Goal: Information Seeking & Learning: Learn about a topic

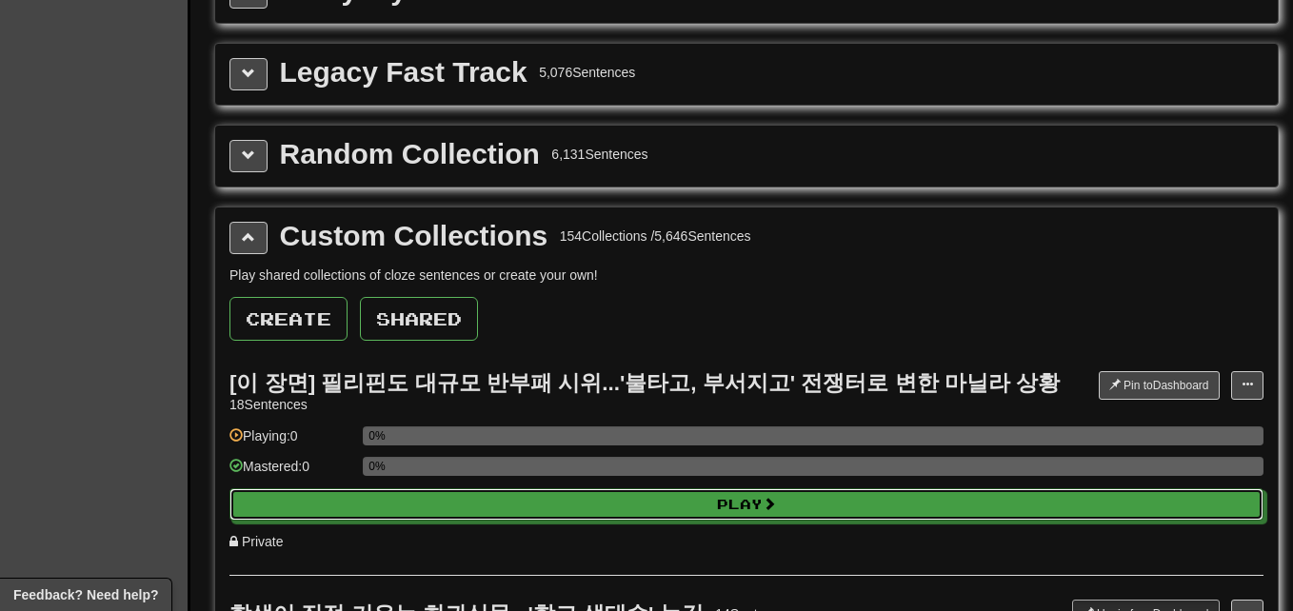
select select "**"
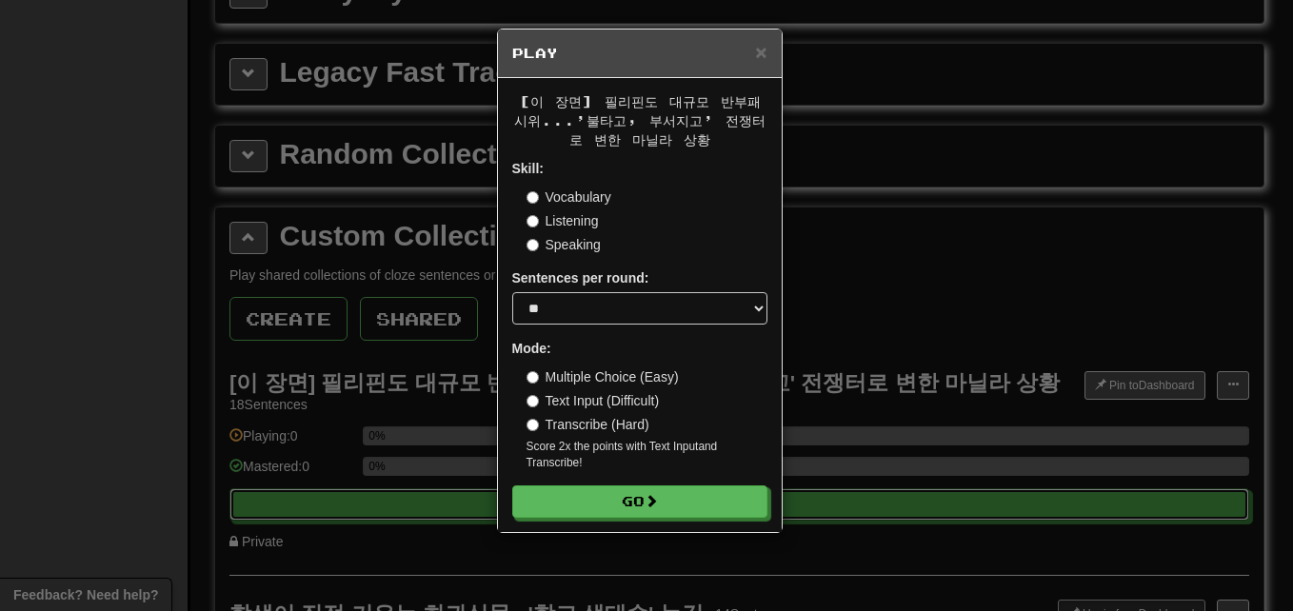
scroll to position [2476, 0]
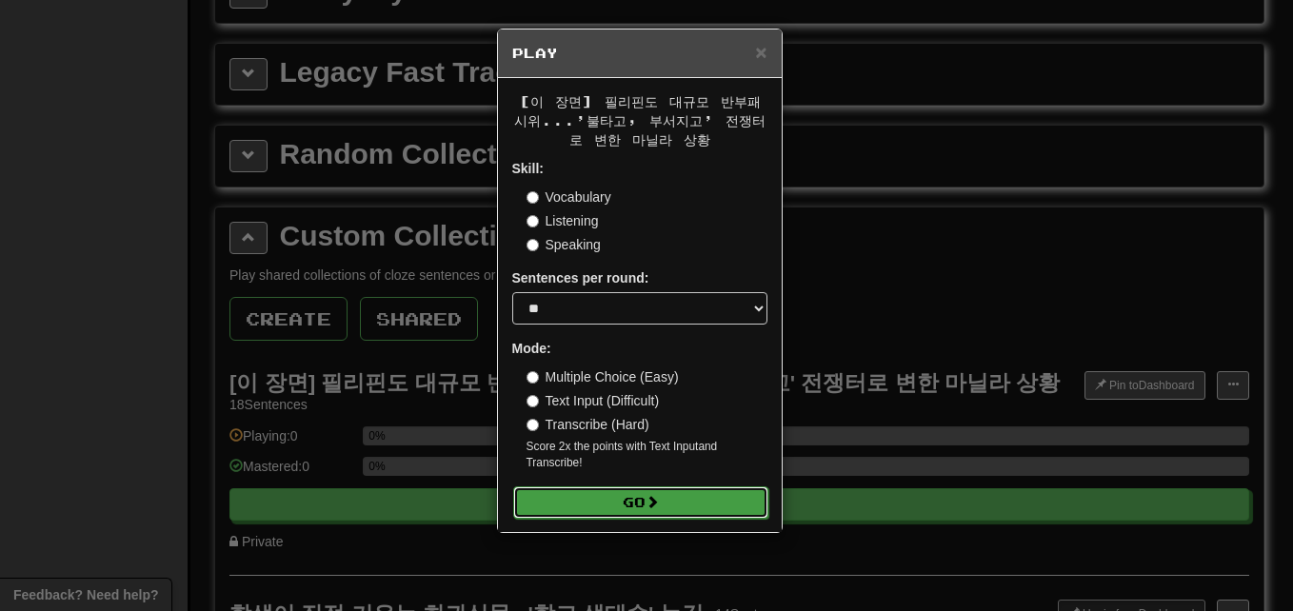
click at [718, 513] on button "Go" at bounding box center [640, 503] width 255 height 32
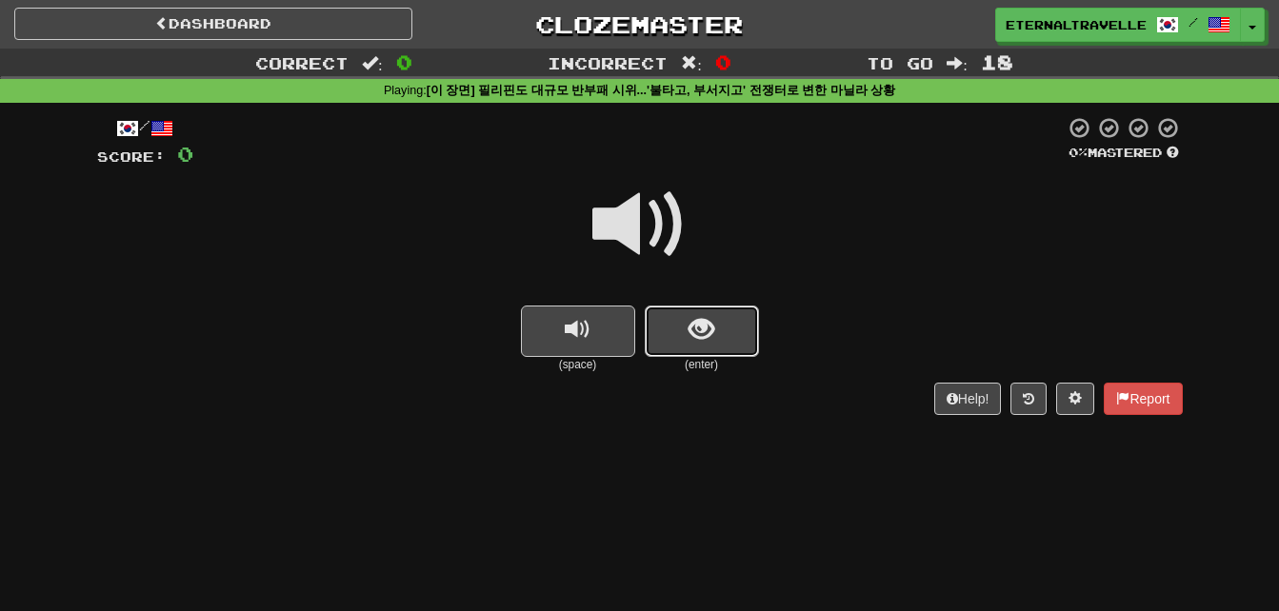
click at [705, 312] on button "show sentence" at bounding box center [702, 331] width 114 height 51
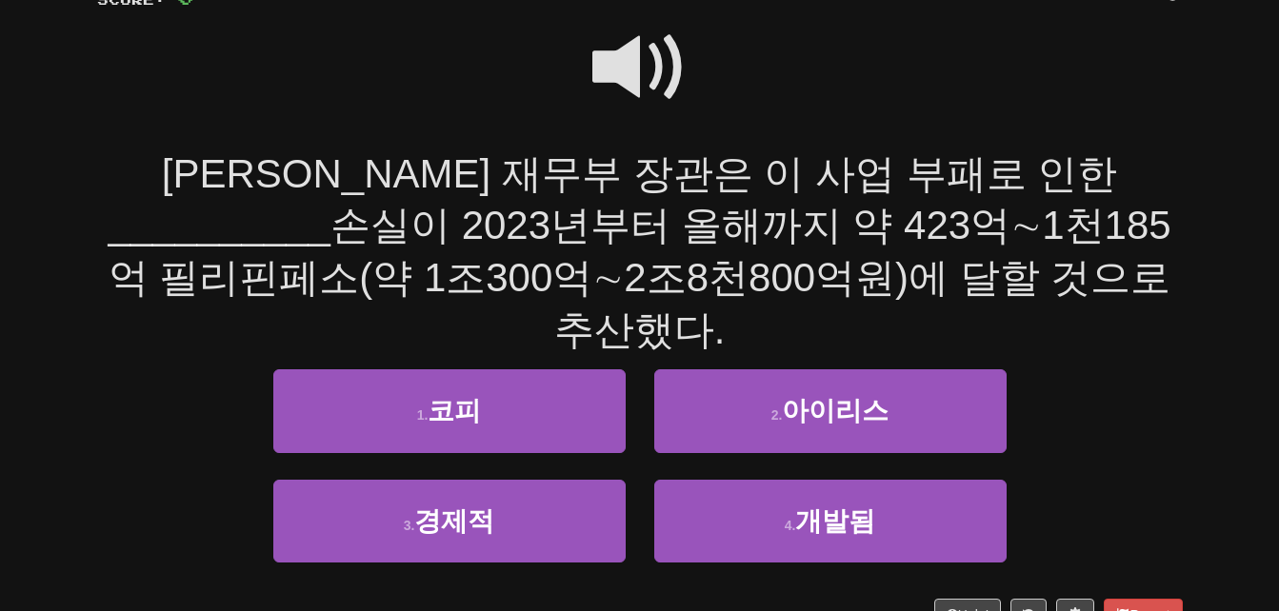
scroll to position [190, 0]
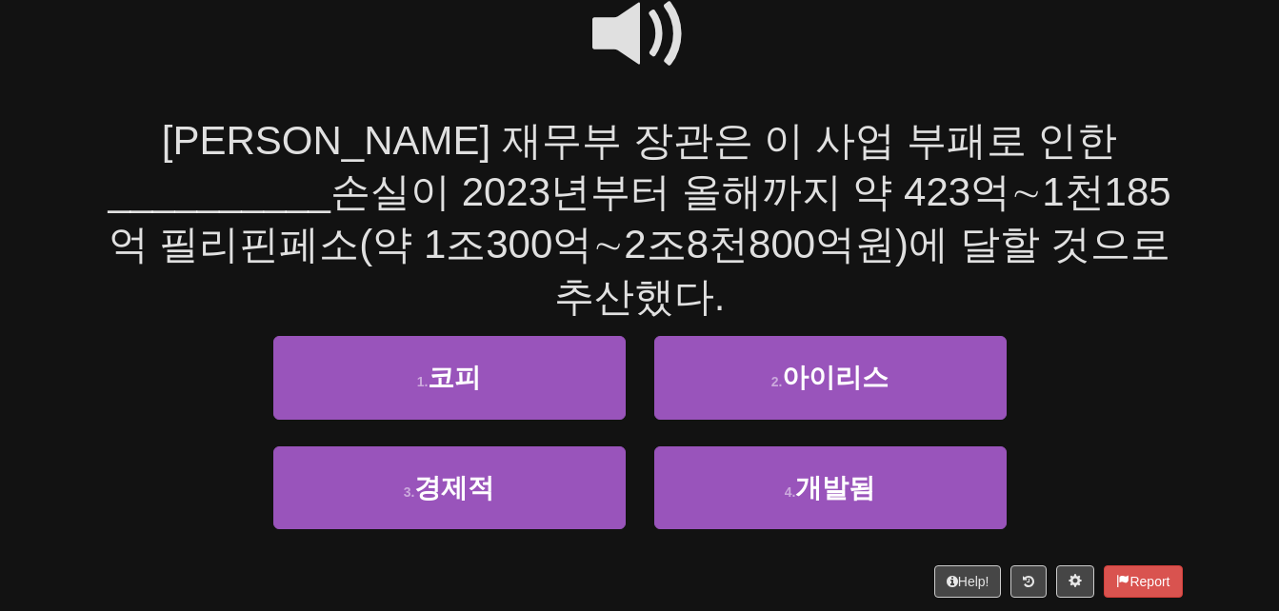
click at [621, 25] on span at bounding box center [639, 34] width 95 height 95
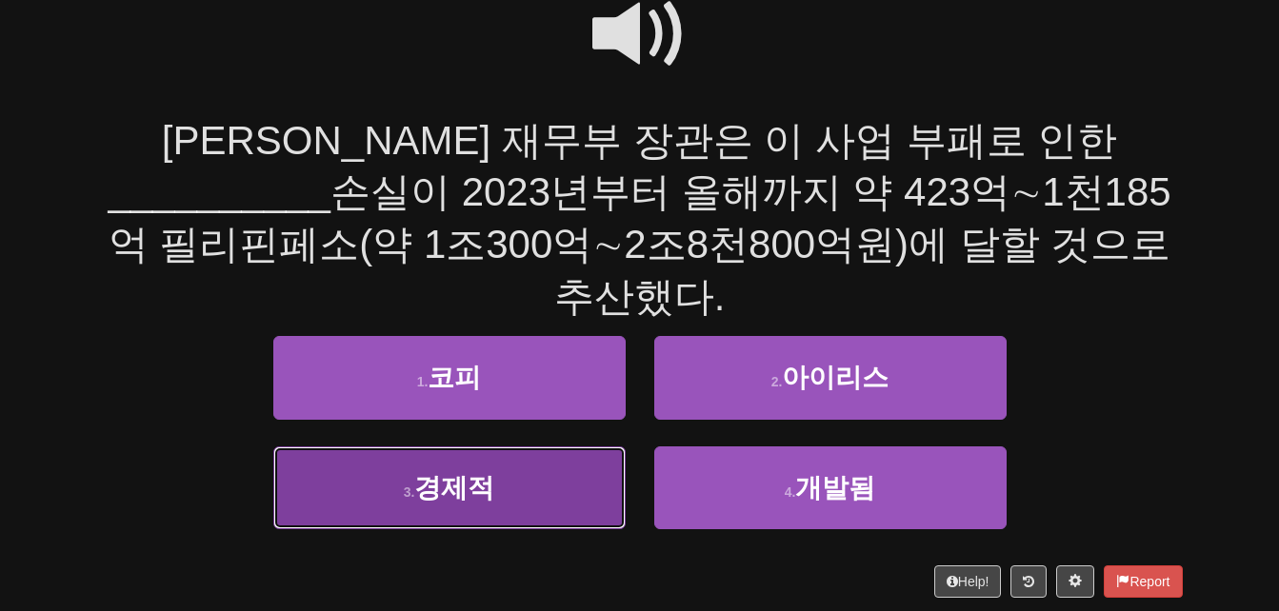
click at [373, 447] on button "3 . 경제적" at bounding box center [449, 488] width 352 height 83
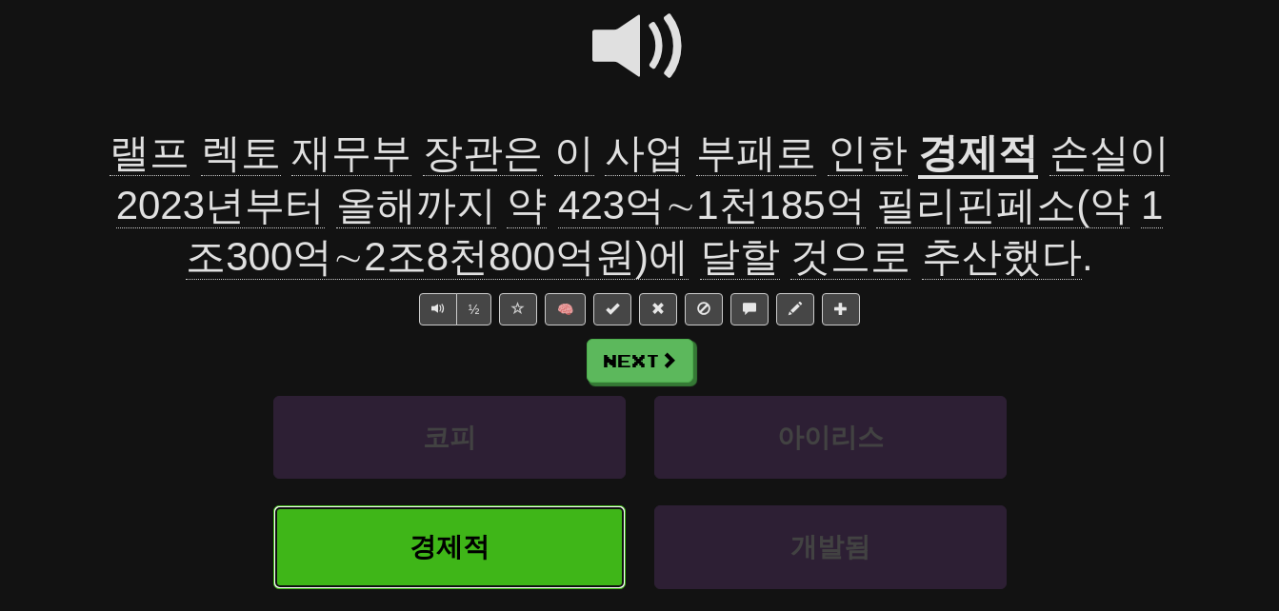
scroll to position [203, 0]
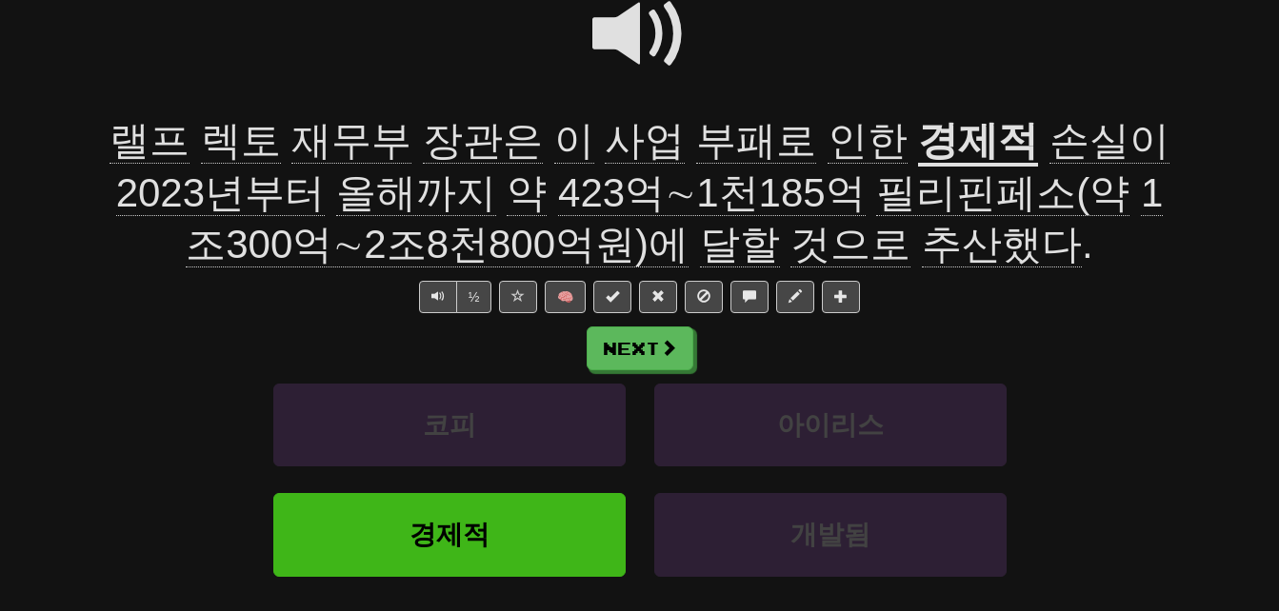
click at [326, 150] on span "재무부" at bounding box center [351, 141] width 120 height 46
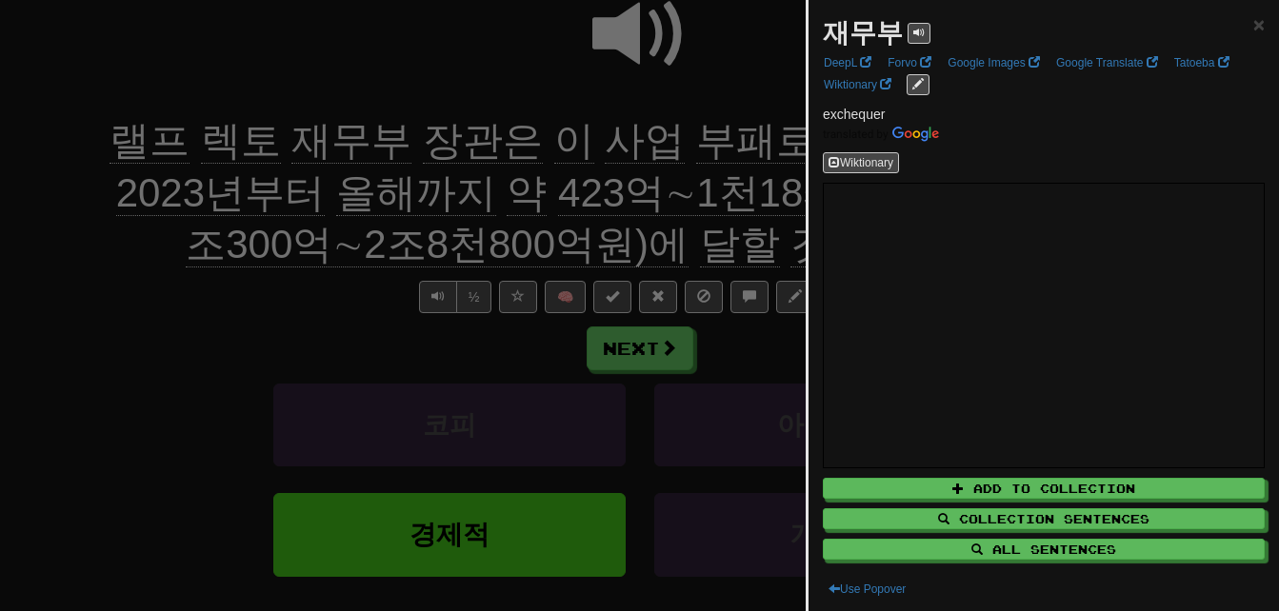
click at [326, 150] on div at bounding box center [639, 305] width 1279 height 611
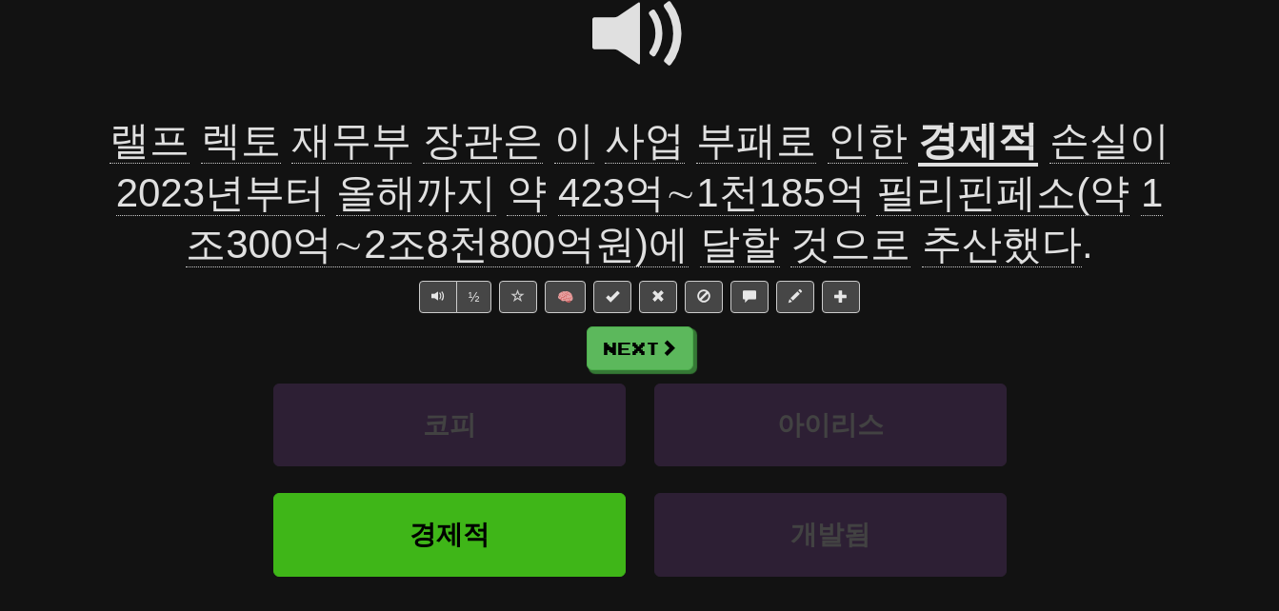
click at [445, 128] on span "장관은" at bounding box center [483, 141] width 120 height 46
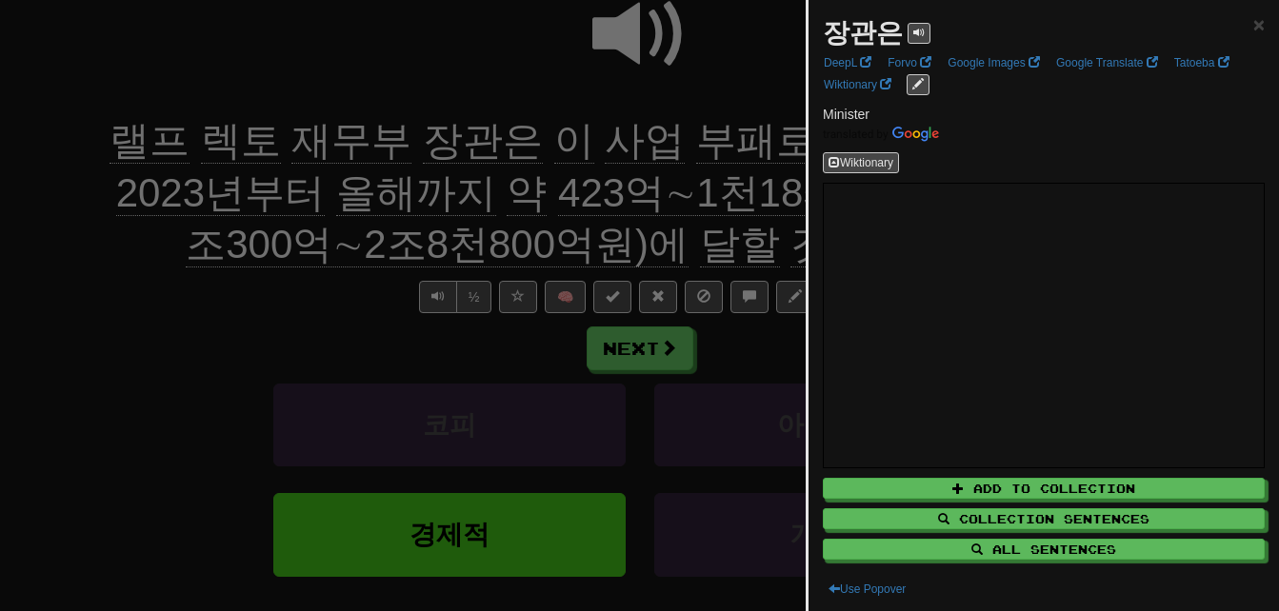
click at [445, 128] on div at bounding box center [639, 305] width 1279 height 611
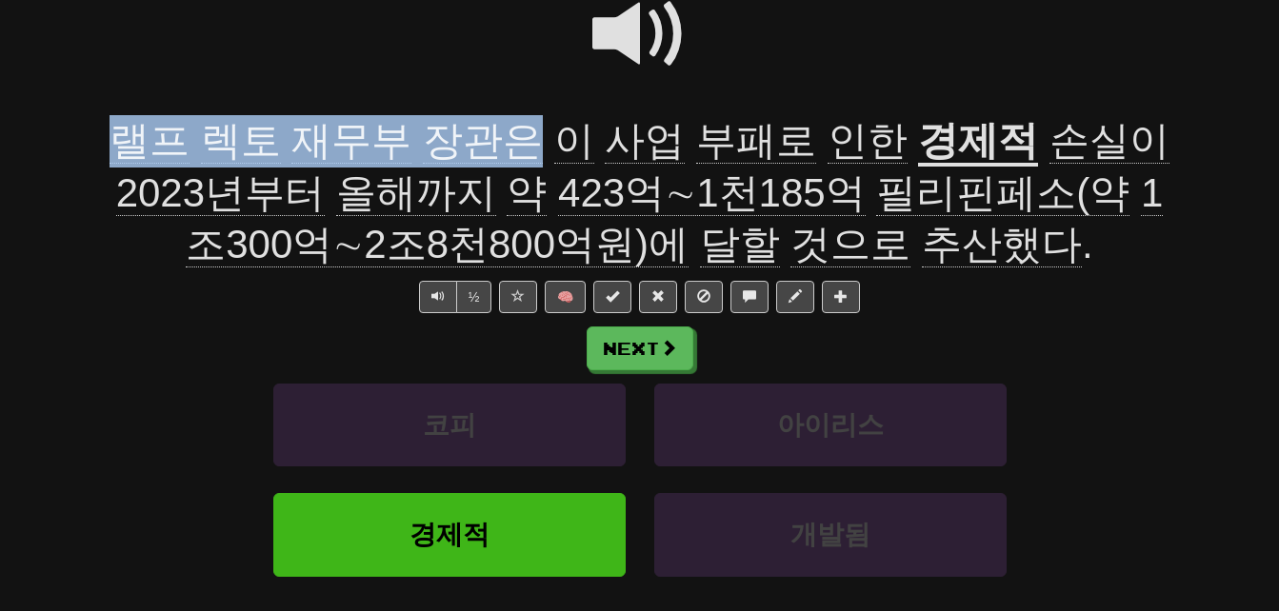
drag, startPoint x: 77, startPoint y: 132, endPoint x: 482, endPoint y: 138, distance: 404.8
click at [482, 138] on div "Correct : 1 Incorrect : 0 To go : 17 Playing : [이 장면] 필리핀도 대규모 반부패 시위...'불타고, 부…" at bounding box center [639, 273] width 1279 height 855
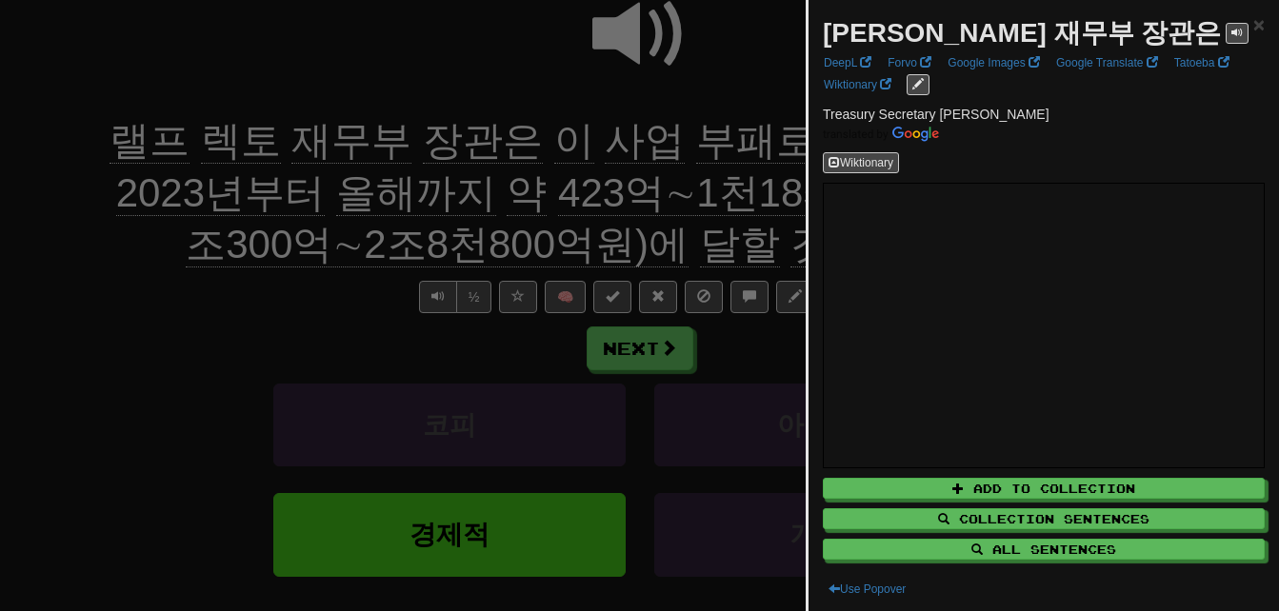
click at [482, 138] on div at bounding box center [639, 305] width 1279 height 611
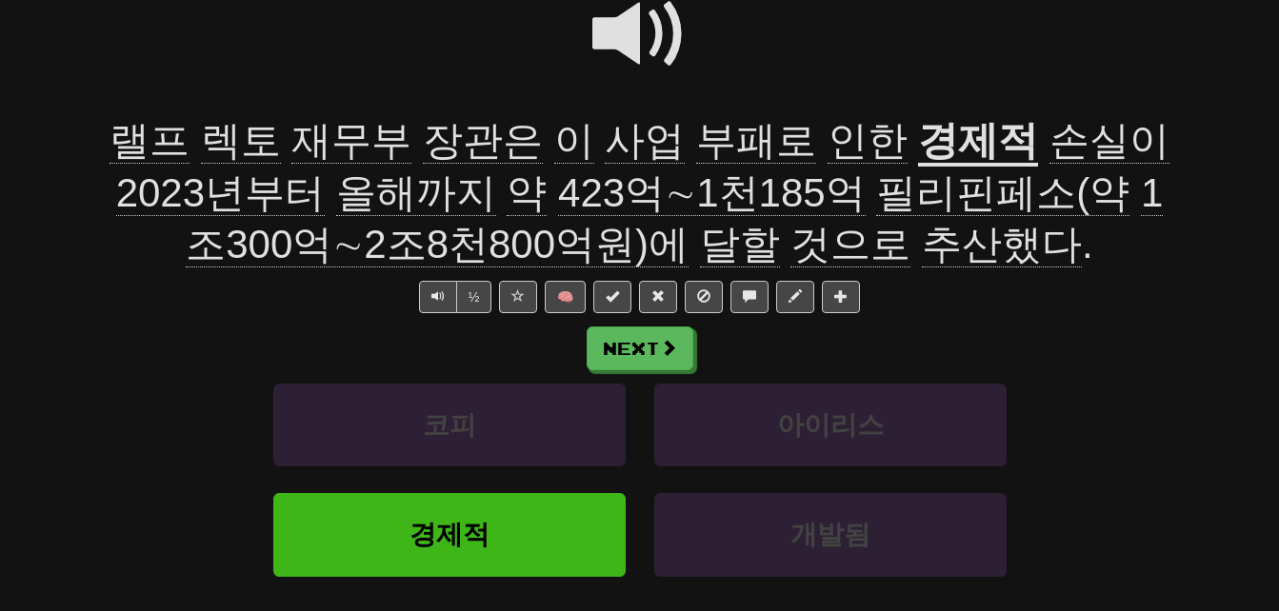
click at [696, 138] on span "부패로" at bounding box center [756, 141] width 120 height 46
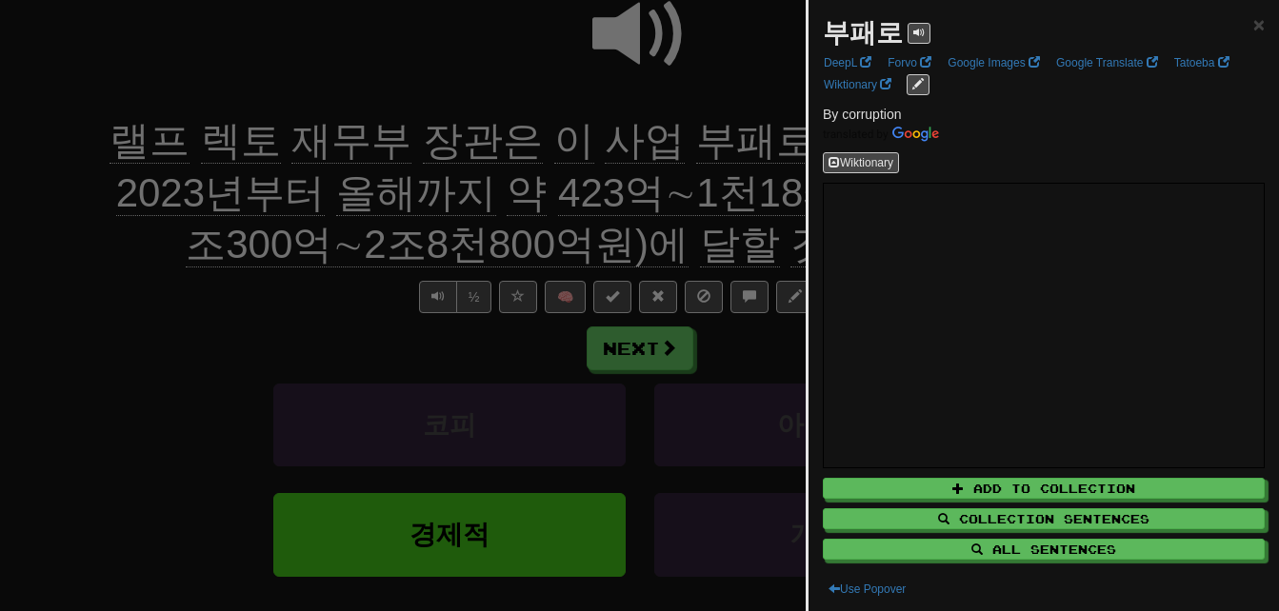
click at [695, 138] on div at bounding box center [639, 305] width 1279 height 611
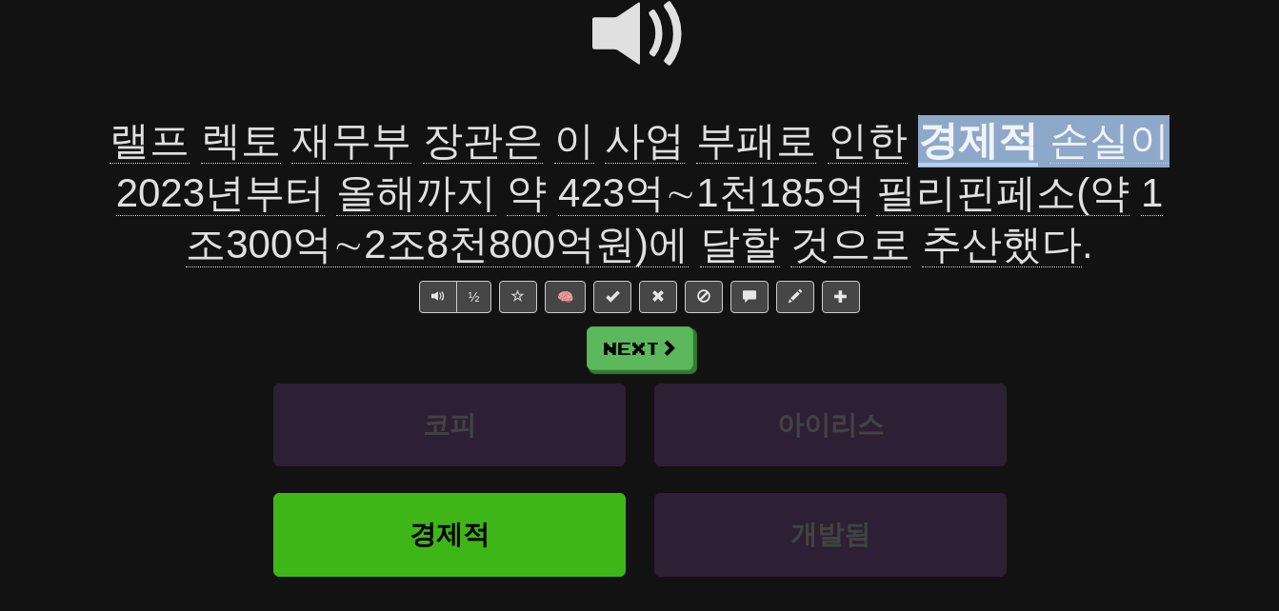
drag, startPoint x: 853, startPoint y: 136, endPoint x: 1083, endPoint y: 139, distance: 229.6
click at [1083, 139] on div "랠프 렉토 재무부 장관은 이 사업 부패로 인한 경제적 손실이 2023년부터 올해까지 약 423억∼1천185억 필리핀페소(약 1조300억∼2조8…" at bounding box center [640, 193] width 1086 height 156
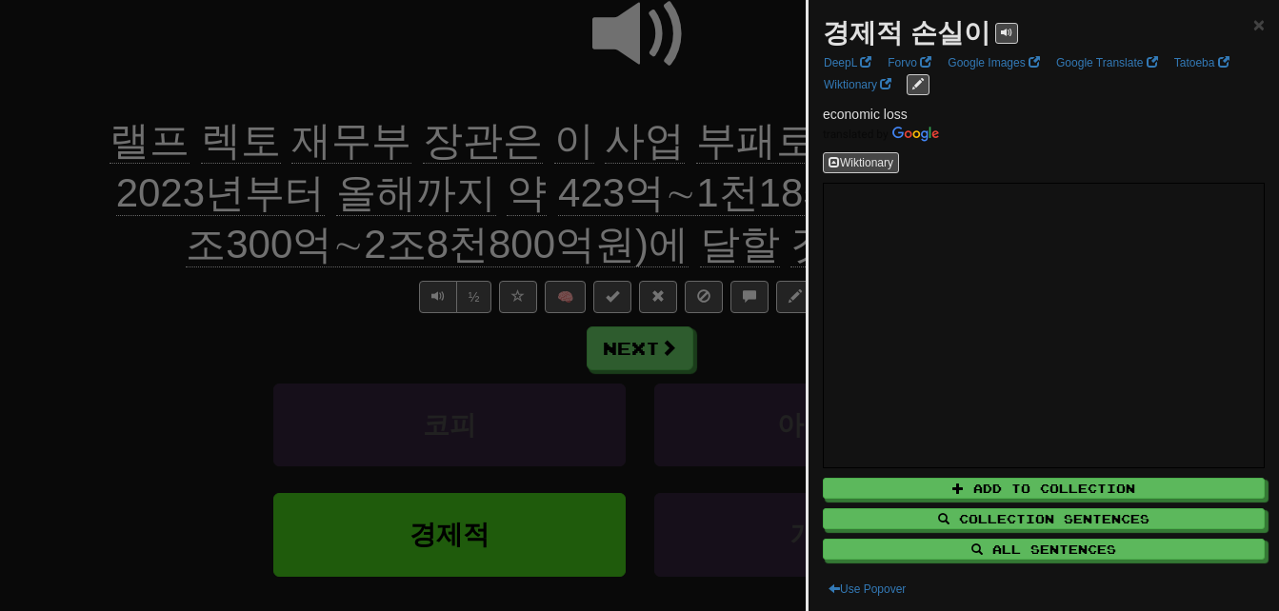
click at [639, 173] on div at bounding box center [639, 305] width 1279 height 611
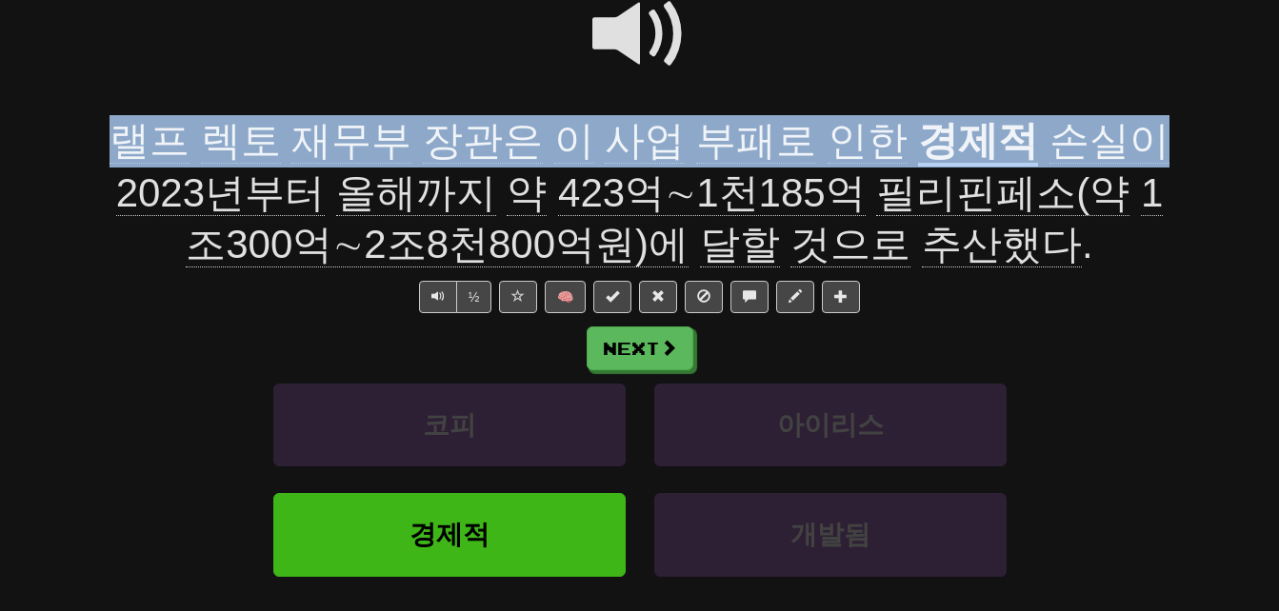
drag, startPoint x: 78, startPoint y: 129, endPoint x: 1072, endPoint y: 134, distance: 994.4
click at [1072, 134] on div "Correct : 1 Incorrect : 0 To go : 17 Playing : [이 장면] 필리핀도 대규모 반부패 시위...'불타고, 부…" at bounding box center [639, 273] width 1279 height 855
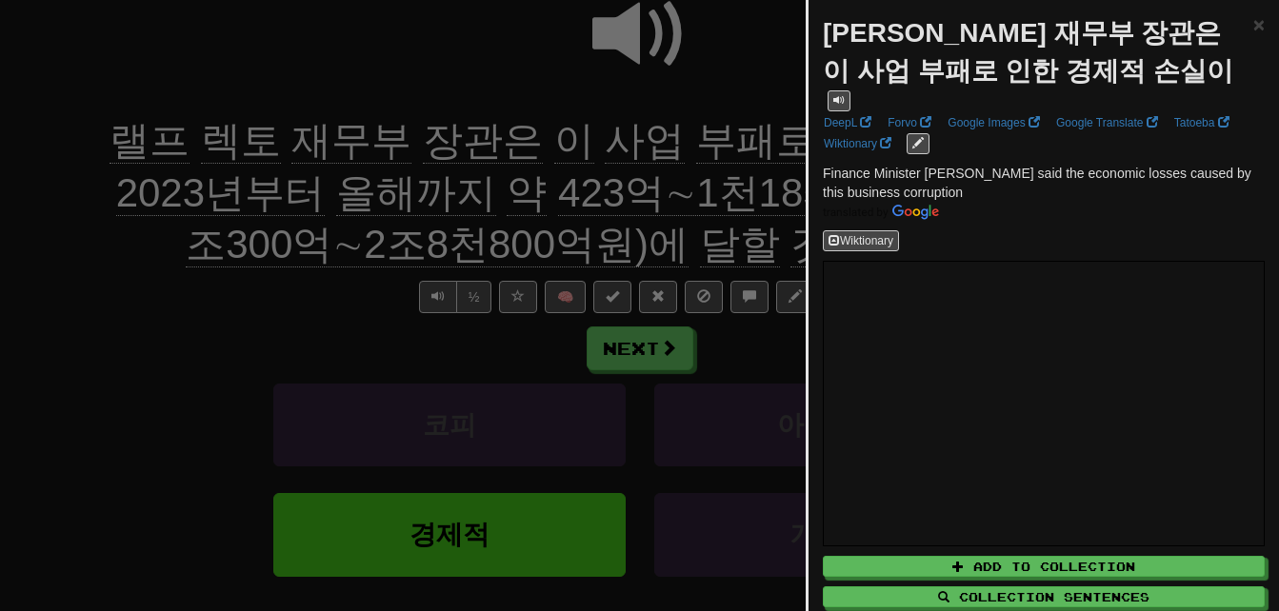
click at [226, 270] on div at bounding box center [639, 305] width 1279 height 611
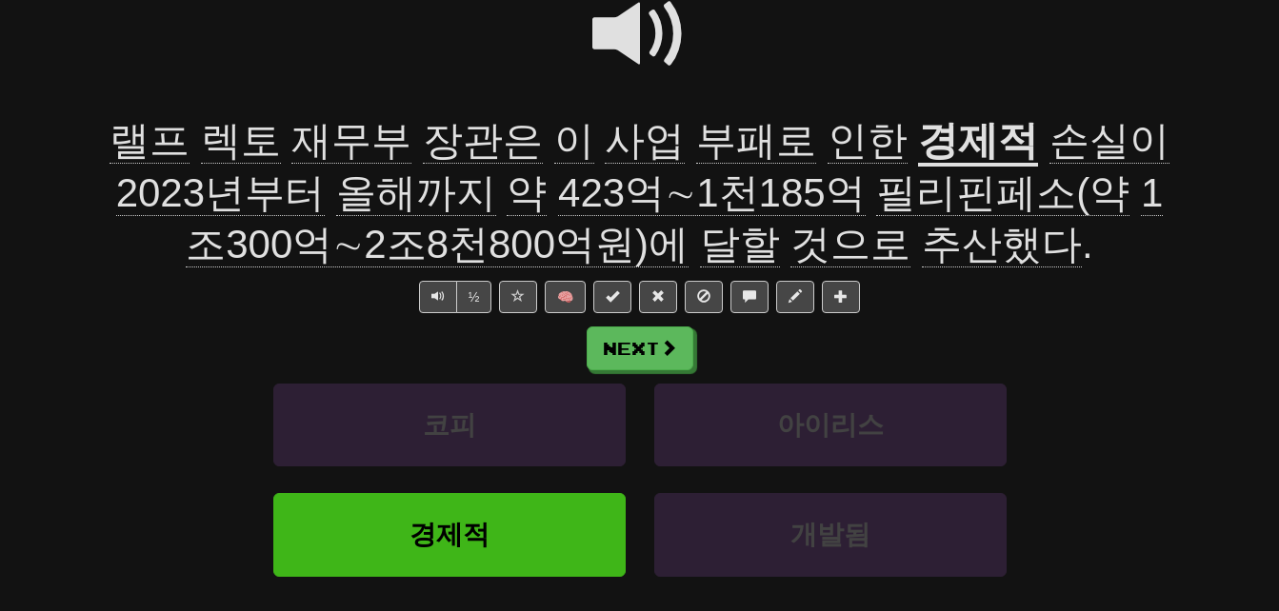
click at [336, 185] on span "올해까지" at bounding box center [416, 193] width 160 height 46
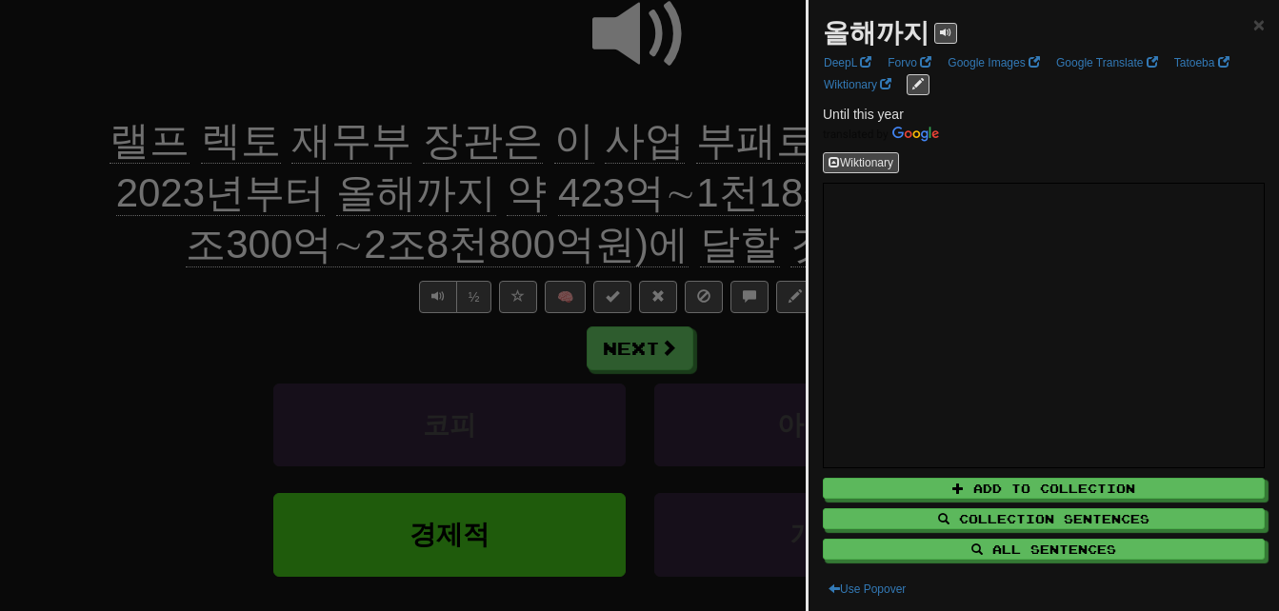
click at [306, 185] on div at bounding box center [639, 305] width 1279 height 611
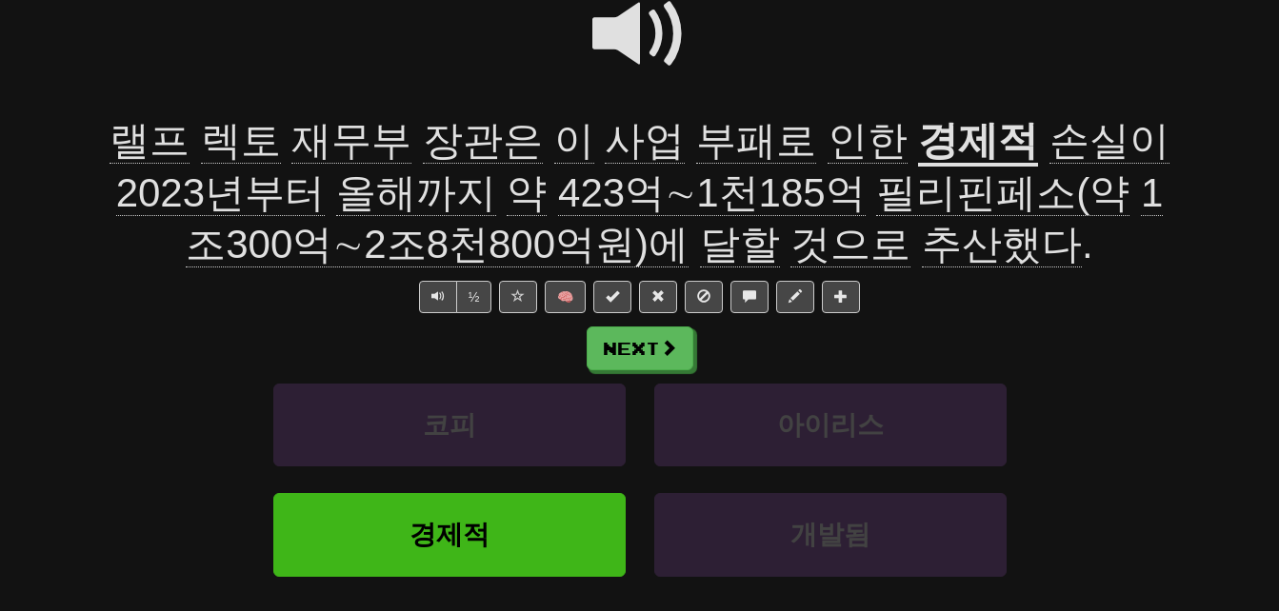
click at [700, 257] on span "달할" at bounding box center [740, 245] width 80 height 46
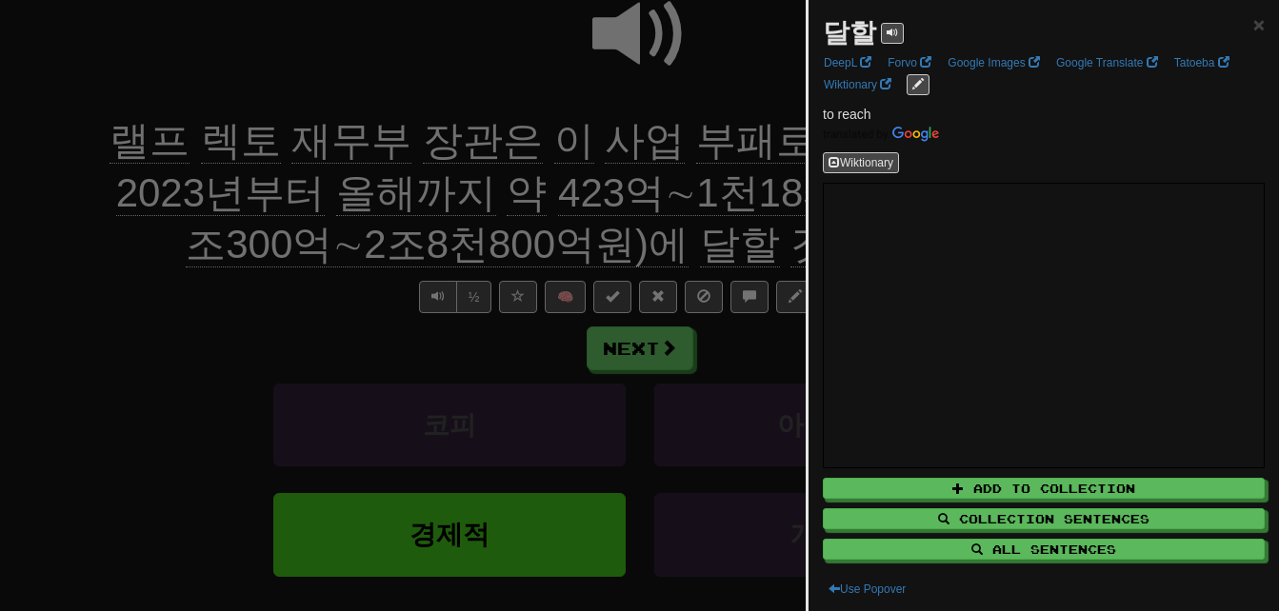
click at [668, 257] on div at bounding box center [639, 305] width 1279 height 611
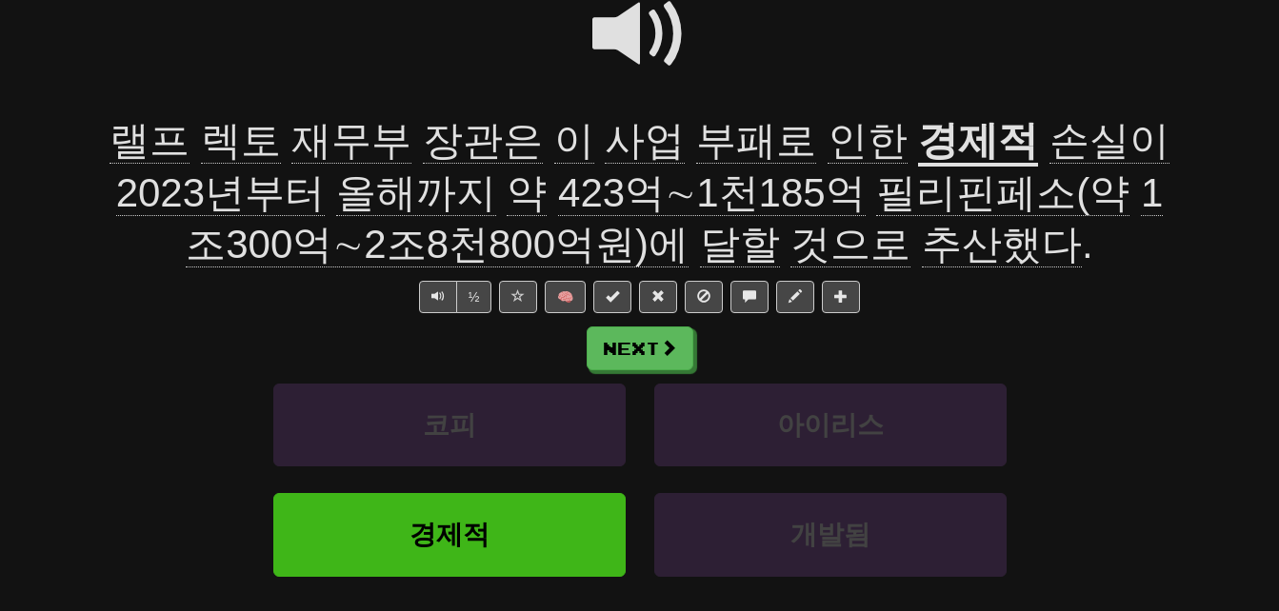
click at [922, 241] on span "추산했다" at bounding box center [1002, 245] width 160 height 46
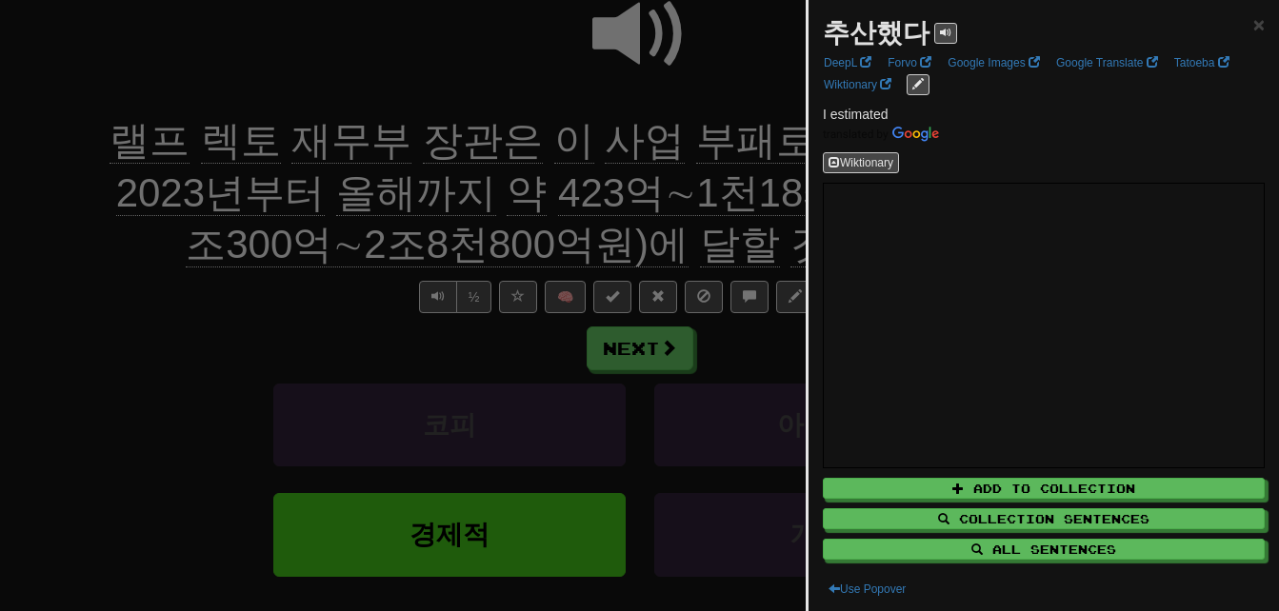
click at [693, 234] on div at bounding box center [639, 305] width 1279 height 611
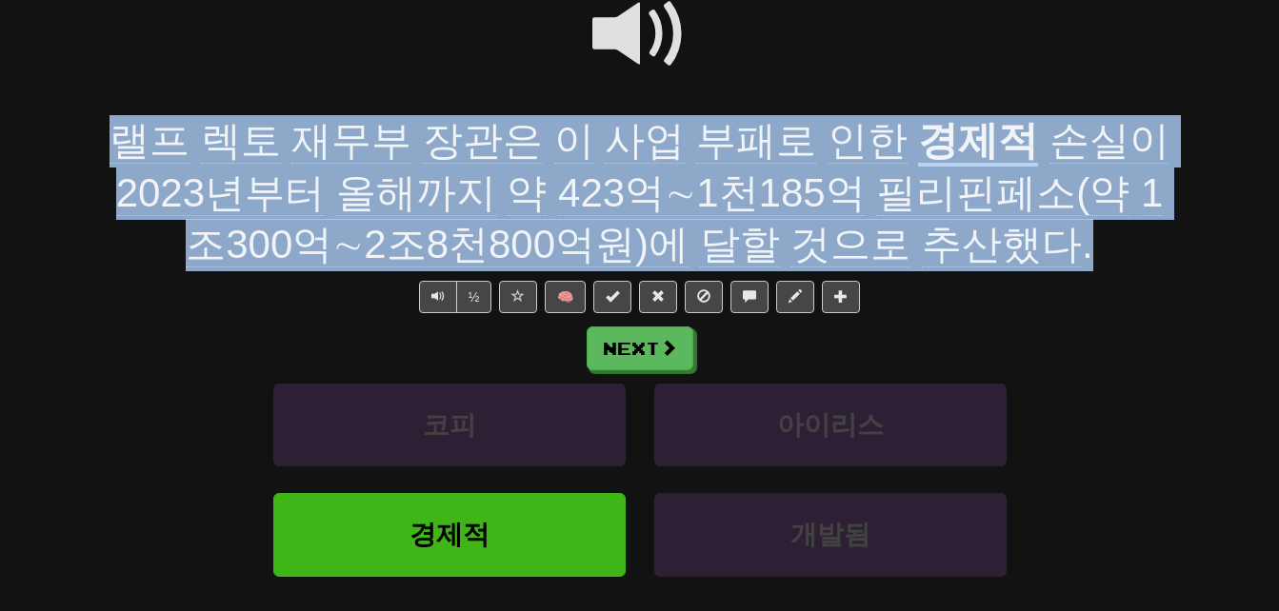
drag, startPoint x: 90, startPoint y: 141, endPoint x: 998, endPoint y: 235, distance: 912.5
click at [998, 235] on div "/ Score: 4 + 4 25 % Mastered Review: 2025-09-23 랠프 렉토 재무부 장관은 이 사업 부패로 인한 경제적 손…" at bounding box center [640, 300] width 1114 height 800
click at [136, 255] on div "랠프 렉토 재무부 장관은 이 사업 부패로 인한 경제적 손실이 2023년부터 올해까지 약 423억∼1천185억 필리핀페소(약 1조300억∼2조8…" at bounding box center [640, 193] width 1086 height 156
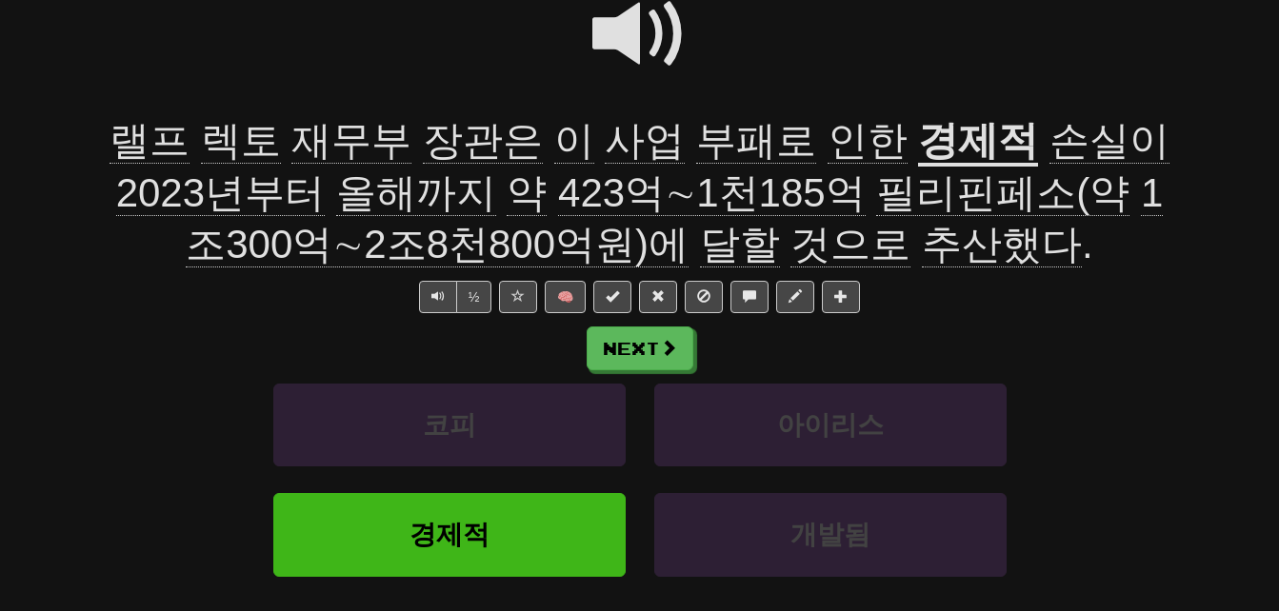
click at [616, 27] on span at bounding box center [639, 34] width 95 height 95
click at [922, 243] on span "추산했다" at bounding box center [1002, 245] width 160 height 46
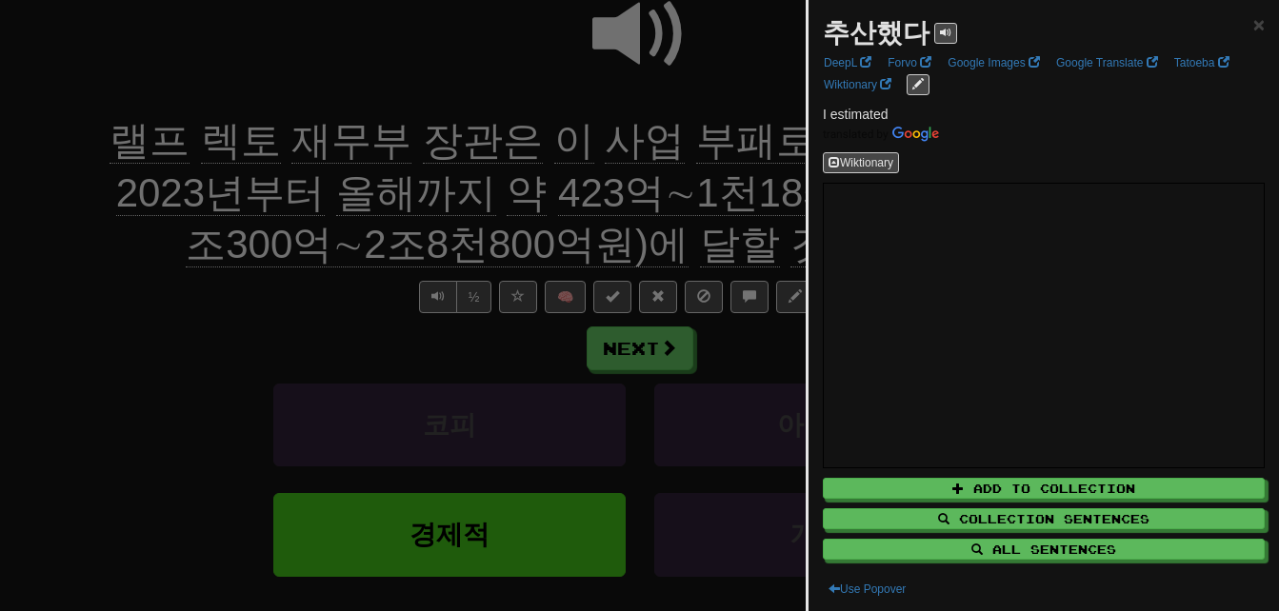
click at [667, 208] on div at bounding box center [639, 305] width 1279 height 611
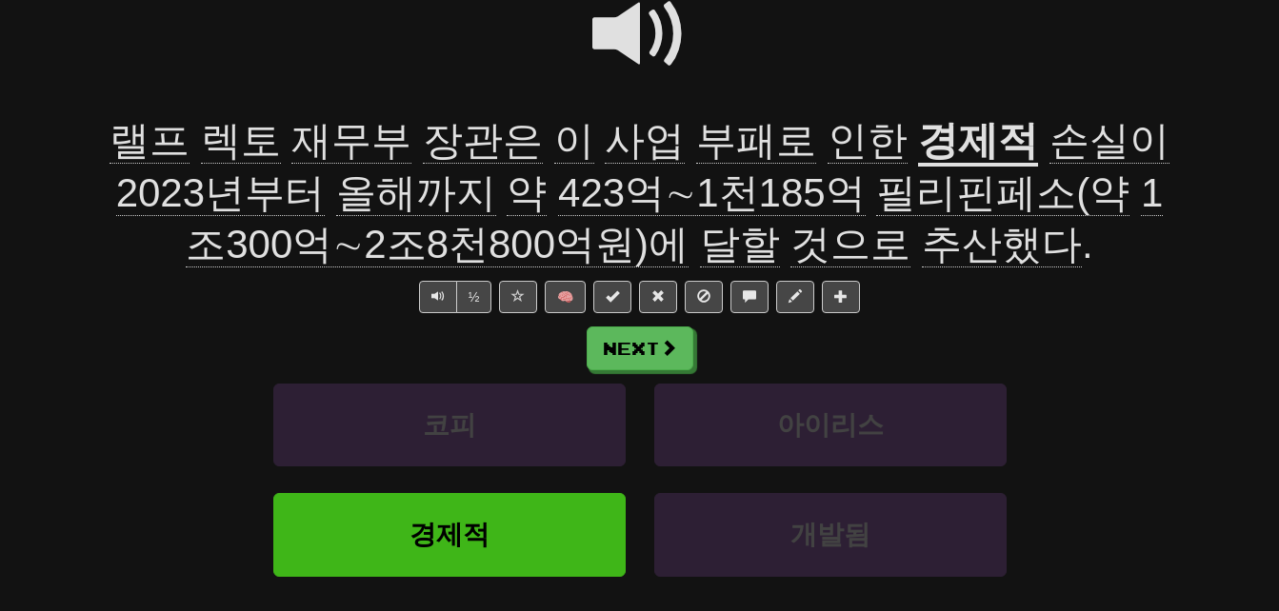
click at [618, 19] on span at bounding box center [639, 34] width 95 height 95
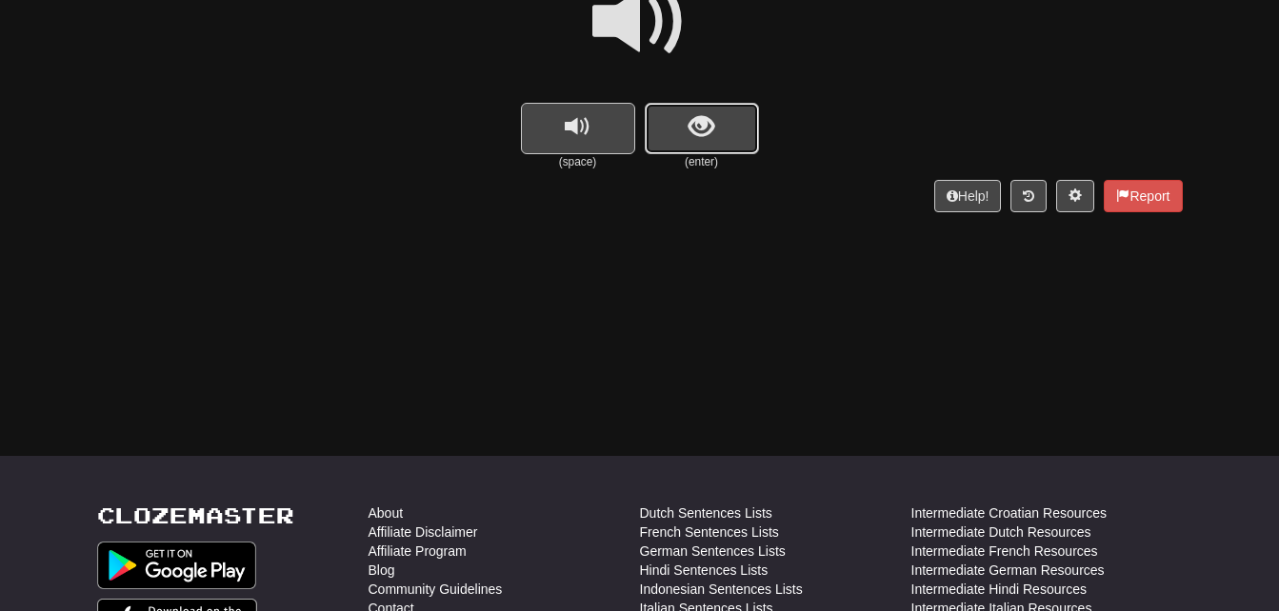
click at [700, 133] on span "show sentence" at bounding box center [702, 127] width 26 height 26
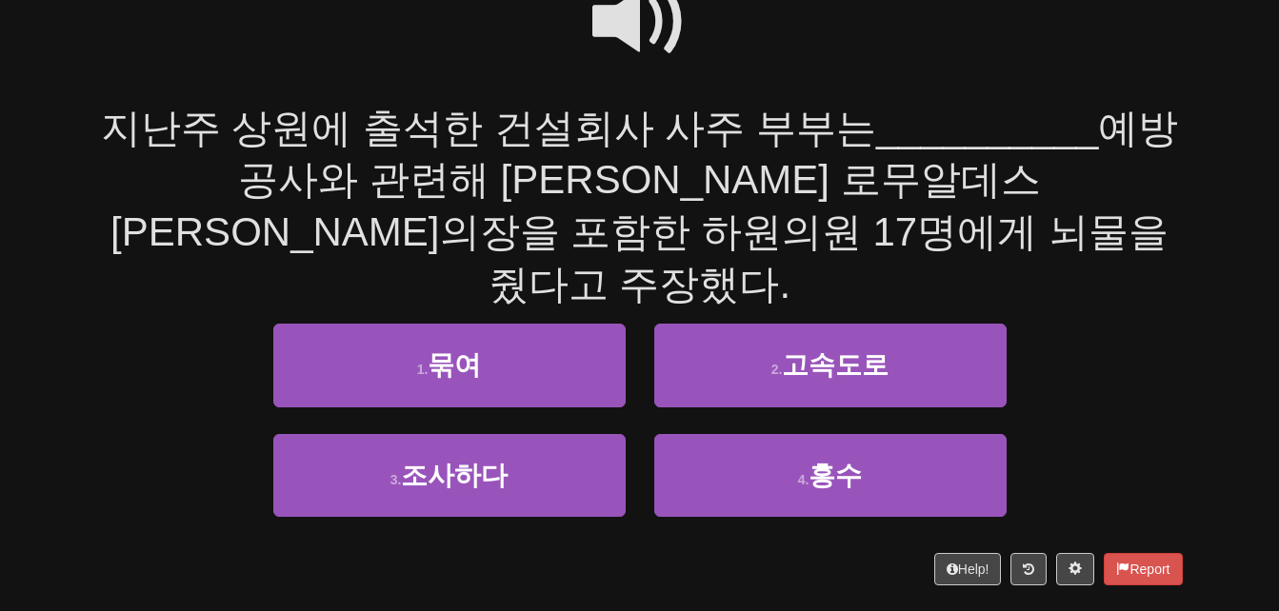
click at [623, 19] on span at bounding box center [639, 21] width 95 height 95
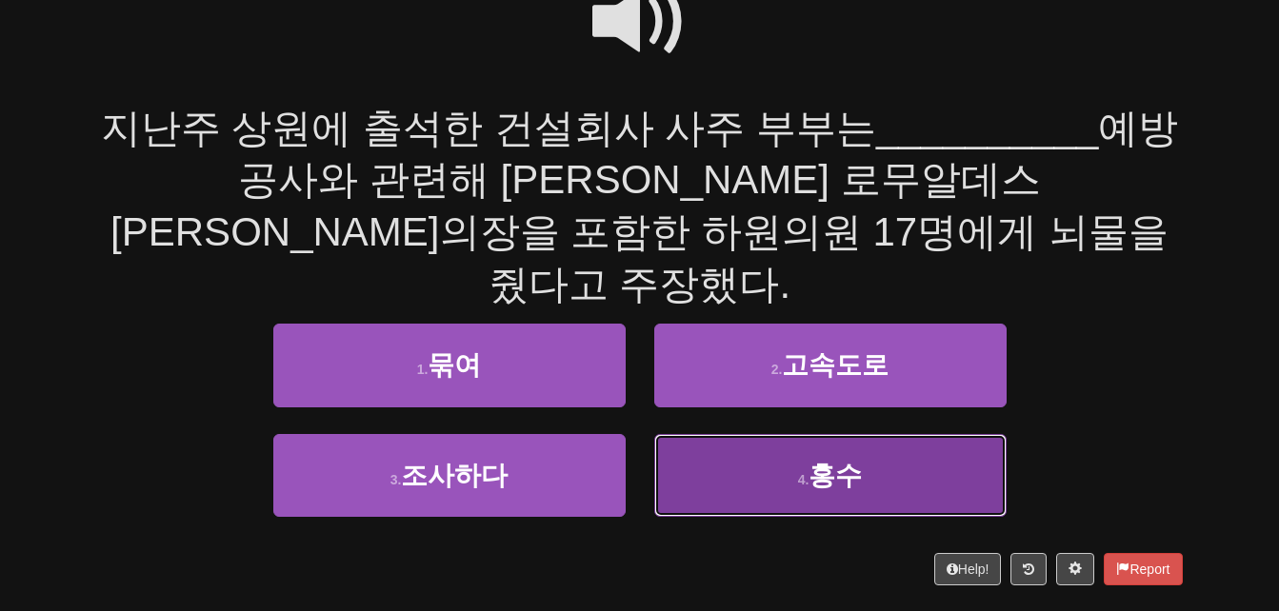
click at [732, 434] on button "4 . 홍수" at bounding box center [830, 475] width 352 height 83
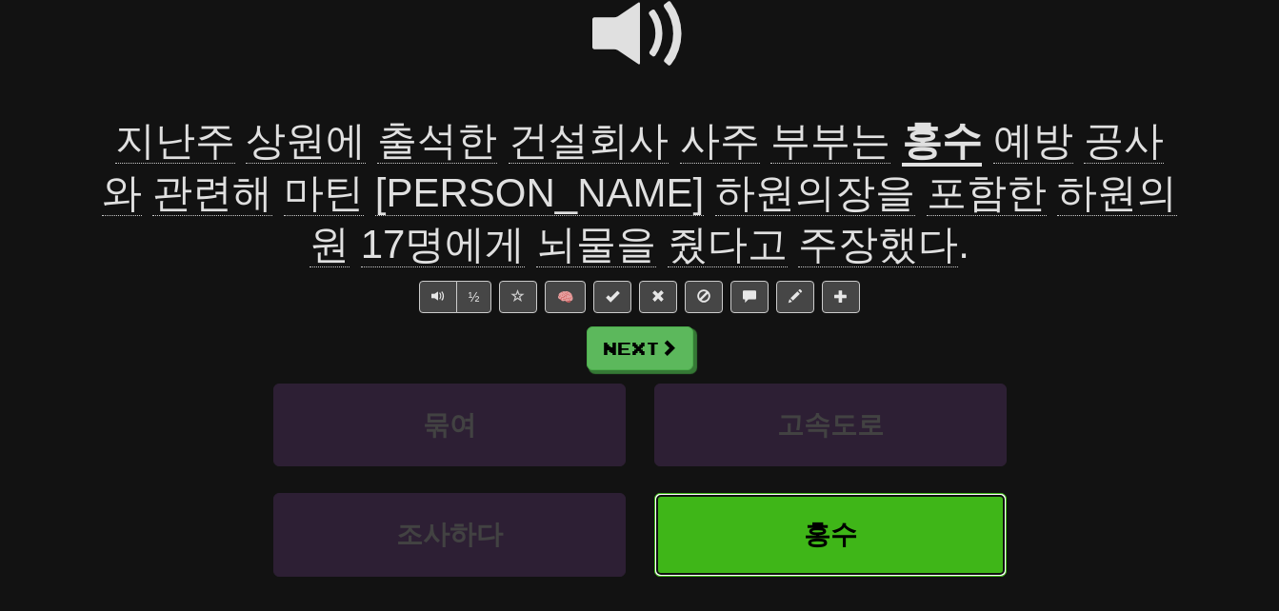
scroll to position [215, 0]
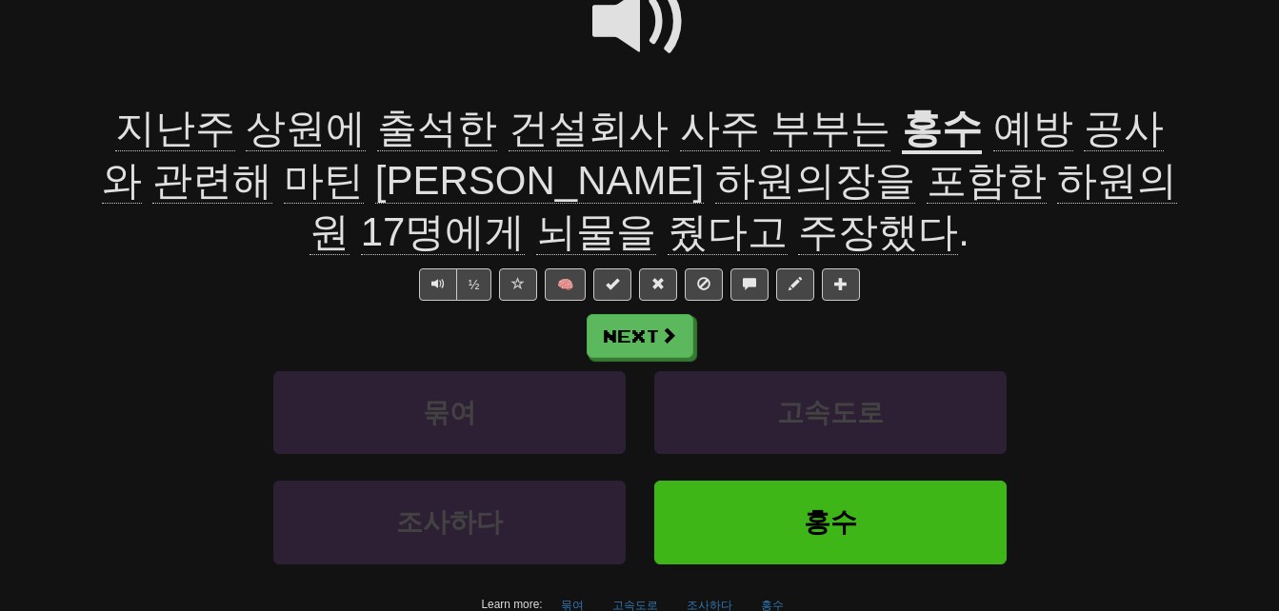
click at [264, 130] on span "상원에" at bounding box center [306, 129] width 120 height 46
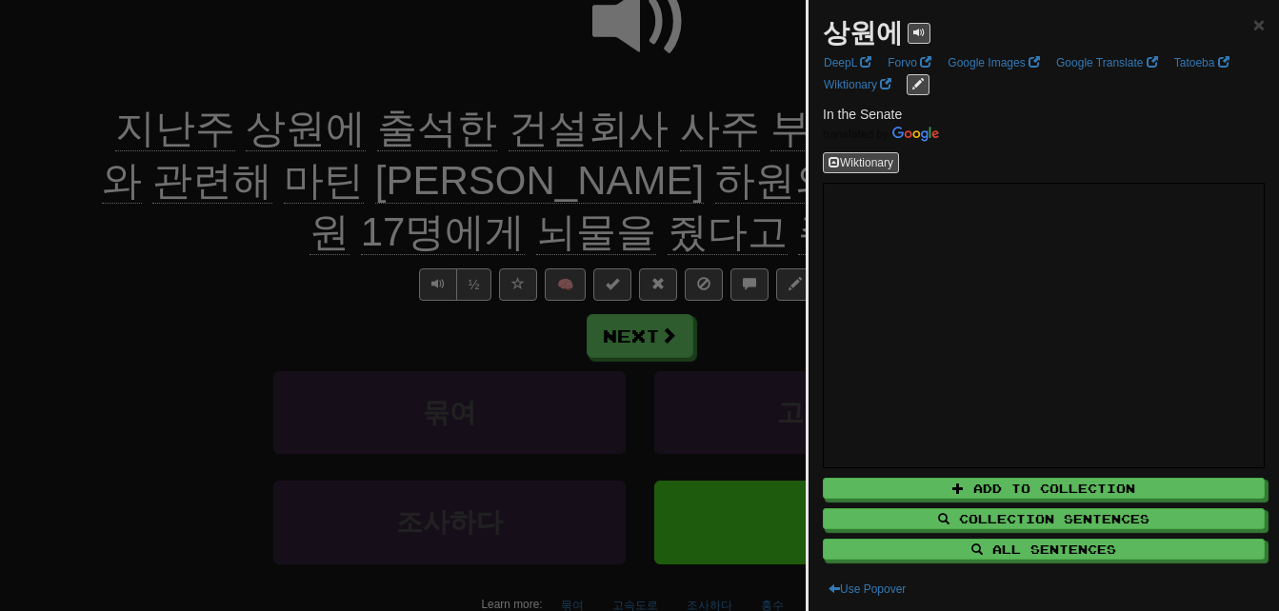
click at [264, 130] on div at bounding box center [639, 305] width 1279 height 611
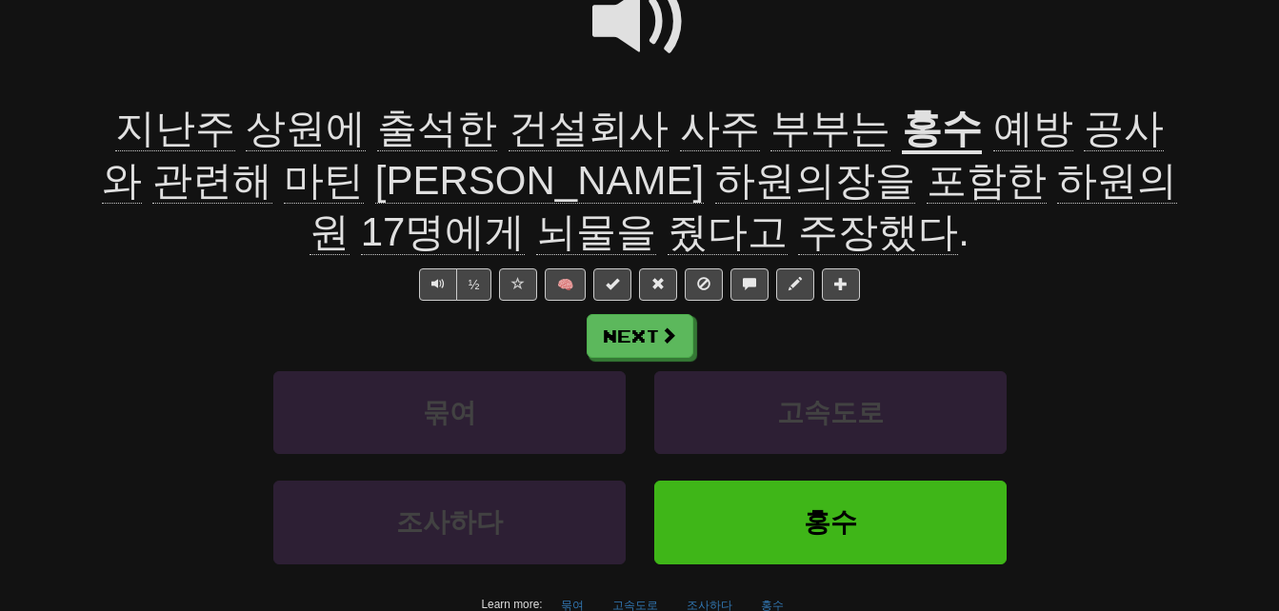
click at [377, 133] on span "출석한" at bounding box center [437, 129] width 120 height 46
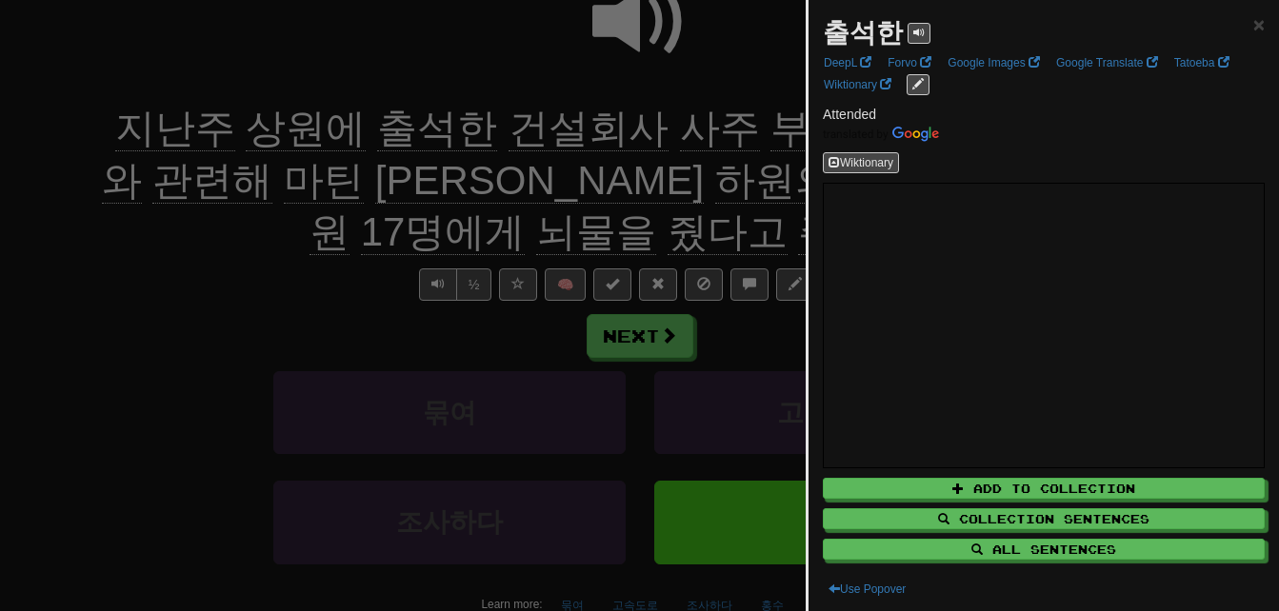
click at [375, 133] on div at bounding box center [639, 305] width 1279 height 611
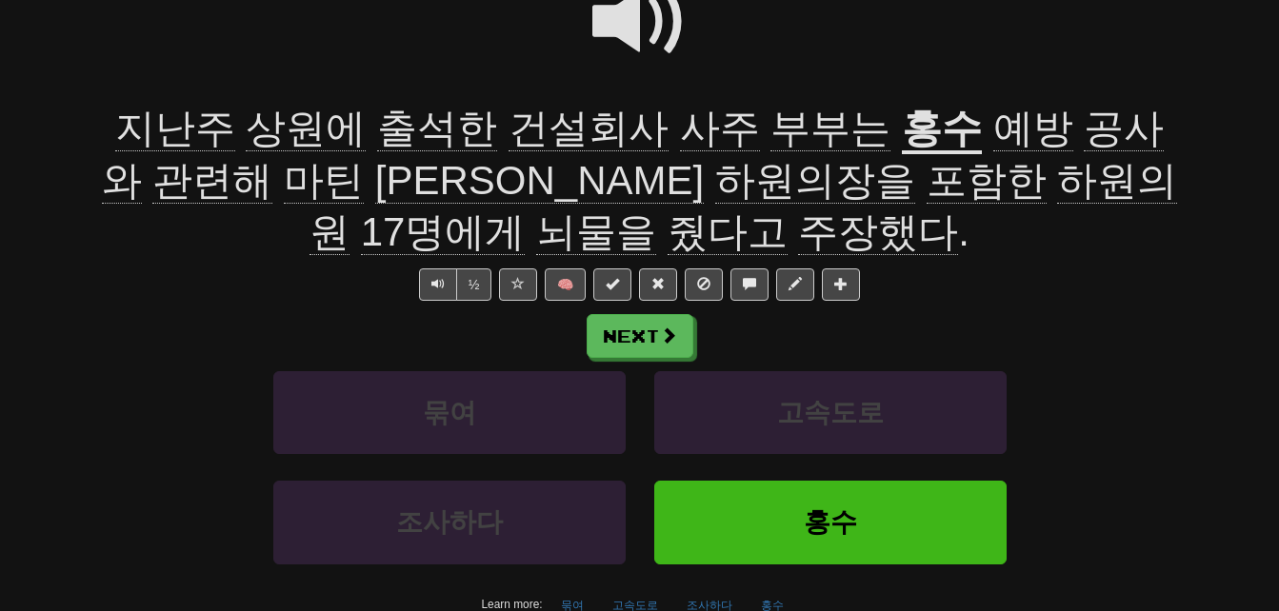
click at [530, 127] on span "건설회사" at bounding box center [589, 129] width 160 height 46
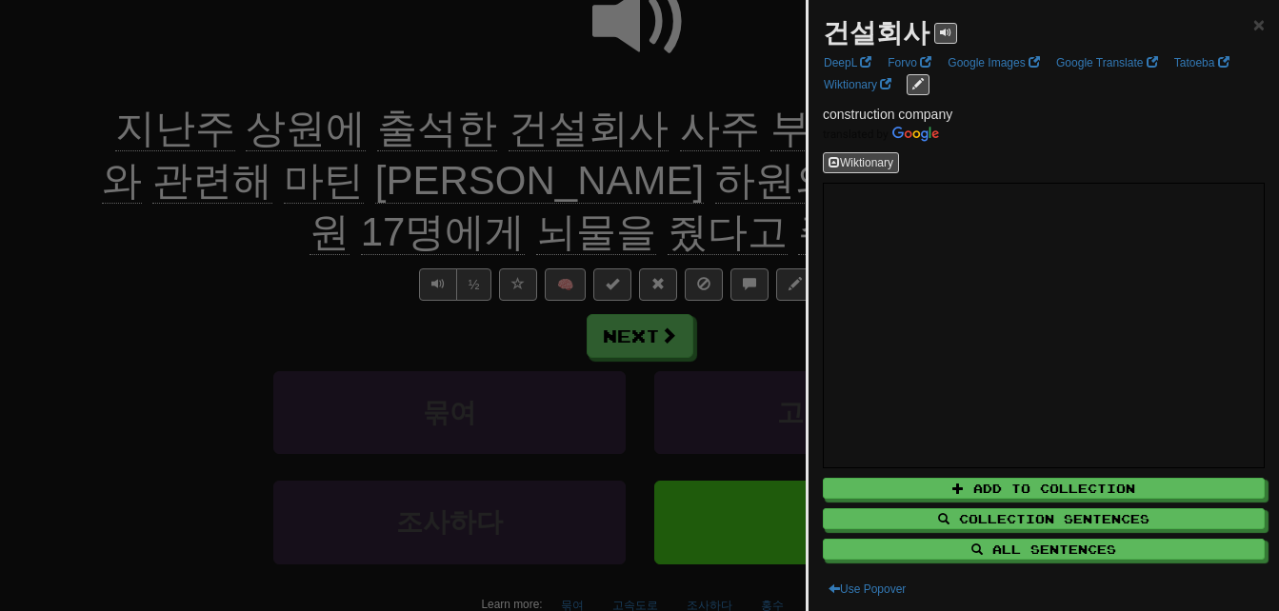
click at [530, 127] on div at bounding box center [639, 305] width 1279 height 611
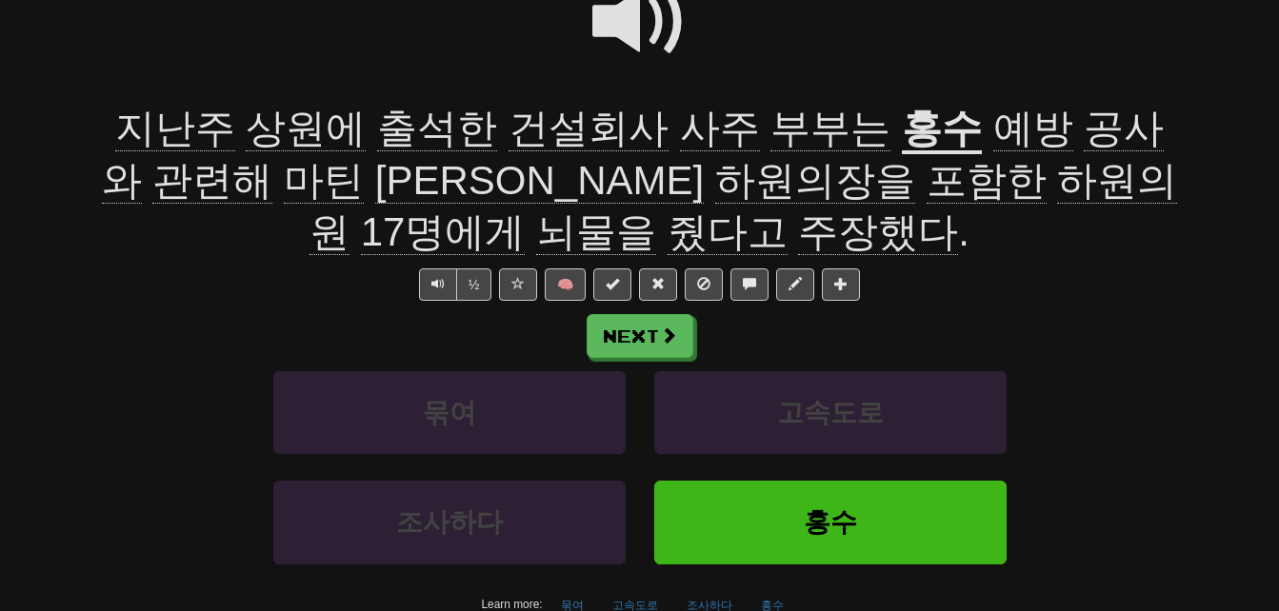
click at [680, 122] on span "사주" at bounding box center [720, 129] width 80 height 46
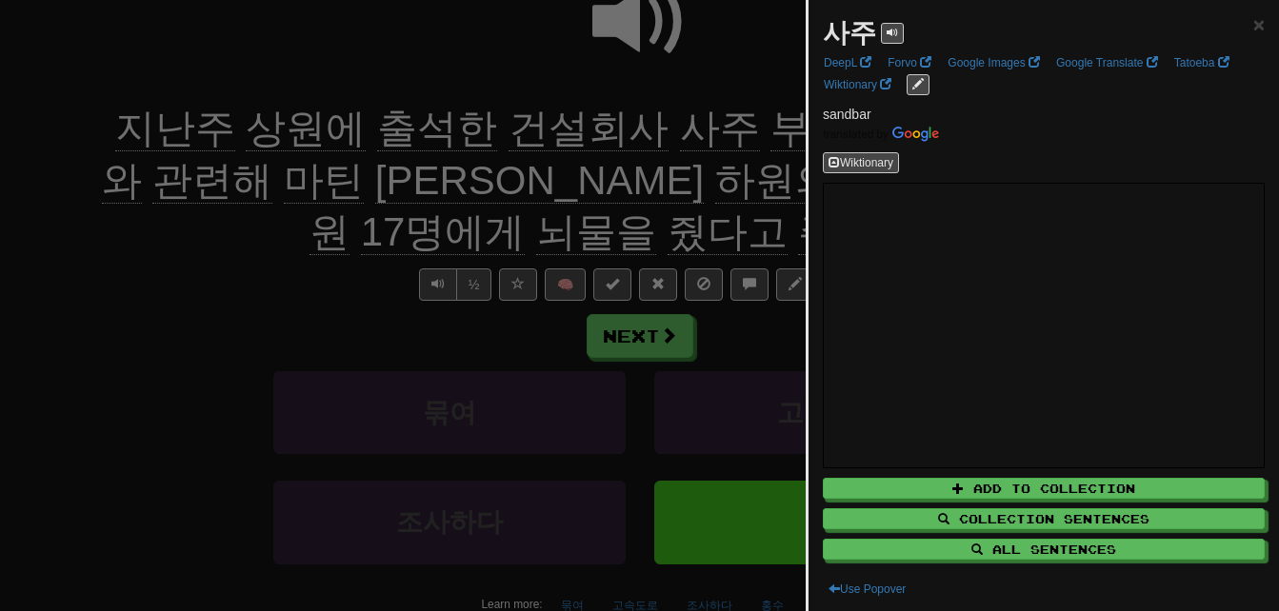
click at [658, 122] on div at bounding box center [639, 305] width 1279 height 611
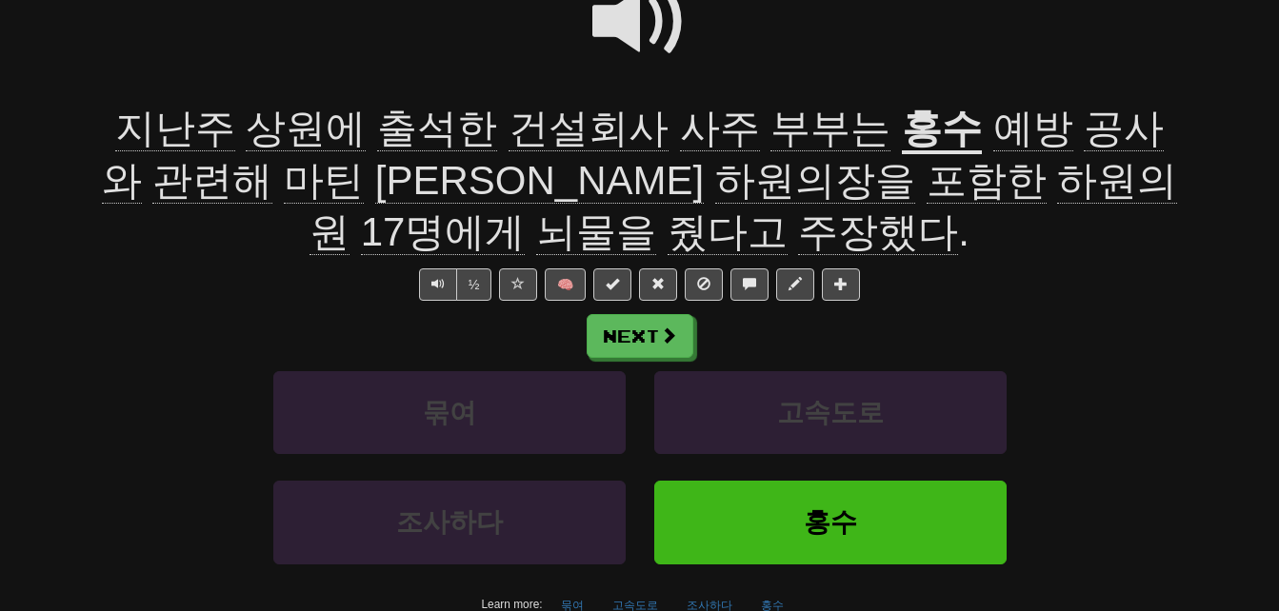
click at [771, 123] on span "부부는" at bounding box center [831, 129] width 120 height 46
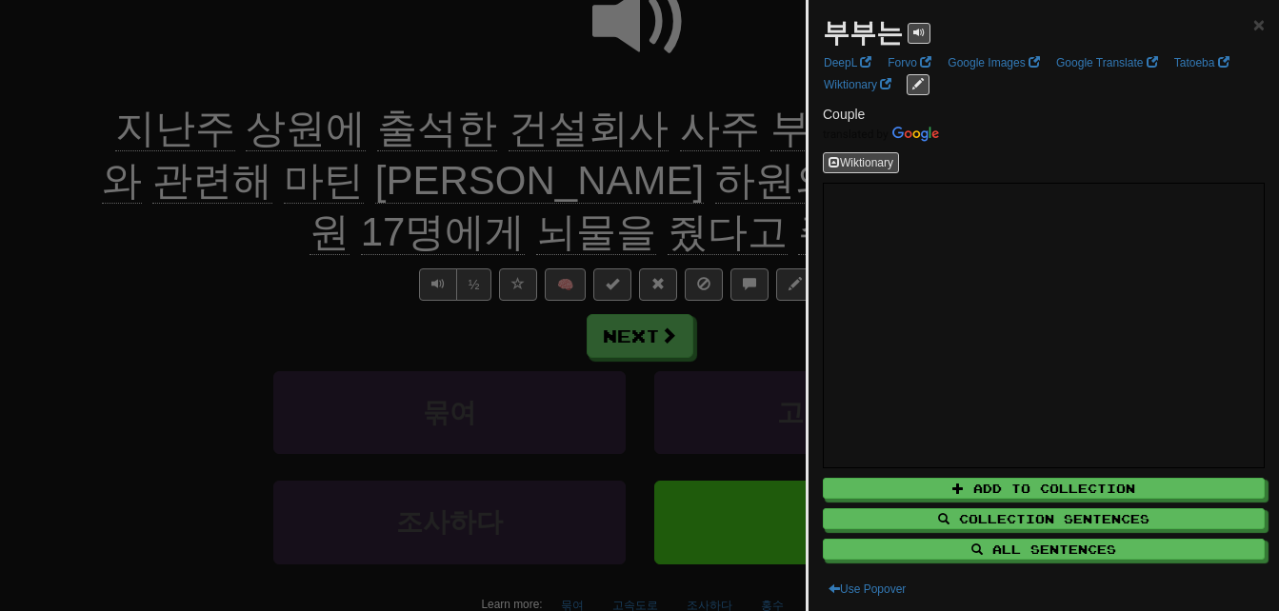
click at [750, 123] on div at bounding box center [639, 305] width 1279 height 611
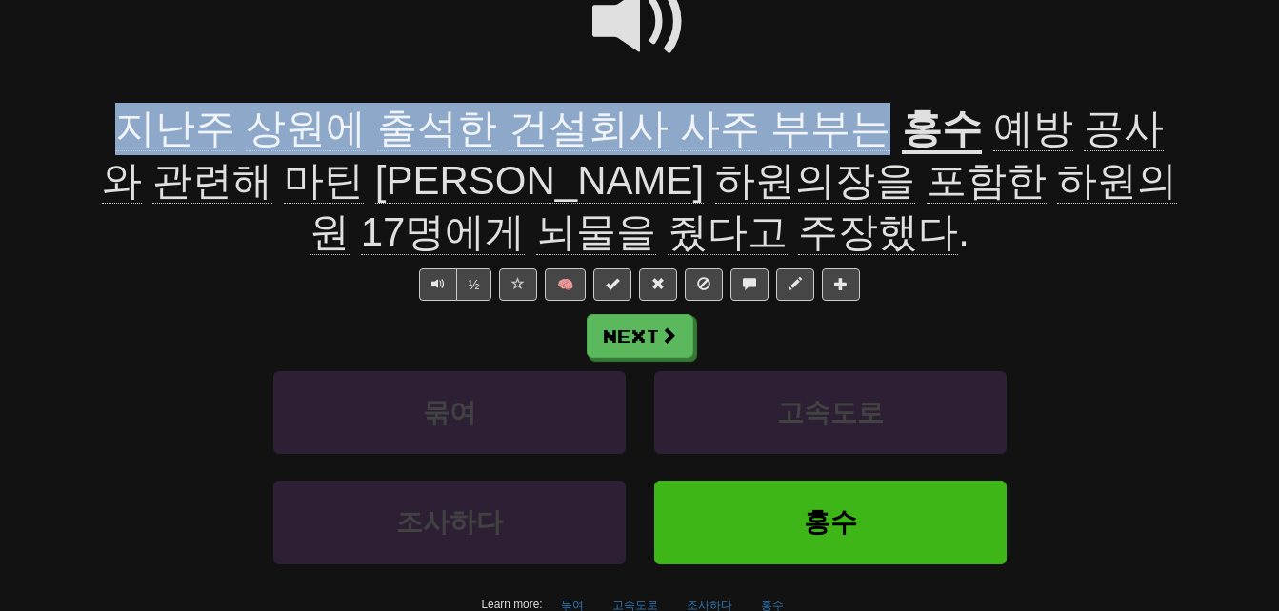
drag, startPoint x: 113, startPoint y: 127, endPoint x: 822, endPoint y: 134, distance: 708.6
click at [822, 134] on span "지난주 상원에 출석한 건설회사 사주 부부는" at bounding box center [508, 129] width 787 height 46
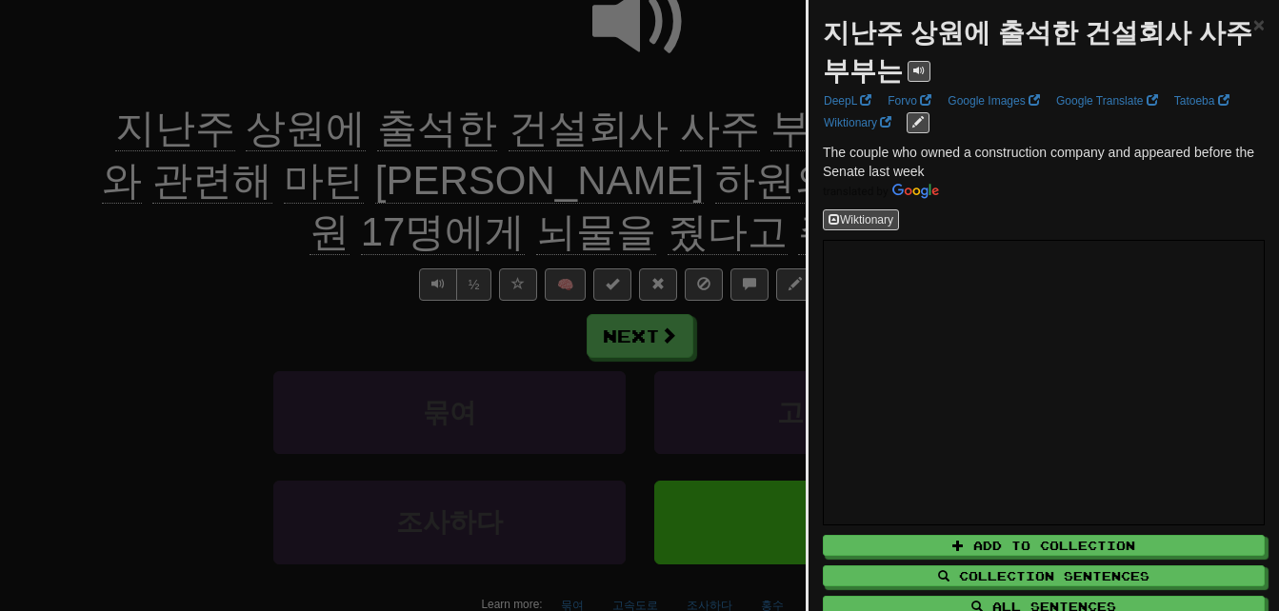
click at [293, 249] on div at bounding box center [639, 305] width 1279 height 611
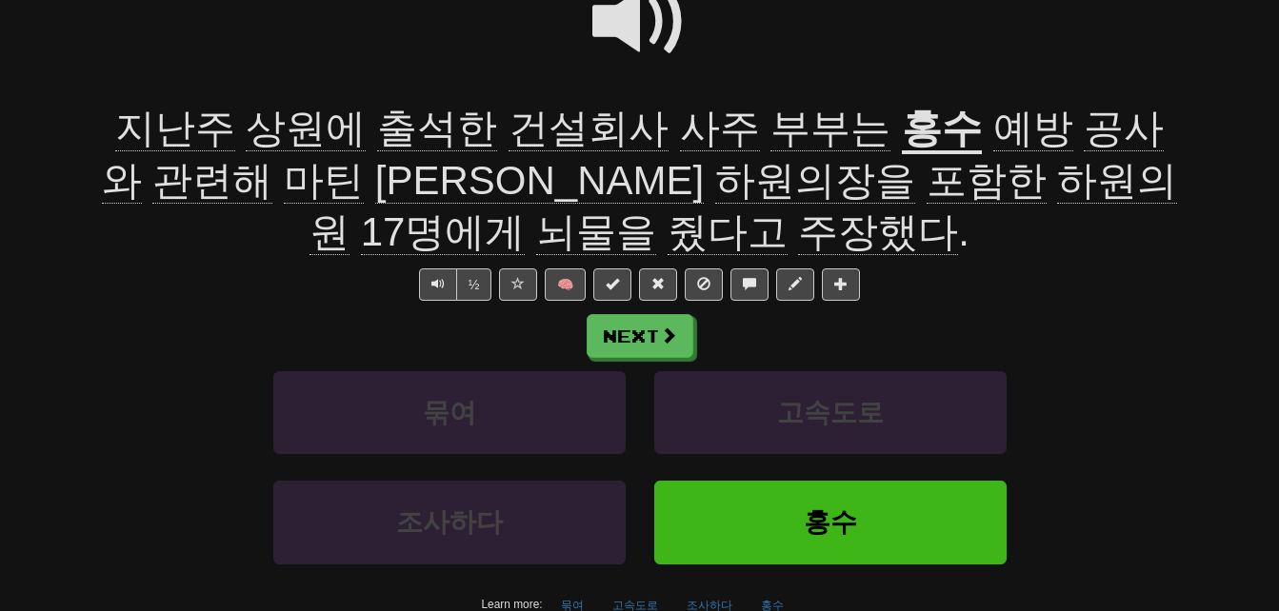
click at [902, 130] on u "홍수" at bounding box center [942, 130] width 80 height 49
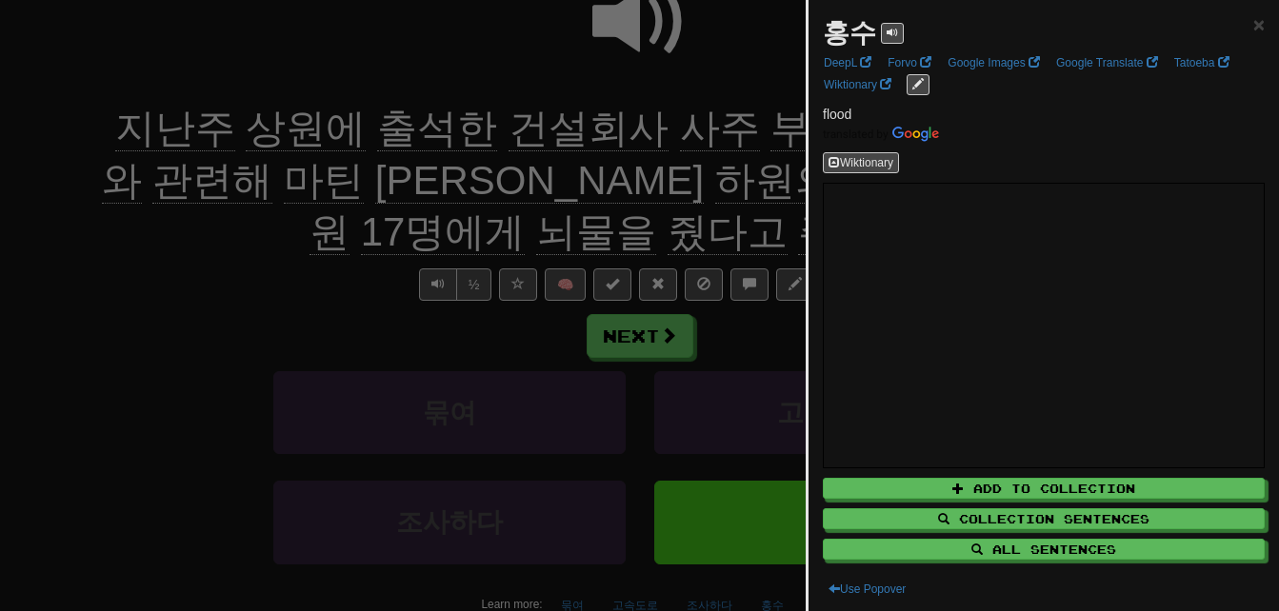
click at [721, 147] on div at bounding box center [639, 305] width 1279 height 611
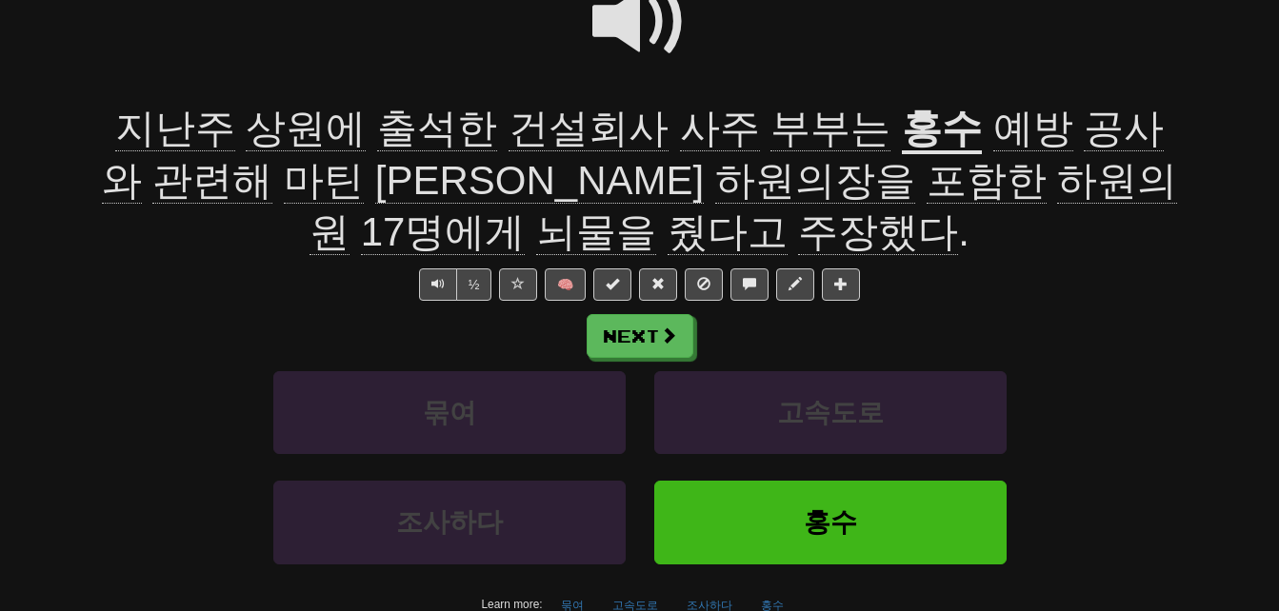
click at [993, 140] on span "예방" at bounding box center [1033, 129] width 80 height 46
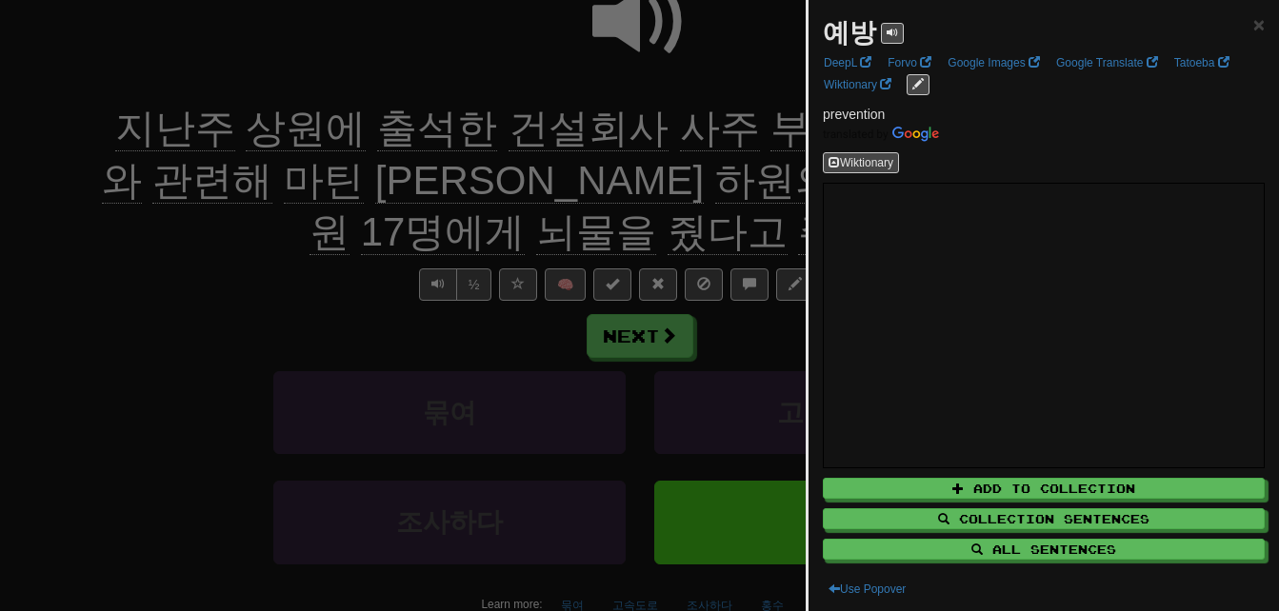
click at [653, 192] on div at bounding box center [639, 305] width 1279 height 611
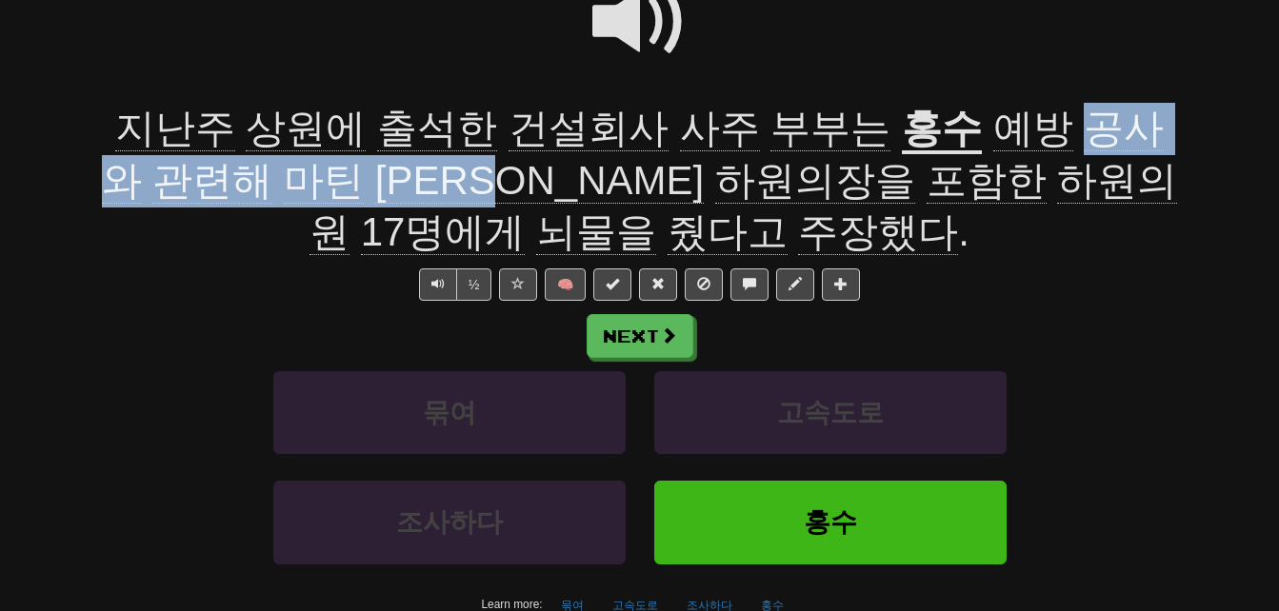
drag, startPoint x: 1008, startPoint y: 129, endPoint x: 444, endPoint y: 179, distance: 566.1
click at [444, 179] on span "예방 공사와 관련해 마틴 로무알데스 하원의장을 포함한 하원의원 17명에게 뇌물을 줬다고 주장했다 ." at bounding box center [639, 181] width 1075 height 150
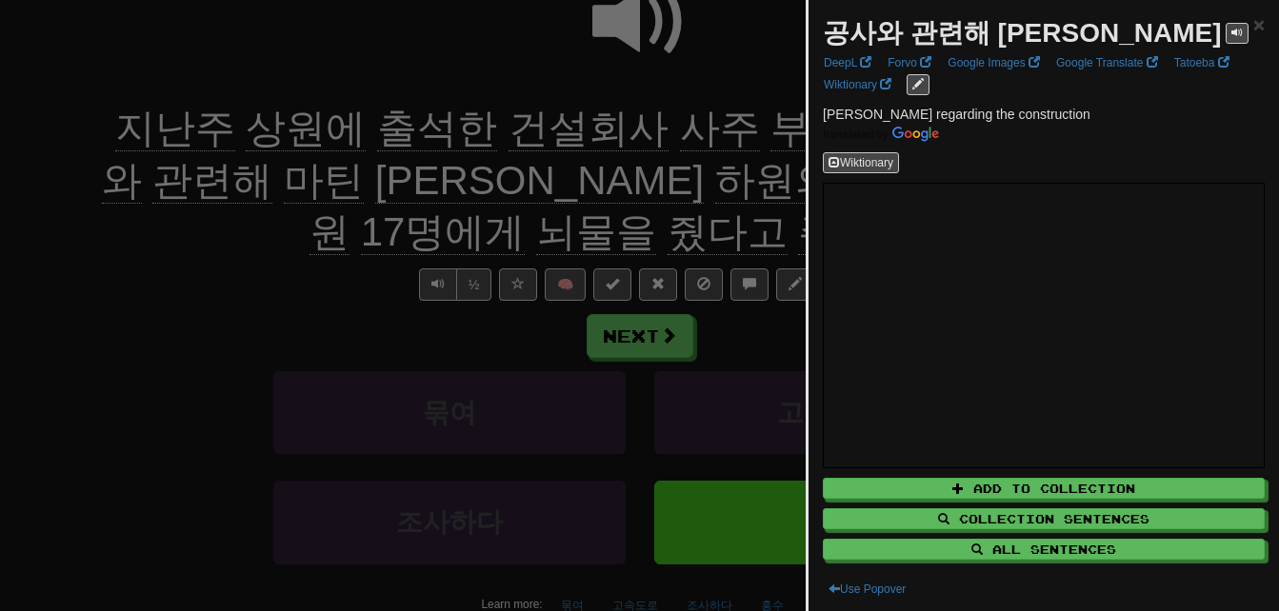
click at [444, 179] on div at bounding box center [639, 305] width 1279 height 611
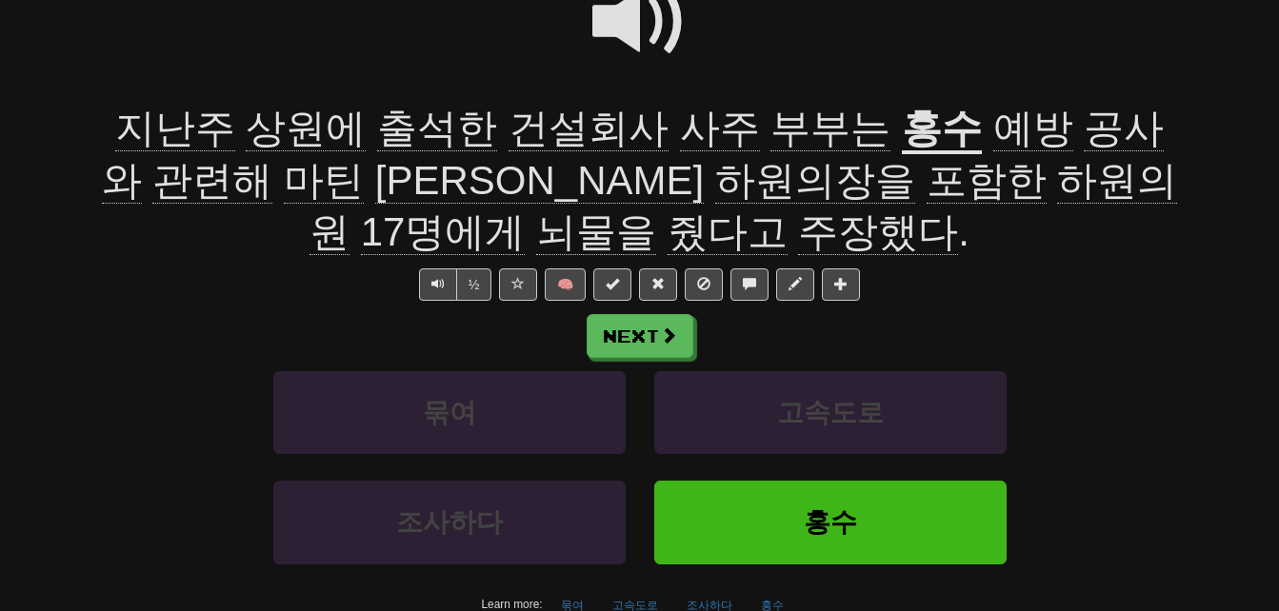
click at [715, 179] on span "하원의장을" at bounding box center [815, 181] width 200 height 46
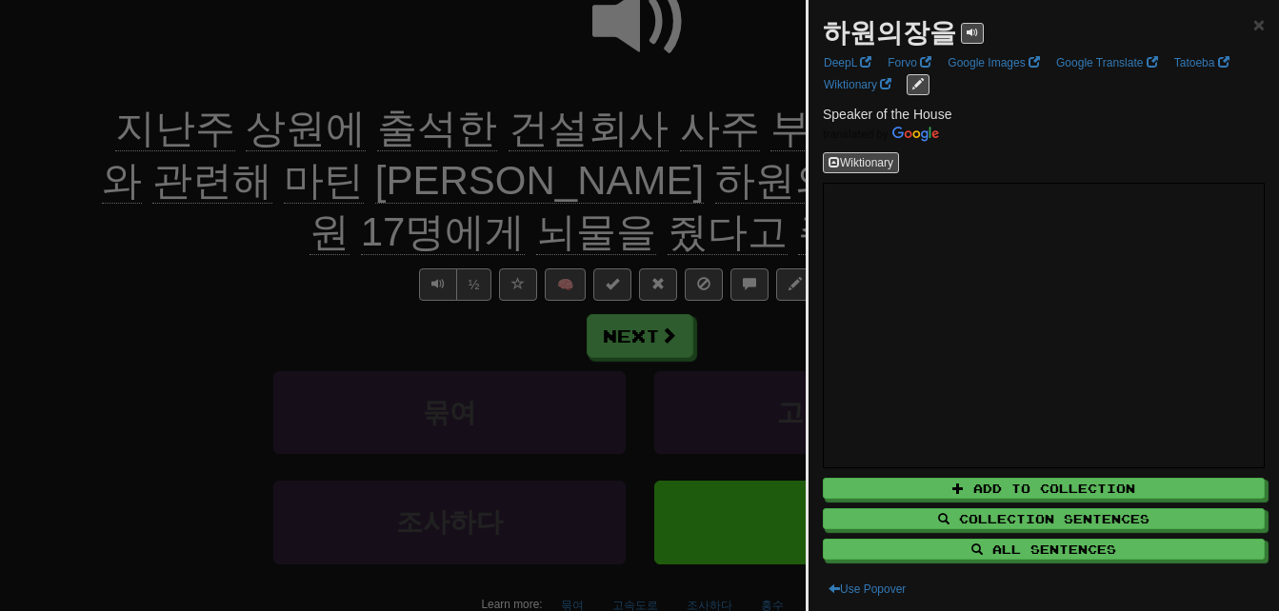
click at [493, 179] on div at bounding box center [639, 305] width 1279 height 611
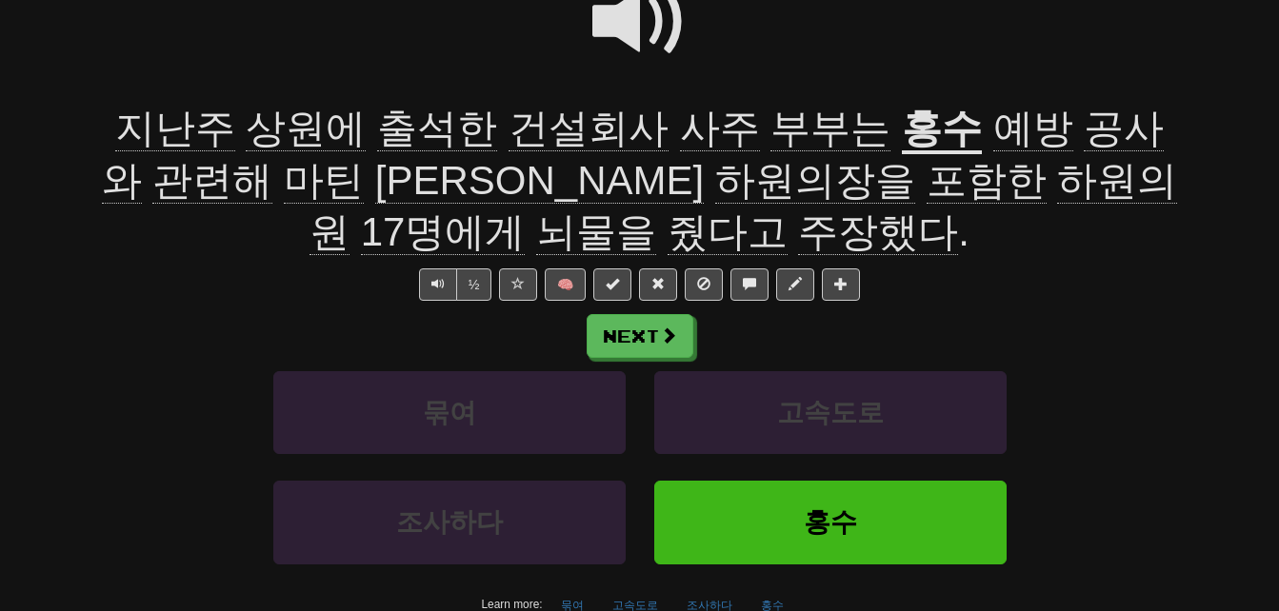
click at [927, 180] on span "포함한" at bounding box center [987, 181] width 120 height 46
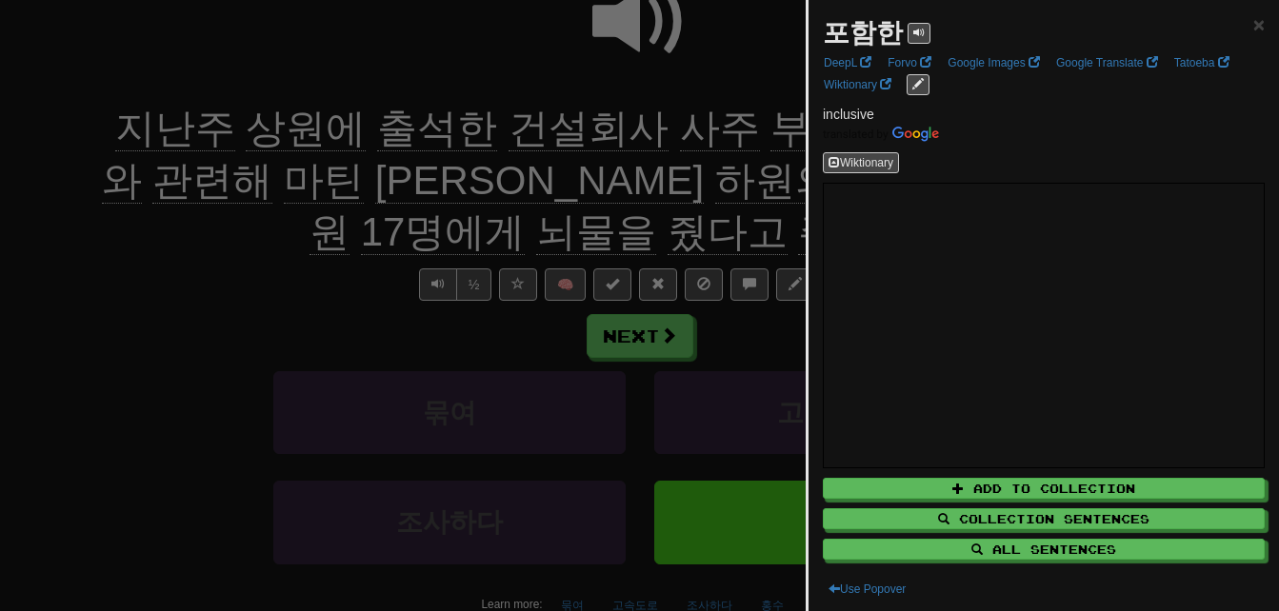
click at [672, 182] on div at bounding box center [639, 305] width 1279 height 611
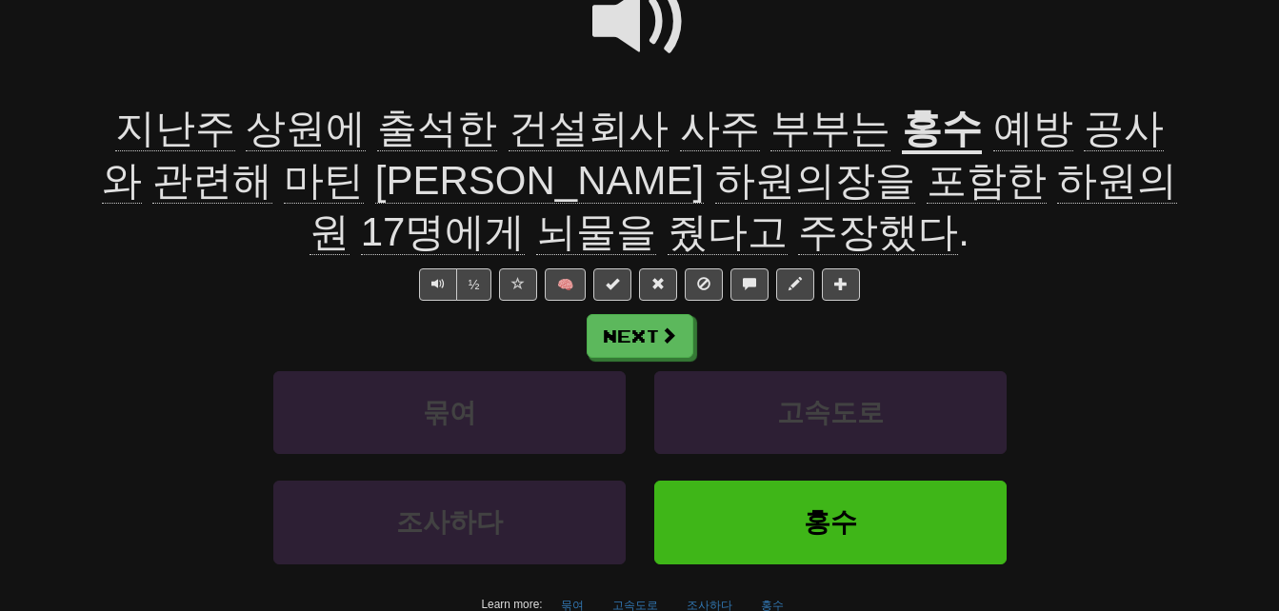
click at [1180, 182] on div "지난주 상원에 출석한 건설회사 사주 부부는 홍수 예방 공사와 관련해 마틴 로무알데스 하원의장을 포함한 하원의원 17명에게 뇌물을 줬다고 주장했…" at bounding box center [640, 181] width 1086 height 156
click at [656, 210] on span "뇌물을" at bounding box center [596, 233] width 120 height 46
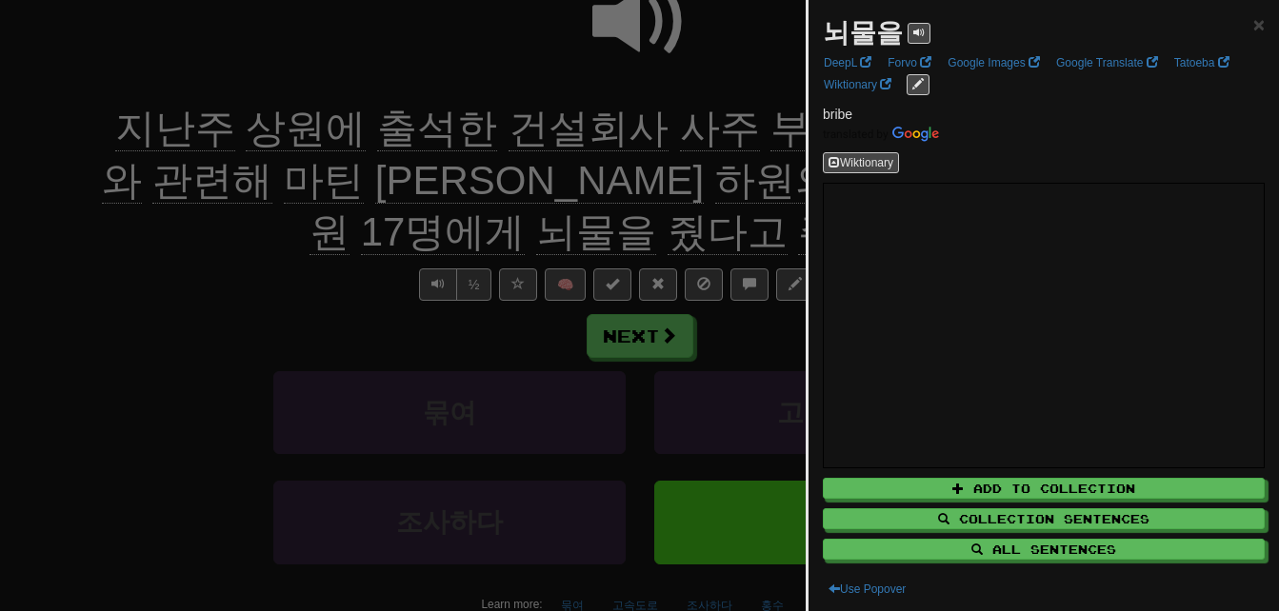
click at [221, 262] on div at bounding box center [639, 305] width 1279 height 611
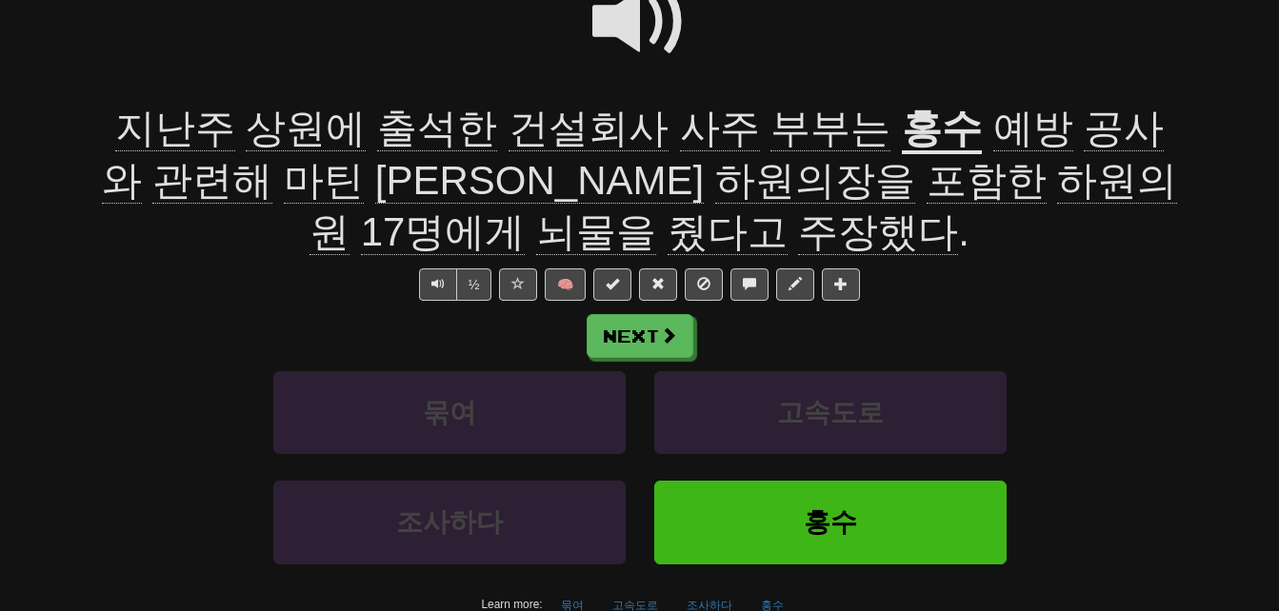
click at [668, 221] on span "줬다고" at bounding box center [728, 233] width 120 height 46
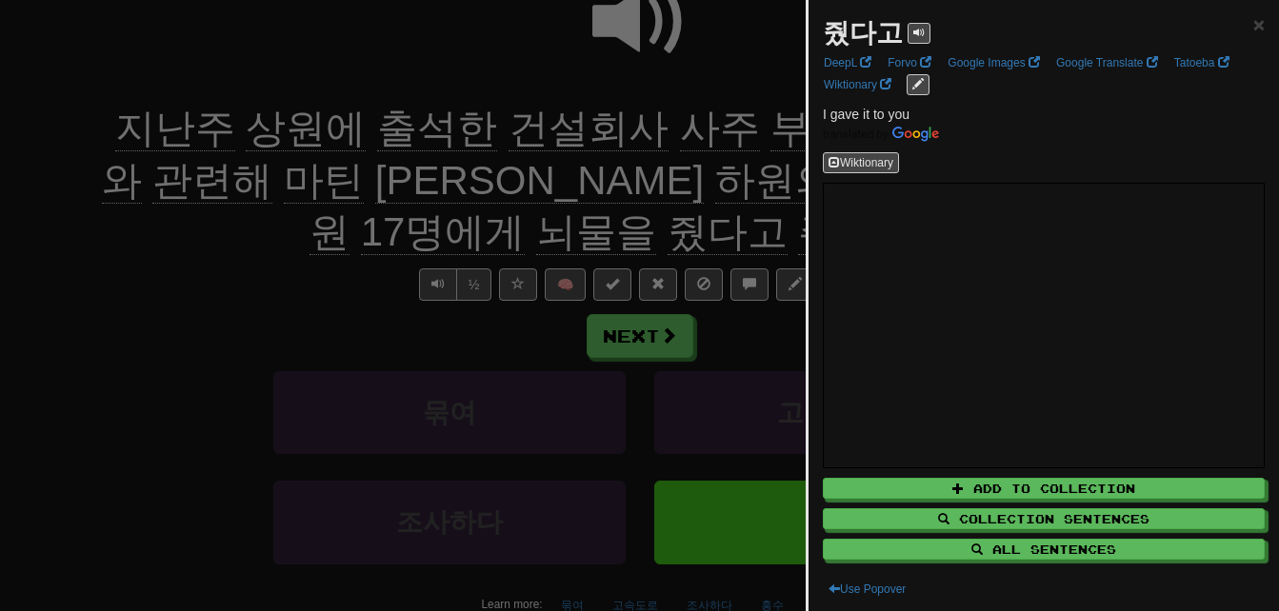
click at [586, 221] on div at bounding box center [639, 305] width 1279 height 611
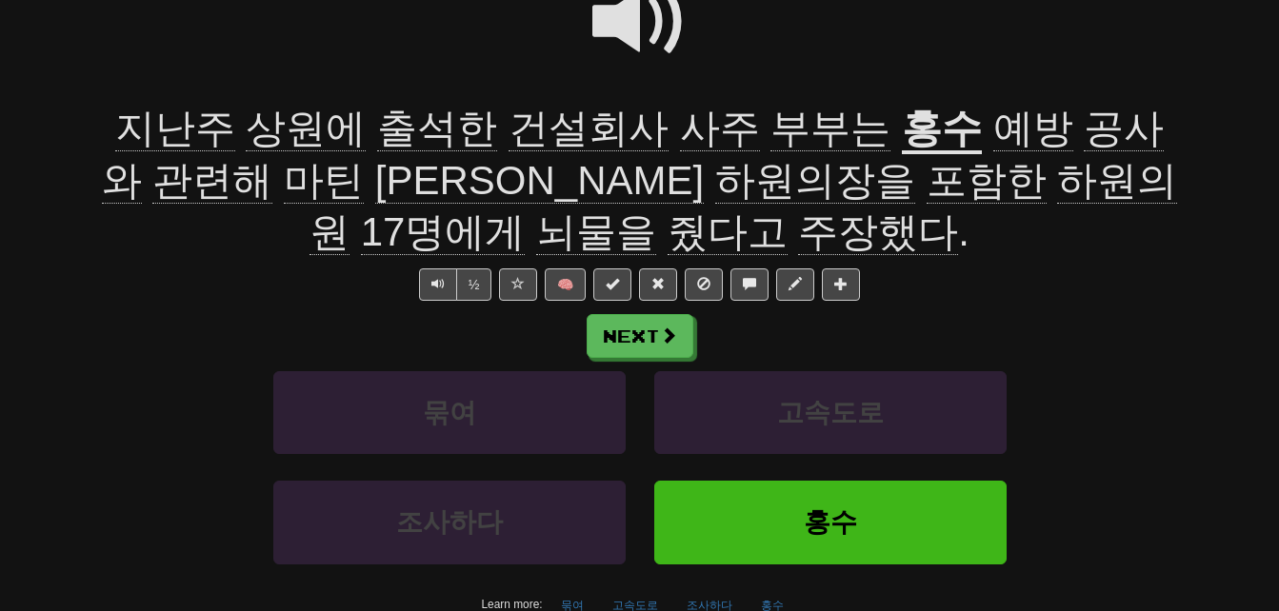
click at [798, 228] on span "주장했다" at bounding box center [878, 233] width 160 height 46
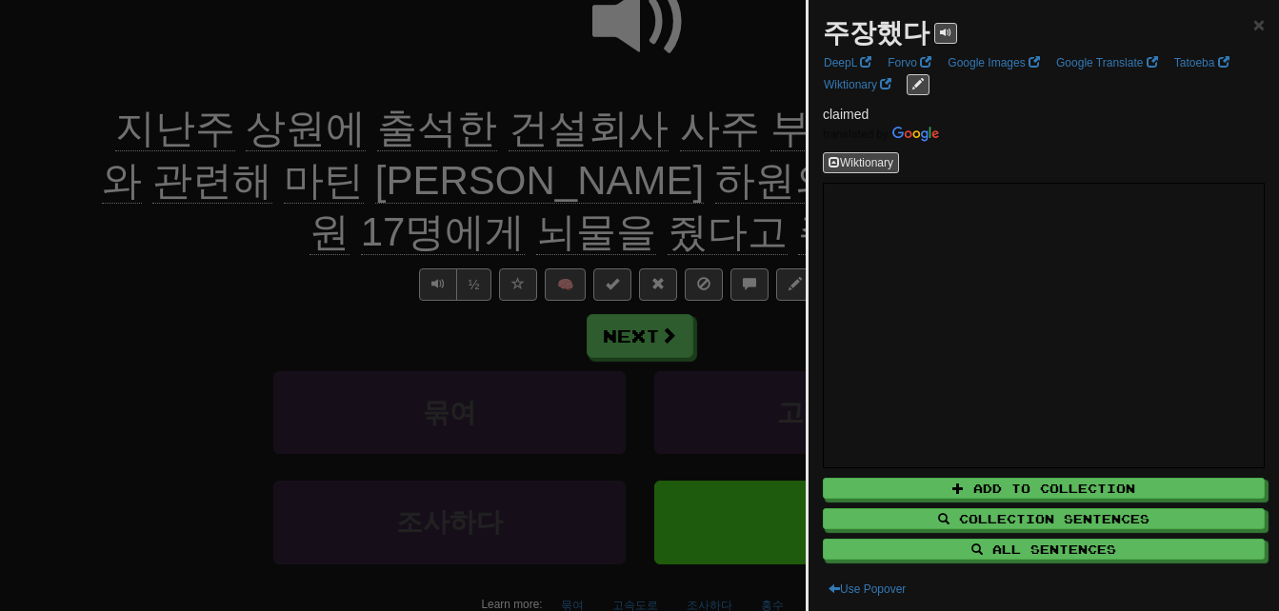
click at [717, 228] on div at bounding box center [639, 305] width 1279 height 611
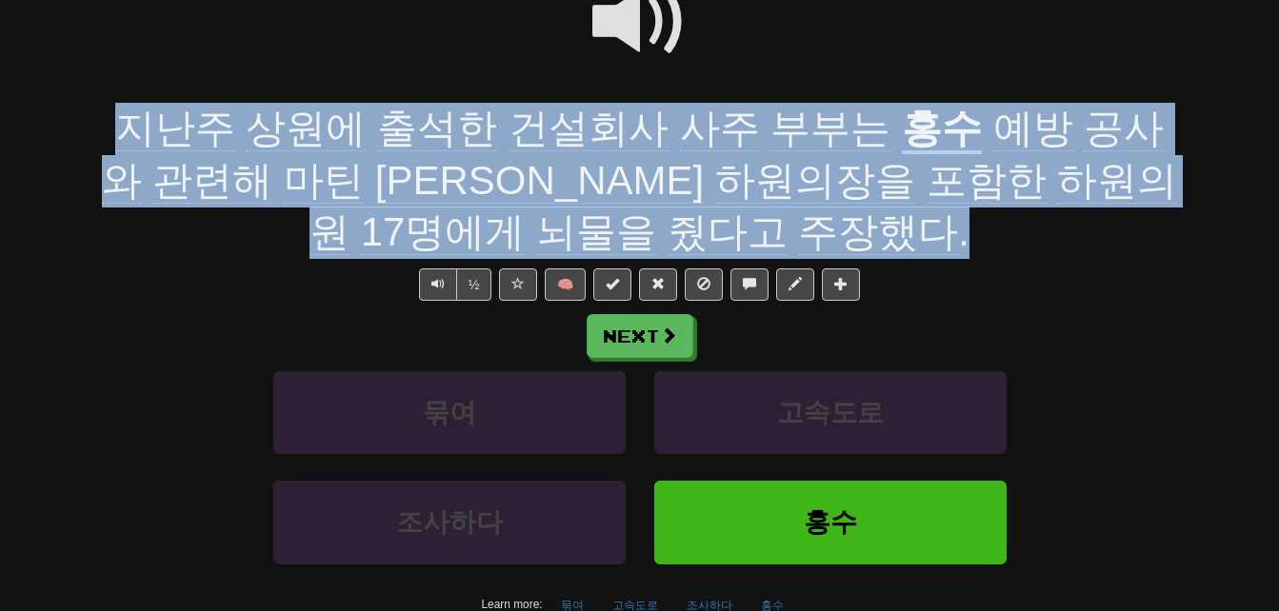
drag, startPoint x: 107, startPoint y: 119, endPoint x: 815, endPoint y: 224, distance: 716.3
click at [815, 224] on div "지난주 상원에 출석한 건설회사 사주 부부는 홍수 예방 공사와 관련해 마틴 로무알데스 하원의장을 포함한 하원의원 17명에게 뇌물을 줬다고 주장했…" at bounding box center [640, 181] width 1086 height 156
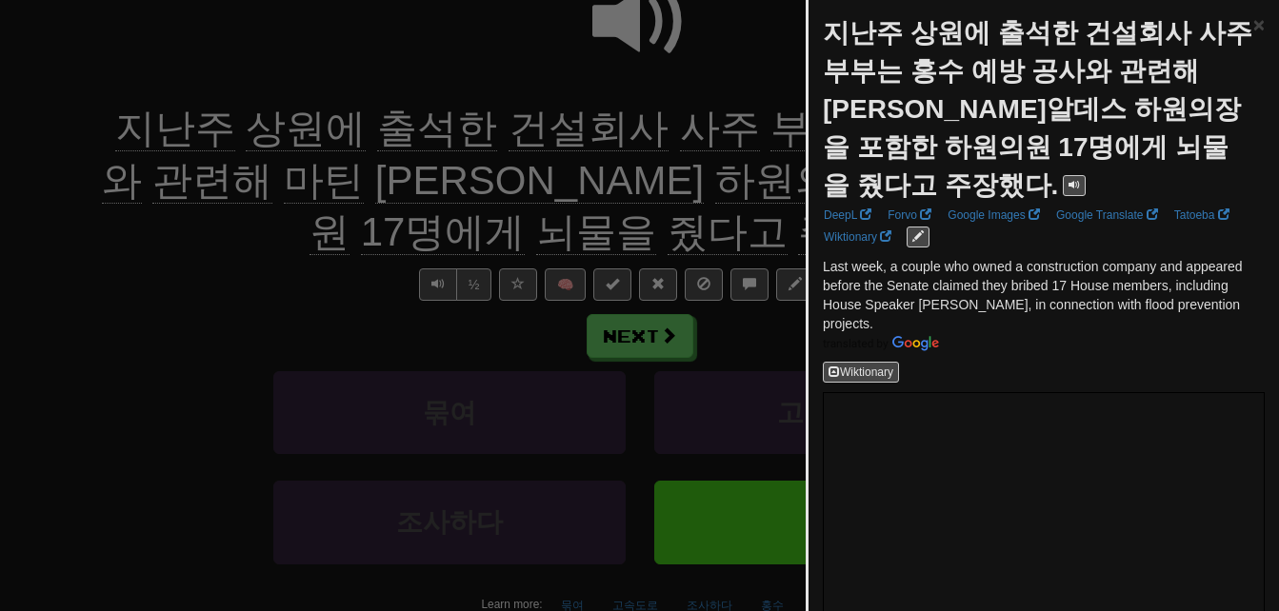
click at [743, 215] on div at bounding box center [639, 305] width 1279 height 611
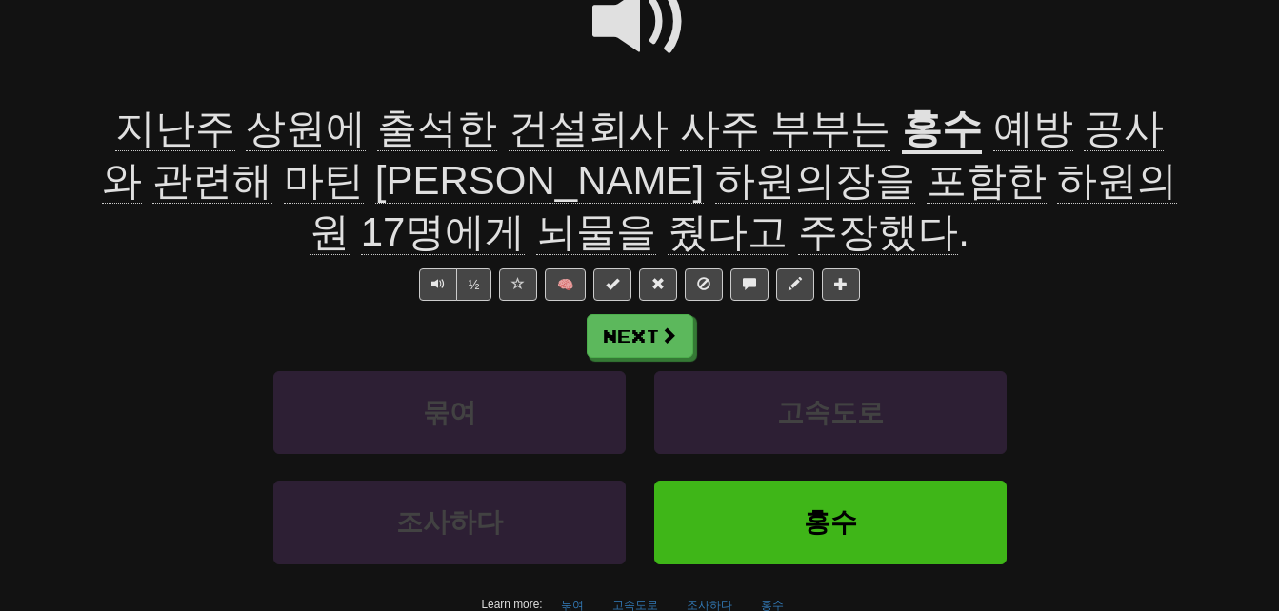
click at [656, 210] on span "뇌물을" at bounding box center [596, 233] width 120 height 46
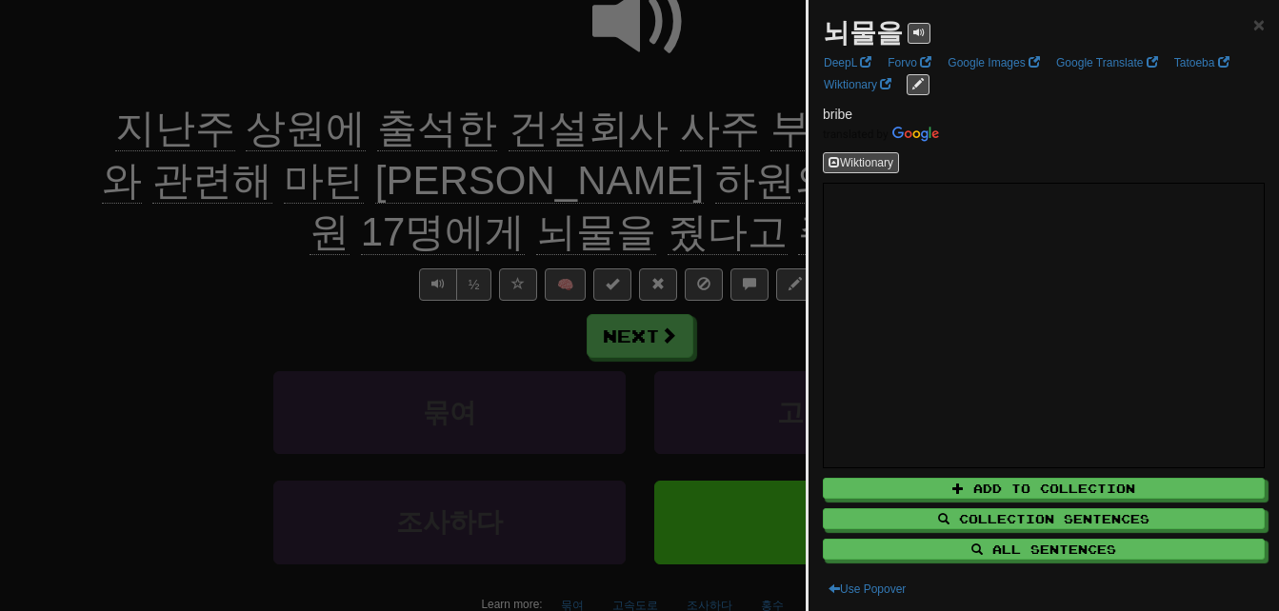
click at [242, 304] on div at bounding box center [639, 305] width 1279 height 611
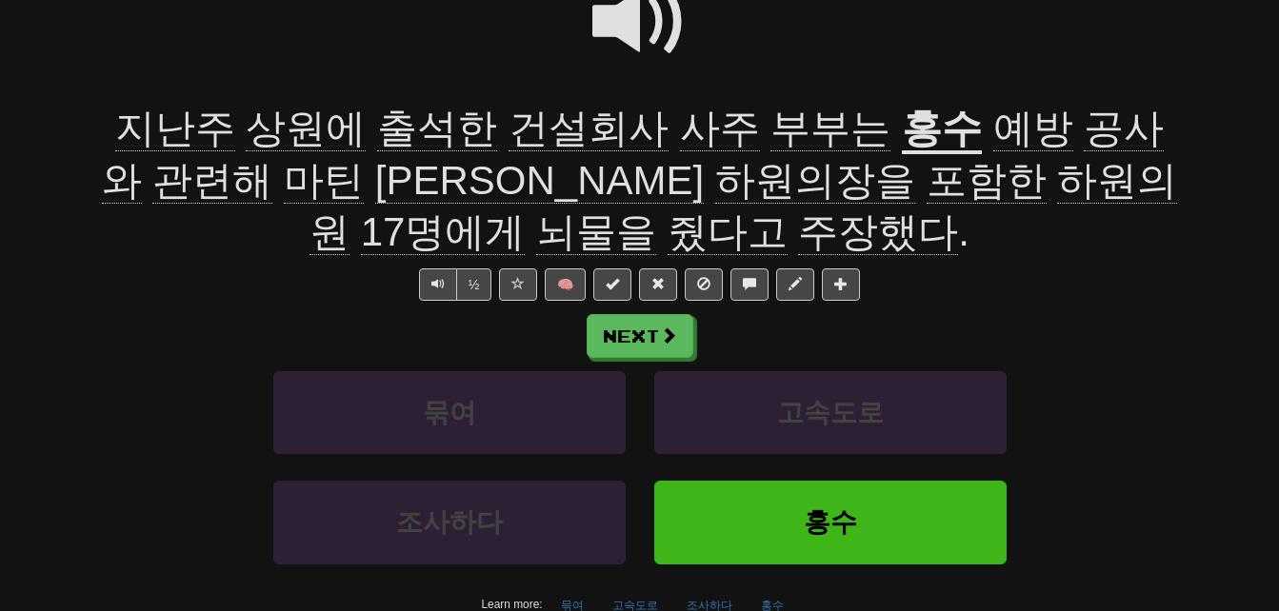
click at [630, 20] on span at bounding box center [639, 21] width 95 height 95
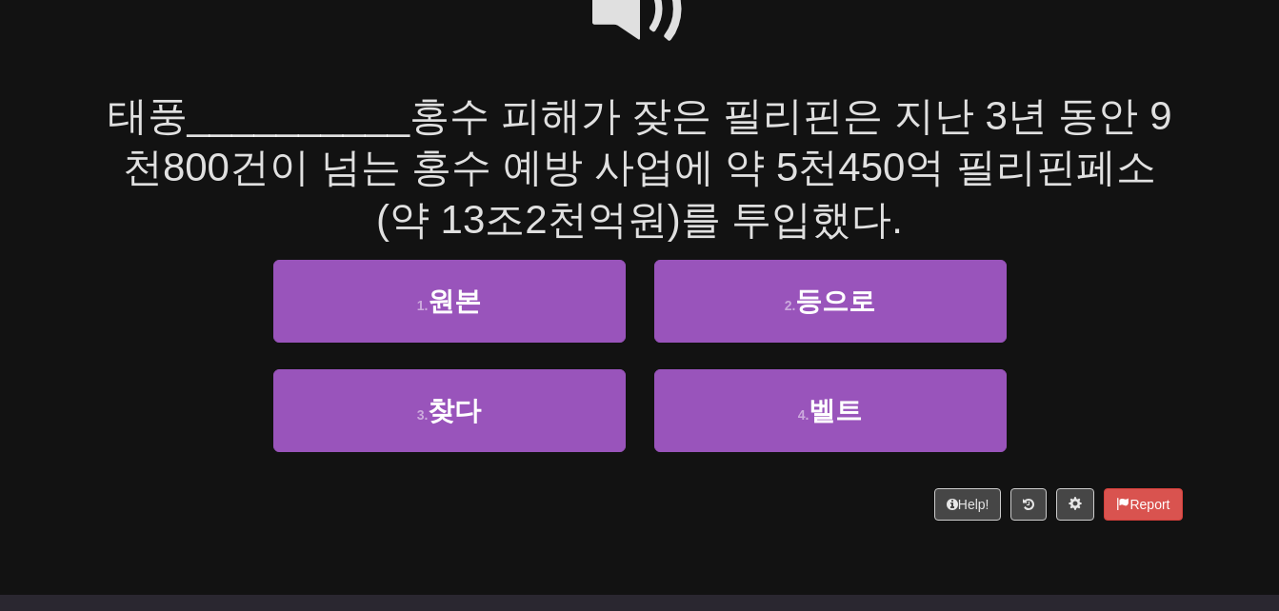
click at [626, 19] on span at bounding box center [639, 9] width 95 height 95
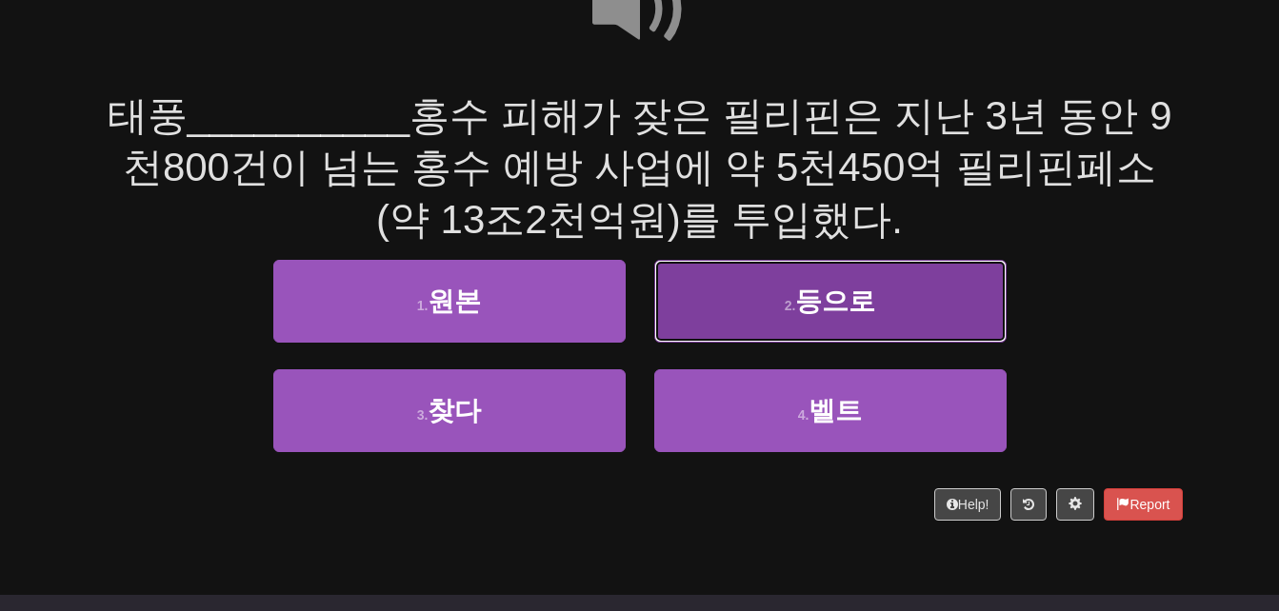
click at [753, 292] on button "2 . 등으로" at bounding box center [830, 301] width 352 height 83
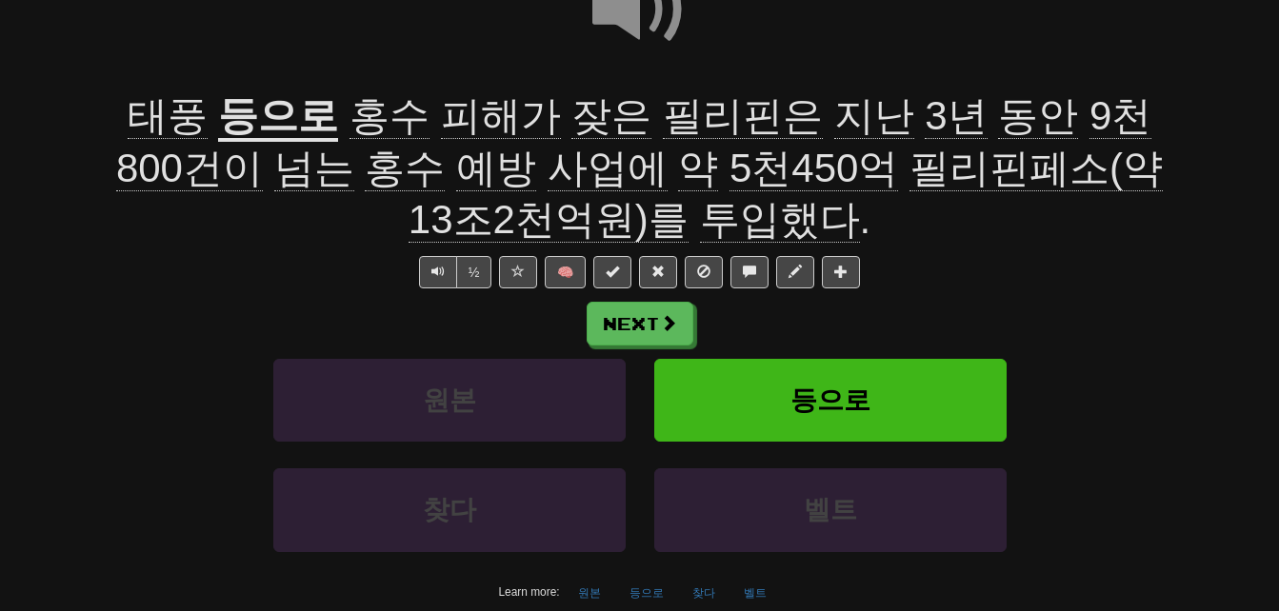
click at [149, 124] on span "태풍" at bounding box center [168, 116] width 80 height 46
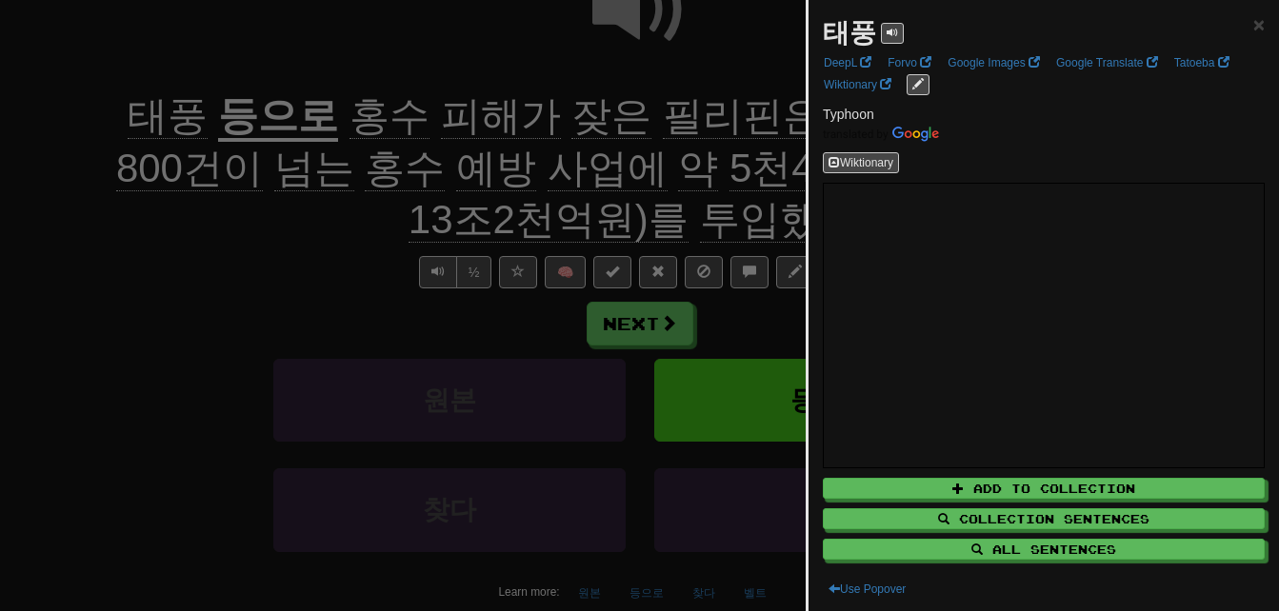
click at [270, 234] on div at bounding box center [639, 305] width 1279 height 611
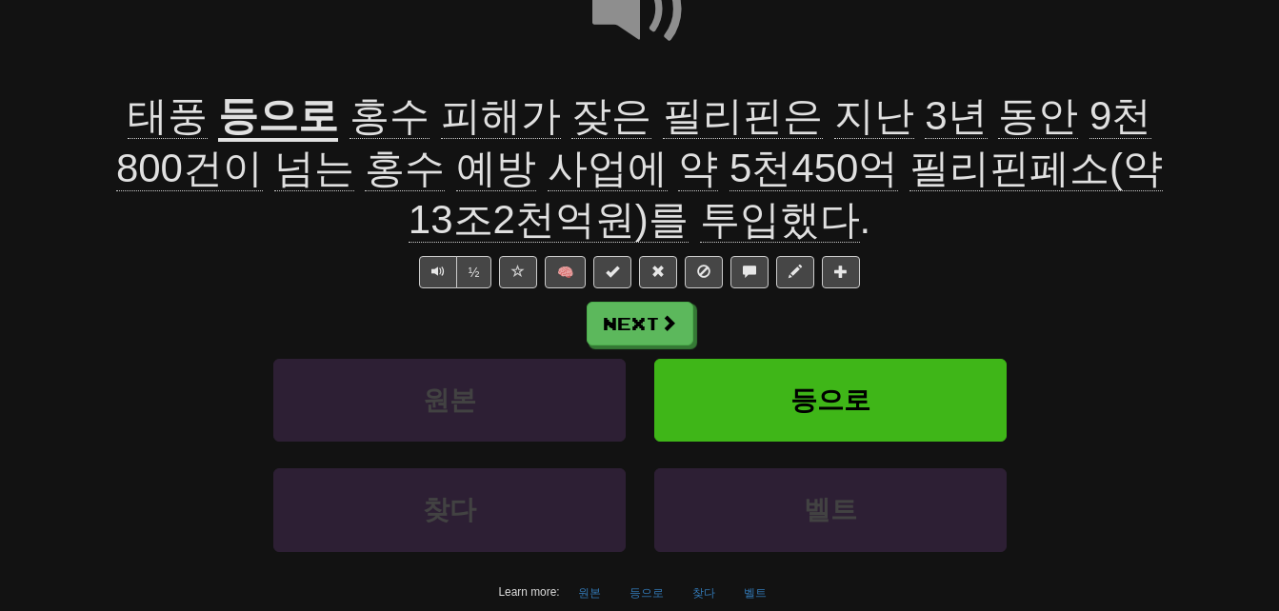
click at [441, 117] on span "피해가" at bounding box center [501, 116] width 120 height 46
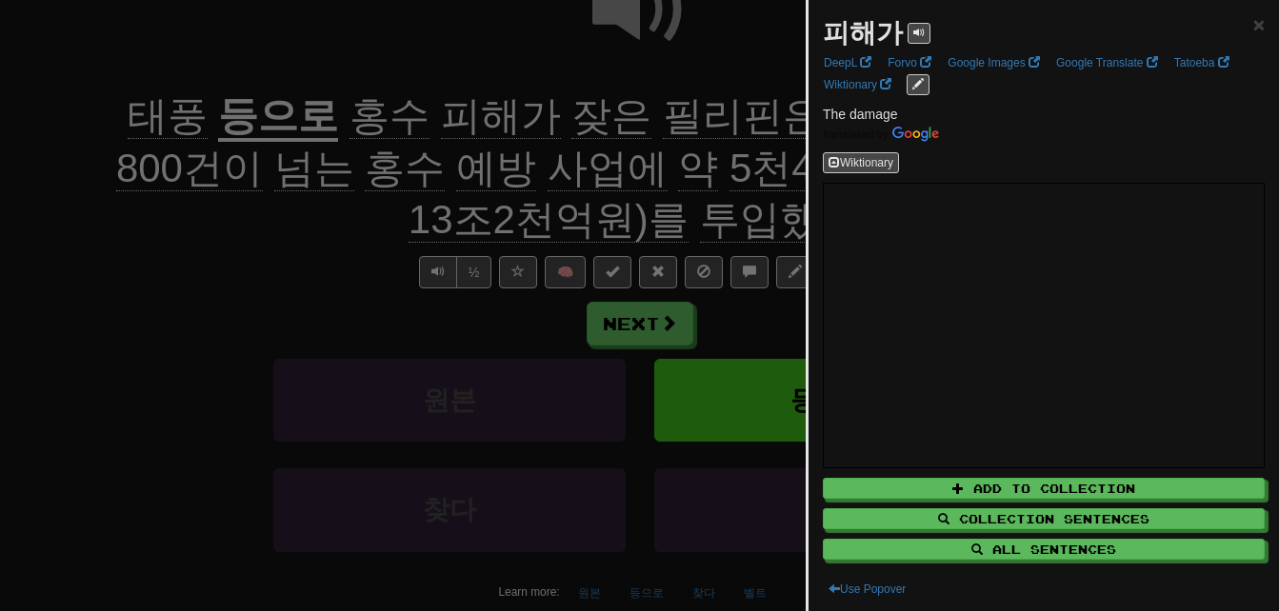
click at [295, 291] on div at bounding box center [639, 305] width 1279 height 611
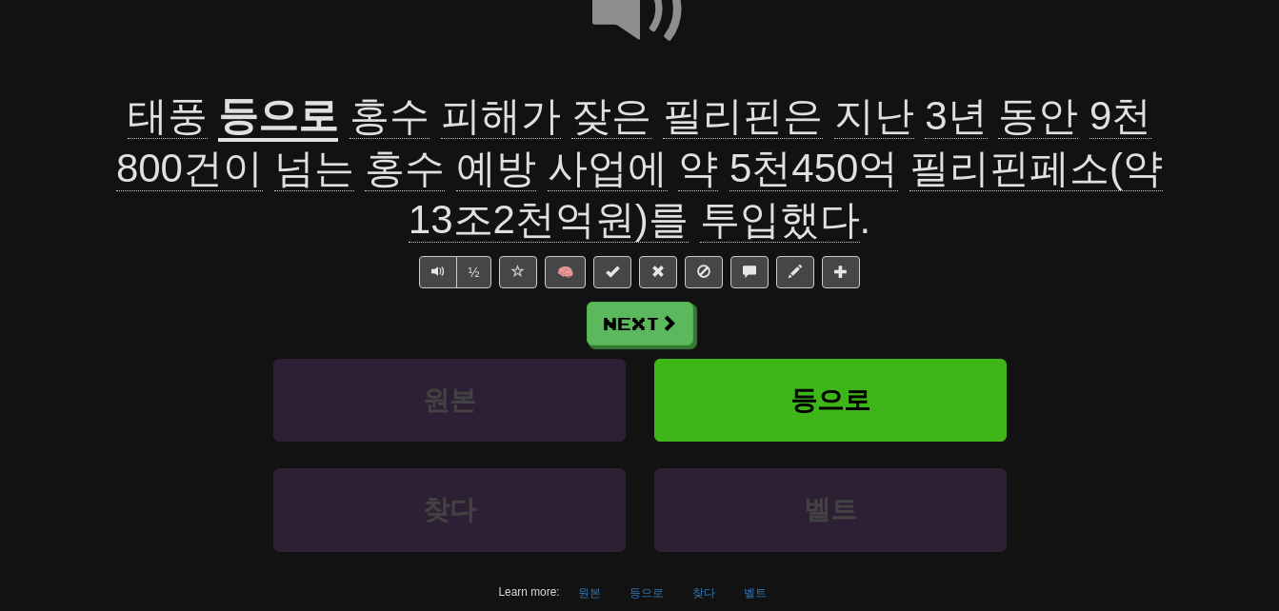
click at [708, 218] on span "투입했다" at bounding box center [780, 220] width 160 height 46
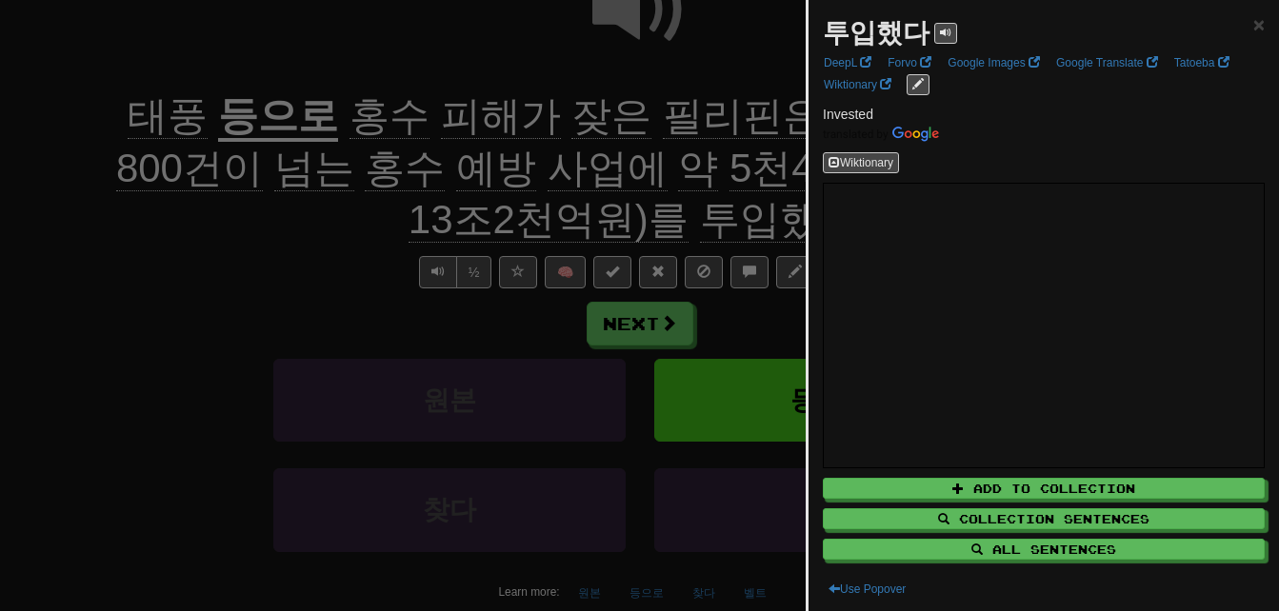
click at [708, 218] on div at bounding box center [639, 305] width 1279 height 611
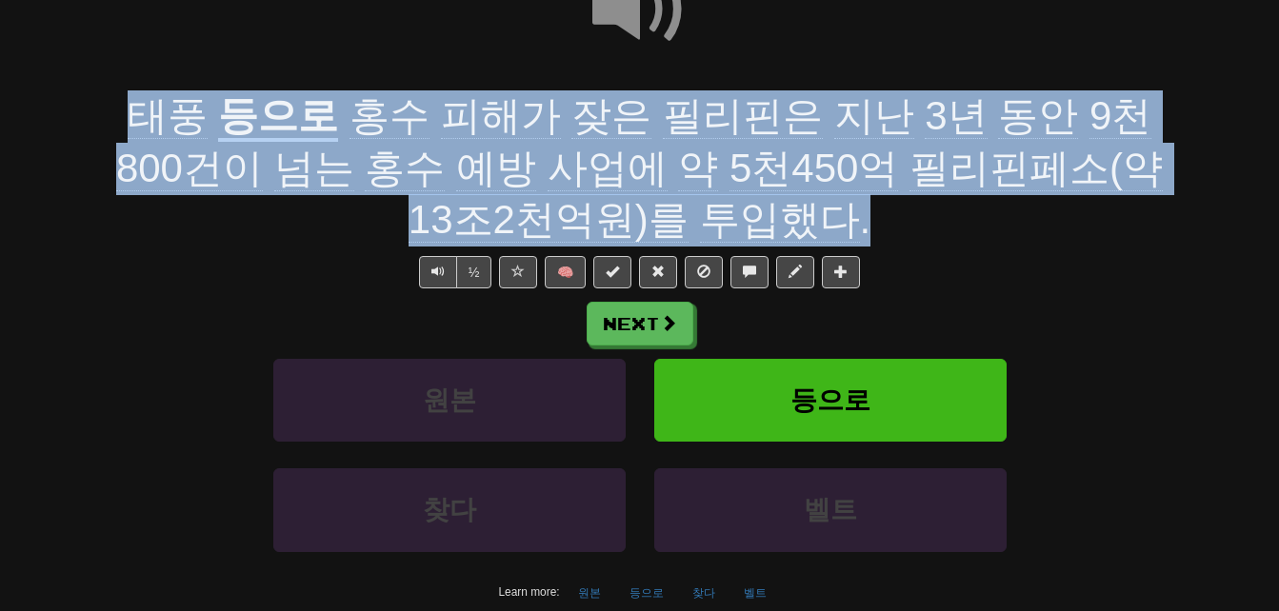
drag, startPoint x: 109, startPoint y: 107, endPoint x: 792, endPoint y: 238, distance: 696.4
click at [792, 238] on div "태풍 등으로 홍수 피해가 잦은 필리핀은 지난 3년 동안 9천800건이 넘는 홍수 예방 사업에 약 5천450억 필리핀페소(약 13조2천억원)를 …" at bounding box center [640, 168] width 1086 height 156
click at [315, 239] on div "태풍 등으로 홍수 피해가 잦은 필리핀은 지난 3년 동안 9천800건이 넘는 홍수 예방 사업에 약 5천450억 필리핀페소(약 13조2천억원)를 …" at bounding box center [640, 168] width 1086 height 156
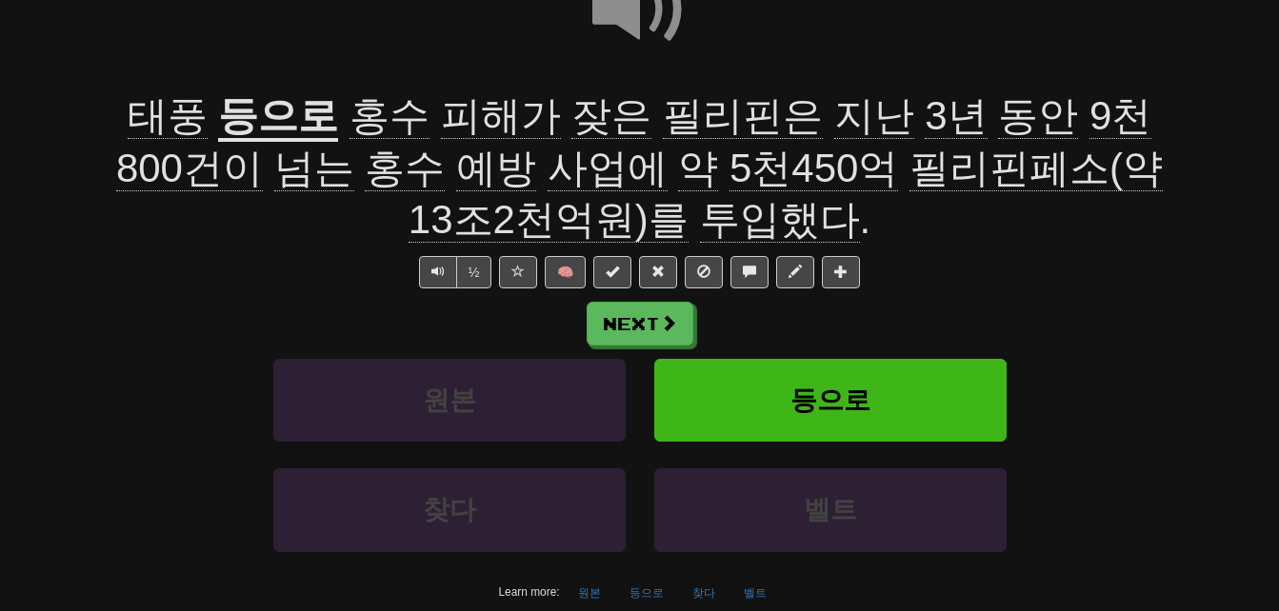
click at [628, 18] on span at bounding box center [639, 9] width 95 height 95
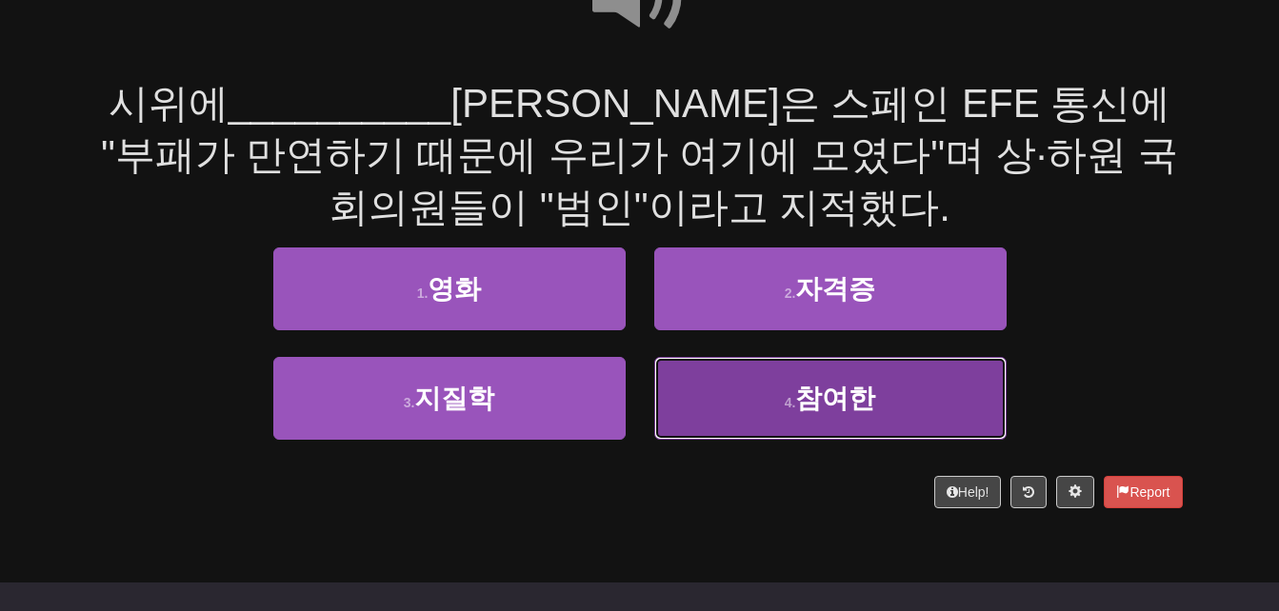
click at [753, 403] on button "4 . 참여한" at bounding box center [830, 398] width 352 height 83
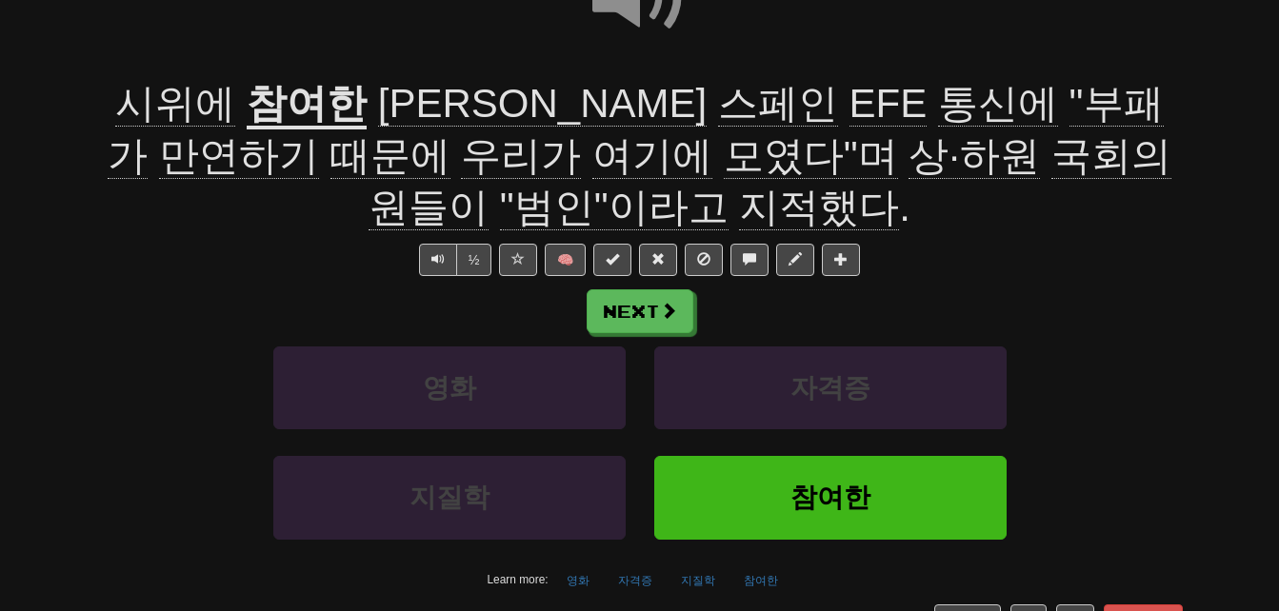
click at [143, 107] on span "시위에" at bounding box center [175, 104] width 120 height 46
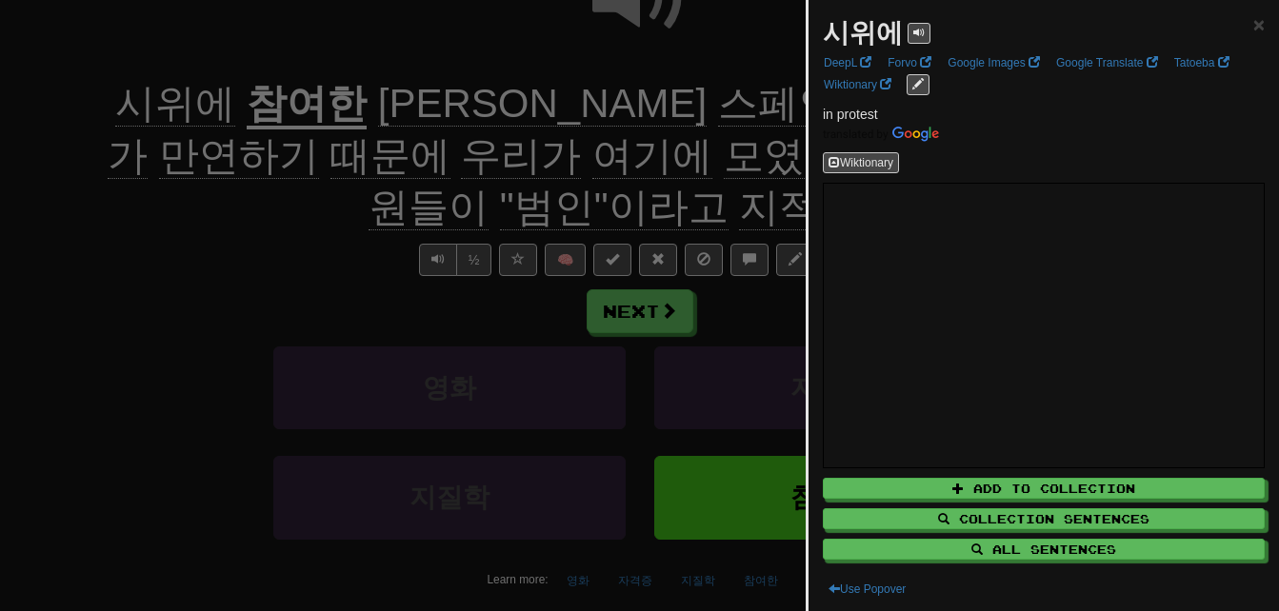
click at [143, 107] on div at bounding box center [639, 305] width 1279 height 611
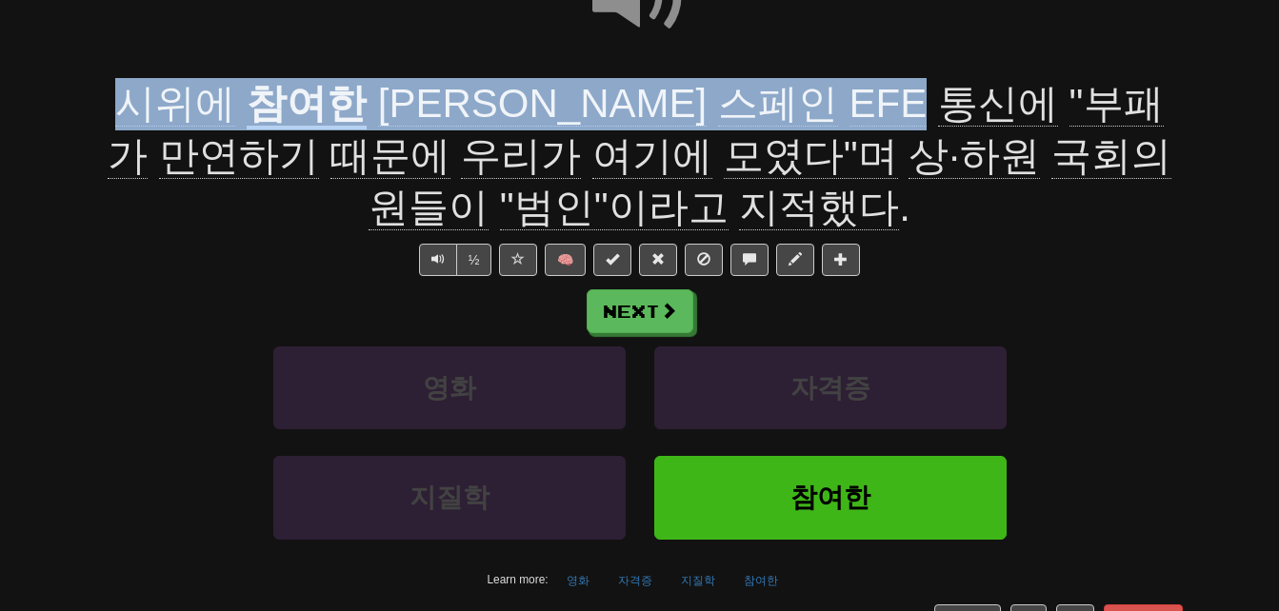
drag, startPoint x: 104, startPoint y: 107, endPoint x: 699, endPoint y: 105, distance: 595.3
click at [699, 105] on div "시위에 참여한 마이클은 스페인 EFE 통신에 "부패가 만연하기 때문에 우리가 여기에 모였다"며 상·하원 국회의원들이 "범인"이라고 지적했다 ." at bounding box center [640, 156] width 1086 height 156
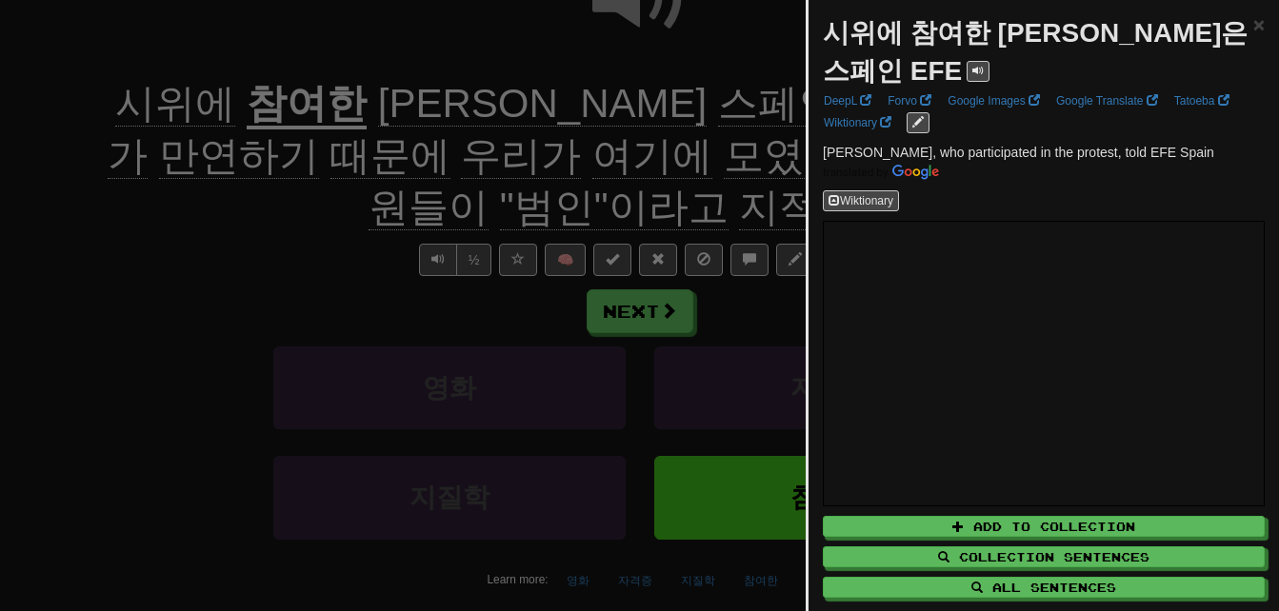
click at [326, 211] on div at bounding box center [639, 305] width 1279 height 611
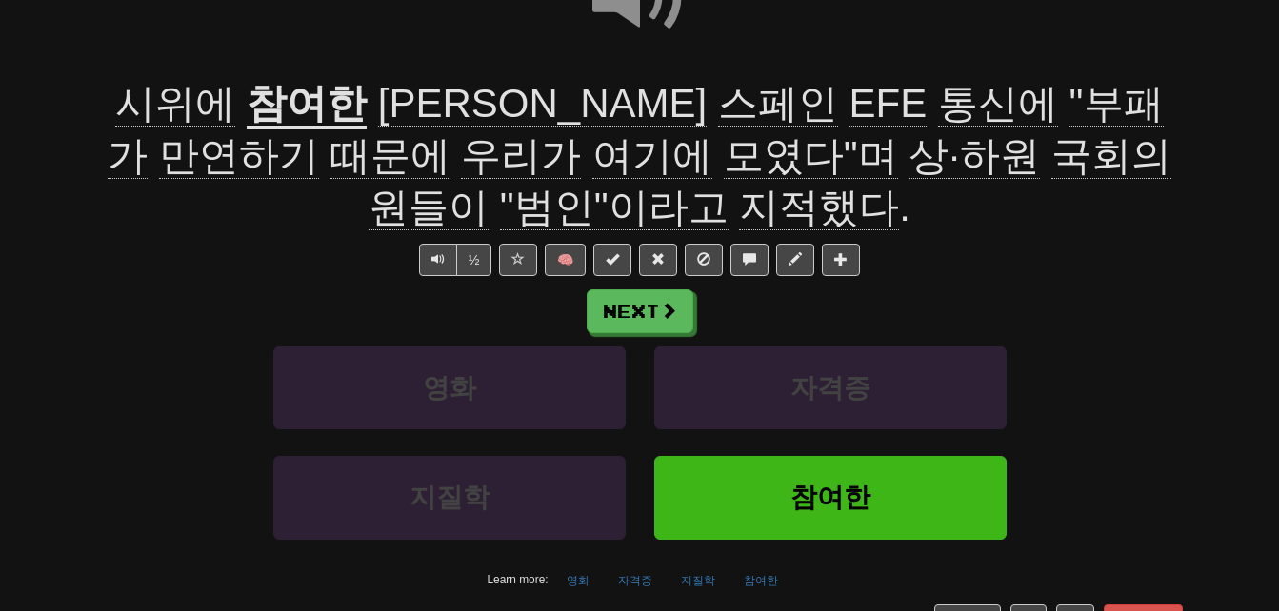
click at [938, 88] on span "통신에" at bounding box center [998, 104] width 120 height 46
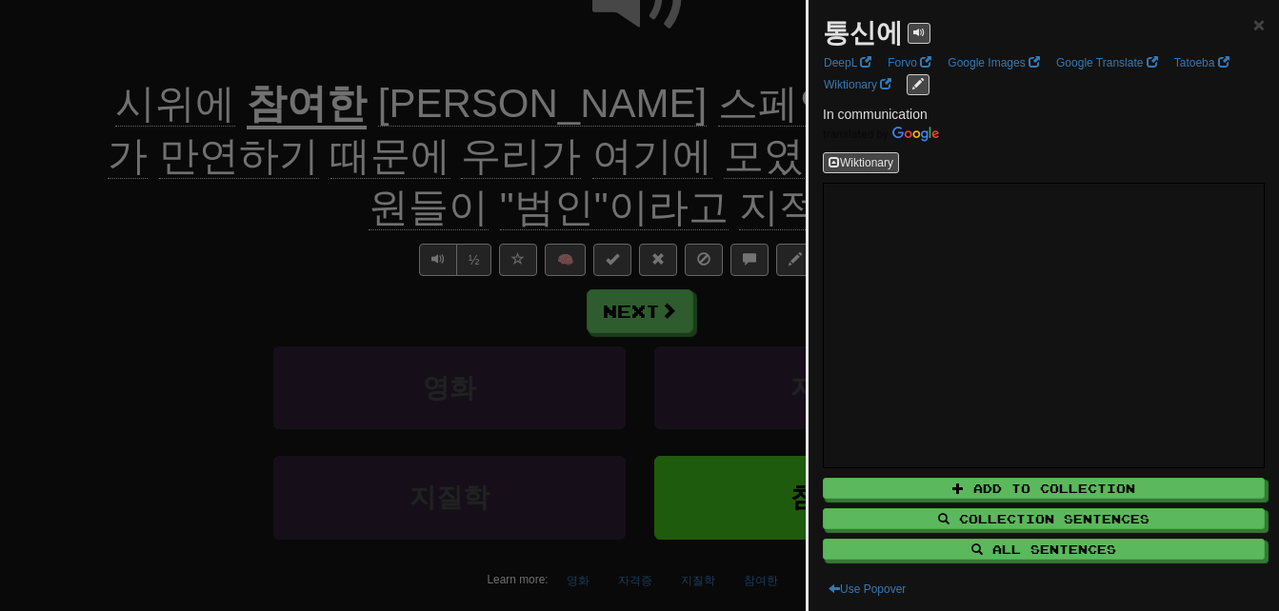
click at [685, 106] on div at bounding box center [639, 305] width 1279 height 611
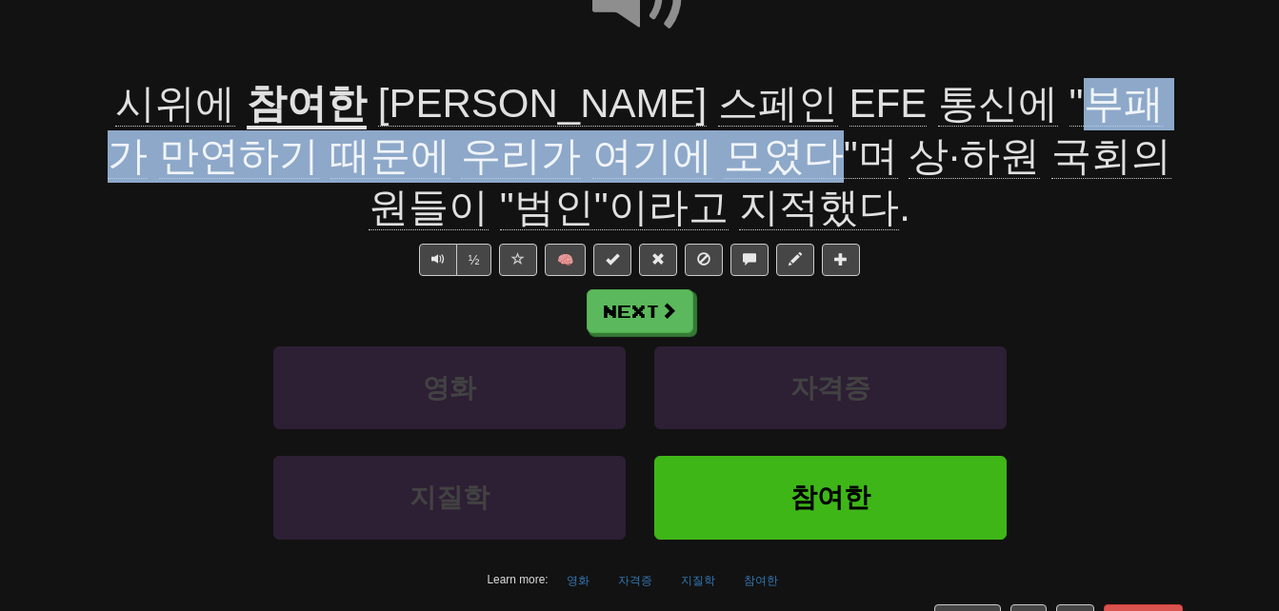
drag, startPoint x: 853, startPoint y: 101, endPoint x: 532, endPoint y: 152, distance: 325.1
click at [532, 152] on span "마이클은 스페인 EFE 통신에 "부패가 만연하기 때문에 우리가 여기에 모였다"며 상·하원 국회의원들이 "범인"이라고 지적했다 ." at bounding box center [639, 156] width 1063 height 150
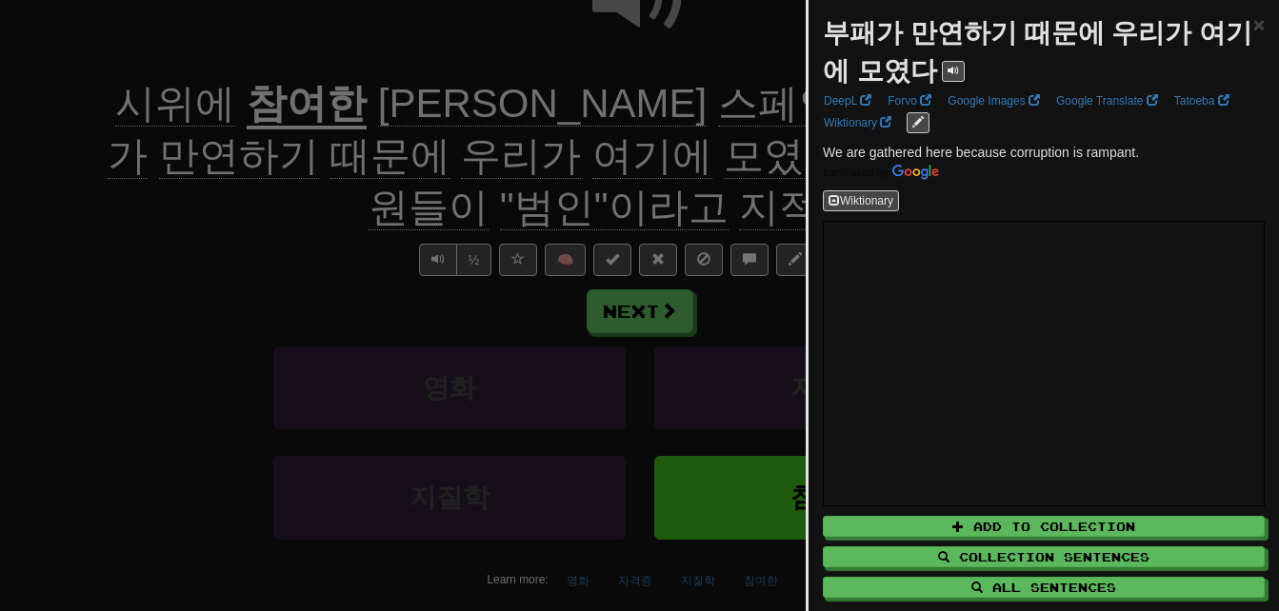
click at [453, 195] on div at bounding box center [639, 305] width 1279 height 611
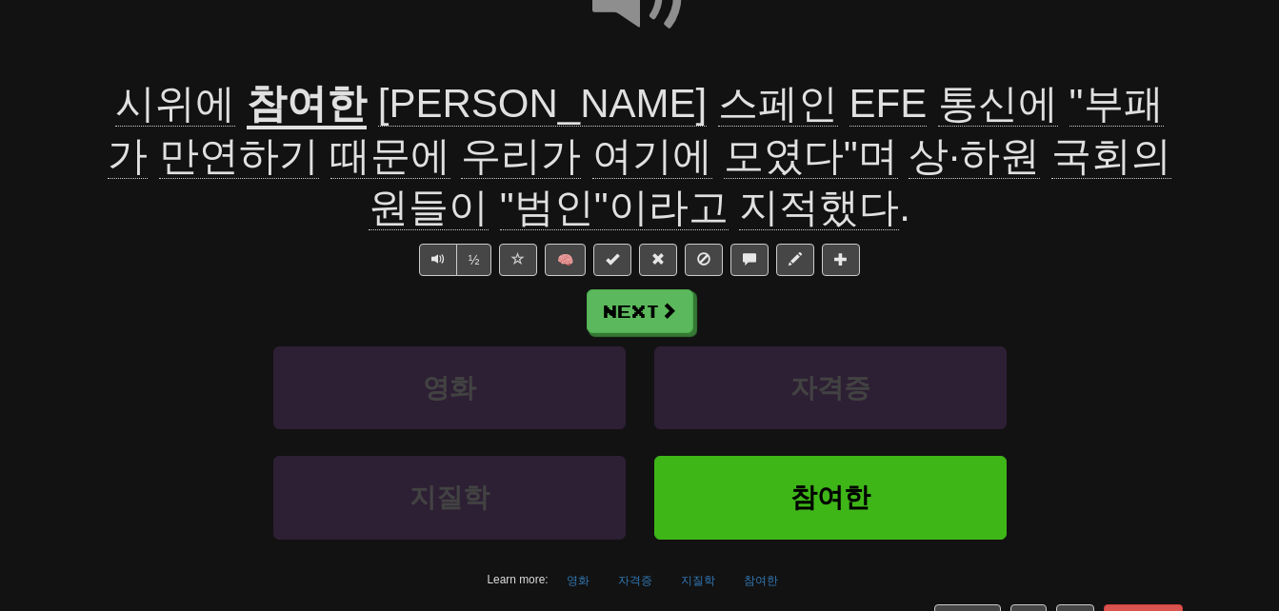
click at [909, 105] on span ""부패가" at bounding box center [635, 130] width 1055 height 98
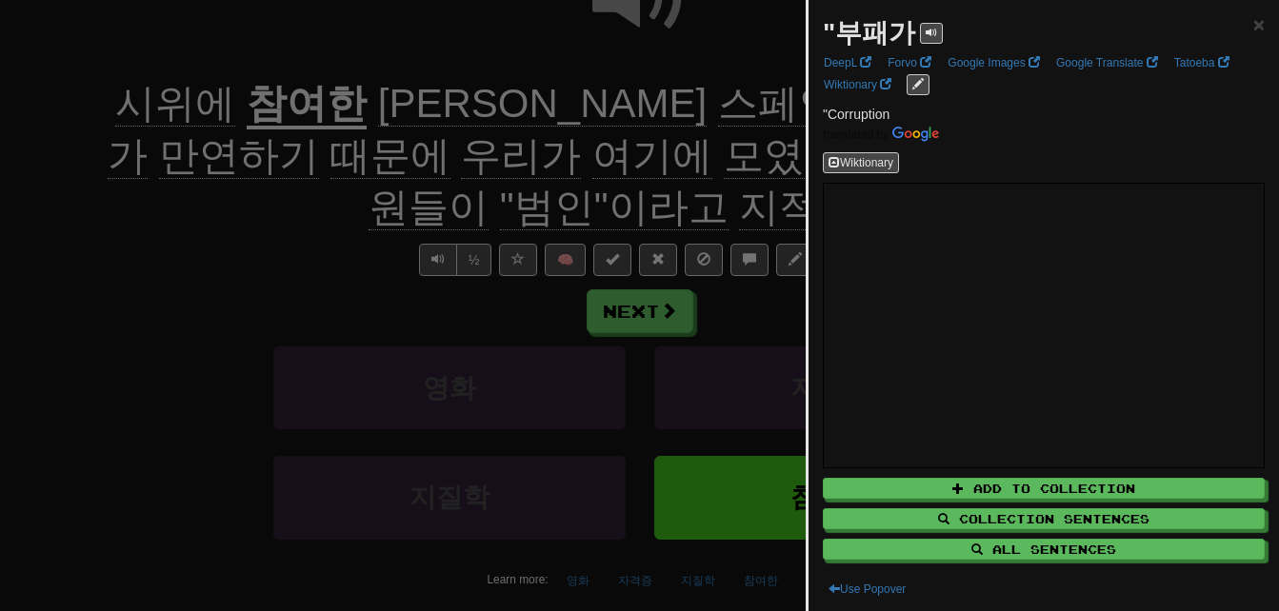
click at [690, 156] on div at bounding box center [639, 305] width 1279 height 611
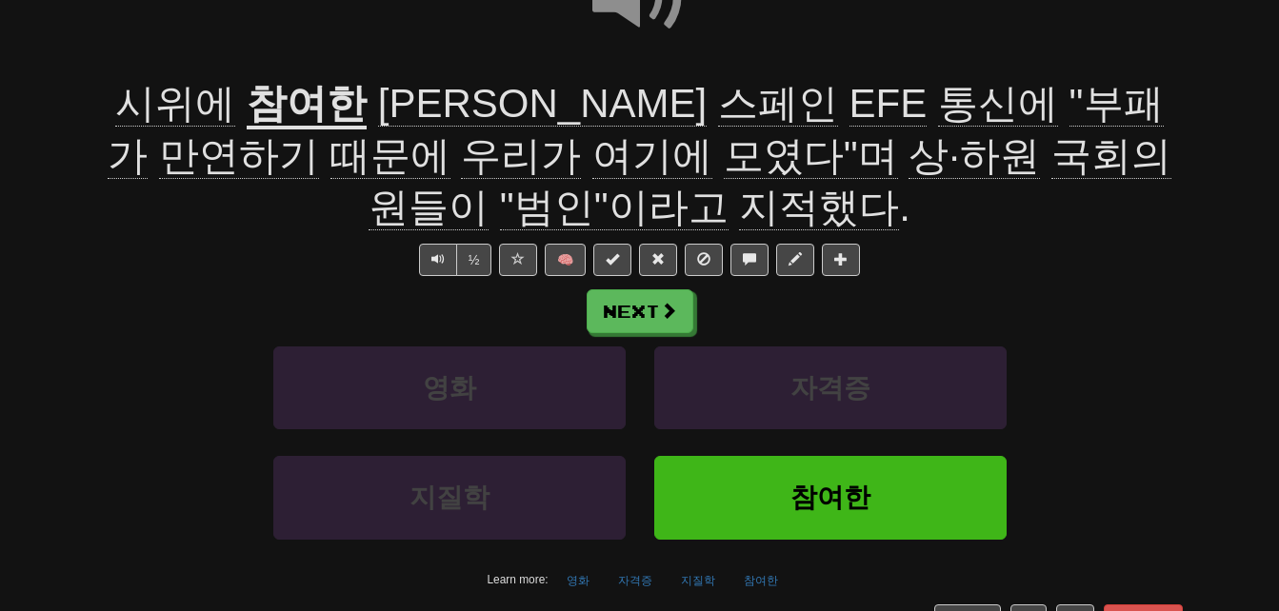
click at [795, 158] on span "국회의원들이" at bounding box center [770, 182] width 803 height 98
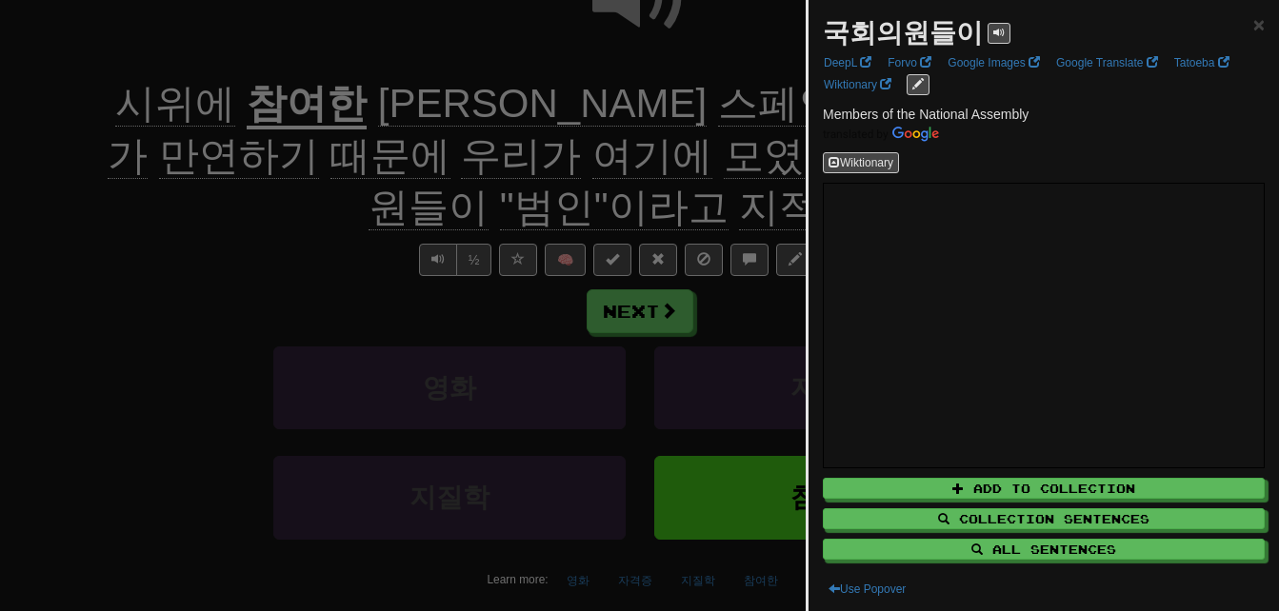
click at [729, 212] on div at bounding box center [639, 305] width 1279 height 611
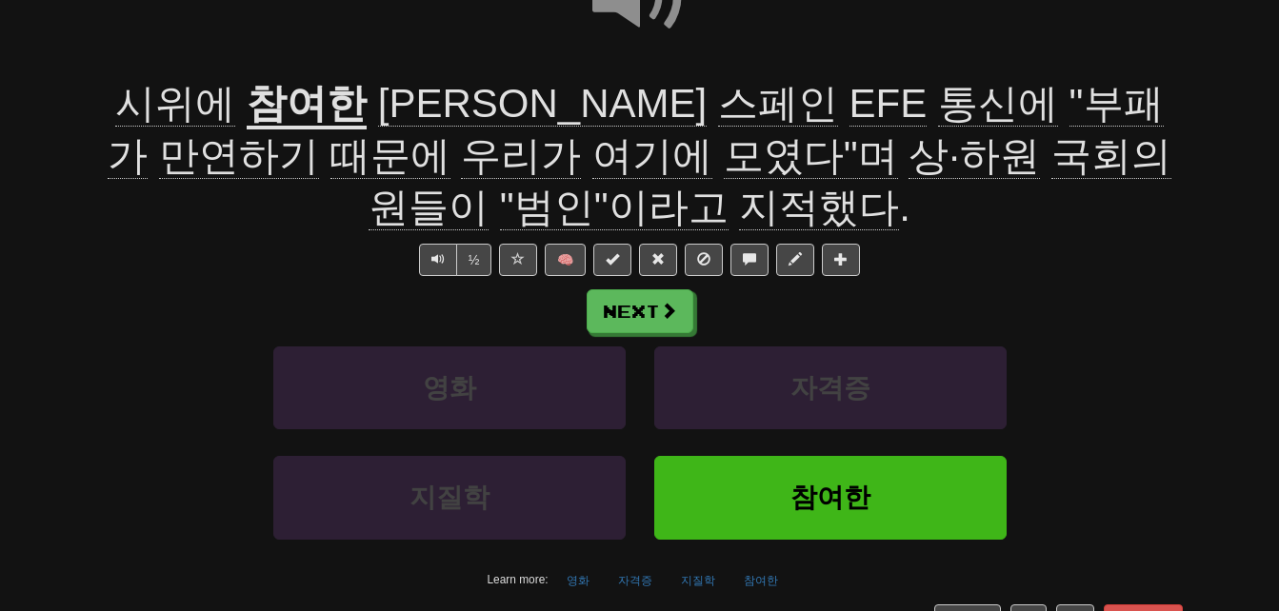
click at [909, 154] on span "상·하원" at bounding box center [974, 156] width 131 height 46
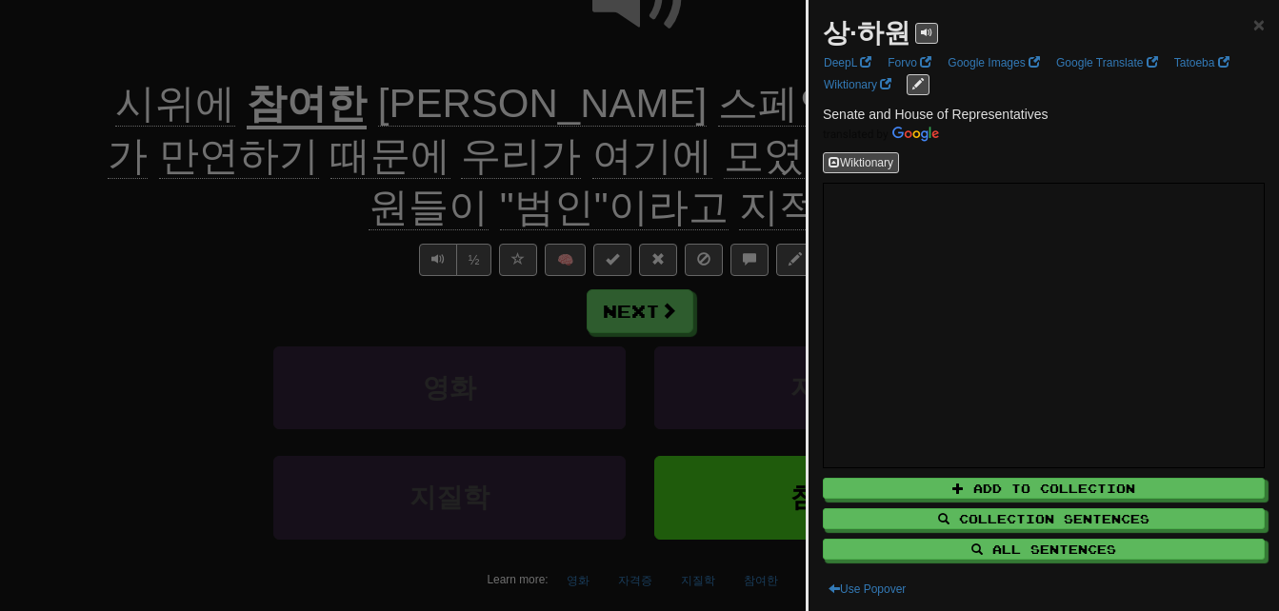
click at [623, 154] on div at bounding box center [639, 305] width 1279 height 611
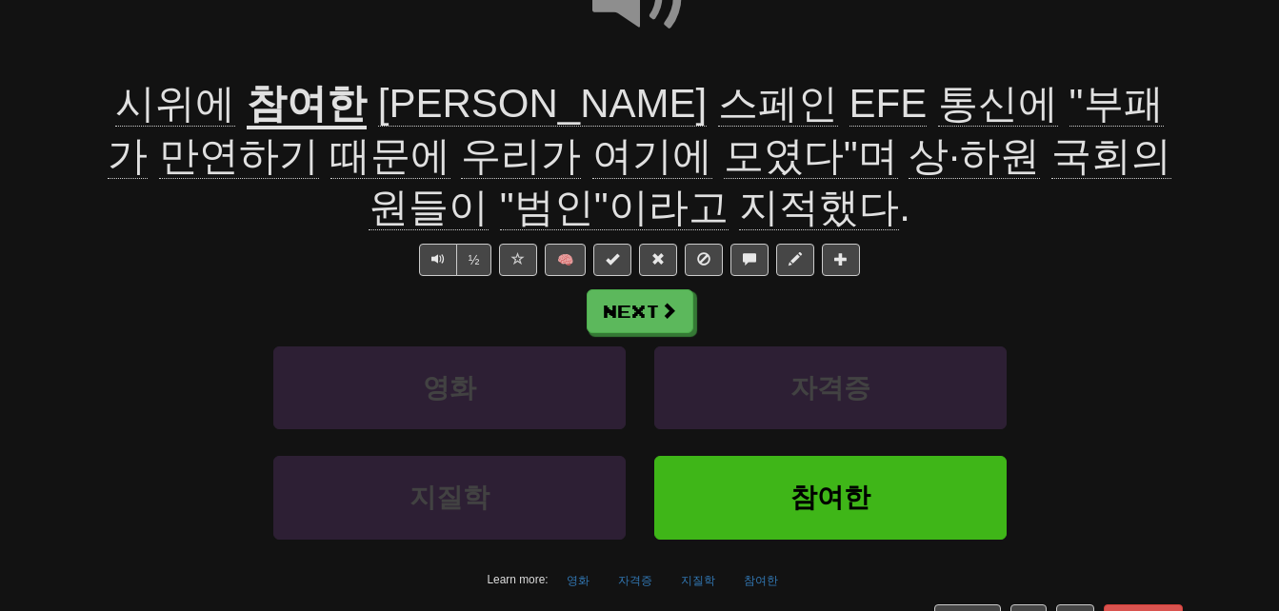
click at [771, 131] on div "시위에 참여한 마이클은 스페인 EFE 통신에 "부패가 만연하기 때문에 우리가 여기에 모였다"며 상·하원 국회의원들이 "범인"이라고 지적했다 ." at bounding box center [640, 156] width 1086 height 156
click at [771, 149] on span "국회의원들이" at bounding box center [770, 182] width 803 height 98
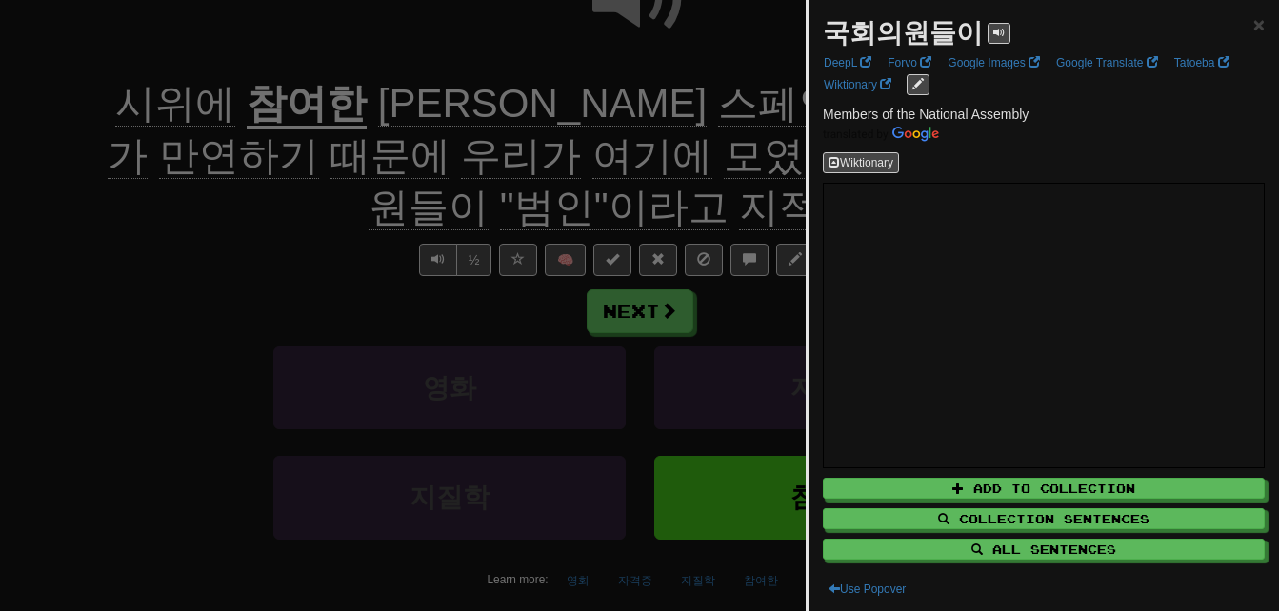
click at [771, 149] on div at bounding box center [639, 305] width 1279 height 611
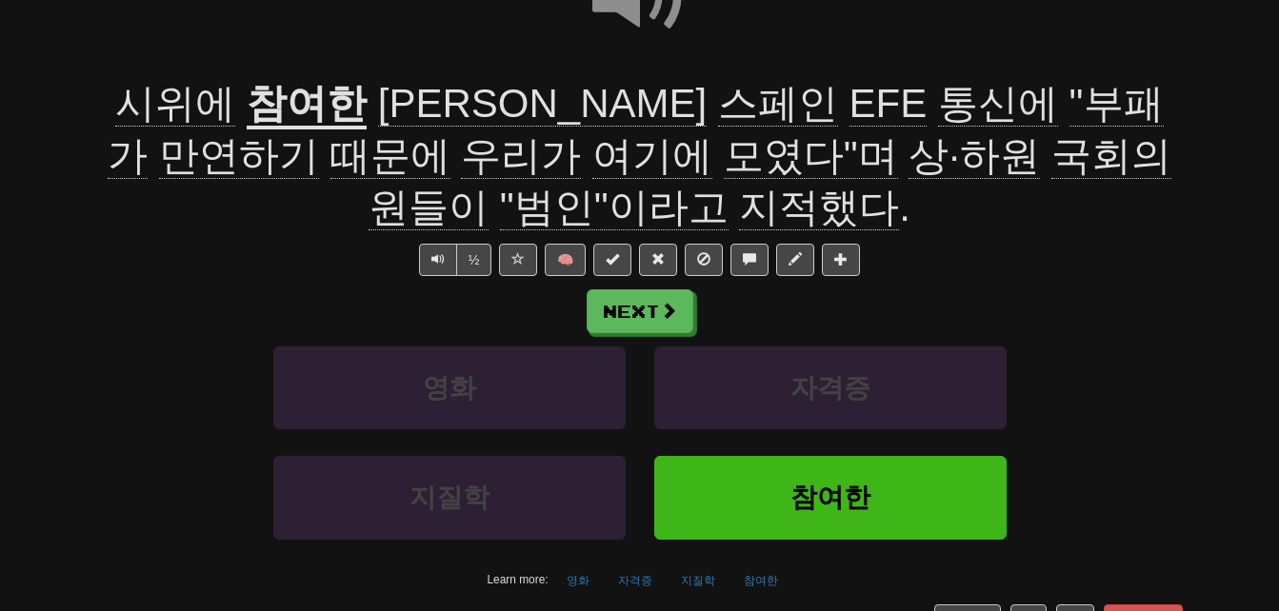
click at [739, 210] on span "지적했다" at bounding box center [819, 208] width 160 height 46
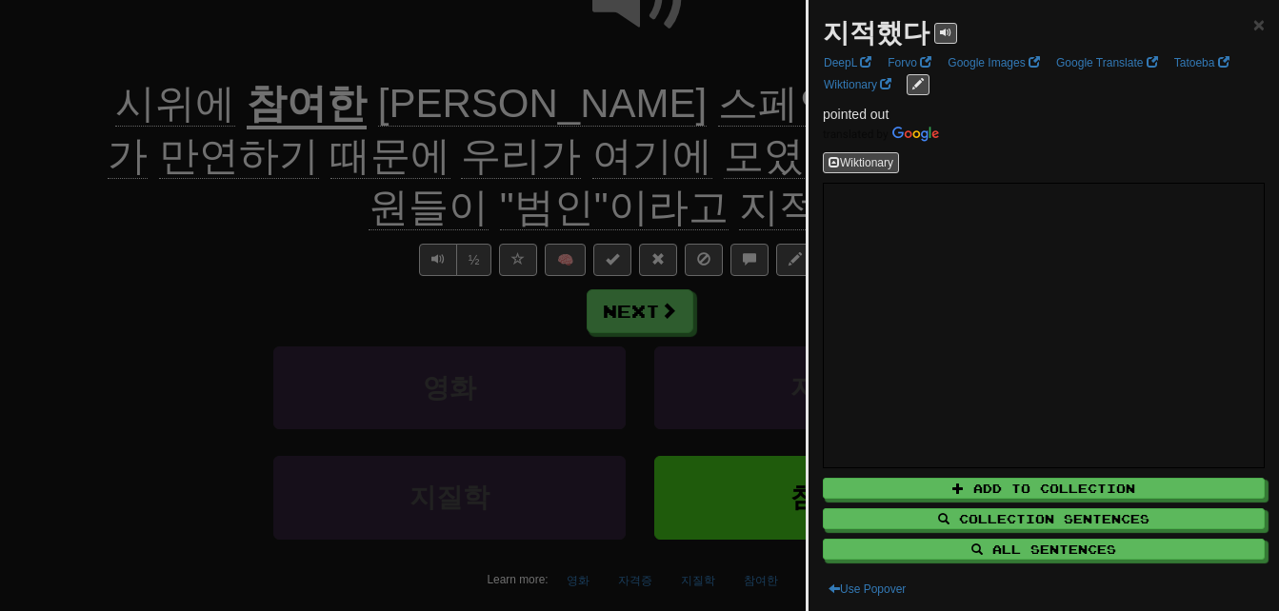
click at [661, 210] on div at bounding box center [639, 305] width 1279 height 611
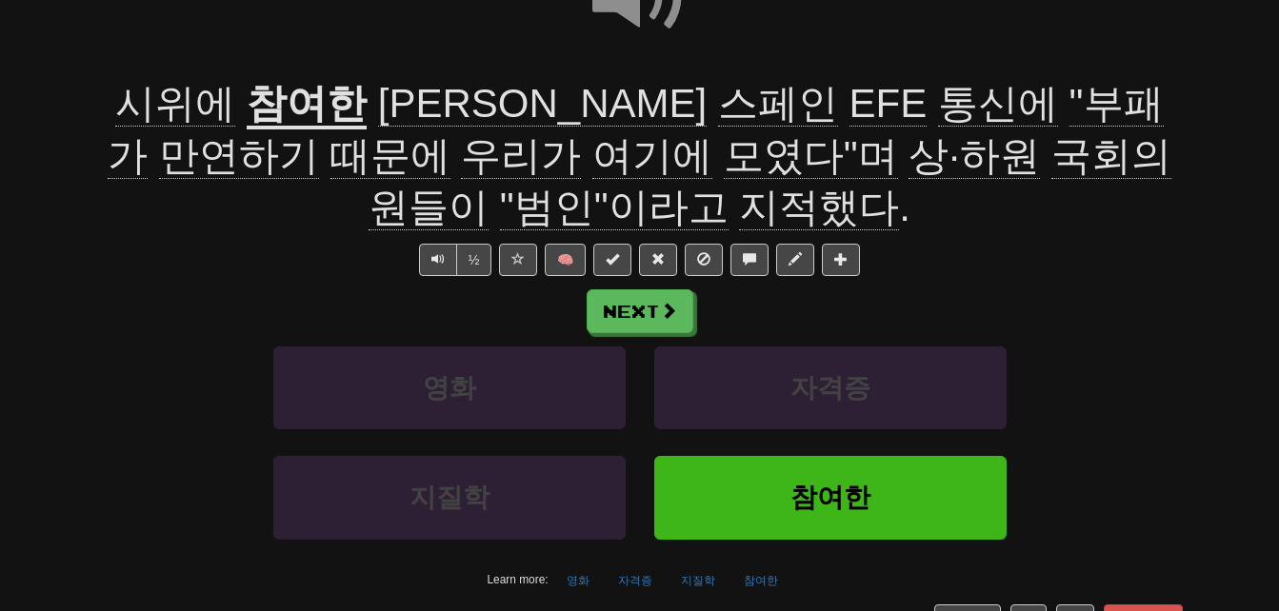
click at [729, 185] on span ""범인"이라고" at bounding box center [614, 208] width 229 height 46
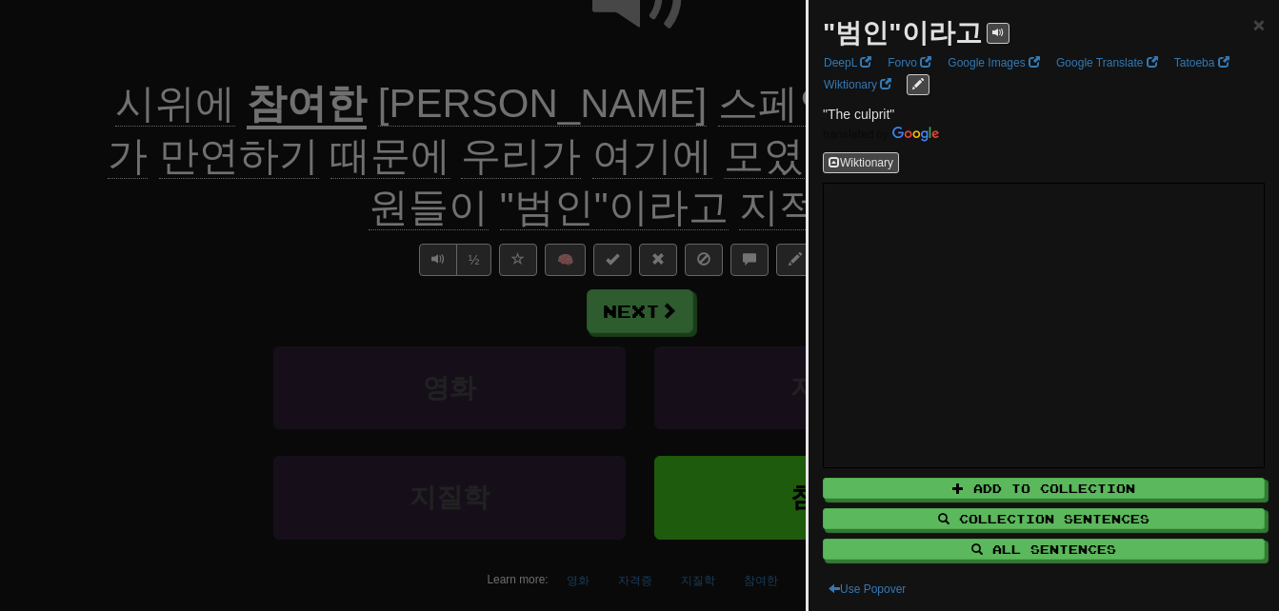
click at [777, 191] on div at bounding box center [639, 305] width 1279 height 611
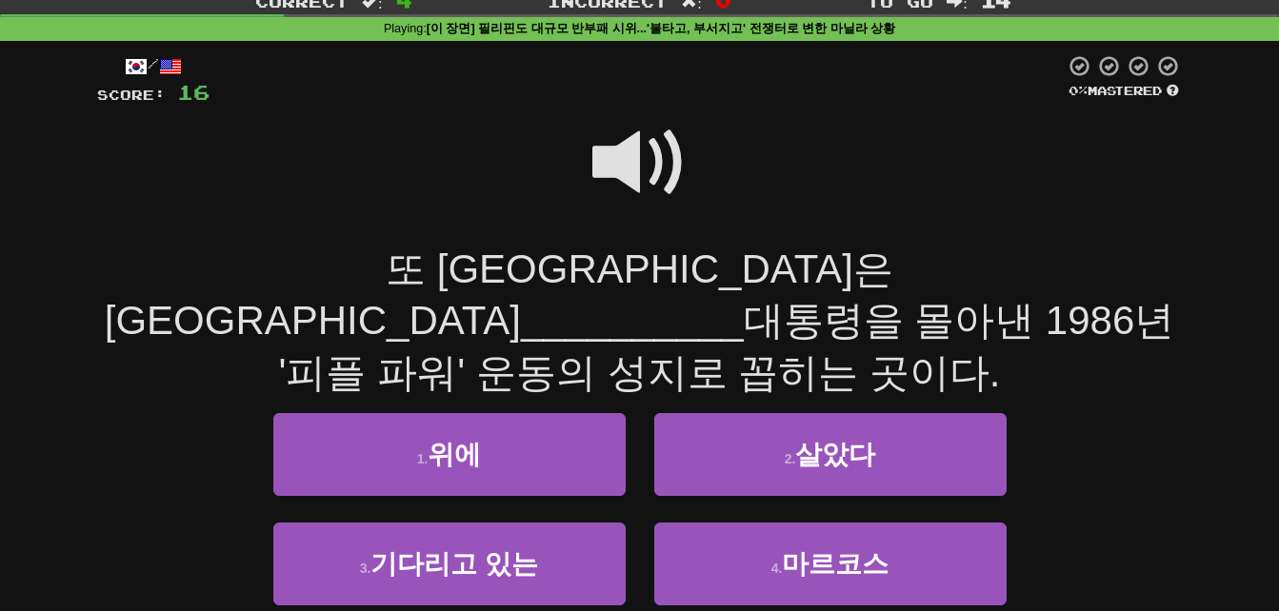
scroll to position [95, 0]
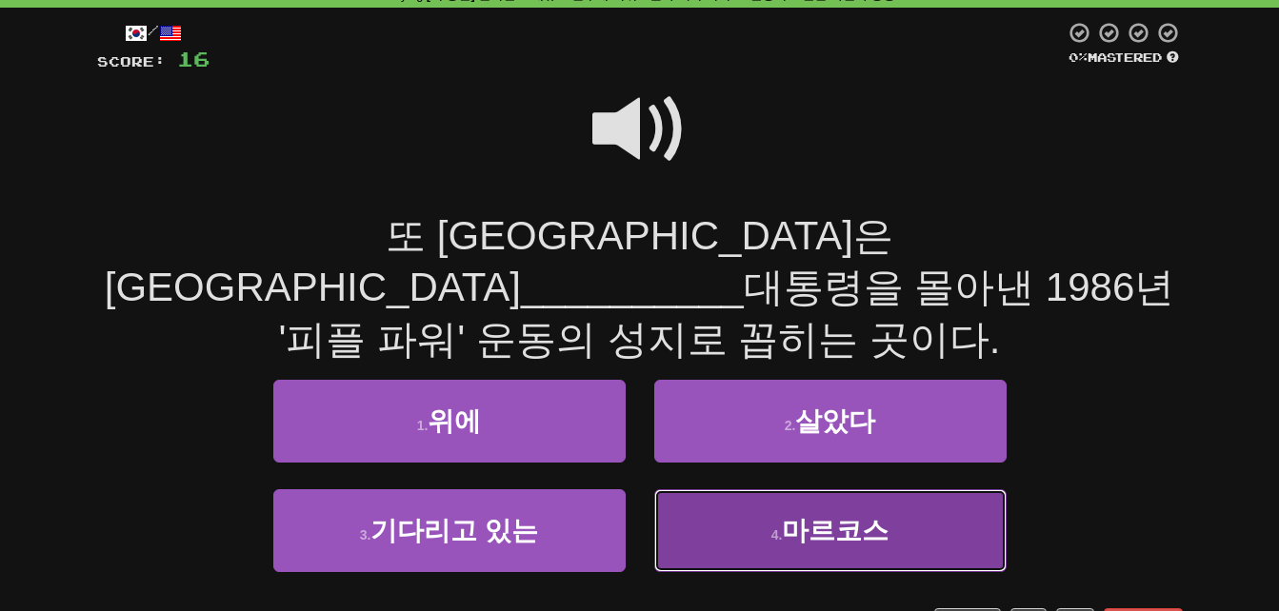
click at [893, 490] on button "4 . 마르코스" at bounding box center [830, 531] width 352 height 83
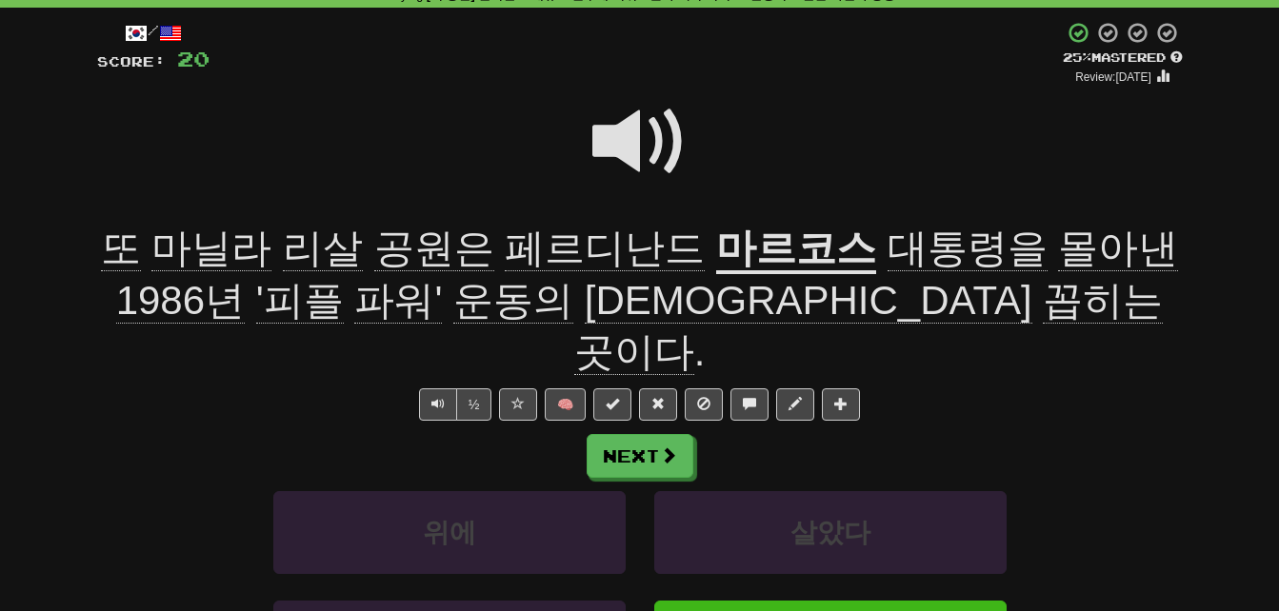
click at [1058, 245] on span "몰아낸" at bounding box center [1118, 249] width 120 height 46
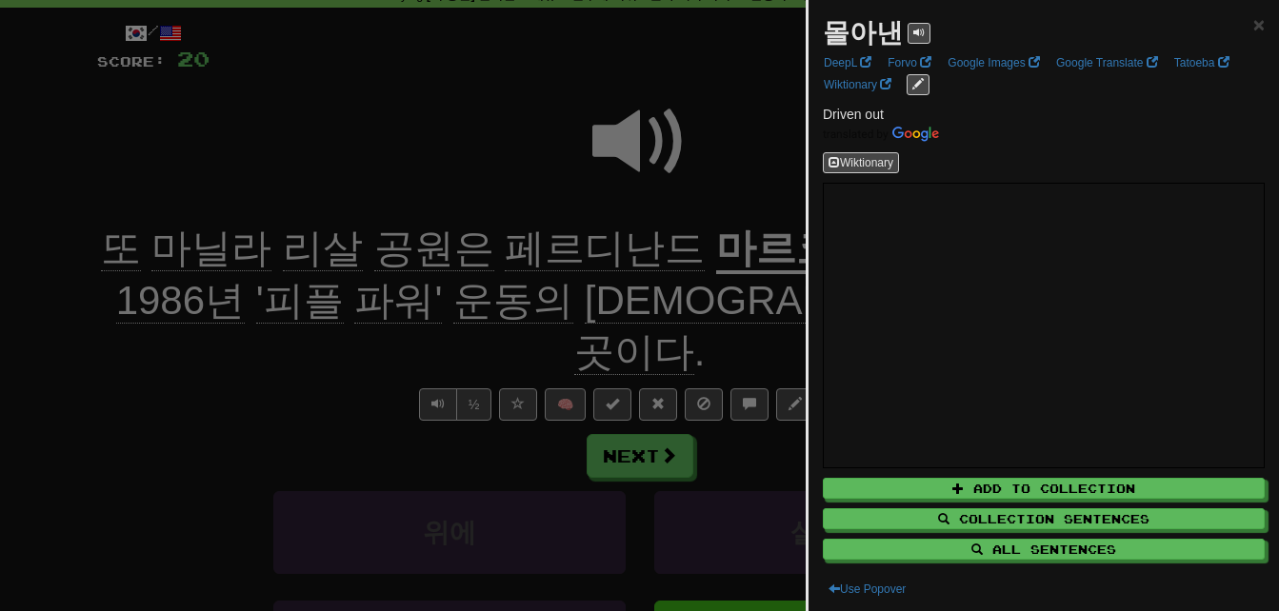
click at [99, 427] on div at bounding box center [639, 305] width 1279 height 611
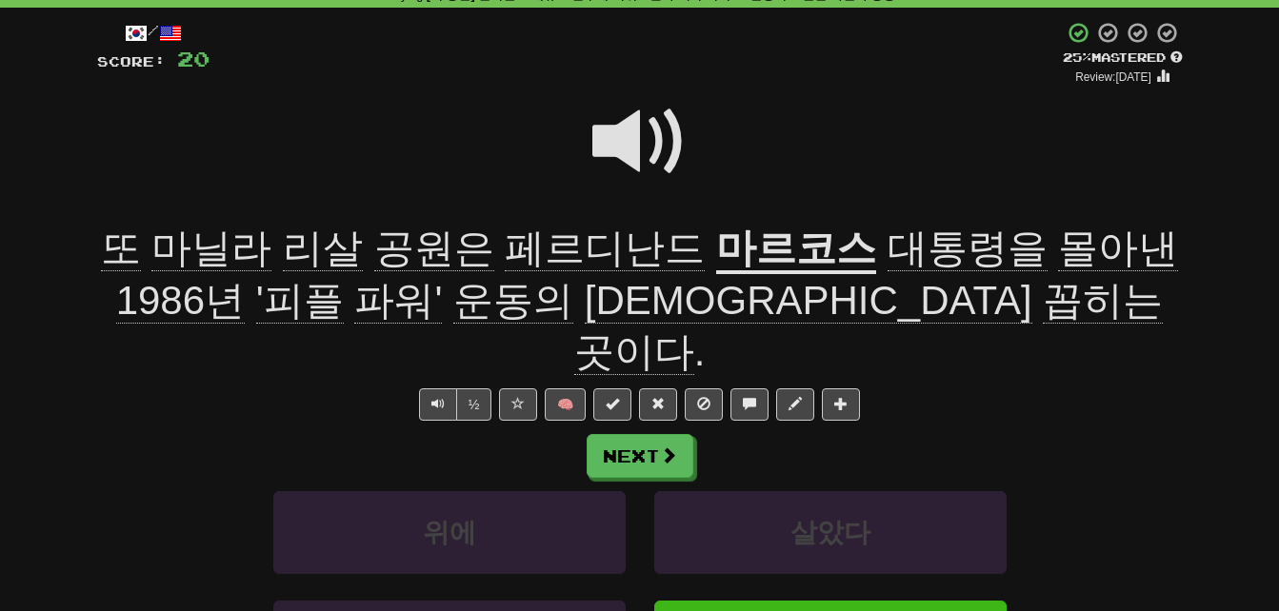
click at [711, 311] on span "성지로" at bounding box center [809, 301] width 448 height 46
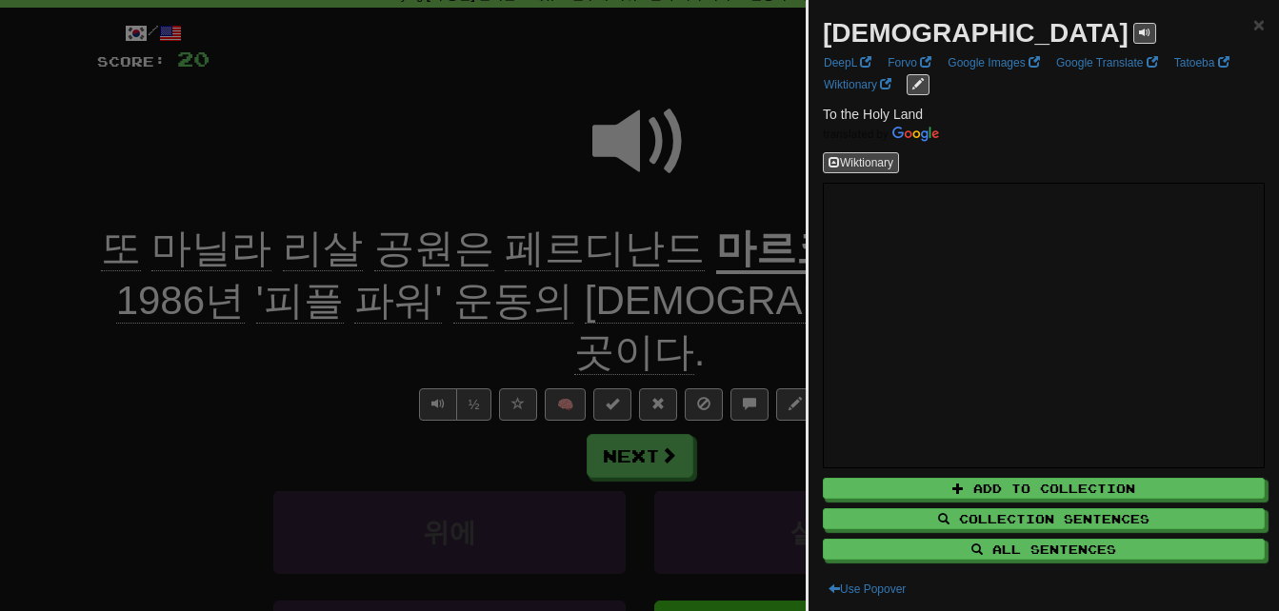
click at [739, 409] on div at bounding box center [639, 305] width 1279 height 611
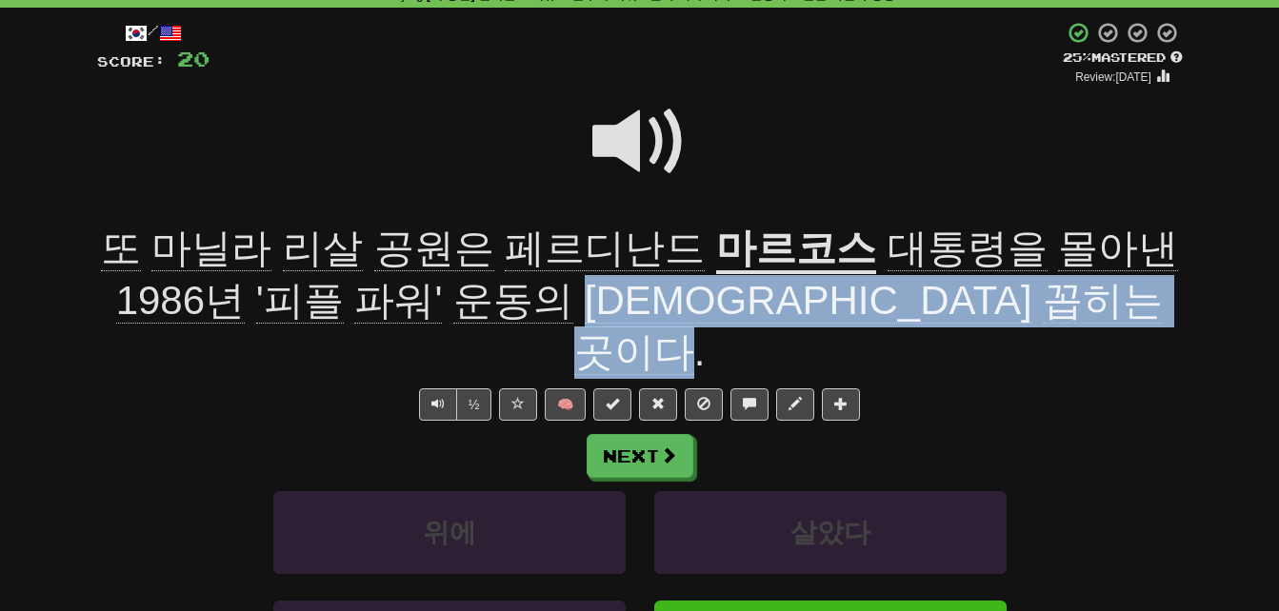
drag, startPoint x: 683, startPoint y: 299, endPoint x: 1033, endPoint y: 291, distance: 350.6
click at [1033, 291] on span "대통령을 몰아낸 1986년 '피플 파워' 운동의 성지로 꼽히는 곳이다 ." at bounding box center [647, 301] width 1063 height 150
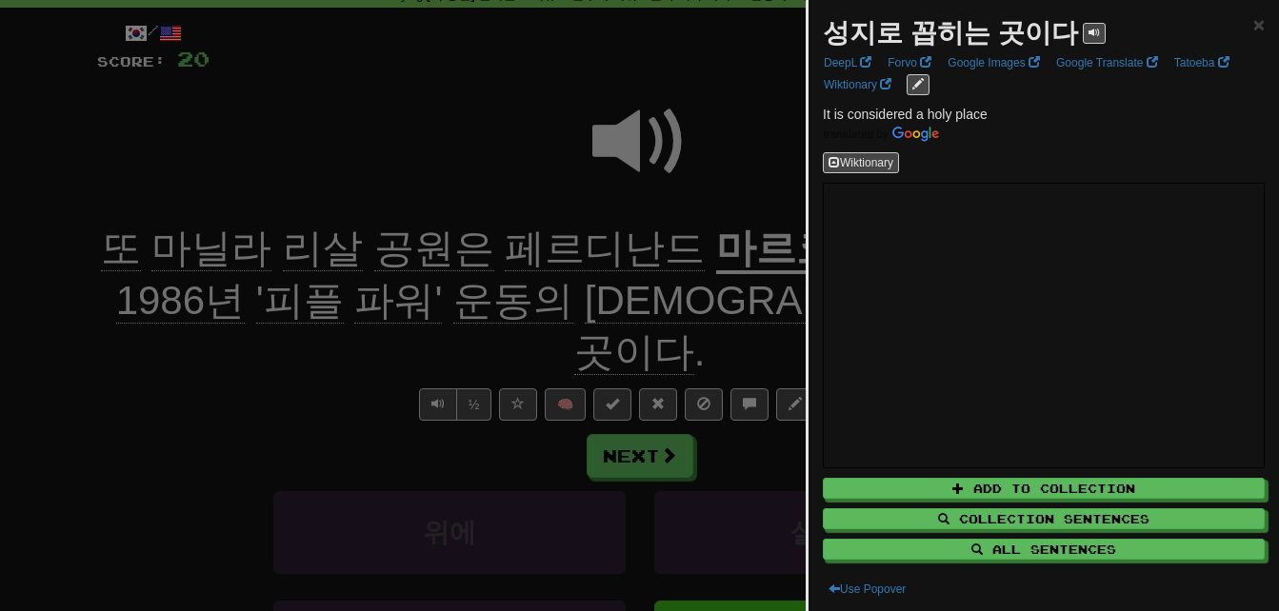
click at [165, 378] on div at bounding box center [639, 305] width 1279 height 611
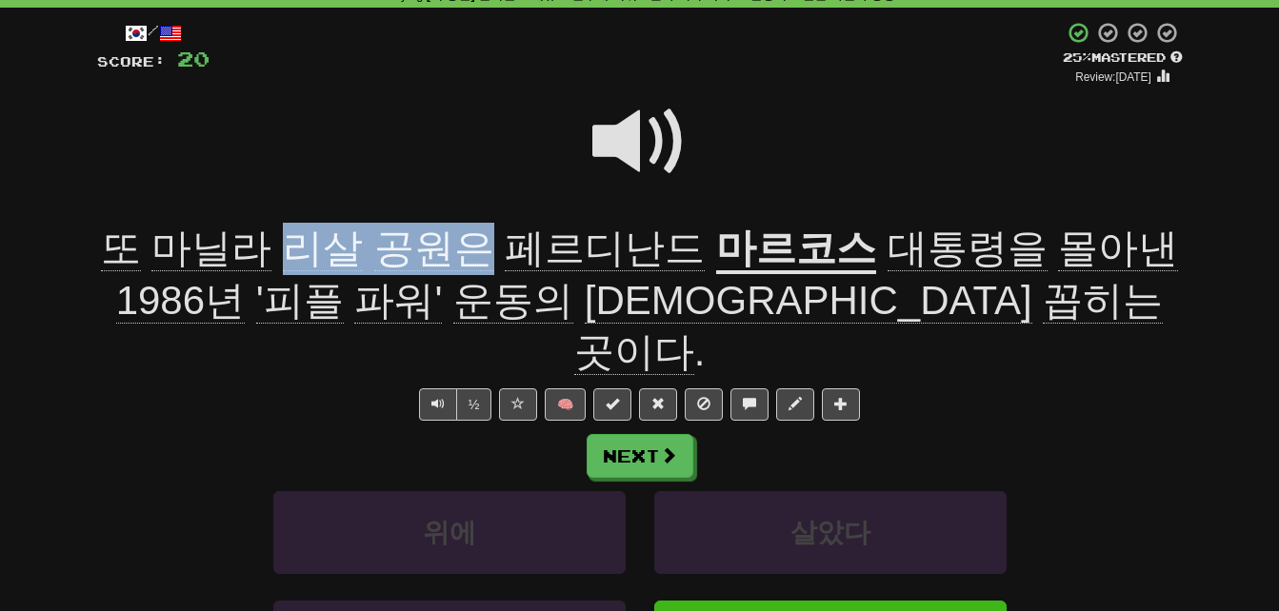
drag, startPoint x: 310, startPoint y: 252, endPoint x: 494, endPoint y: 256, distance: 183.9
click at [494, 256] on span "또 마닐라 리살 공원은 페르디난드" at bounding box center [408, 249] width 615 height 46
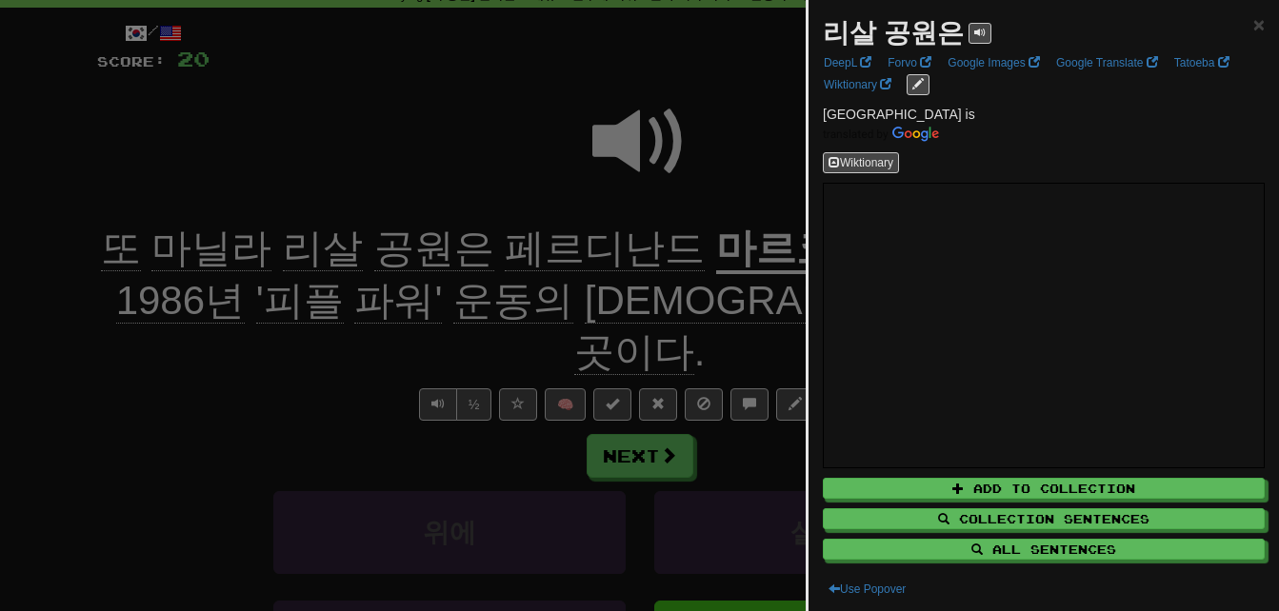
click at [494, 256] on div at bounding box center [639, 305] width 1279 height 611
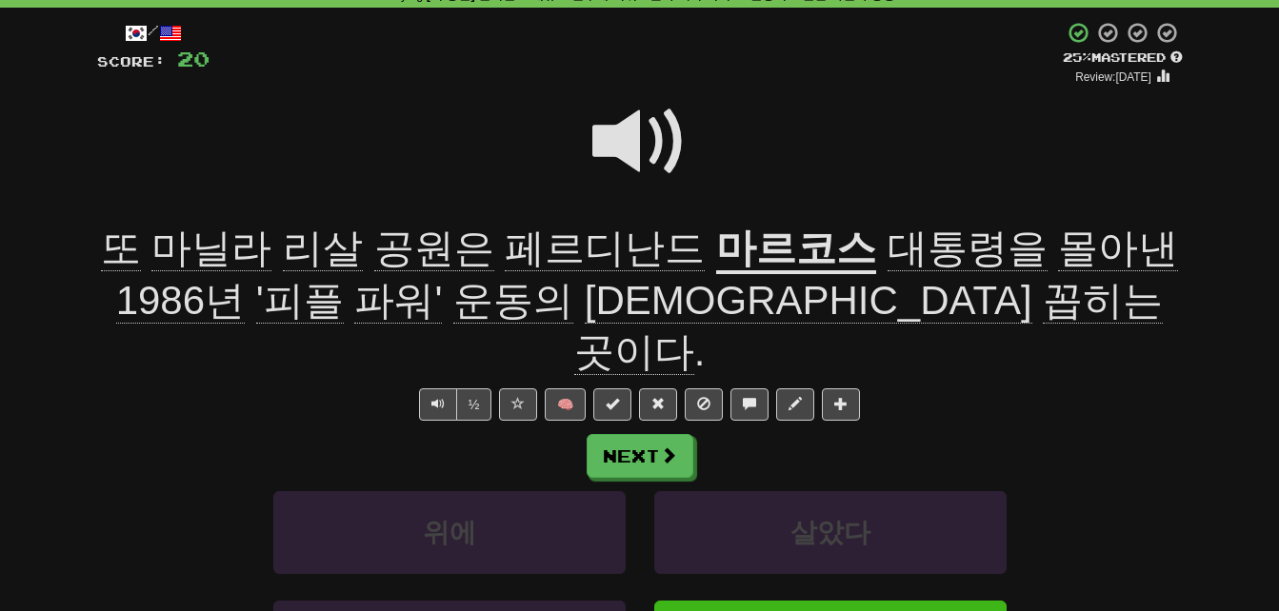
click at [617, 136] on span at bounding box center [639, 141] width 95 height 95
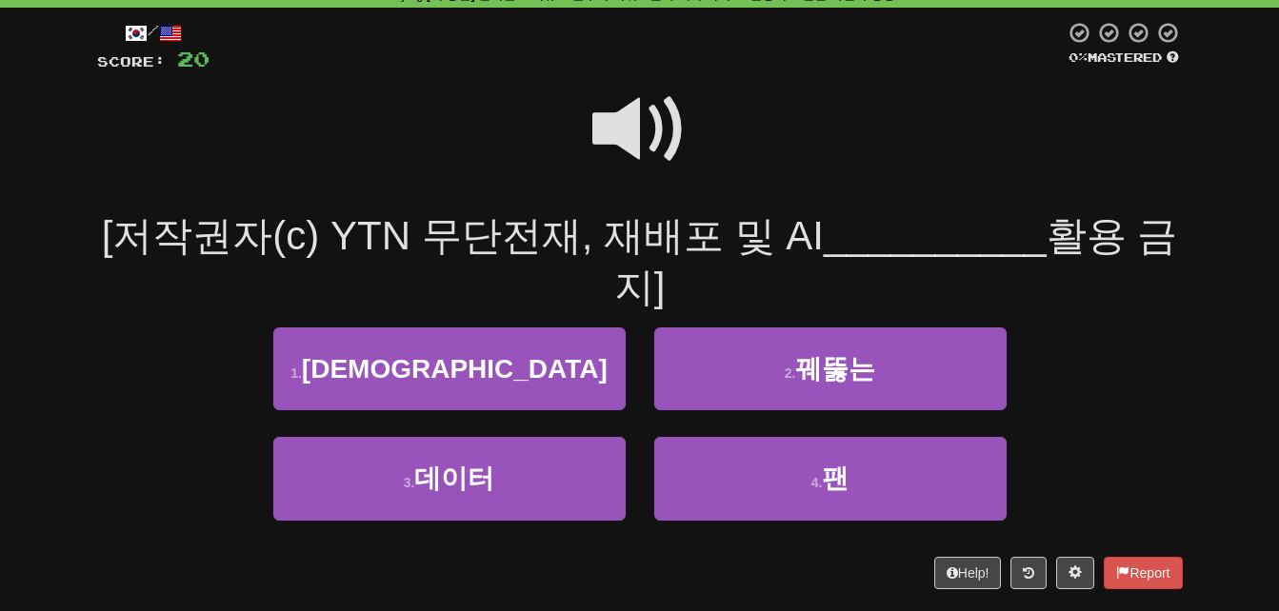
click at [624, 127] on span at bounding box center [639, 129] width 95 height 95
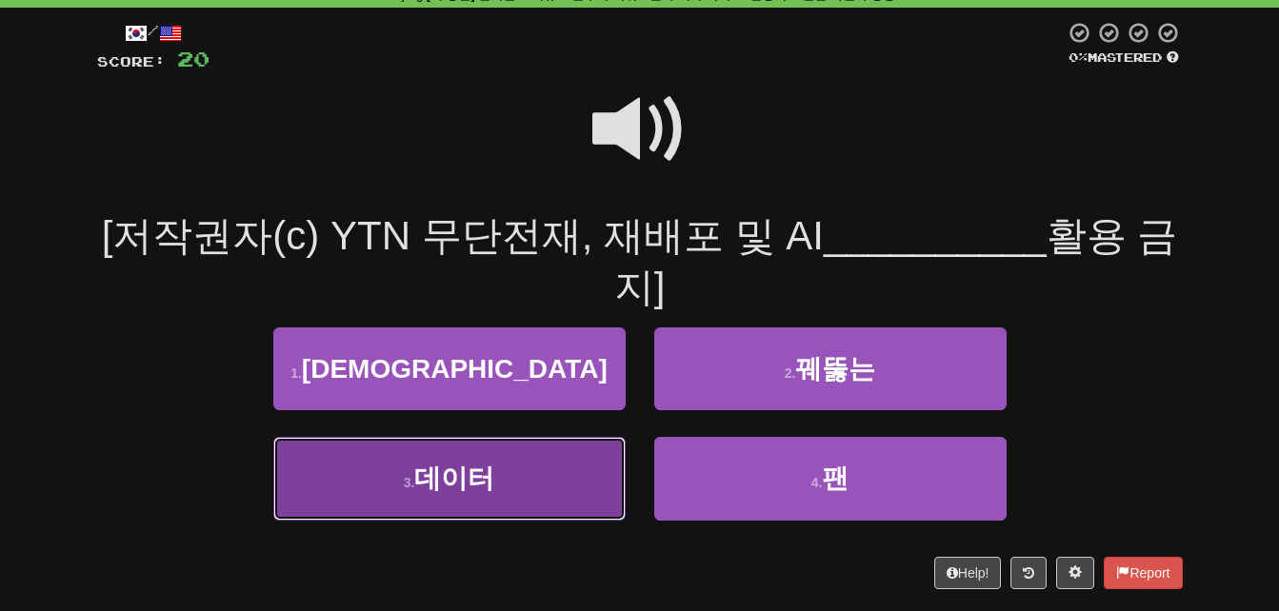
click at [585, 474] on button "3 . 데이터" at bounding box center [449, 478] width 352 height 83
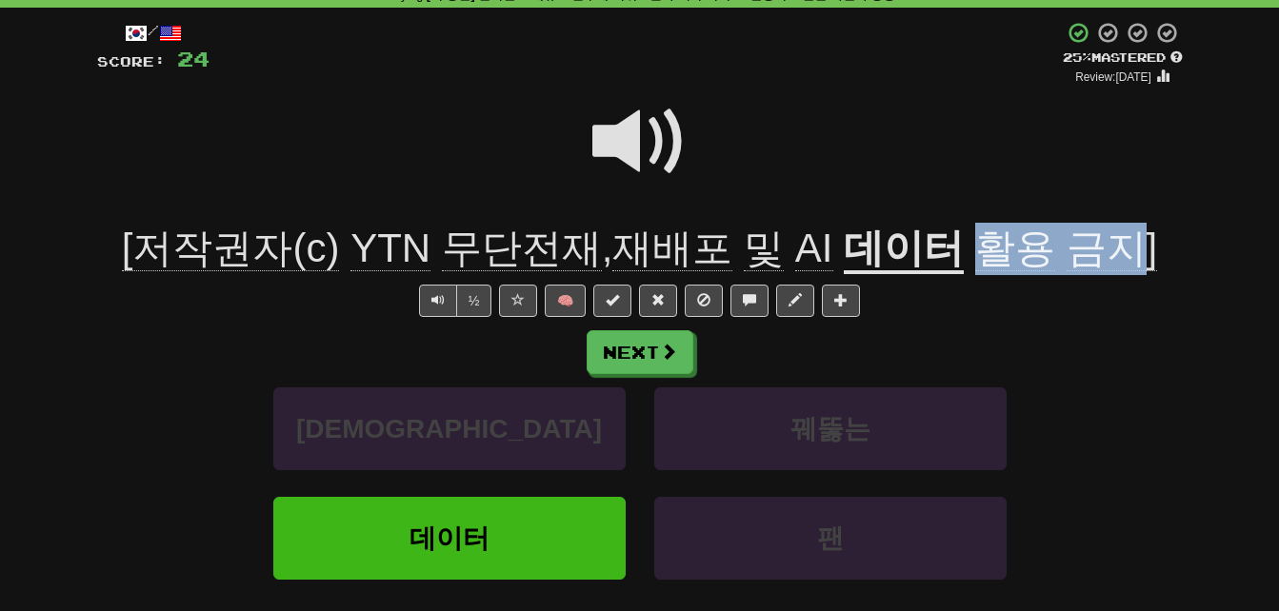
drag, startPoint x: 962, startPoint y: 248, endPoint x: 1114, endPoint y: 248, distance: 152.4
click at [1114, 248] on span "활용 금지]" at bounding box center [1060, 249] width 193 height 46
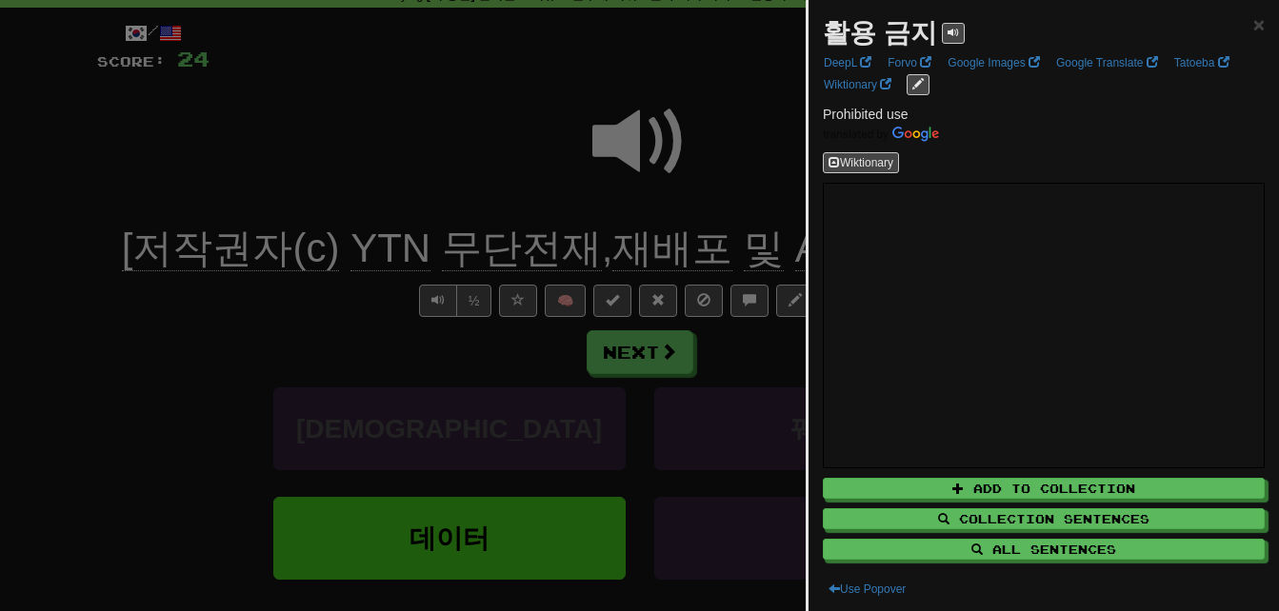
click at [740, 350] on div at bounding box center [639, 305] width 1279 height 611
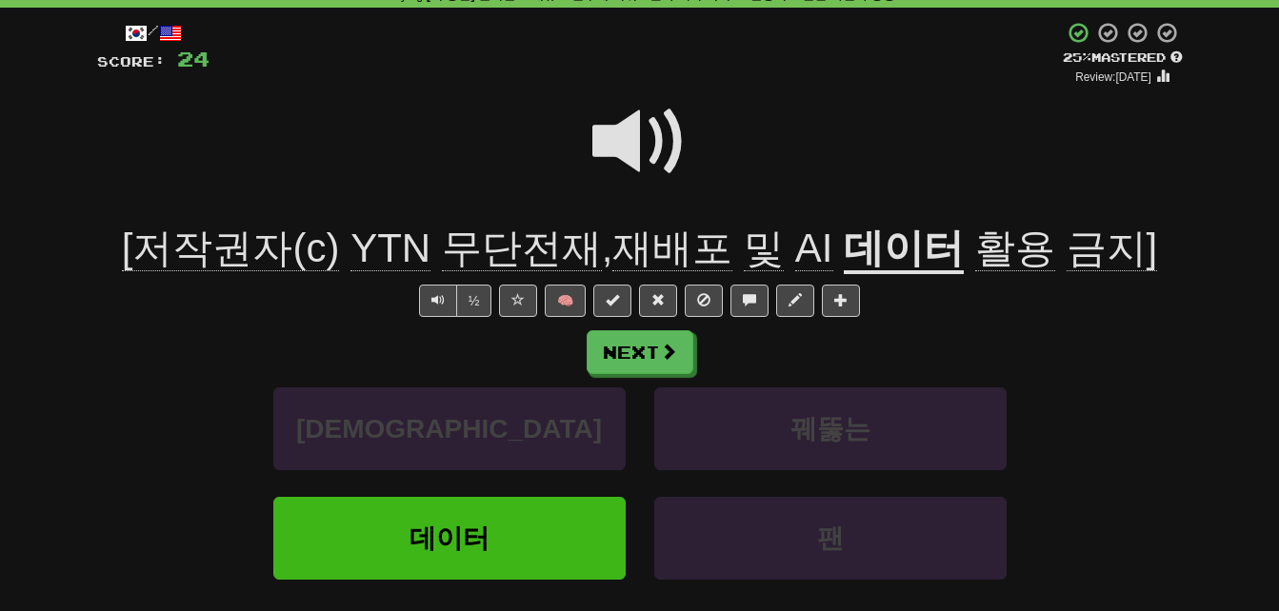
click at [1067, 251] on span "금지]" at bounding box center [1112, 249] width 91 height 46
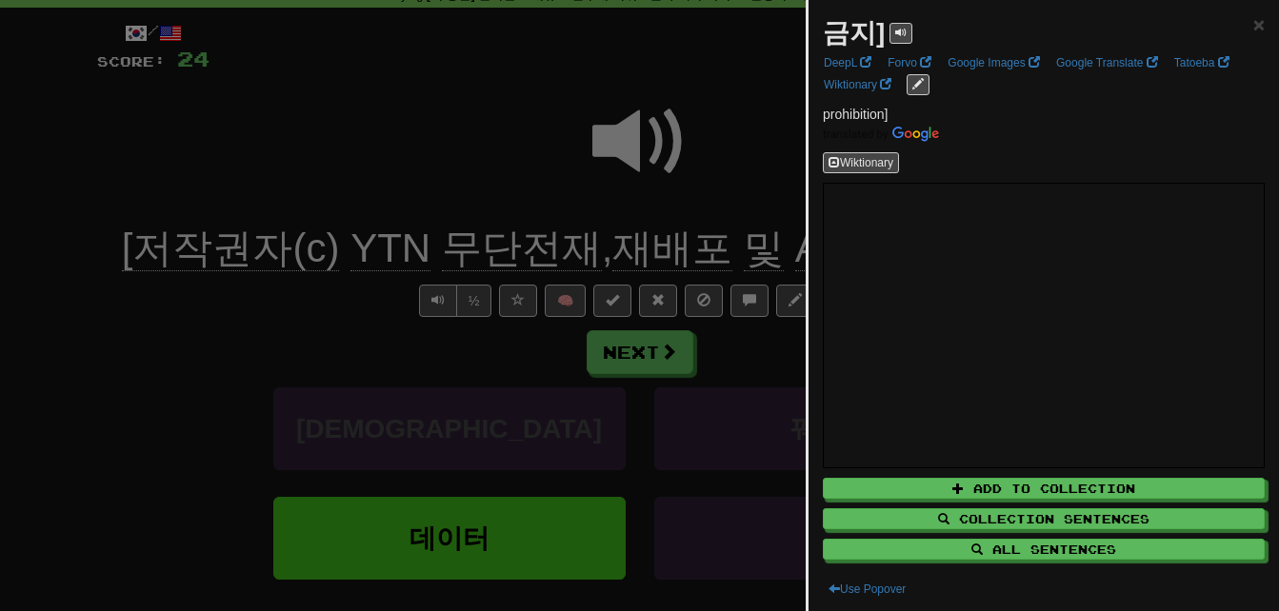
click at [773, 344] on div at bounding box center [639, 305] width 1279 height 611
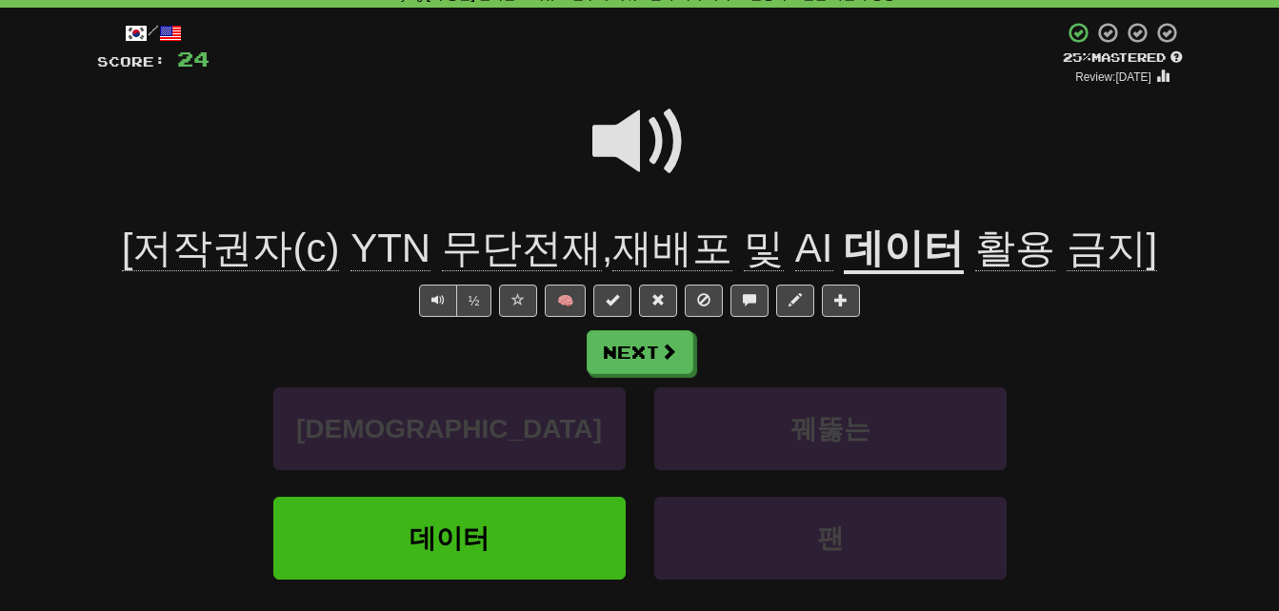
click at [664, 239] on span "재배포" at bounding box center [672, 249] width 120 height 46
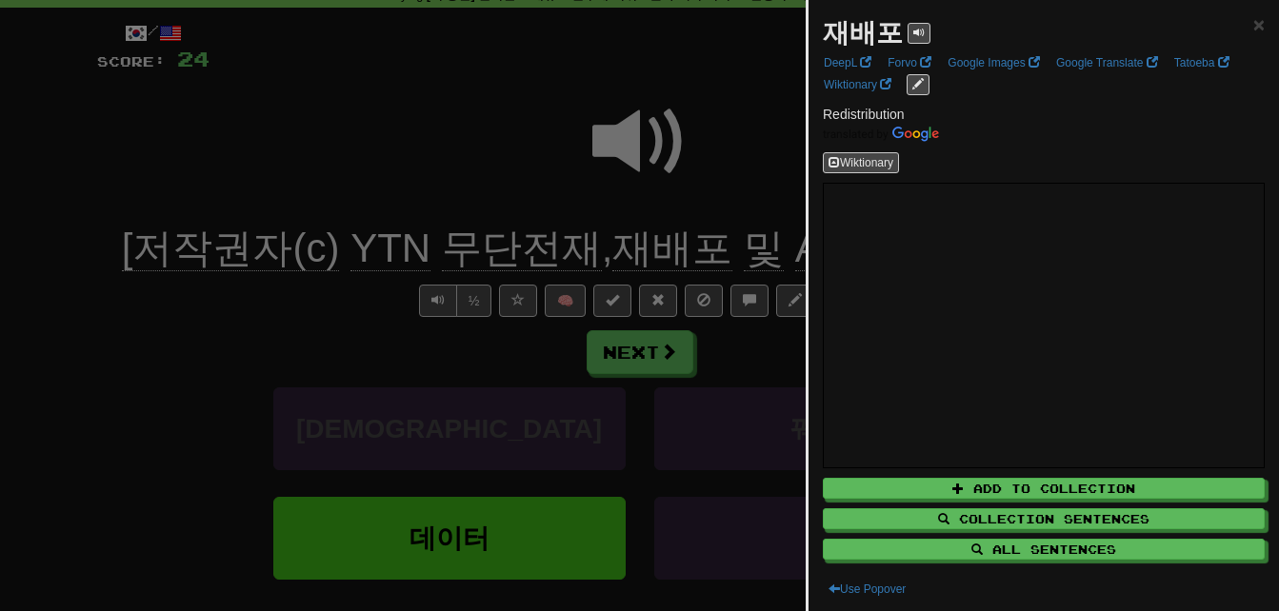
click at [664, 239] on div at bounding box center [639, 305] width 1279 height 611
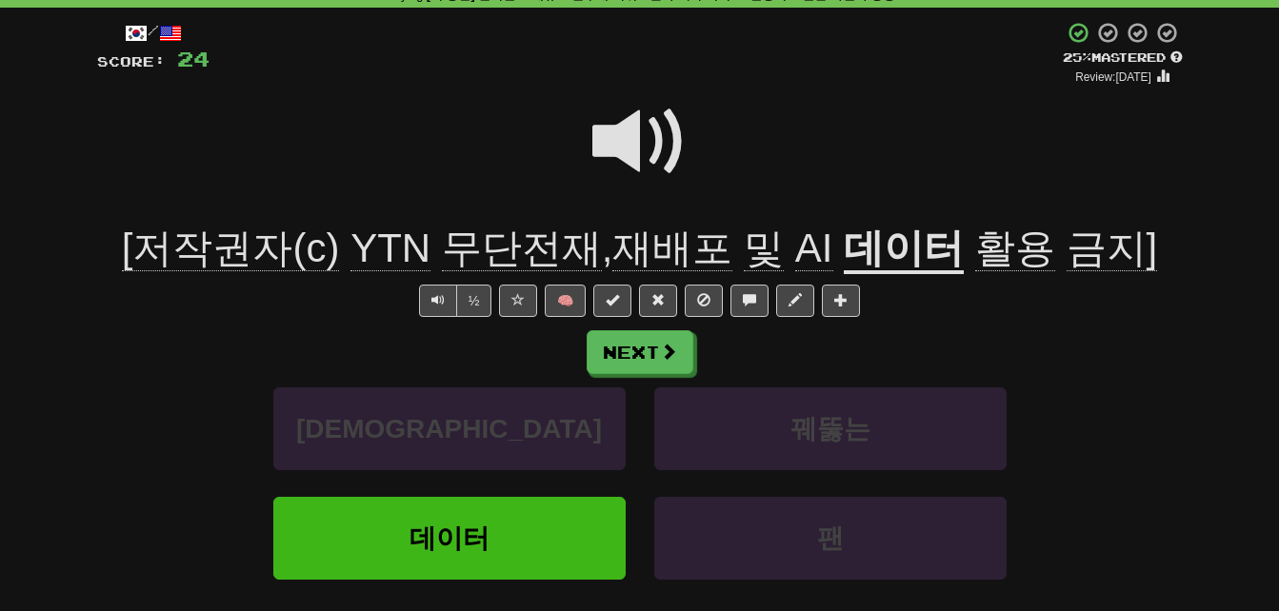
click at [556, 243] on span "무단전재" at bounding box center [522, 249] width 160 height 46
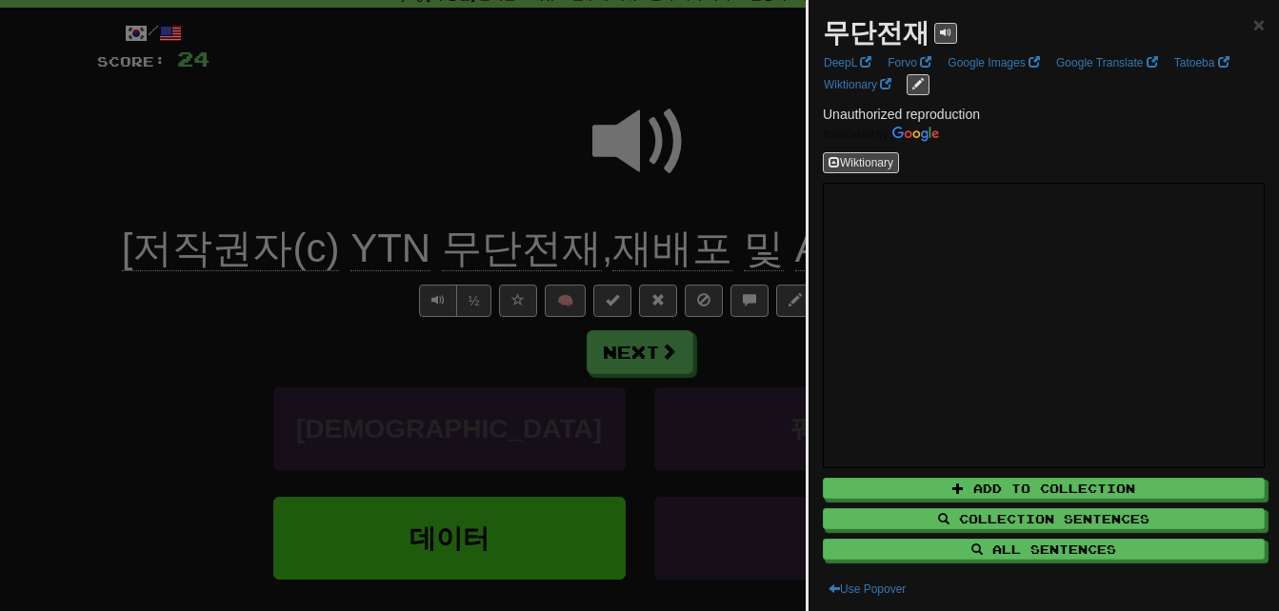
click at [556, 243] on div at bounding box center [639, 305] width 1279 height 611
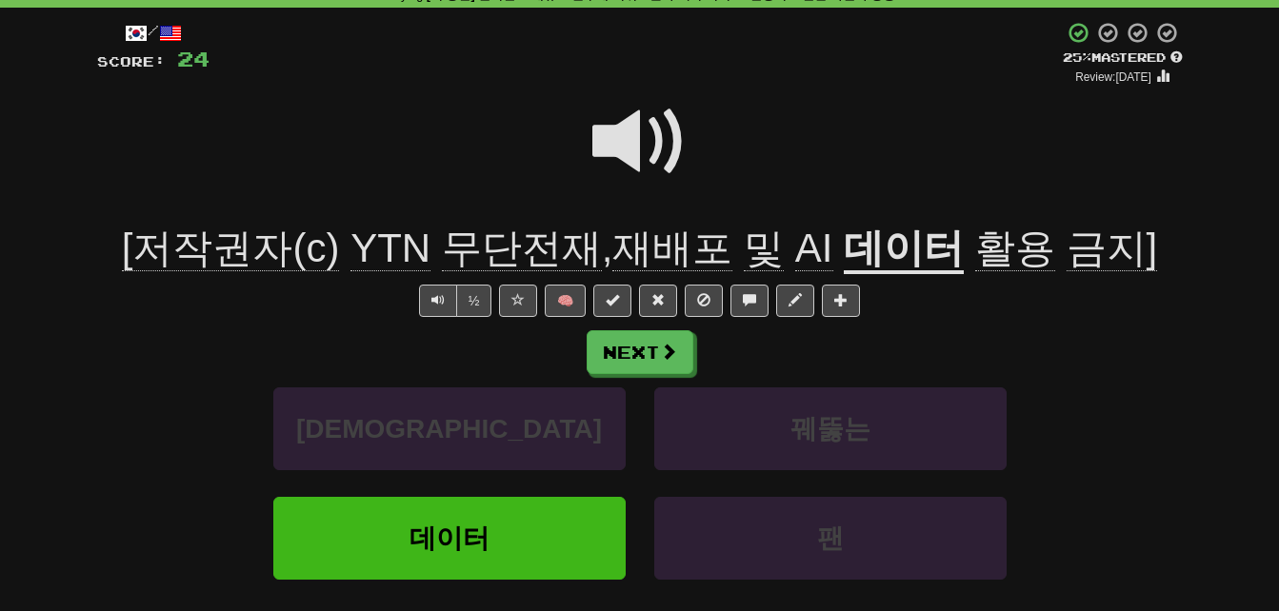
click at [242, 255] on span "[저작권자(c)" at bounding box center [231, 249] width 218 height 46
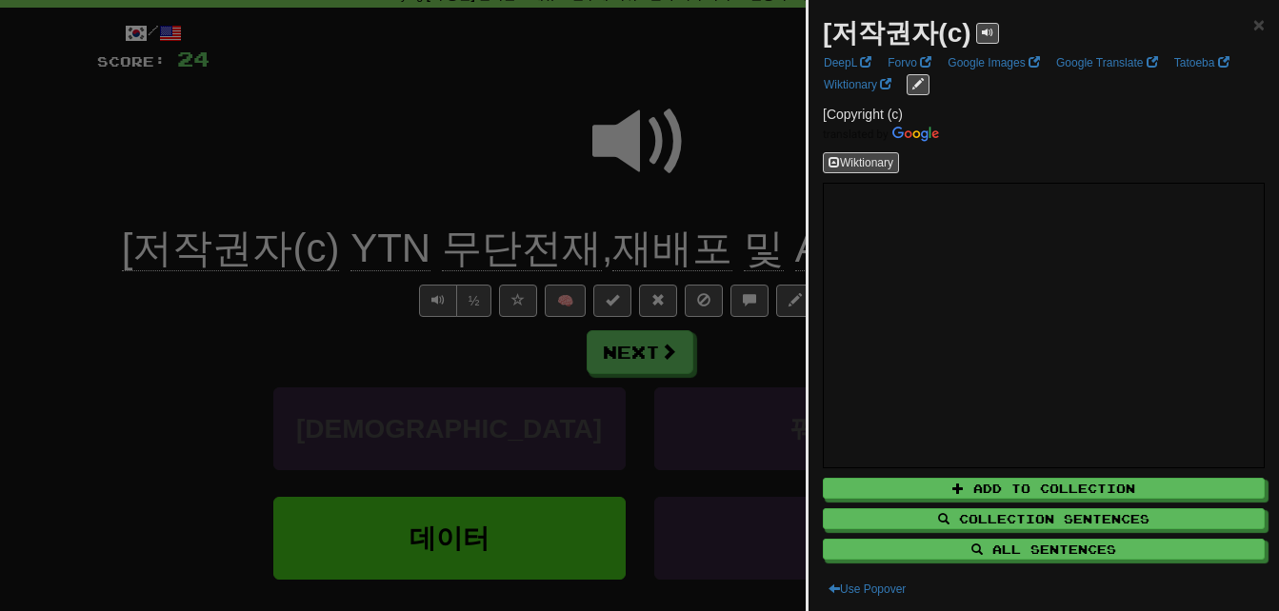
click at [266, 335] on div at bounding box center [639, 305] width 1279 height 611
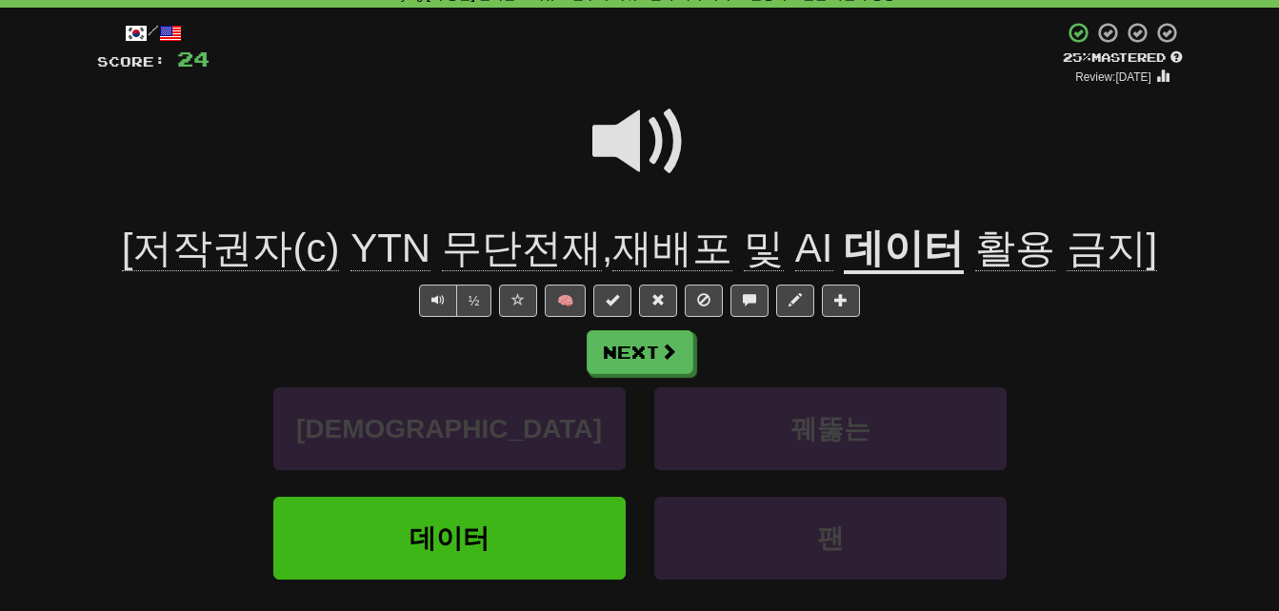
click at [620, 140] on span at bounding box center [639, 141] width 95 height 95
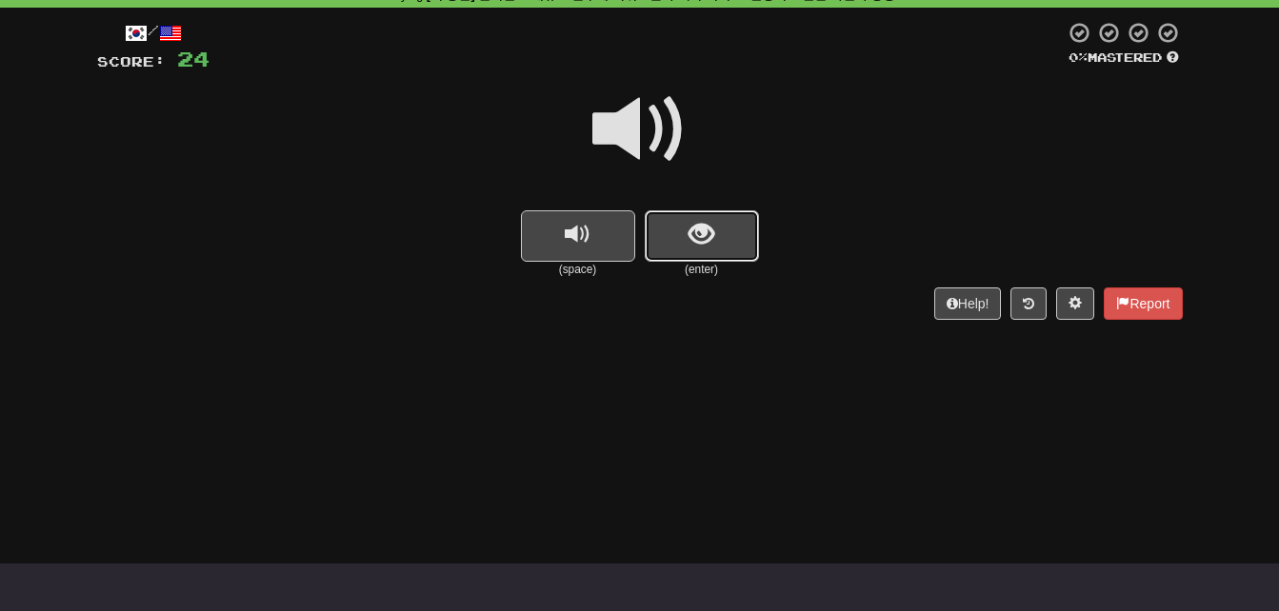
click at [699, 225] on span "show sentence" at bounding box center [702, 235] width 26 height 26
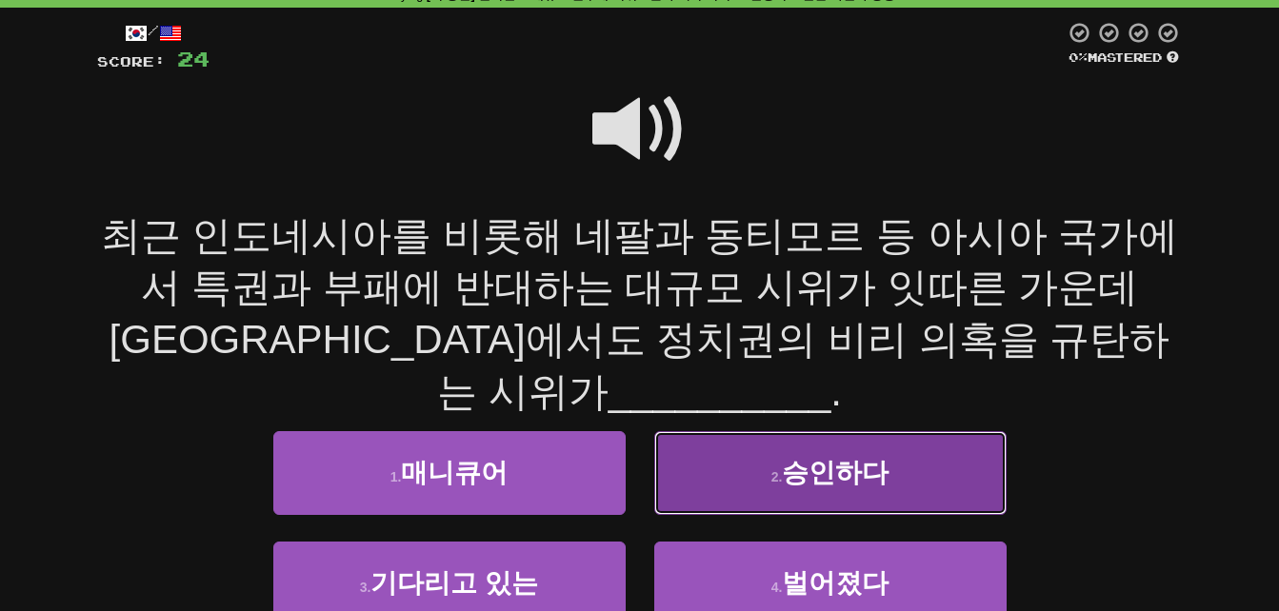
click at [720, 431] on button "2 . 승인하다" at bounding box center [830, 472] width 352 height 83
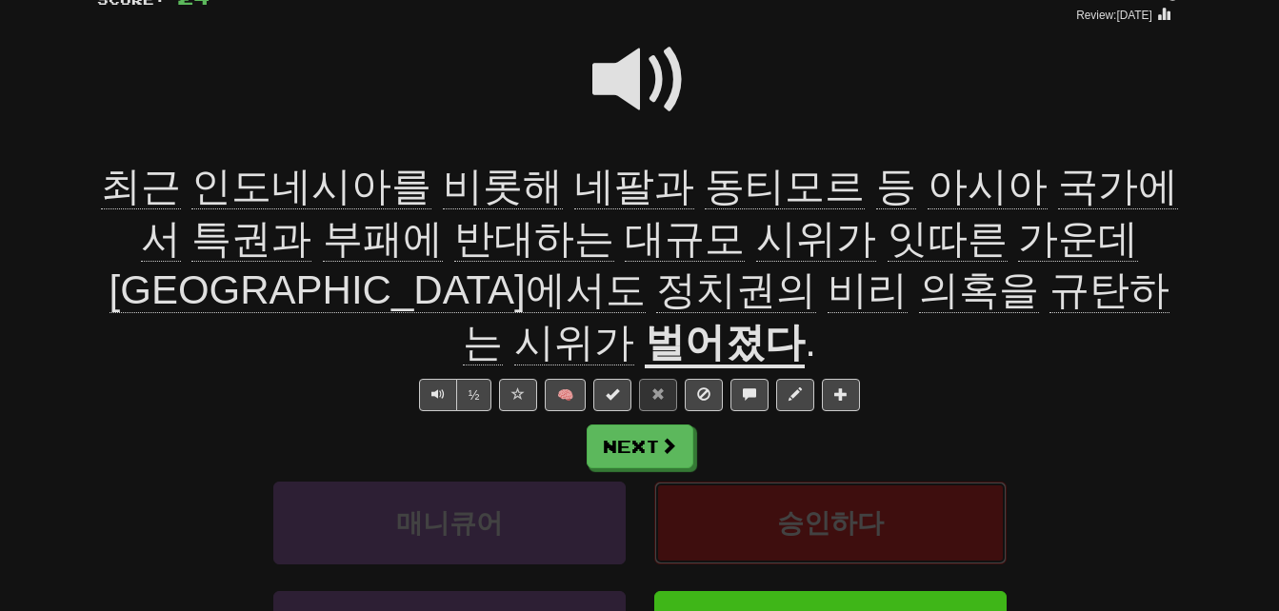
scroll to position [190, 0]
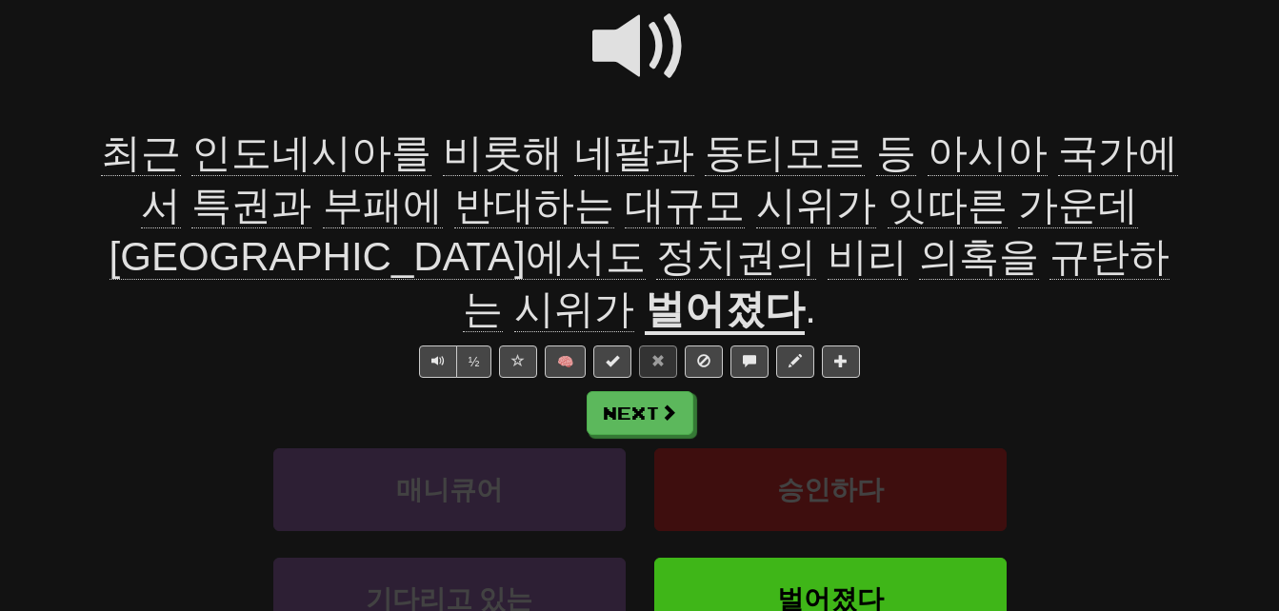
click at [443, 153] on span "비롯해" at bounding box center [503, 153] width 120 height 46
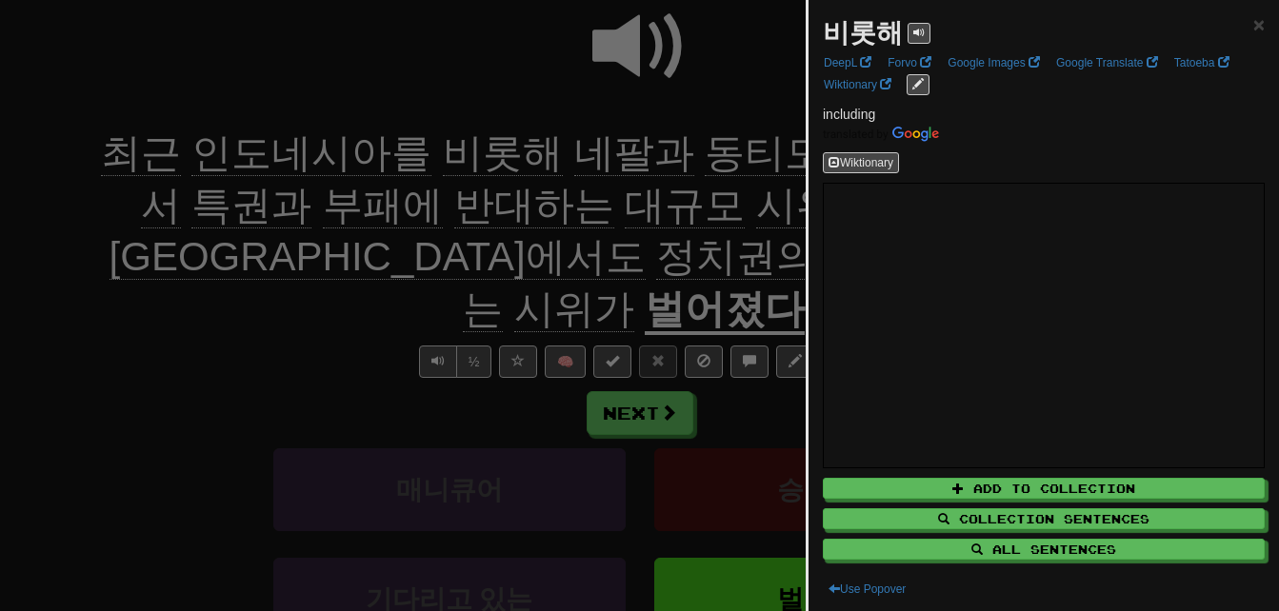
click at [434, 153] on div at bounding box center [639, 305] width 1279 height 611
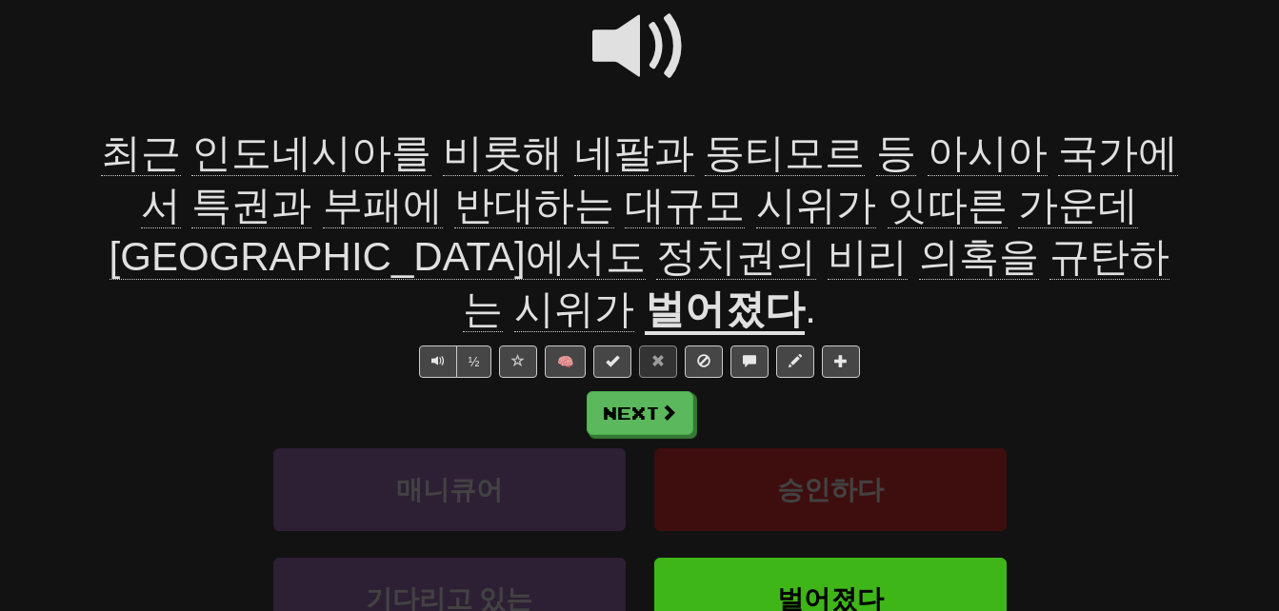
click at [191, 211] on span "특권과" at bounding box center [251, 206] width 120 height 46
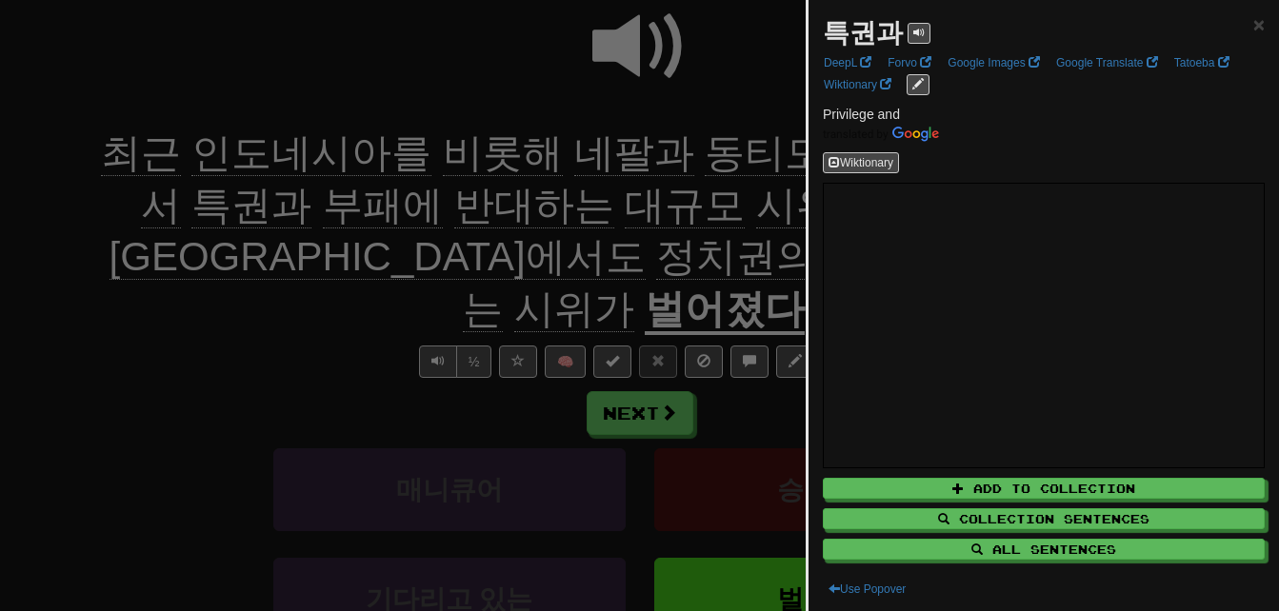
click at [134, 294] on div at bounding box center [639, 305] width 1279 height 611
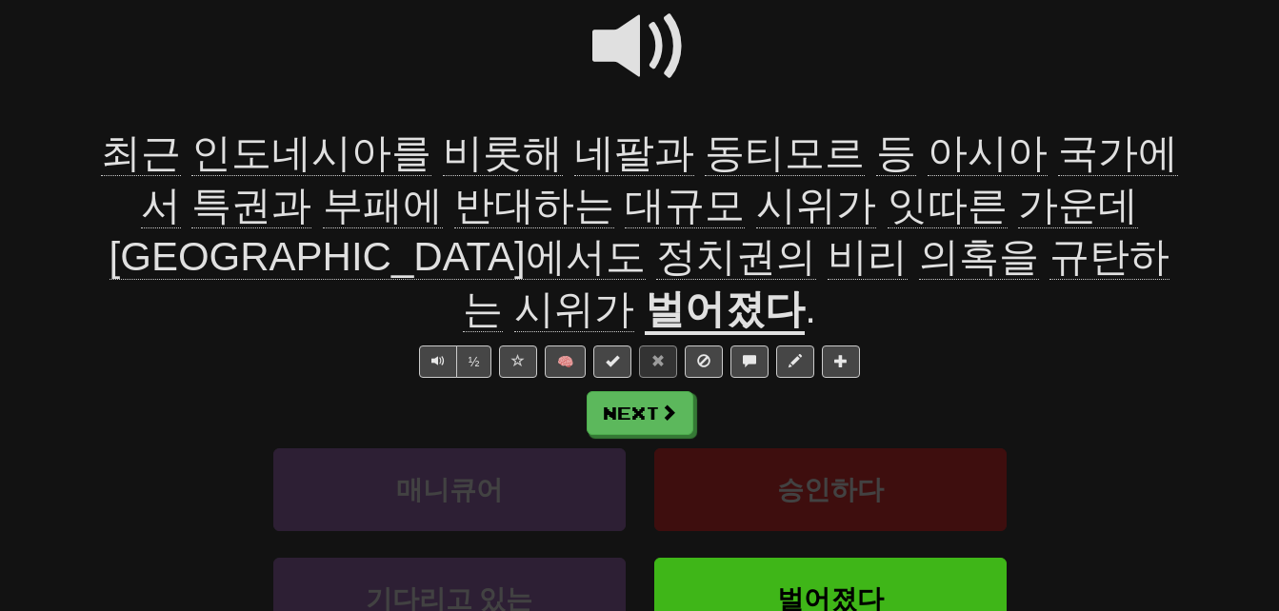
click at [454, 209] on span "반대하는" at bounding box center [534, 206] width 160 height 46
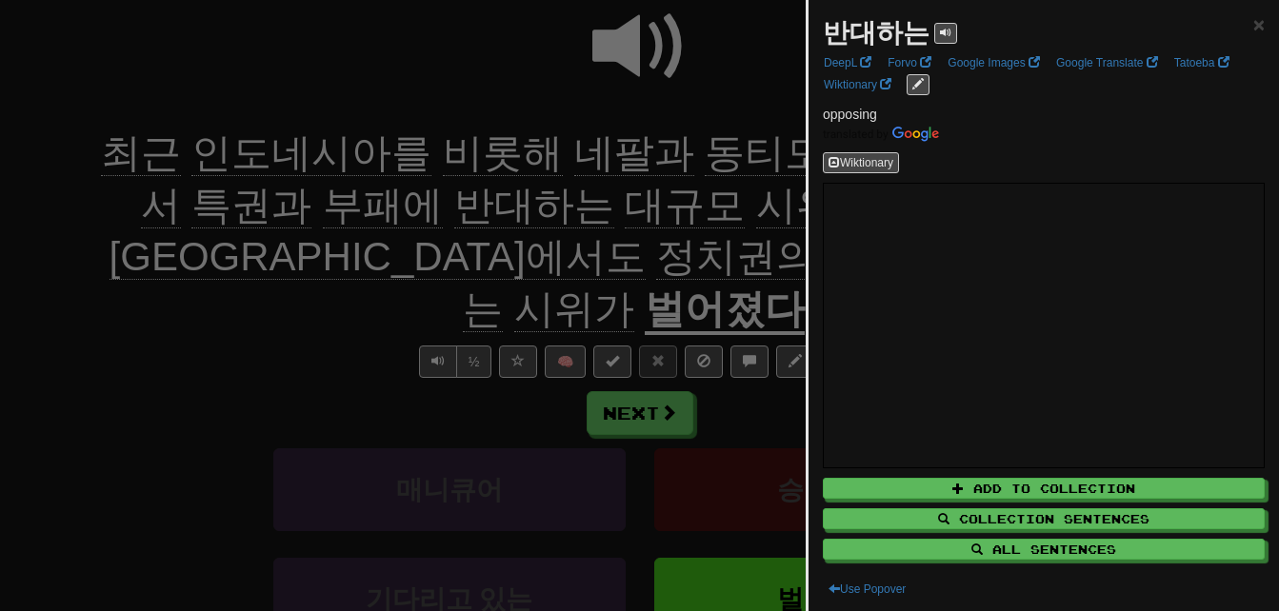
click at [374, 209] on div at bounding box center [639, 305] width 1279 height 611
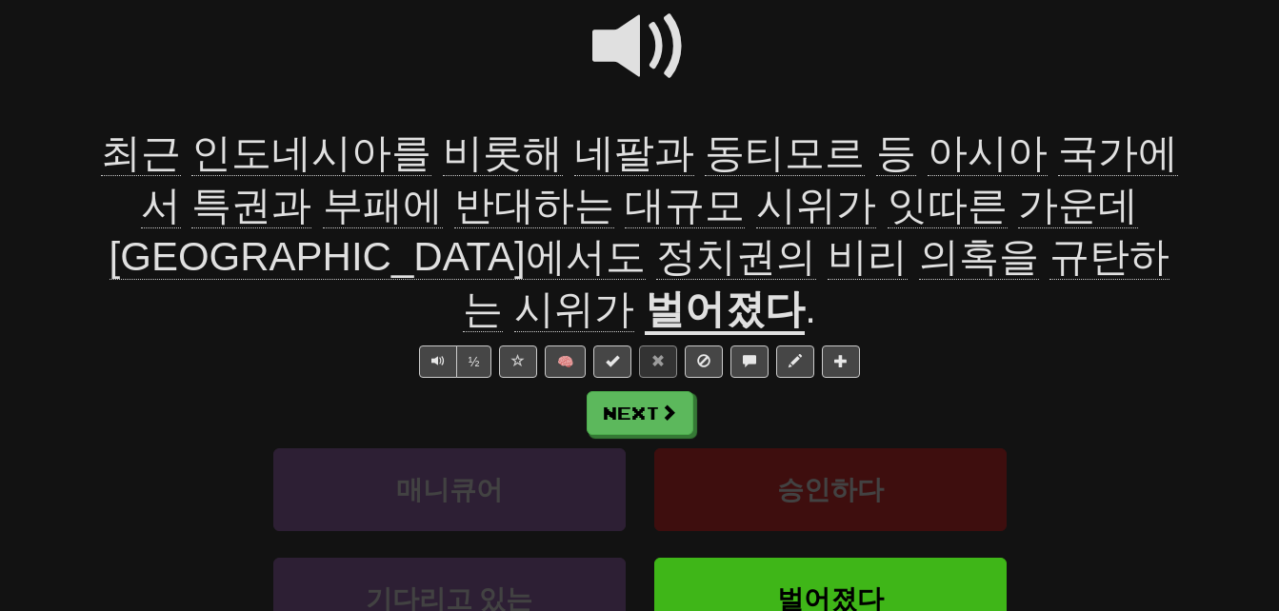
click at [756, 205] on span "시위가" at bounding box center [816, 206] width 120 height 46
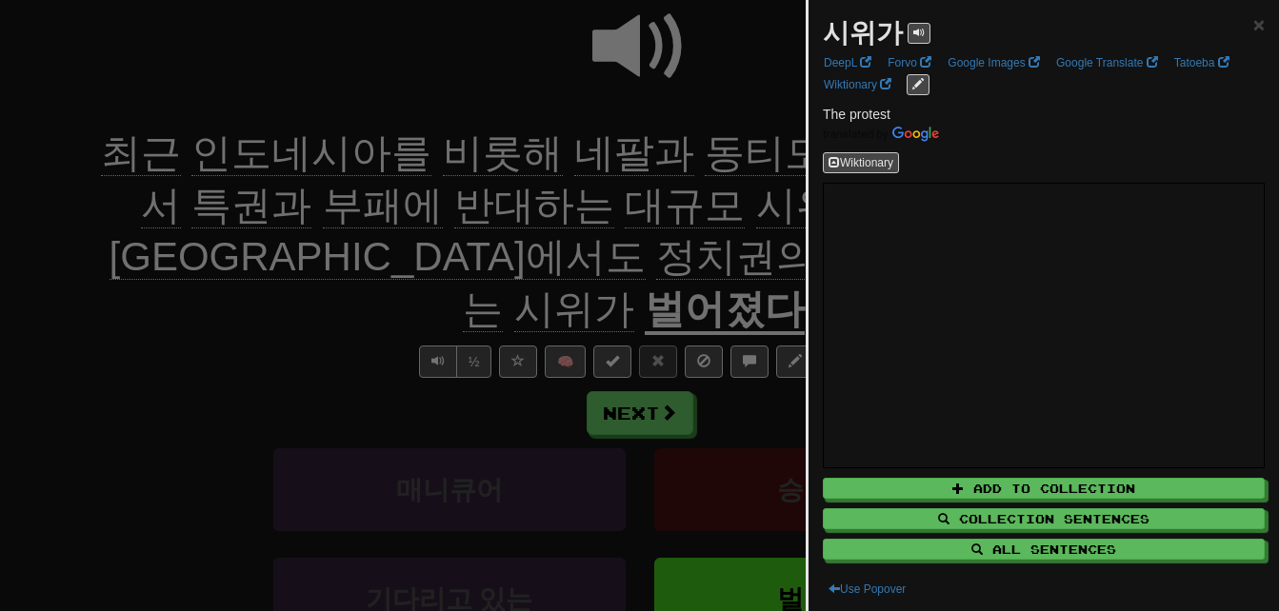
click at [630, 205] on div at bounding box center [639, 305] width 1279 height 611
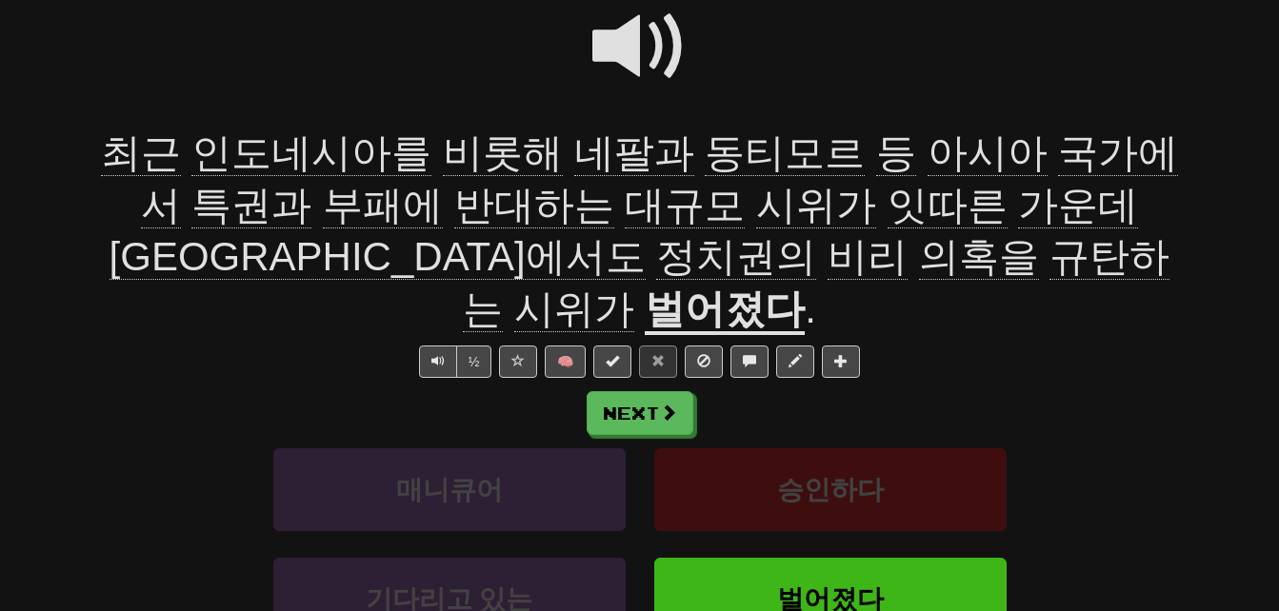
click at [1018, 208] on span "가운데" at bounding box center [1078, 206] width 120 height 46
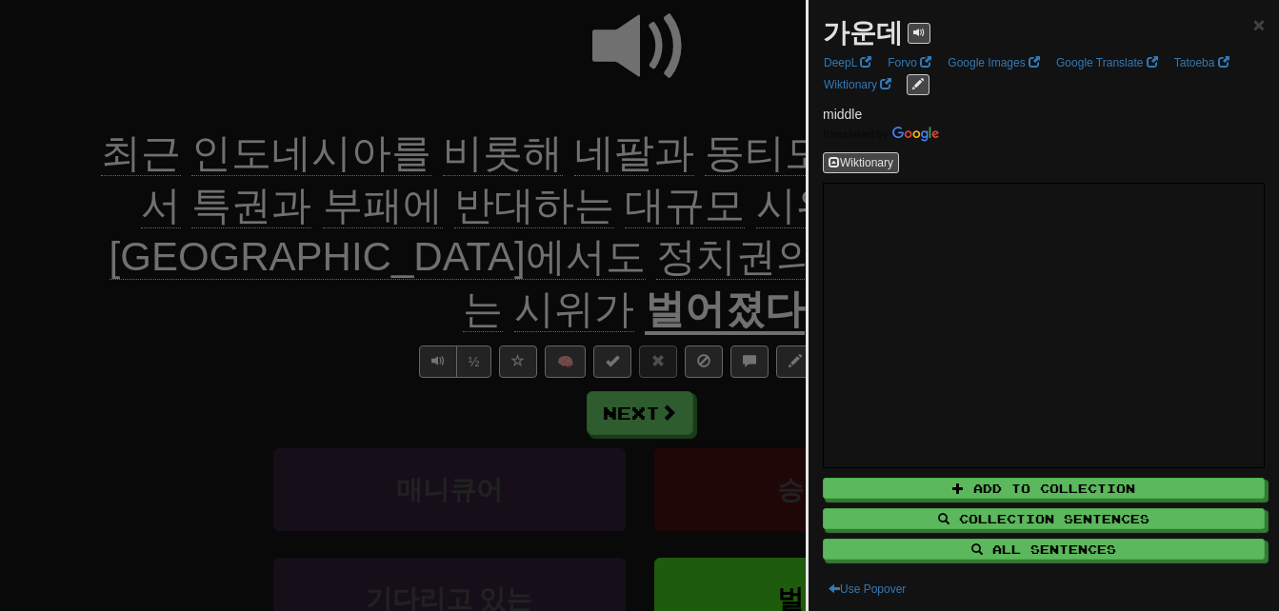
click at [737, 207] on div at bounding box center [639, 305] width 1279 height 611
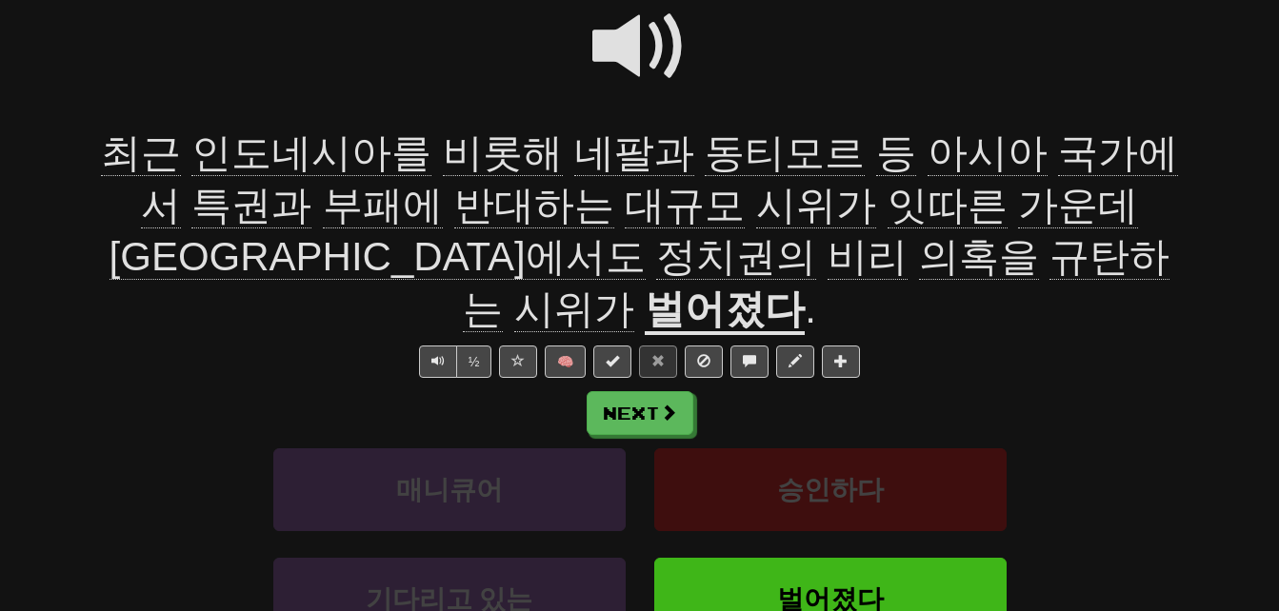
click at [656, 251] on span "정치권의" at bounding box center [736, 257] width 160 height 46
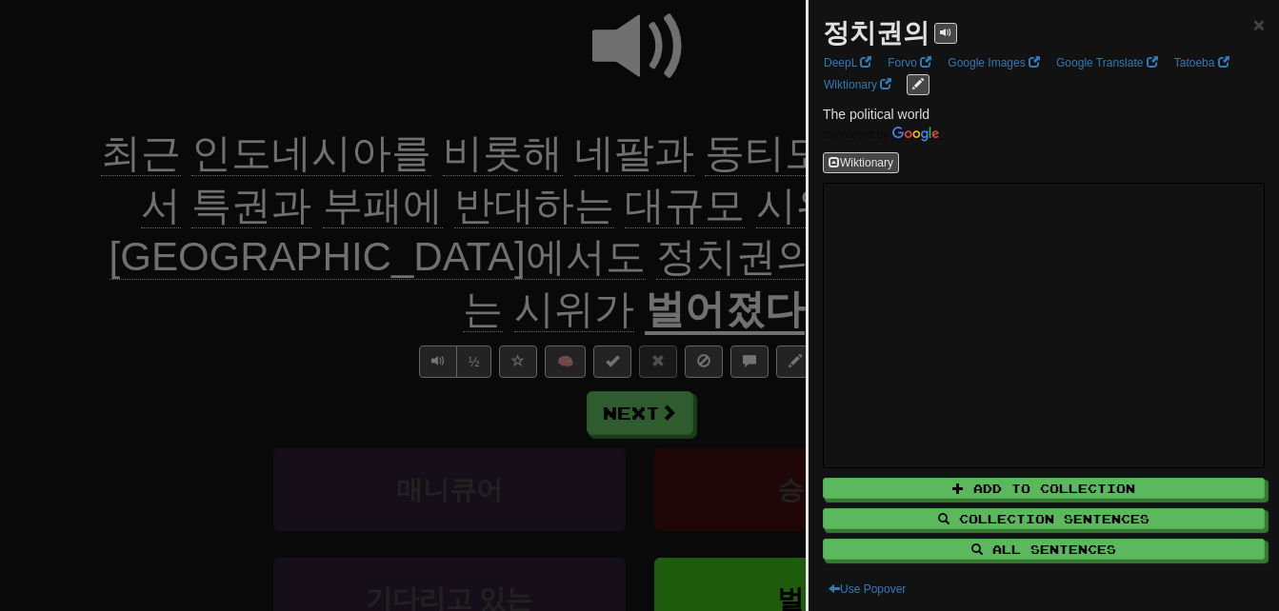
click at [324, 303] on div at bounding box center [639, 305] width 1279 height 611
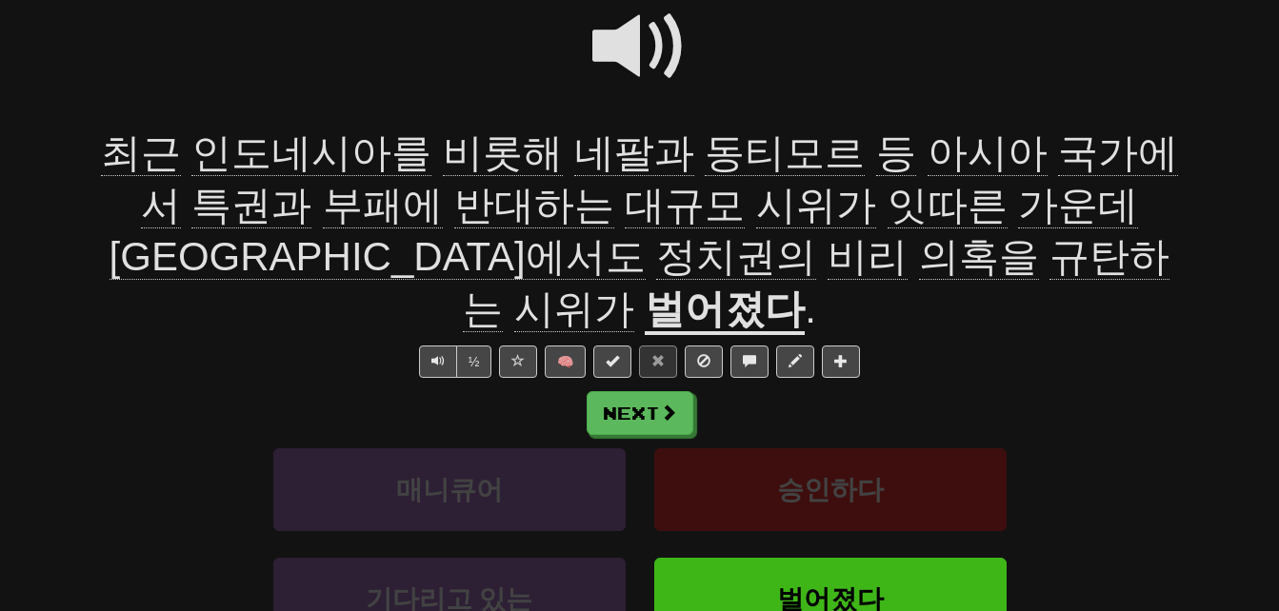
click at [828, 246] on span "비리" at bounding box center [868, 257] width 80 height 46
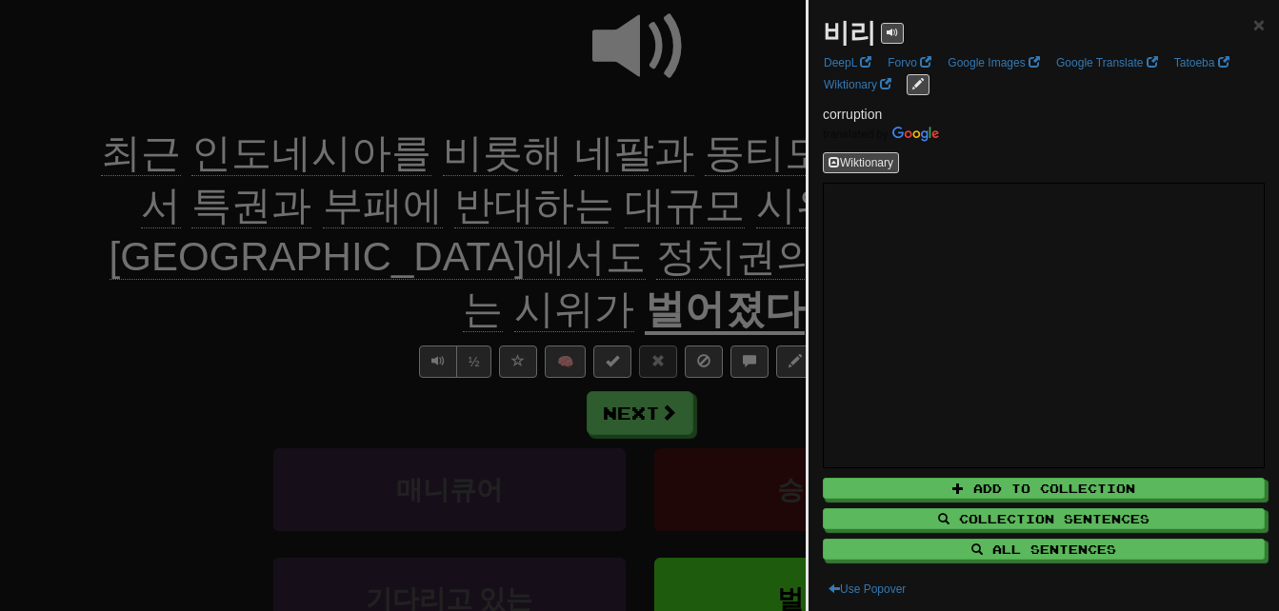
click at [463, 246] on div at bounding box center [639, 305] width 1279 height 611
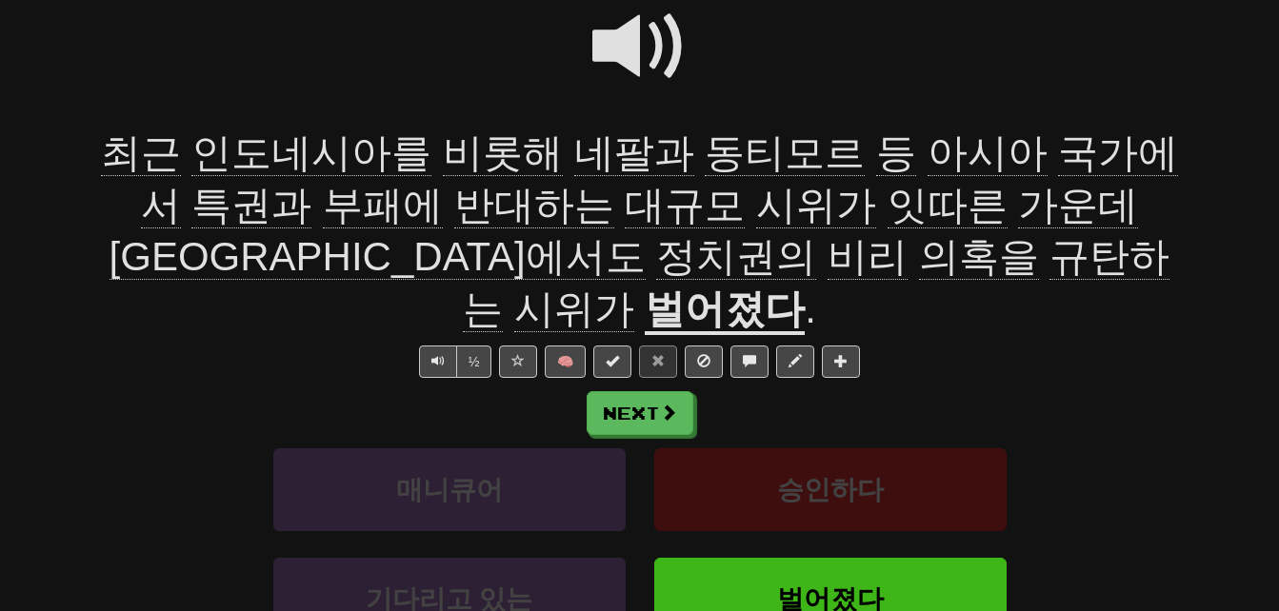
click at [323, 197] on span "부패에" at bounding box center [383, 206] width 120 height 46
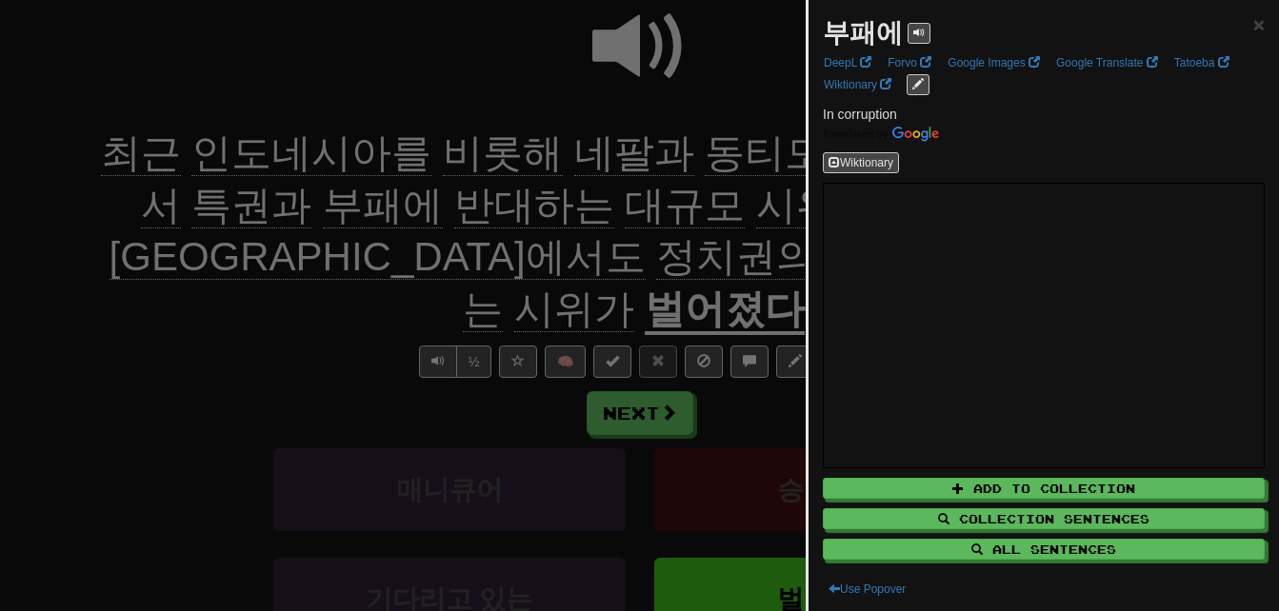
click at [231, 197] on div at bounding box center [639, 305] width 1279 height 611
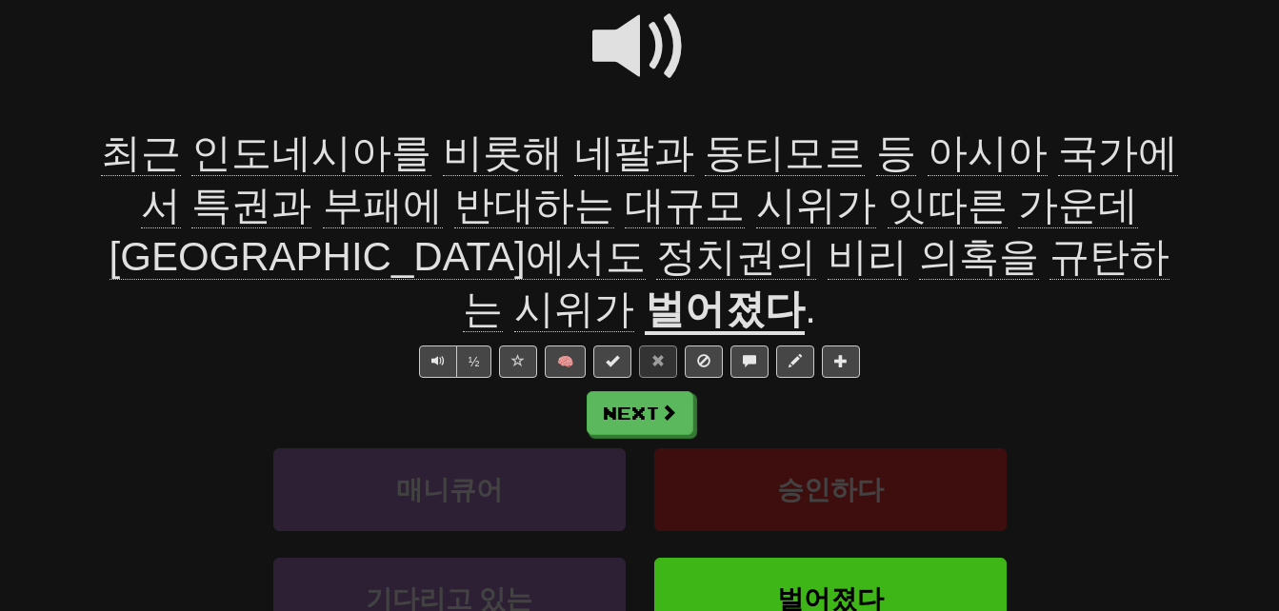
click at [919, 258] on span "의혹을" at bounding box center [979, 257] width 120 height 46
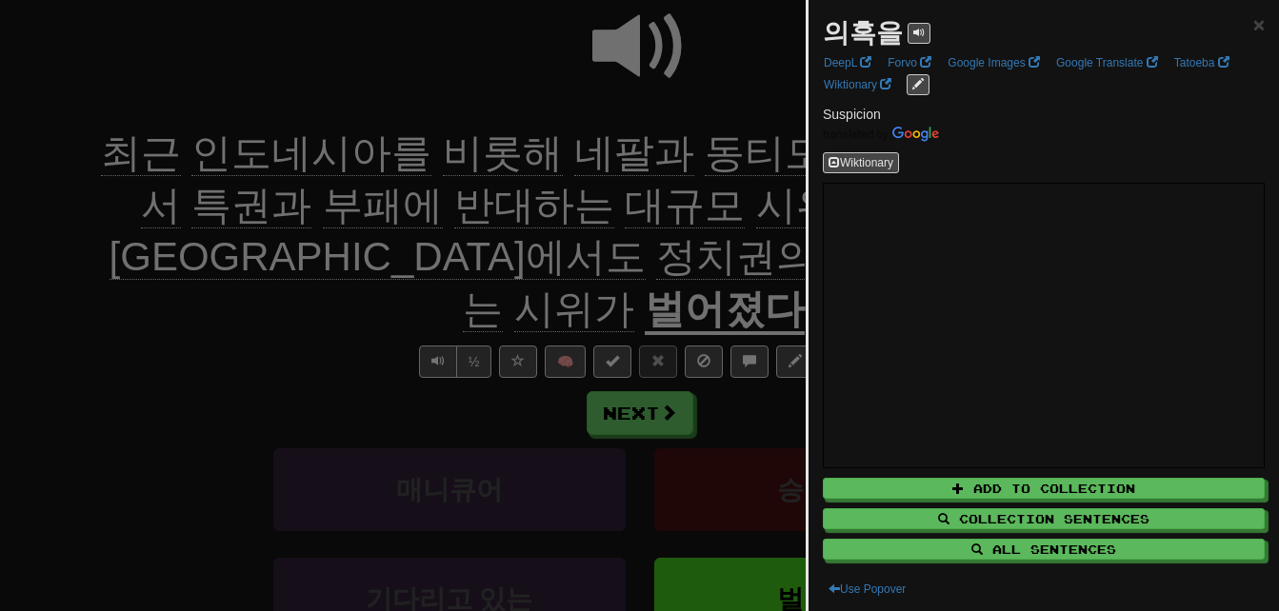
click at [556, 258] on div at bounding box center [639, 305] width 1279 height 611
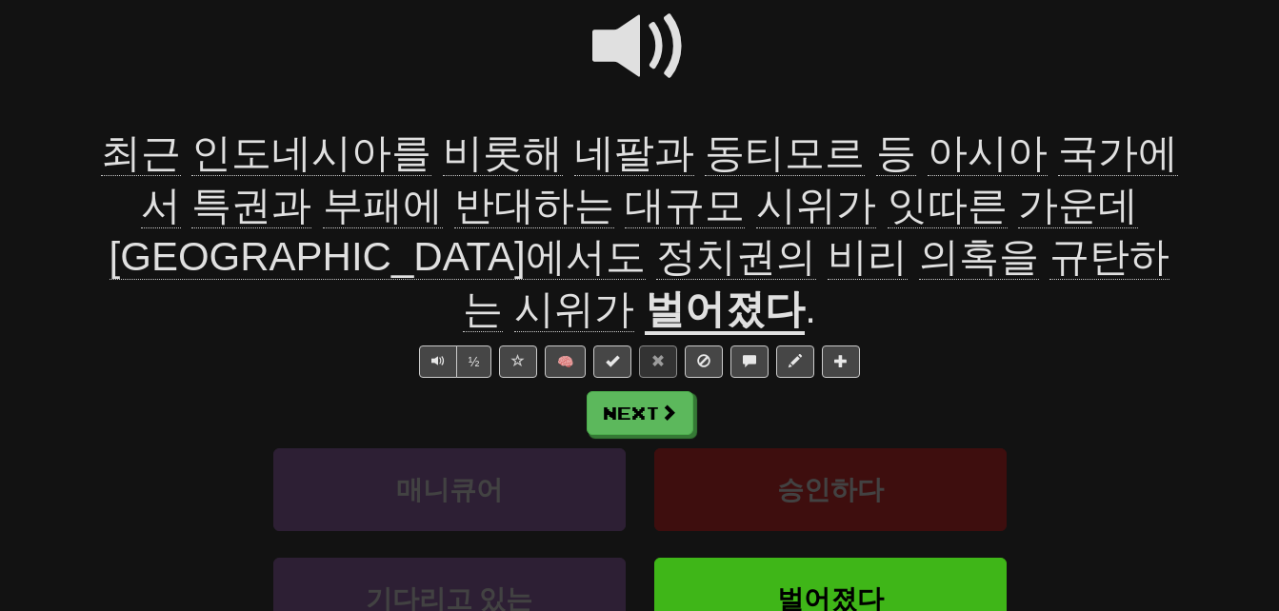
click at [645, 268] on span "규탄하는" at bounding box center [816, 283] width 707 height 98
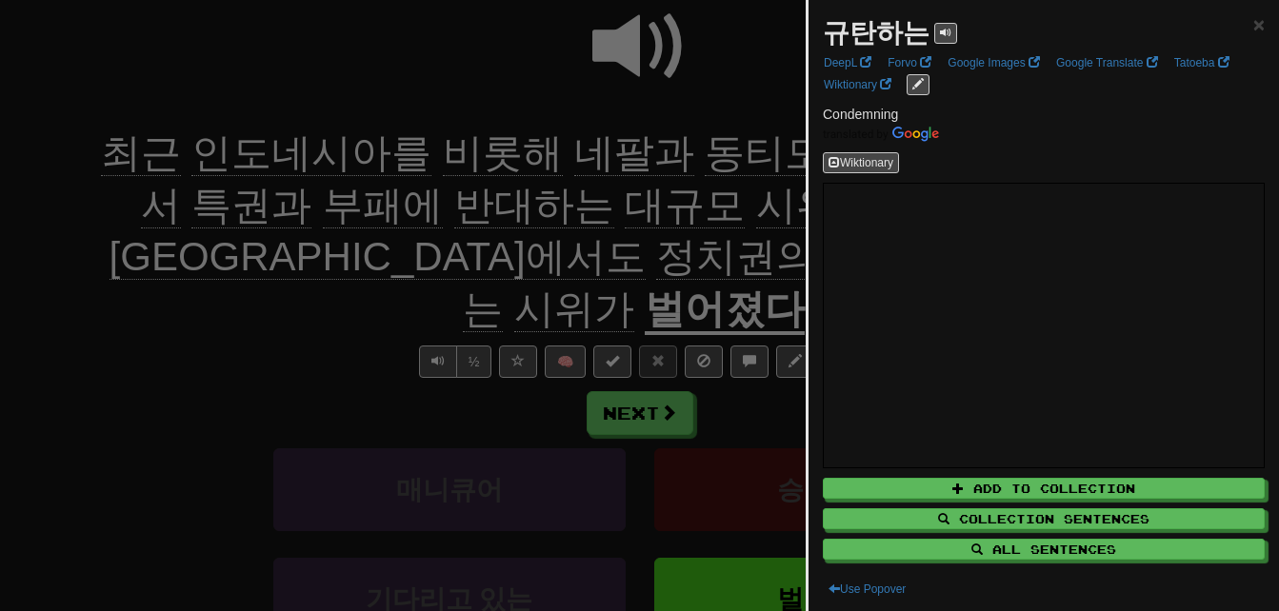
click at [670, 250] on div at bounding box center [639, 305] width 1279 height 611
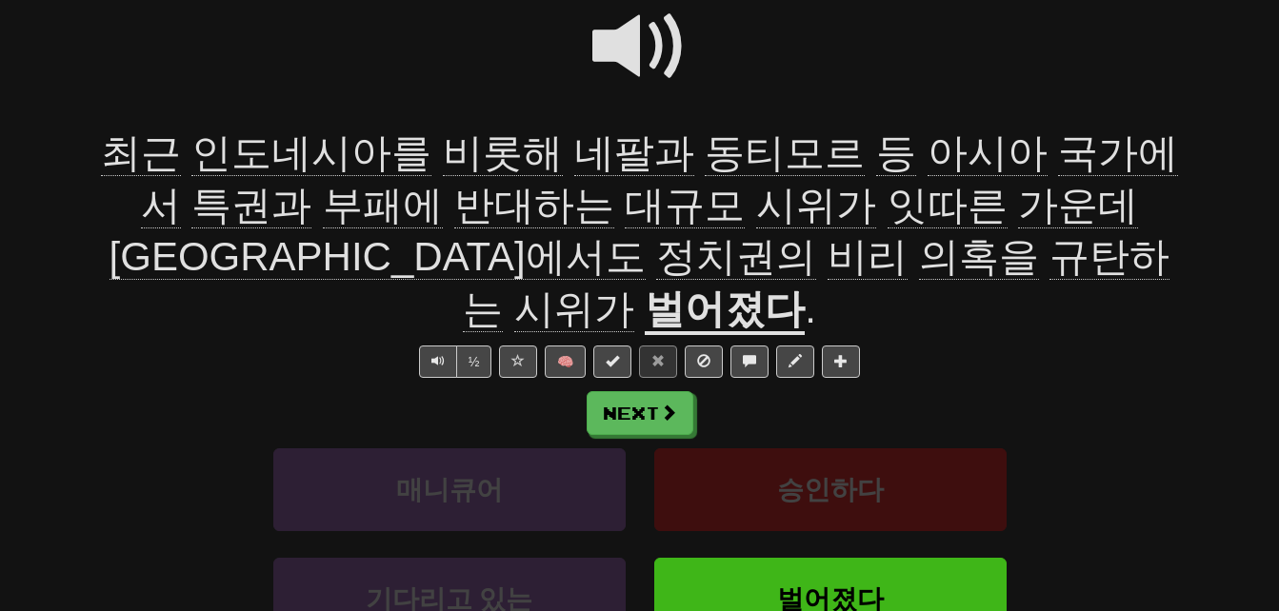
click at [634, 287] on span "시위가" at bounding box center [574, 310] width 120 height 46
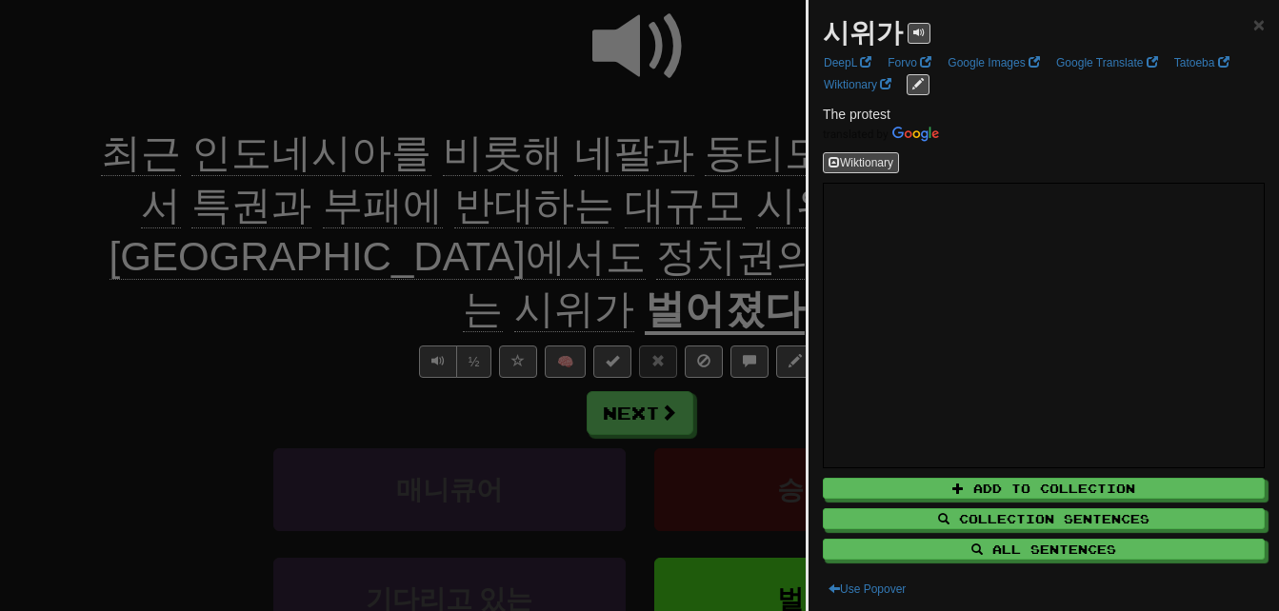
click at [741, 257] on div at bounding box center [639, 305] width 1279 height 611
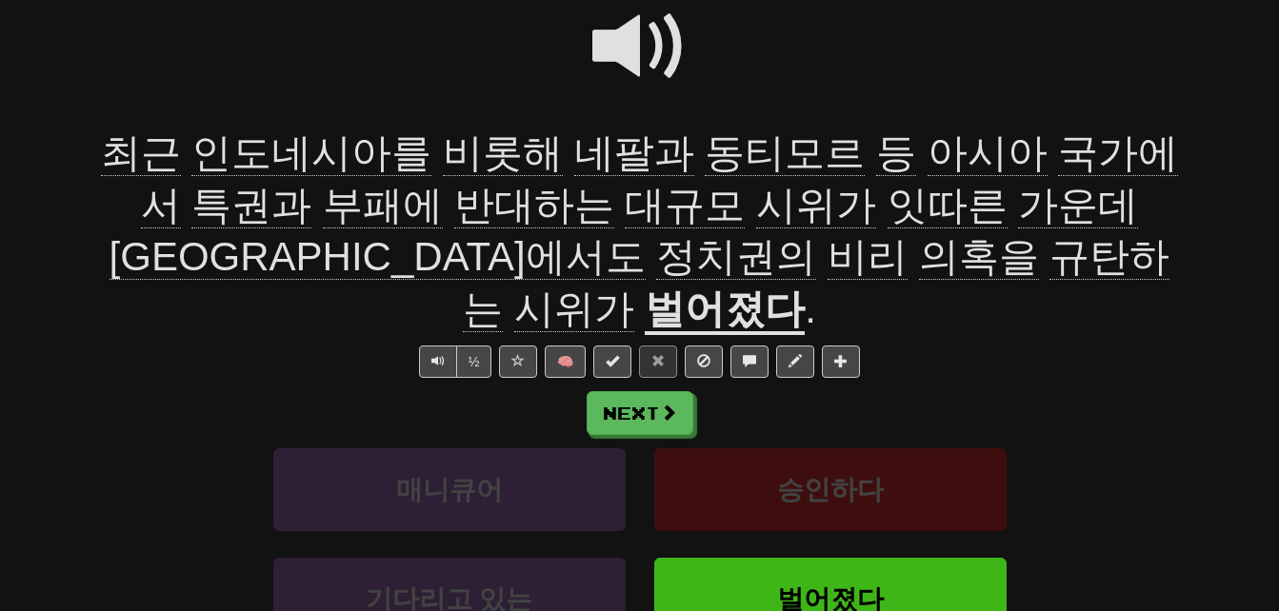
click at [805, 287] on u "벌어졌다" at bounding box center [725, 311] width 160 height 49
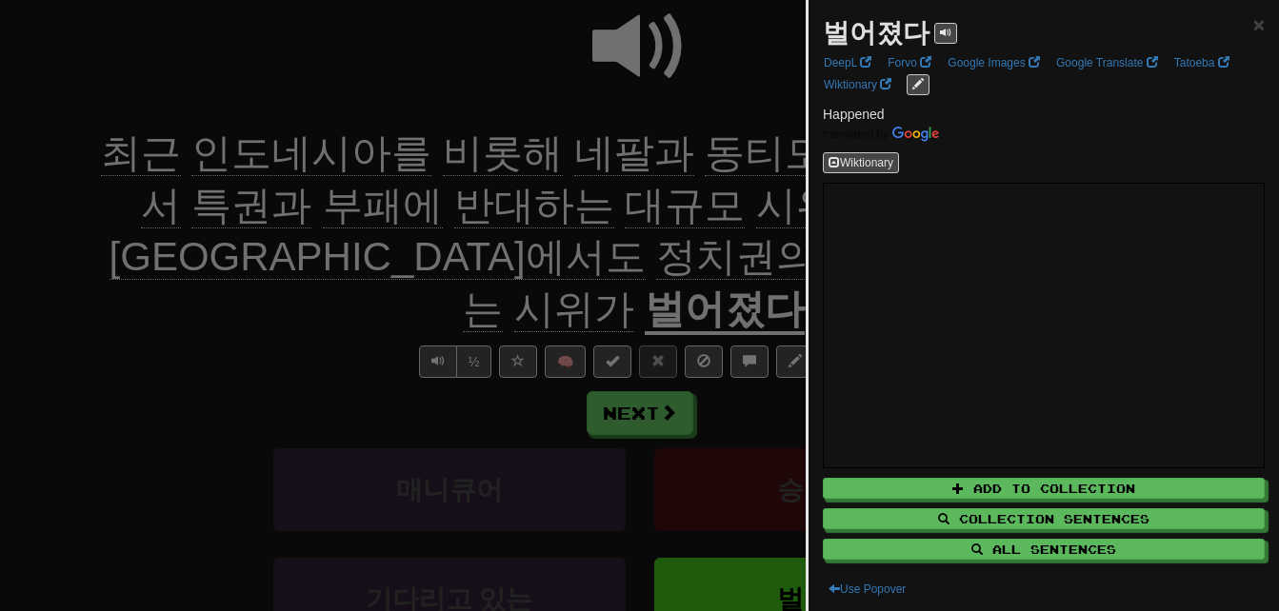
click at [732, 258] on div at bounding box center [639, 305] width 1279 height 611
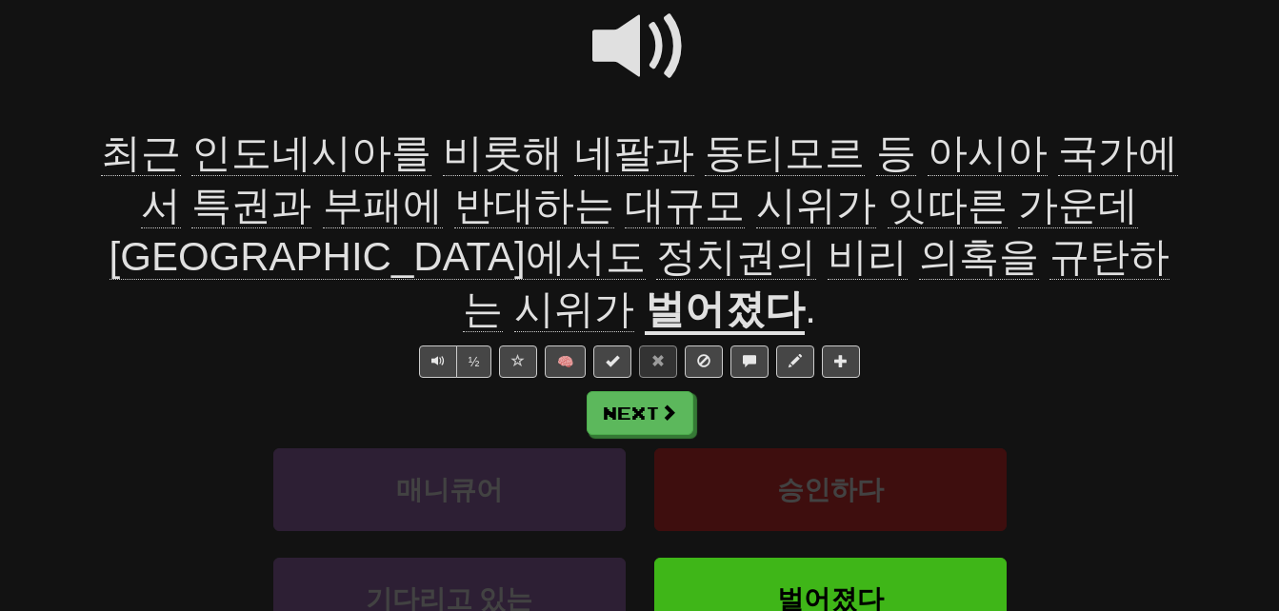
click at [615, 42] on span at bounding box center [639, 46] width 95 height 95
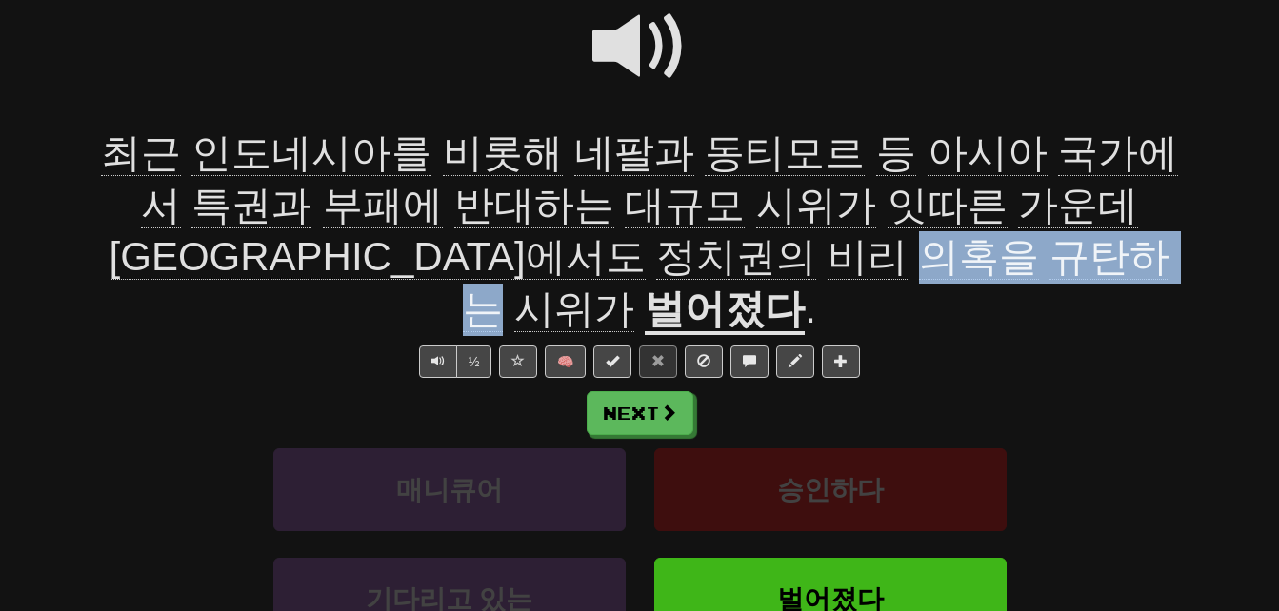
drag, startPoint x: 486, startPoint y: 257, endPoint x: 736, endPoint y: 255, distance: 250.5
click at [736, 255] on span "최근 인도네시아를 비롯해 네팔과 동티모르 등 아시아 국가에서 특권과 부패에 반대하는 대규모 시위가 잇따른 가운데 필리핀에서도 정치권의 비리 의…" at bounding box center [640, 231] width 1078 height 202
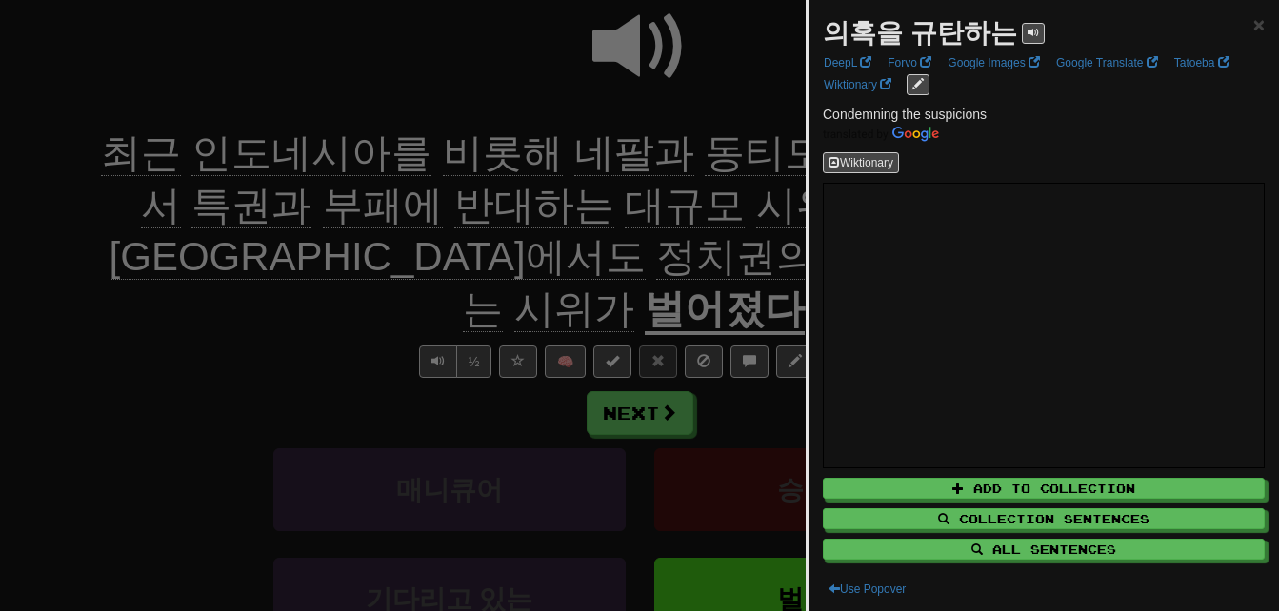
click at [736, 255] on div at bounding box center [639, 305] width 1279 height 611
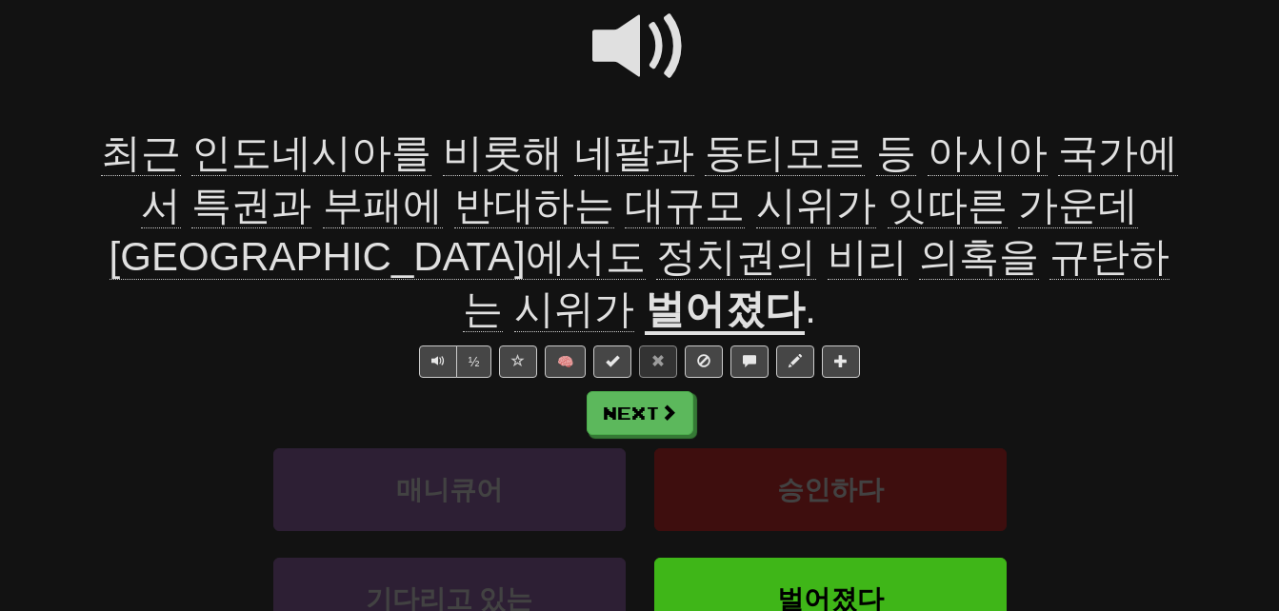
click at [626, 42] on span at bounding box center [639, 46] width 95 height 95
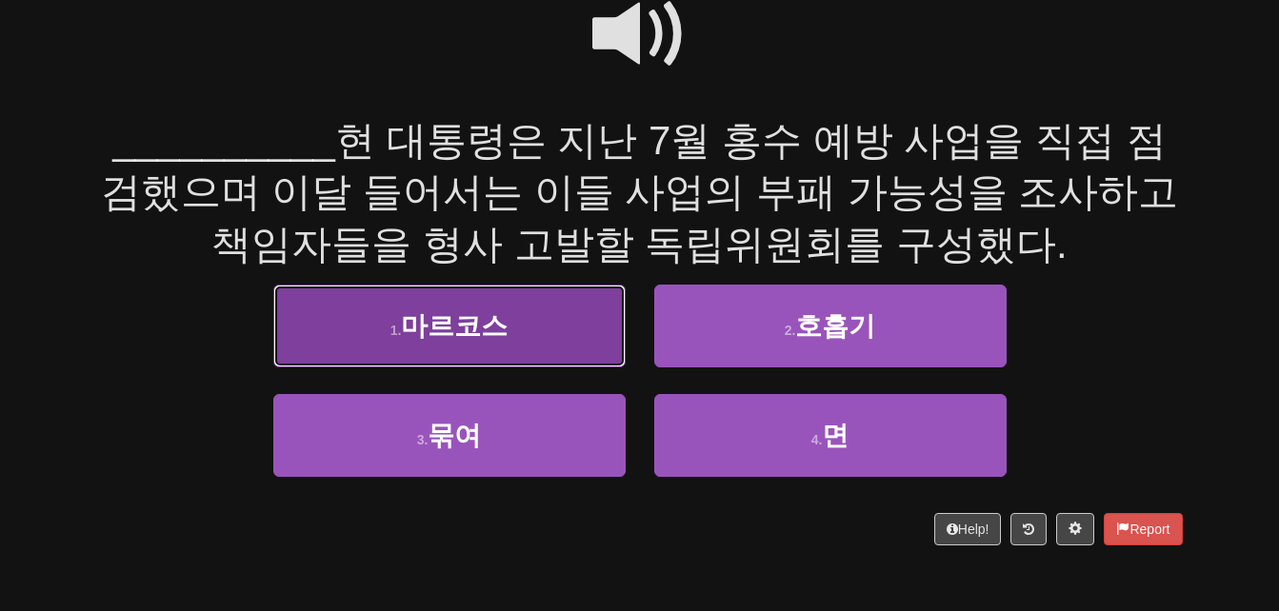
click at [536, 343] on button "1 . 마르코스" at bounding box center [449, 326] width 352 height 83
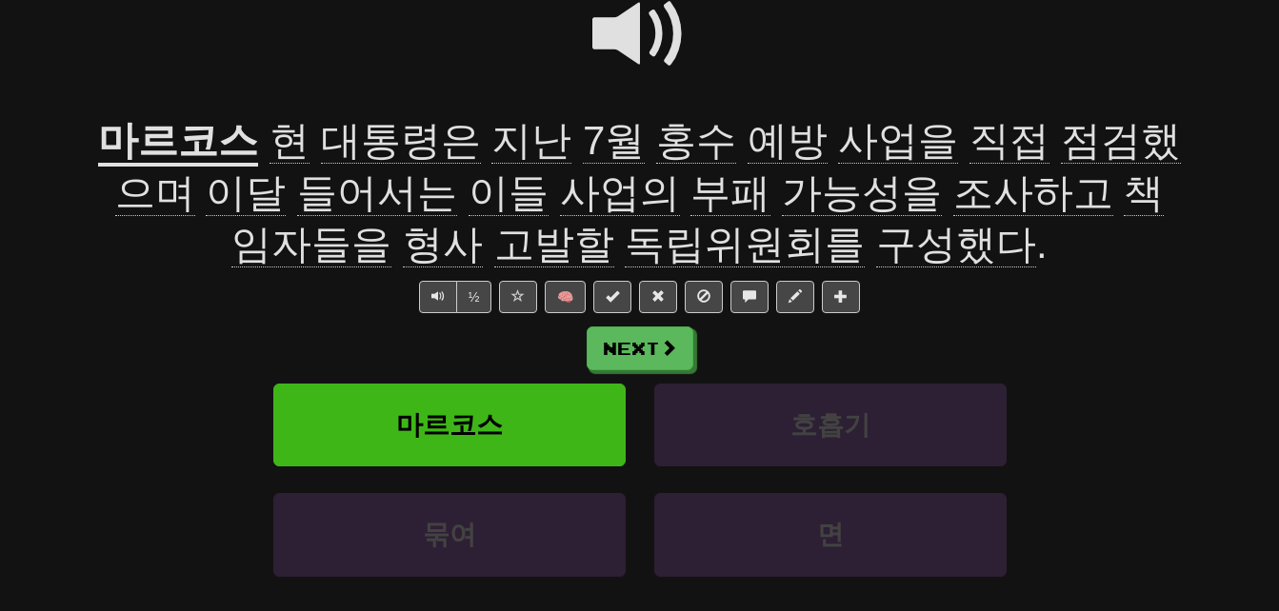
click at [1050, 146] on span "점검했으며" at bounding box center [648, 167] width 1066 height 98
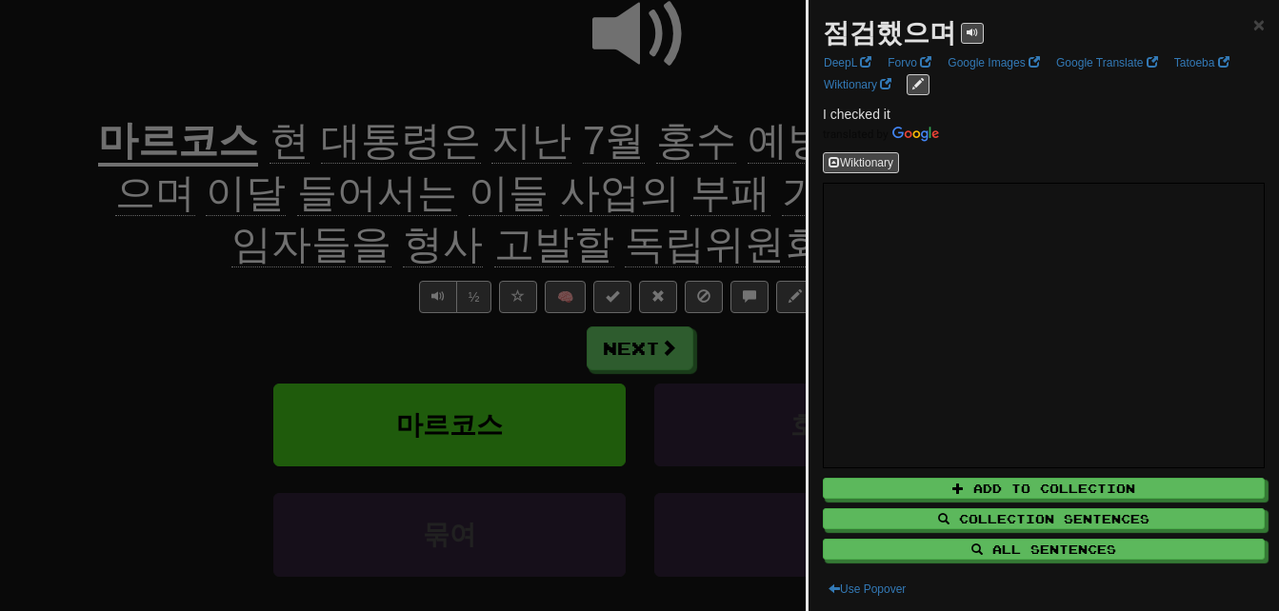
click at [102, 356] on div at bounding box center [639, 305] width 1279 height 611
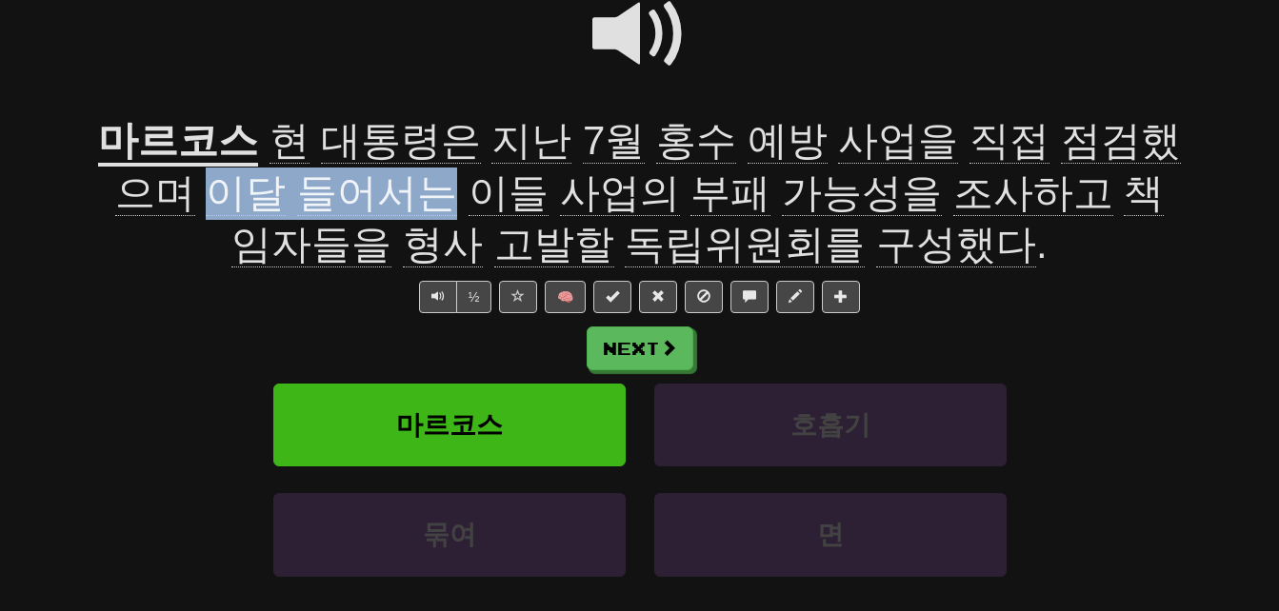
drag, startPoint x: 78, startPoint y: 187, endPoint x: 319, endPoint y: 187, distance: 241.0
click at [319, 187] on div "Correct : 7 Incorrect : 1 To go : 11 Playing : [이 장면] 필리핀도 대규모 반부패 시위...'불타고, 부…" at bounding box center [639, 273] width 1279 height 855
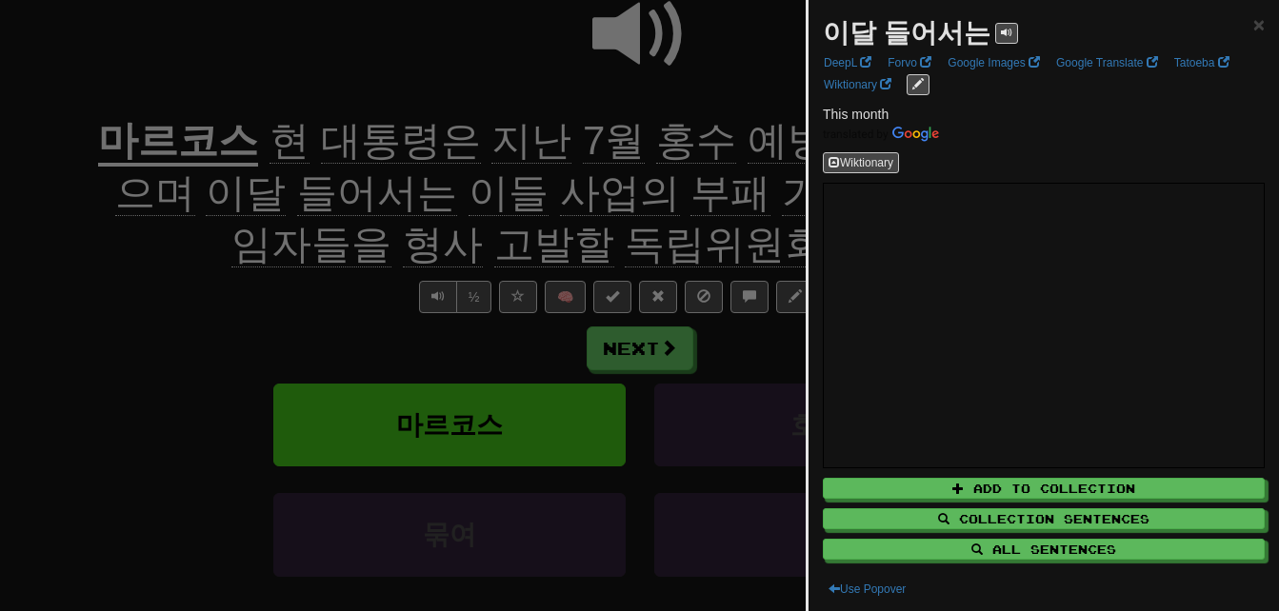
click at [220, 261] on div at bounding box center [639, 305] width 1279 height 611
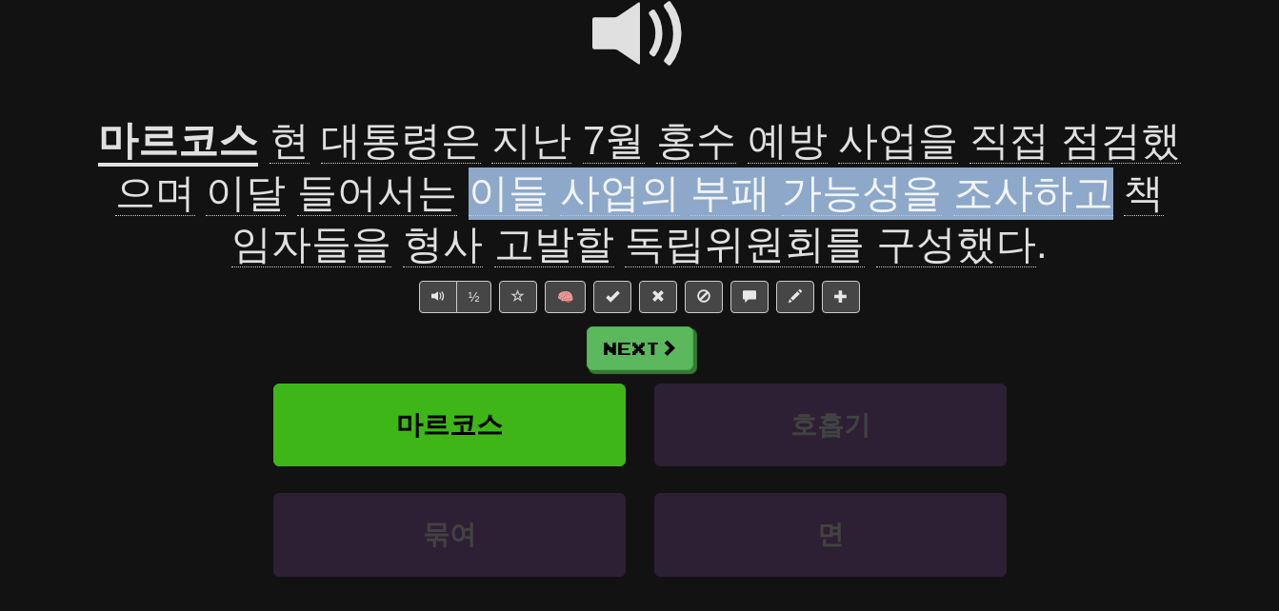
drag, startPoint x: 341, startPoint y: 188, endPoint x: 927, endPoint y: 188, distance: 585.7
click at [927, 188] on span "현 대통령은 지난 7월 홍수 예방 사업을 직접 점검했으며 이달 들어서는 이들 사업의 부패 가능성을 조사하고 책임자들을 형사 고발할 독립위원회를…" at bounding box center [648, 193] width 1066 height 150
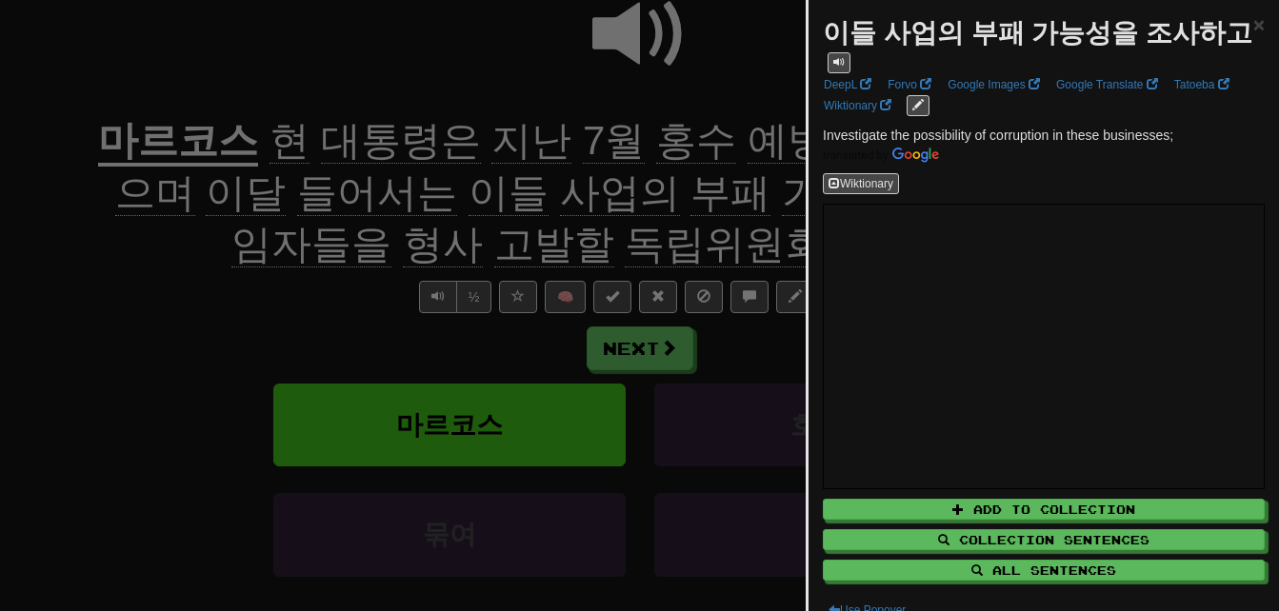
click at [762, 181] on div at bounding box center [639, 305] width 1279 height 611
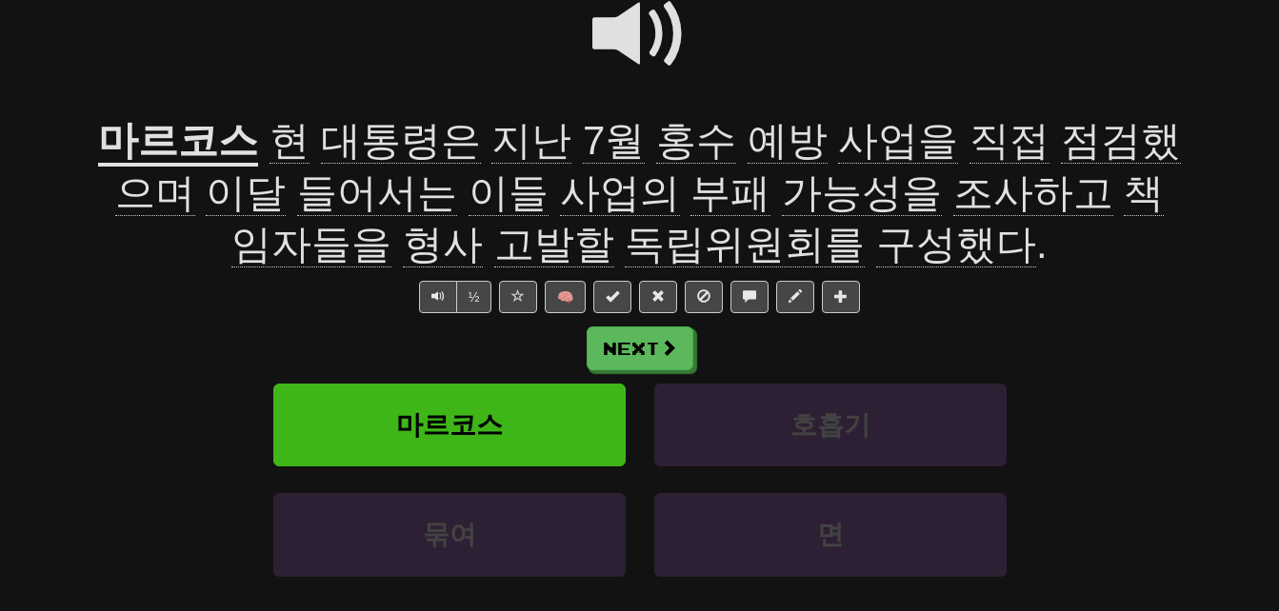
click at [971, 199] on span "책임자들을" at bounding box center [697, 219] width 932 height 98
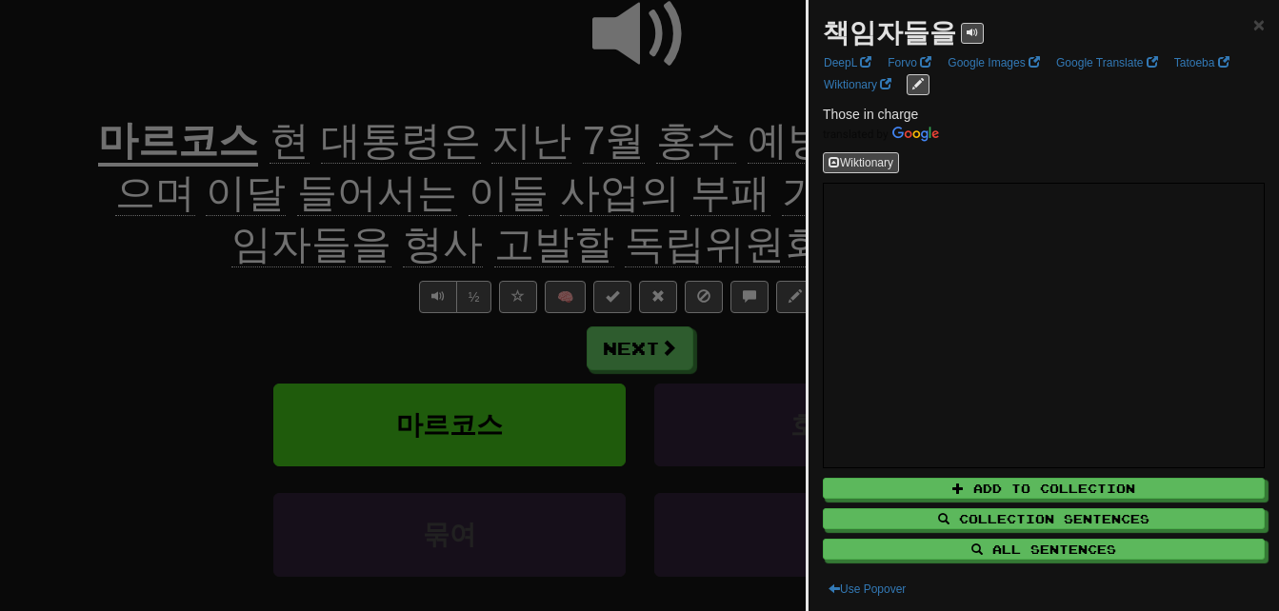
click at [631, 206] on div at bounding box center [639, 305] width 1279 height 611
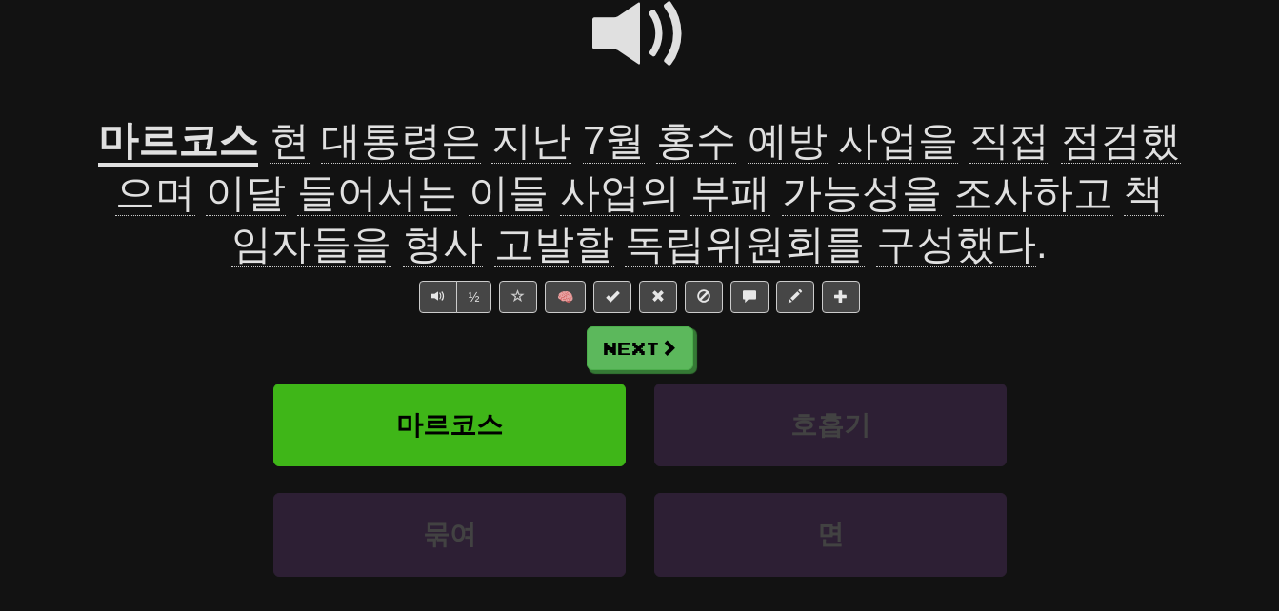
click at [403, 241] on span "형사" at bounding box center [443, 245] width 80 height 46
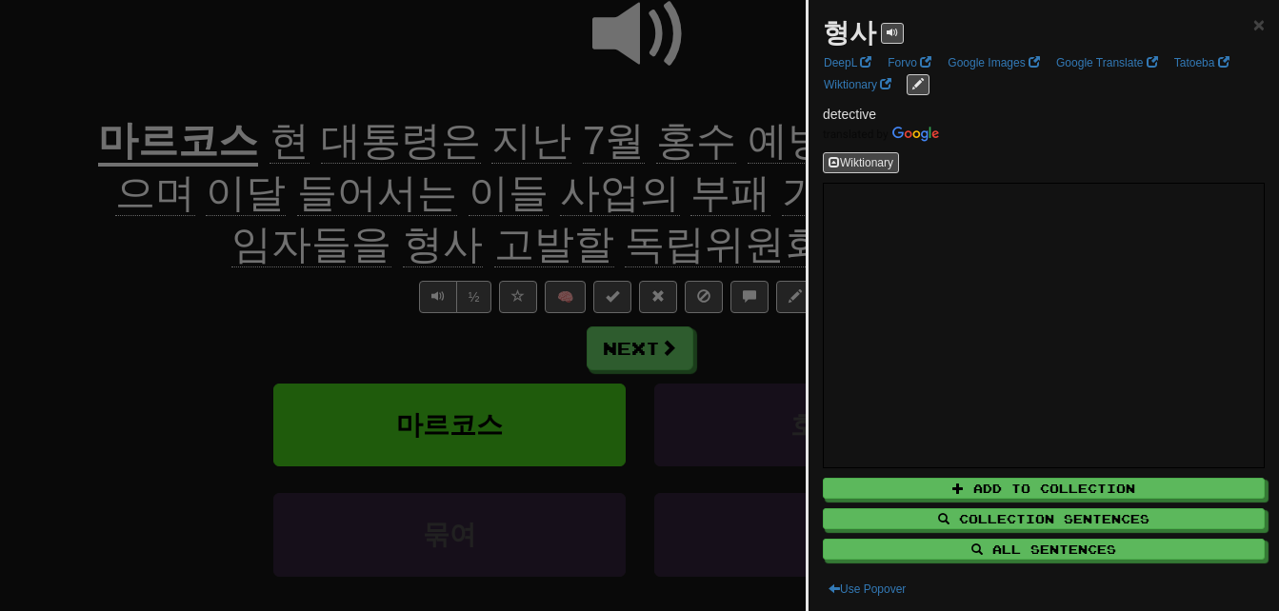
click at [287, 252] on div at bounding box center [639, 305] width 1279 height 611
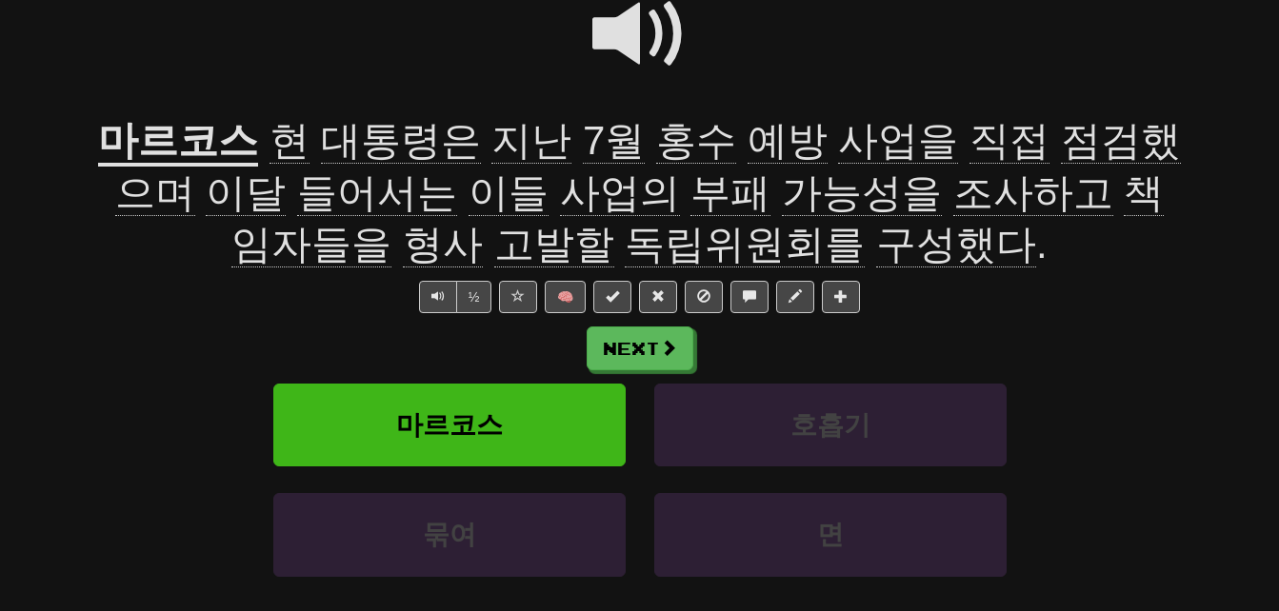
click at [494, 246] on span "고발할" at bounding box center [554, 245] width 120 height 46
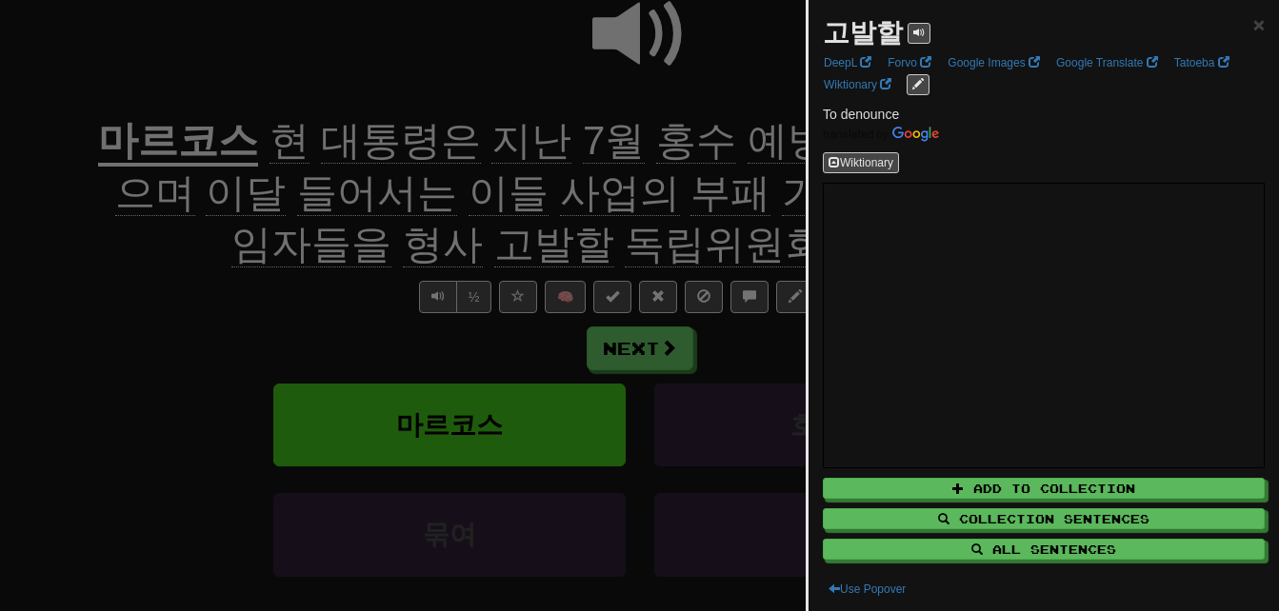
click at [457, 246] on div at bounding box center [639, 305] width 1279 height 611
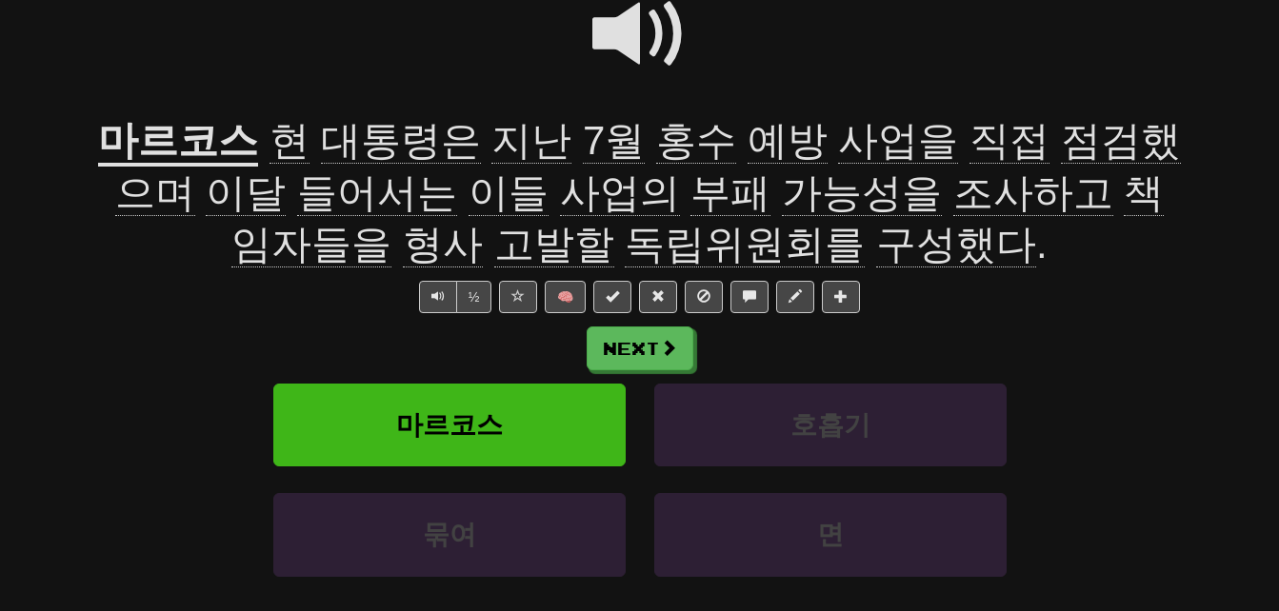
click at [625, 234] on span "독립위원회를" at bounding box center [745, 245] width 240 height 46
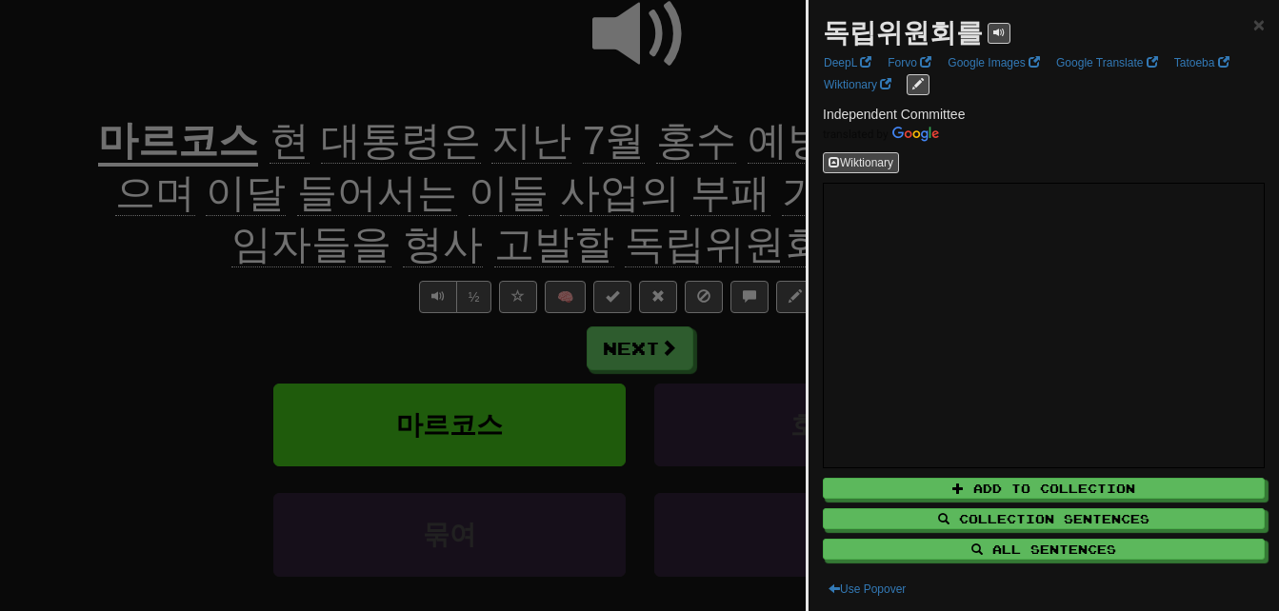
click at [597, 234] on div at bounding box center [639, 305] width 1279 height 611
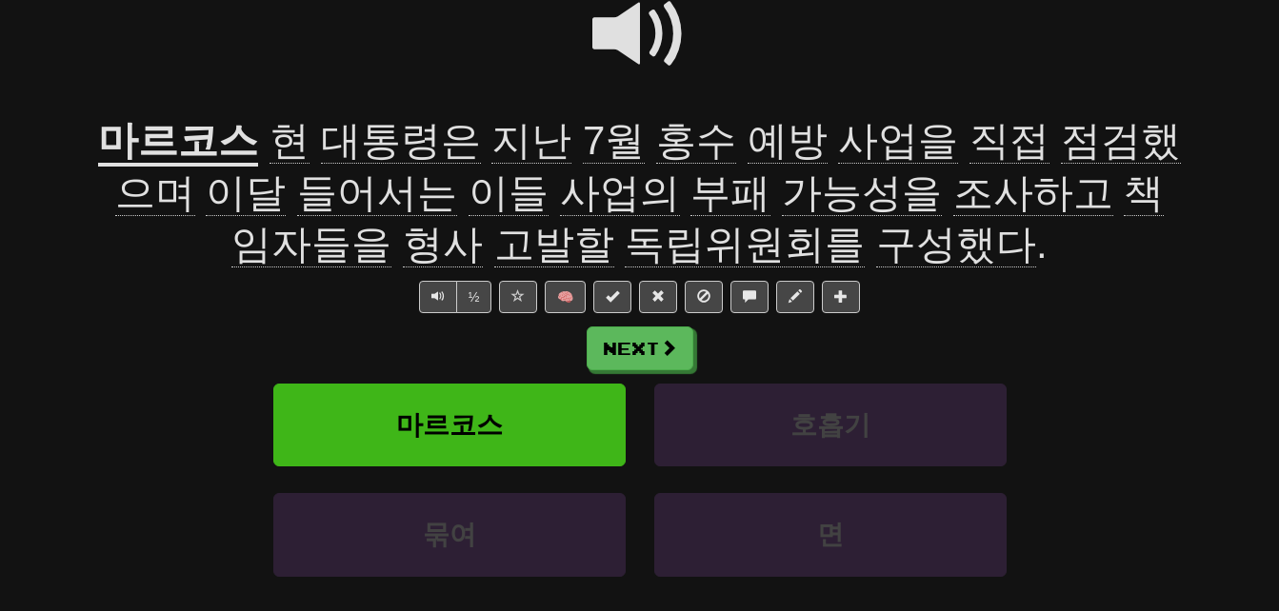
click at [876, 244] on span "구성했다" at bounding box center [956, 245] width 160 height 46
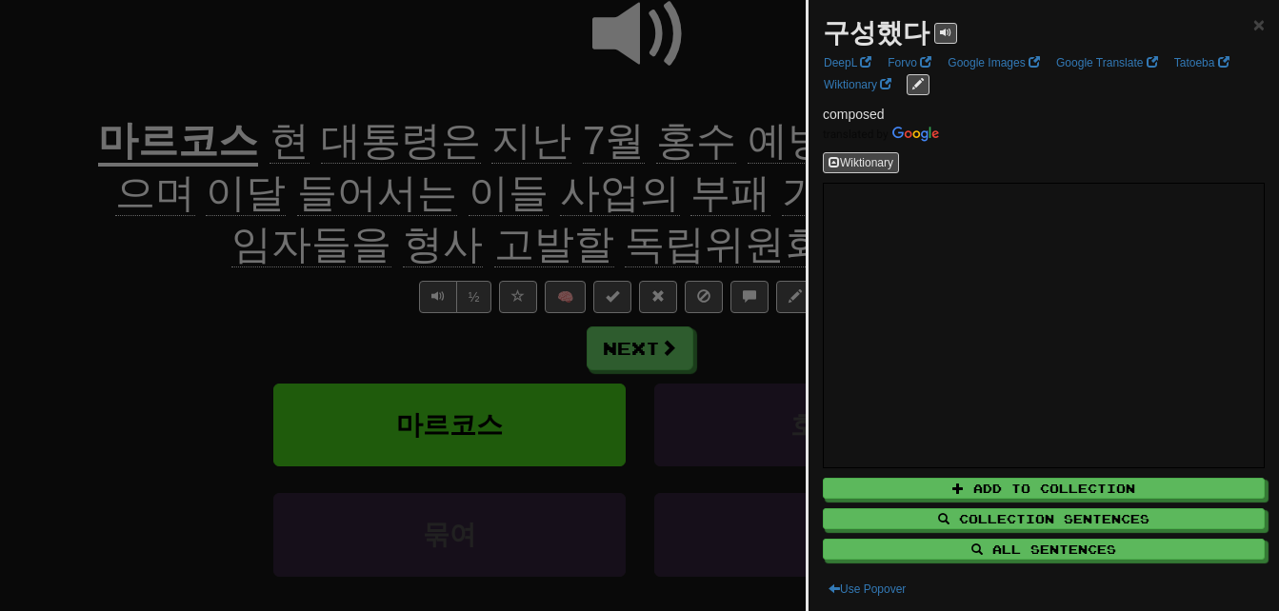
click at [770, 244] on div at bounding box center [639, 305] width 1279 height 611
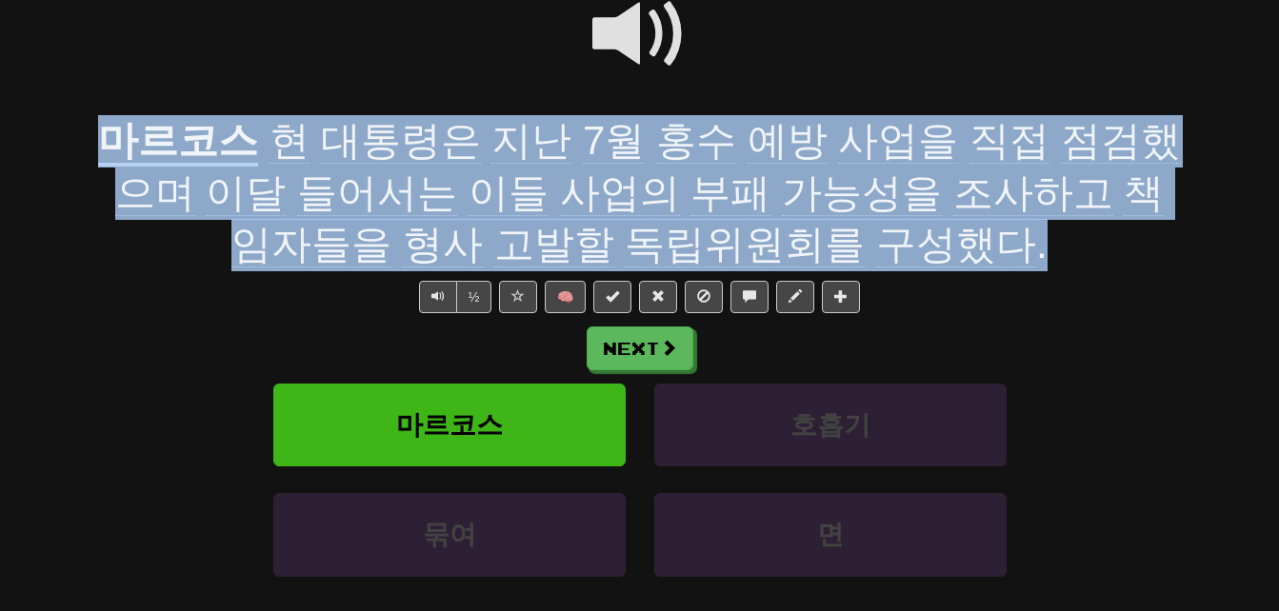
drag, startPoint x: 88, startPoint y: 127, endPoint x: 920, endPoint y: 229, distance: 838.6
click at [920, 229] on div "/ Score: 28 + 4 25 % Mastered Review: 2025-09-23 마르코스 현 대통령은 지난 7월 홍수 예방 사업을 직접…" at bounding box center [640, 300] width 1114 height 800
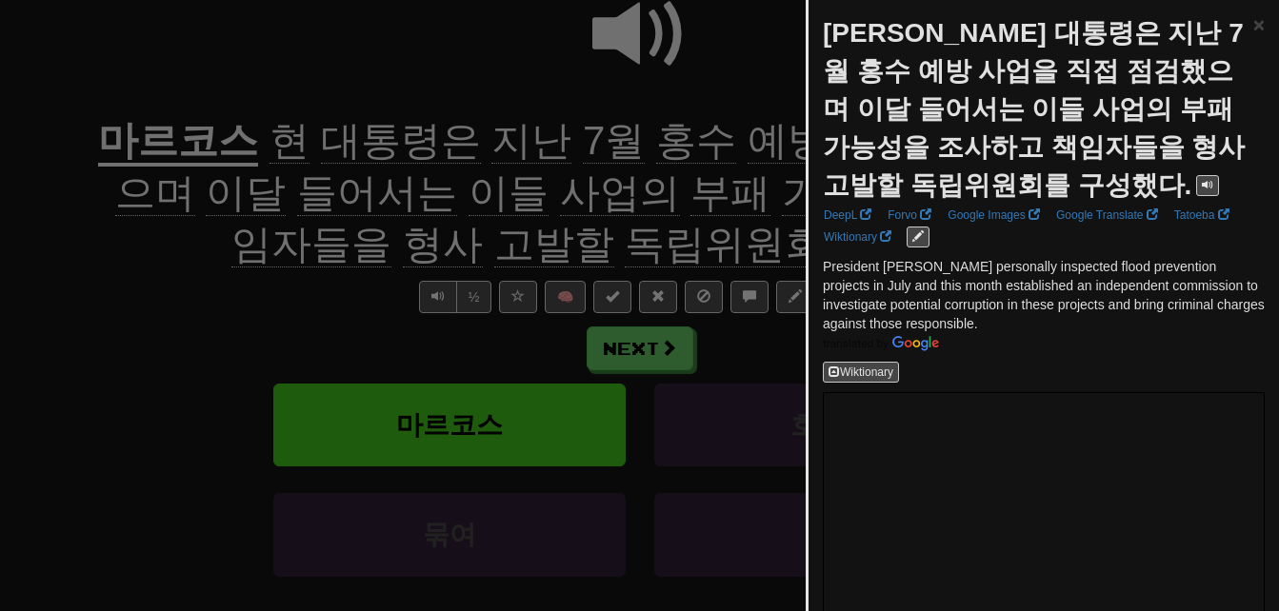
click at [744, 222] on div at bounding box center [639, 305] width 1279 height 611
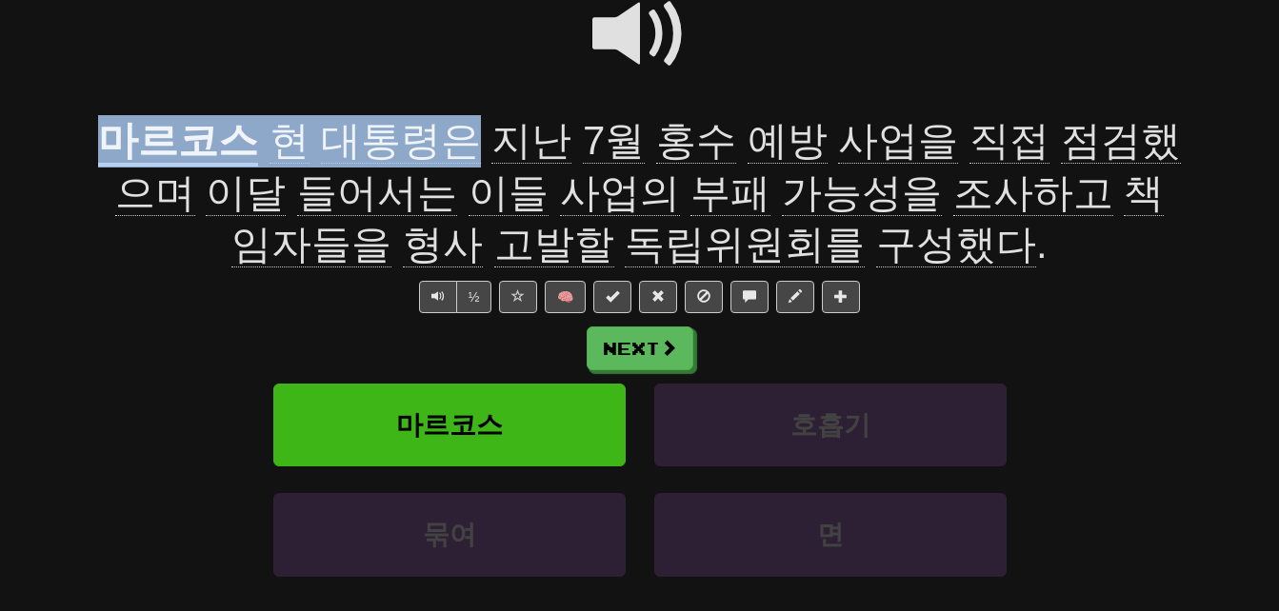
drag, startPoint x: 93, startPoint y: 134, endPoint x: 439, endPoint y: 140, distance: 345.8
click at [439, 140] on div "/ Score: 28 + 4 25 % Mastered Review: 2025-09-23 마르코스 현 대통령은 지난 7월 홍수 예방 사업을 직접…" at bounding box center [640, 300] width 1114 height 800
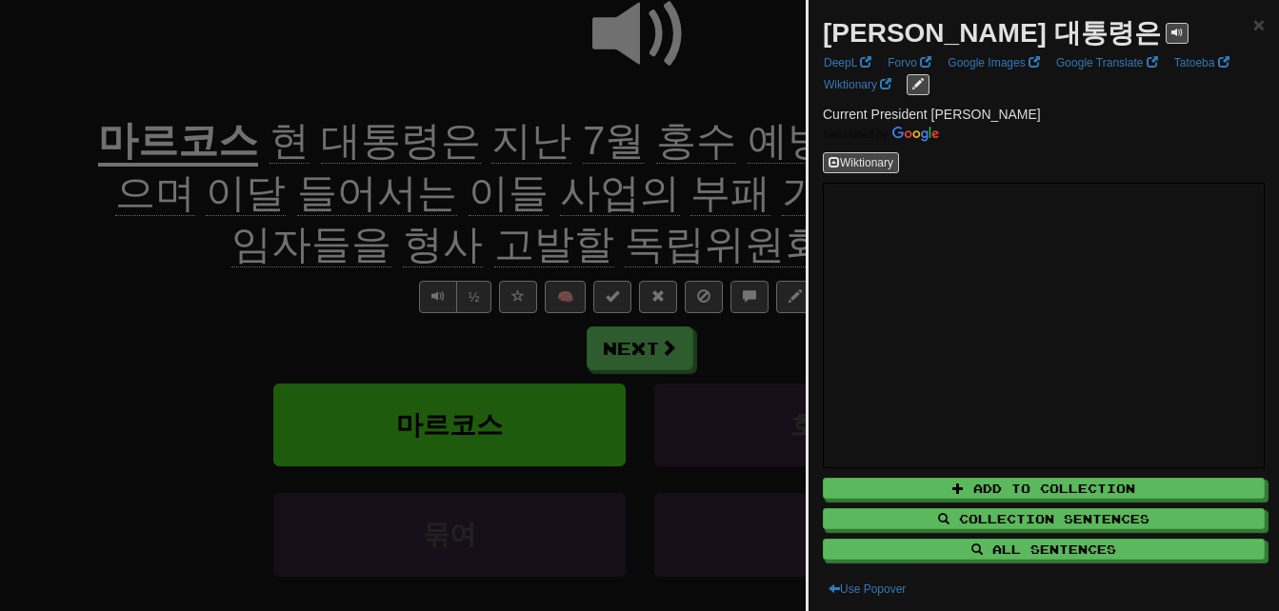
click at [278, 261] on div at bounding box center [639, 305] width 1279 height 611
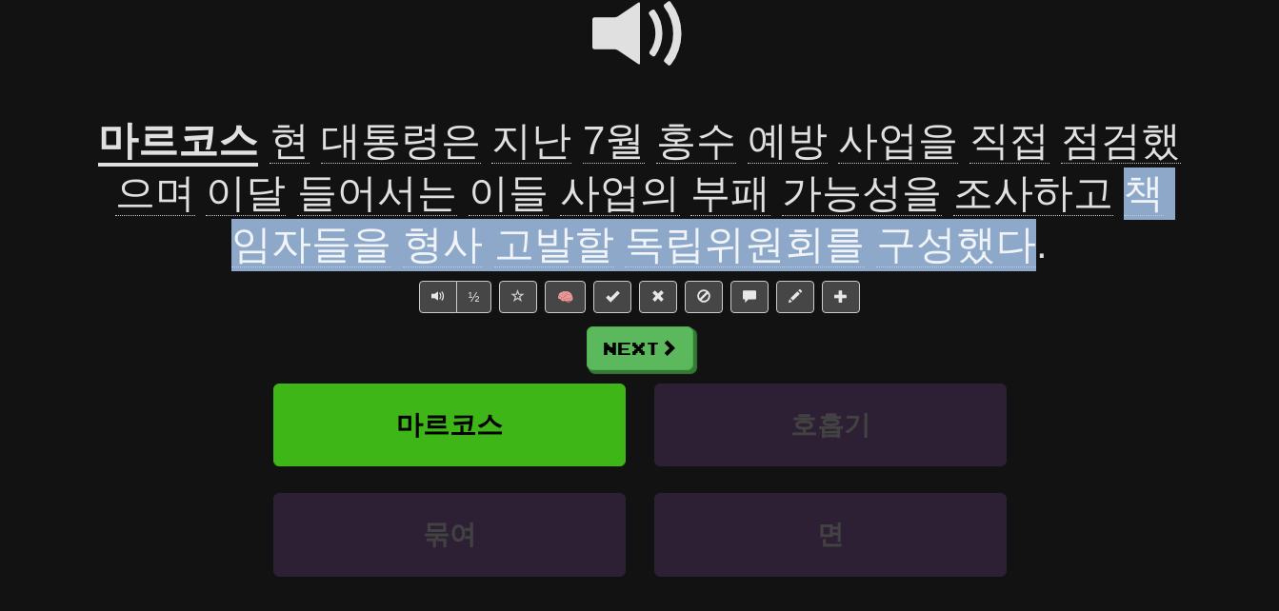
drag, startPoint x: 959, startPoint y: 179, endPoint x: 906, endPoint y: 240, distance: 81.0
click at [906, 240] on span "현 대통령은 지난 7월 홍수 예방 사업을 직접 점검했으며 이달 들어서는 이들 사업의 부패 가능성을 조사하고 책임자들을 형사 고발할 독립위원회를…" at bounding box center [648, 193] width 1066 height 150
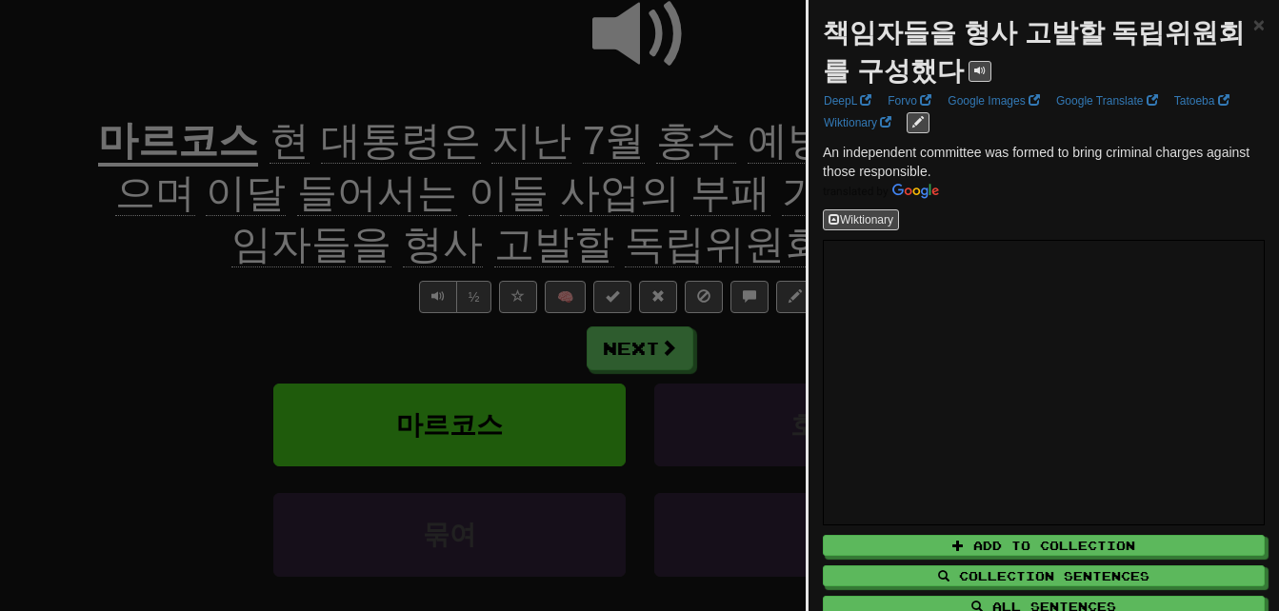
click at [699, 238] on div at bounding box center [639, 305] width 1279 height 611
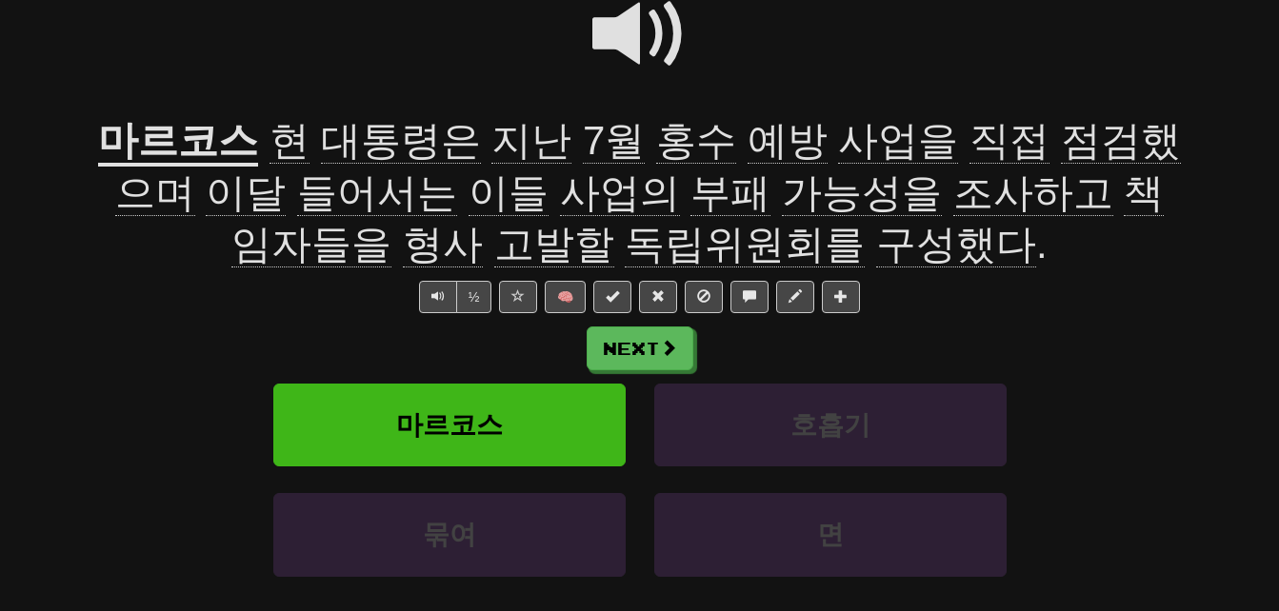
click at [876, 239] on span "구성했다" at bounding box center [956, 245] width 160 height 46
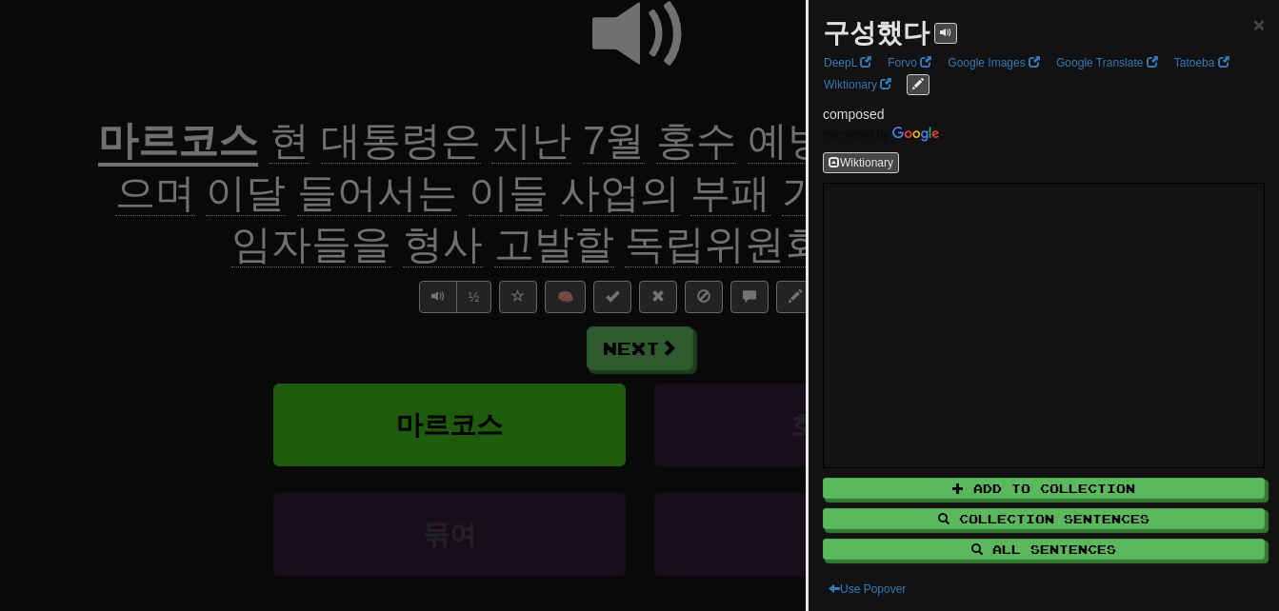
click at [751, 237] on div at bounding box center [639, 305] width 1279 height 611
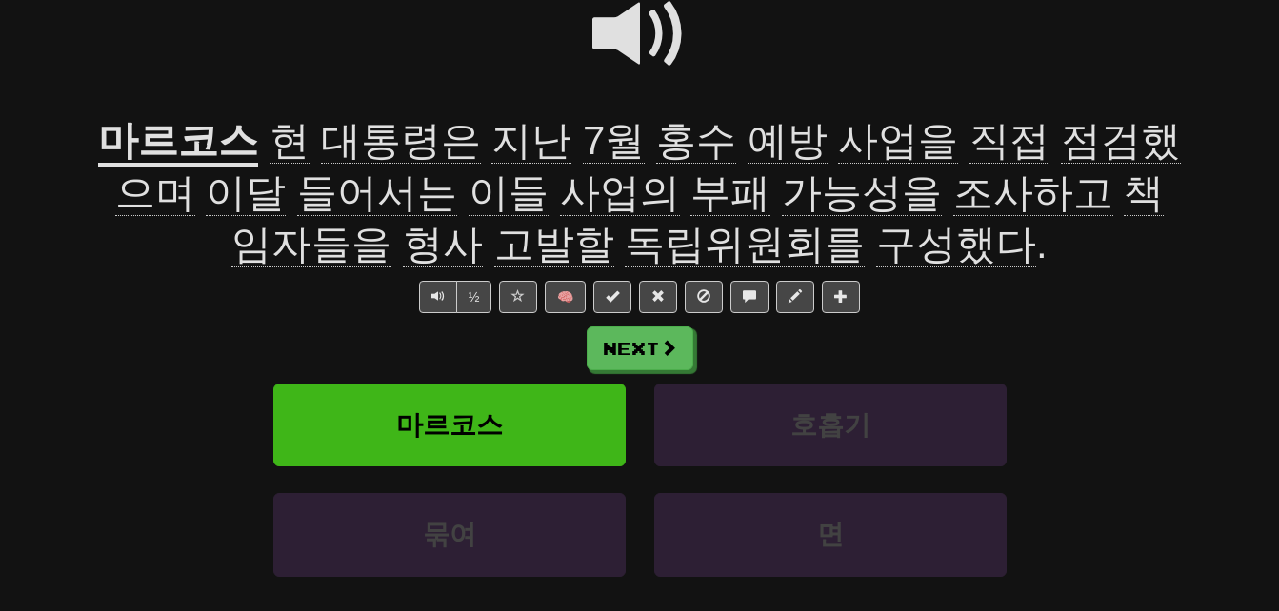
click at [658, 234] on span "독립위원회를" at bounding box center [745, 245] width 240 height 46
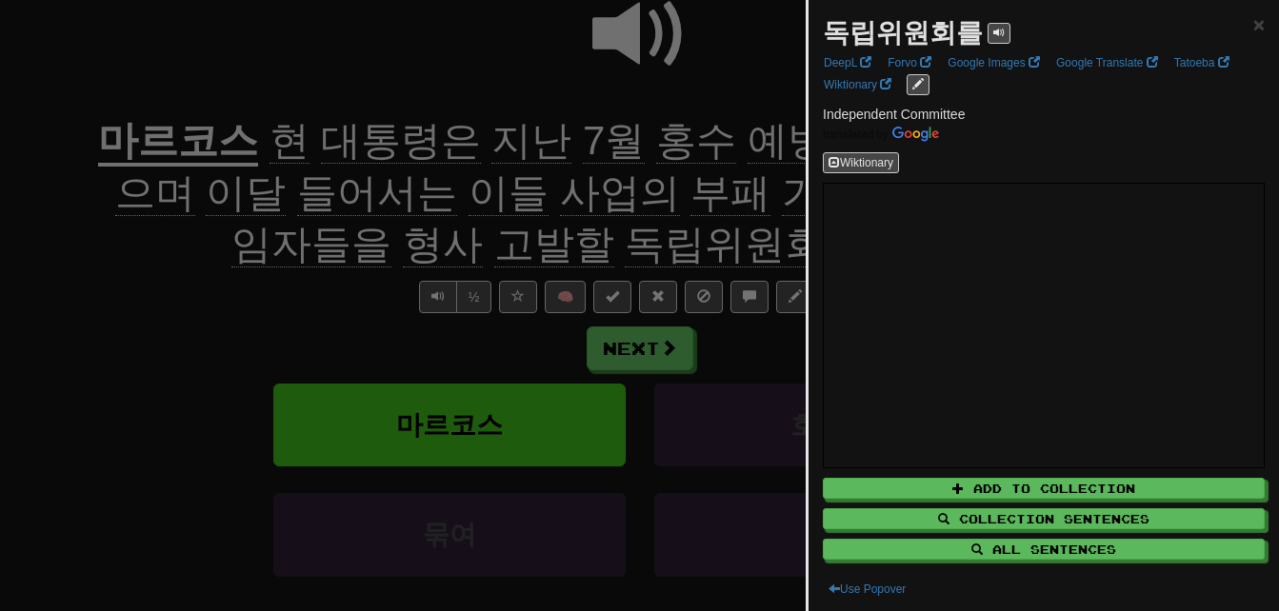
click at [658, 234] on div at bounding box center [639, 305] width 1279 height 611
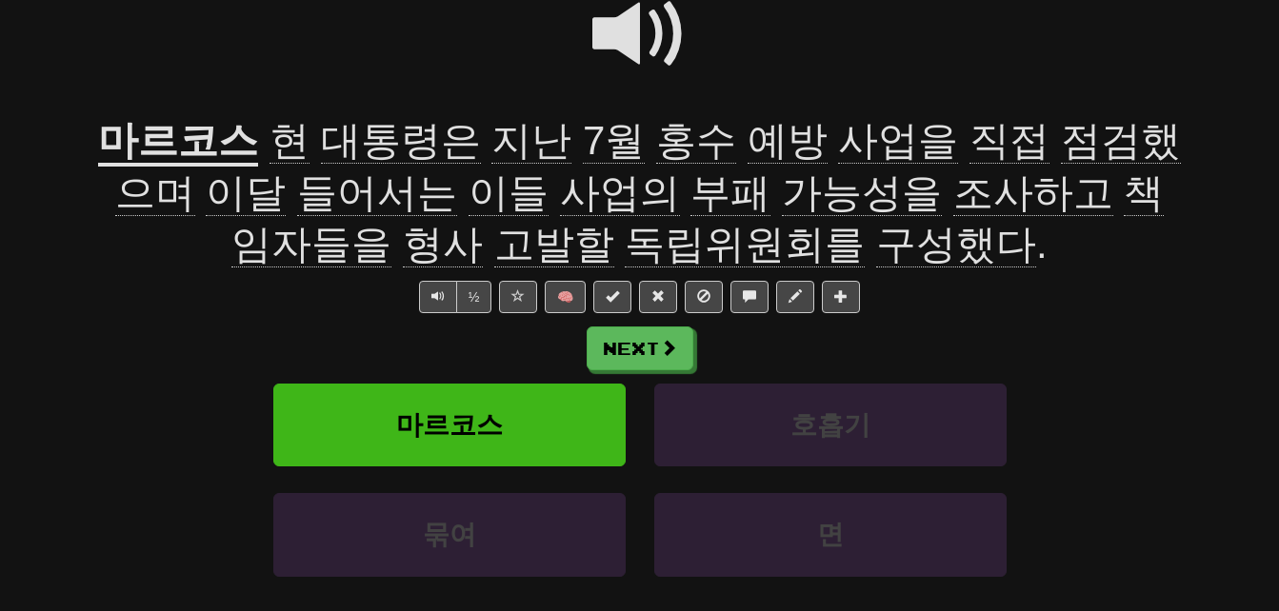
click at [494, 235] on span "고발할" at bounding box center [554, 245] width 120 height 46
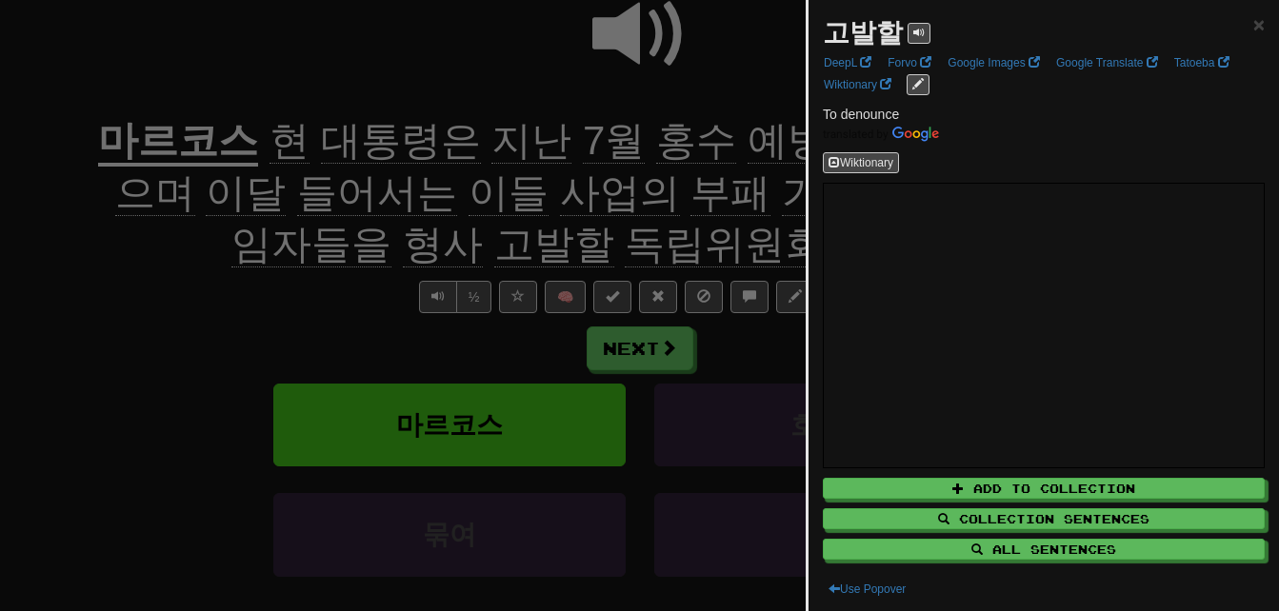
click at [448, 235] on div at bounding box center [639, 305] width 1279 height 611
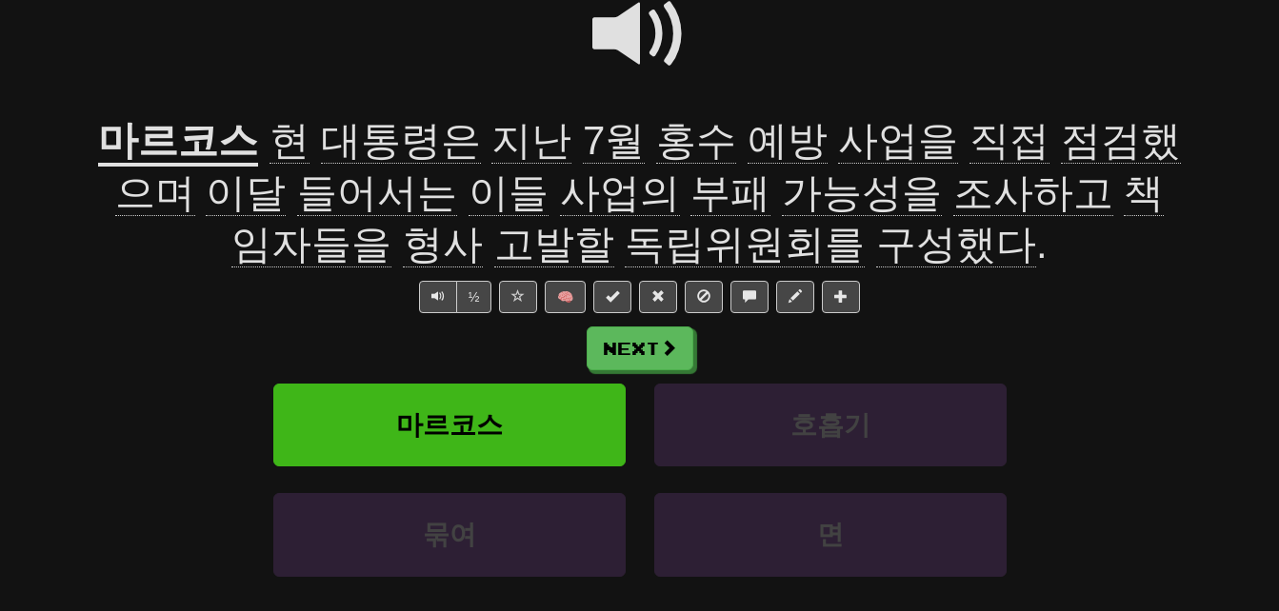
click at [403, 241] on span "형사" at bounding box center [443, 245] width 80 height 46
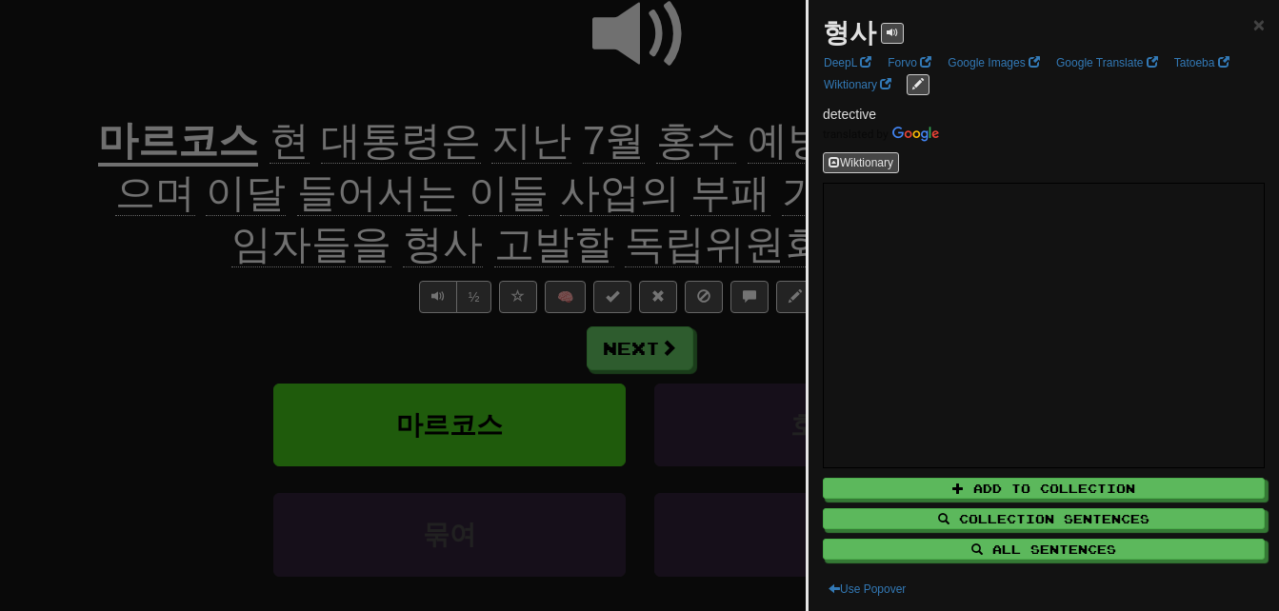
click at [379, 241] on div at bounding box center [639, 305] width 1279 height 611
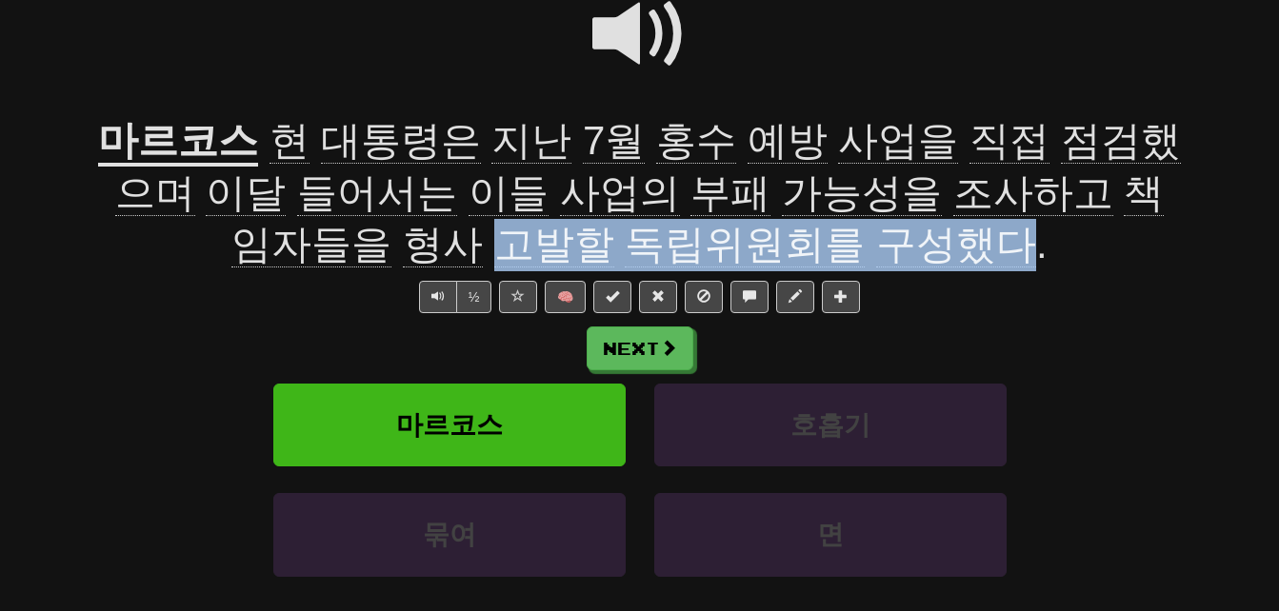
drag, startPoint x: 416, startPoint y: 239, endPoint x: 899, endPoint y: 230, distance: 483.0
click at [899, 230] on span "현 대통령은 지난 7월 홍수 예방 사업을 직접 점검했으며 이달 들어서는 이들 사업의 부패 가능성을 조사하고 책임자들을 형사 고발할 독립위원회를…" at bounding box center [648, 193] width 1066 height 150
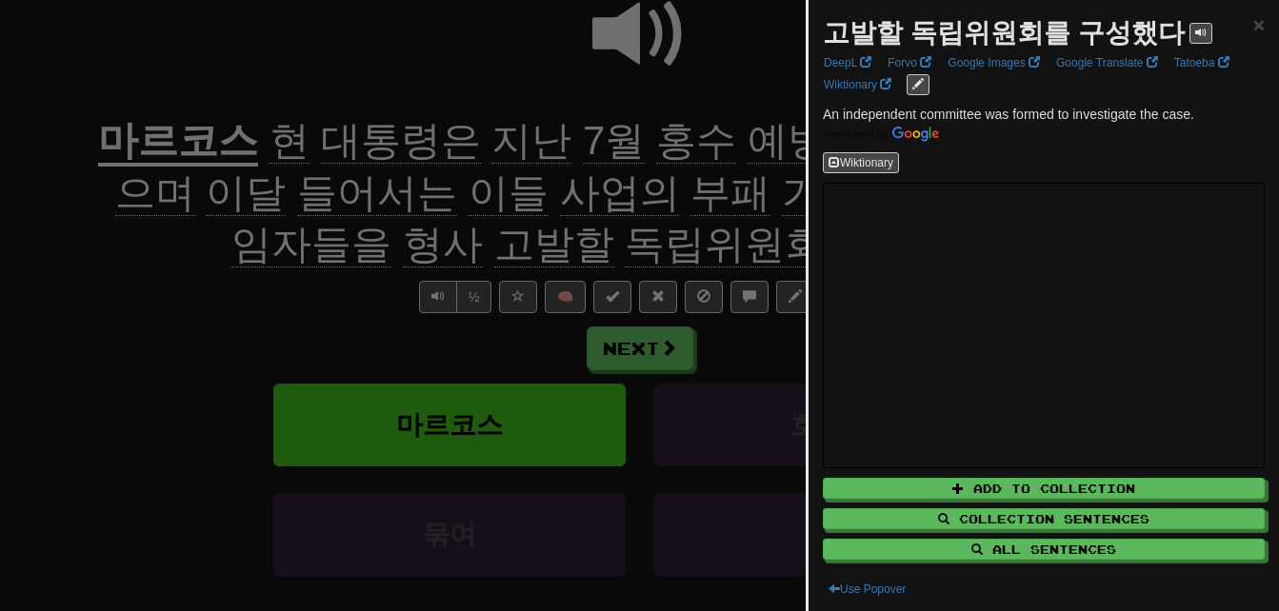
click at [711, 237] on div at bounding box center [639, 305] width 1279 height 611
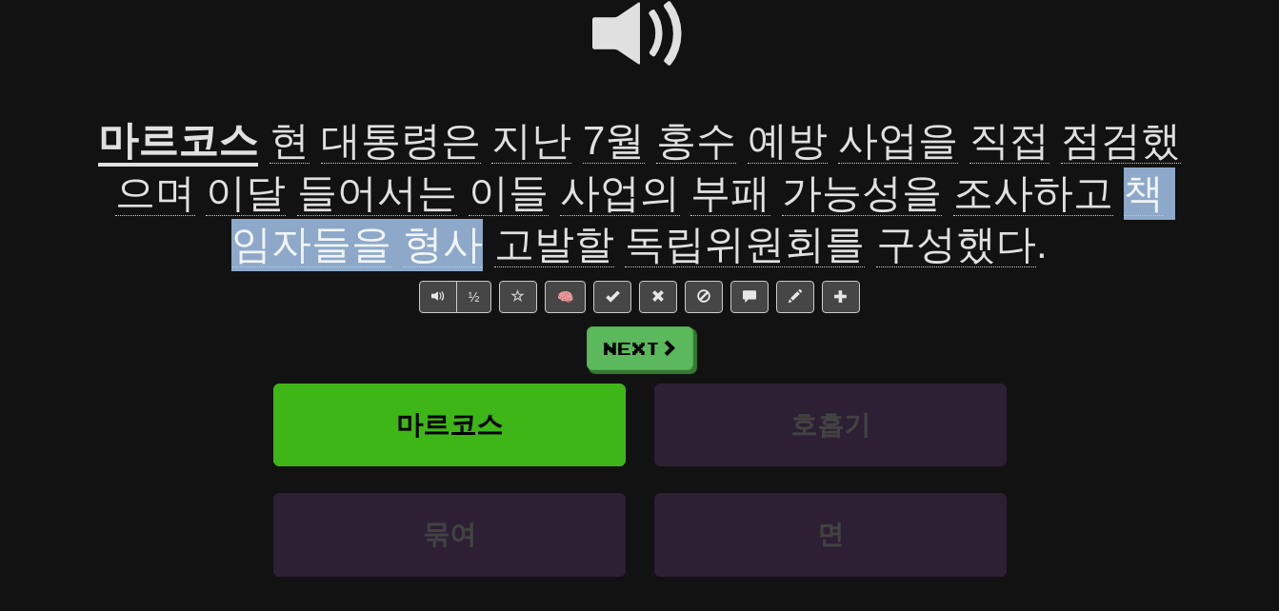
drag, startPoint x: 957, startPoint y: 181, endPoint x: 395, endPoint y: 247, distance: 565.8
click at [395, 247] on span "현 대통령은 지난 7월 홍수 예방 사업을 직접 점검했으며 이달 들어서는 이들 사업의 부패 가능성을 조사하고 책임자들을 형사 고발할 독립위원회를…" at bounding box center [648, 193] width 1066 height 150
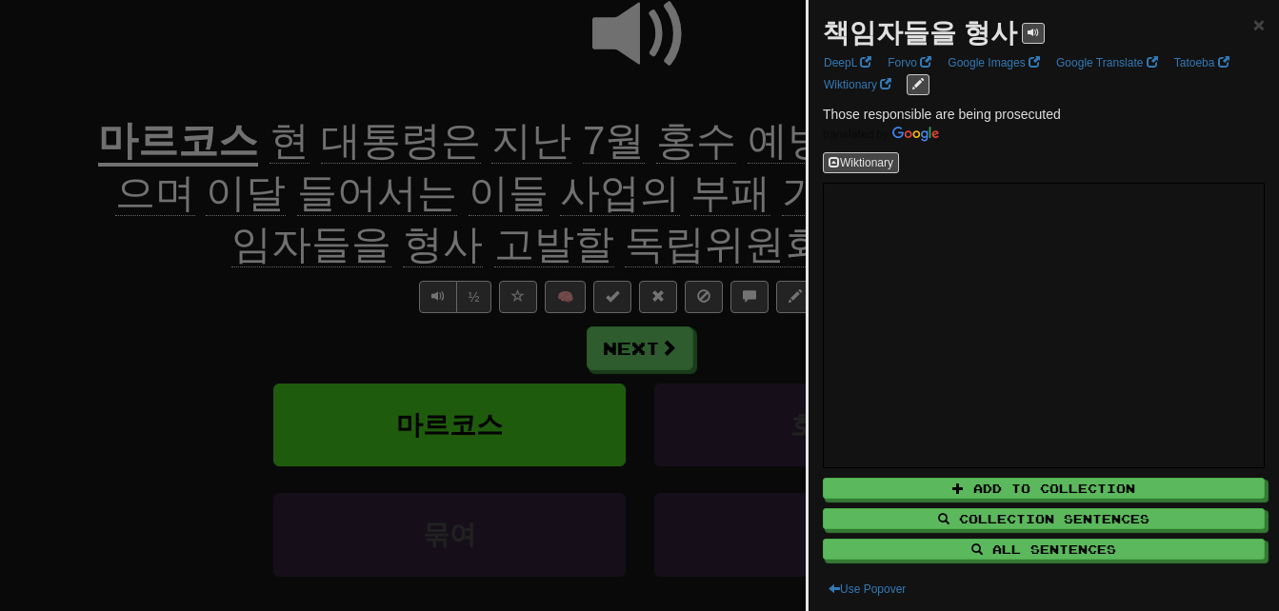
click at [395, 247] on div at bounding box center [639, 305] width 1279 height 611
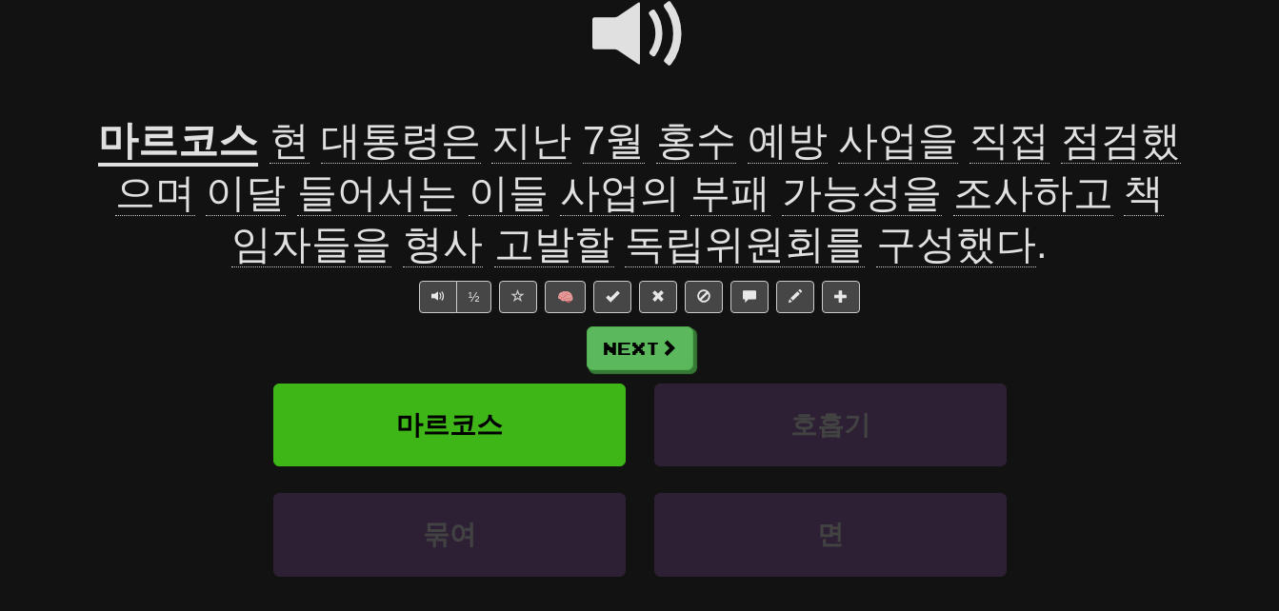
click at [606, 30] on span at bounding box center [639, 34] width 95 height 95
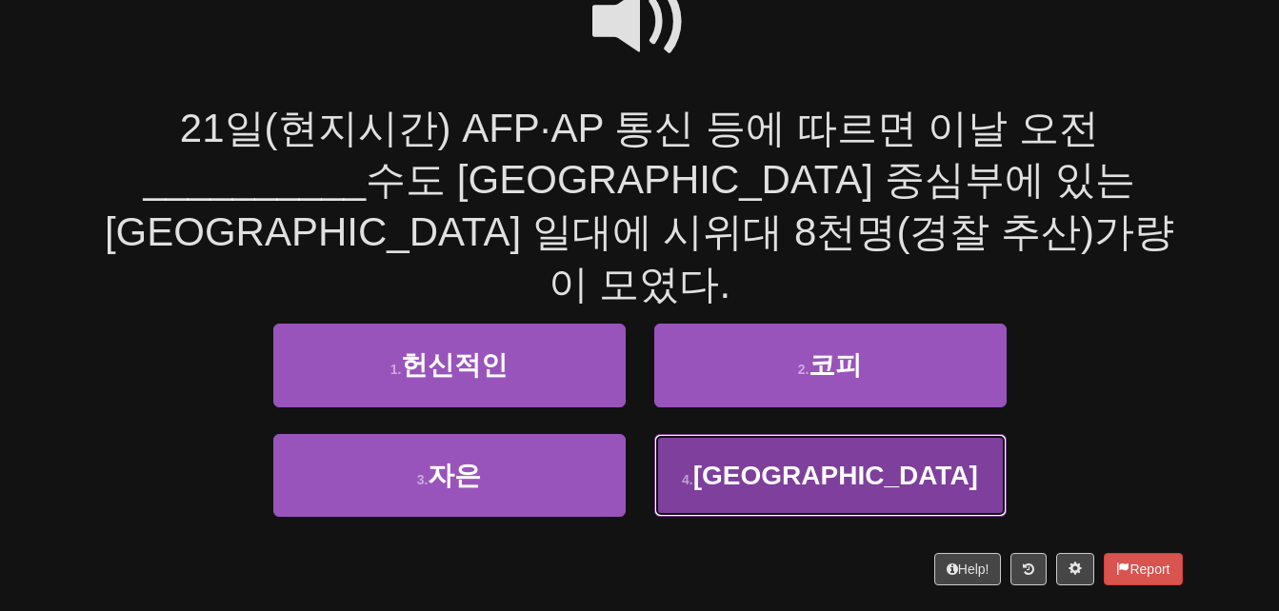
click at [734, 434] on button "4 . 필리핀" at bounding box center [830, 475] width 352 height 83
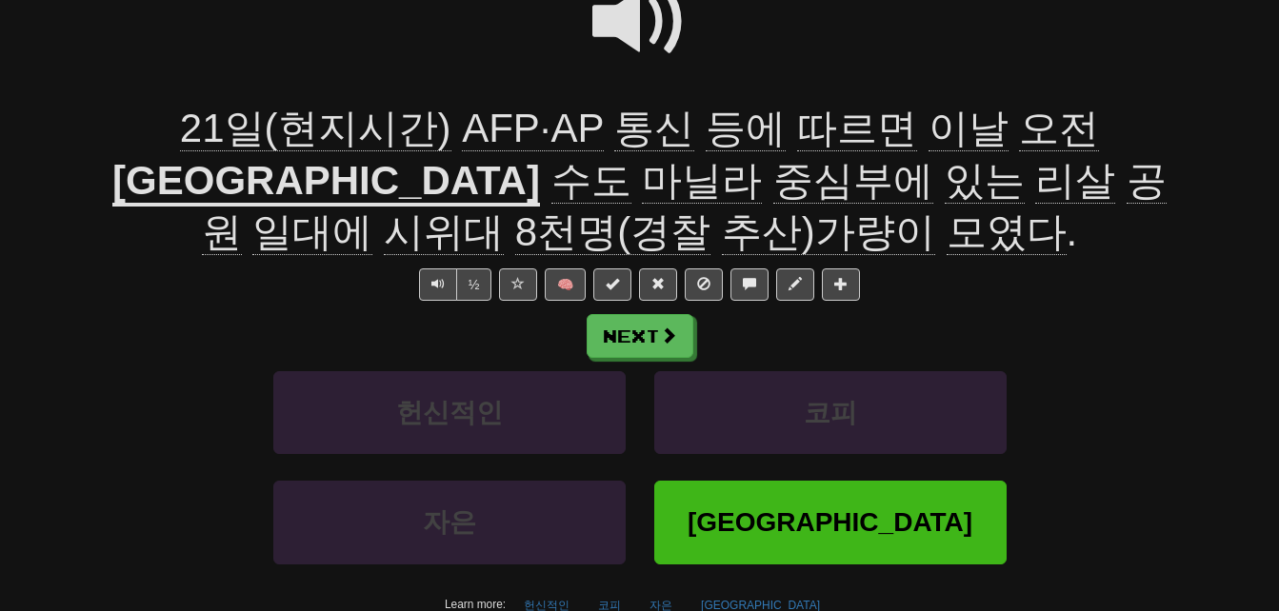
click at [797, 132] on span "따르면" at bounding box center [857, 129] width 120 height 46
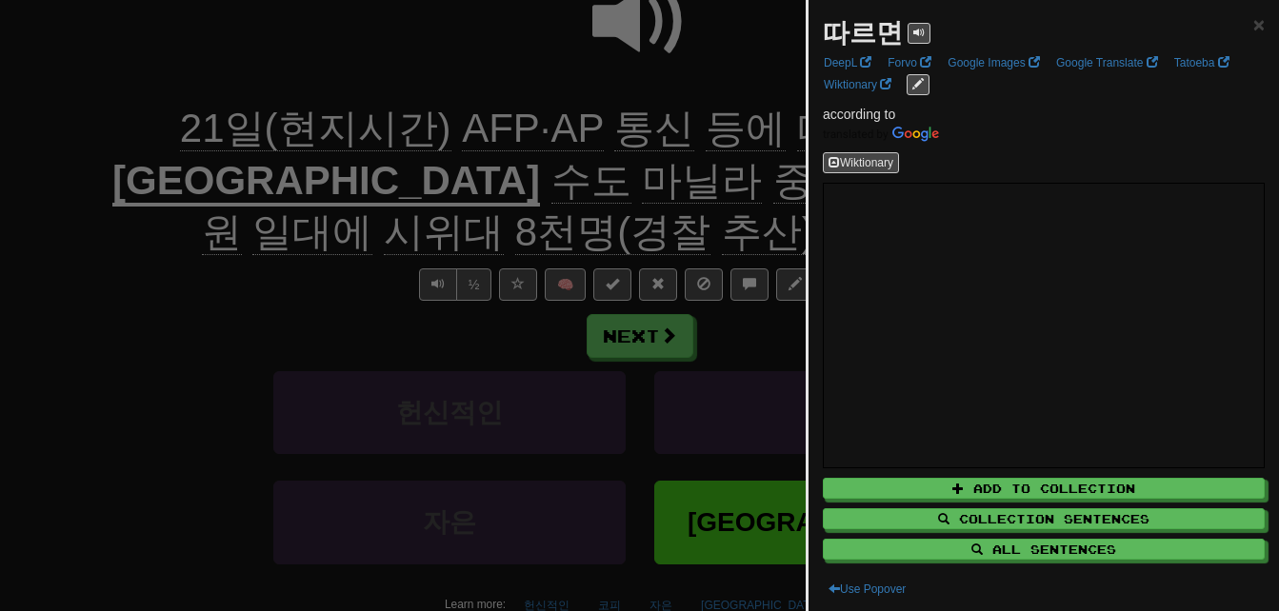
click at [722, 138] on div at bounding box center [639, 305] width 1279 height 611
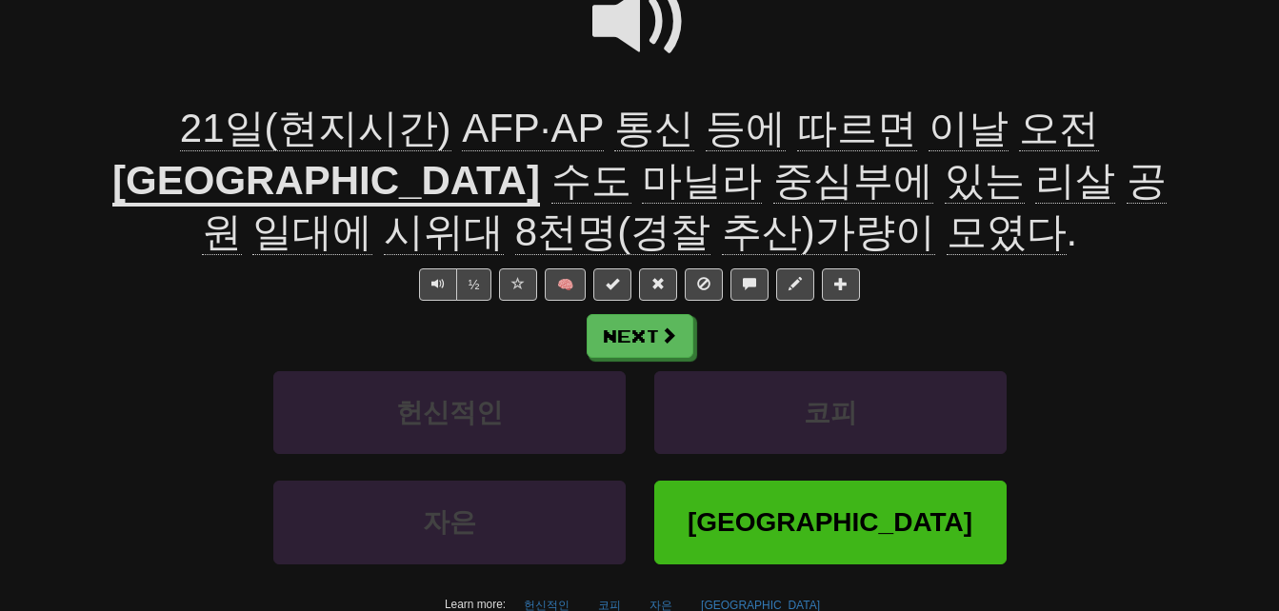
click at [631, 158] on span "수도" at bounding box center [591, 181] width 80 height 46
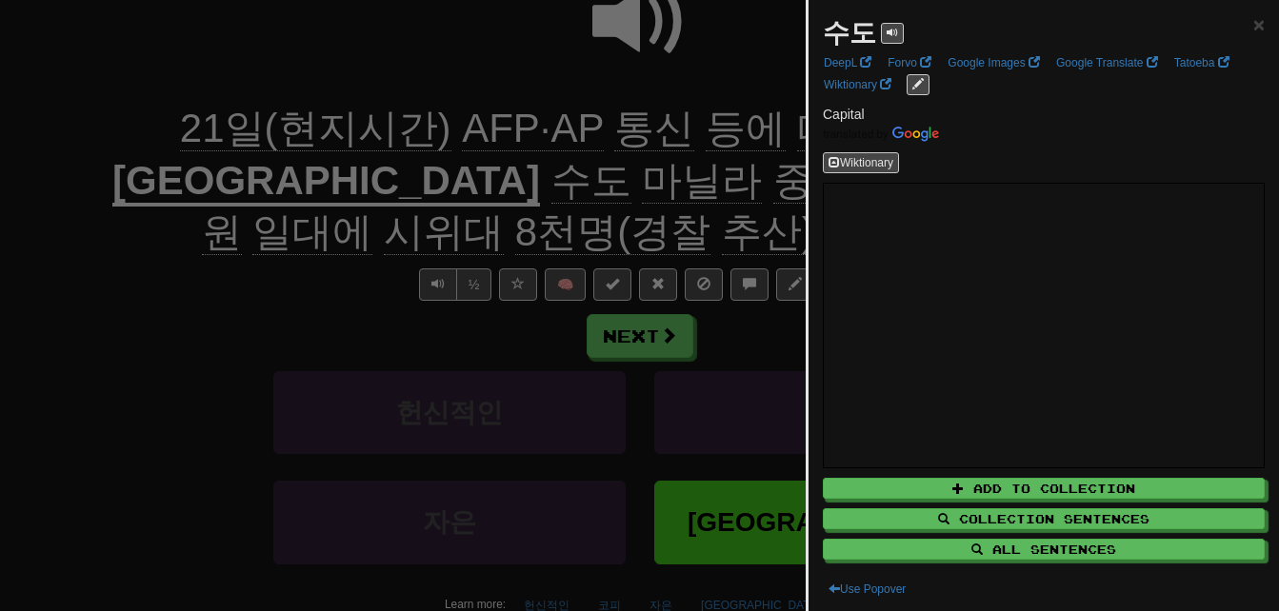
click at [344, 322] on div at bounding box center [639, 305] width 1279 height 611
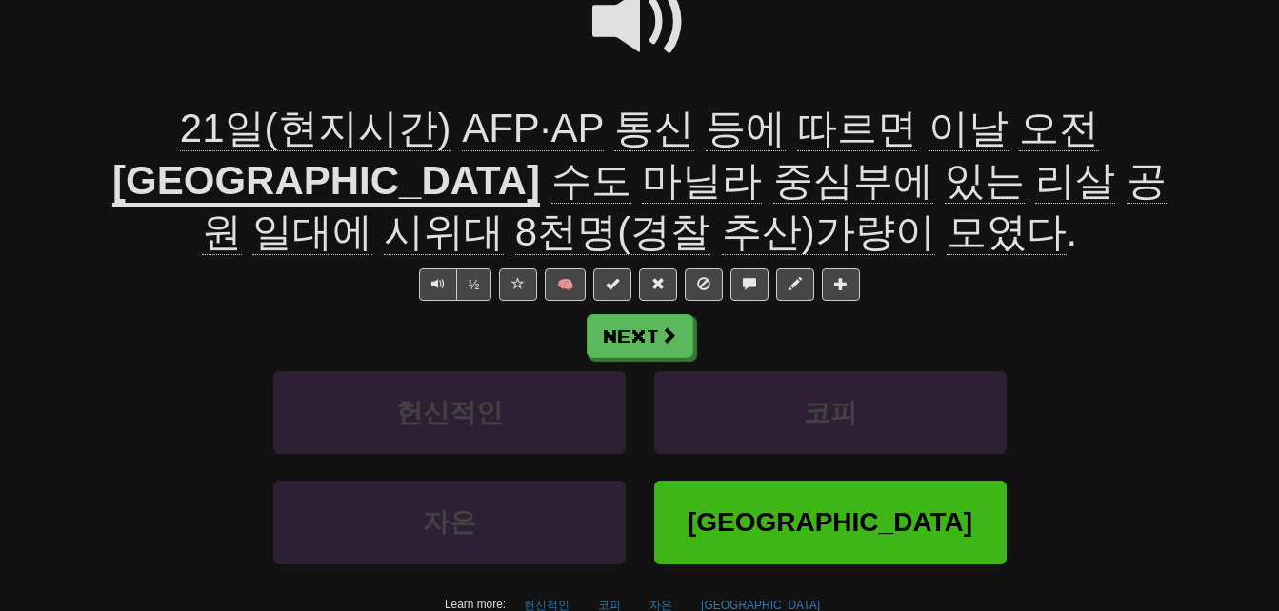
click at [773, 180] on span "중심부에" at bounding box center [853, 181] width 160 height 46
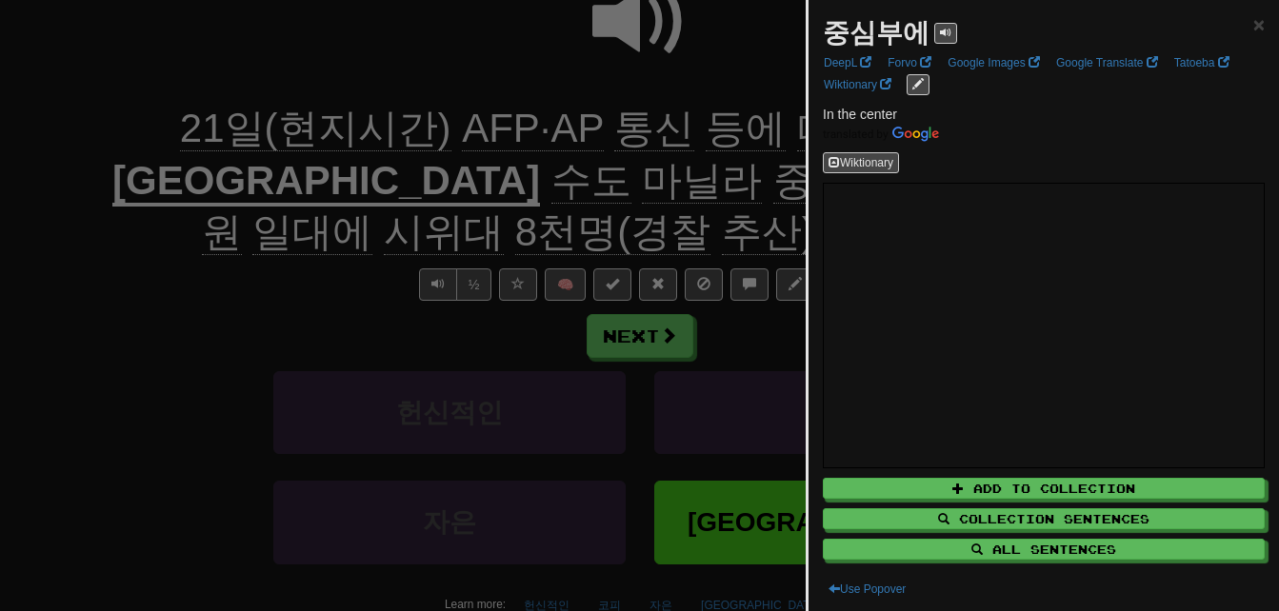
click at [305, 262] on div at bounding box center [639, 305] width 1279 height 611
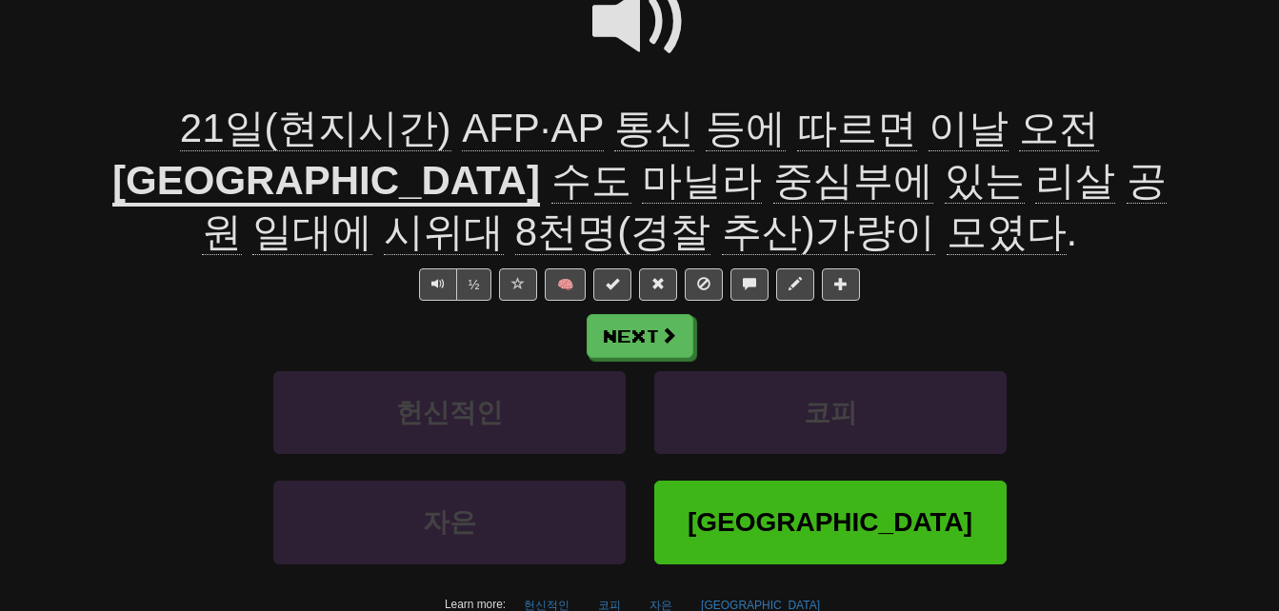
click at [372, 210] on span "일대에" at bounding box center [312, 233] width 120 height 46
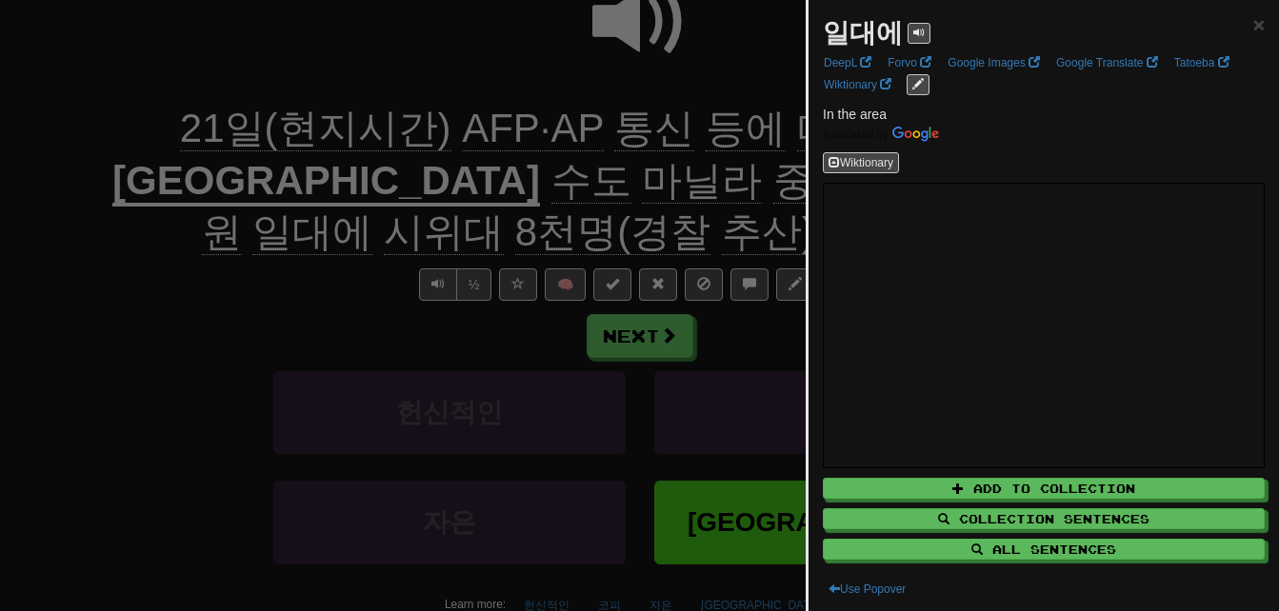
click at [704, 182] on div at bounding box center [639, 305] width 1279 height 611
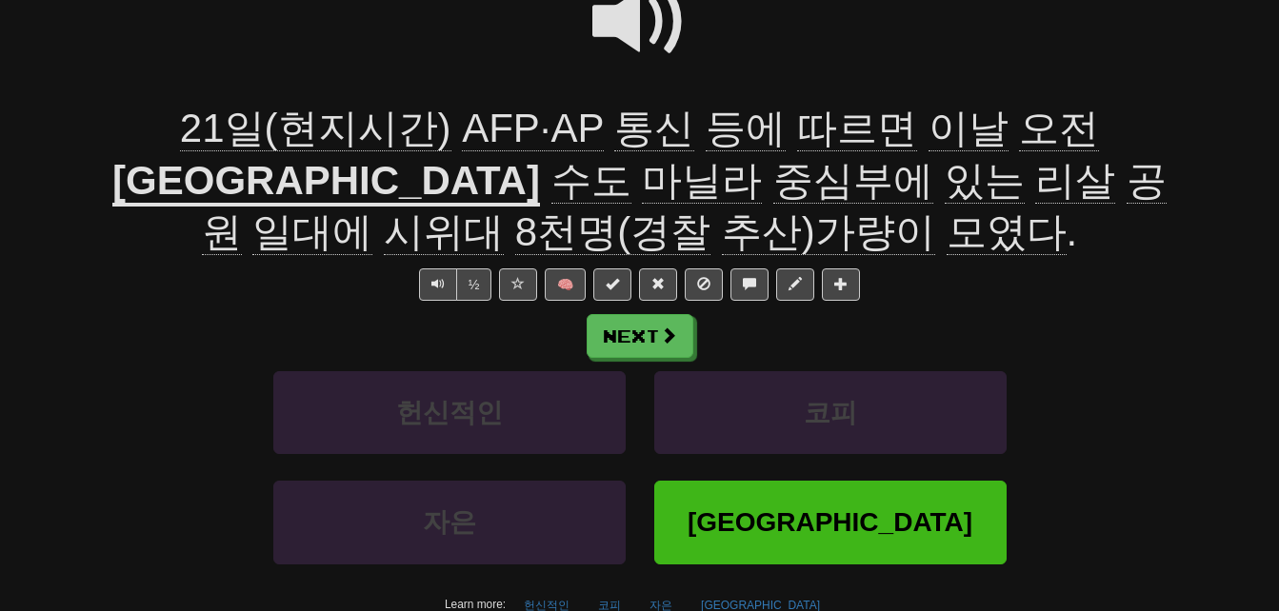
click at [711, 210] on span "8천명(경찰" at bounding box center [612, 233] width 195 height 46
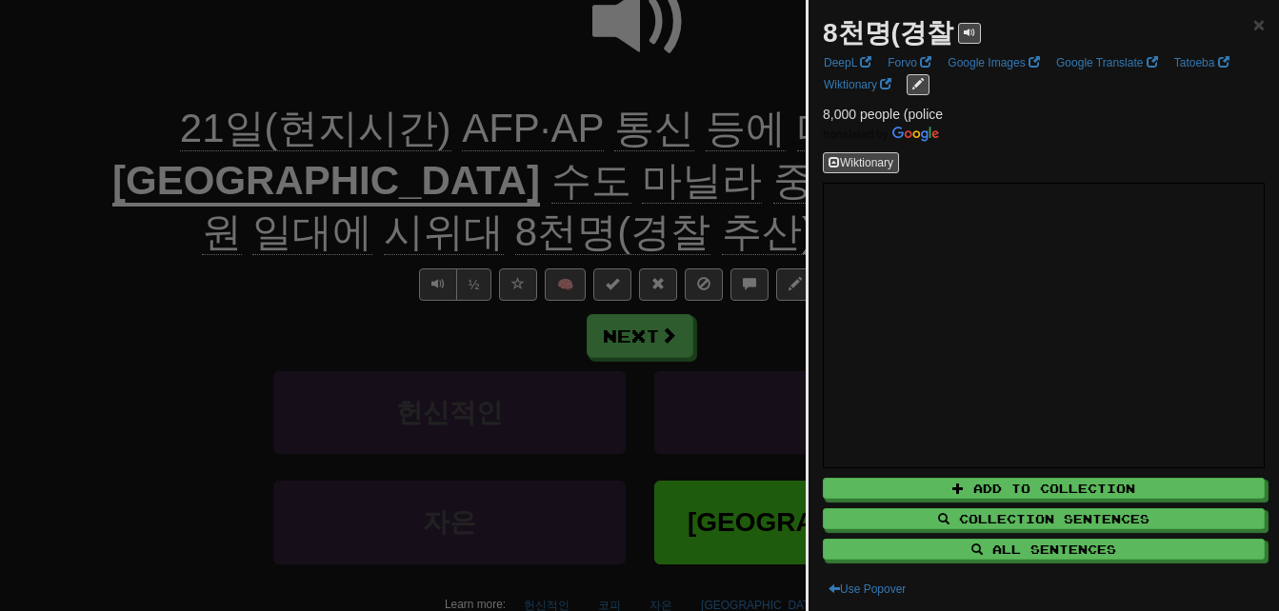
click at [499, 210] on div at bounding box center [639, 305] width 1279 height 611
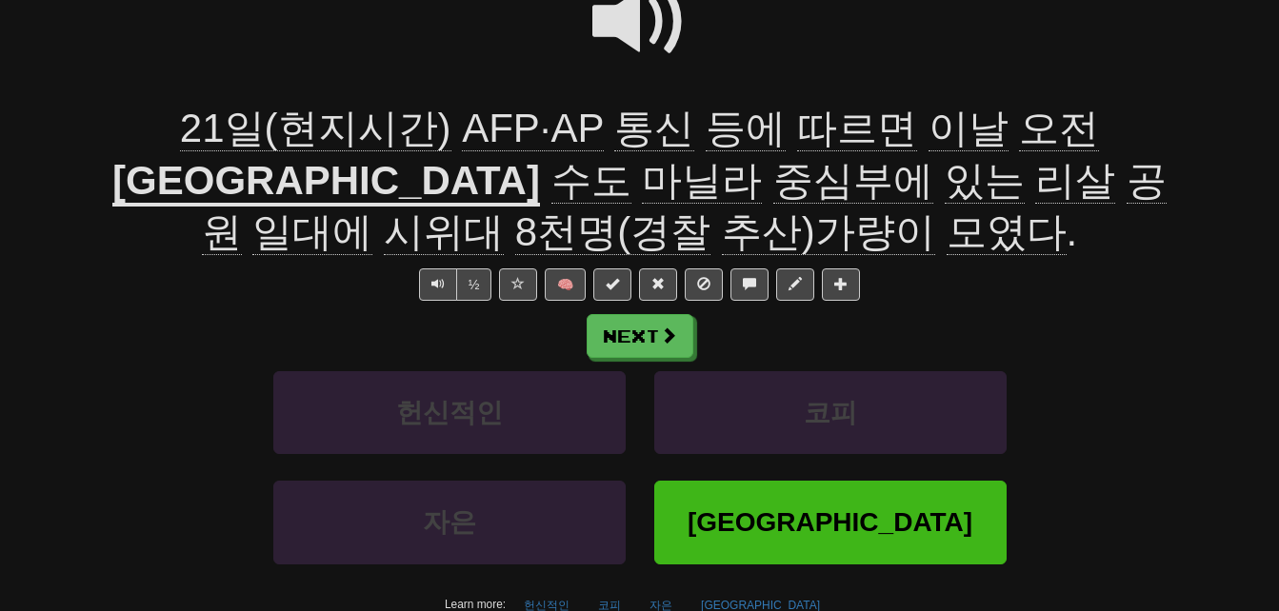
click at [614, 20] on span at bounding box center [639, 21] width 95 height 95
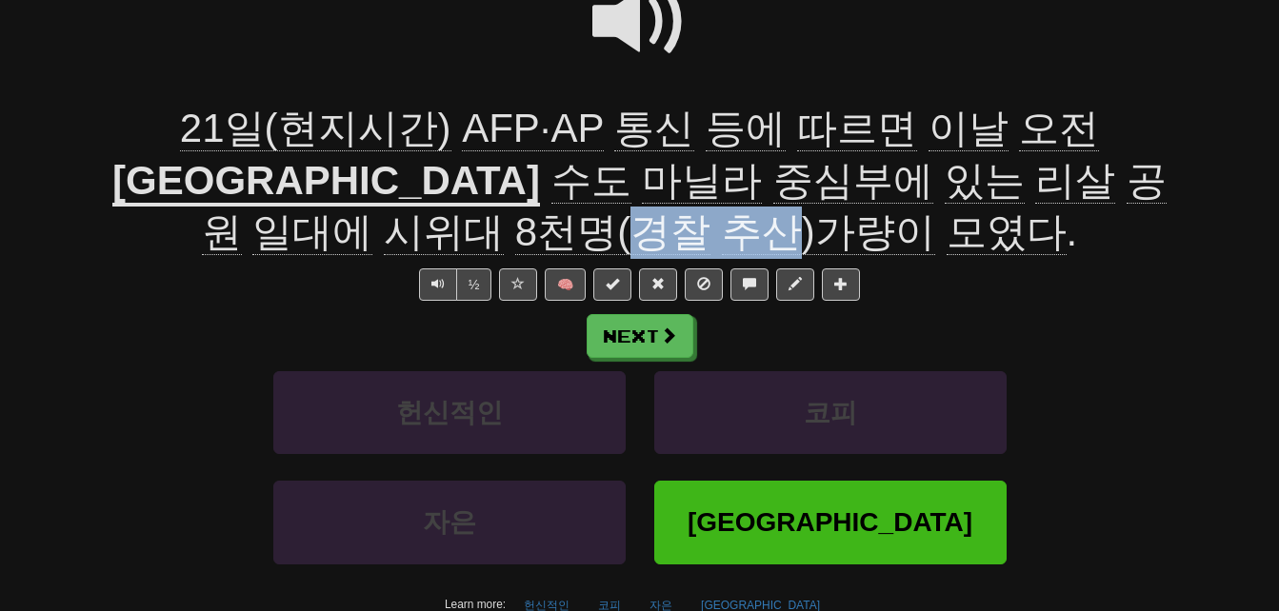
drag, startPoint x: 996, startPoint y: 179, endPoint x: 1148, endPoint y: 182, distance: 151.5
click at [1148, 182] on span "수도 마닐라 중심부에 있는 리살 공원 일대에 시위대 8천명(경찰 추산)가량이 모였다 ." at bounding box center [684, 207] width 965 height 98
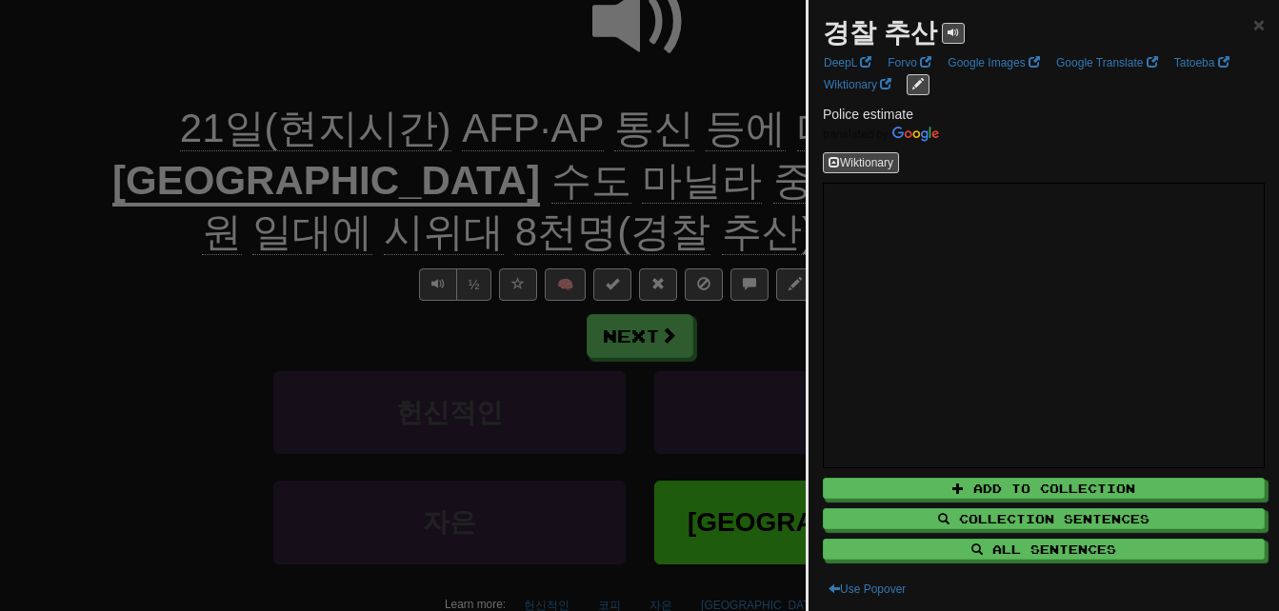
click at [601, 207] on div at bounding box center [639, 305] width 1279 height 611
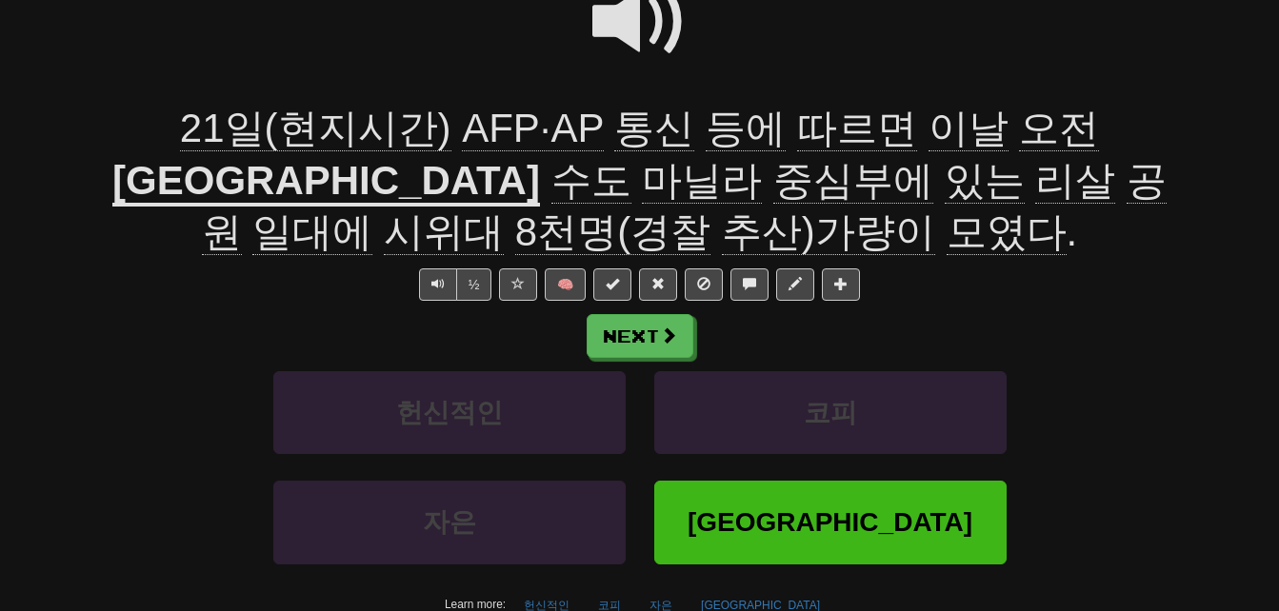
click at [624, 8] on span at bounding box center [639, 21] width 95 height 95
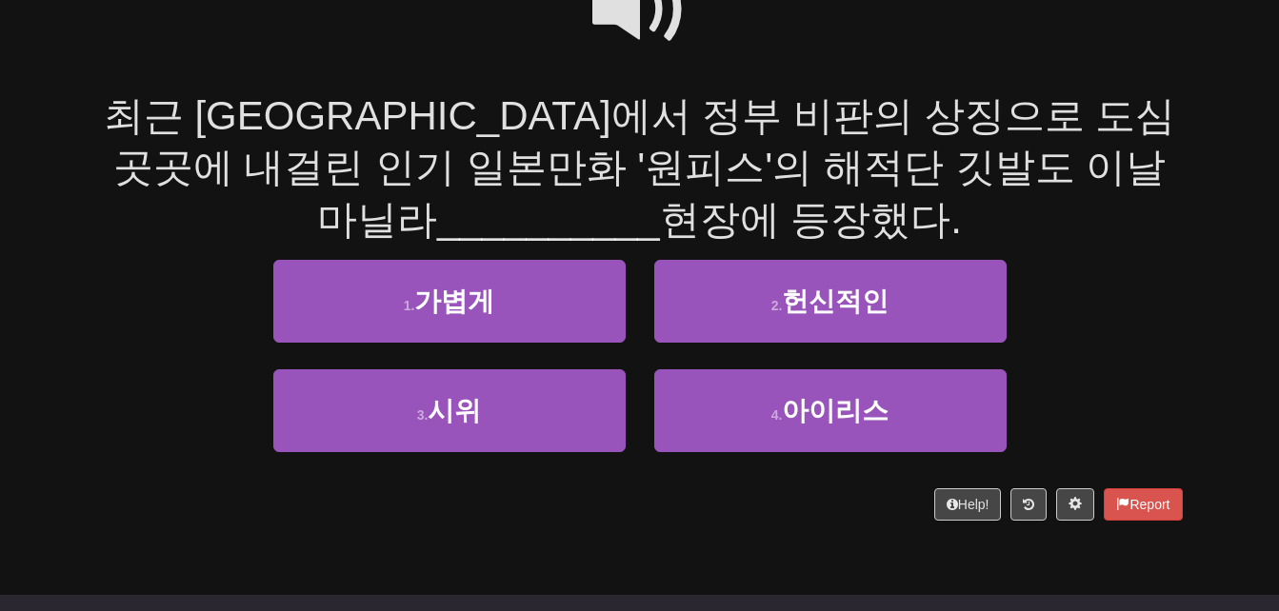
click at [624, 8] on span at bounding box center [639, 9] width 95 height 95
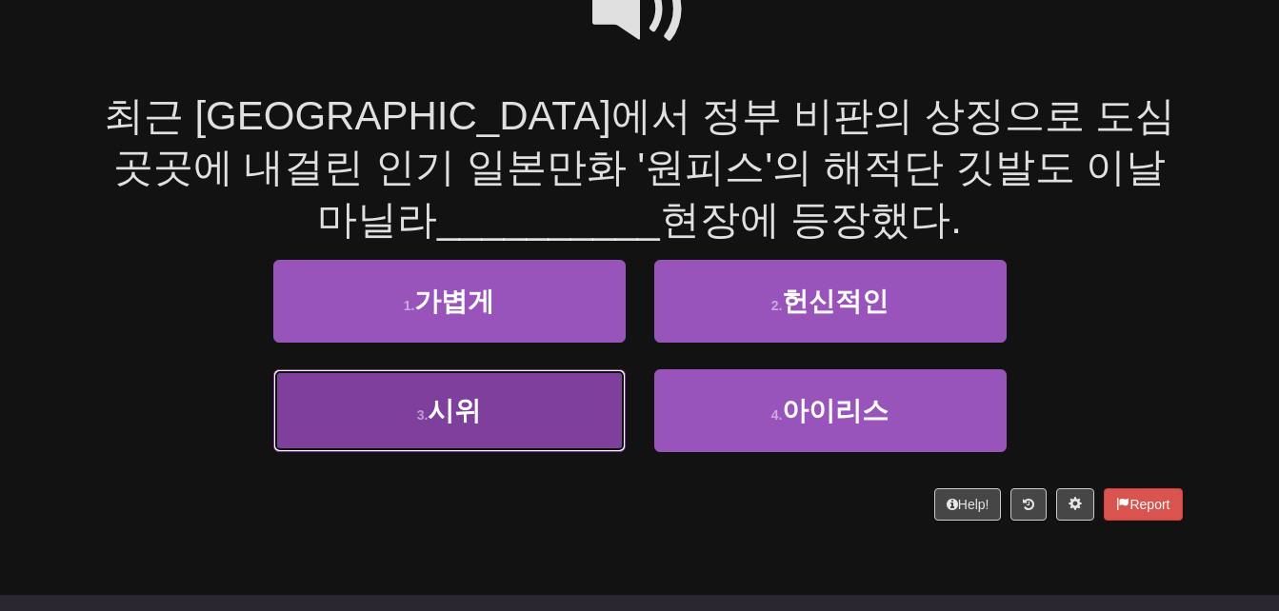
click at [512, 421] on button "3 . 시위" at bounding box center [449, 411] width 352 height 83
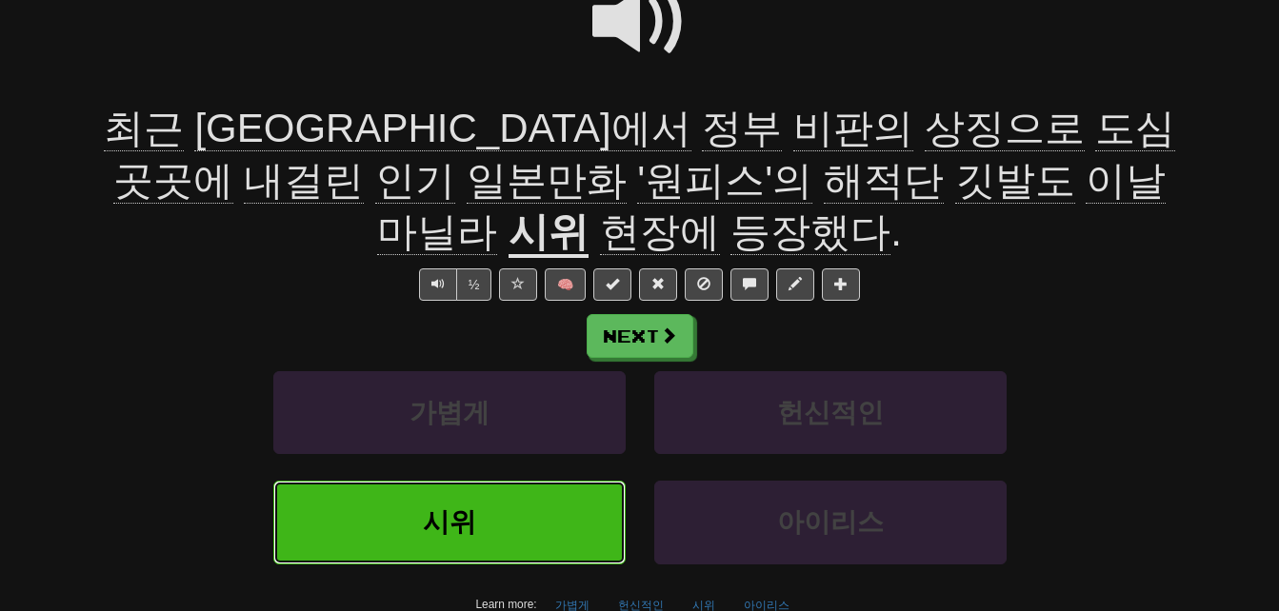
scroll to position [228, 0]
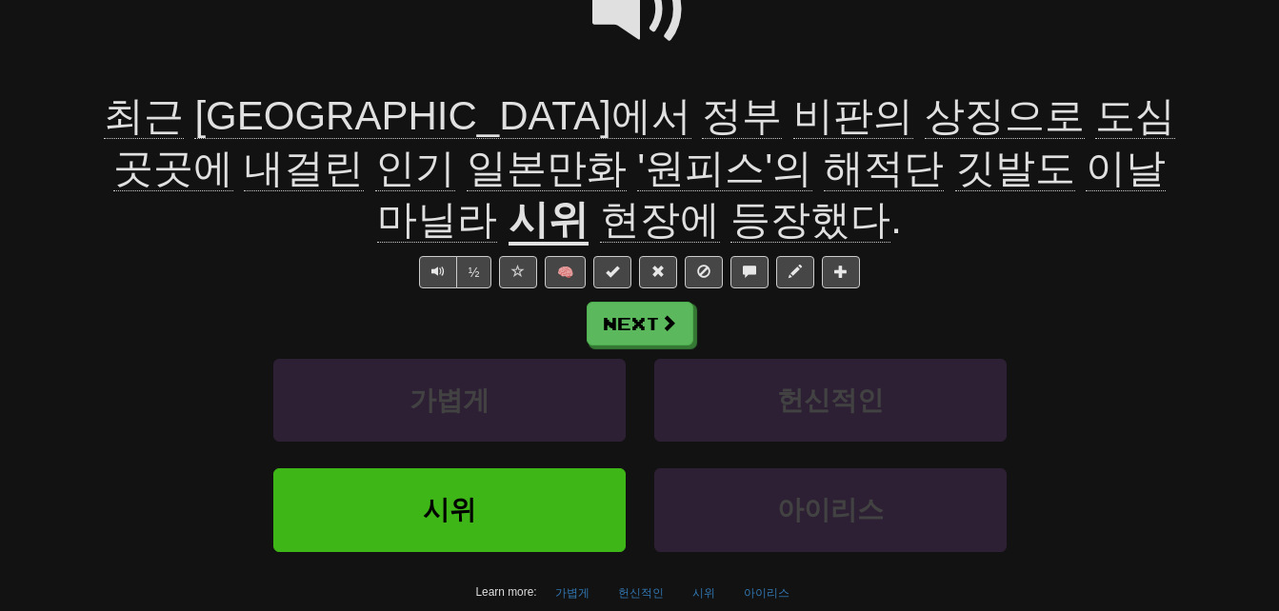
click at [702, 117] on span "정부" at bounding box center [742, 116] width 80 height 46
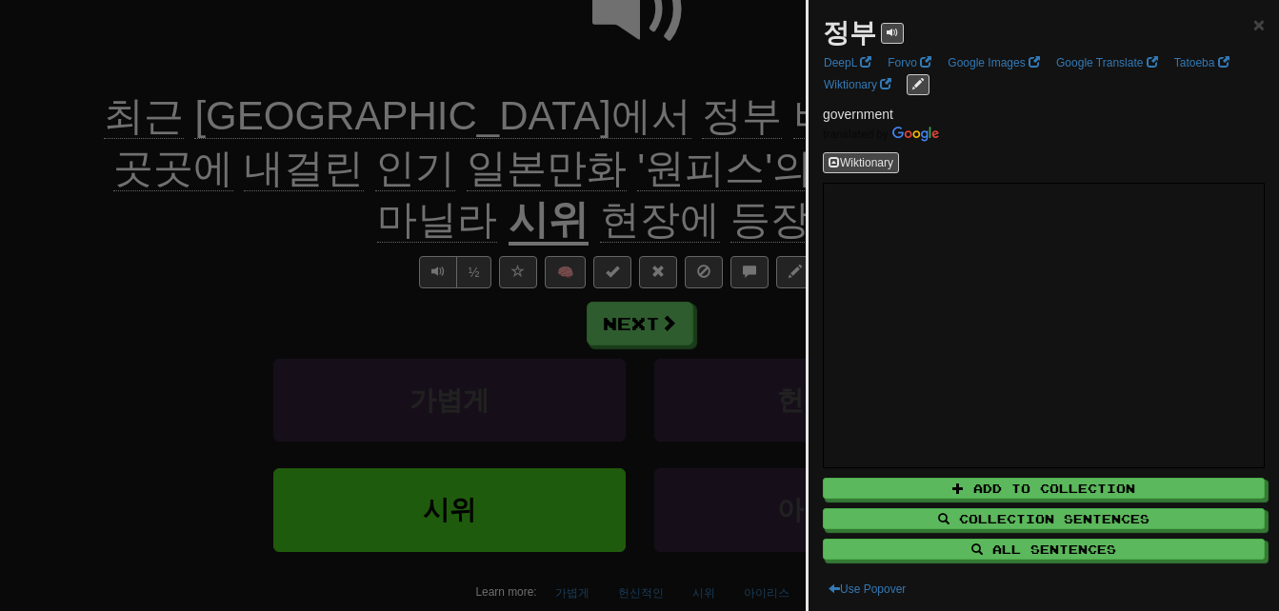
click at [467, 117] on div at bounding box center [639, 305] width 1279 height 611
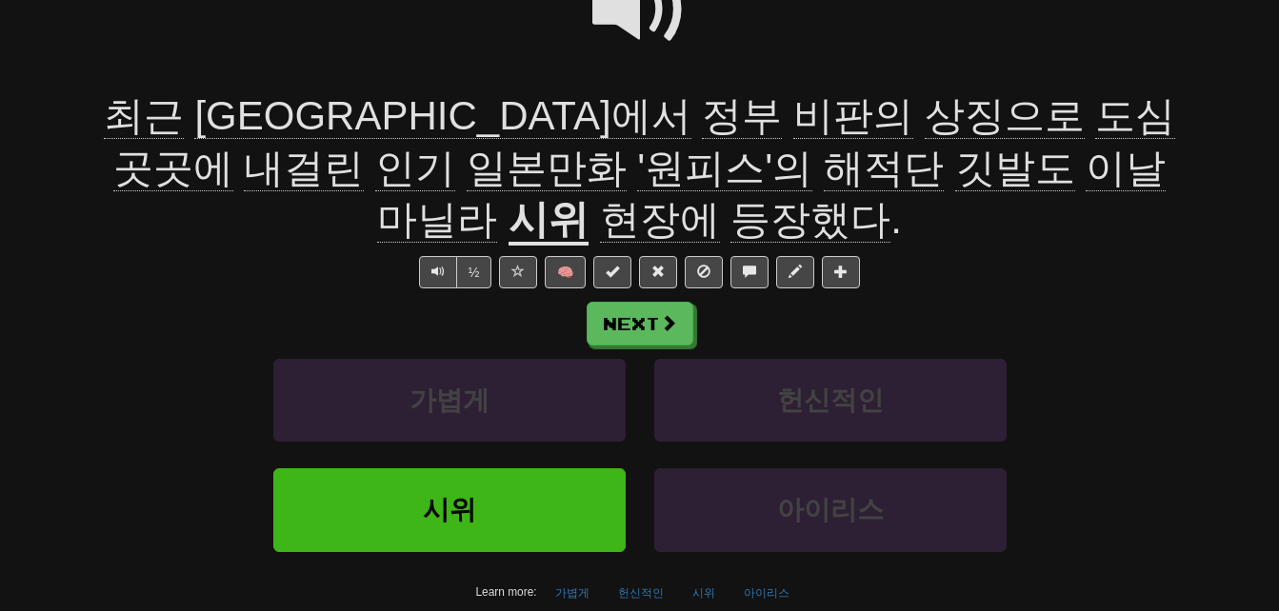
click at [793, 115] on span "비판의" at bounding box center [853, 116] width 120 height 46
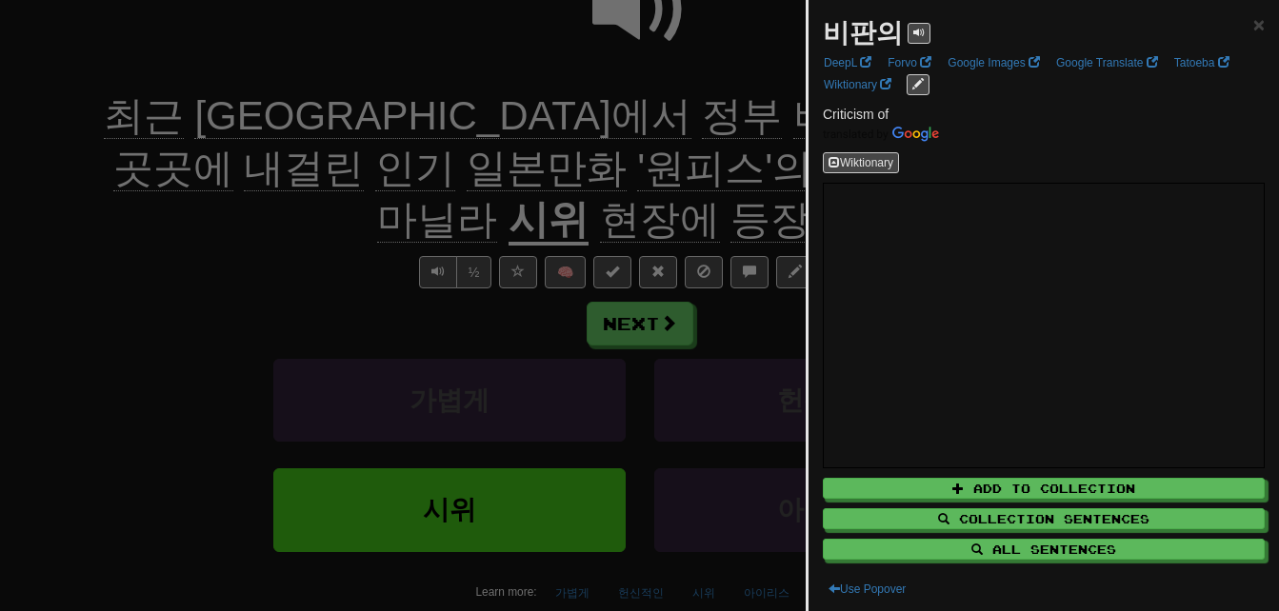
click at [568, 115] on div at bounding box center [639, 305] width 1279 height 611
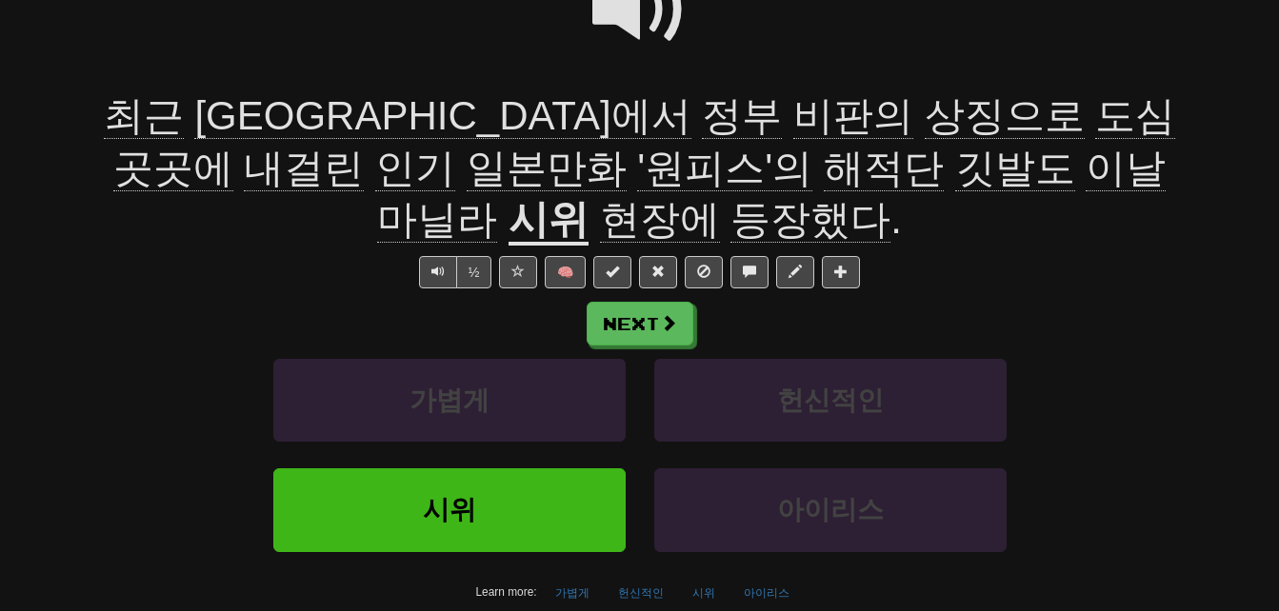
click at [925, 114] on span "상징으로" at bounding box center [1005, 116] width 160 height 46
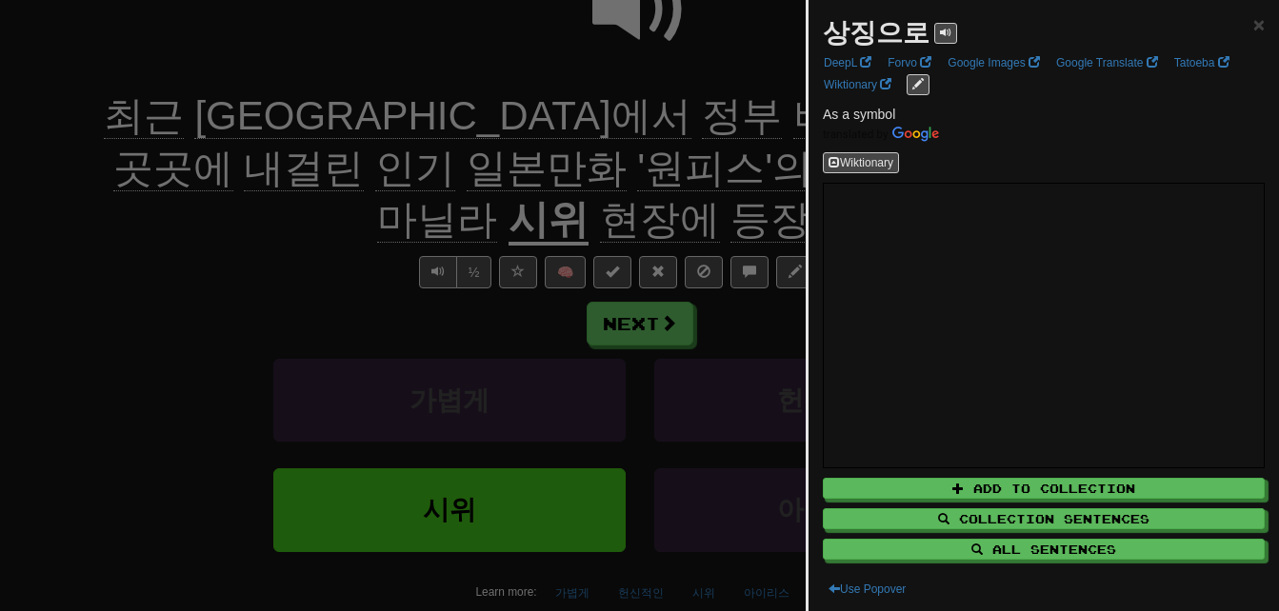
click at [679, 114] on div at bounding box center [639, 305] width 1279 height 611
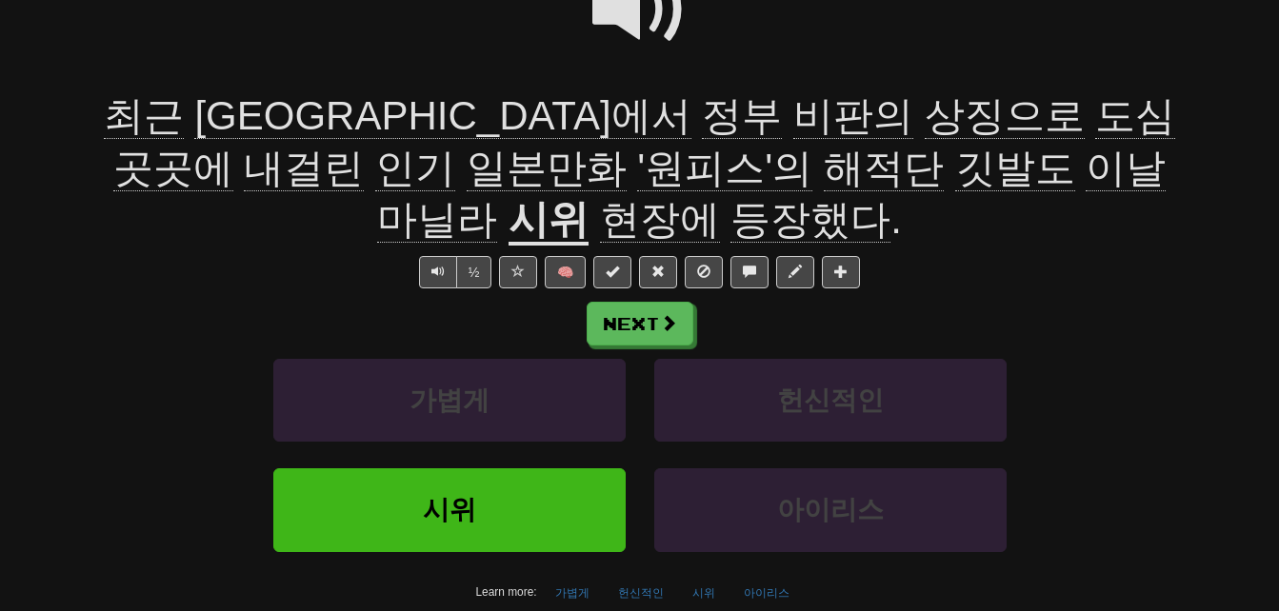
click at [1095, 116] on span "도심" at bounding box center [1135, 116] width 80 height 46
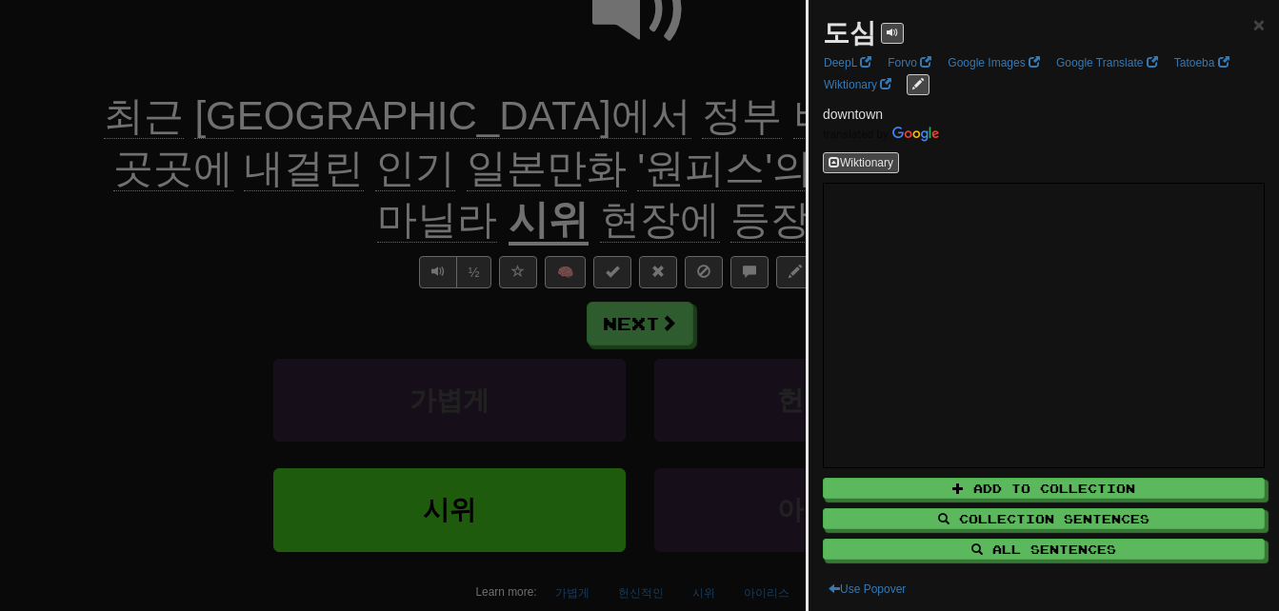
click at [663, 123] on div at bounding box center [639, 305] width 1279 height 611
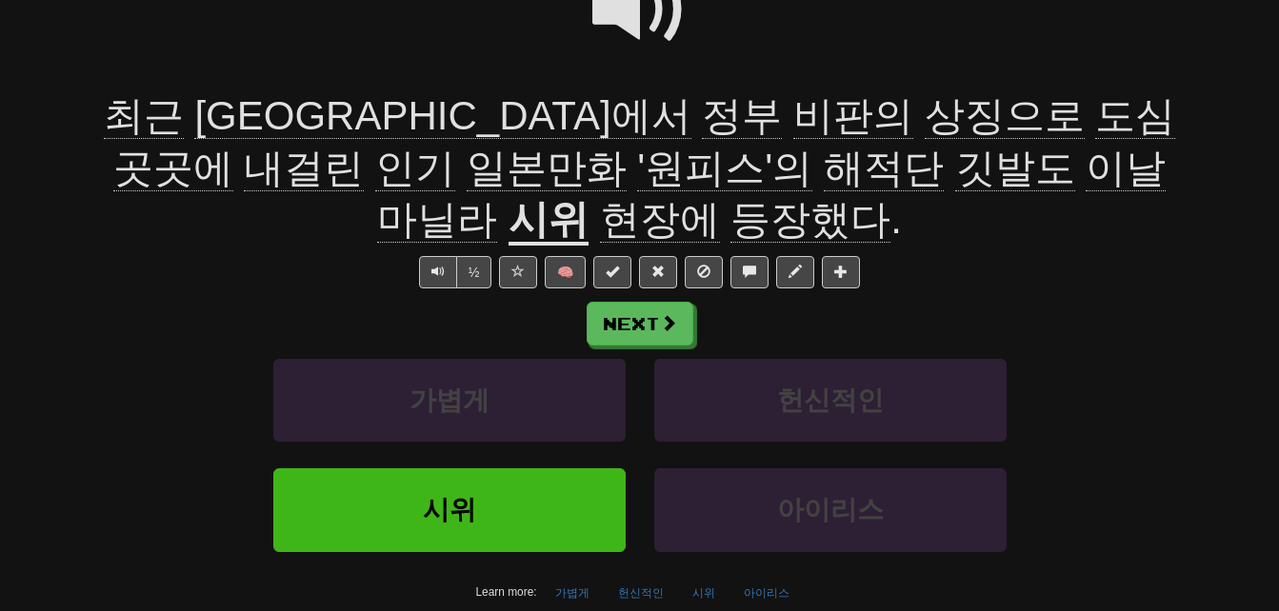
click at [364, 146] on span "내걸린" at bounding box center [304, 169] width 120 height 46
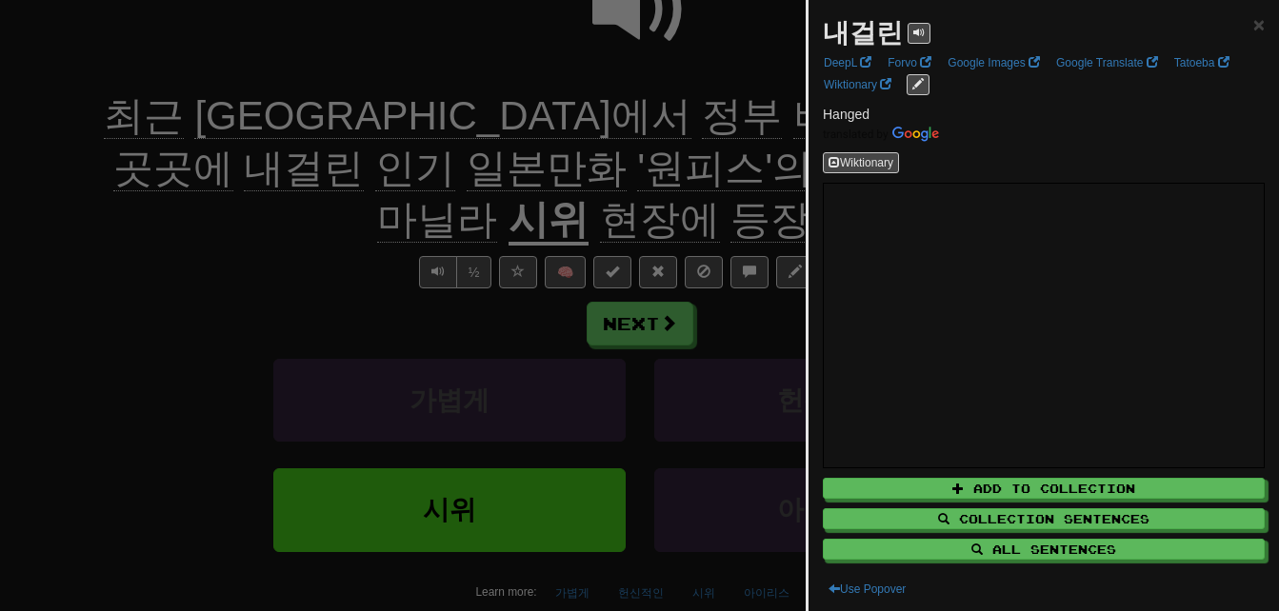
click at [782, 130] on div at bounding box center [639, 305] width 1279 height 611
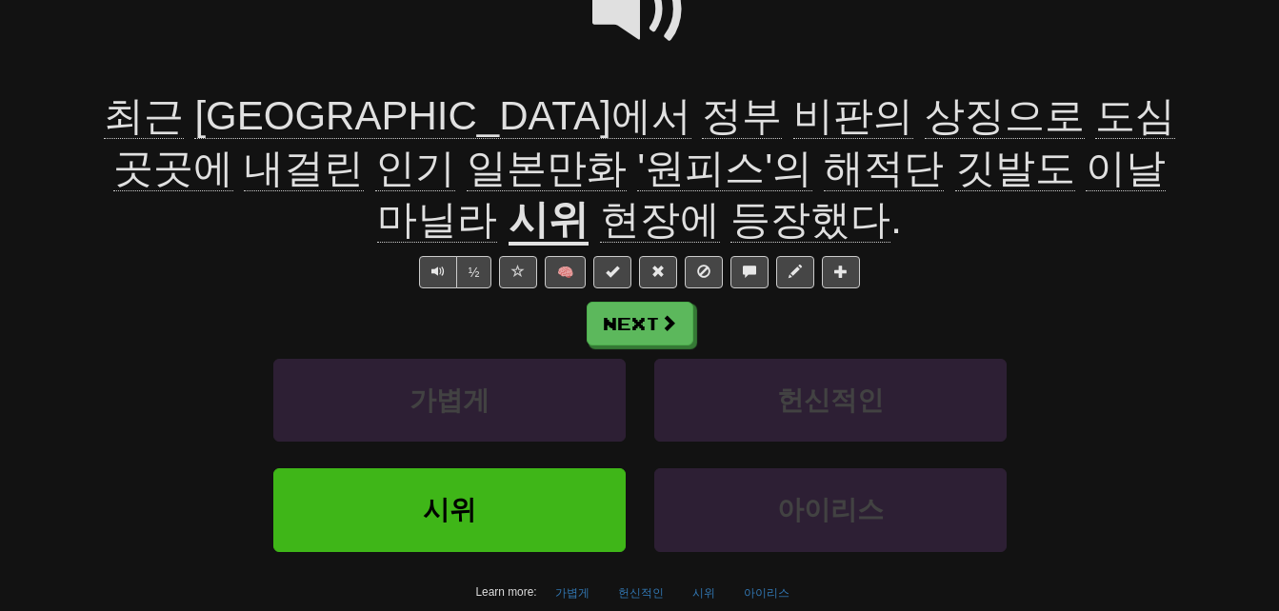
click at [467, 169] on span "일본만화" at bounding box center [547, 169] width 160 height 46
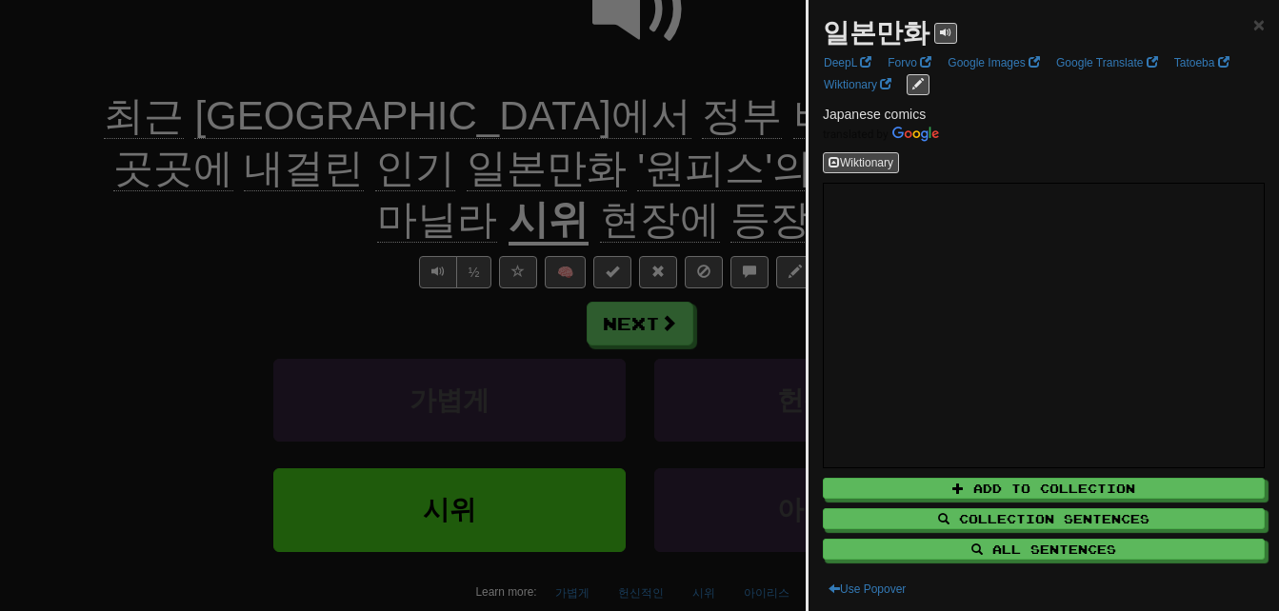
click at [216, 210] on div at bounding box center [639, 305] width 1279 height 611
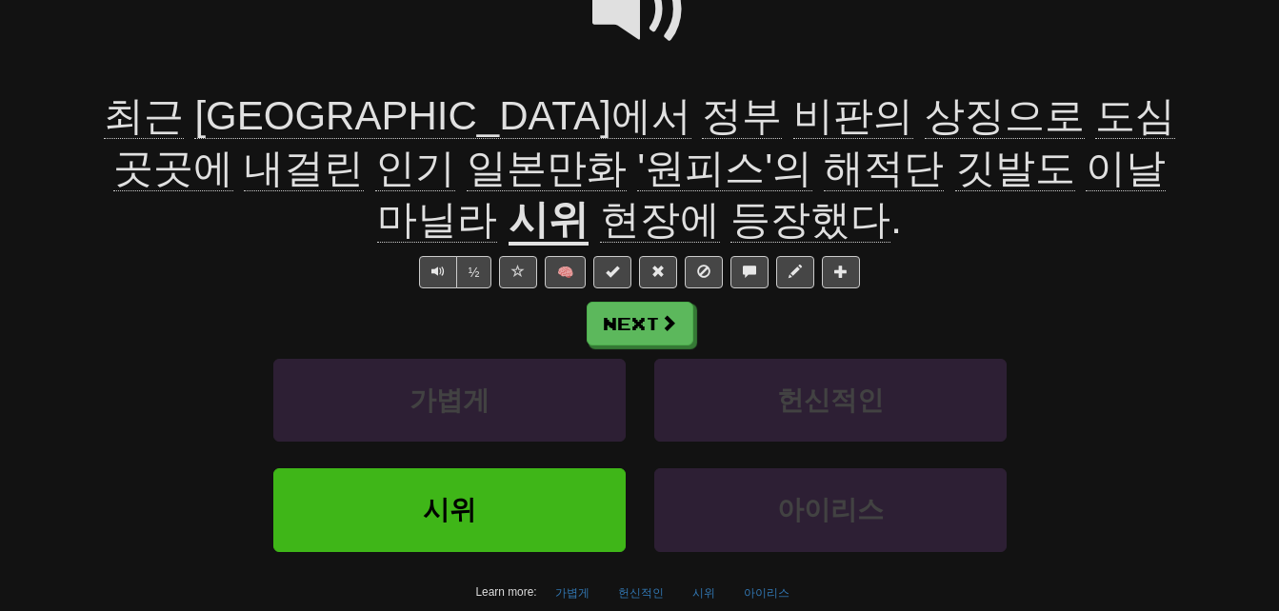
click at [824, 170] on span "해적단" at bounding box center [884, 169] width 120 height 46
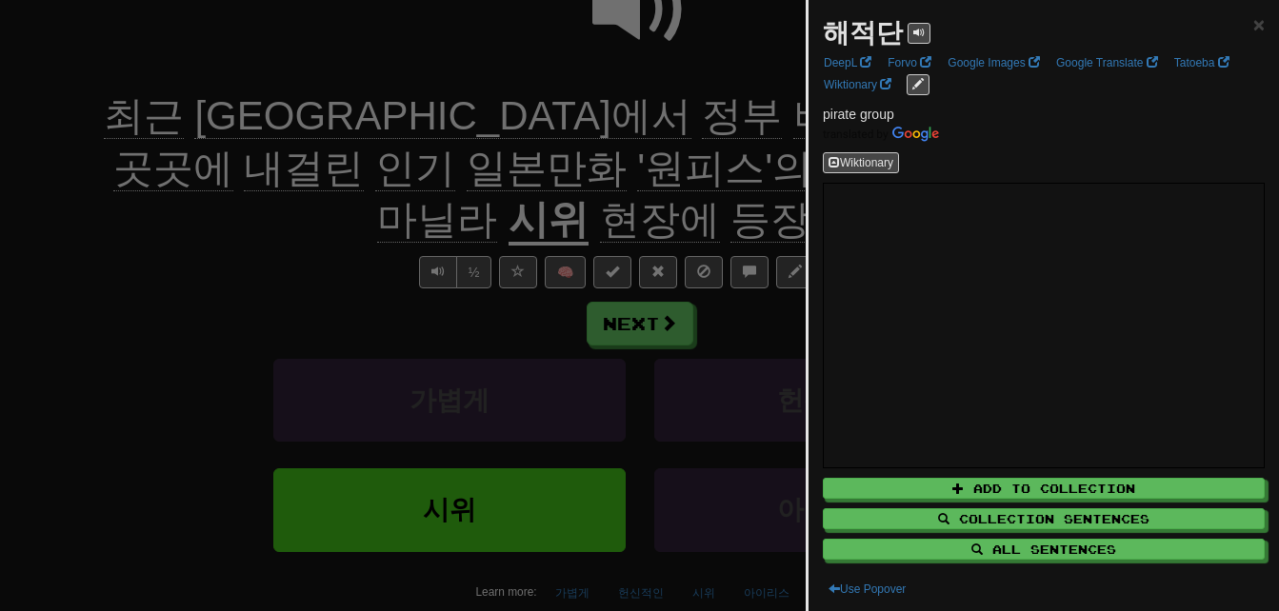
click at [538, 210] on div at bounding box center [639, 305] width 1279 height 611
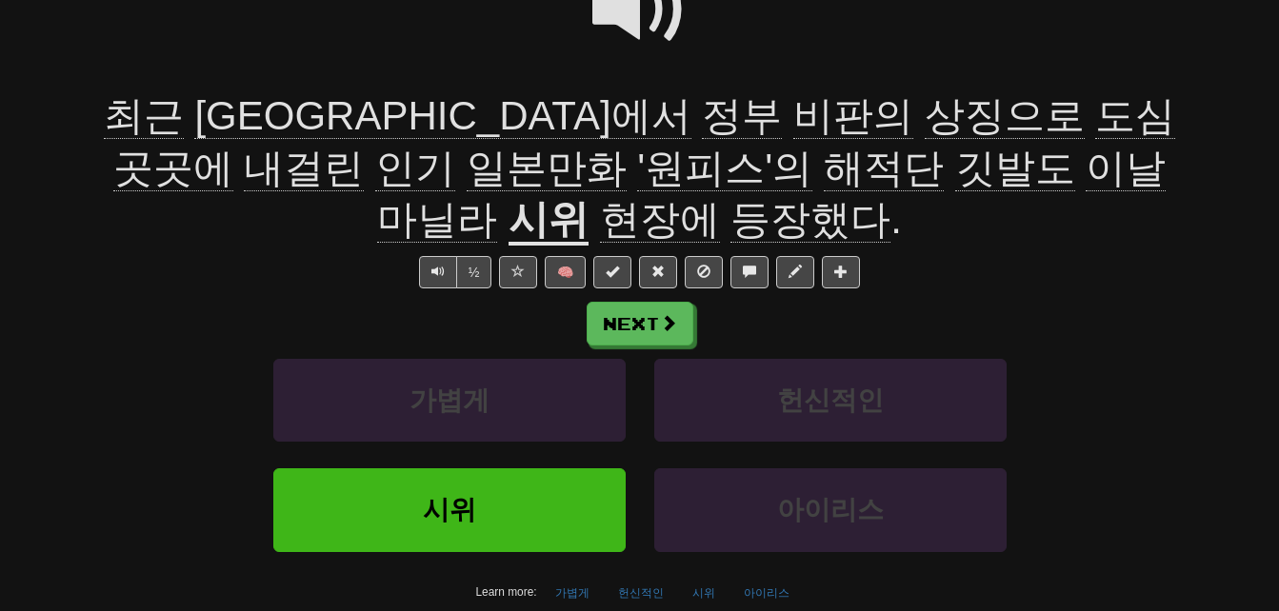
click at [955, 178] on span "깃발도" at bounding box center [1015, 169] width 120 height 46
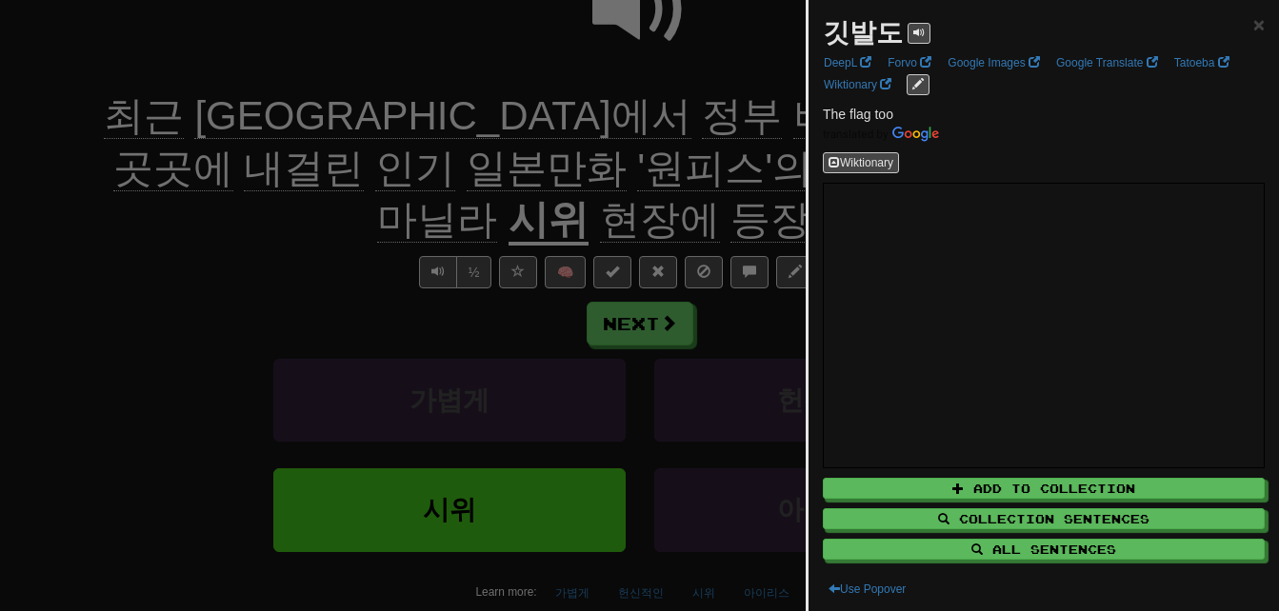
click at [621, 178] on div at bounding box center [639, 305] width 1279 height 611
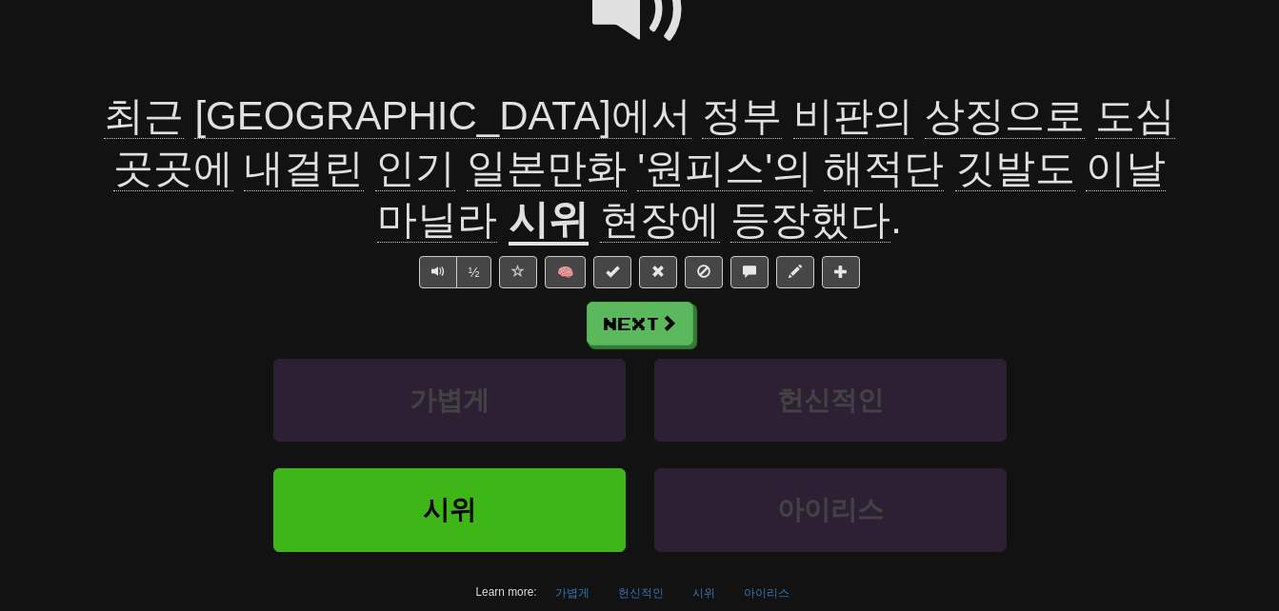
click at [720, 197] on span "현장에" at bounding box center [660, 220] width 120 height 46
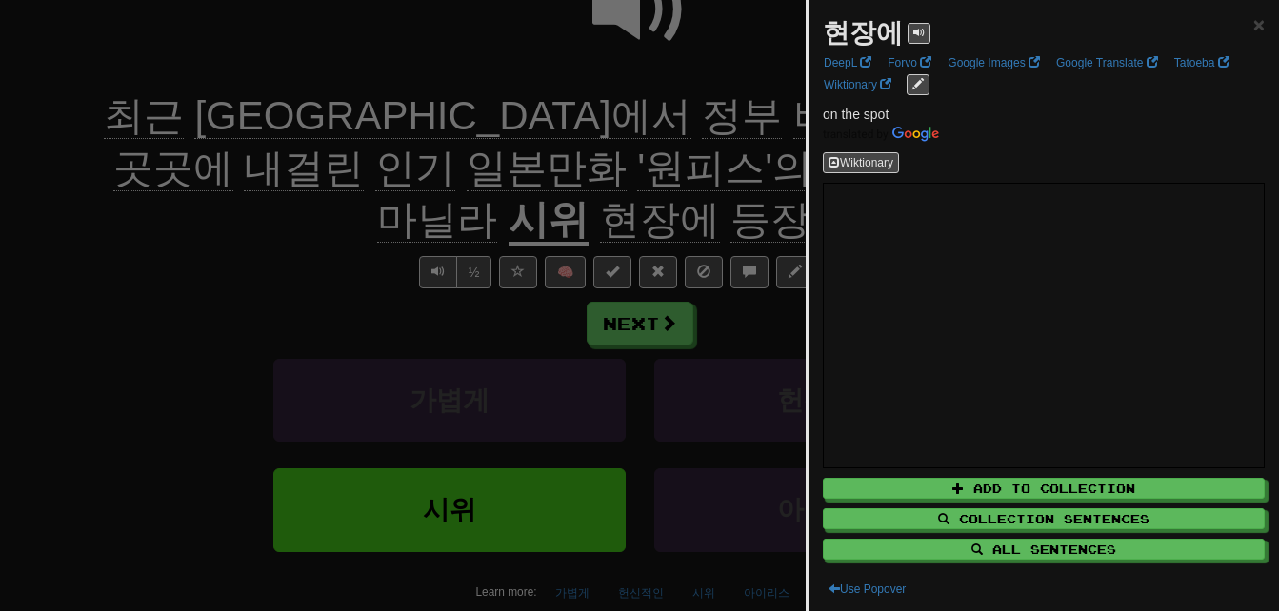
click at [544, 227] on div at bounding box center [639, 305] width 1279 height 611
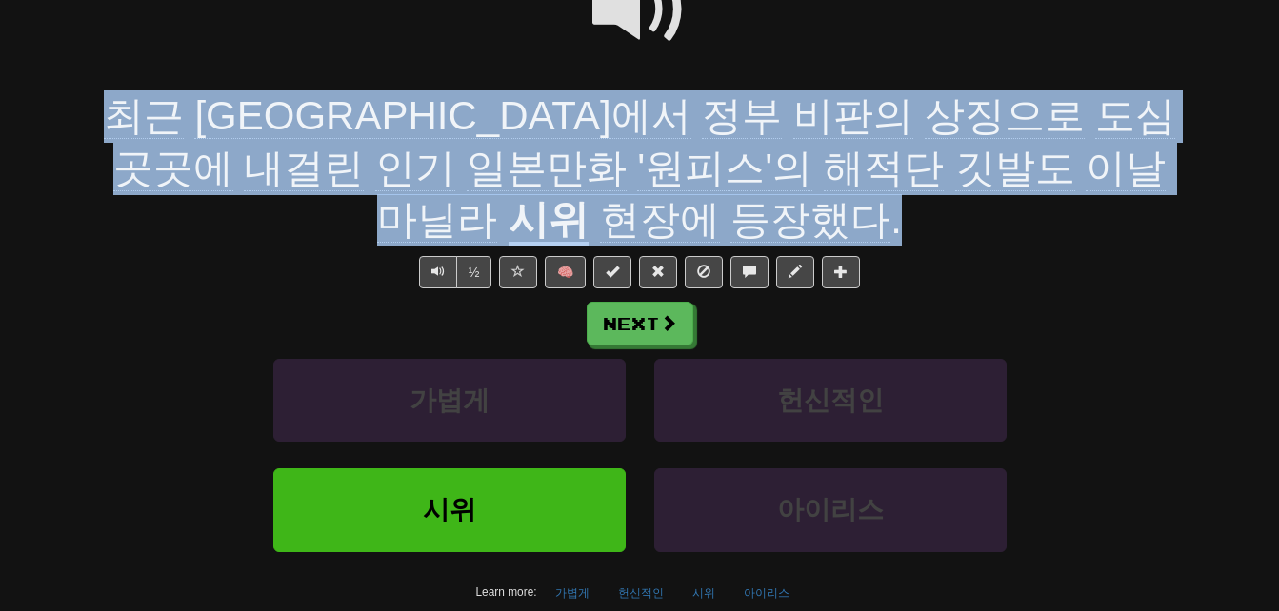
drag, startPoint x: 95, startPoint y: 111, endPoint x: 703, endPoint y: 207, distance: 615.1
click at [703, 207] on div "/ Score: 36 + 4 25 % Mastered Review: 2025-09-23 최근 인도네시아에서 정부 비판의 상징으로 도심 곳곳에 …" at bounding box center [640, 275] width 1114 height 800
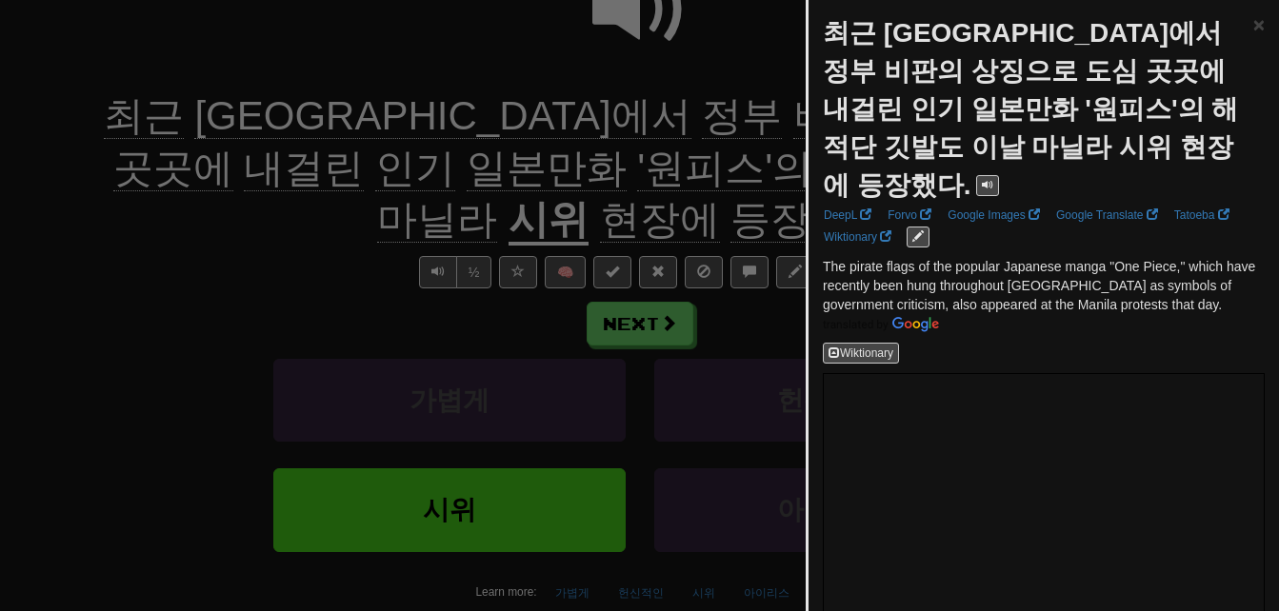
click at [703, 207] on div at bounding box center [639, 305] width 1279 height 611
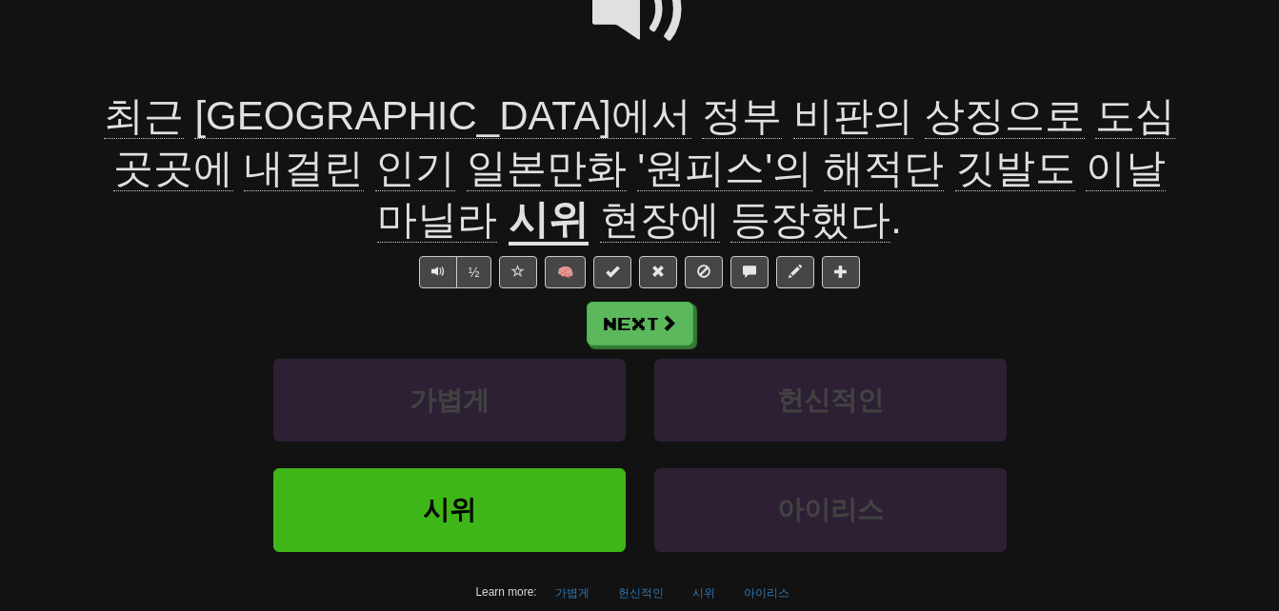
click at [610, 15] on span at bounding box center [639, 9] width 95 height 95
click at [925, 113] on span "상징으로" at bounding box center [1005, 116] width 160 height 46
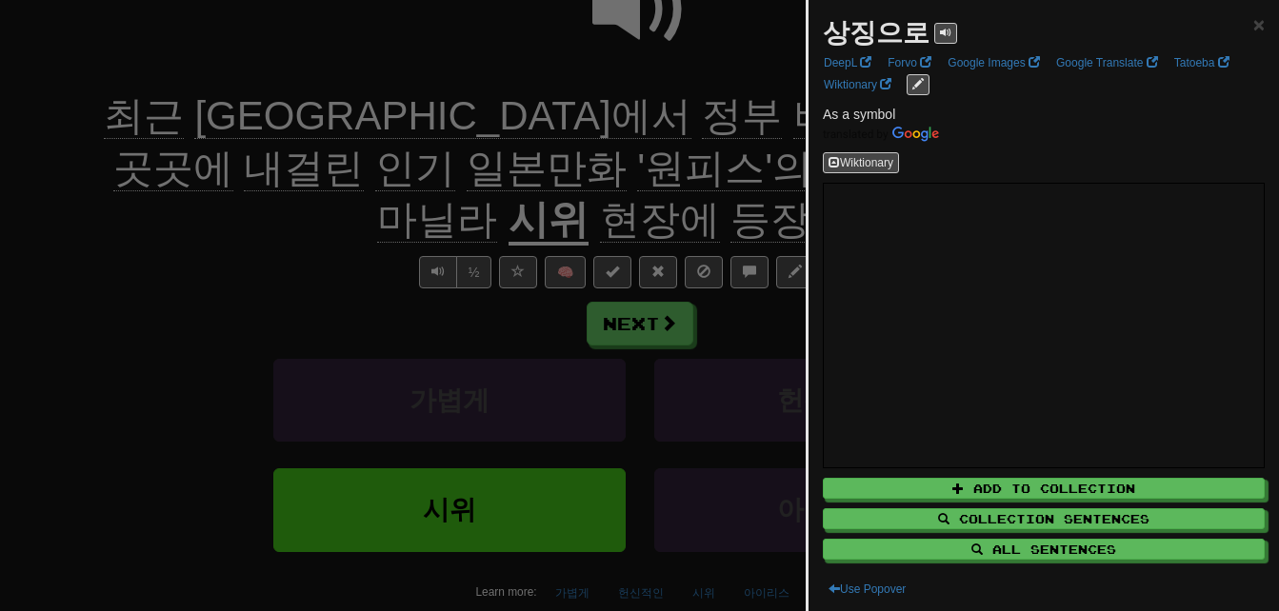
click at [332, 244] on div at bounding box center [639, 305] width 1279 height 611
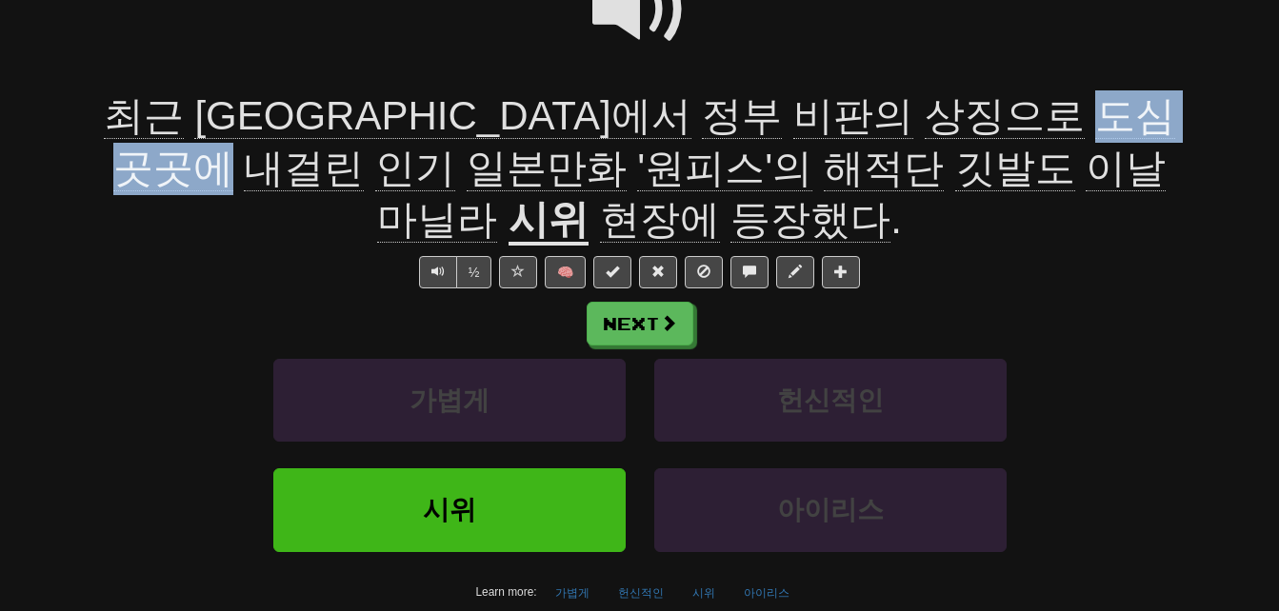
drag, startPoint x: 821, startPoint y: 109, endPoint x: 998, endPoint y: 114, distance: 177.2
click at [998, 114] on span "최근 인도네시아에서 정부 비판의 상징으로 도심 곳곳에 내걸린 인기 일본만화 '원피스'의 해적단 깃발도 이날 마닐라" at bounding box center [640, 168] width 1072 height 150
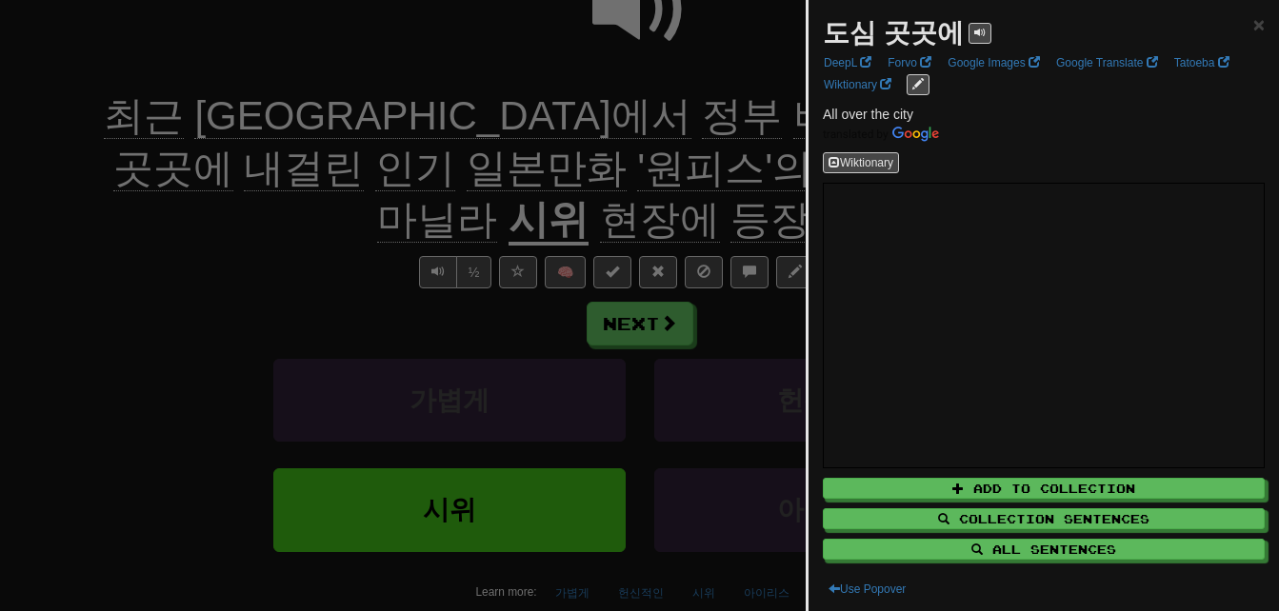
click at [763, 217] on div at bounding box center [639, 305] width 1279 height 611
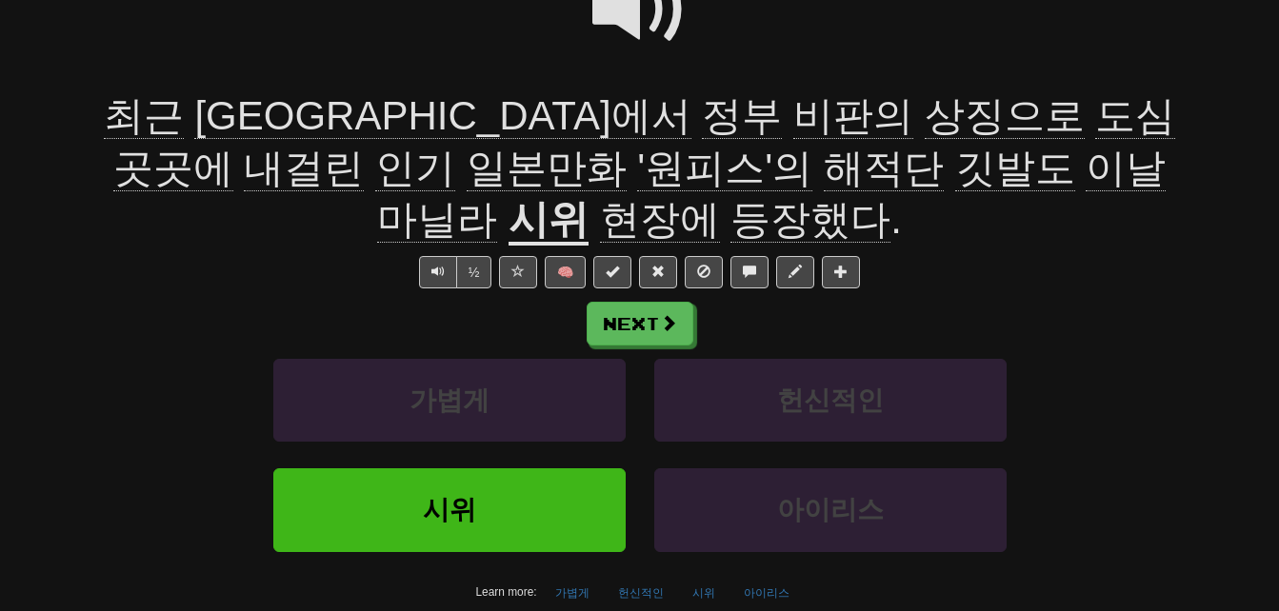
click at [364, 146] on span "내걸린" at bounding box center [304, 169] width 120 height 46
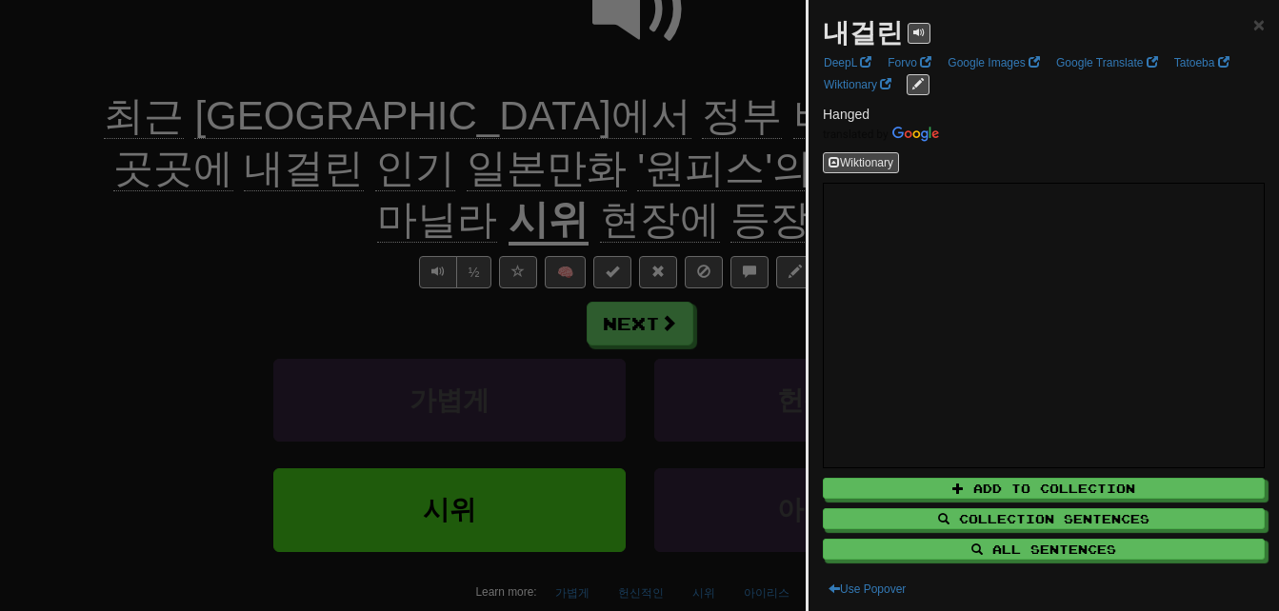
click at [278, 250] on div at bounding box center [639, 305] width 1279 height 611
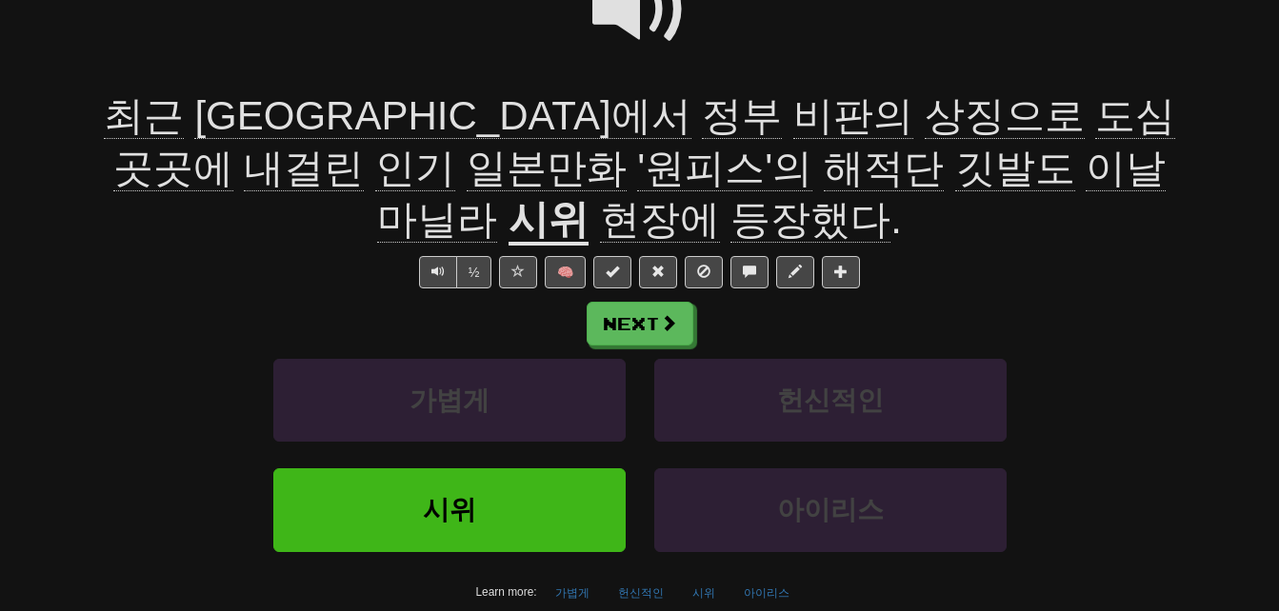
click at [824, 170] on span "해적단" at bounding box center [884, 169] width 120 height 46
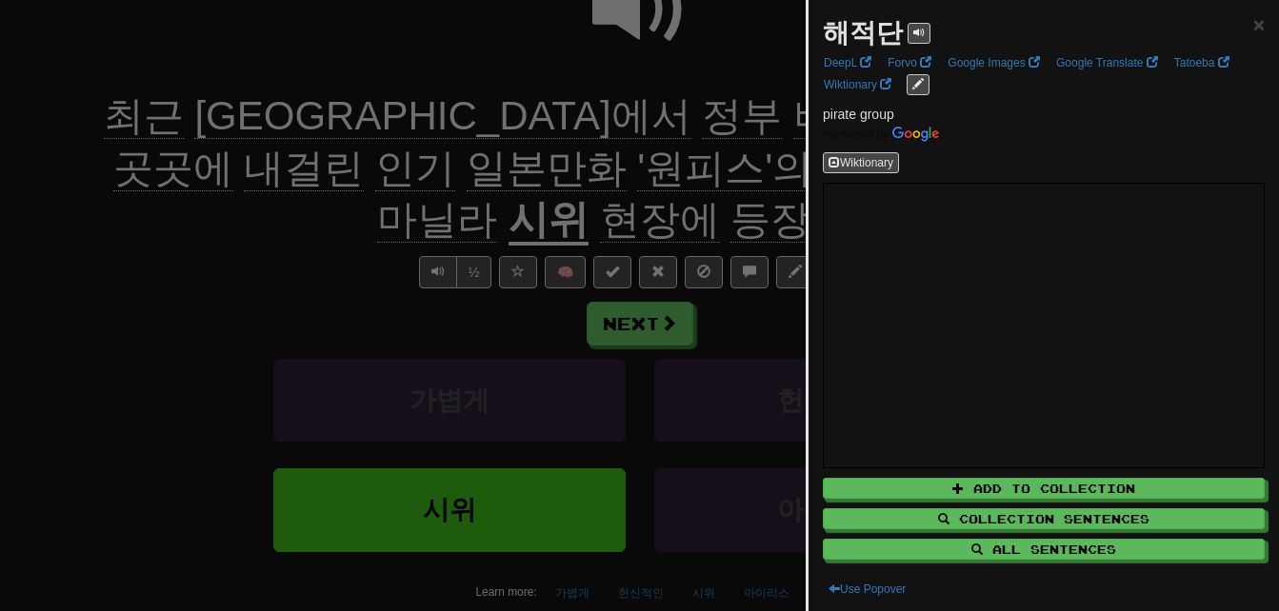
click at [536, 196] on div at bounding box center [639, 305] width 1279 height 611
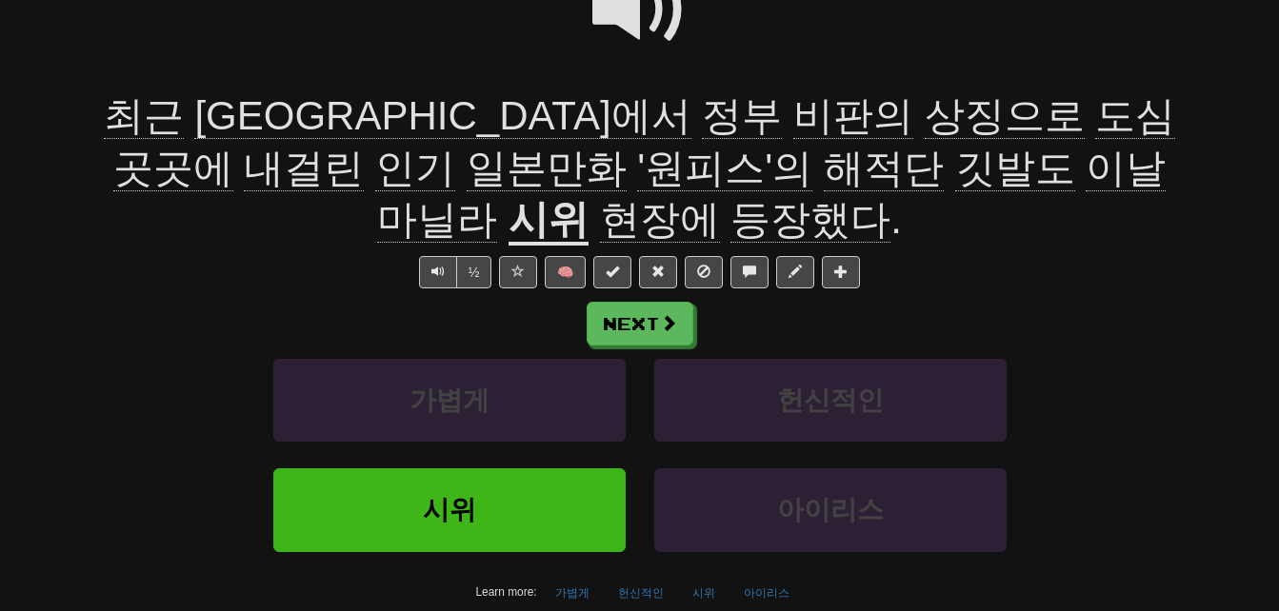
click at [955, 165] on span "깃발도" at bounding box center [1015, 169] width 120 height 46
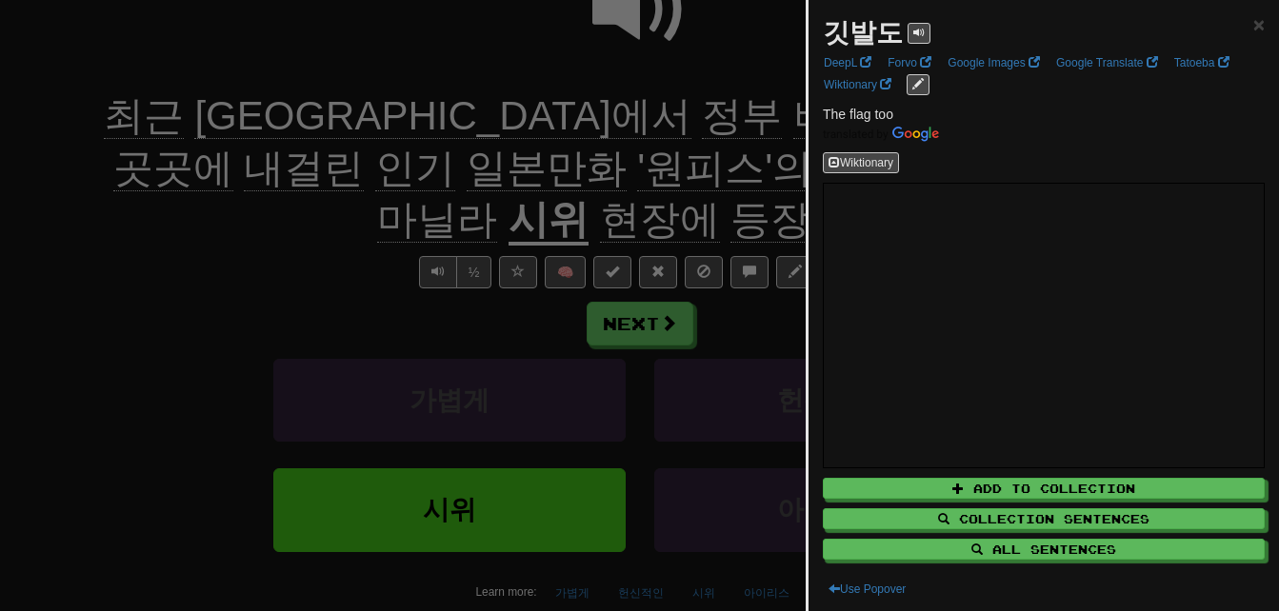
click at [745, 218] on div at bounding box center [639, 305] width 1279 height 611
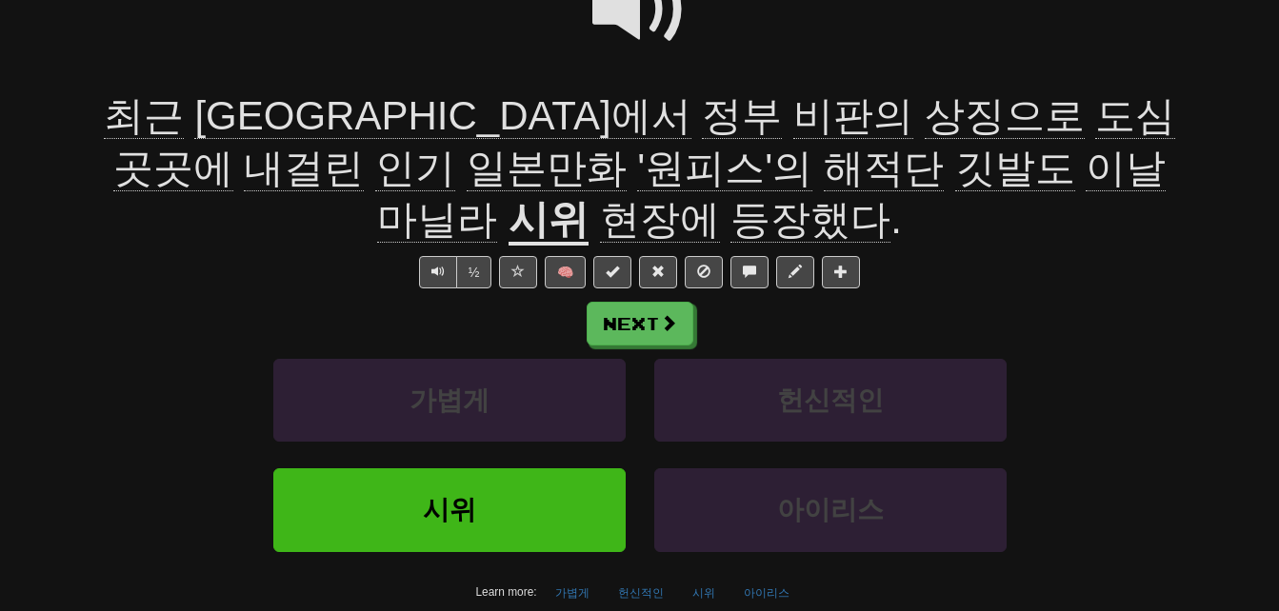
click at [629, 19] on span at bounding box center [639, 9] width 95 height 95
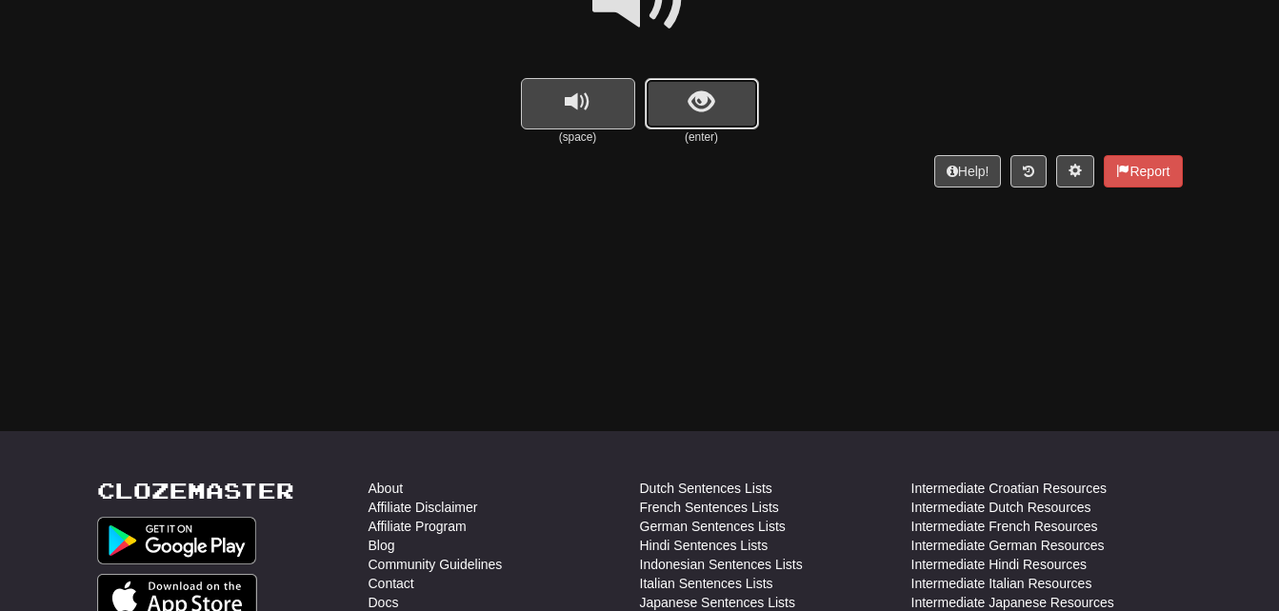
click at [702, 109] on span "show sentence" at bounding box center [702, 103] width 26 height 26
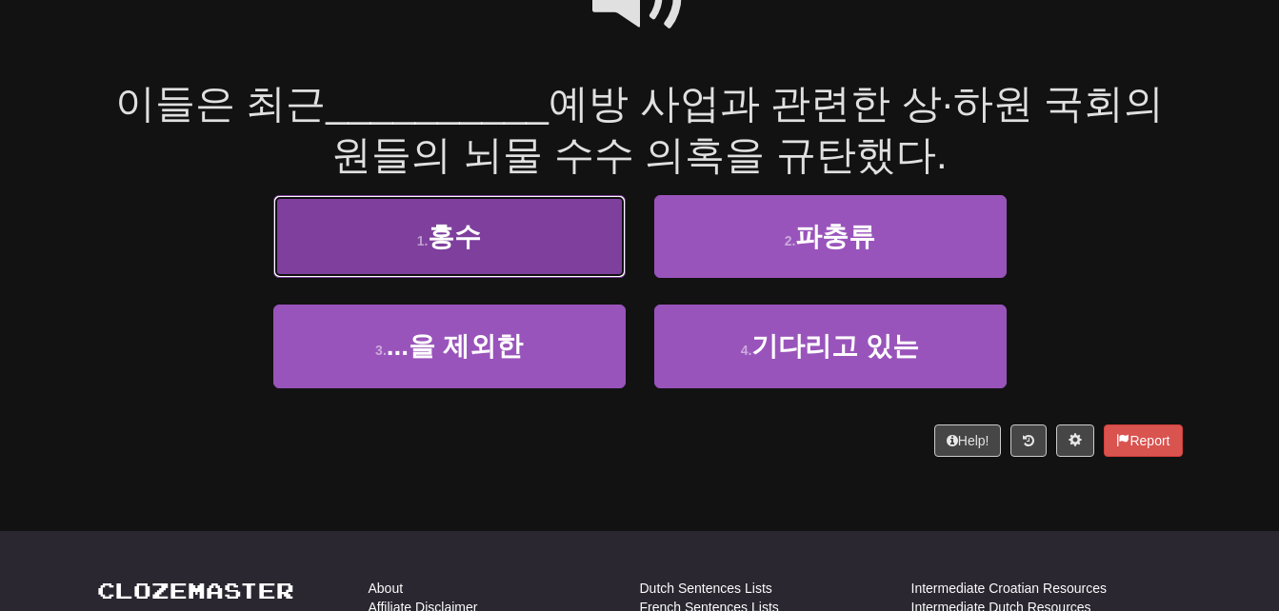
click at [495, 263] on button "1 . 홍수" at bounding box center [449, 236] width 352 height 83
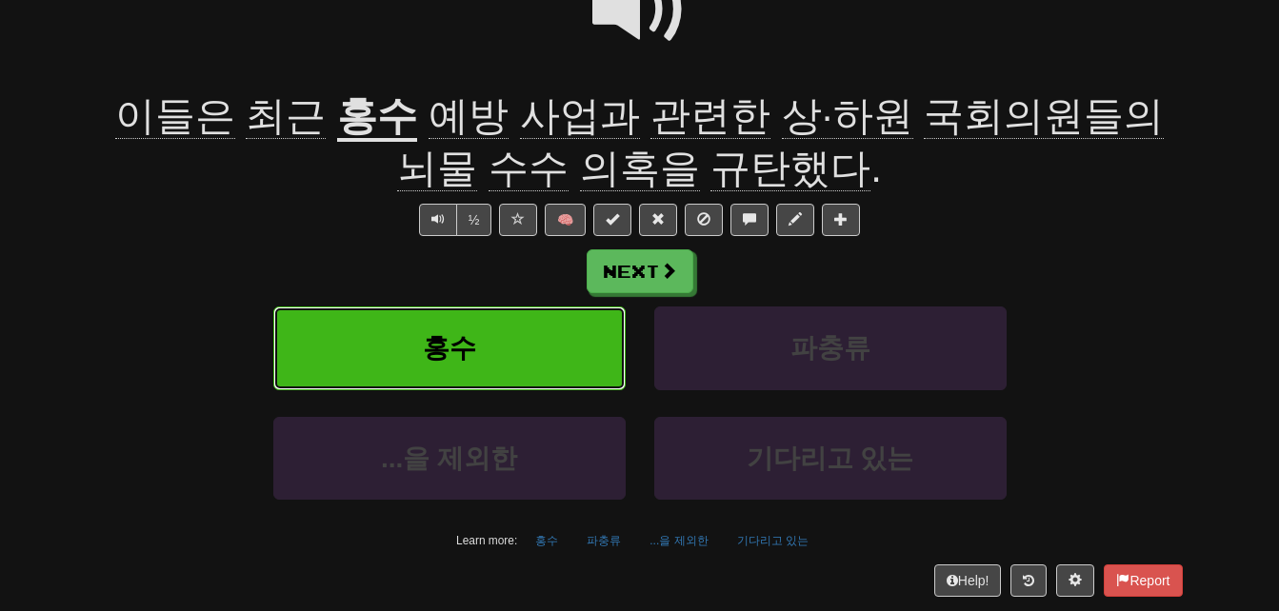
scroll to position [240, 0]
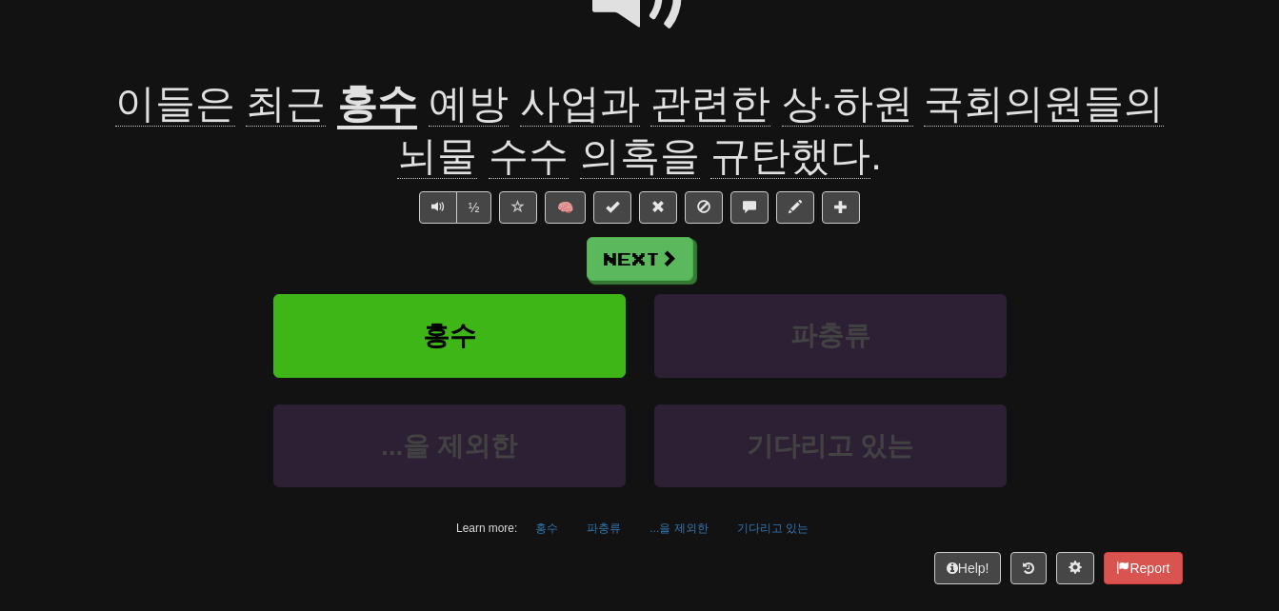
click at [604, 145] on span "의혹을" at bounding box center [640, 156] width 120 height 46
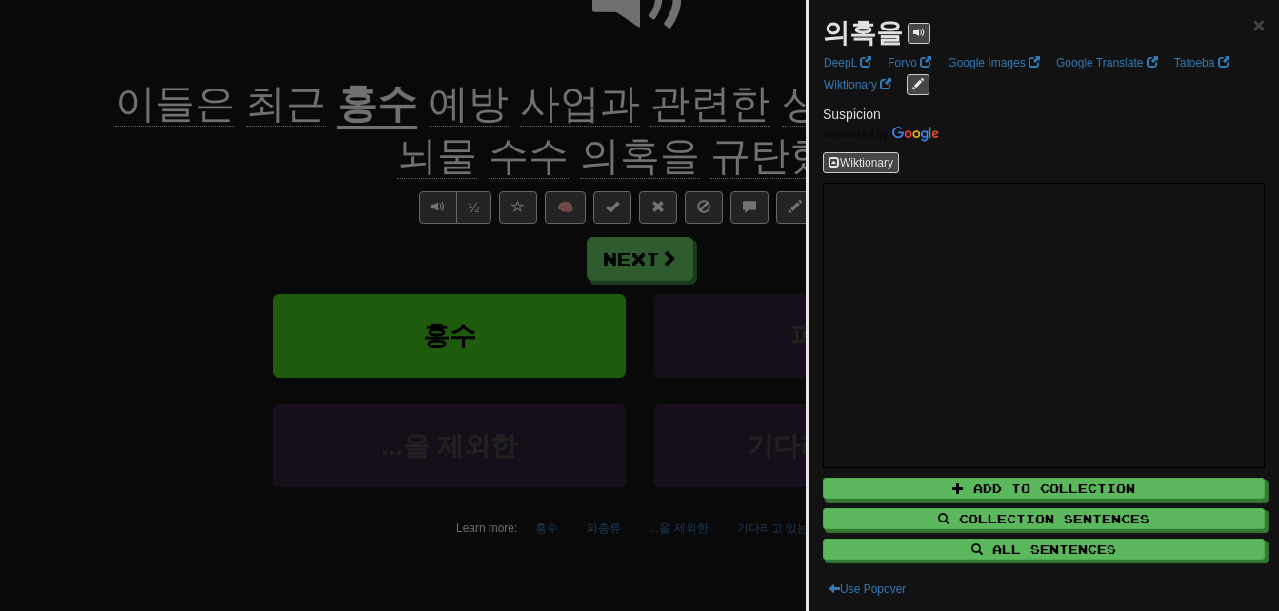
click at [316, 212] on div at bounding box center [639, 305] width 1279 height 611
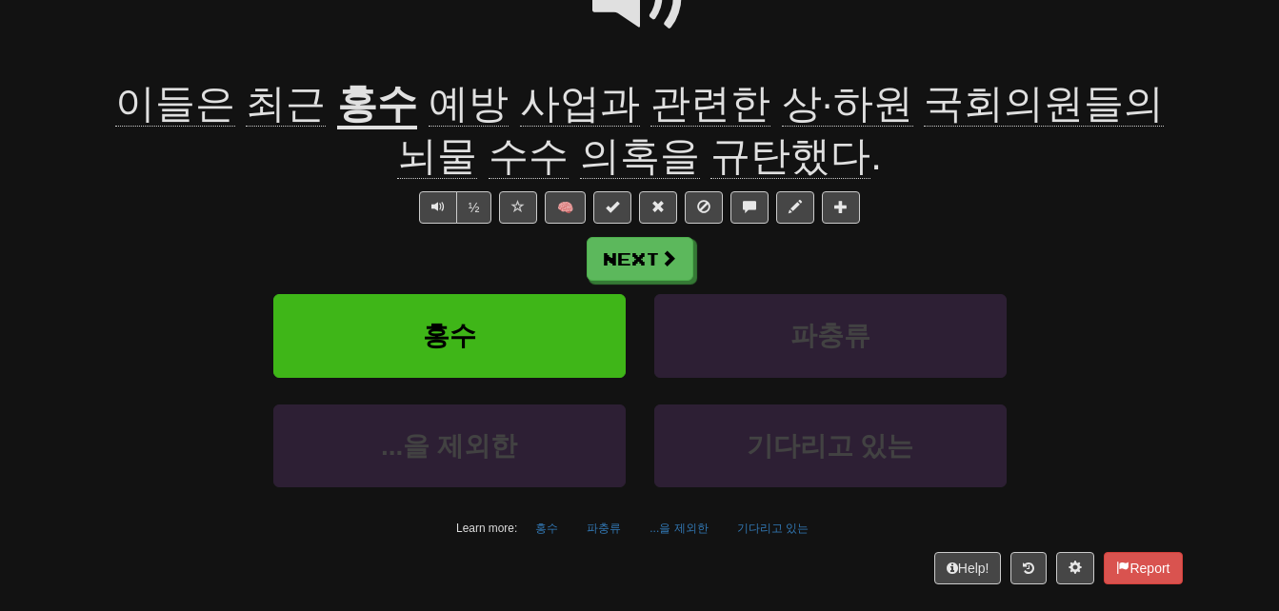
click at [724, 149] on span "규탄했다" at bounding box center [791, 156] width 160 height 46
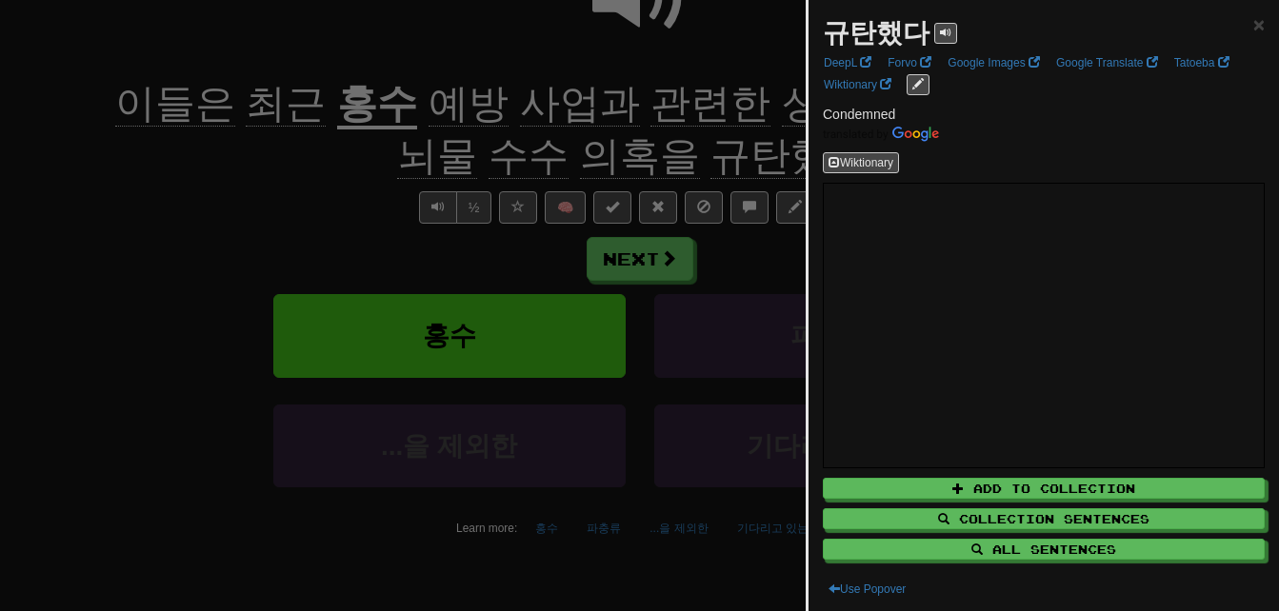
click at [724, 149] on div at bounding box center [639, 305] width 1279 height 611
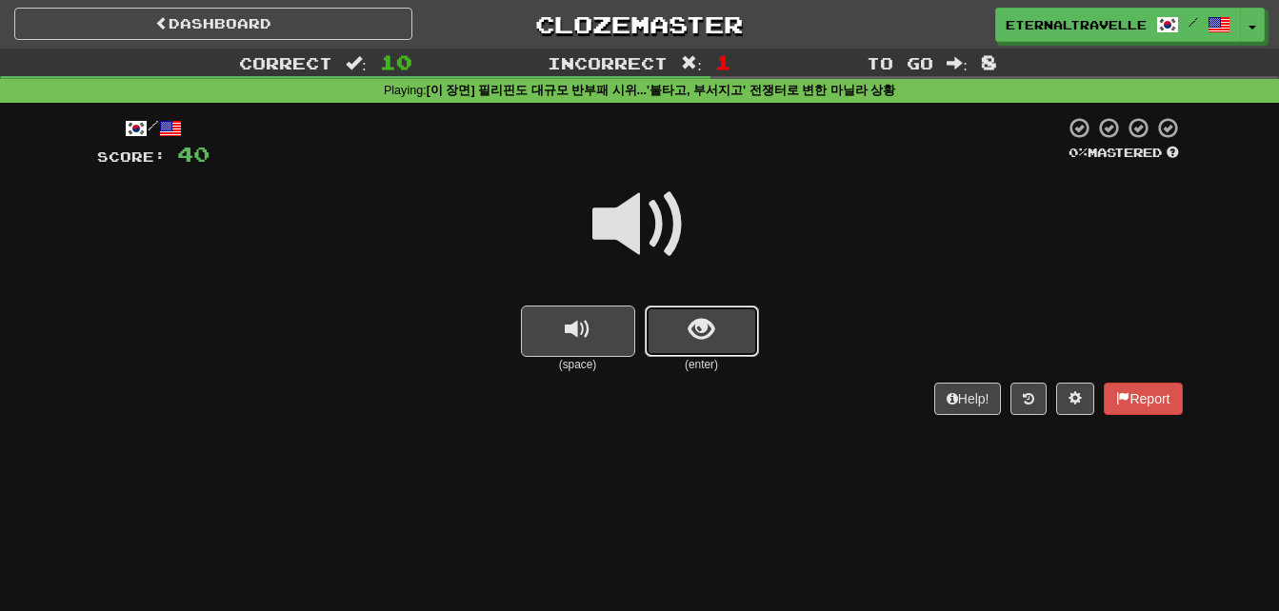
click at [737, 325] on button "show sentence" at bounding box center [702, 331] width 114 height 51
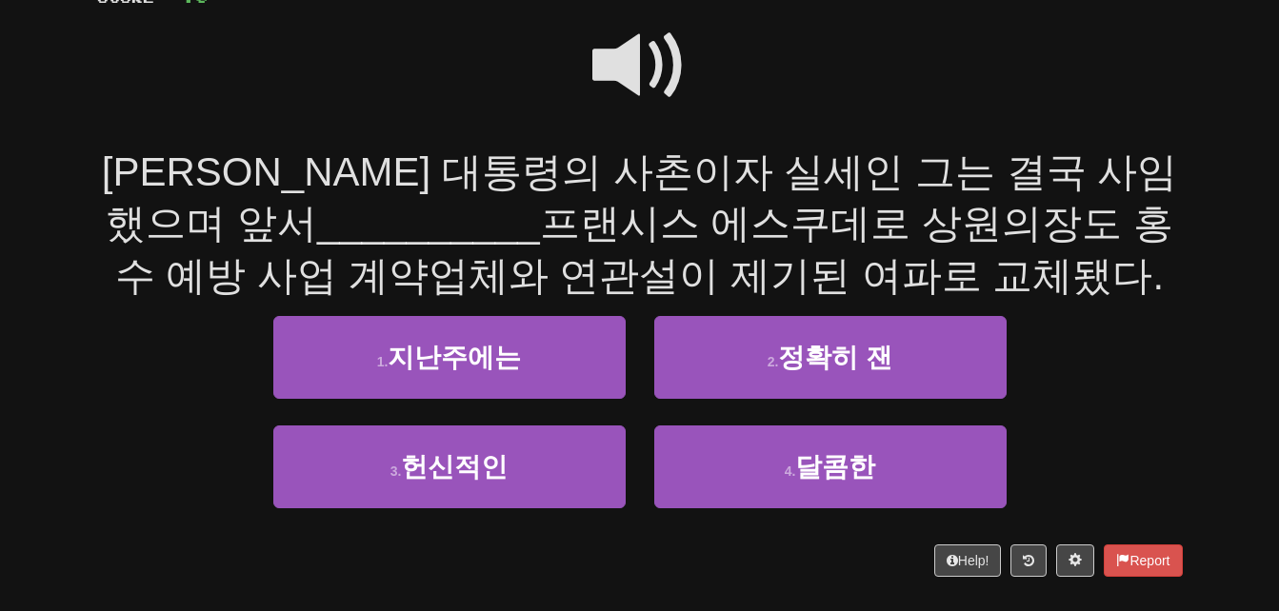
scroll to position [190, 0]
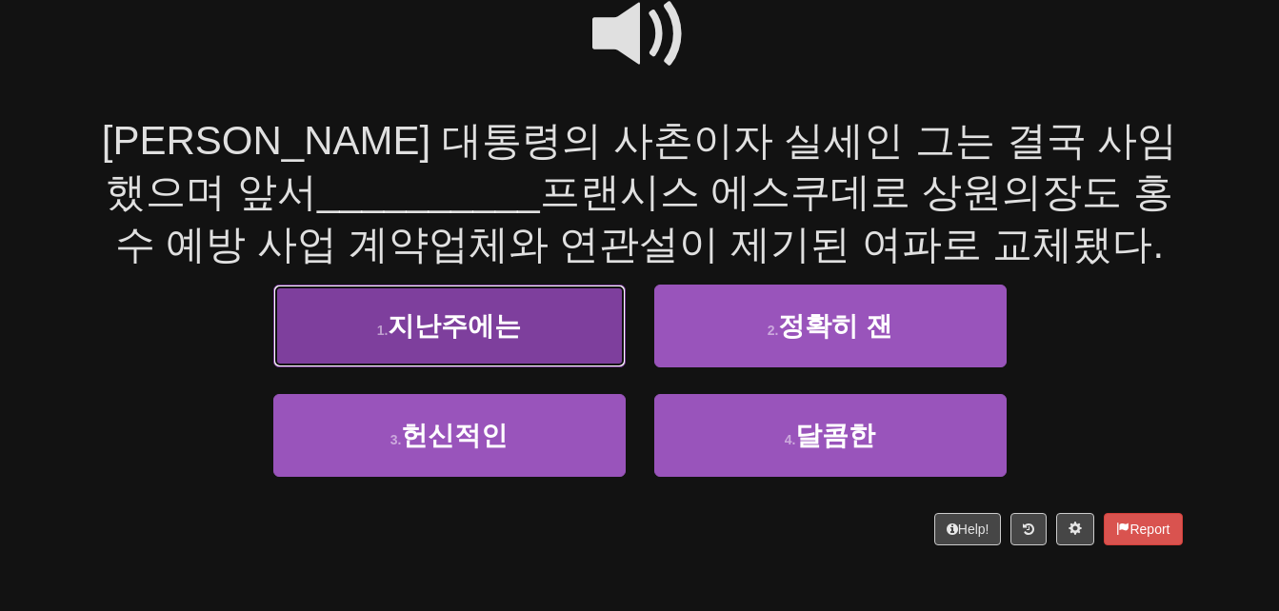
click at [356, 321] on button "1 . 지난주에는" at bounding box center [449, 326] width 352 height 83
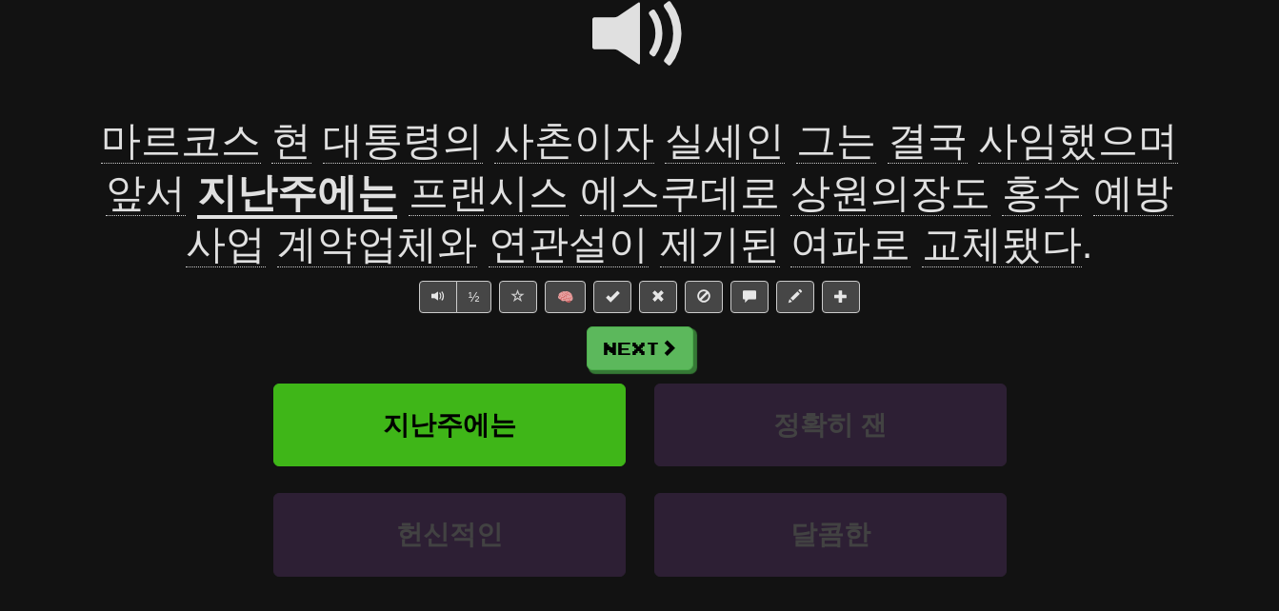
click at [509, 135] on span "사촌이자" at bounding box center [574, 141] width 160 height 46
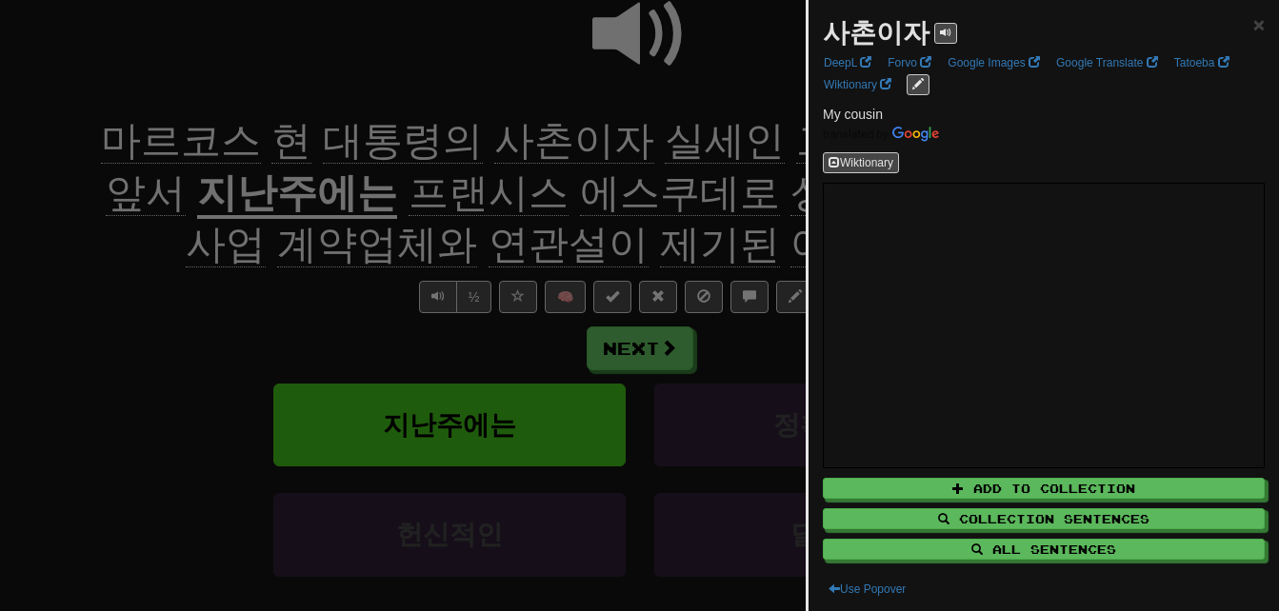
click at [509, 135] on div at bounding box center [639, 305] width 1279 height 611
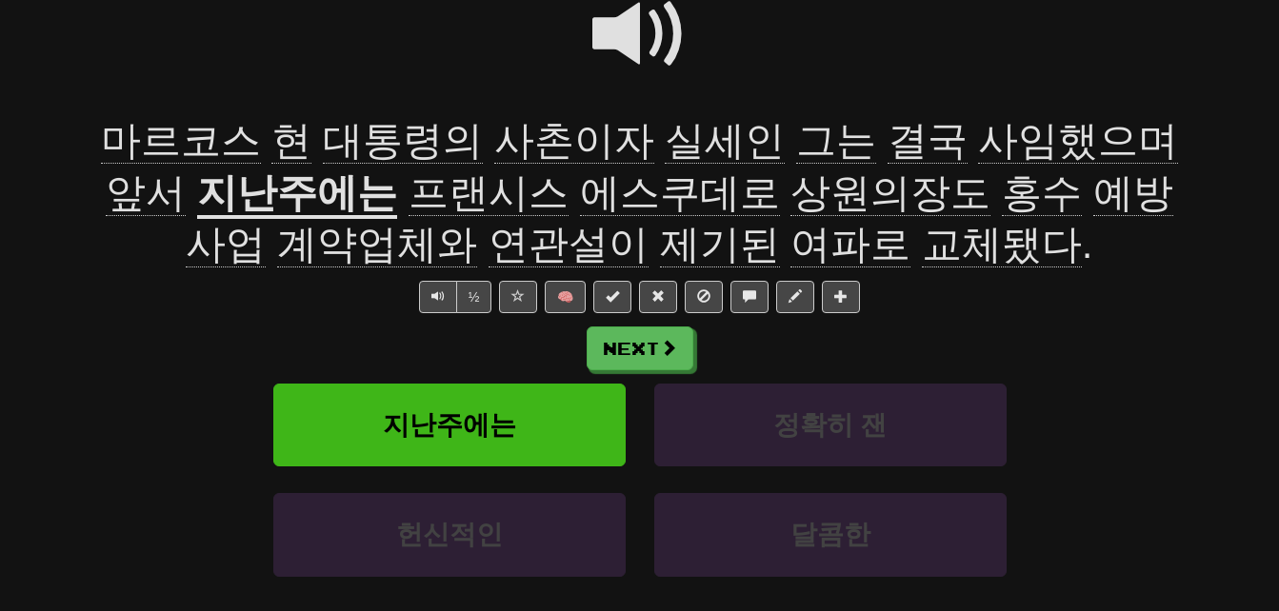
click at [665, 134] on span "실세인" at bounding box center [725, 141] width 120 height 46
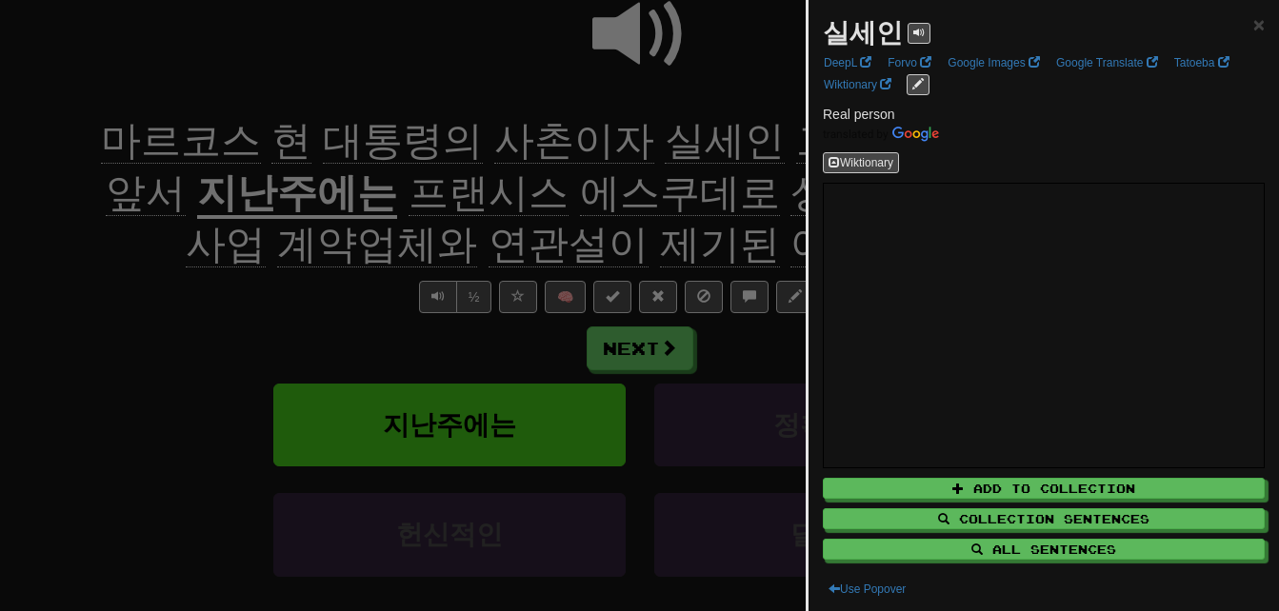
click at [658, 134] on div at bounding box center [639, 305] width 1279 height 611
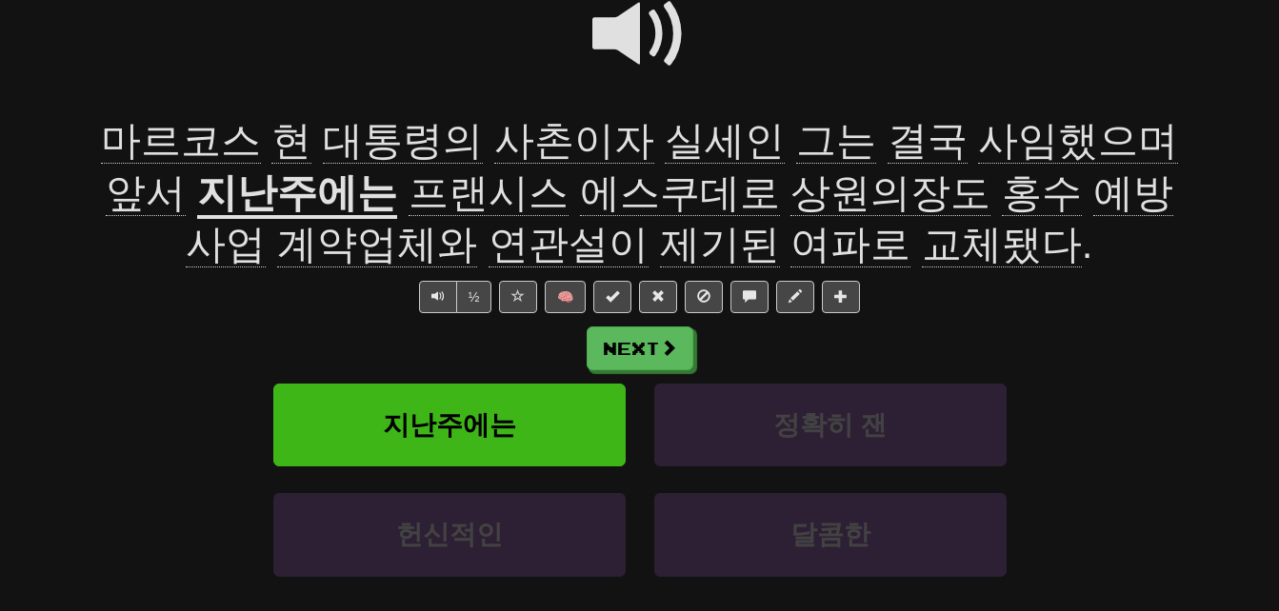
click at [888, 139] on span "결국" at bounding box center [928, 141] width 80 height 46
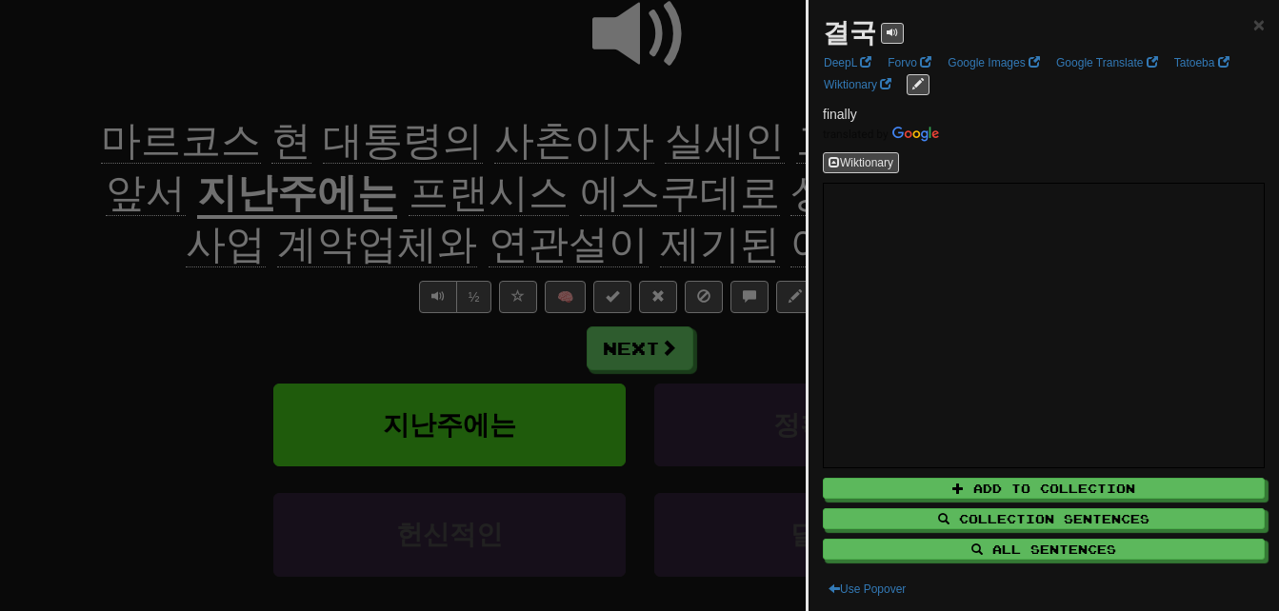
click at [738, 139] on div at bounding box center [639, 305] width 1279 height 611
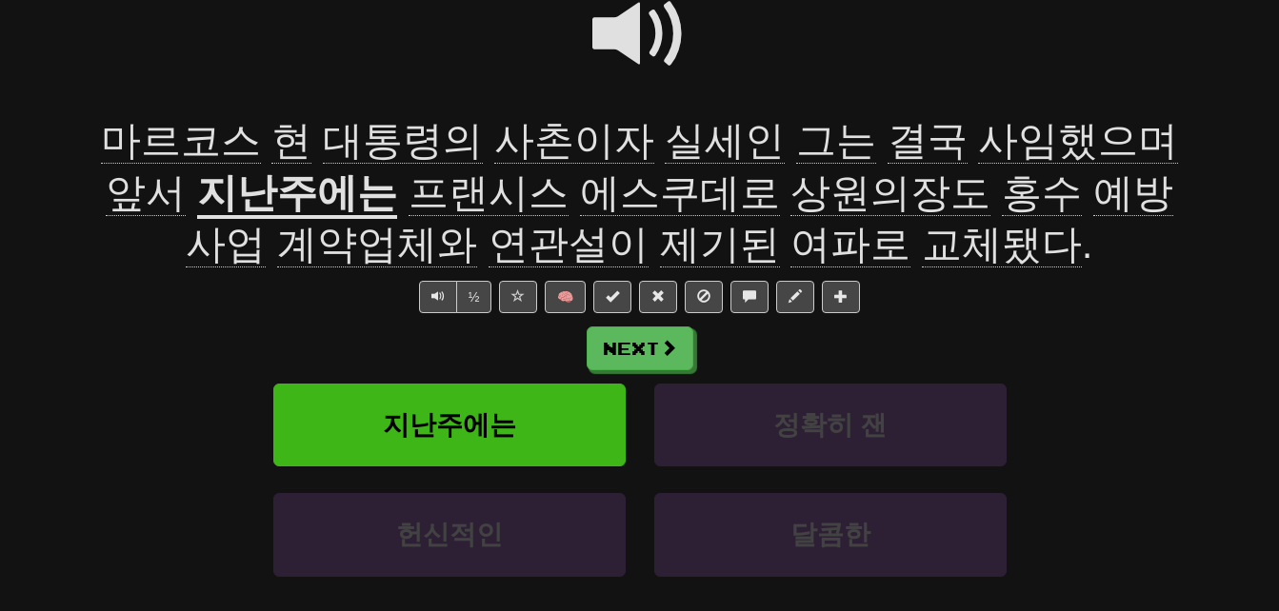
click at [978, 139] on span "사임했으며" at bounding box center [1078, 141] width 200 height 46
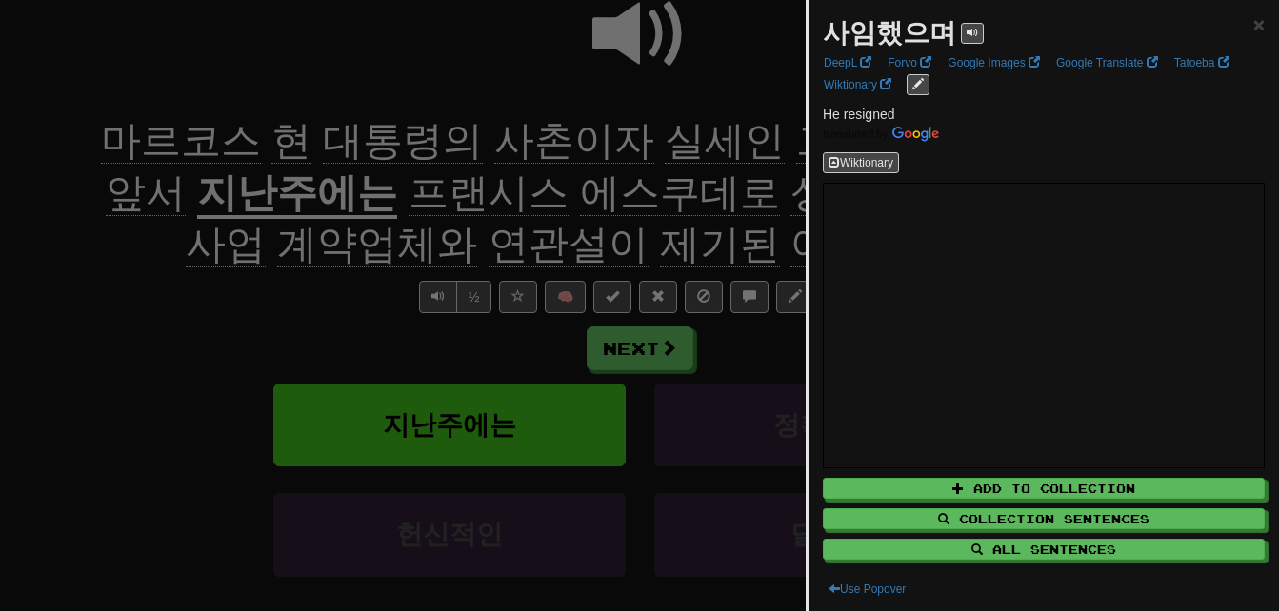
click at [538, 205] on div at bounding box center [639, 305] width 1279 height 611
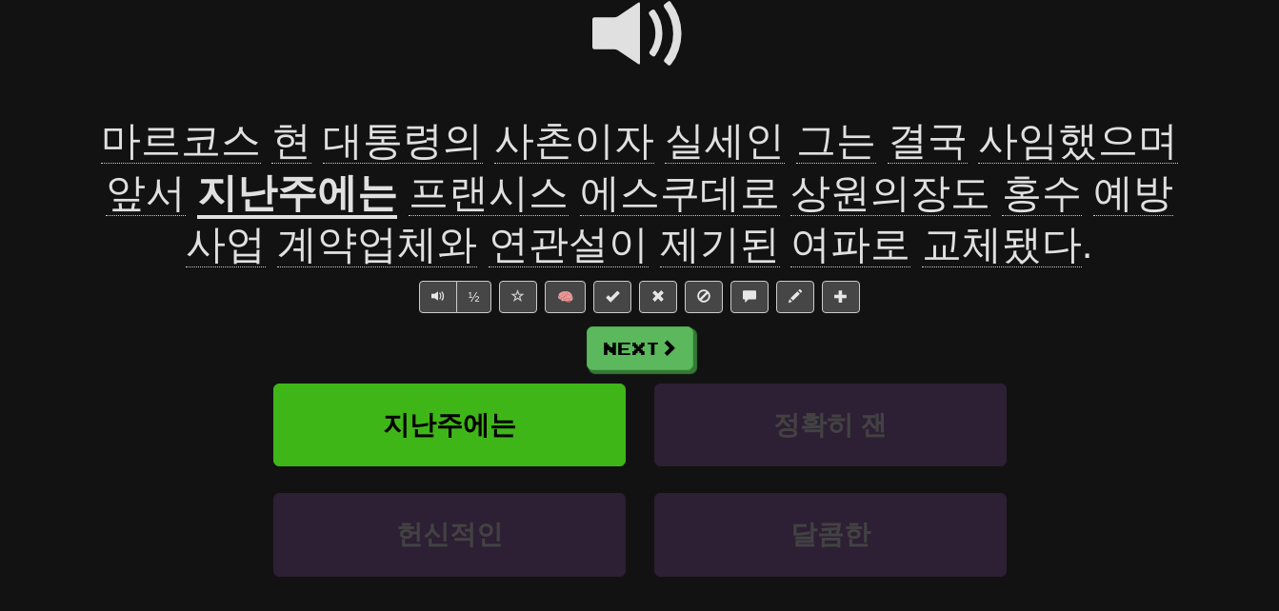
click at [477, 222] on span "계약업체와" at bounding box center [377, 245] width 200 height 46
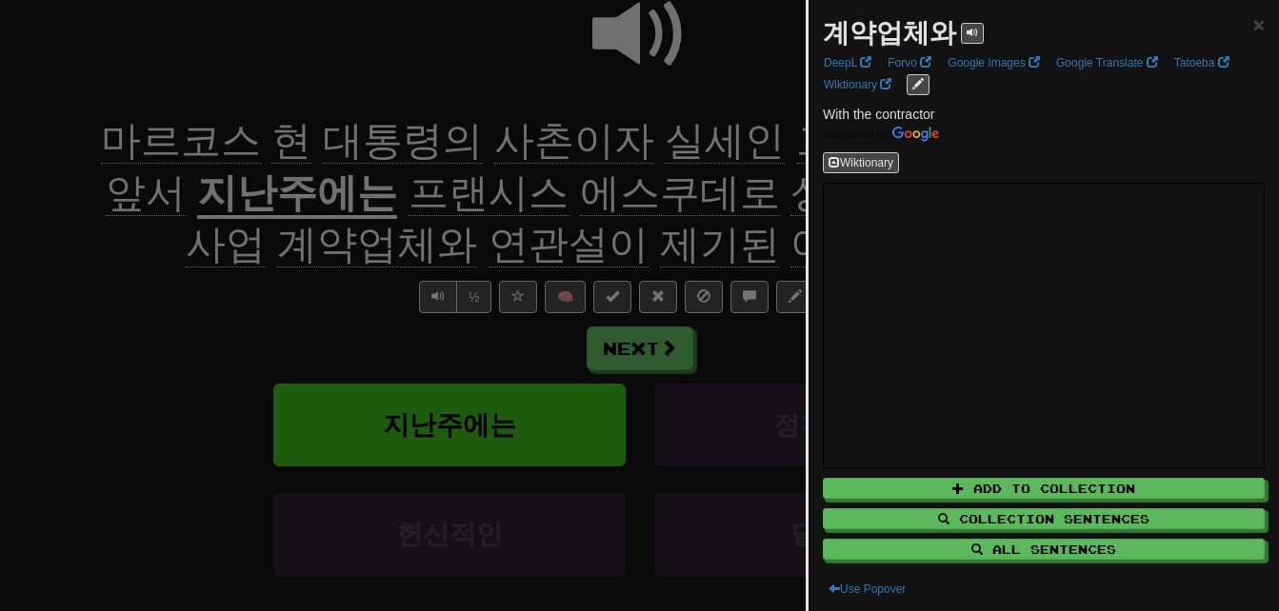
click at [498, 250] on div at bounding box center [639, 305] width 1279 height 611
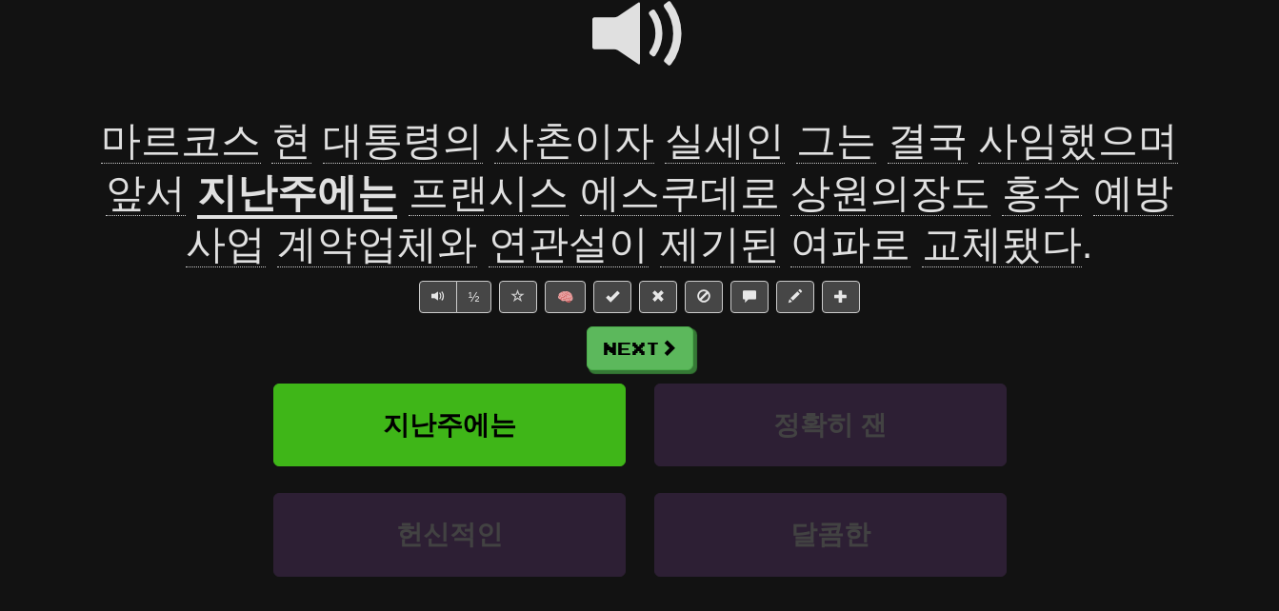
click at [498, 250] on span "연관설이" at bounding box center [569, 245] width 160 height 46
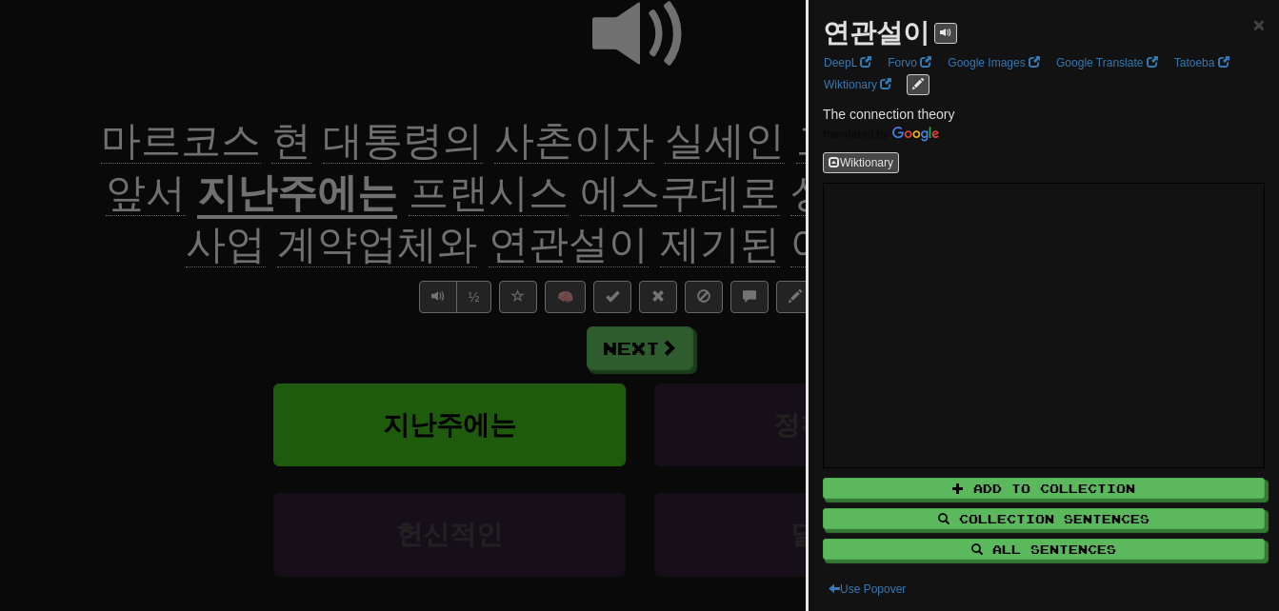
click at [498, 250] on div at bounding box center [639, 305] width 1279 height 611
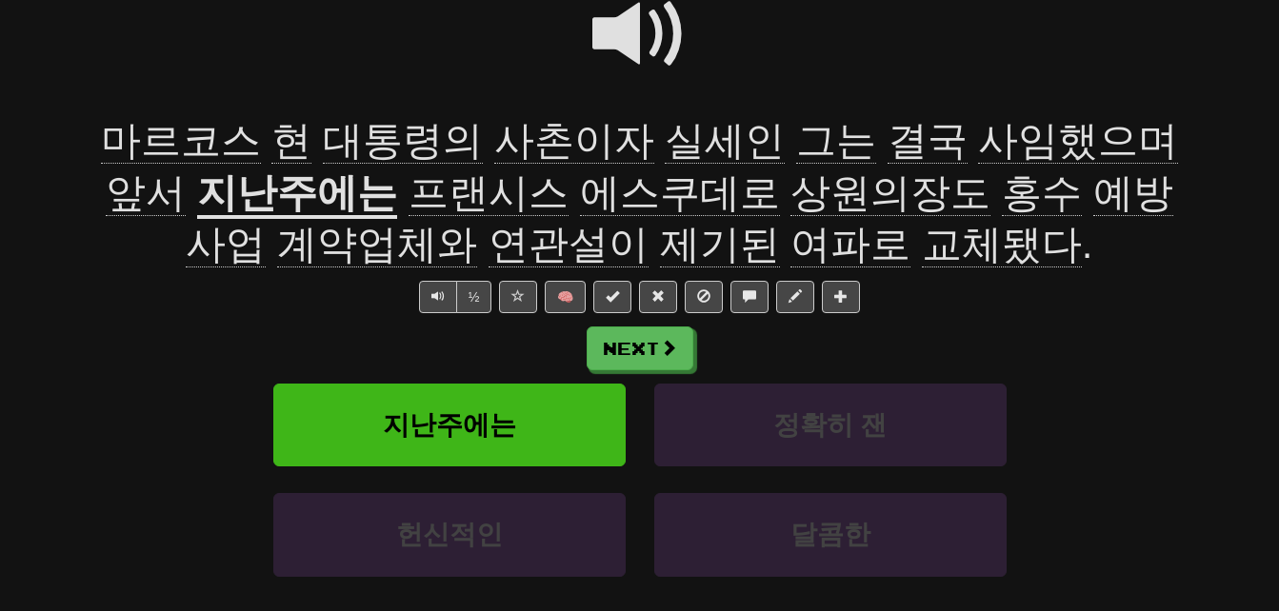
click at [660, 241] on span "제기된" at bounding box center [720, 245] width 120 height 46
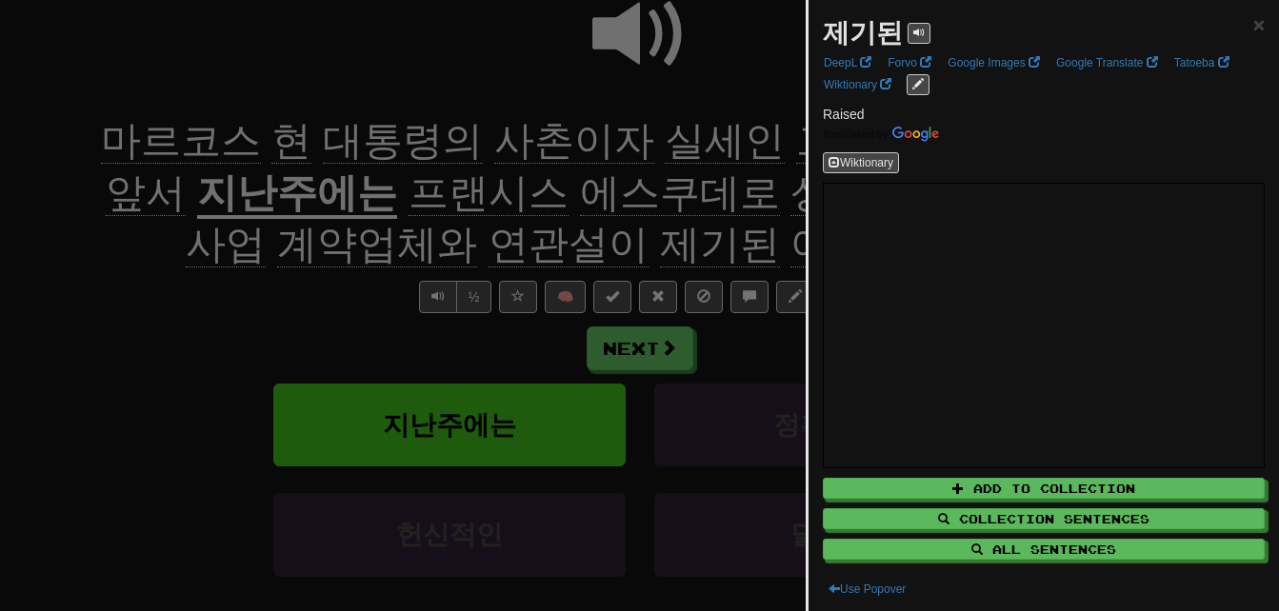
click at [651, 241] on div at bounding box center [639, 305] width 1279 height 611
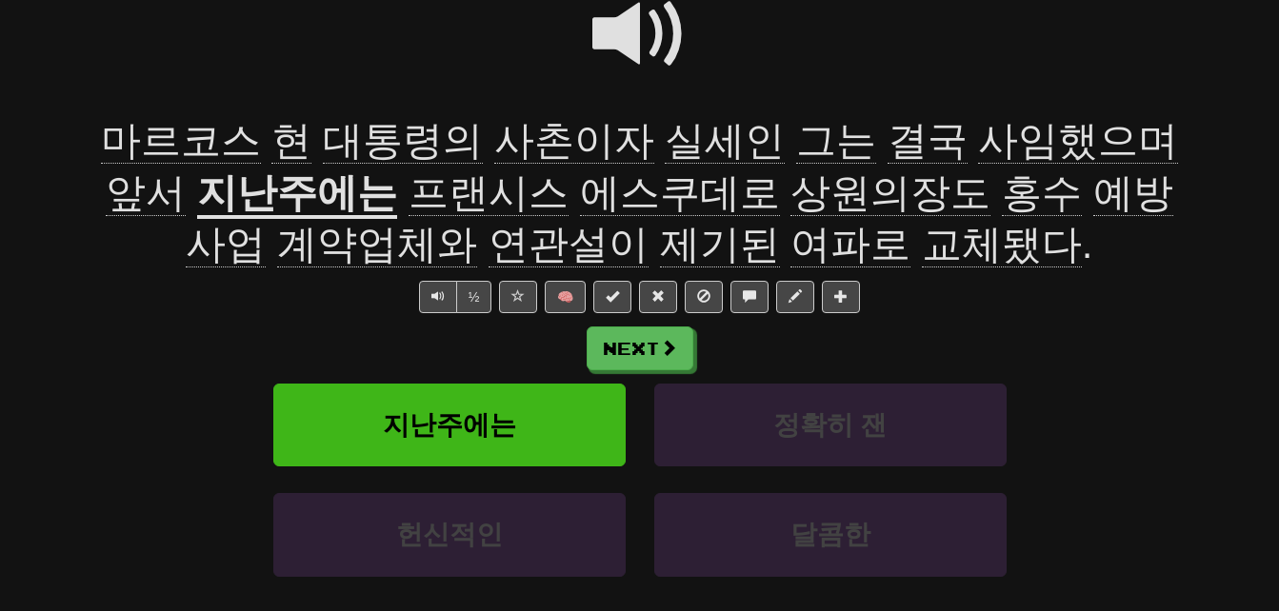
click at [791, 240] on span "여파로" at bounding box center [851, 245] width 120 height 46
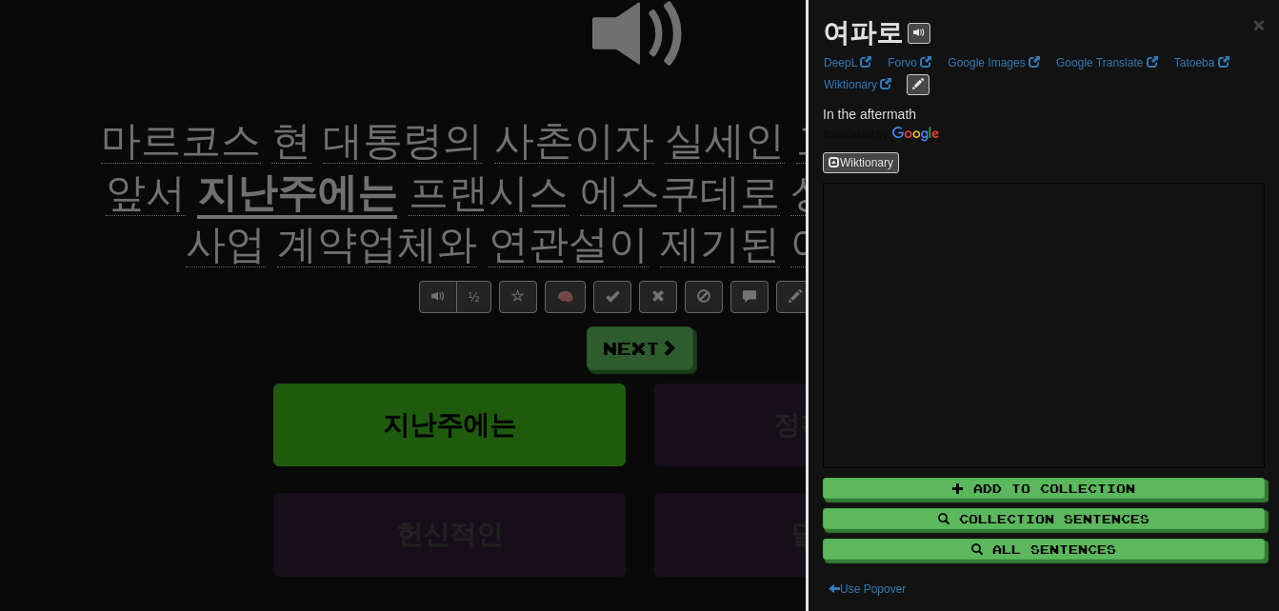
click at [685, 245] on div at bounding box center [639, 305] width 1279 height 611
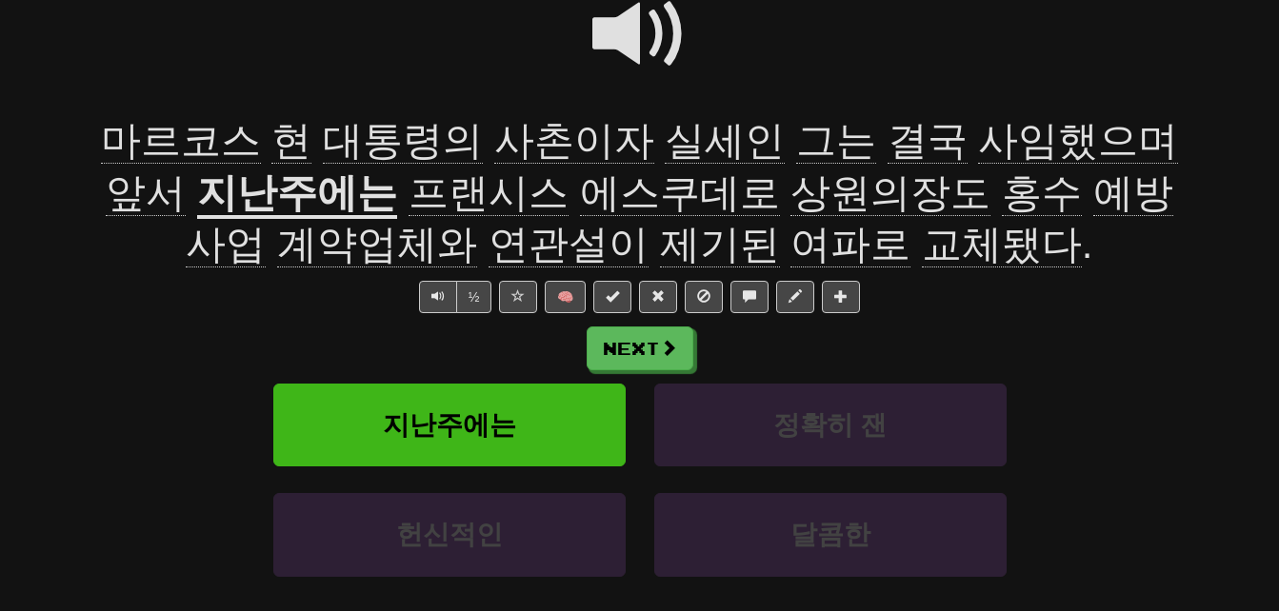
click at [922, 237] on span "교체됐다" at bounding box center [1002, 245] width 160 height 46
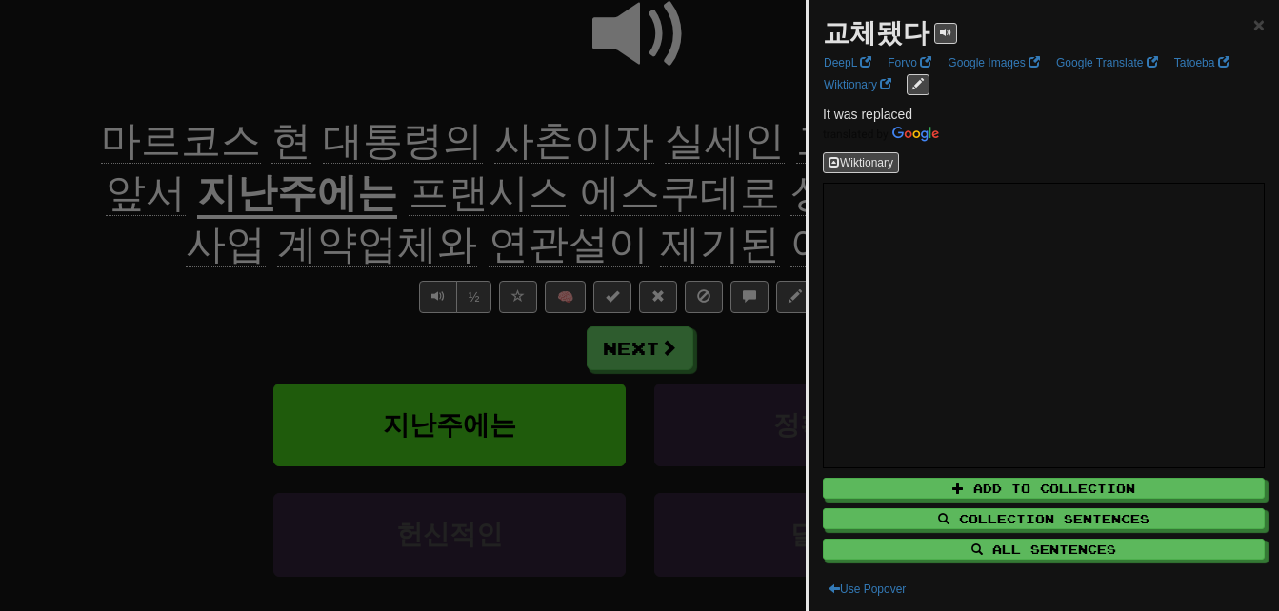
click at [737, 238] on div at bounding box center [639, 305] width 1279 height 611
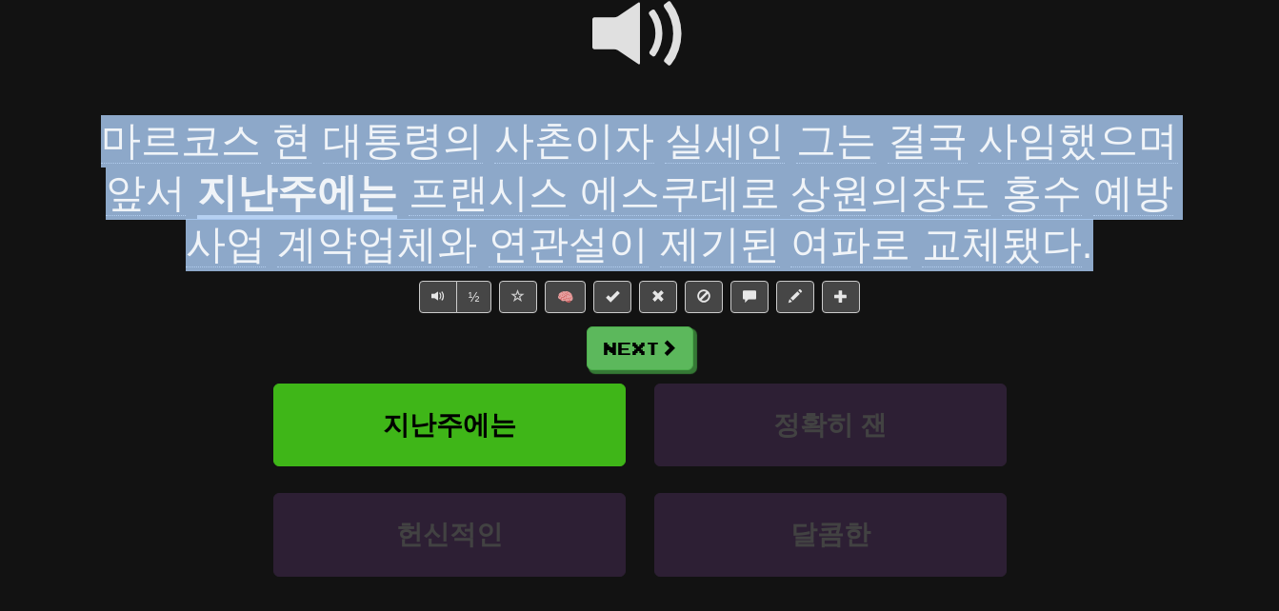
drag, startPoint x: 100, startPoint y: 140, endPoint x: 976, endPoint y: 236, distance: 881.5
click at [976, 236] on div "마르코스 현 대통령의 사촌이자 실세인 그는 결국 사임했으며 앞서 지난주에는 프랜시스 에스쿠데로 상원의장도 홍수 예방 사업 계약업체와 연관설이 …" at bounding box center [640, 193] width 1086 height 156
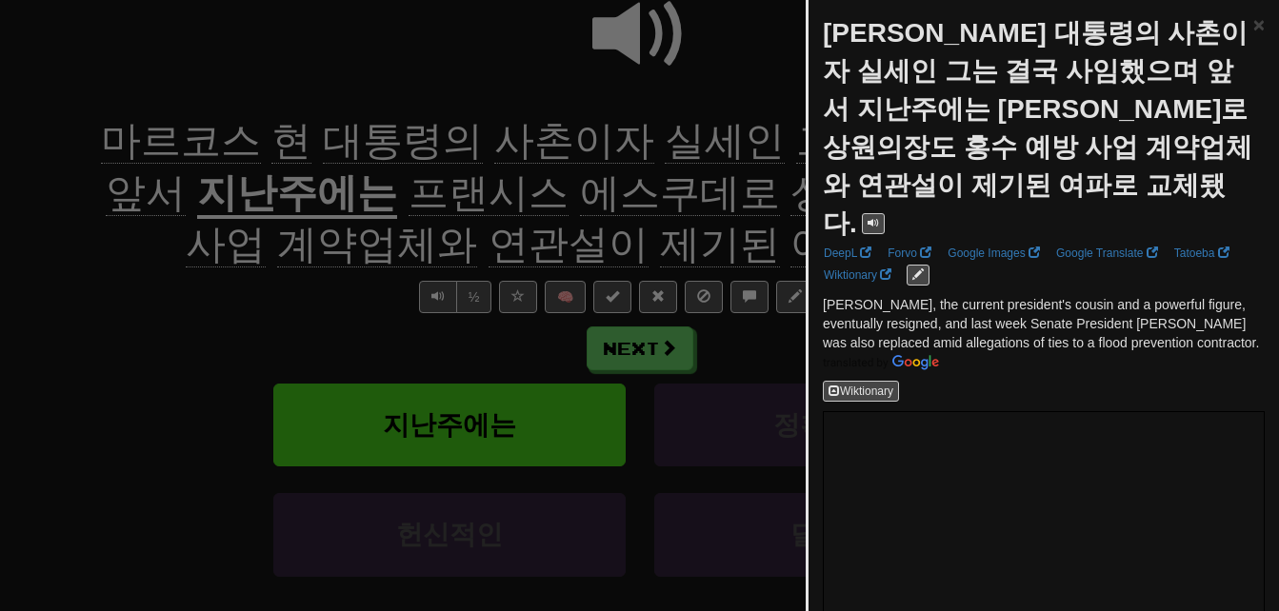
click at [720, 229] on div at bounding box center [639, 305] width 1279 height 611
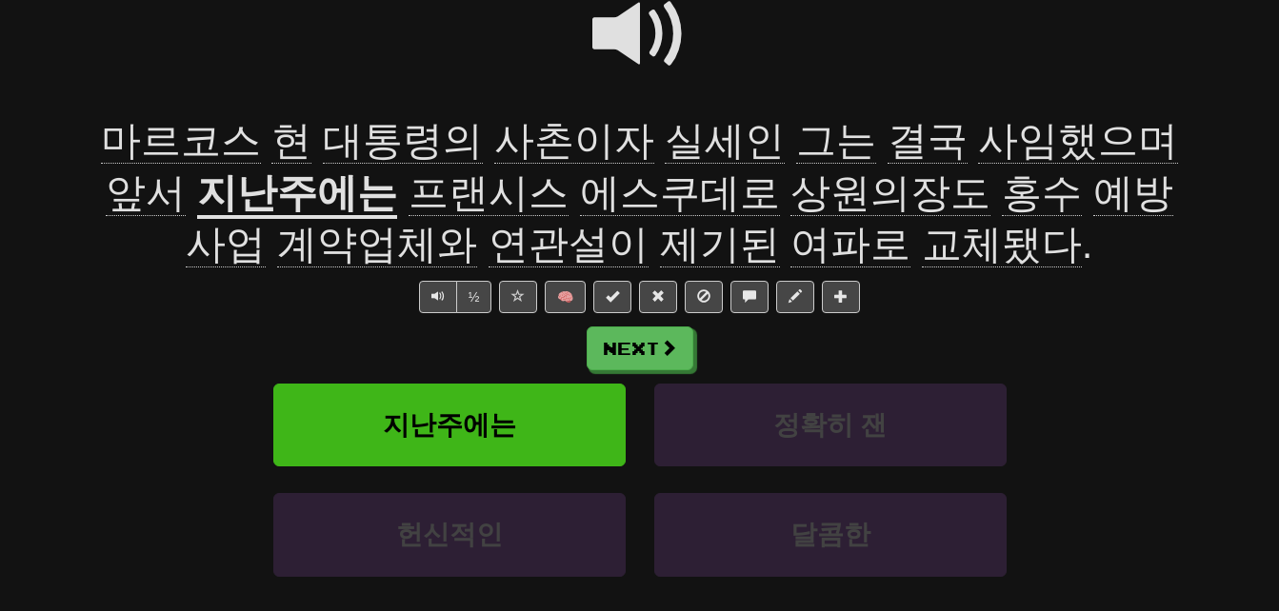
click at [608, 31] on span at bounding box center [639, 34] width 95 height 95
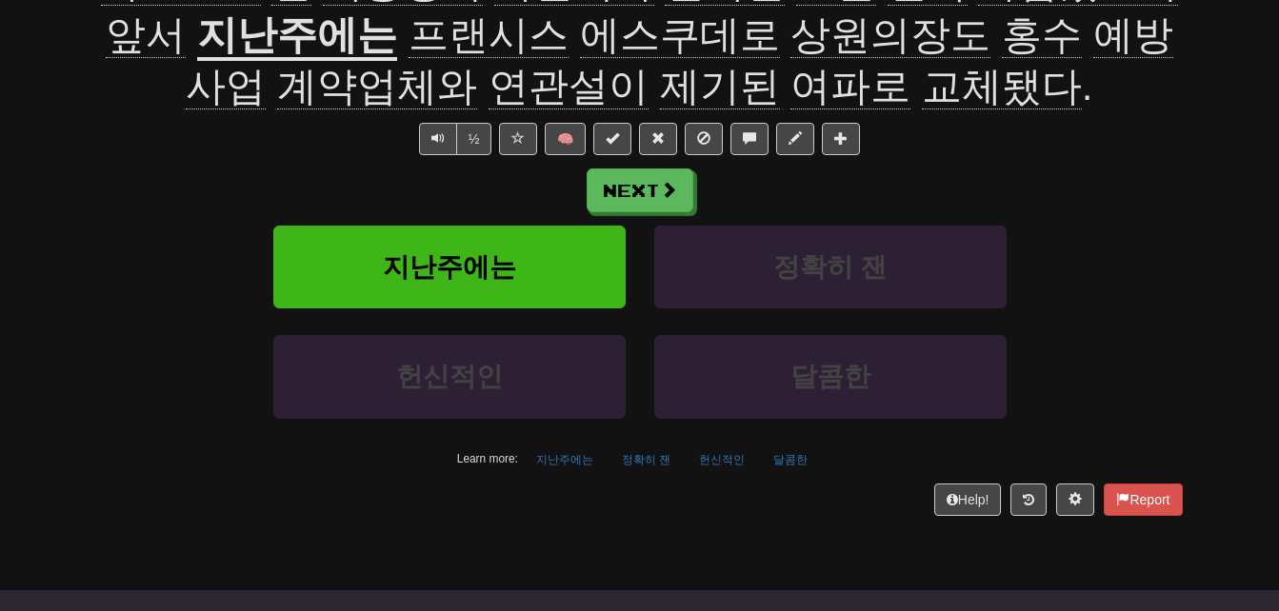
scroll to position [393, 0]
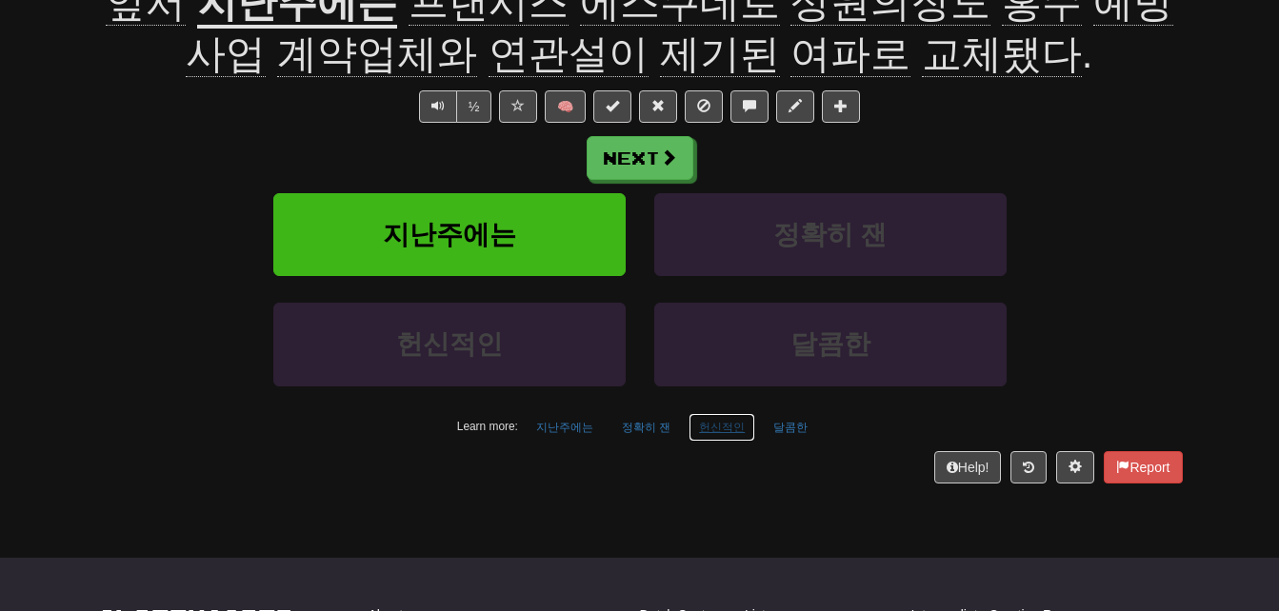
click at [725, 430] on button "헌신적인" at bounding box center [722, 427] width 67 height 29
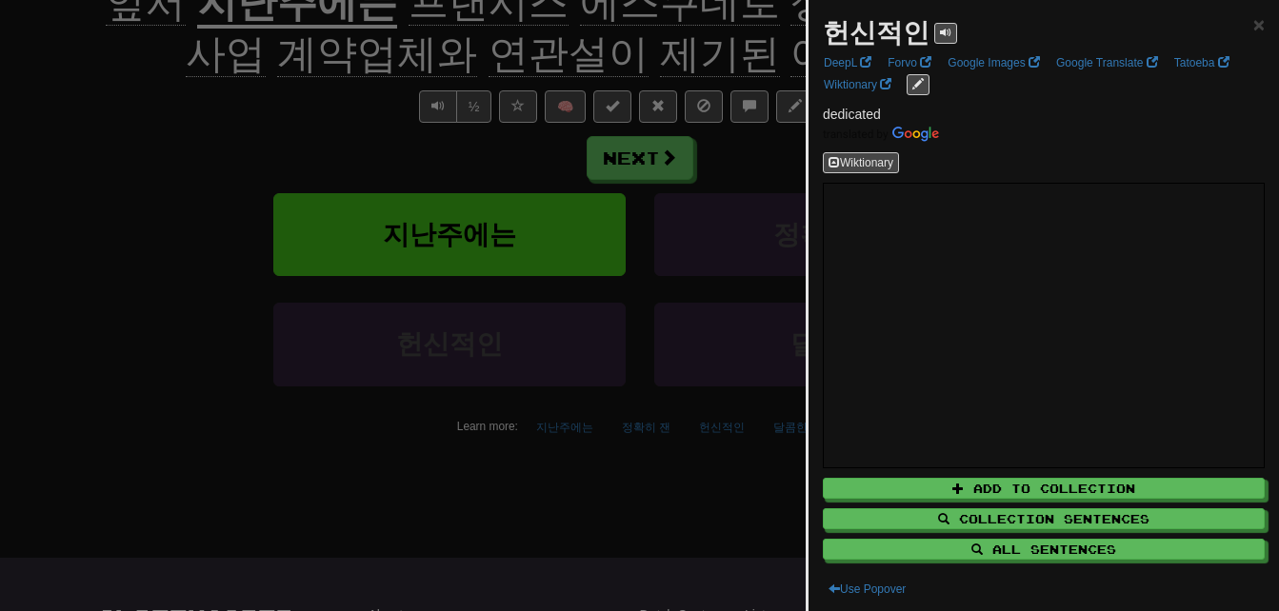
click at [132, 410] on div at bounding box center [639, 305] width 1279 height 611
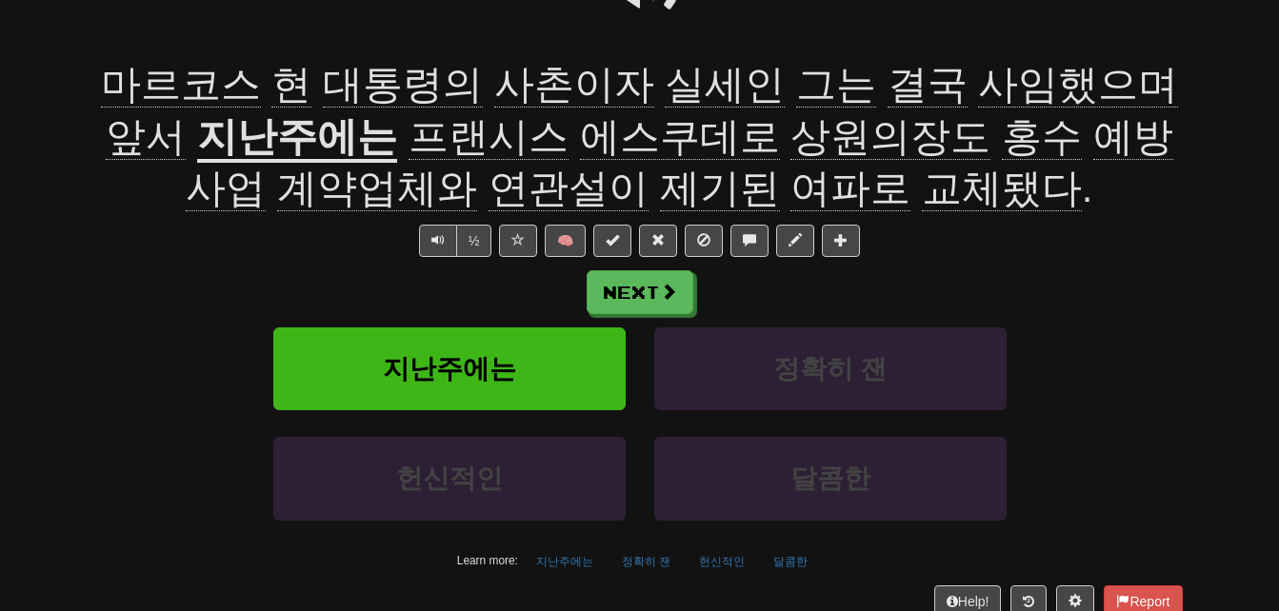
scroll to position [203, 0]
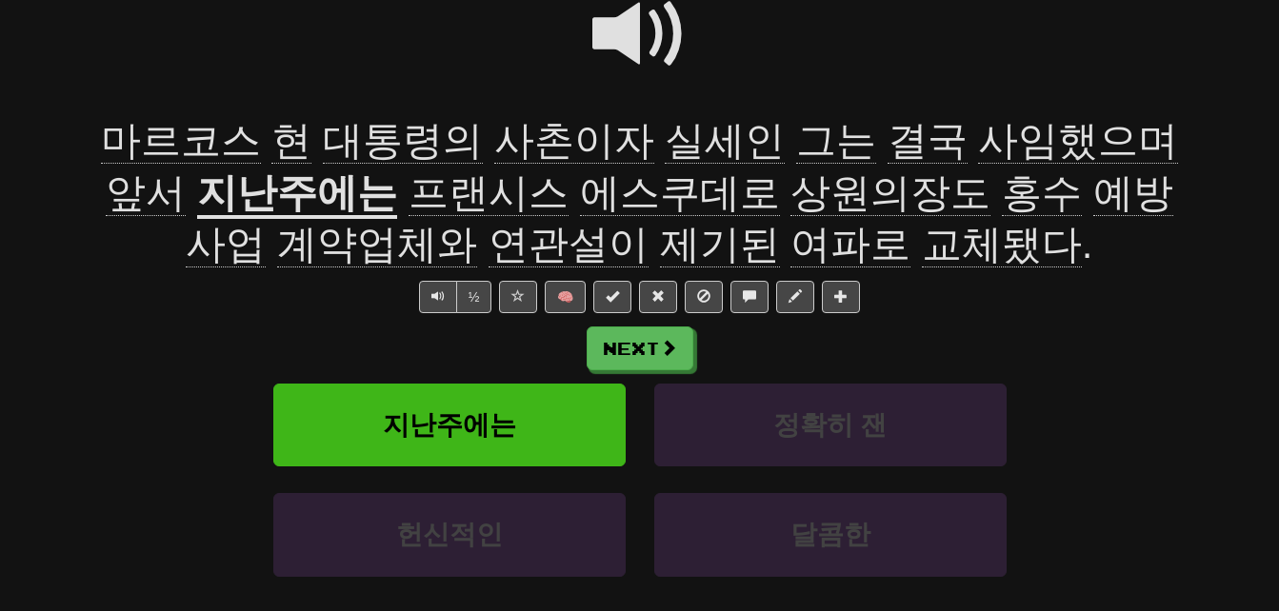
click at [624, 30] on span at bounding box center [639, 34] width 95 height 95
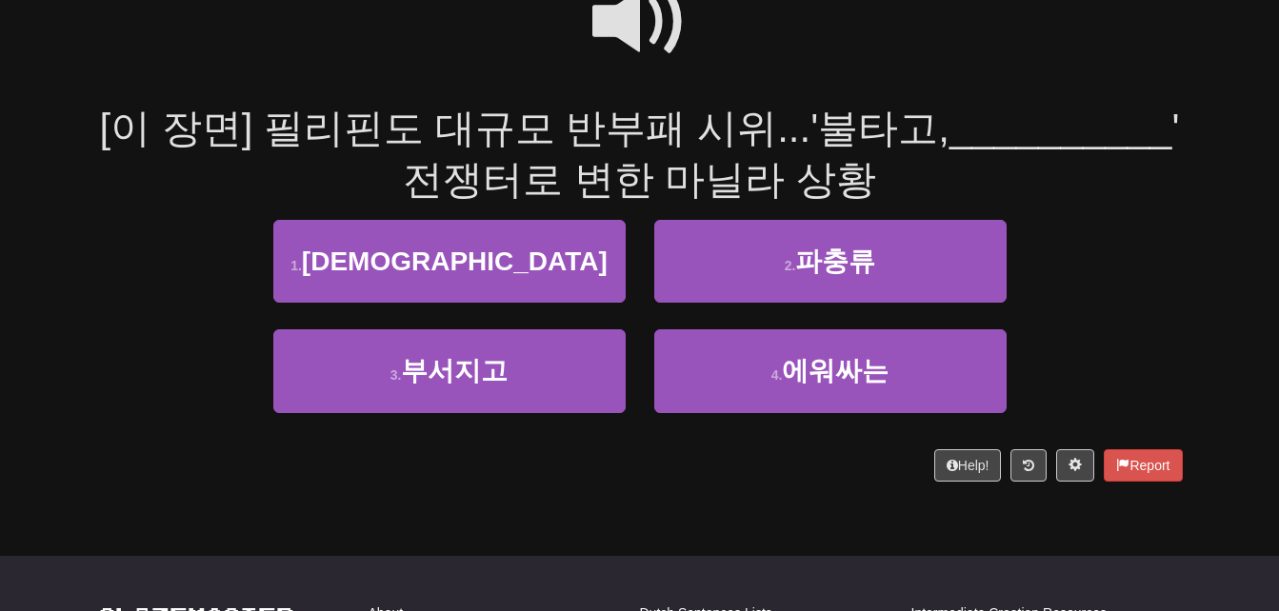
click at [624, 30] on span at bounding box center [639, 21] width 95 height 95
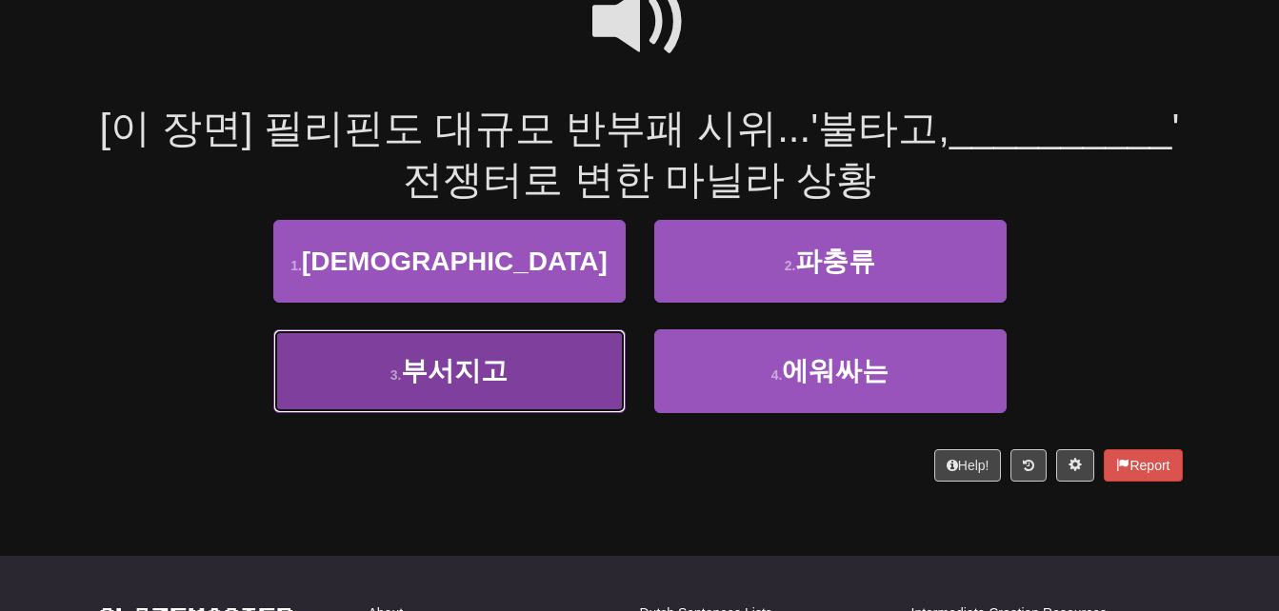
click at [526, 369] on button "3 . 부서지고" at bounding box center [449, 371] width 352 height 83
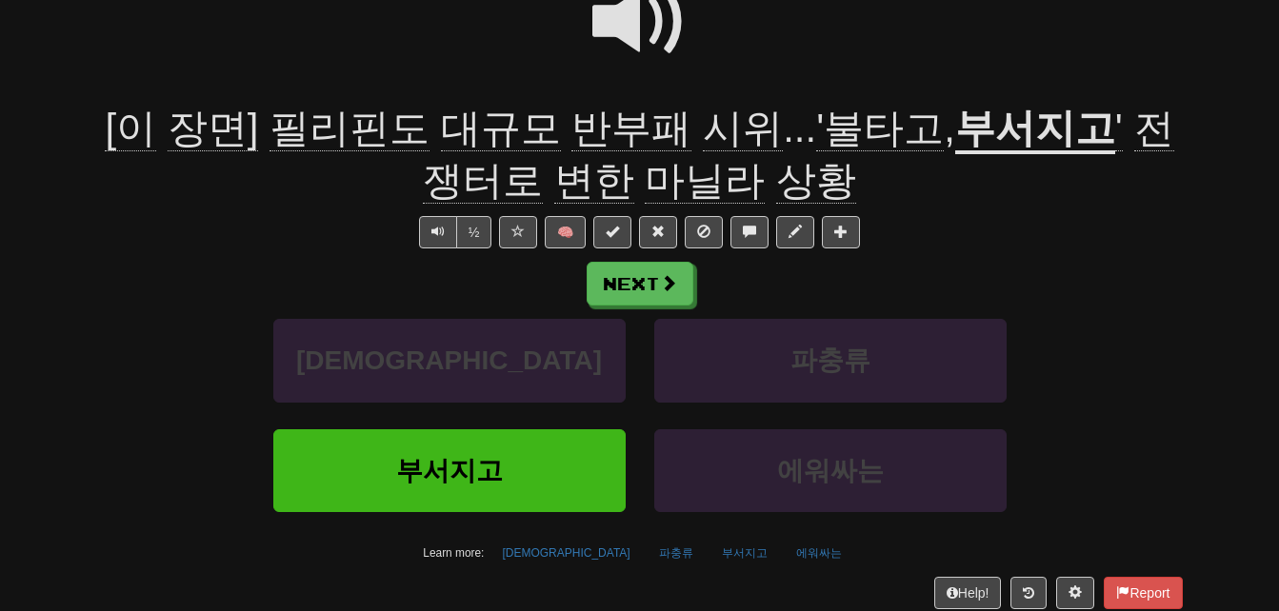
click at [816, 135] on span "'불타고" at bounding box center [880, 129] width 128 height 46
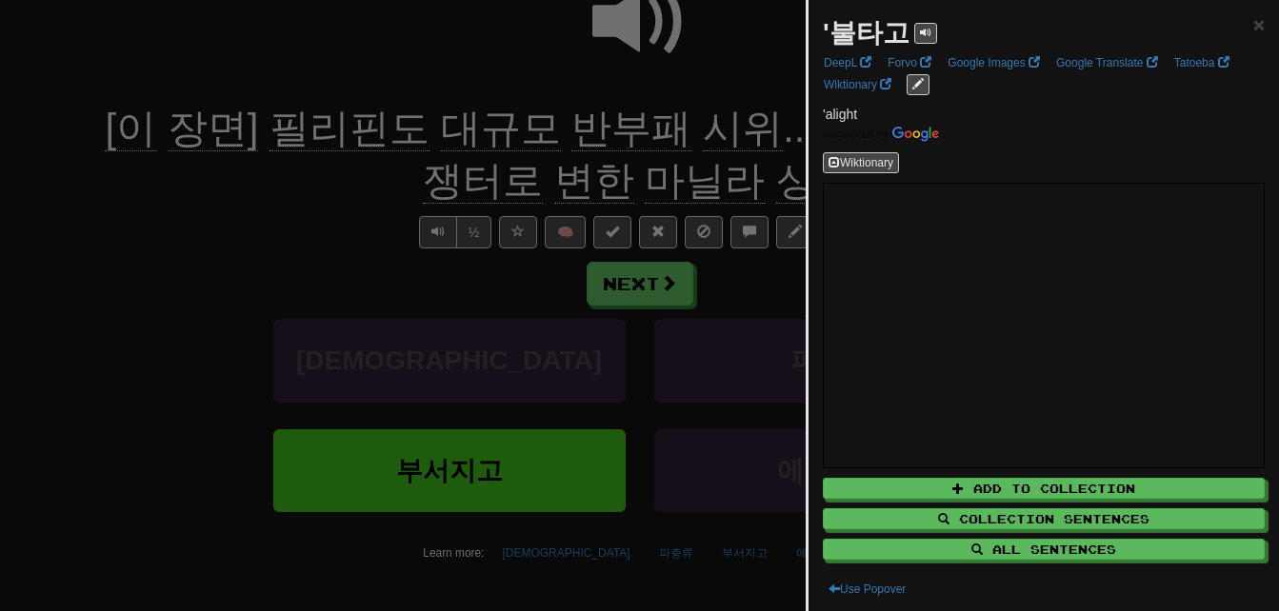
click at [775, 135] on div at bounding box center [639, 305] width 1279 height 611
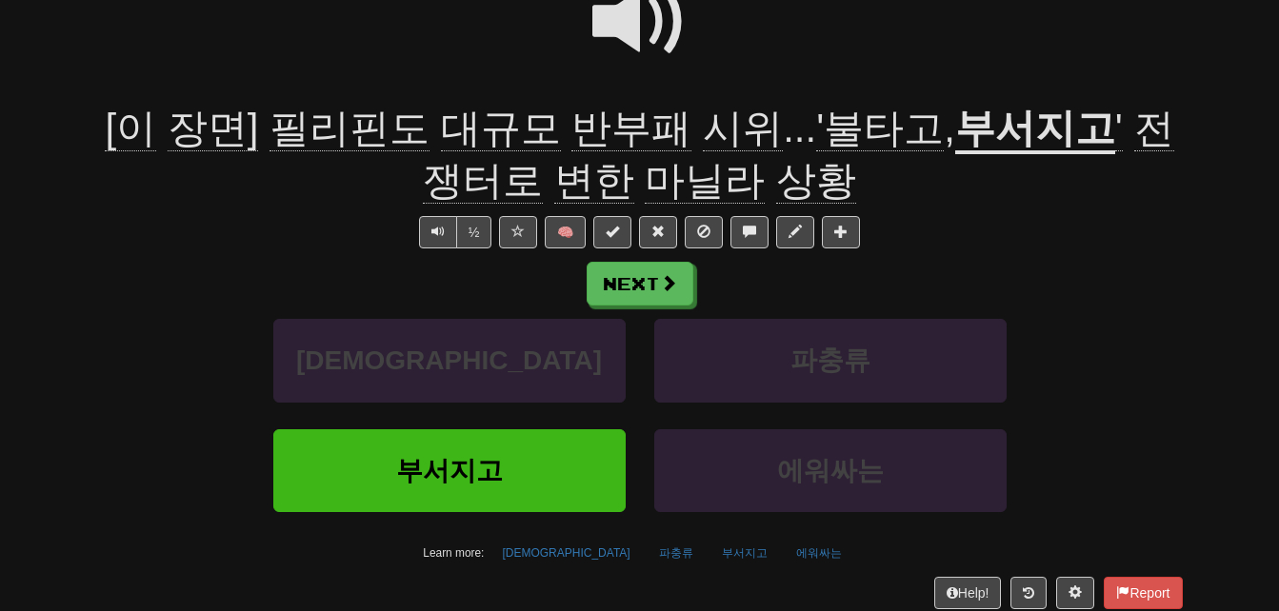
click at [955, 132] on u "부서지고" at bounding box center [1035, 130] width 160 height 49
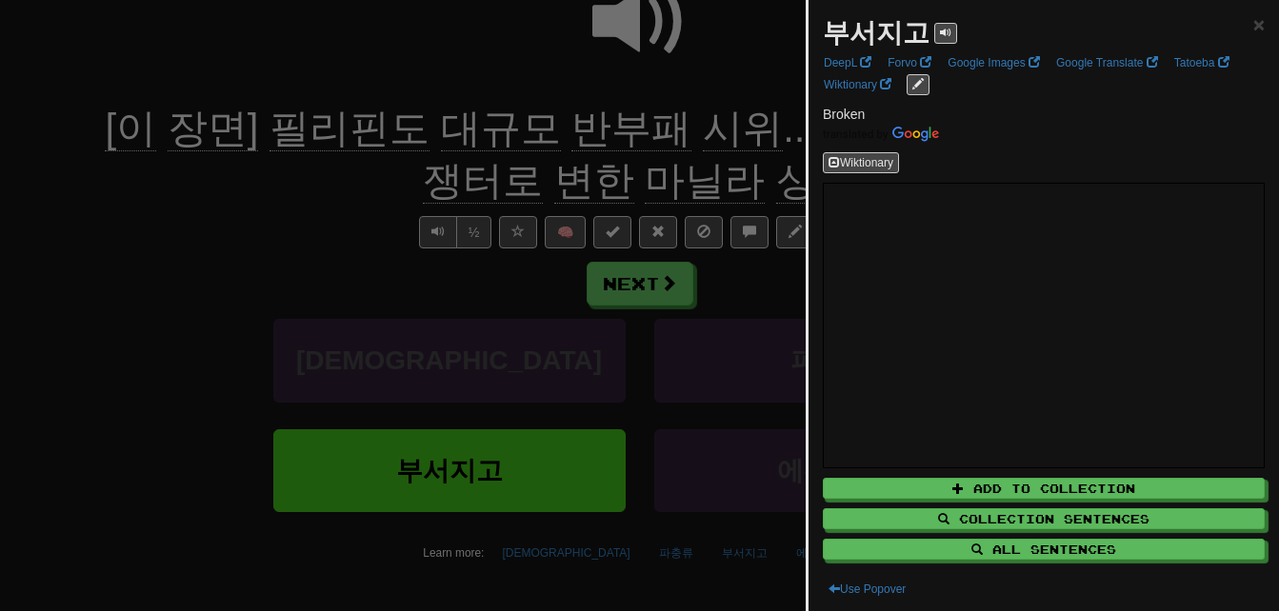
click at [752, 133] on div at bounding box center [639, 305] width 1279 height 611
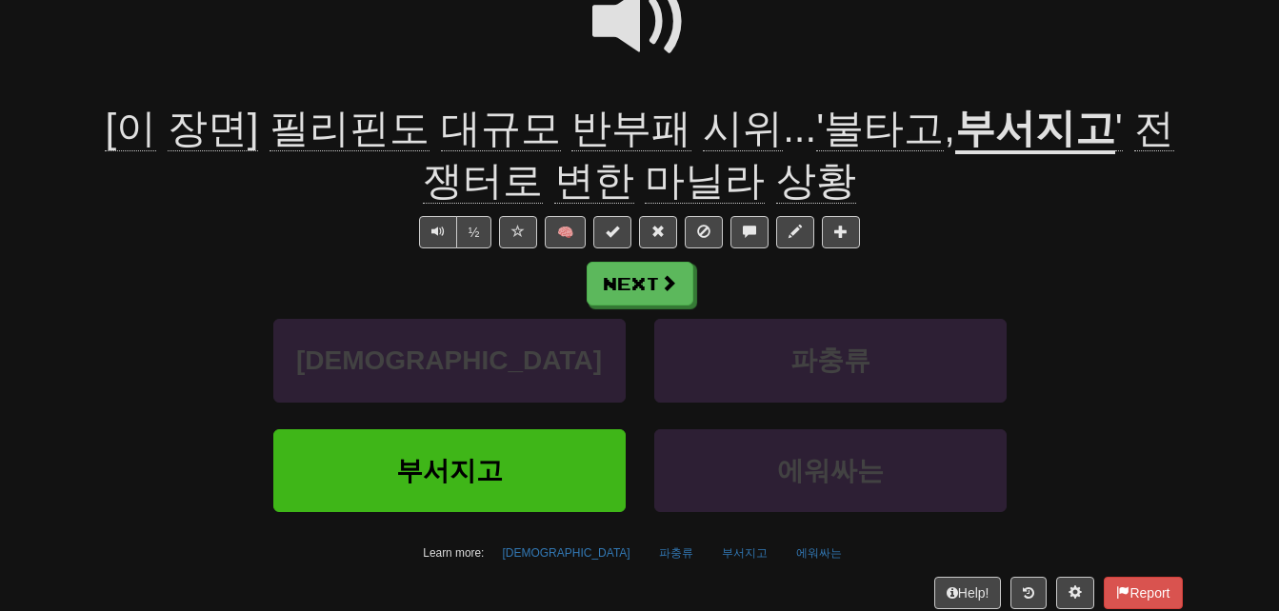
click at [1092, 131] on span "전쟁터로" at bounding box center [798, 155] width 751 height 98
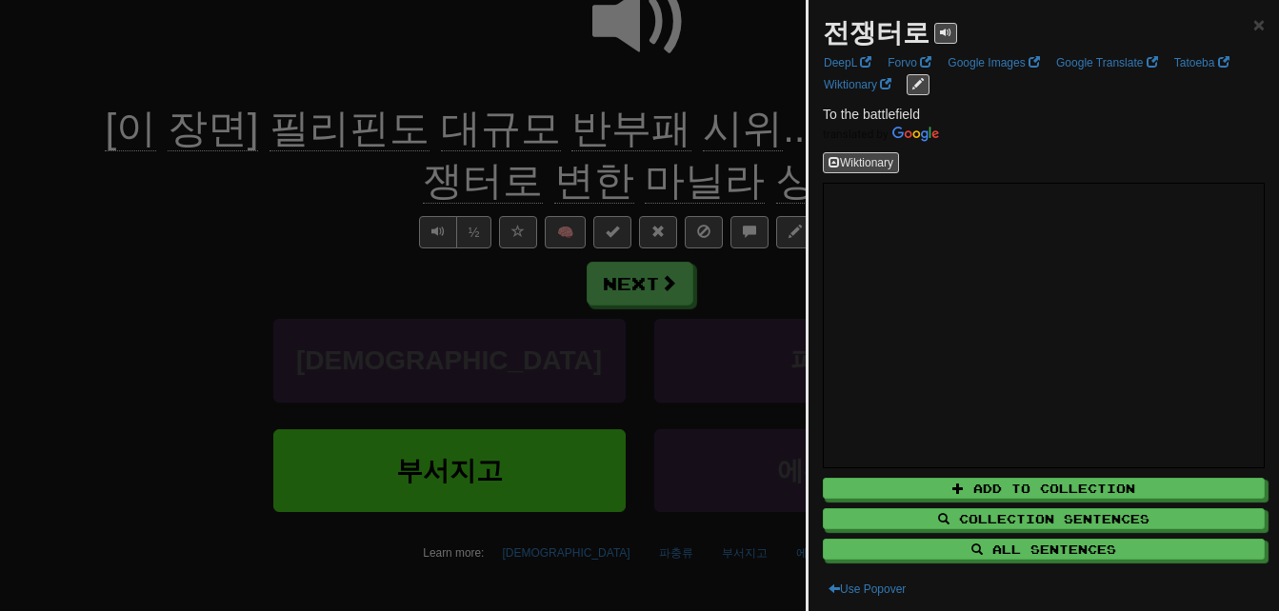
click at [545, 185] on div at bounding box center [639, 305] width 1279 height 611
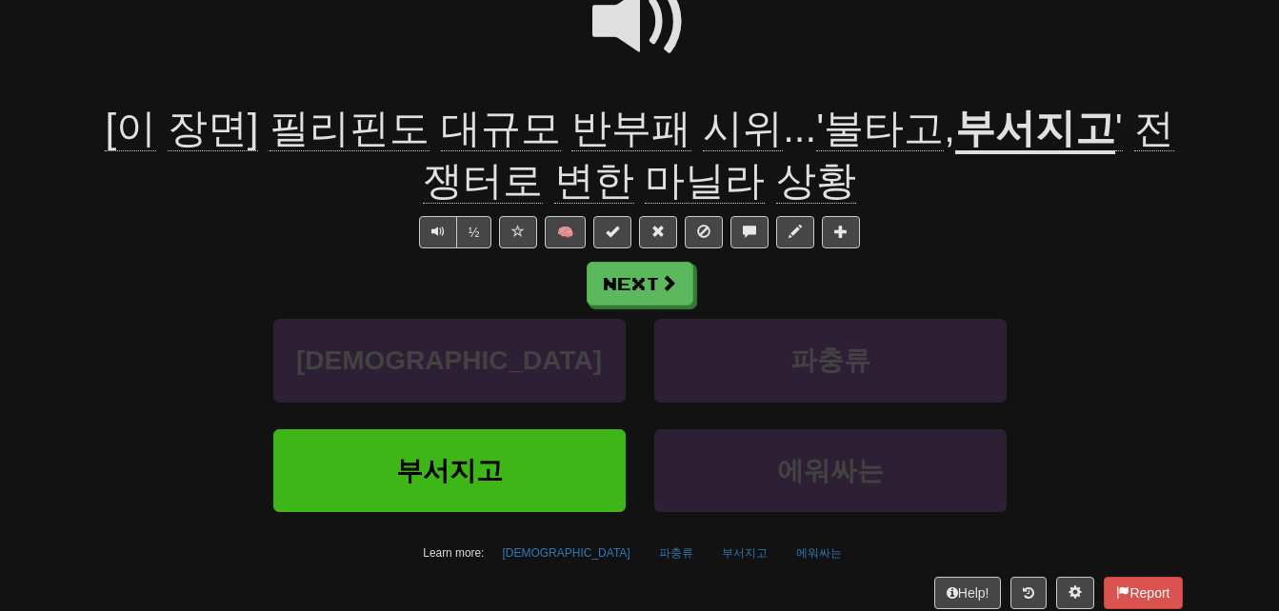
click at [554, 185] on span "변한" at bounding box center [594, 181] width 80 height 46
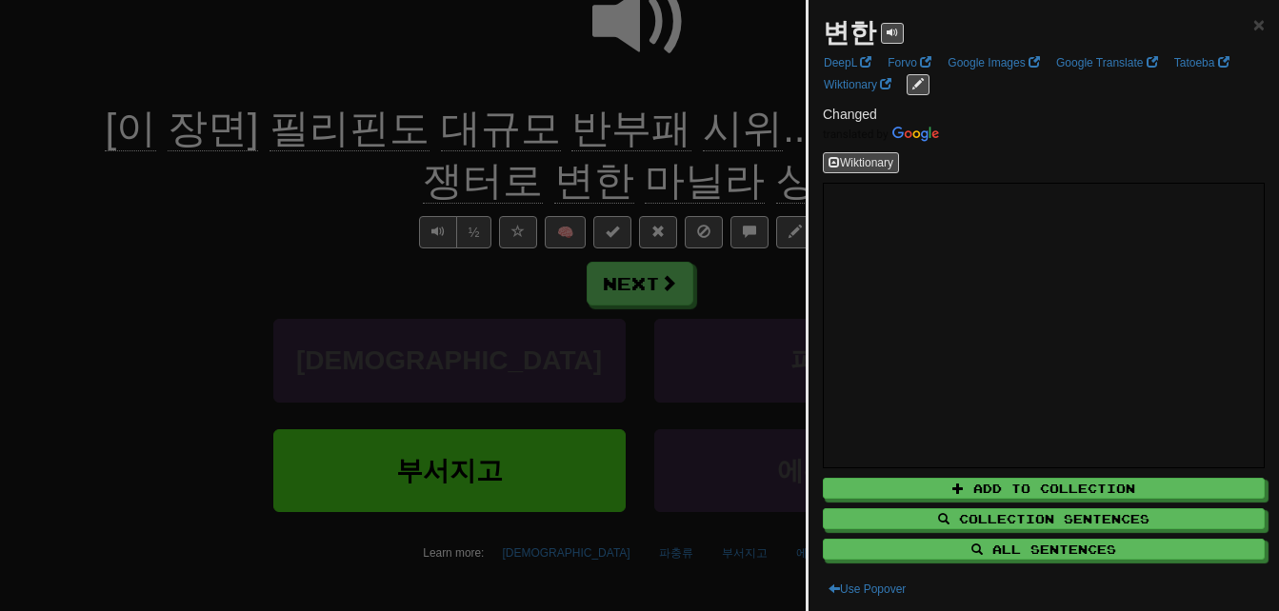
click at [546, 185] on div at bounding box center [639, 305] width 1279 height 611
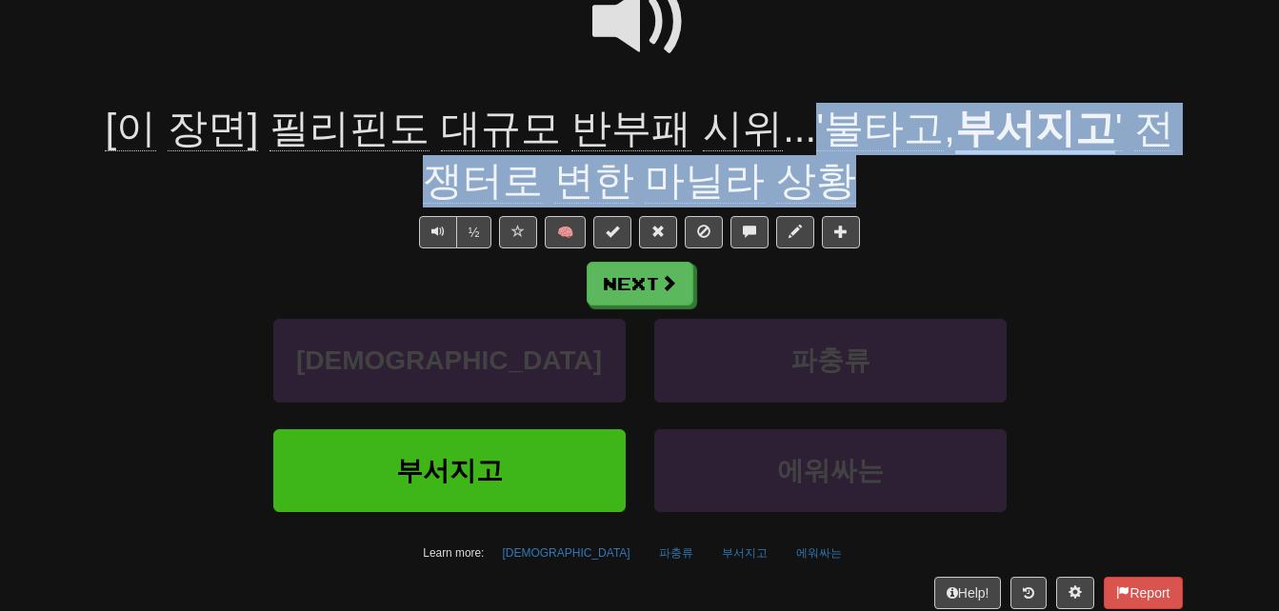
drag, startPoint x: 766, startPoint y: 118, endPoint x: 817, endPoint y: 168, distance: 71.4
click at [817, 168] on div "[이 장면] 필리핀도 대규모 반부패 시위 ... '불타고 , 부서지고 ' 전쟁터로 변한 마닐라 상황" at bounding box center [640, 155] width 1086 height 104
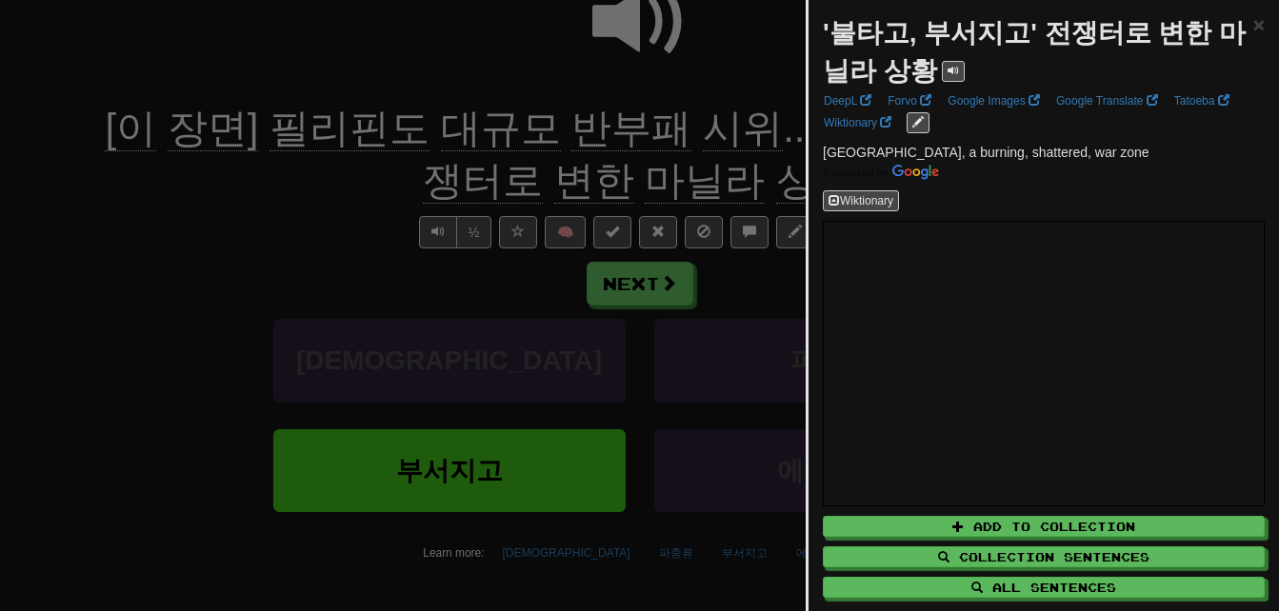
click at [363, 195] on div at bounding box center [639, 305] width 1279 height 611
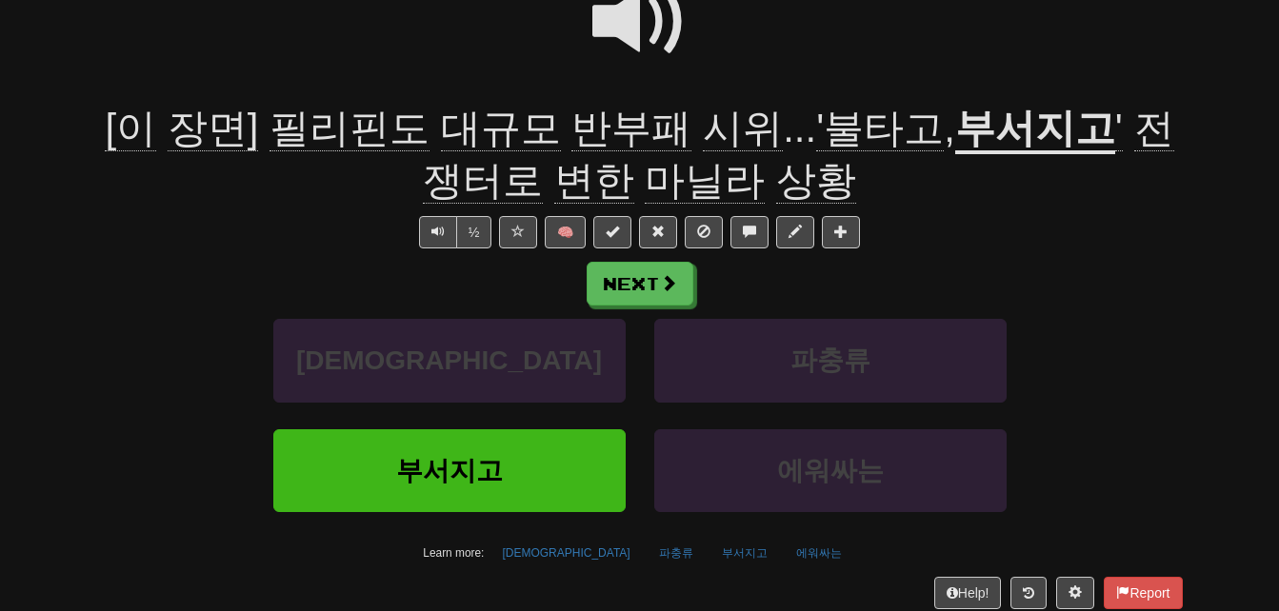
click at [776, 174] on span "상황" at bounding box center [816, 181] width 80 height 46
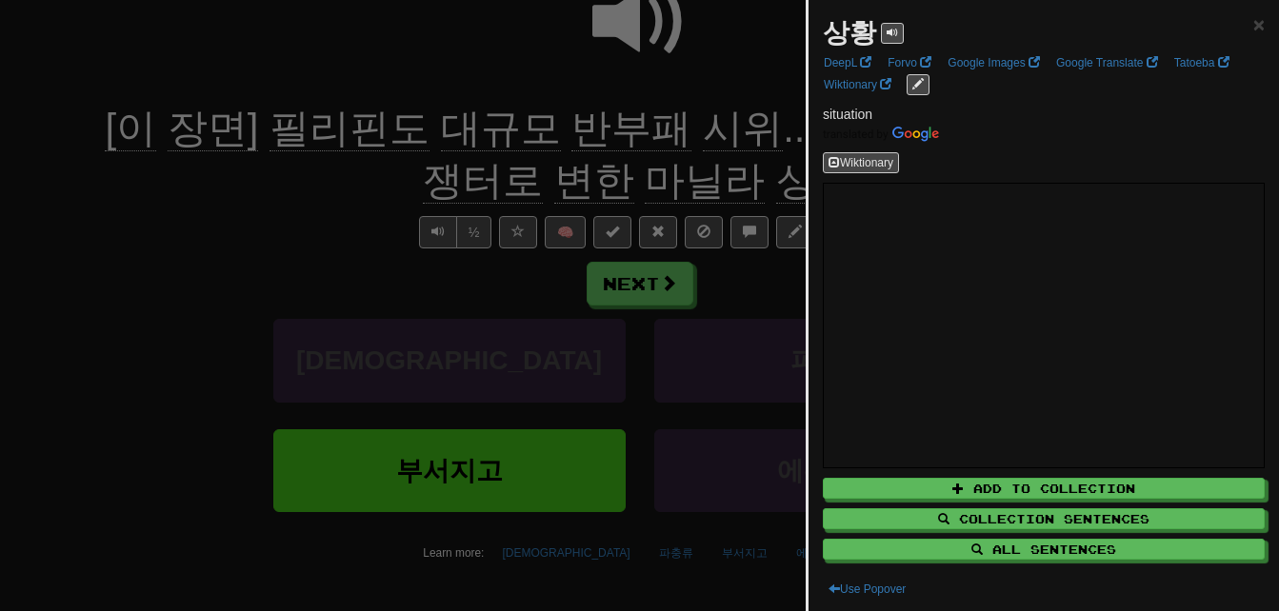
click at [751, 174] on div at bounding box center [639, 305] width 1279 height 611
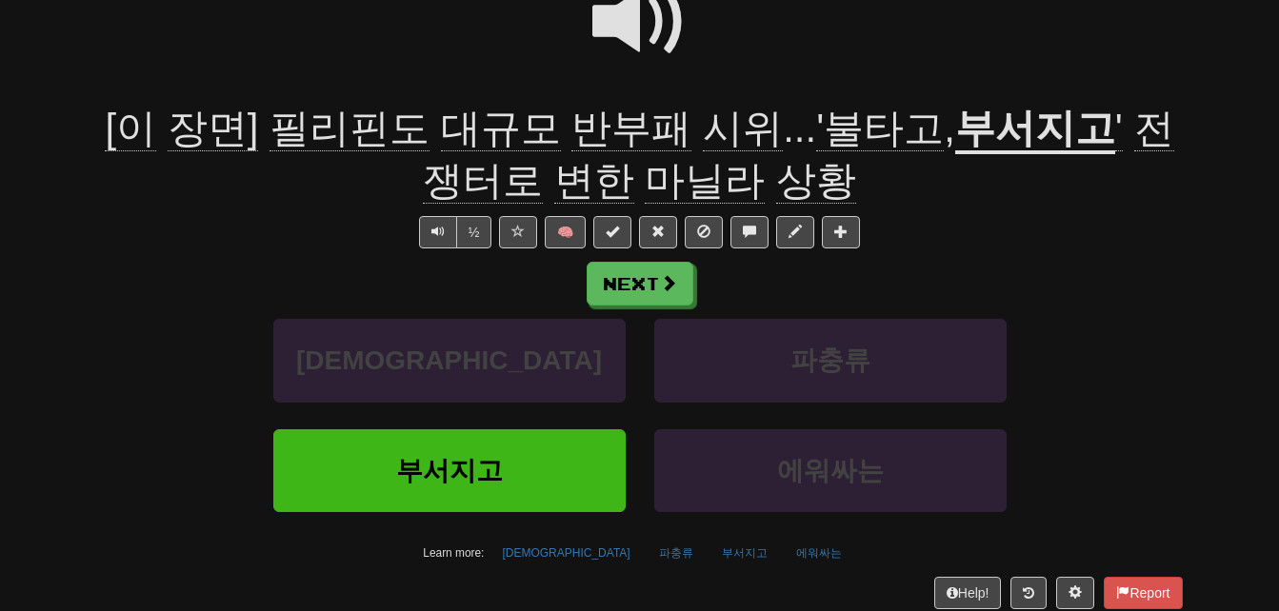
click at [616, 17] on span at bounding box center [639, 21] width 95 height 95
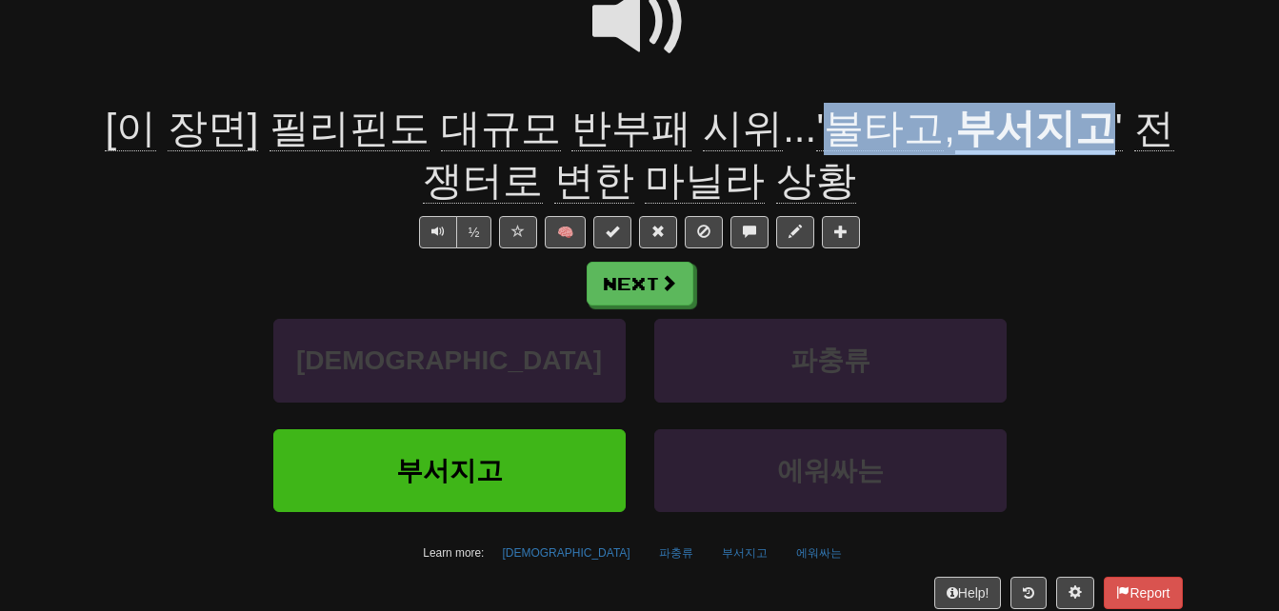
drag, startPoint x: 772, startPoint y: 121, endPoint x: 1052, endPoint y: 124, distance: 280.0
click at [1052, 124] on div "[이 장면] 필리핀도 대규모 반부패 시위 ... '불타고 , 부서지고 ' 전쟁터로 변한 마닐라 상황" at bounding box center [640, 155] width 1086 height 104
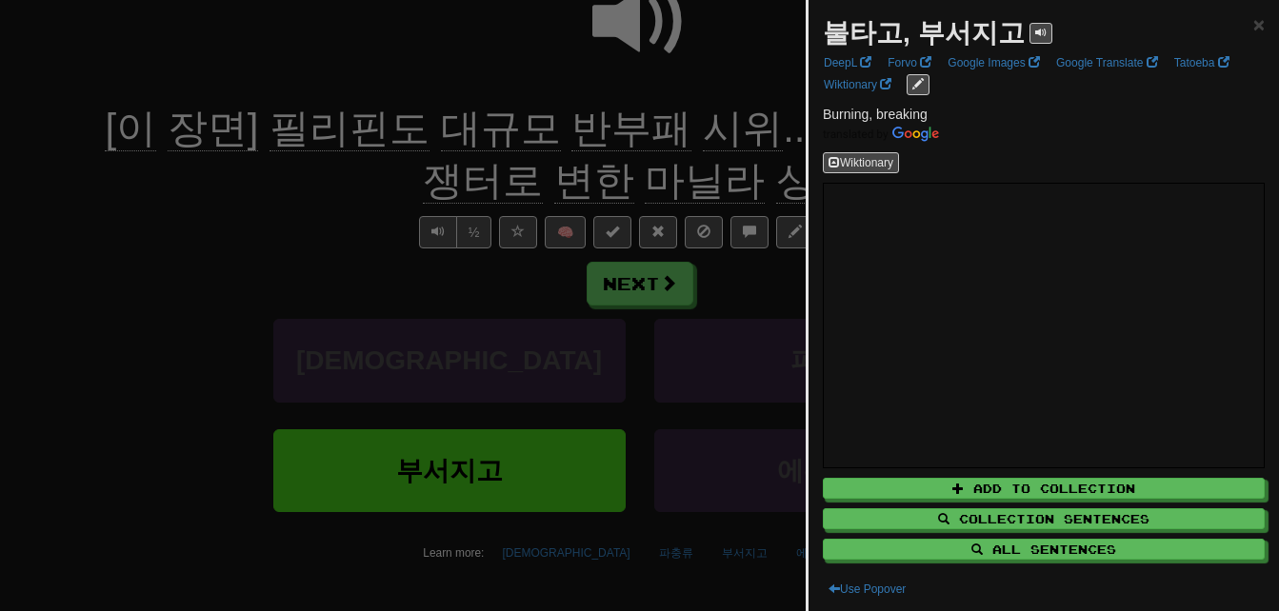
click at [302, 247] on div at bounding box center [639, 305] width 1279 height 611
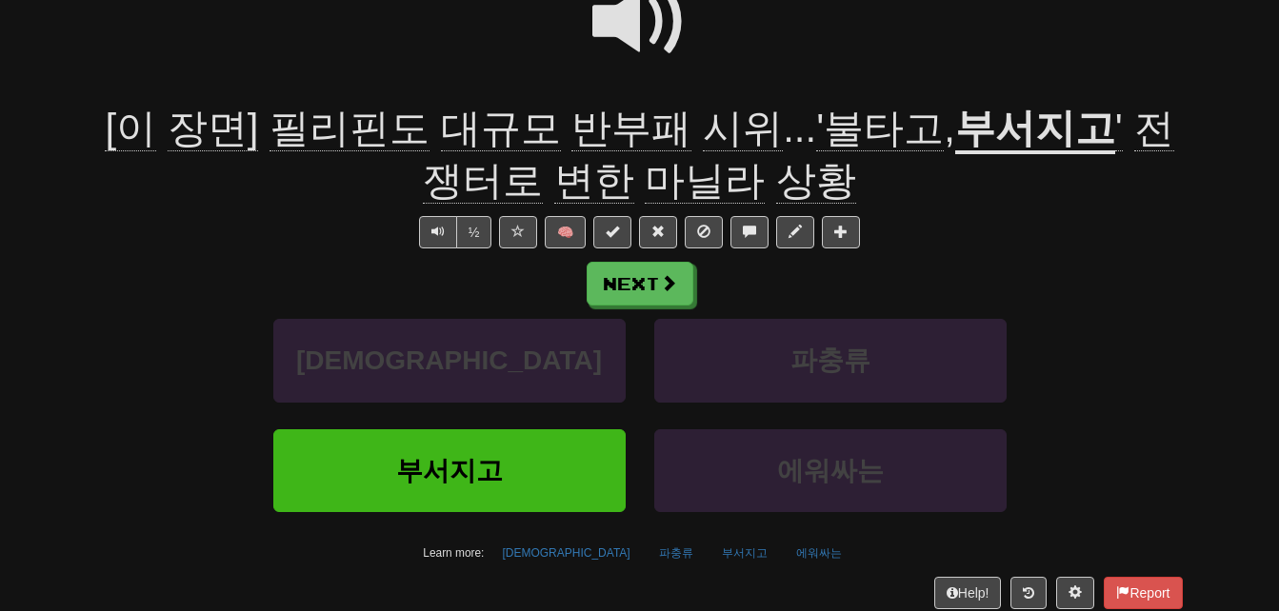
click at [629, 19] on span at bounding box center [639, 21] width 95 height 95
click at [642, 280] on button "Next" at bounding box center [641, 285] width 107 height 44
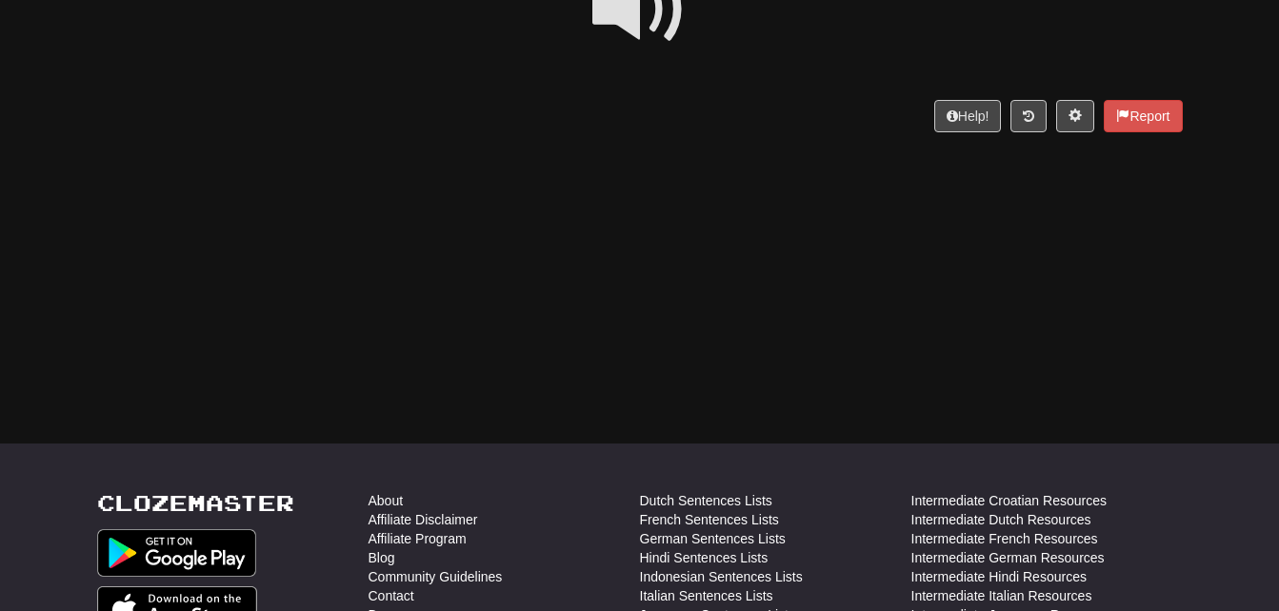
scroll to position [0, 0]
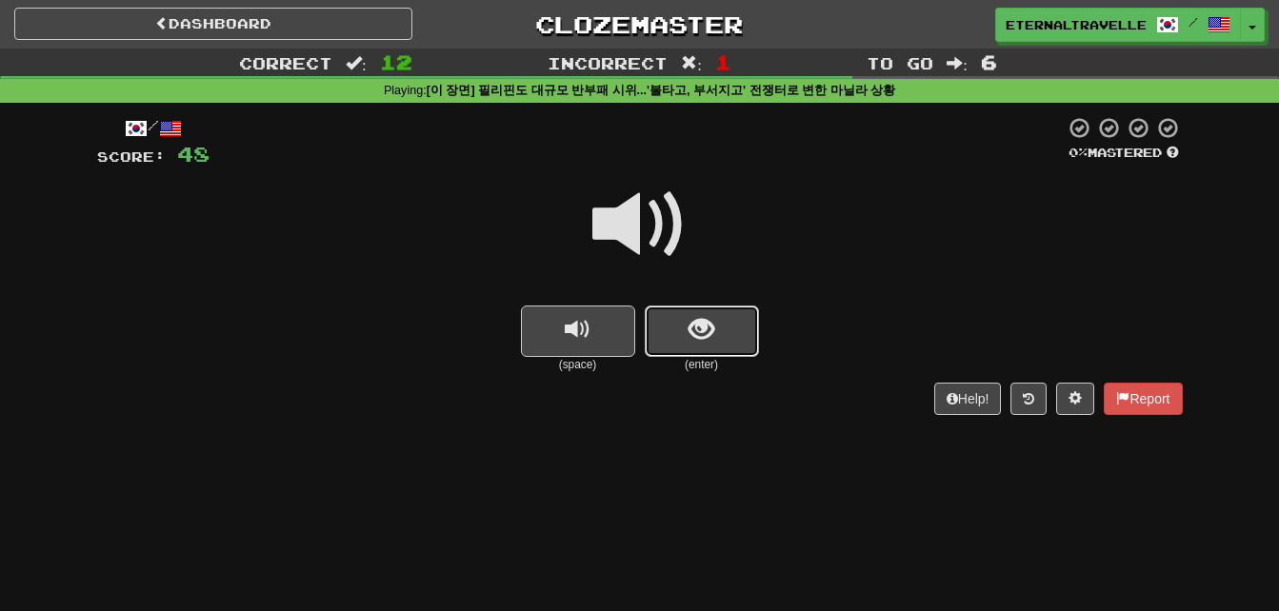
click at [702, 328] on span "show sentence" at bounding box center [702, 330] width 26 height 26
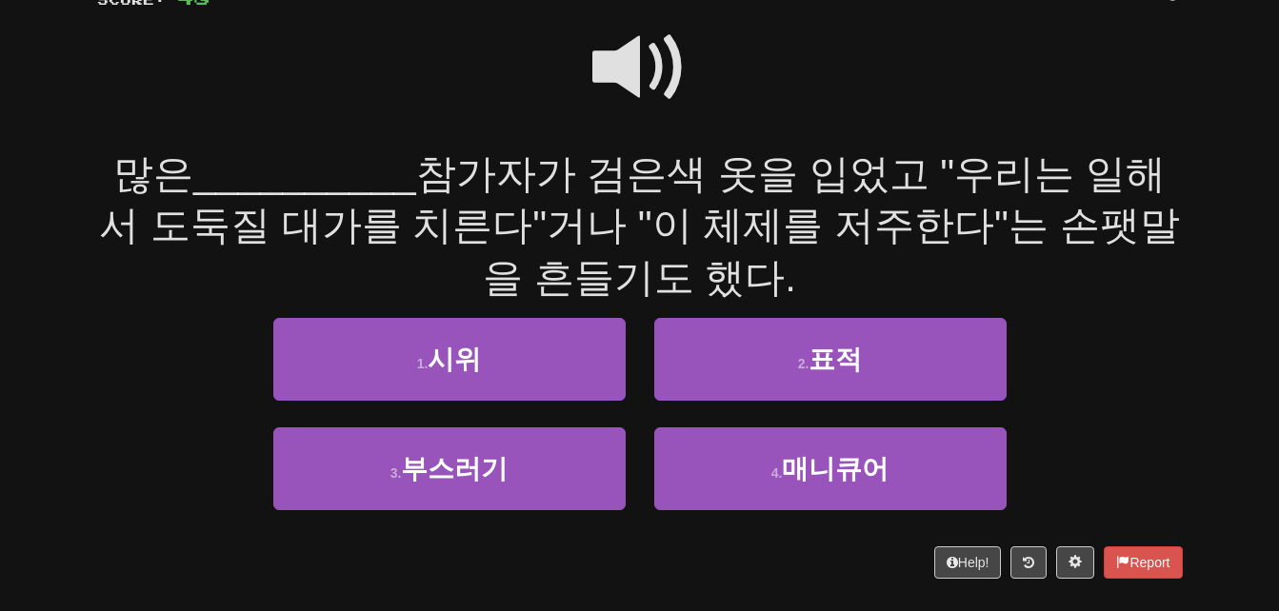
scroll to position [190, 0]
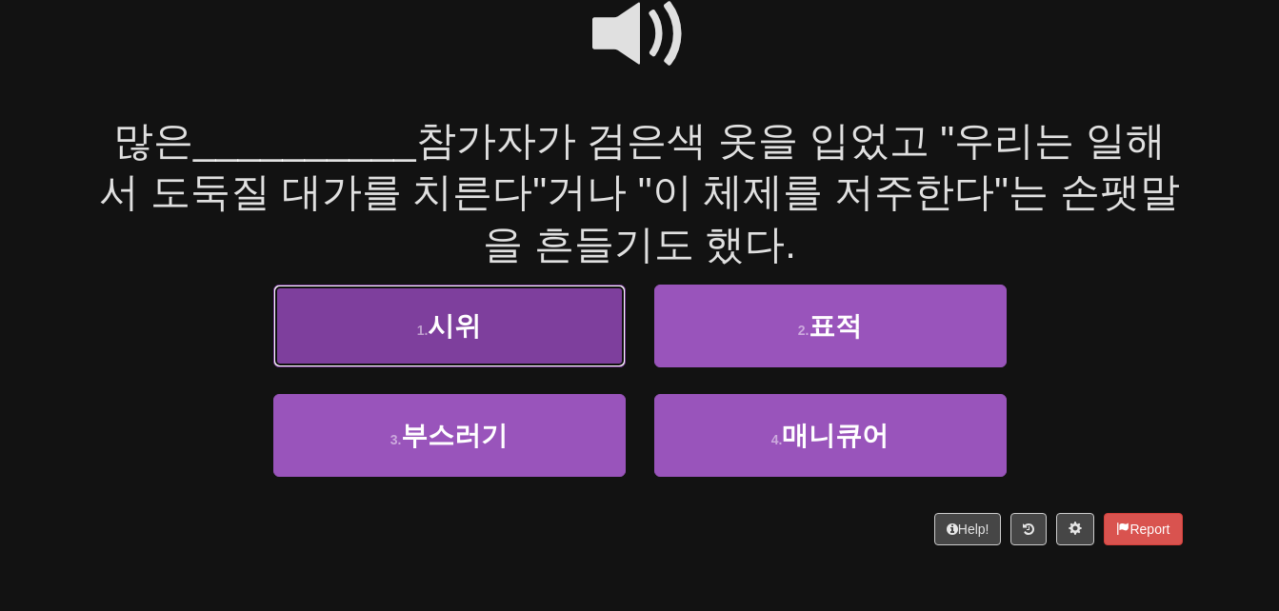
click at [404, 357] on button "1 . 시위" at bounding box center [449, 326] width 352 height 83
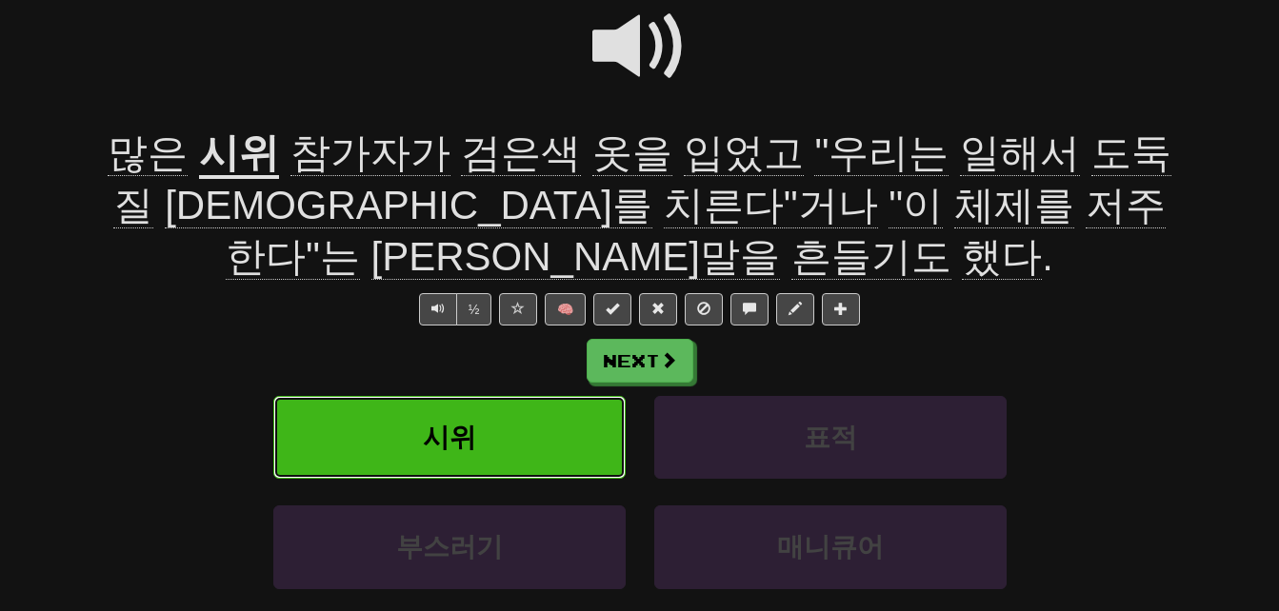
scroll to position [203, 0]
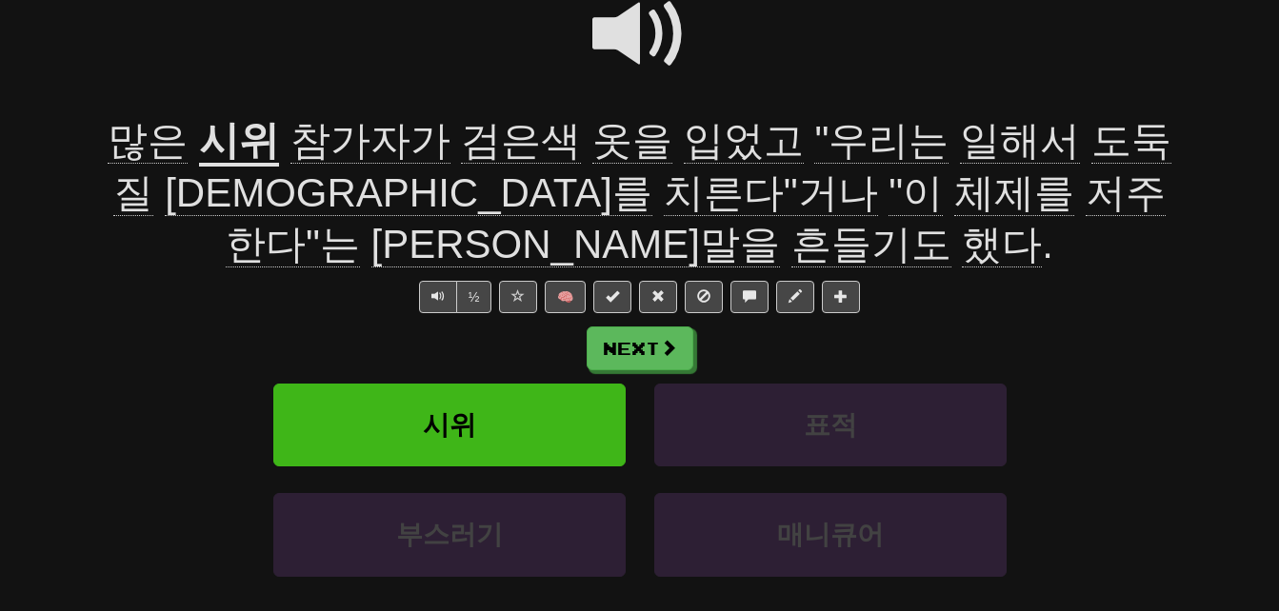
click at [480, 141] on span "검은색" at bounding box center [521, 141] width 120 height 46
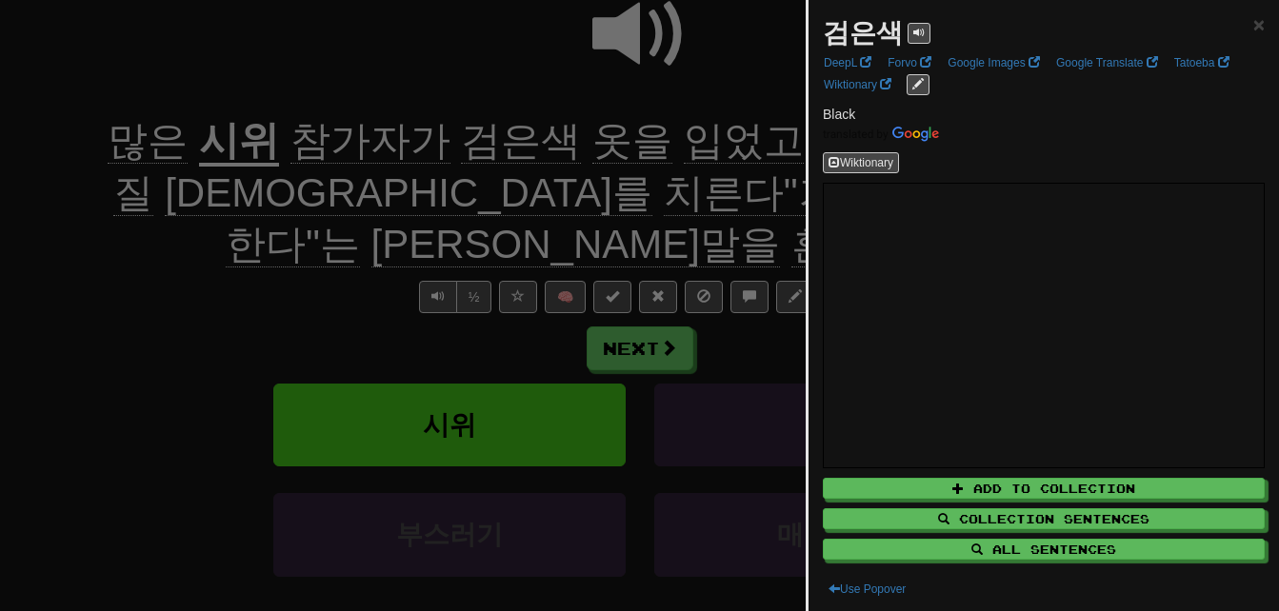
click at [480, 141] on div at bounding box center [639, 305] width 1279 height 611
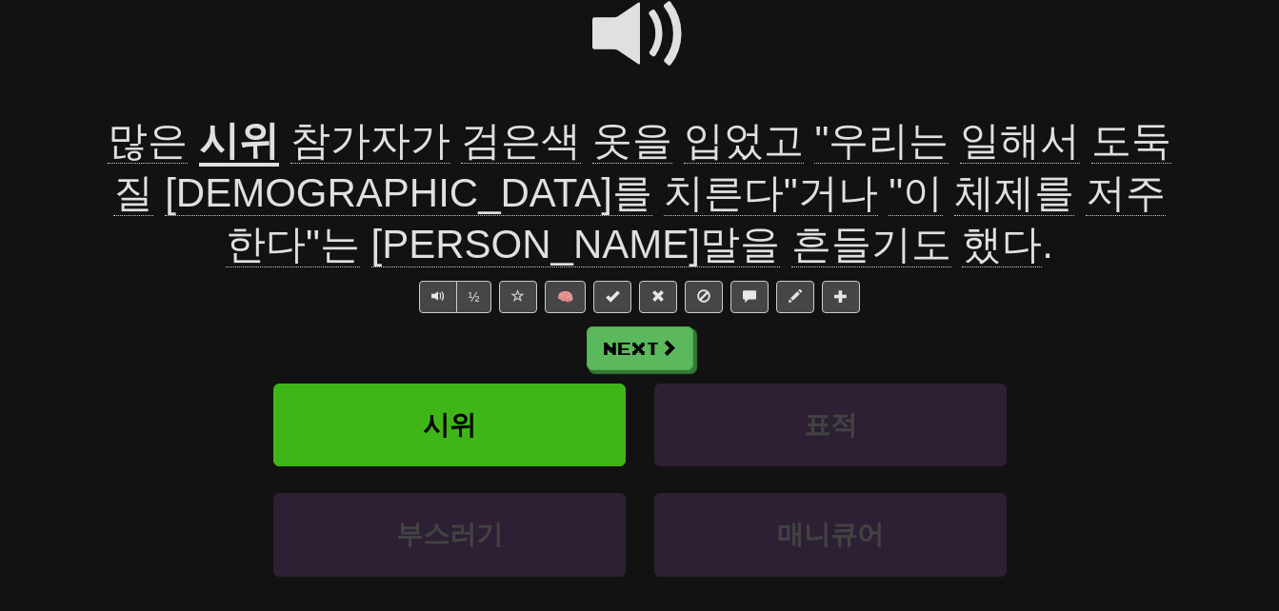
click at [592, 143] on span "옷을" at bounding box center [632, 141] width 80 height 46
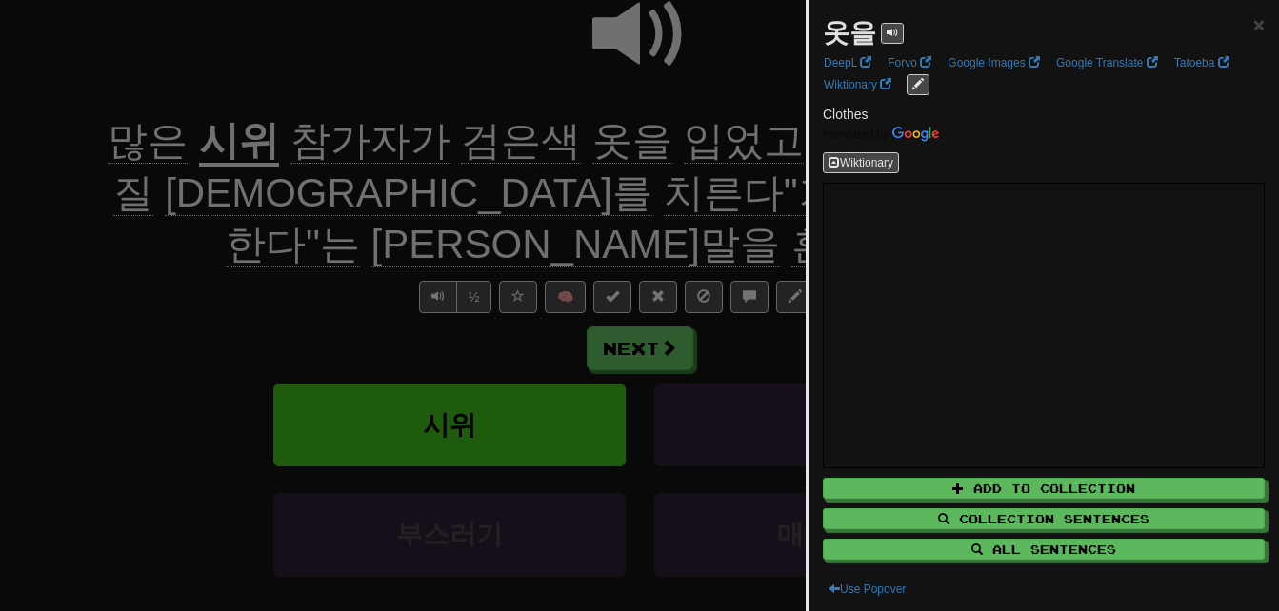
click at [563, 143] on div at bounding box center [639, 305] width 1279 height 611
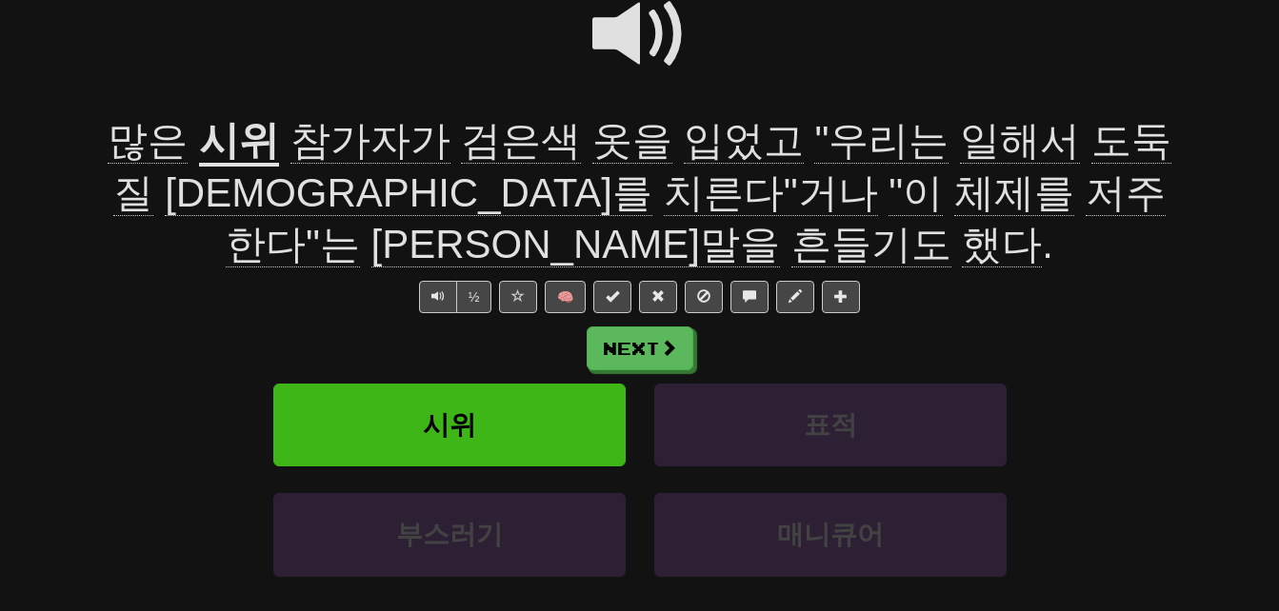
click at [1065, 137] on span "도둑질" at bounding box center [641, 167] width 1057 height 98
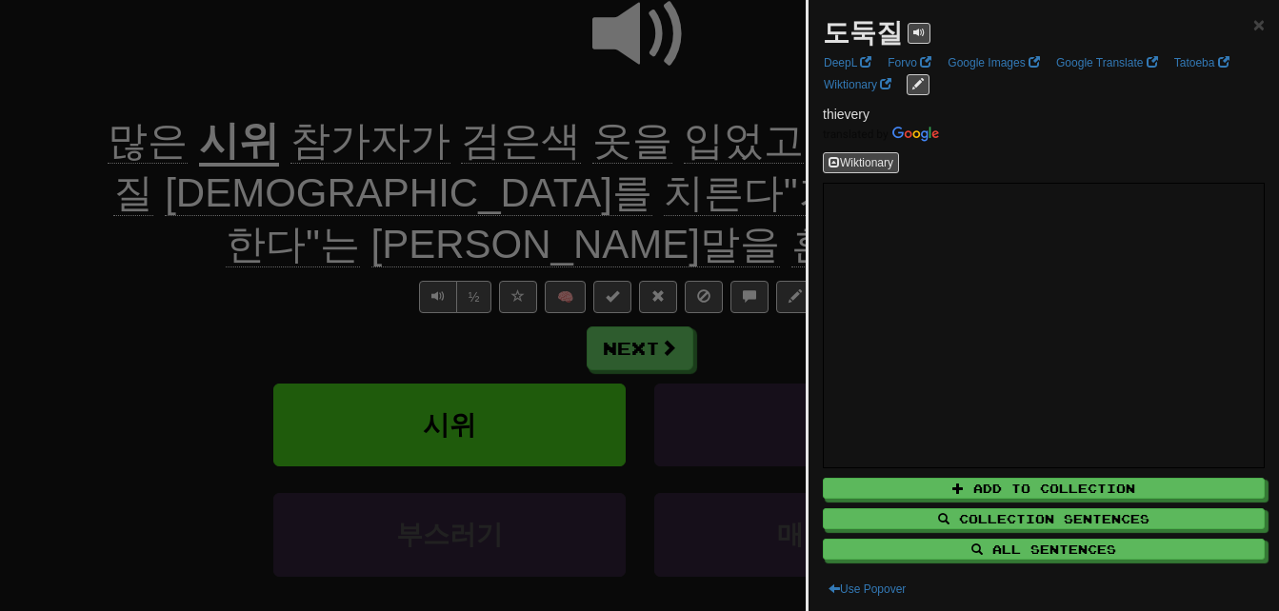
click at [698, 157] on div at bounding box center [639, 305] width 1279 height 611
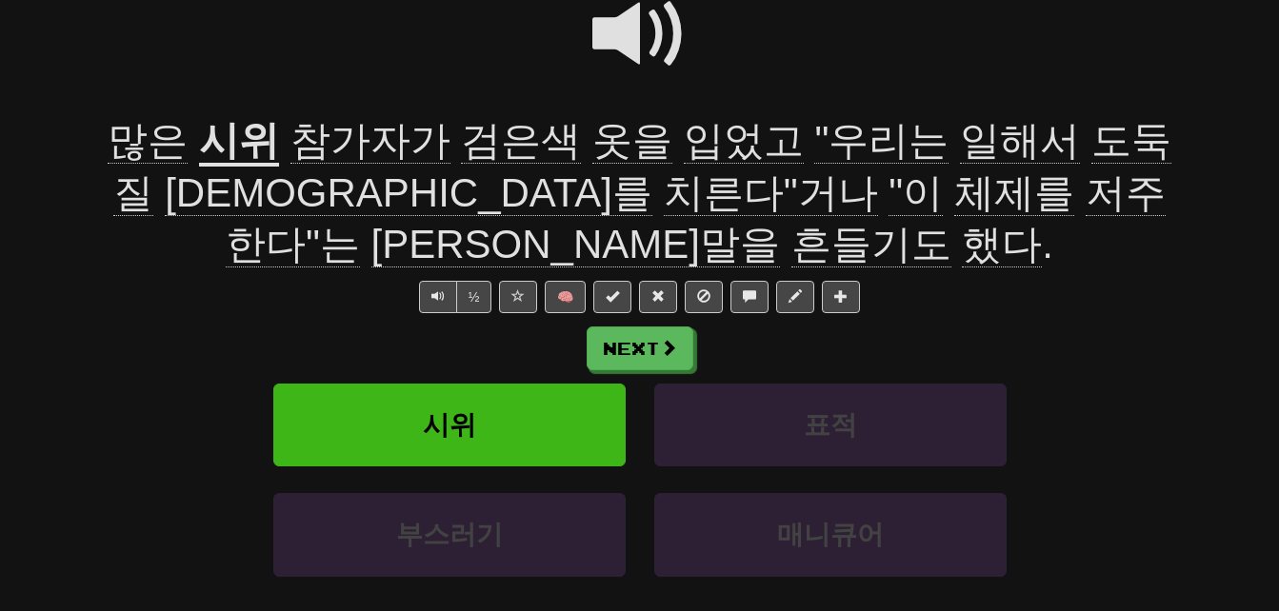
click at [165, 192] on span "대가를" at bounding box center [409, 193] width 488 height 46
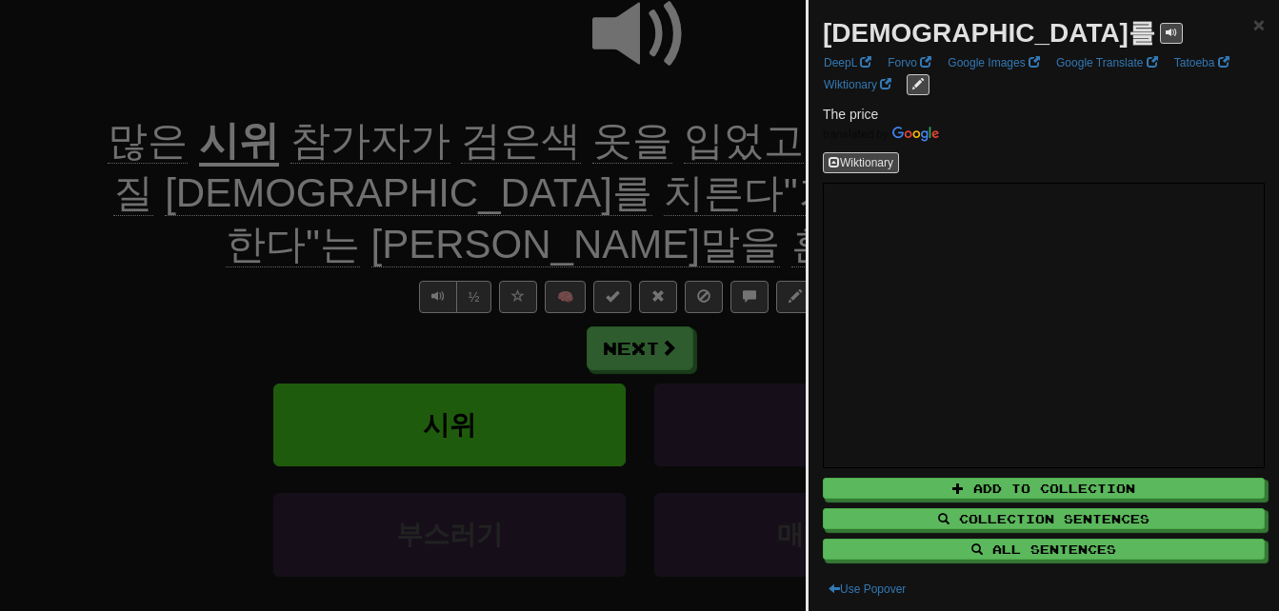
click at [151, 261] on div at bounding box center [639, 305] width 1279 height 611
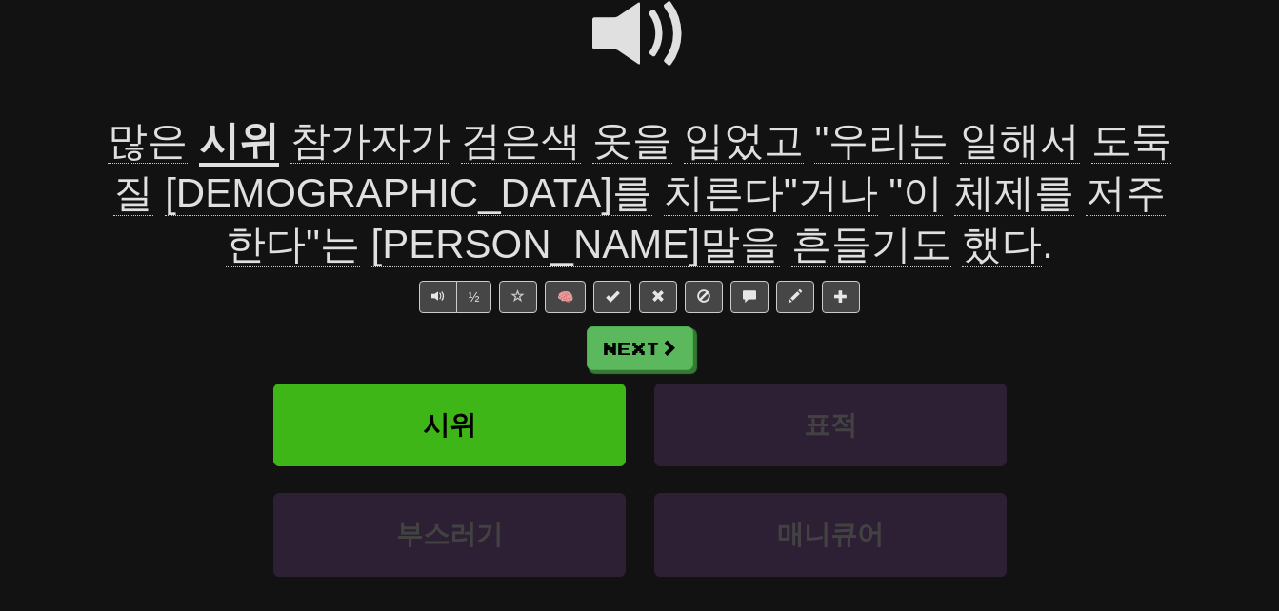
click at [664, 198] on span "치른다"거나" at bounding box center [771, 193] width 214 height 46
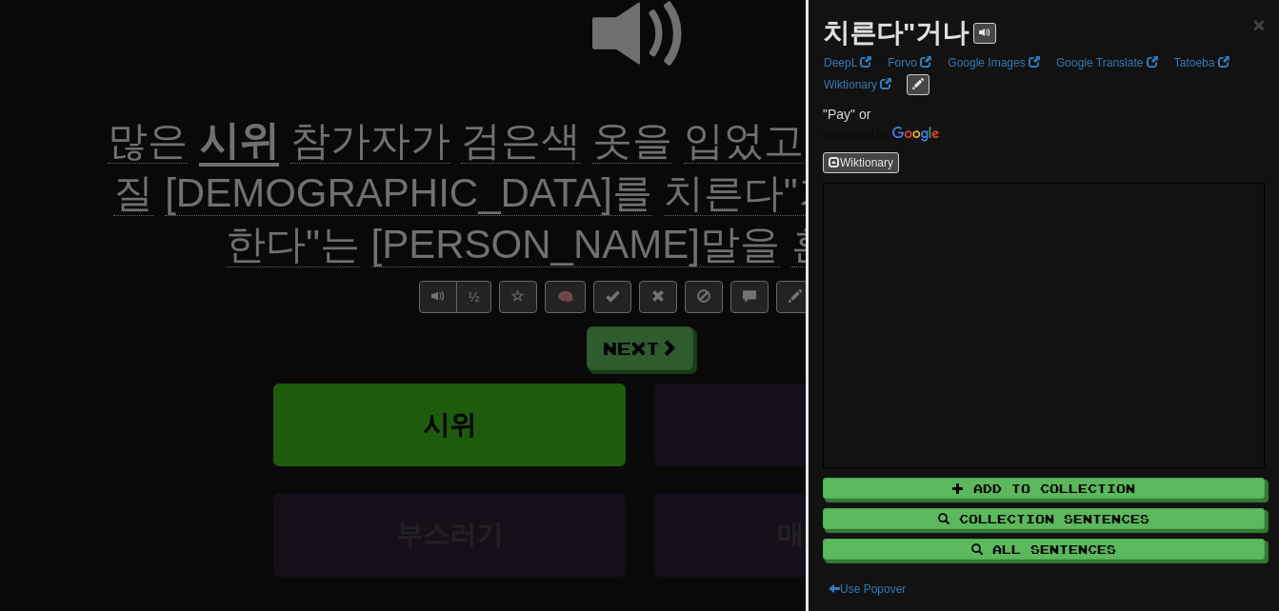
click at [263, 261] on div at bounding box center [639, 305] width 1279 height 611
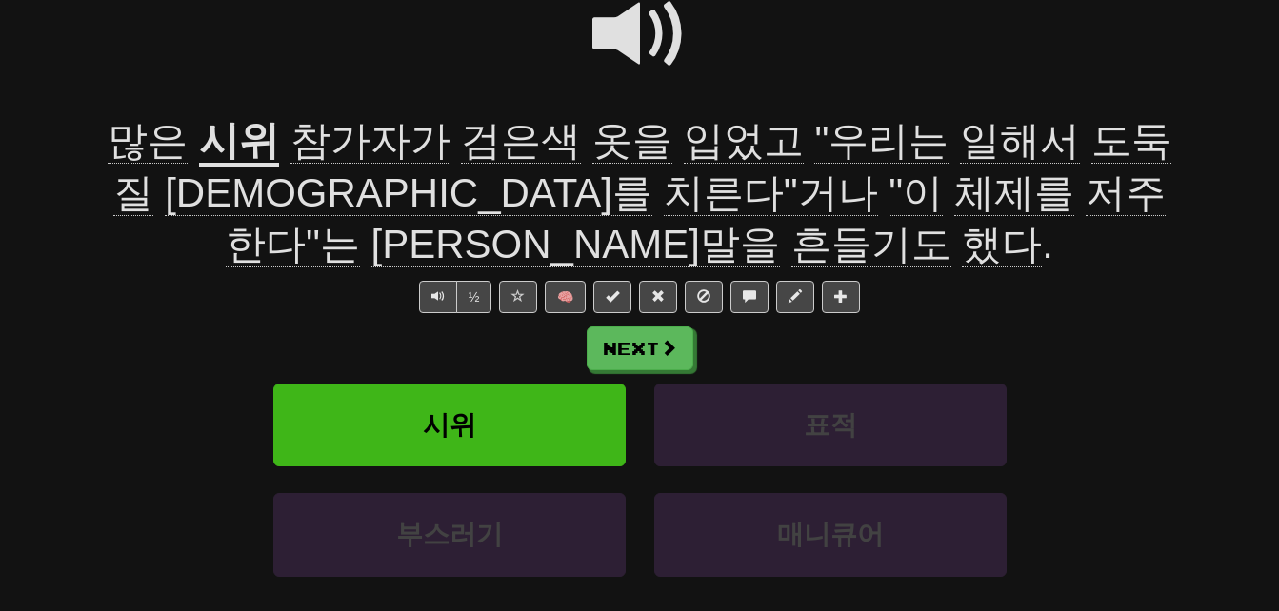
click at [954, 200] on span "체제를" at bounding box center [1014, 193] width 120 height 46
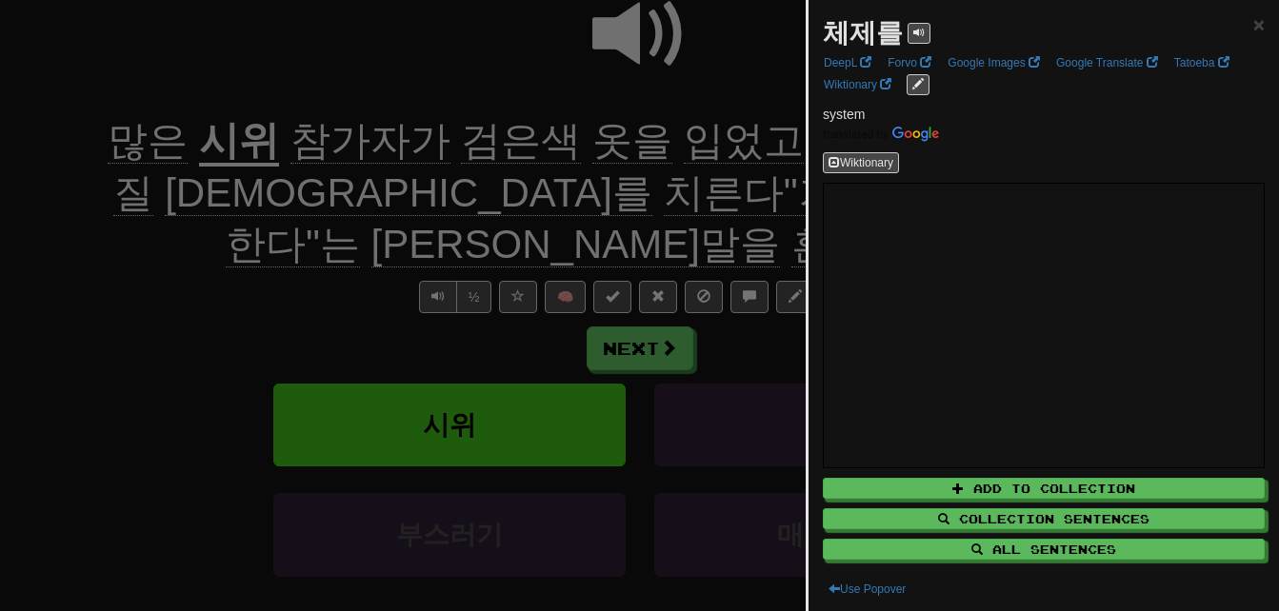
click at [544, 218] on div at bounding box center [639, 305] width 1279 height 611
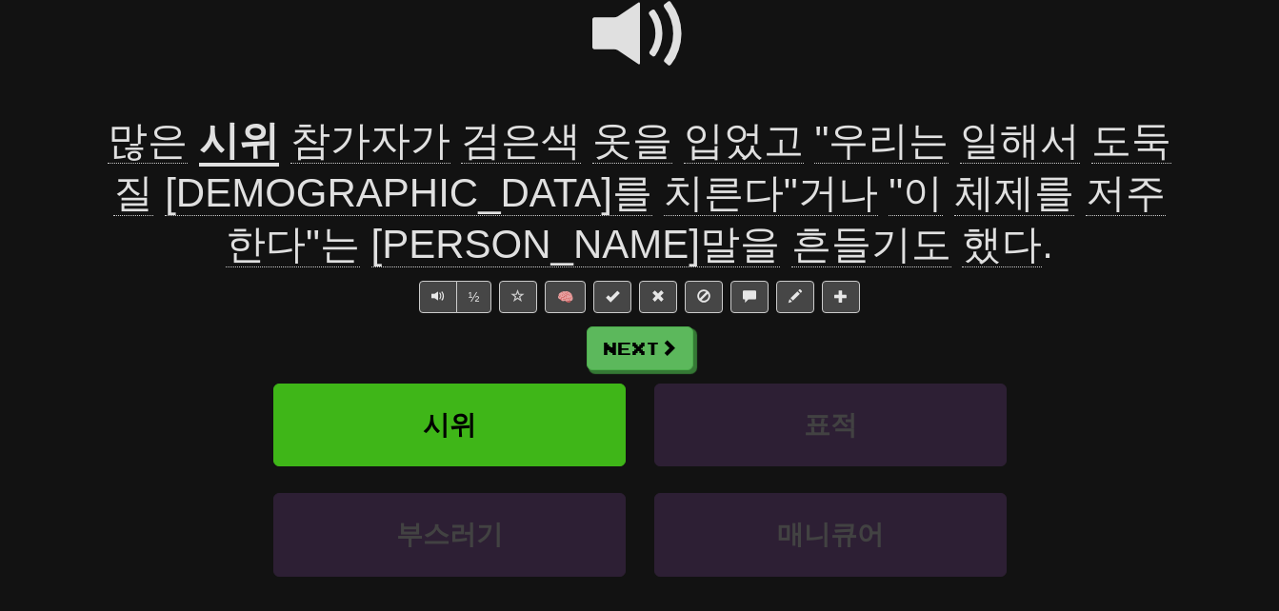
click at [699, 203] on span "저주한다"는" at bounding box center [696, 219] width 940 height 98
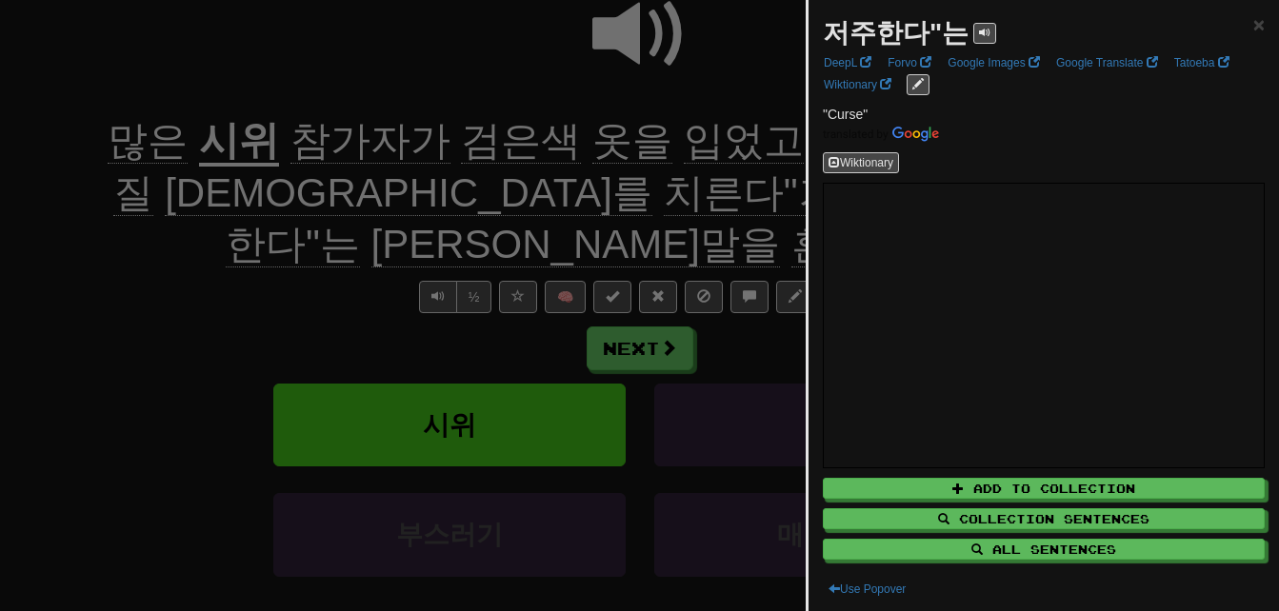
click at [687, 230] on div at bounding box center [639, 305] width 1279 height 611
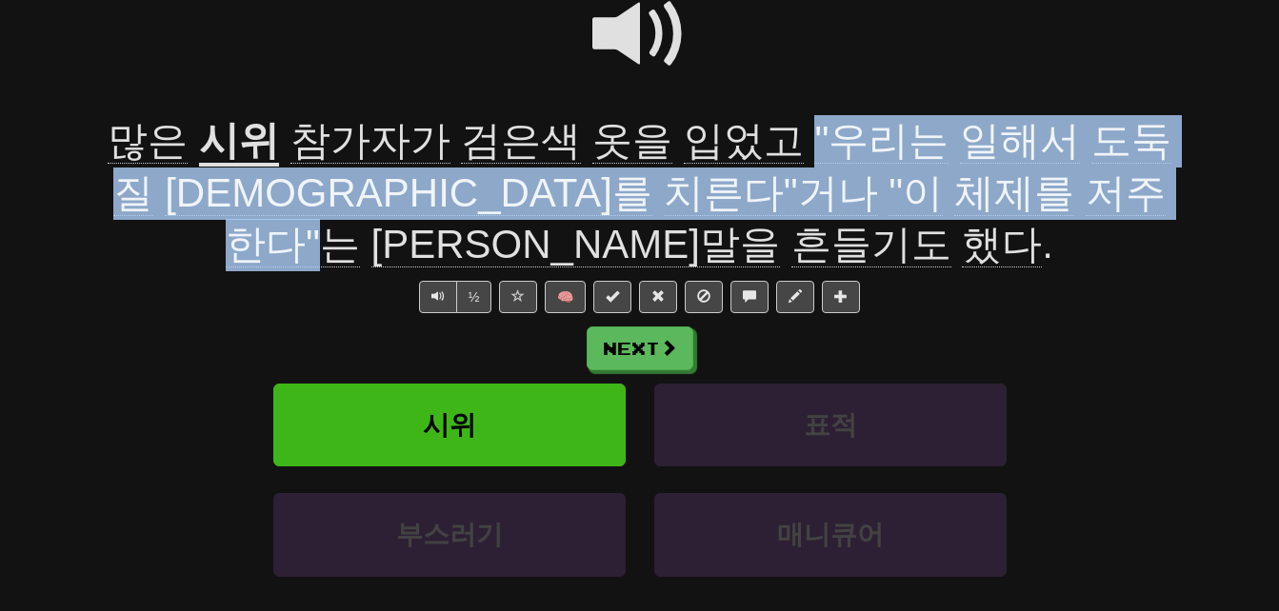
drag, startPoint x: 758, startPoint y: 130, endPoint x: 752, endPoint y: 194, distance: 64.1
click at [752, 194] on span "참가자가 검은색 옷을 입었고 "우리는 일해서 도둑질 대가를 치른다"거나 "이 체제를 저주한다"는 손팻말을 흔들기도 했다 ." at bounding box center [641, 193] width 1057 height 150
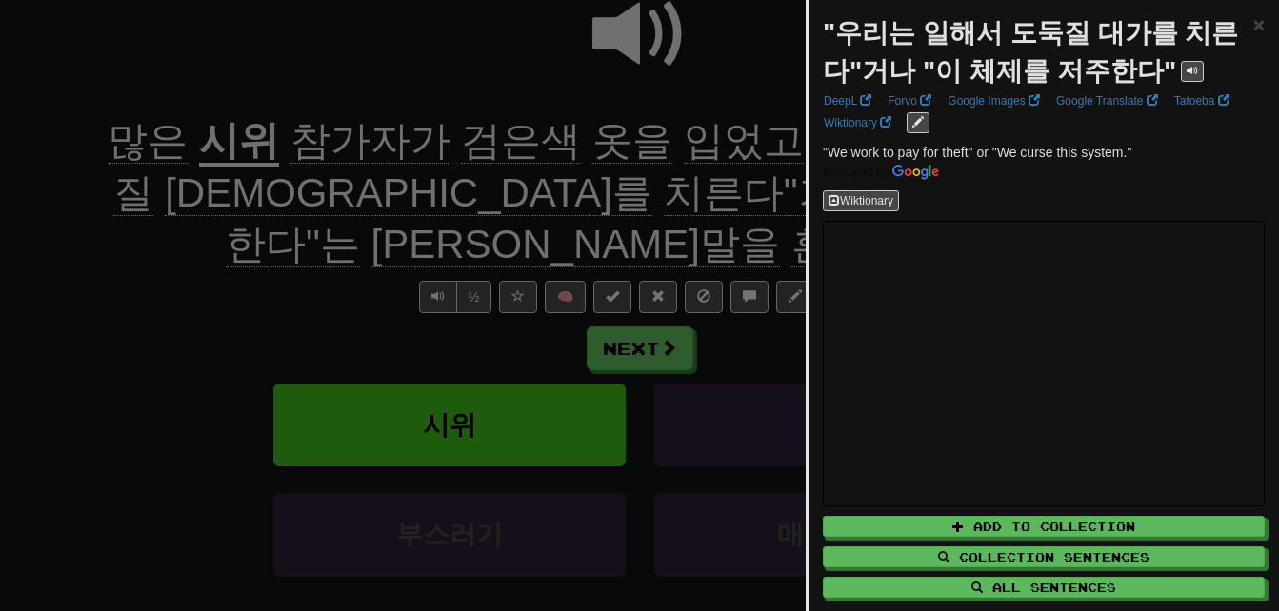
click at [734, 232] on div at bounding box center [639, 305] width 1279 height 611
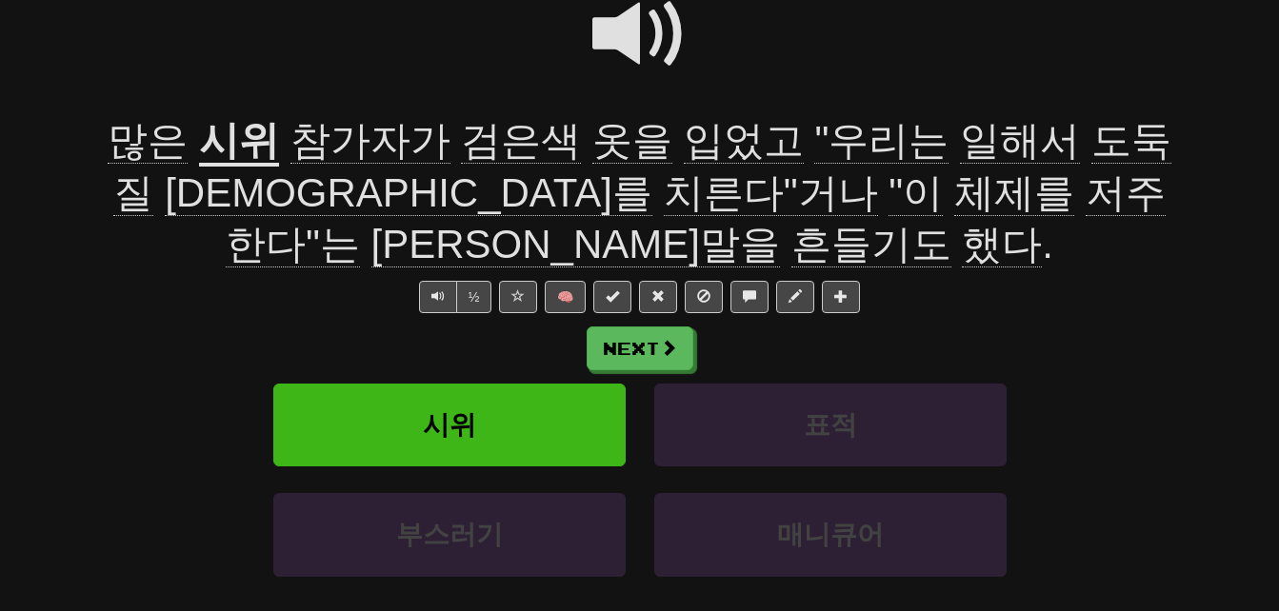
click at [780, 222] on span "손팻말을" at bounding box center [575, 245] width 409 height 46
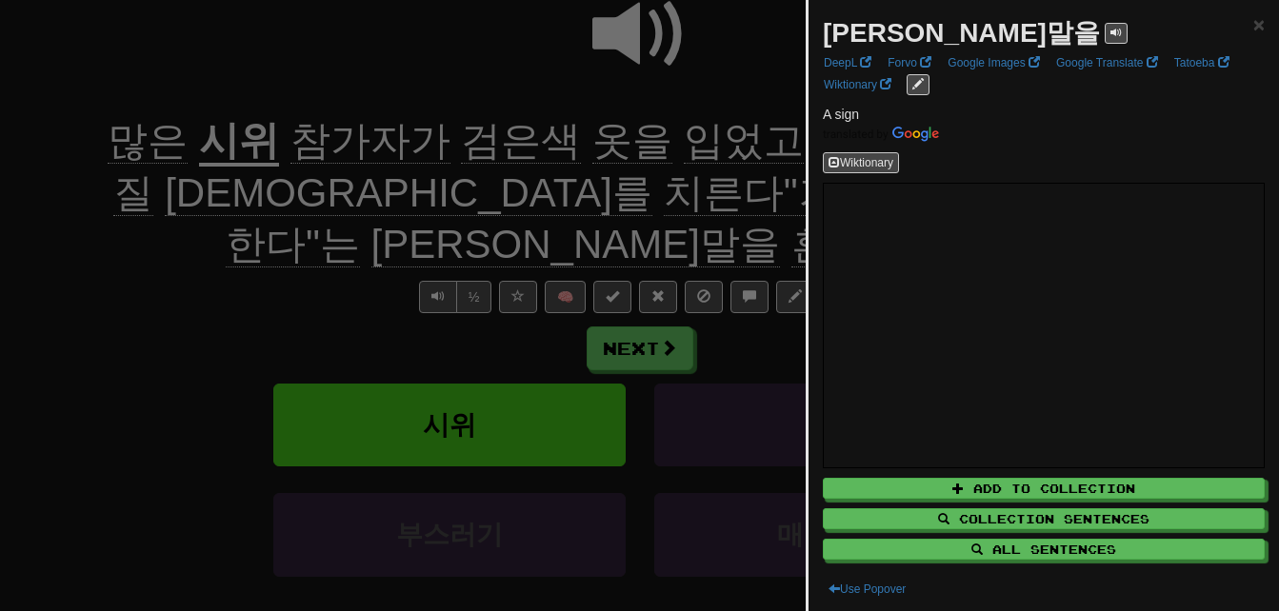
click at [738, 219] on div at bounding box center [639, 305] width 1279 height 611
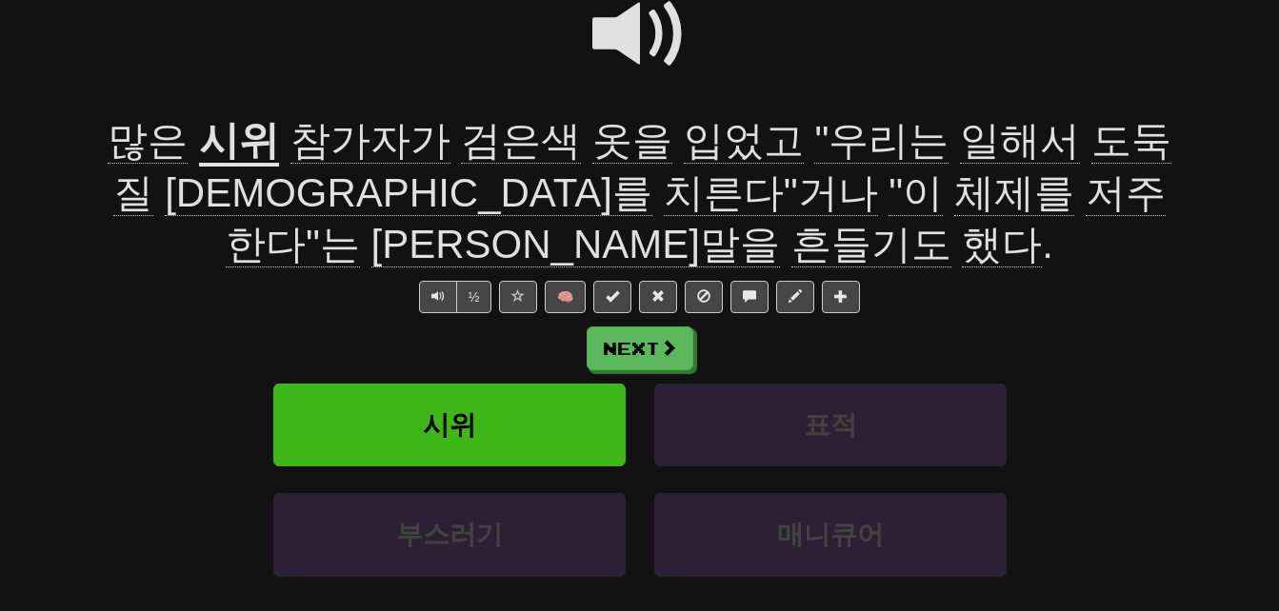
click at [951, 222] on span "흔들기도" at bounding box center [871, 245] width 160 height 46
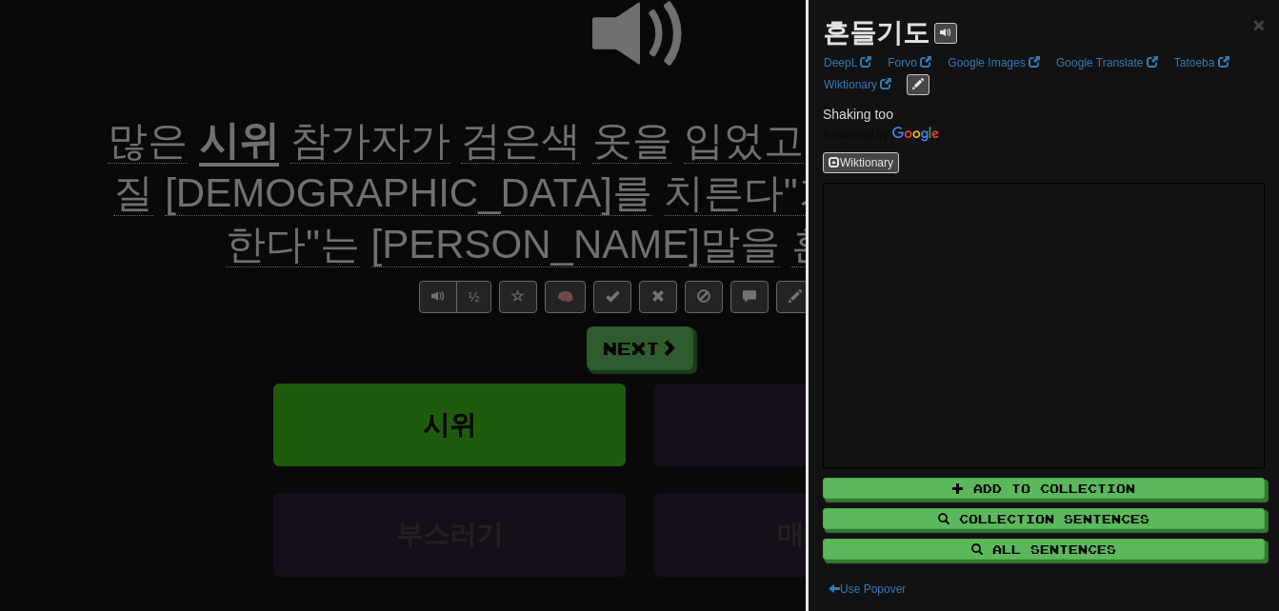
click at [721, 251] on div at bounding box center [639, 305] width 1279 height 611
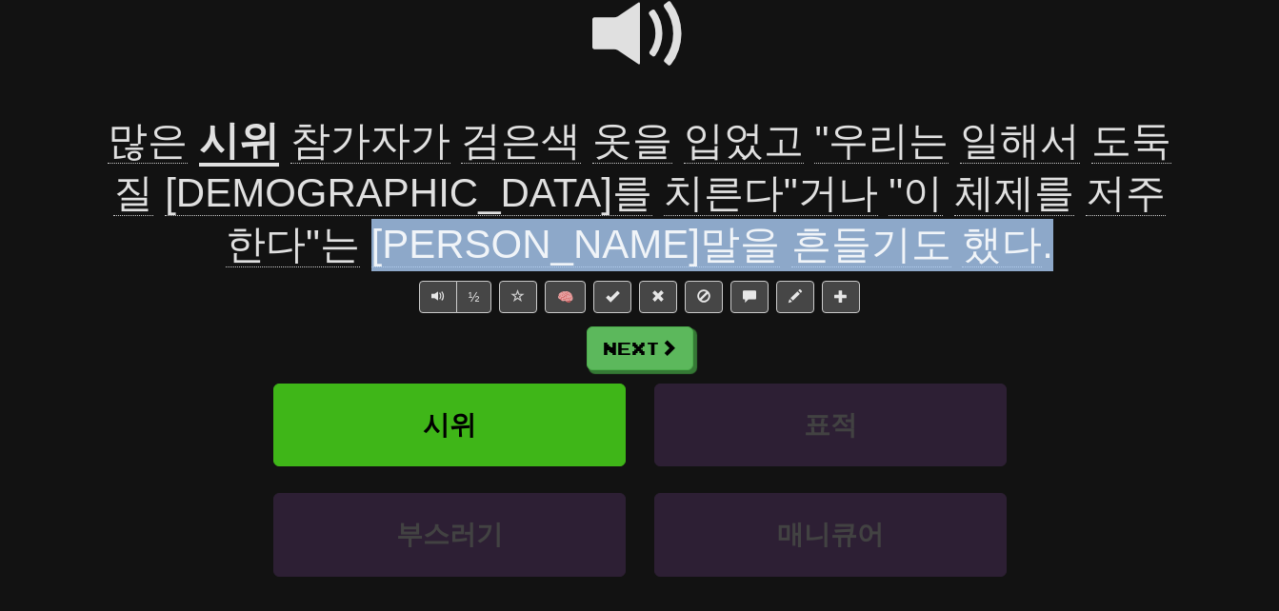
drag, startPoint x: 810, startPoint y: 191, endPoint x: 753, endPoint y: 228, distance: 66.8
click at [753, 228] on div "많은 시위 참가자가 검은색 옷을 입었고 "우리는 일해서 도둑질 대가를 치른다"거나 "이 체제를 저주한다"는 손팻말을 흔들기도 했다 ." at bounding box center [640, 193] width 1086 height 156
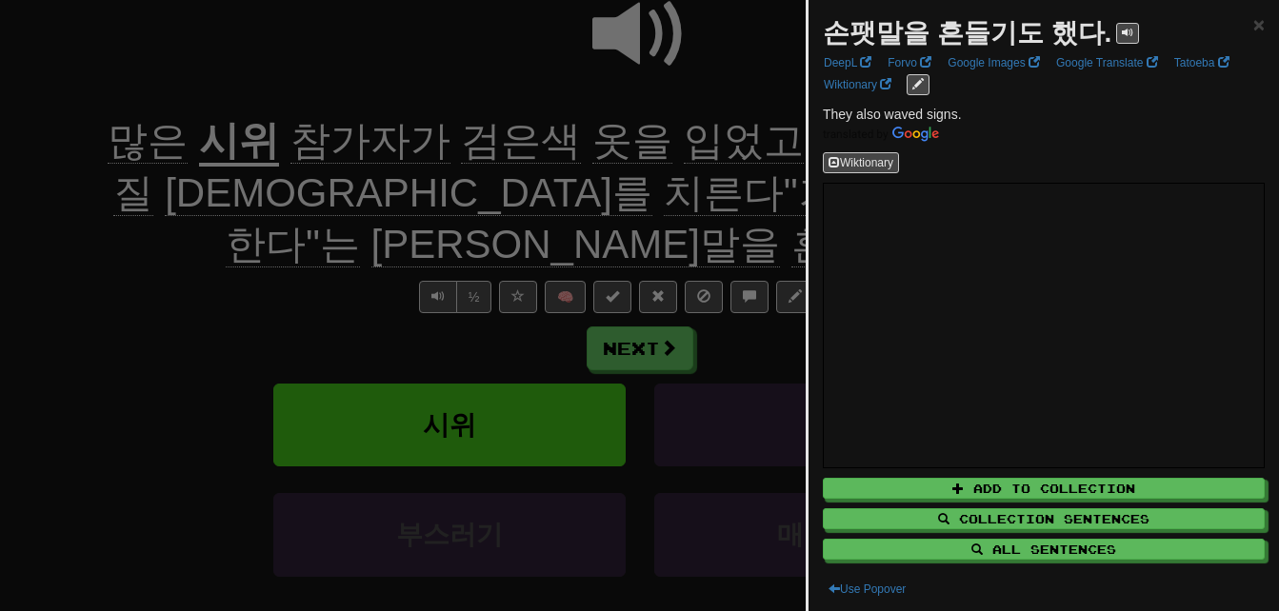
click at [753, 228] on div at bounding box center [639, 305] width 1279 height 611
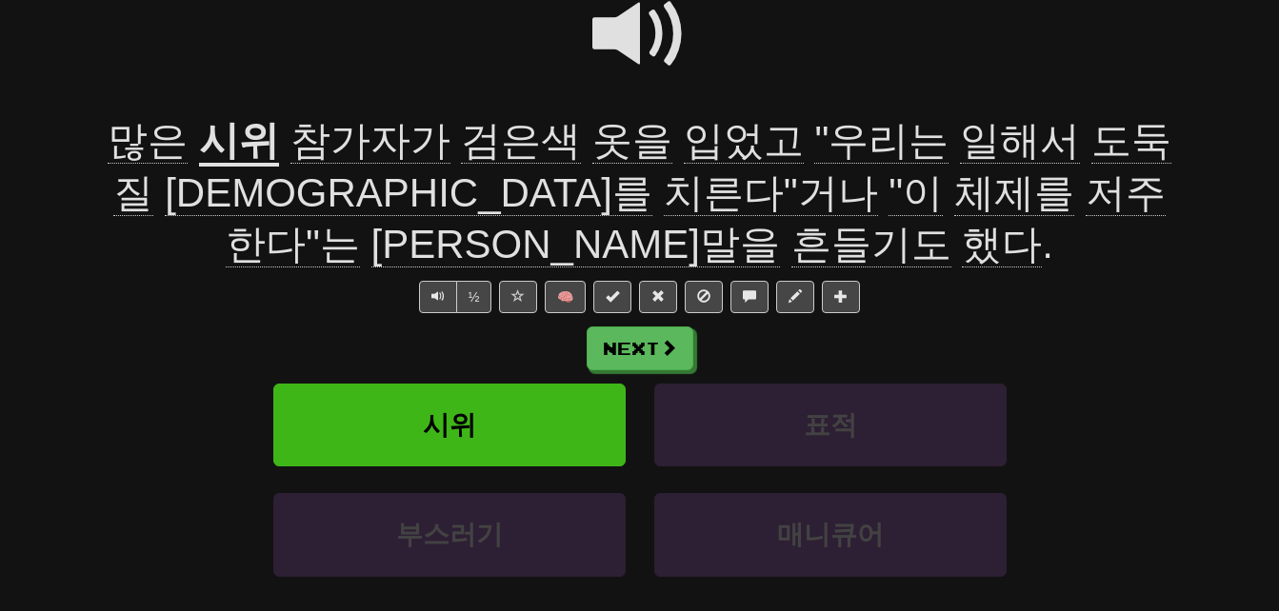
click at [626, 27] on span at bounding box center [639, 34] width 95 height 95
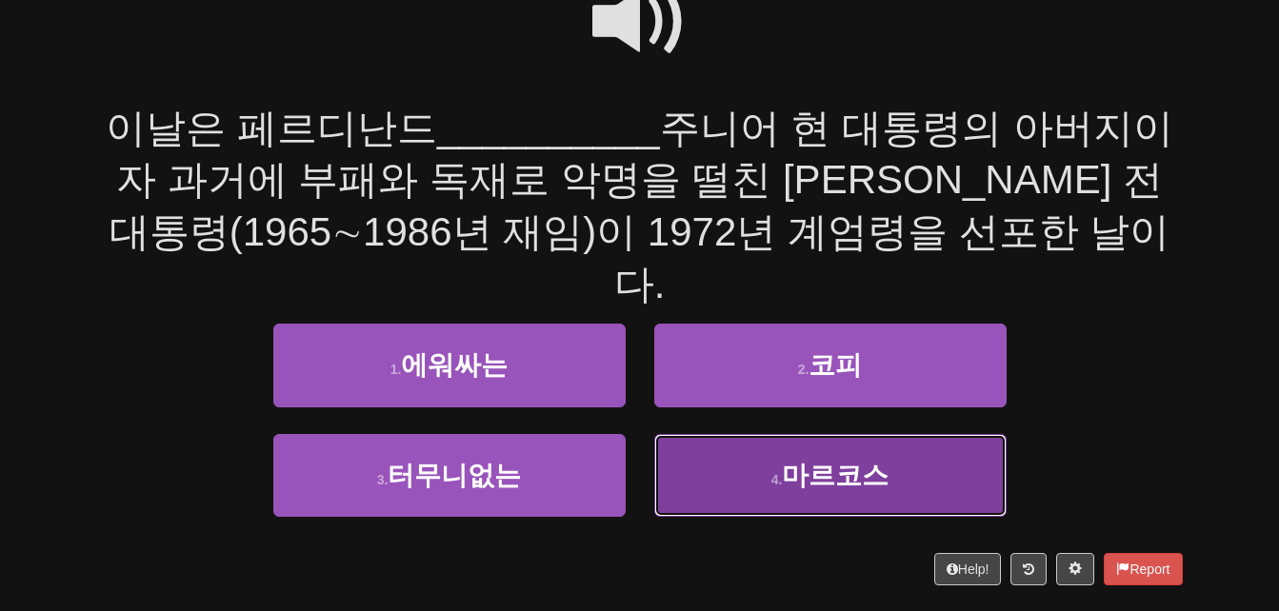
click at [720, 434] on button "4 . 마르코스" at bounding box center [830, 475] width 352 height 83
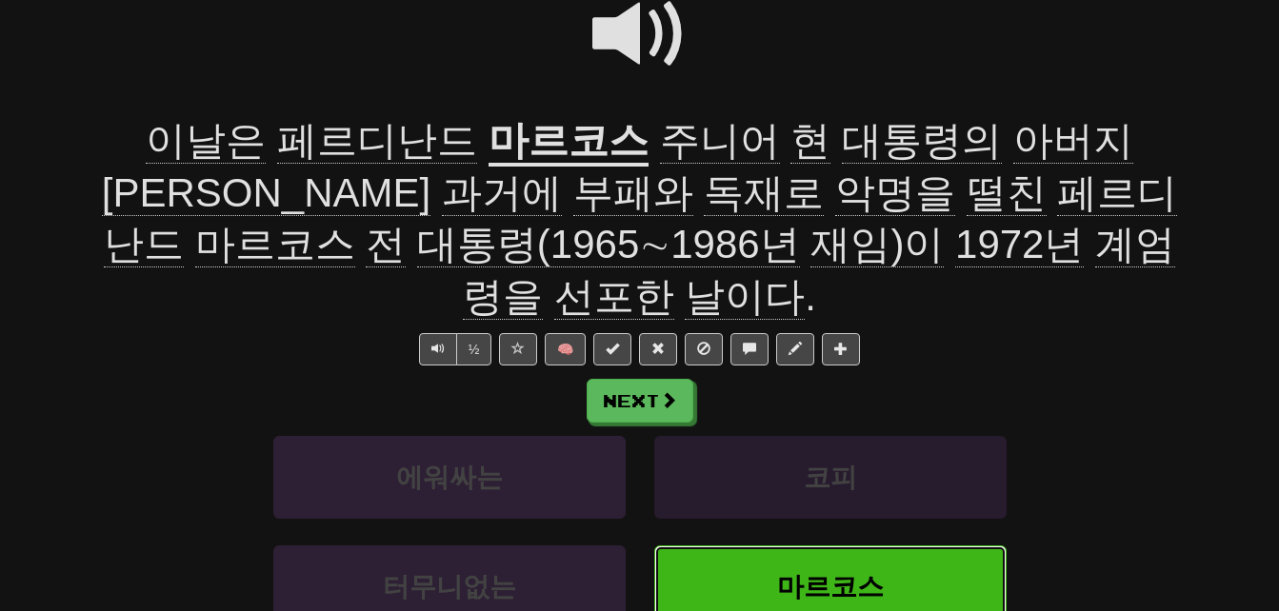
scroll to position [215, 0]
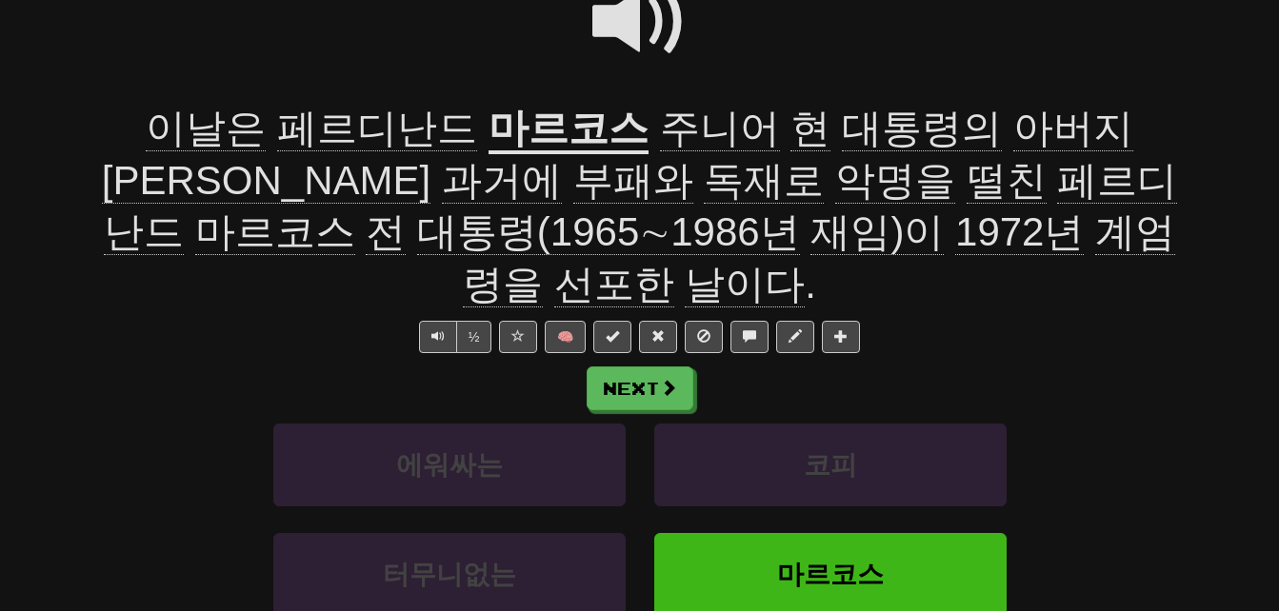
click at [660, 126] on span "주니어" at bounding box center [720, 129] width 120 height 46
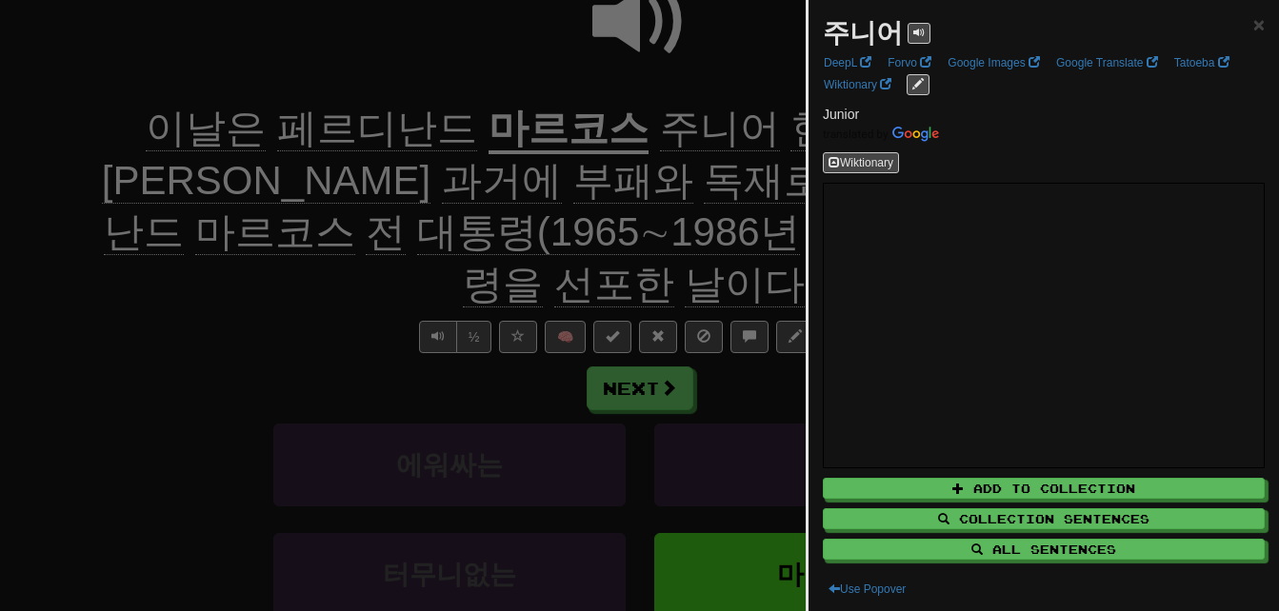
click at [632, 126] on div at bounding box center [639, 305] width 1279 height 611
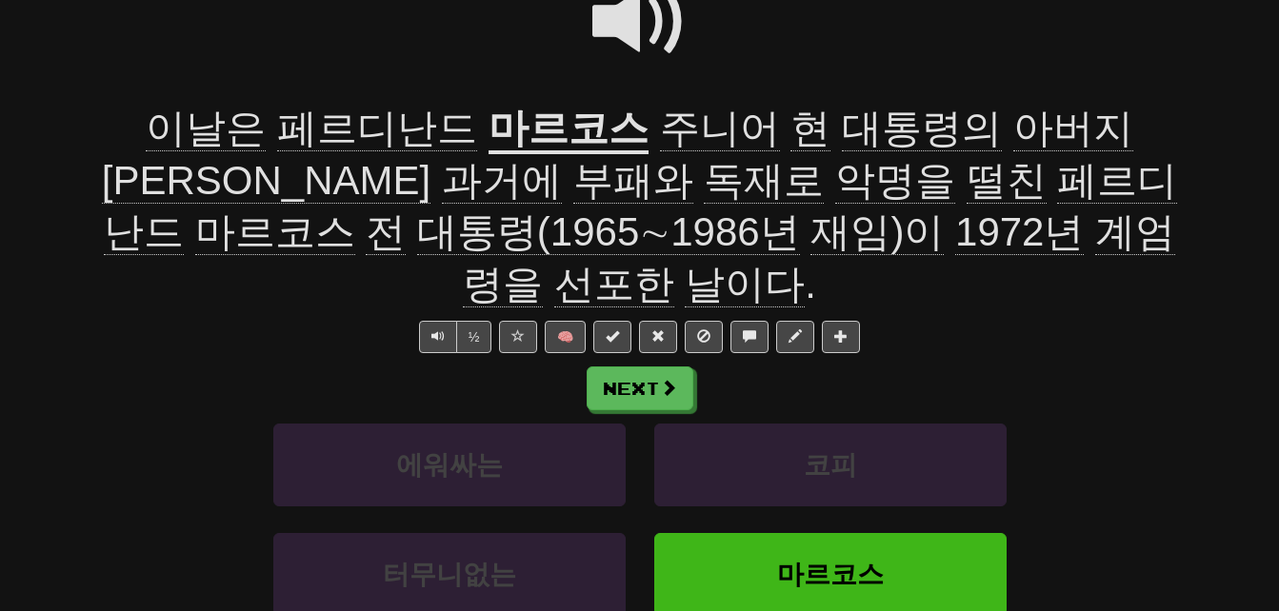
click at [948, 131] on span "아버지이자" at bounding box center [617, 155] width 1031 height 98
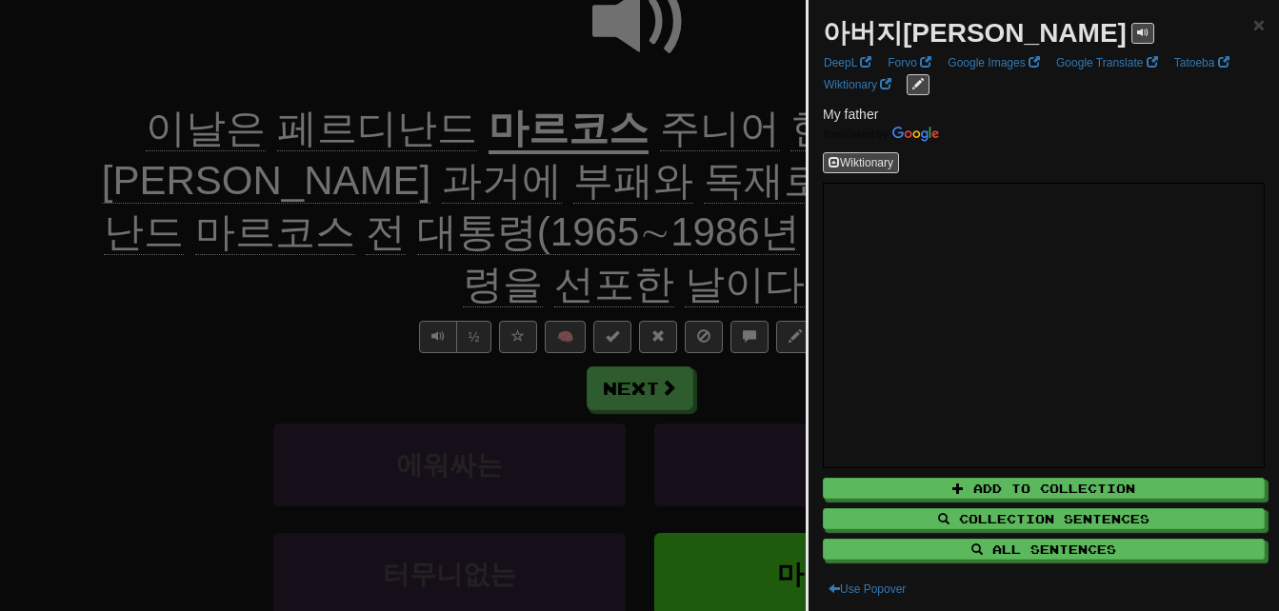
click at [682, 165] on div at bounding box center [639, 305] width 1279 height 611
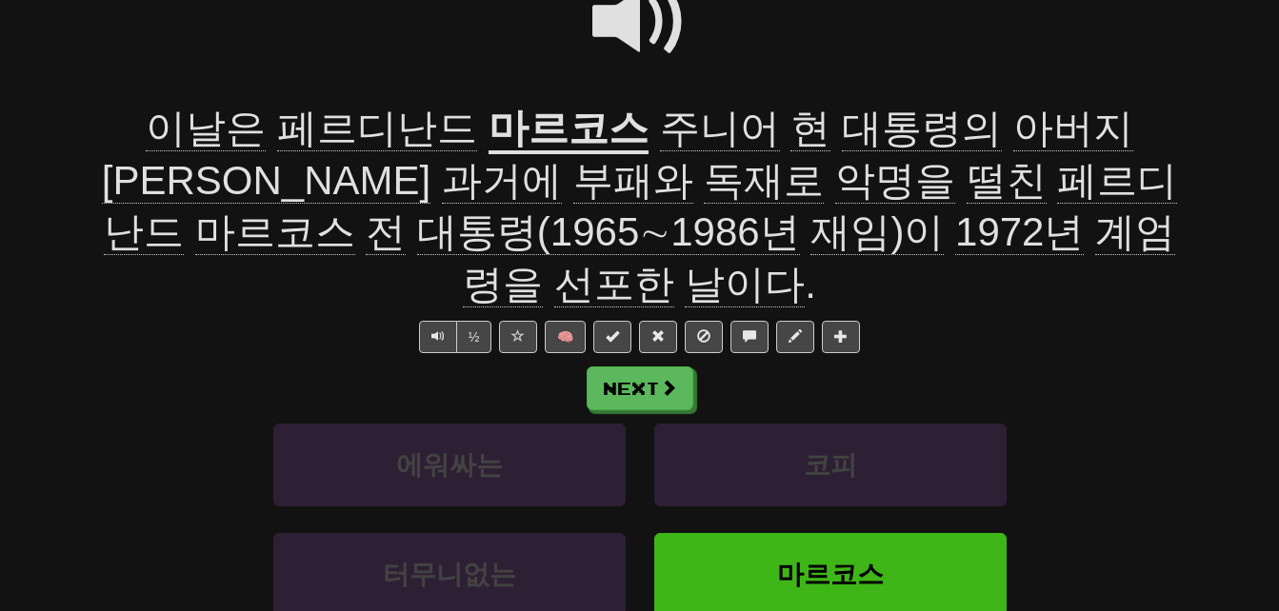
click at [562, 158] on span "과거에" at bounding box center [502, 181] width 120 height 46
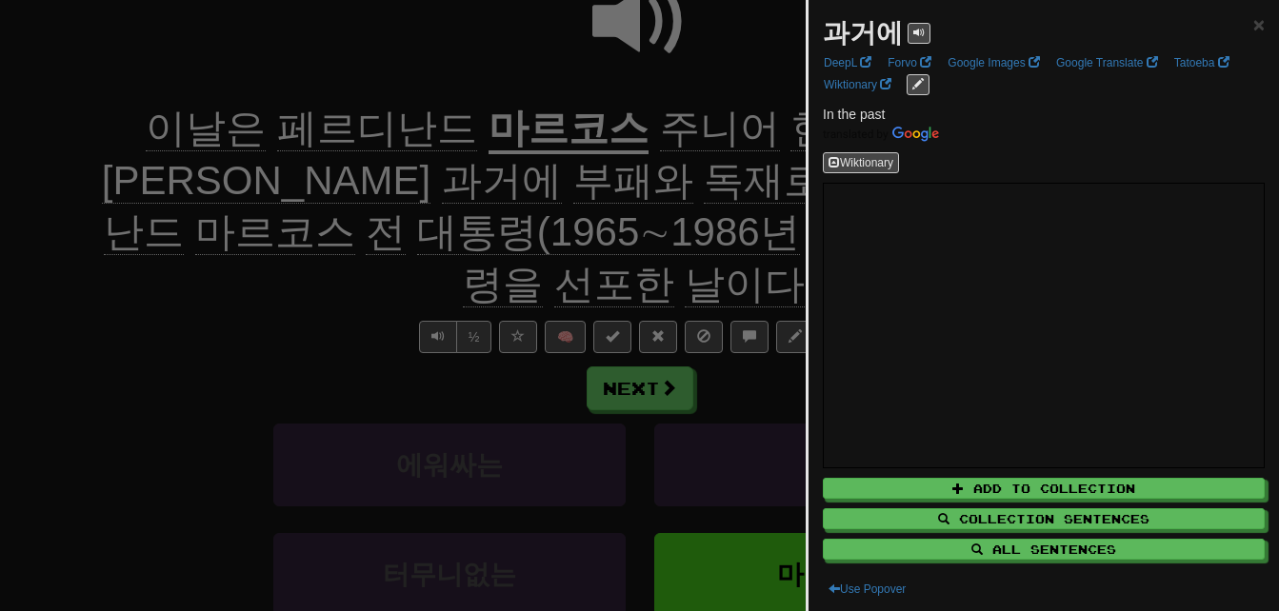
click at [129, 314] on div at bounding box center [639, 305] width 1279 height 611
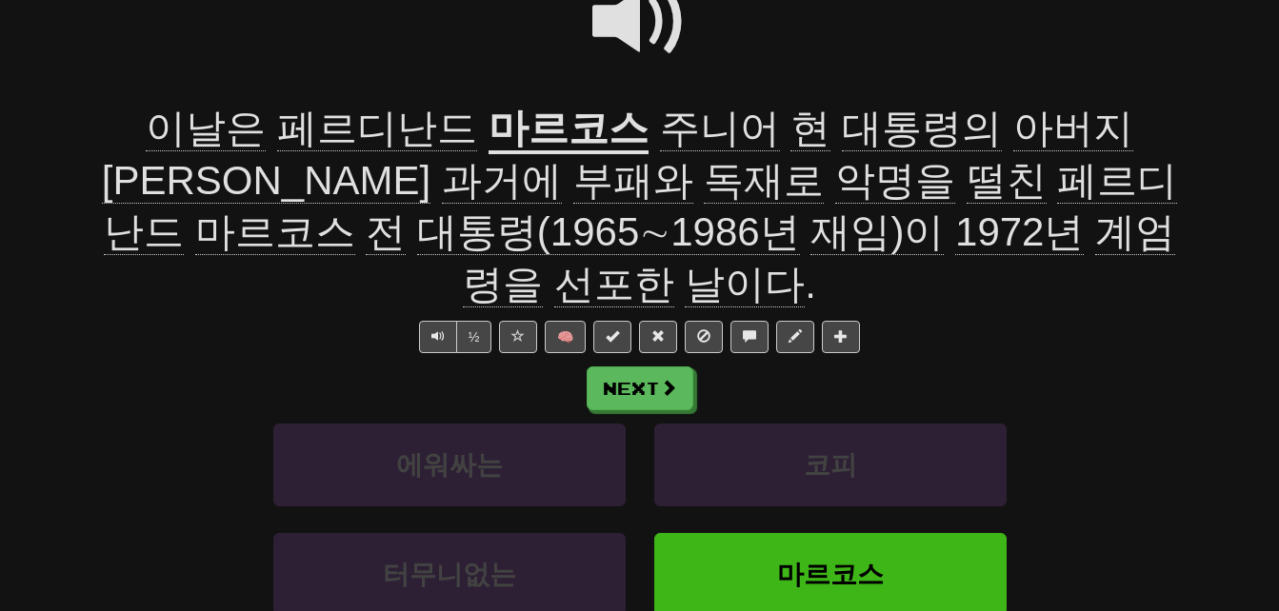
click at [704, 182] on span "독재로" at bounding box center [764, 181] width 120 height 46
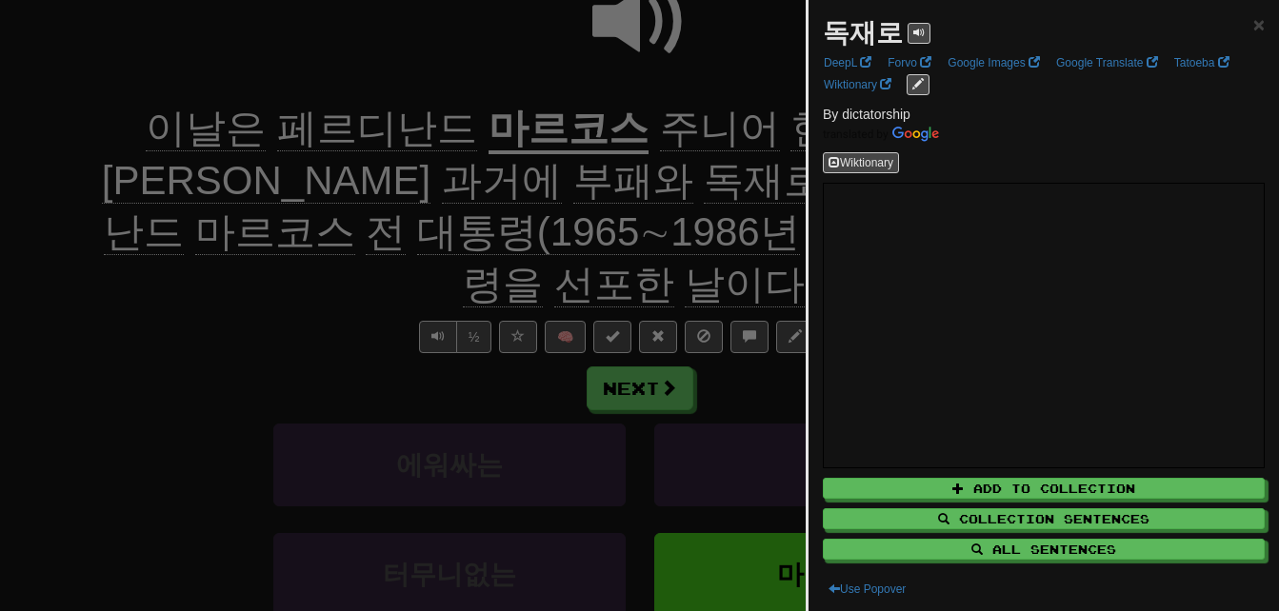
click at [367, 187] on div at bounding box center [639, 305] width 1279 height 611
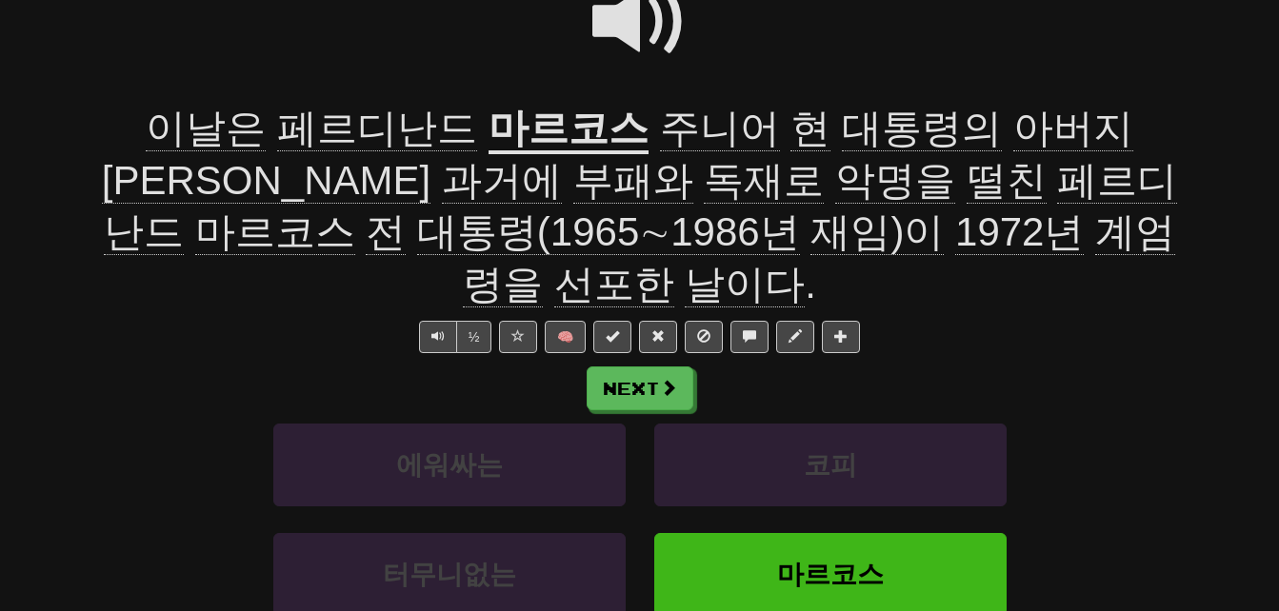
click at [835, 184] on span "악명을" at bounding box center [895, 181] width 120 height 46
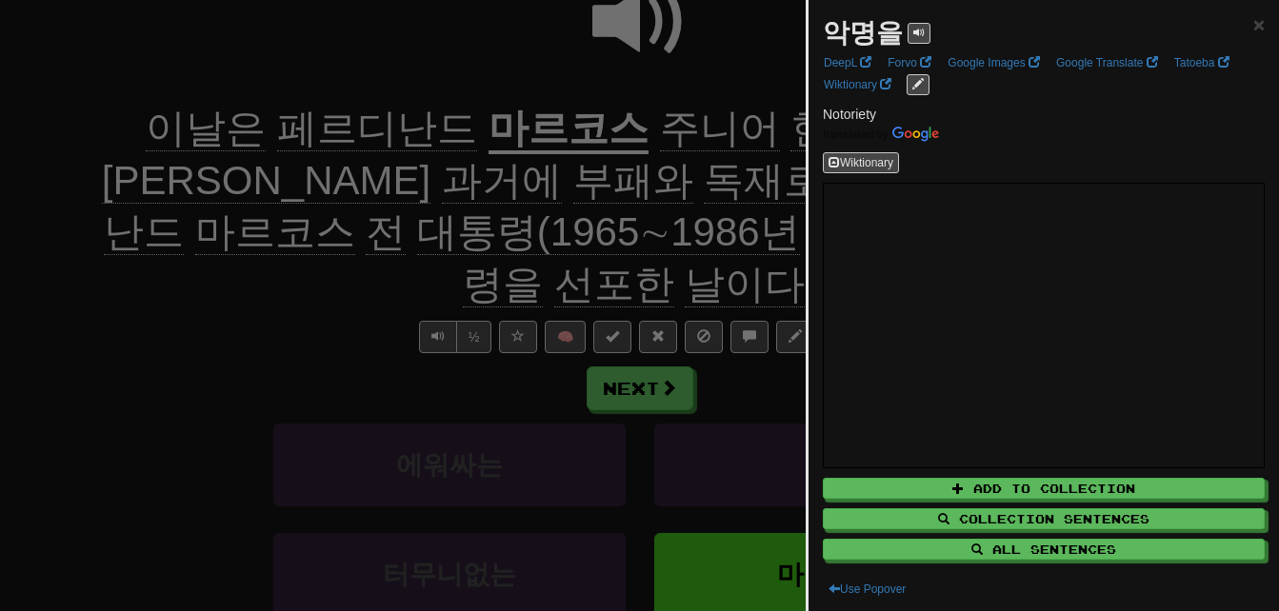
click at [494, 184] on div at bounding box center [639, 305] width 1279 height 611
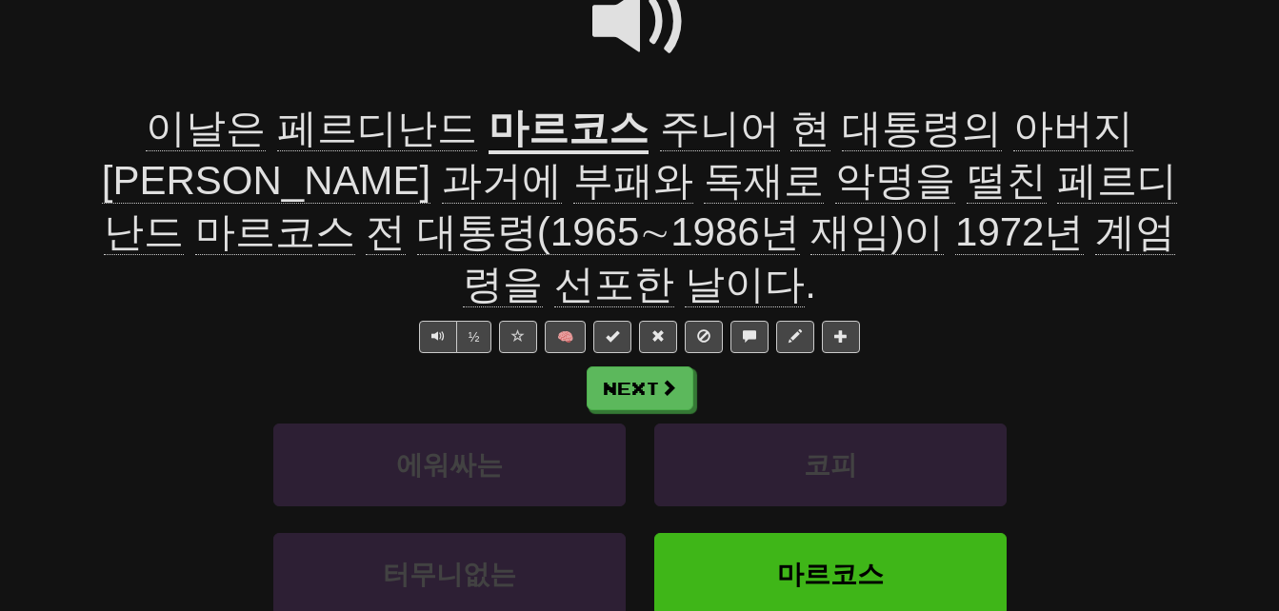
click at [967, 184] on span "떨친" at bounding box center [1007, 181] width 80 height 46
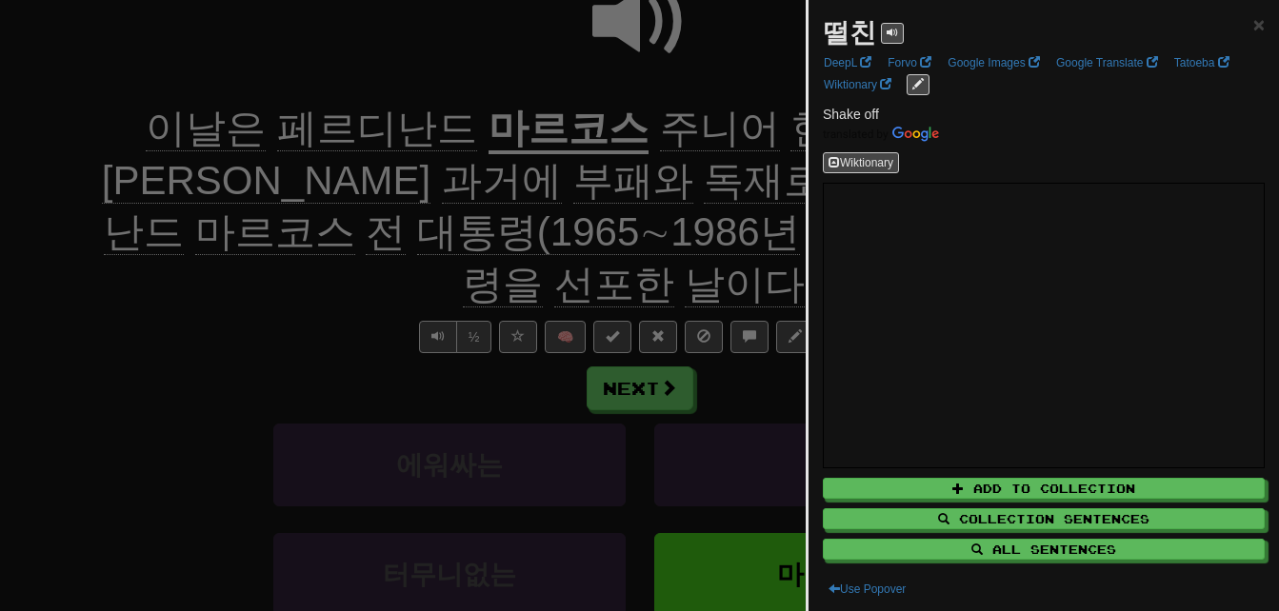
click at [571, 184] on div at bounding box center [639, 305] width 1279 height 611
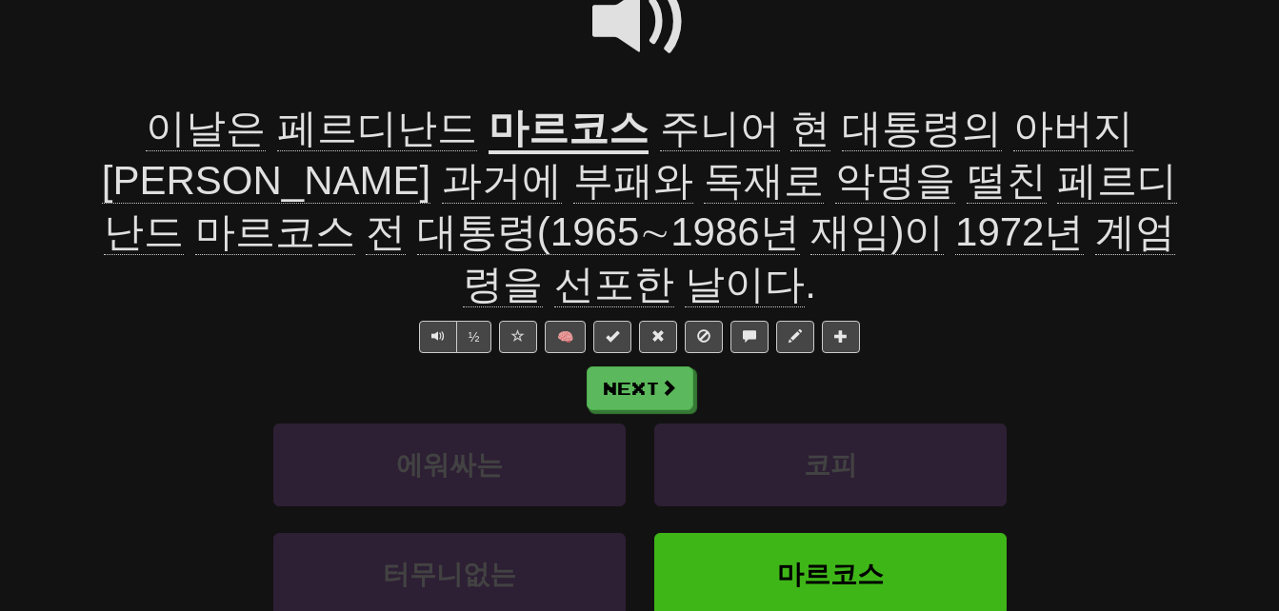
click at [811, 229] on span "재임)이" at bounding box center [877, 233] width 133 height 46
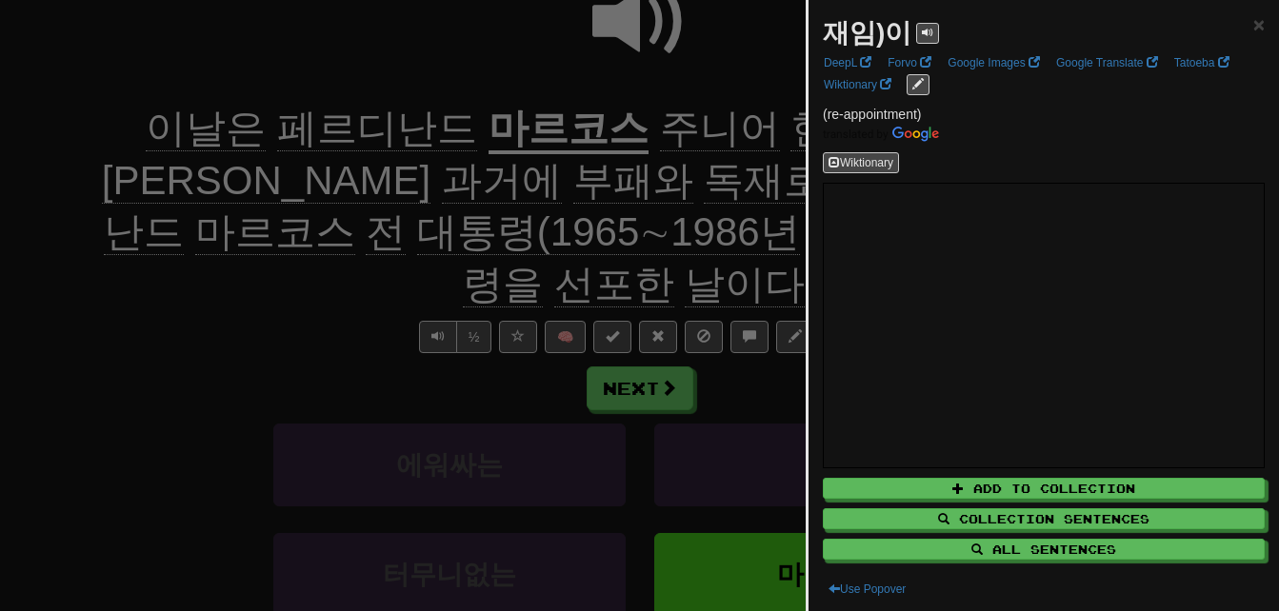
click at [472, 229] on div at bounding box center [639, 305] width 1279 height 611
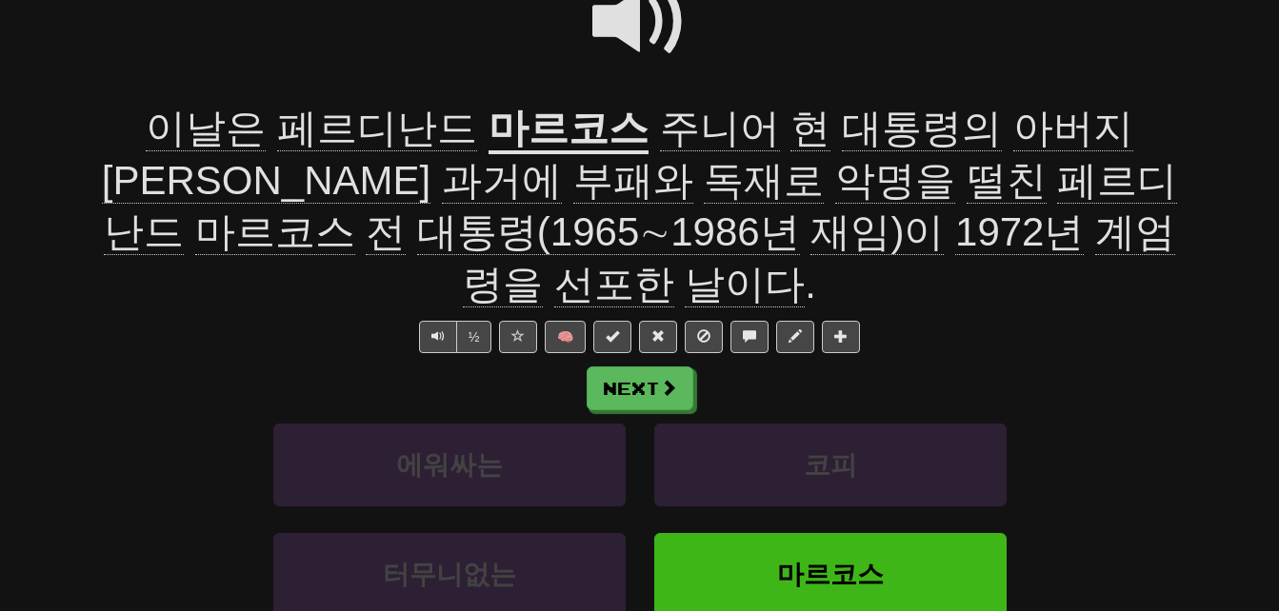
click at [736, 240] on span "계엄령을" at bounding box center [819, 259] width 712 height 98
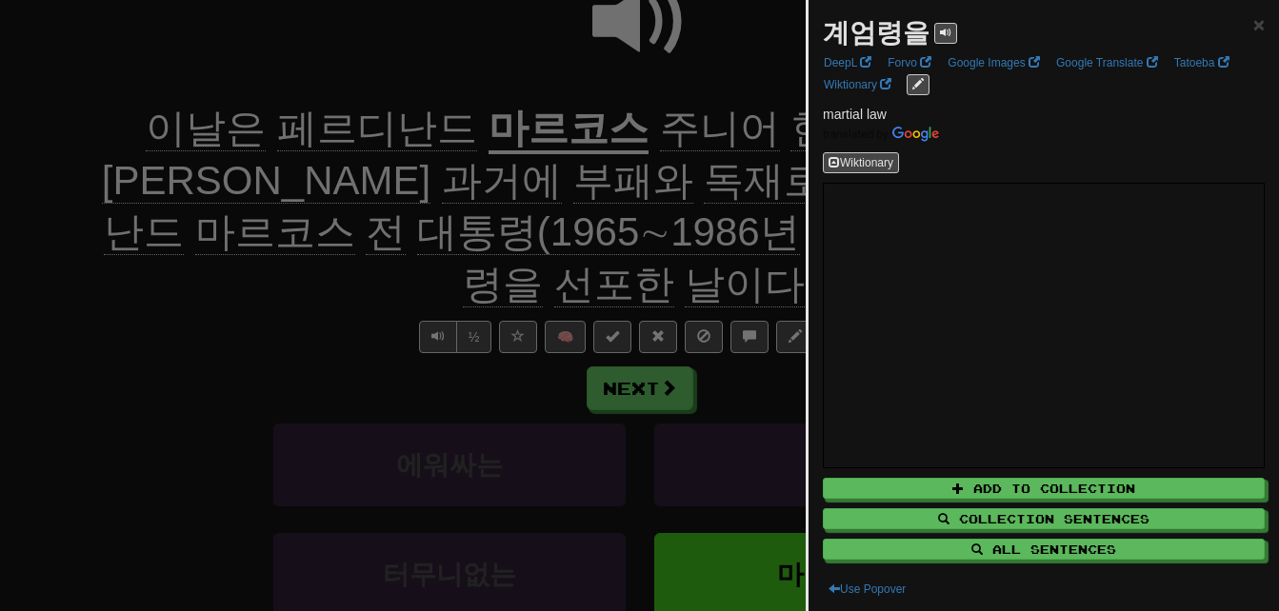
click at [736, 240] on div at bounding box center [639, 305] width 1279 height 611
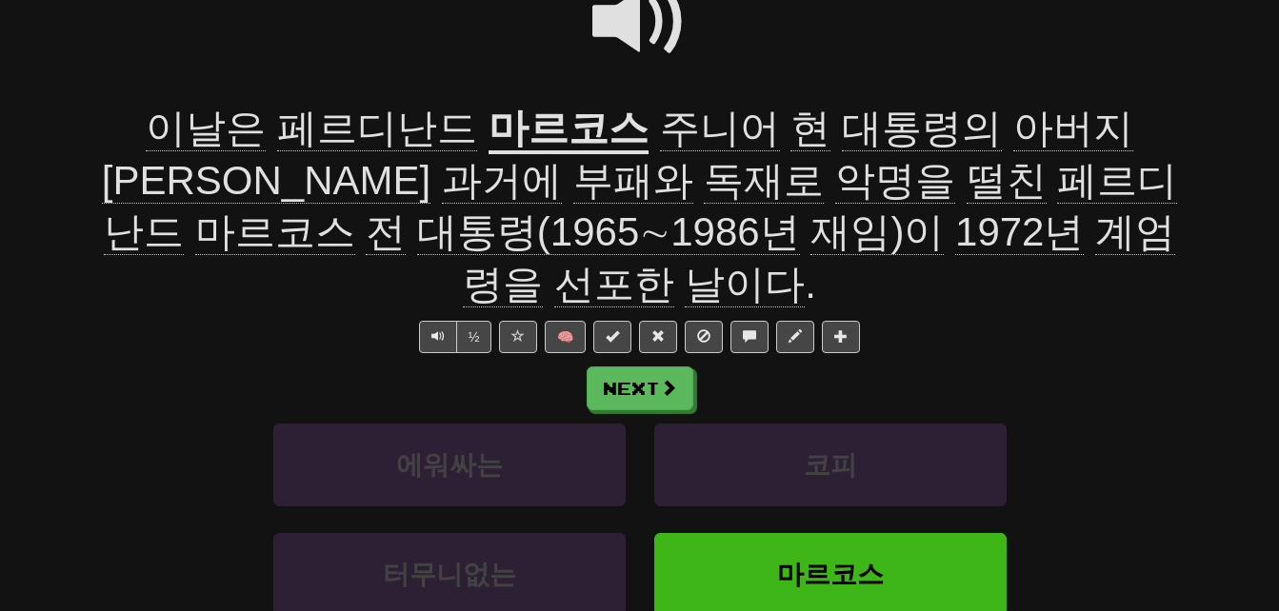
click at [674, 262] on span "선포한" at bounding box center [614, 285] width 120 height 46
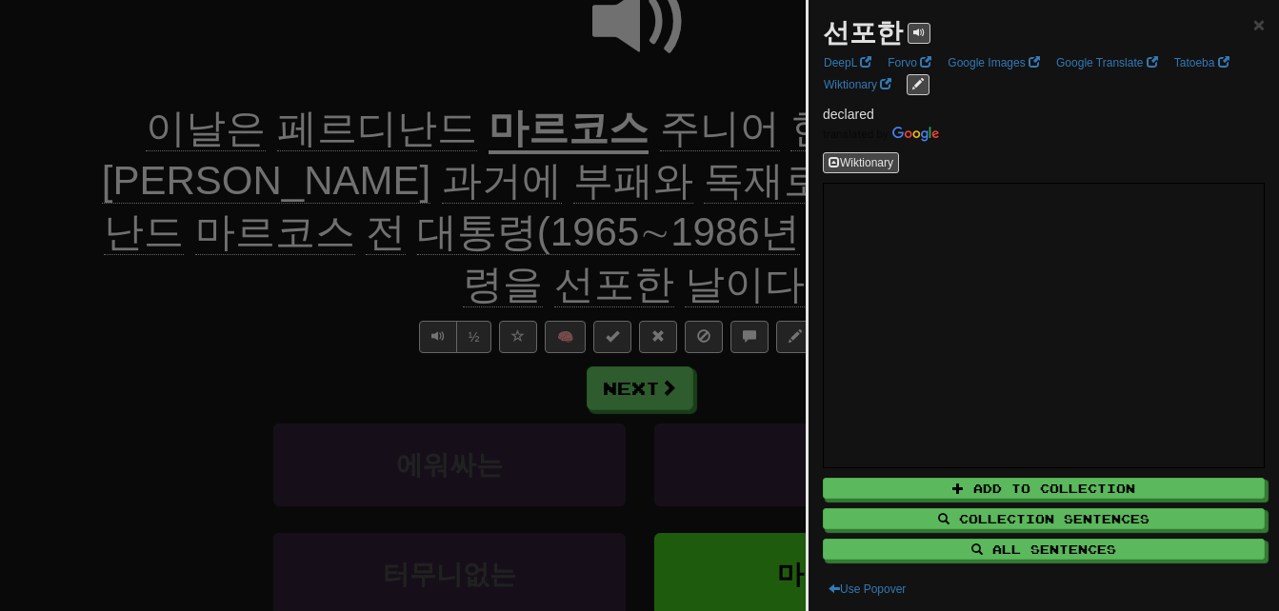
click at [669, 239] on div at bounding box center [639, 305] width 1279 height 611
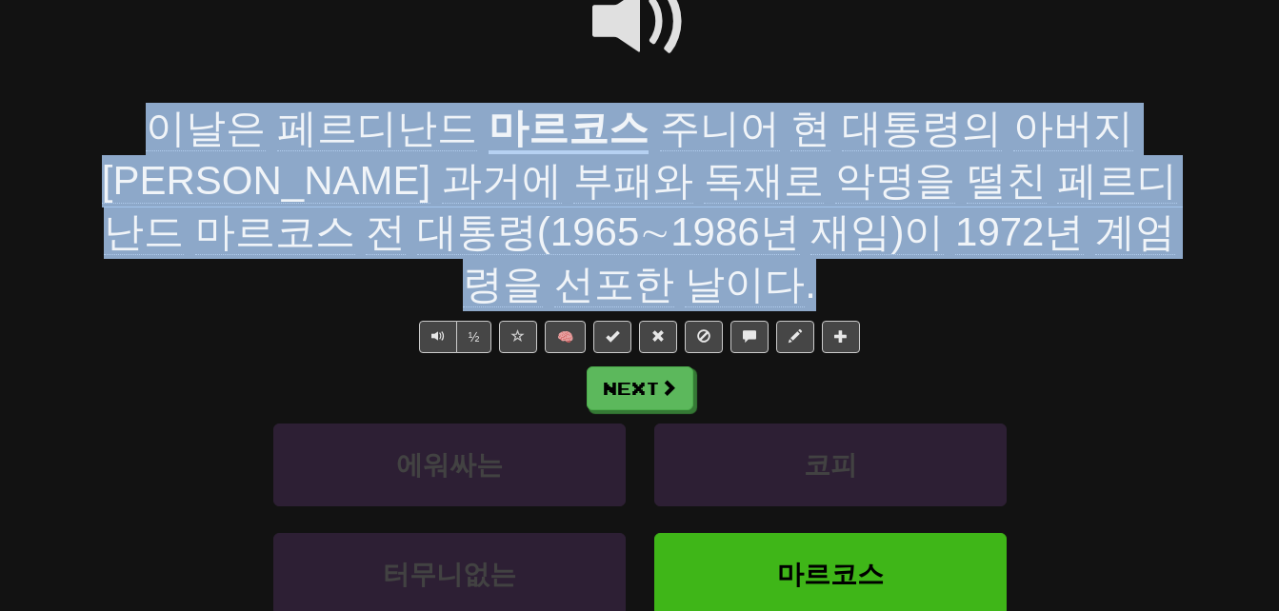
drag, startPoint x: 107, startPoint y: 128, endPoint x: 1108, endPoint y: 233, distance: 1006.6
click at [1108, 233] on div "이날은 페르디난드 마르코스 주니어 현 대통령의 아버지이자 과거에 부패와 독재로 악명을 떨친 페르디난드 마르코스 전 대통령(1965∼1986년 …" at bounding box center [640, 207] width 1086 height 208
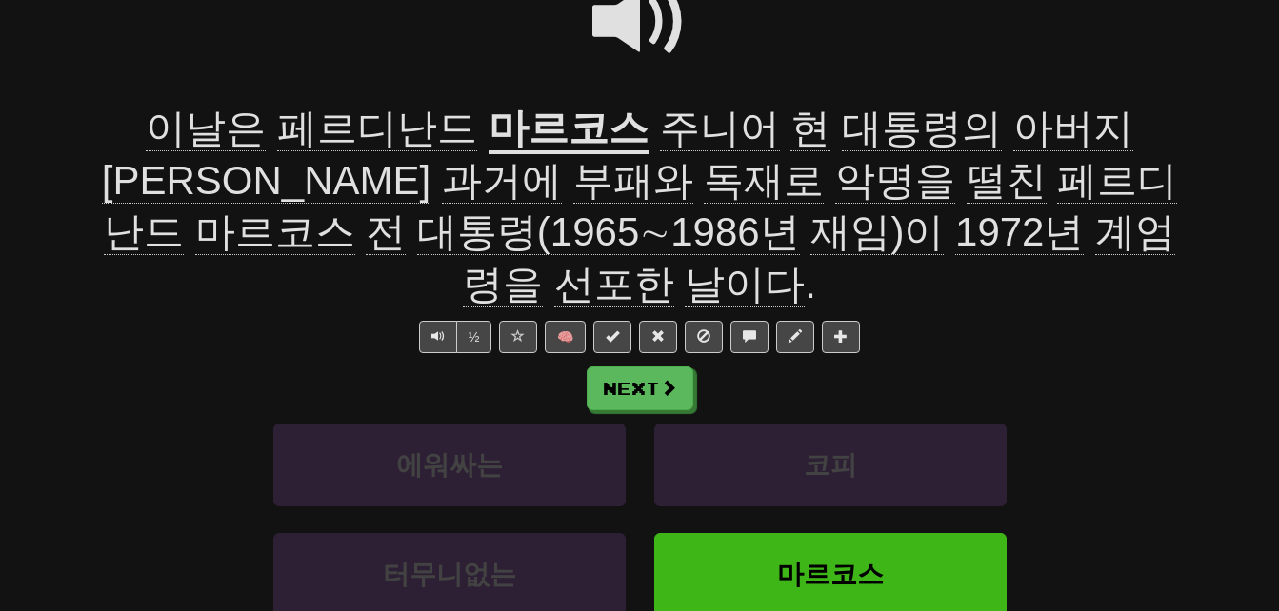
click at [646, 50] on span at bounding box center [639, 21] width 95 height 95
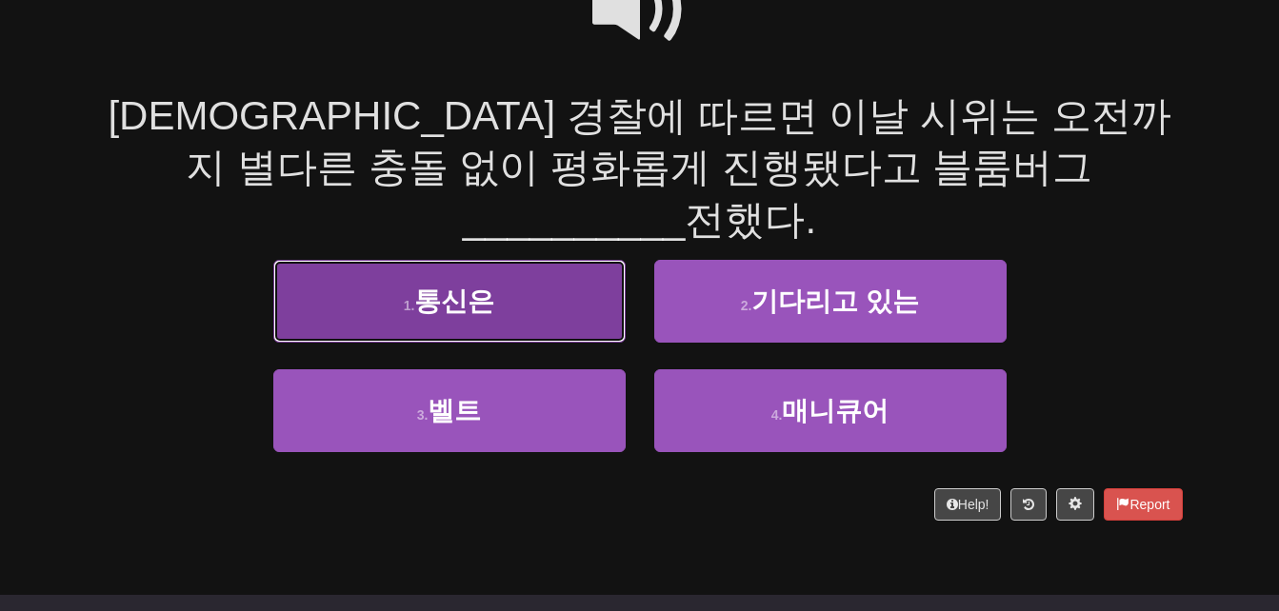
click at [356, 270] on button "1 . 통신은" at bounding box center [449, 301] width 352 height 83
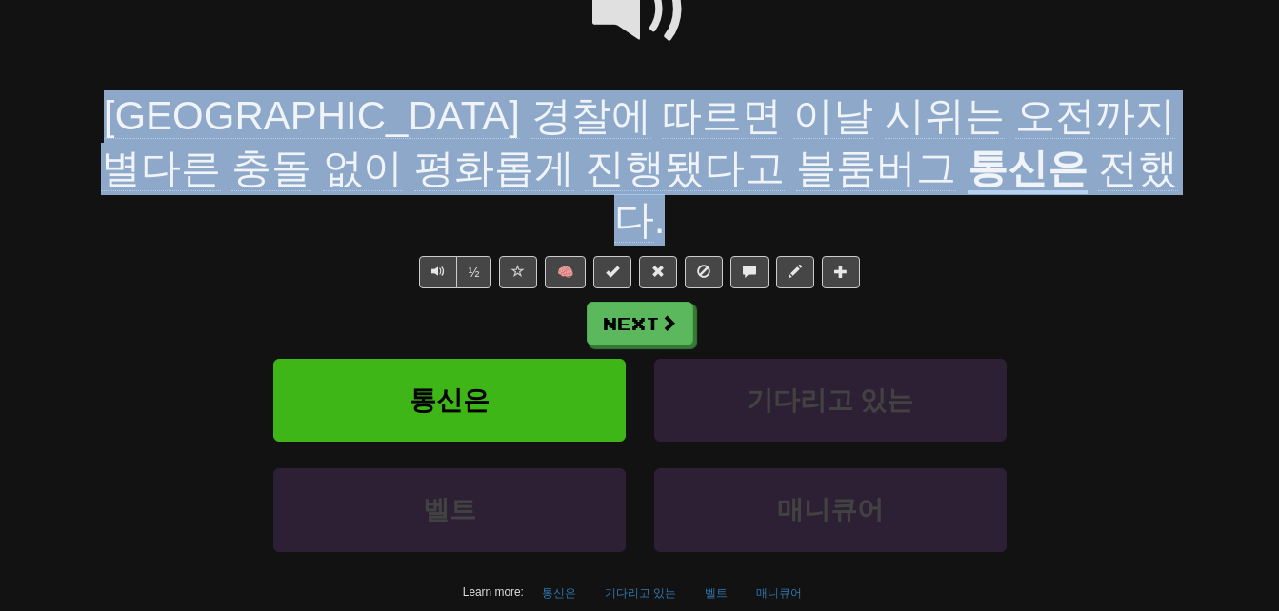
drag, startPoint x: 99, startPoint y: 115, endPoint x: 1008, endPoint y: 163, distance: 909.9
click at [1008, 163] on div "필리핀 경찰에 따르면 이날 시위는 오전까지 별다른 충돌 없이 평화롭게 진행됐다고 블룸버그 통신은 전했다 ." at bounding box center [640, 168] width 1086 height 156
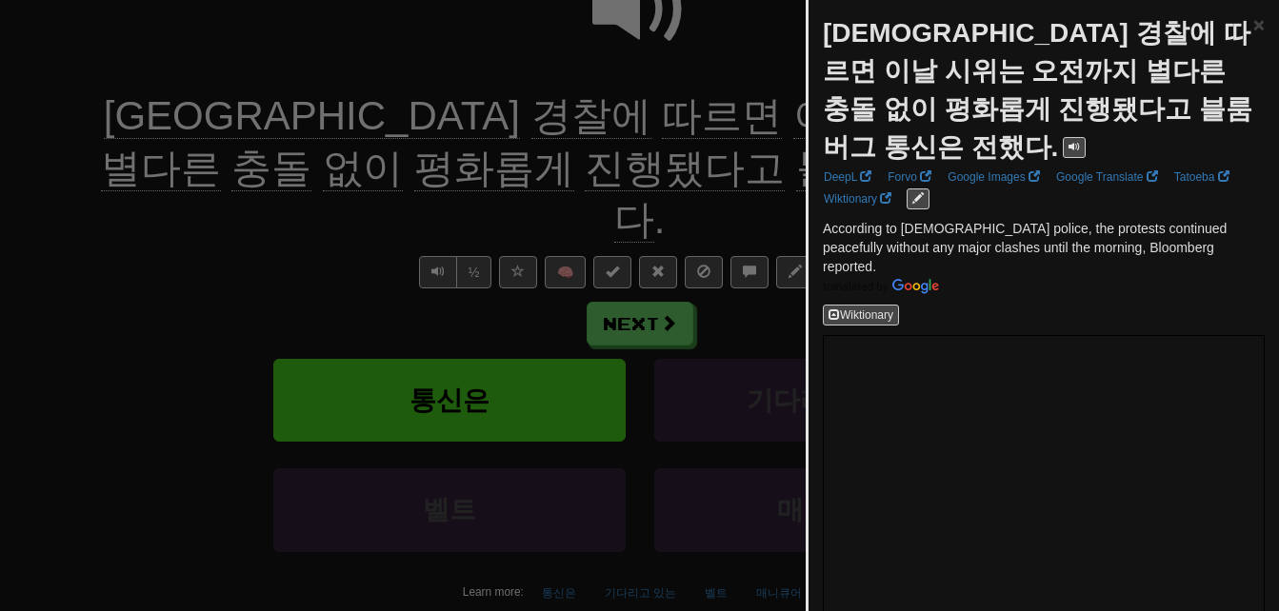
click at [132, 264] on div at bounding box center [639, 305] width 1279 height 611
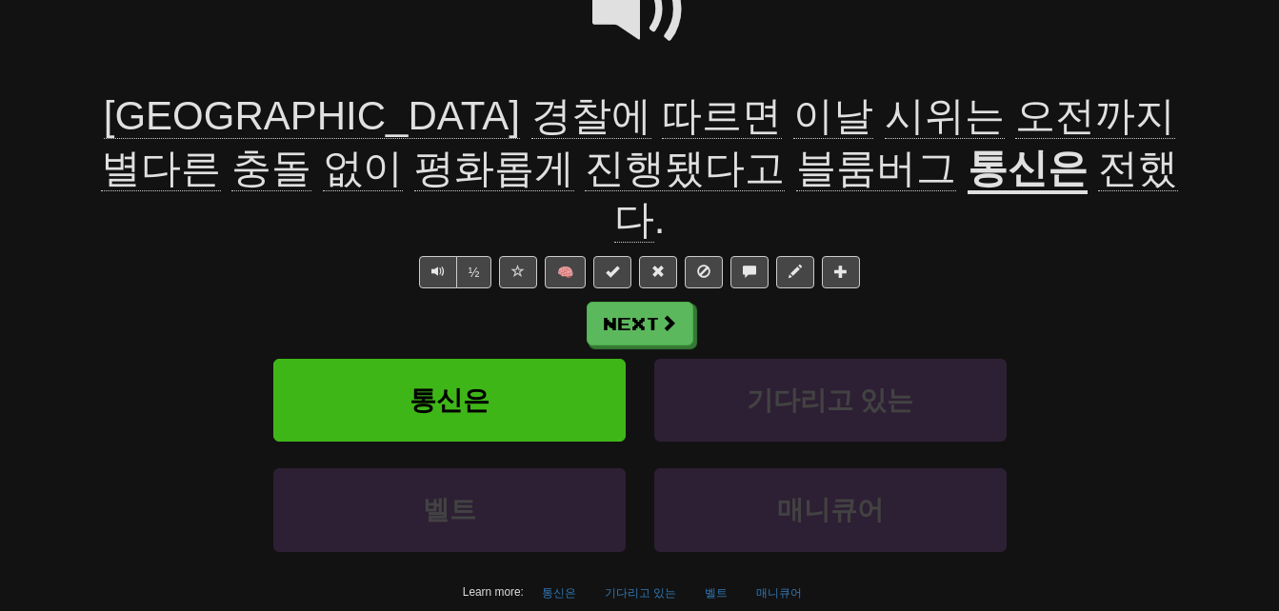
click at [221, 146] on span "별다른" at bounding box center [161, 169] width 120 height 46
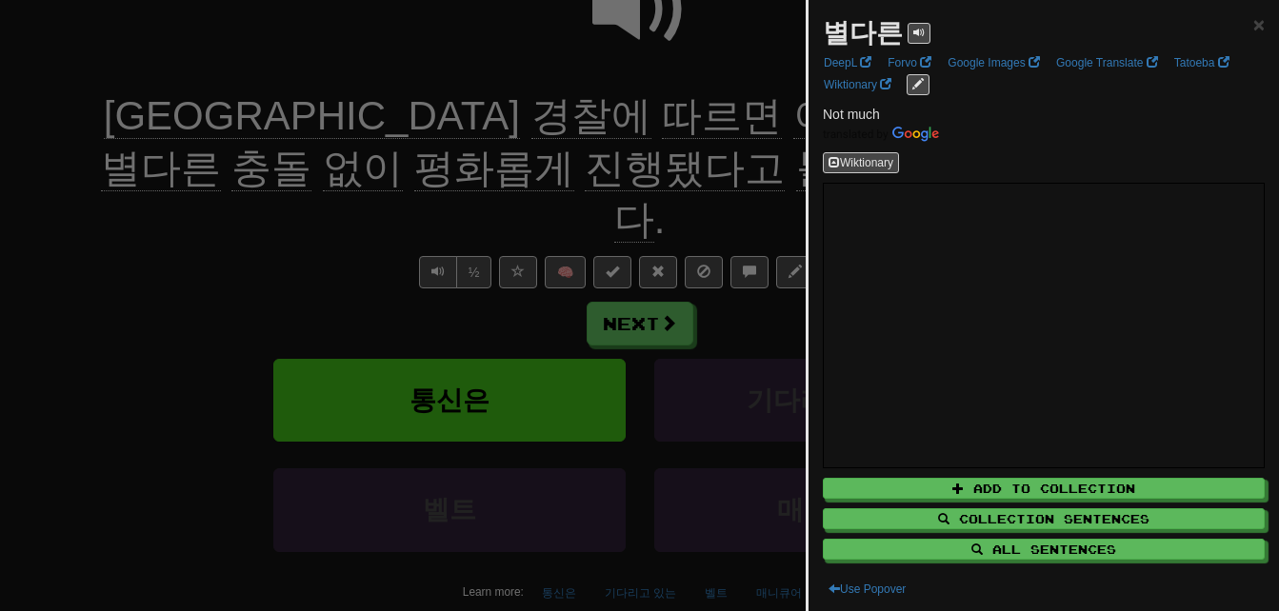
click at [727, 125] on div at bounding box center [639, 305] width 1279 height 611
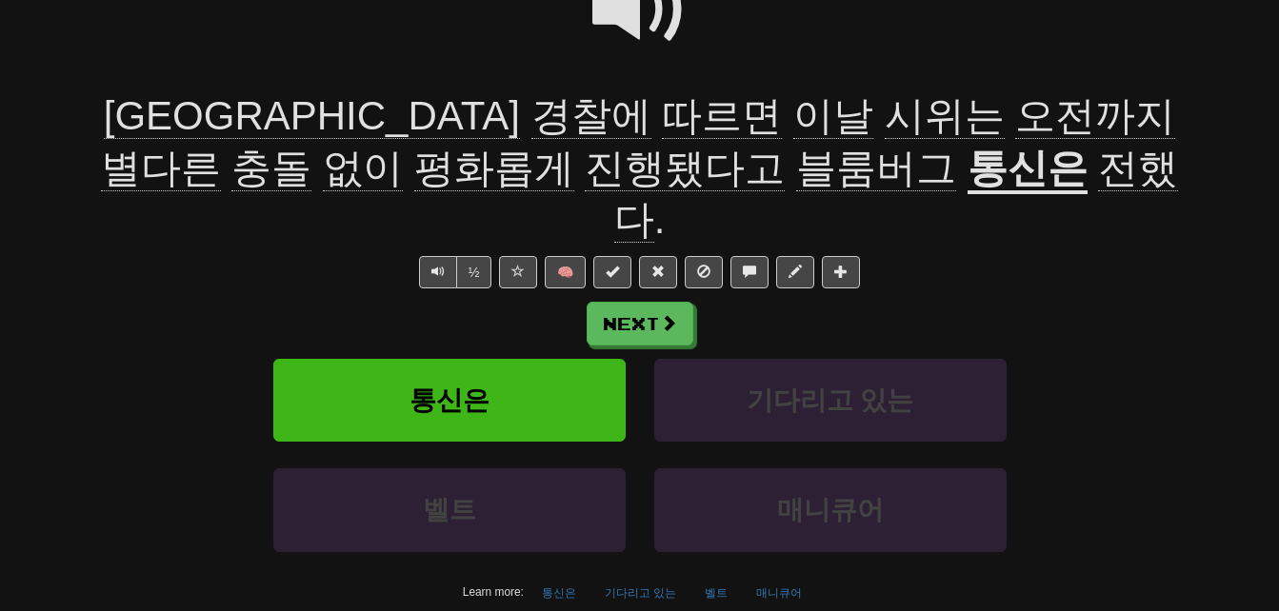
click at [311, 146] on span "충돌" at bounding box center [271, 169] width 80 height 46
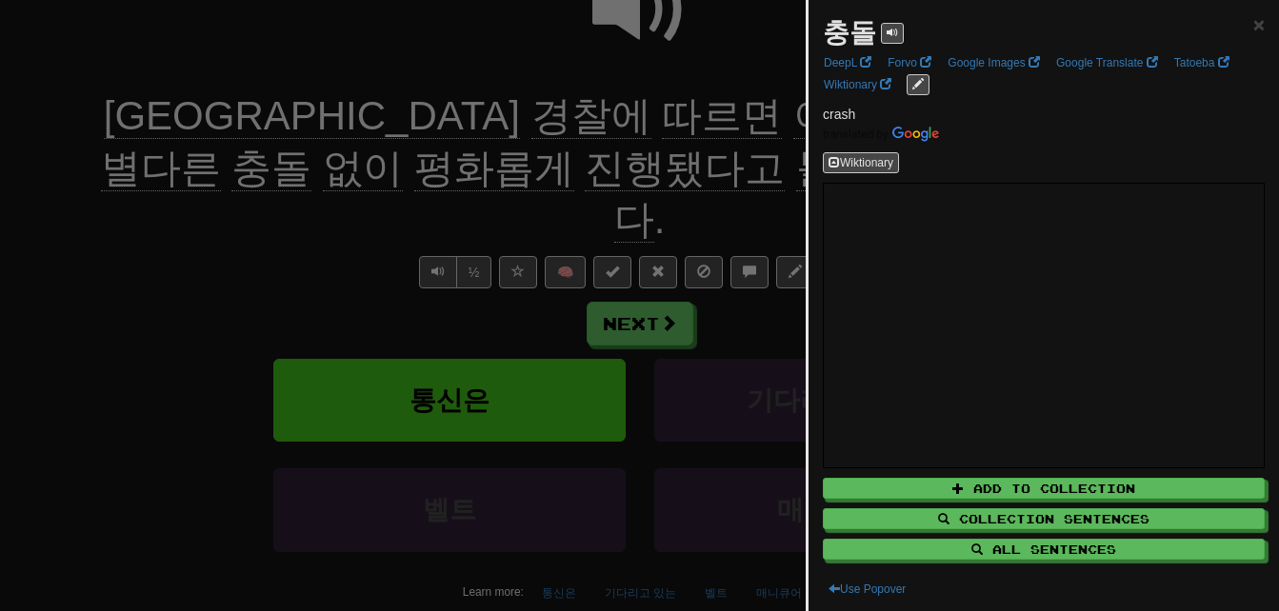
click at [589, 154] on div at bounding box center [639, 305] width 1279 height 611
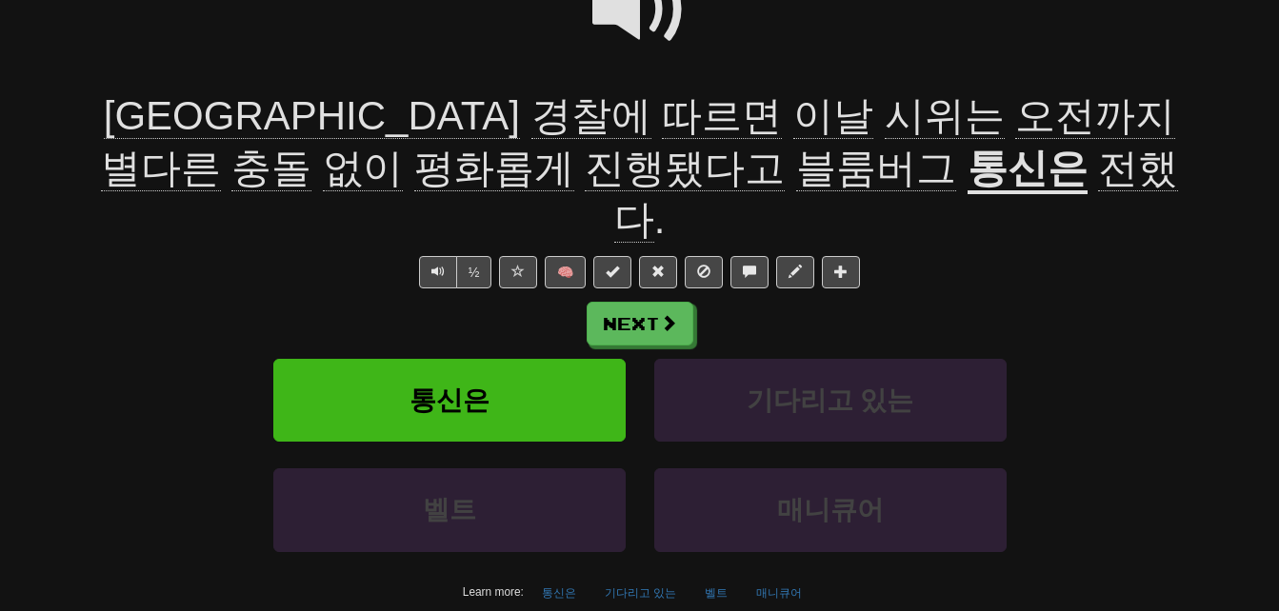
click at [414, 166] on span "평화롭게" at bounding box center [494, 169] width 160 height 46
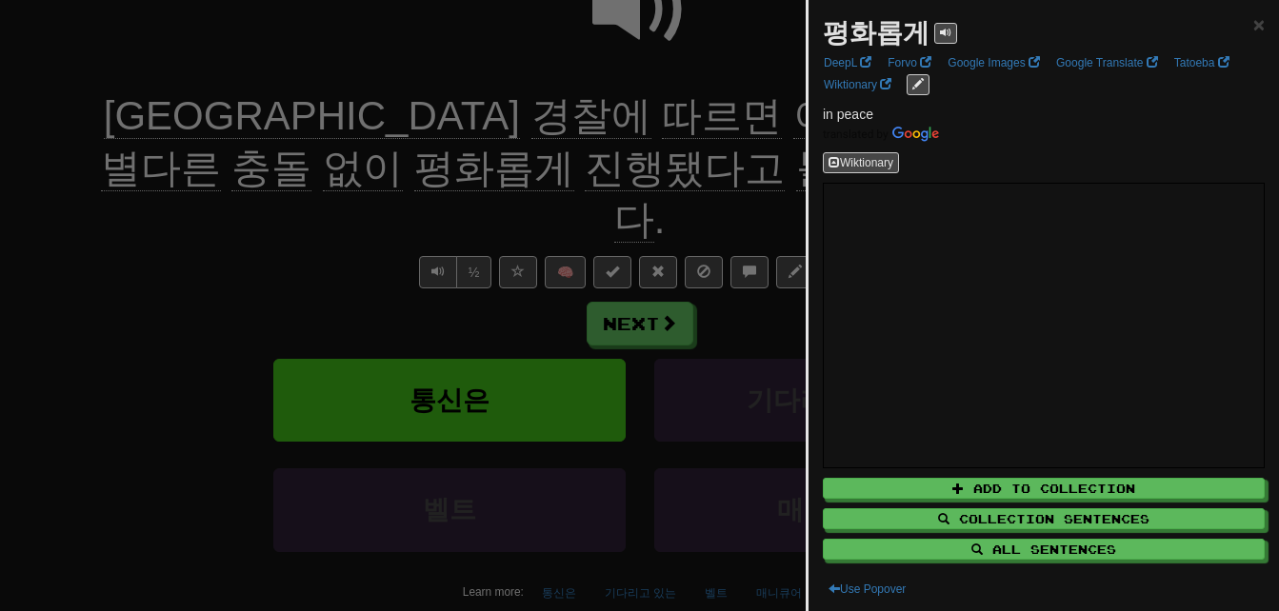
click at [200, 198] on div at bounding box center [639, 305] width 1279 height 611
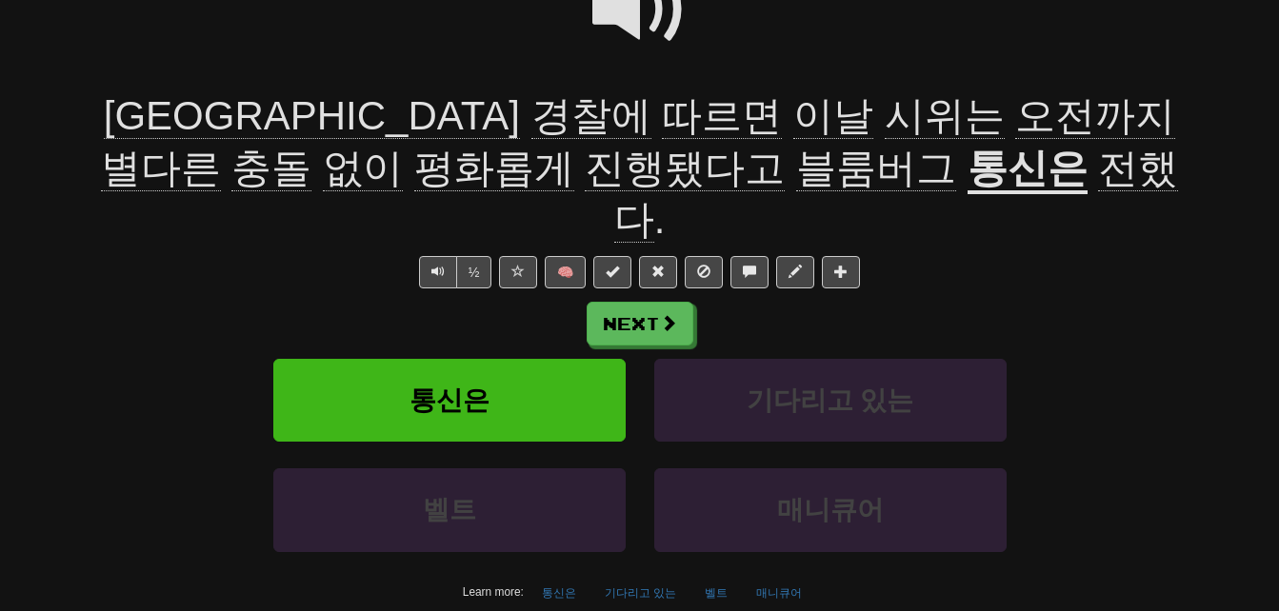
click at [585, 156] on span "진행됐다고" at bounding box center [685, 169] width 200 height 46
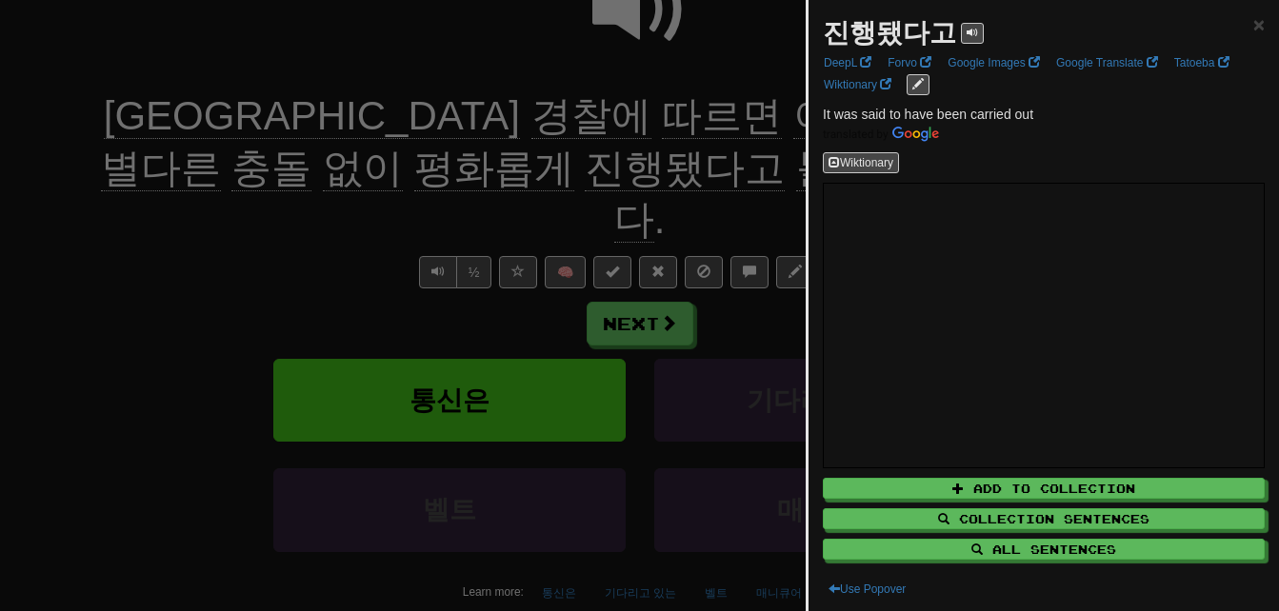
click at [505, 156] on div at bounding box center [639, 305] width 1279 height 611
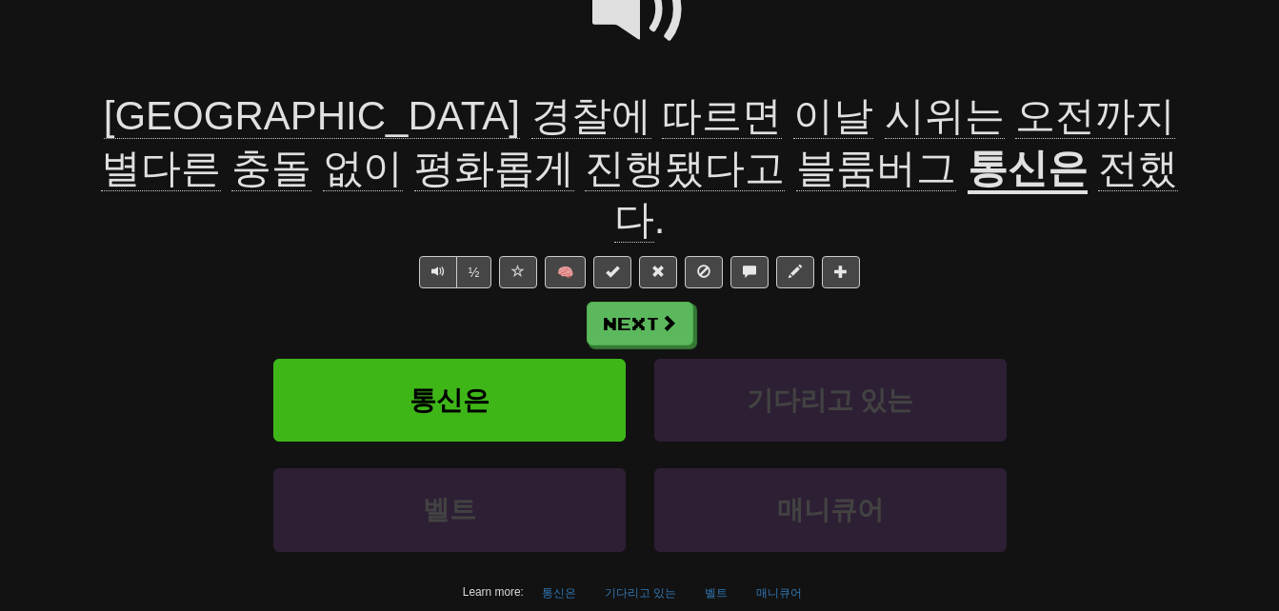
click at [931, 172] on span "전했다" at bounding box center [896, 195] width 565 height 98
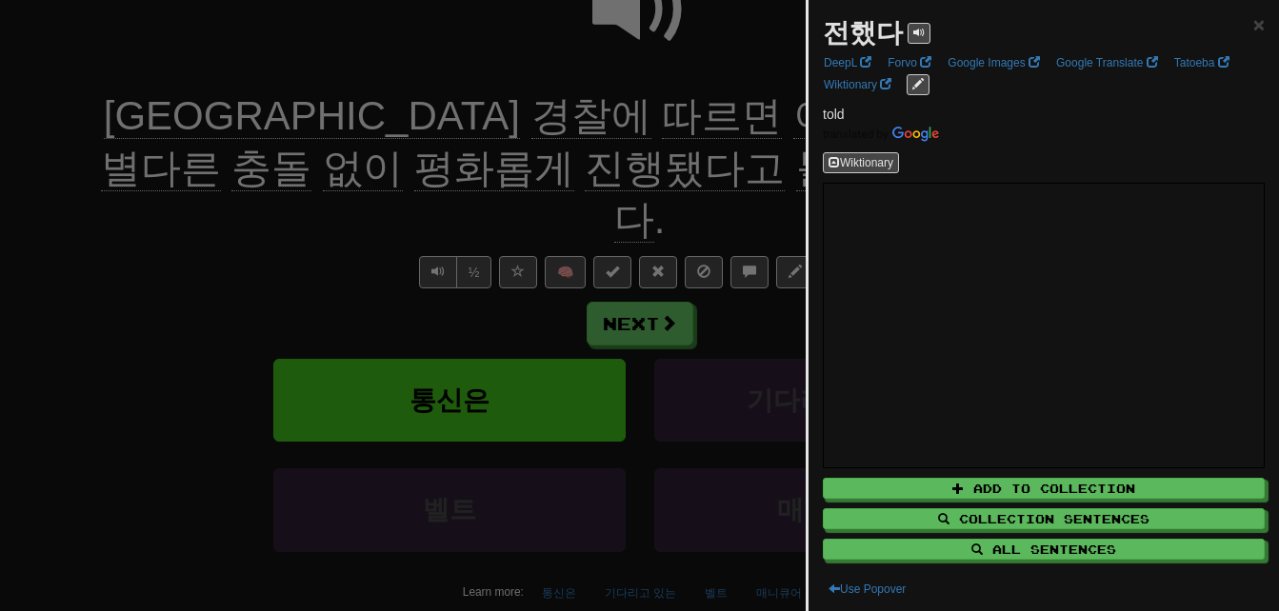
click at [170, 222] on div at bounding box center [639, 305] width 1279 height 611
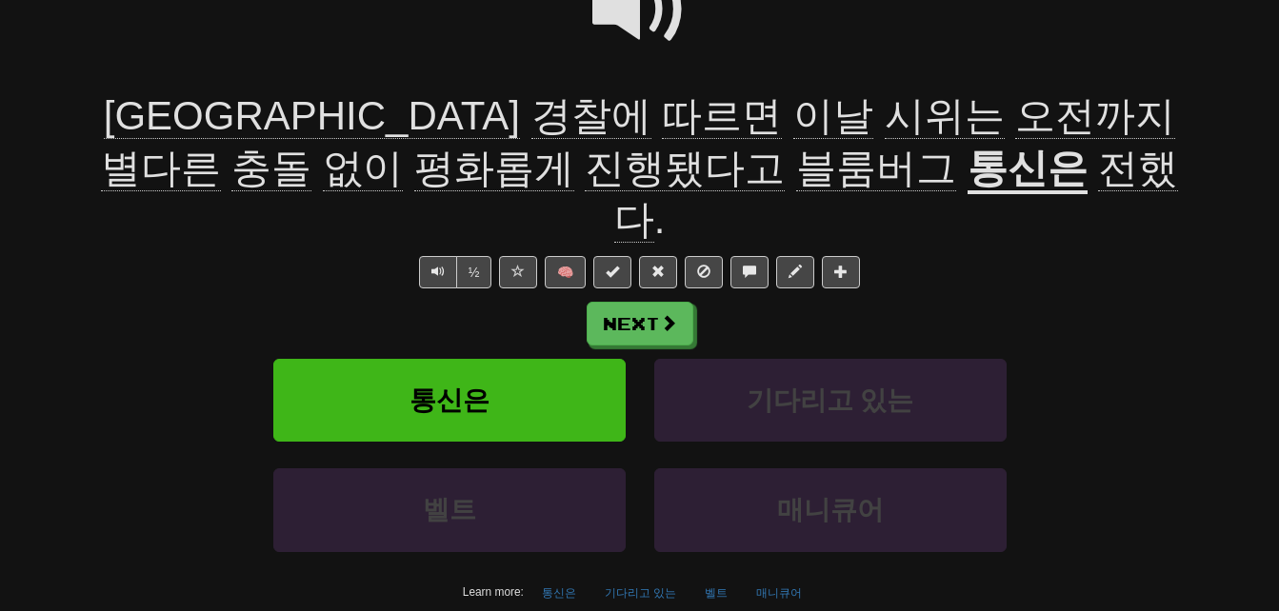
click at [625, 12] on span at bounding box center [639, 9] width 95 height 95
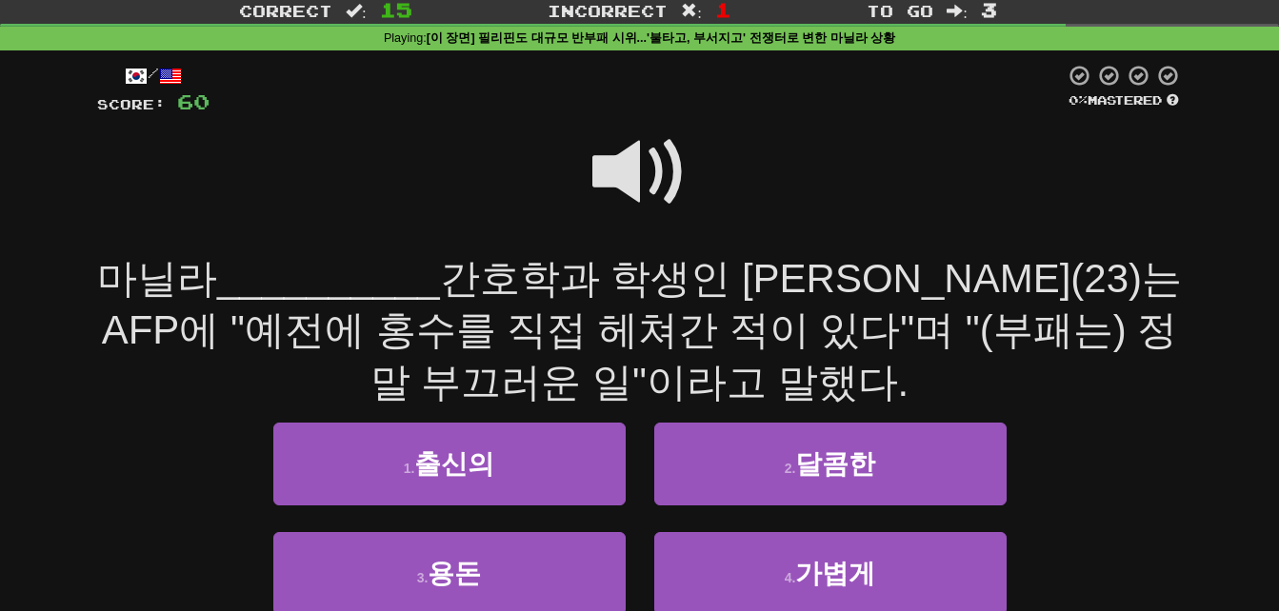
scroll to position [95, 0]
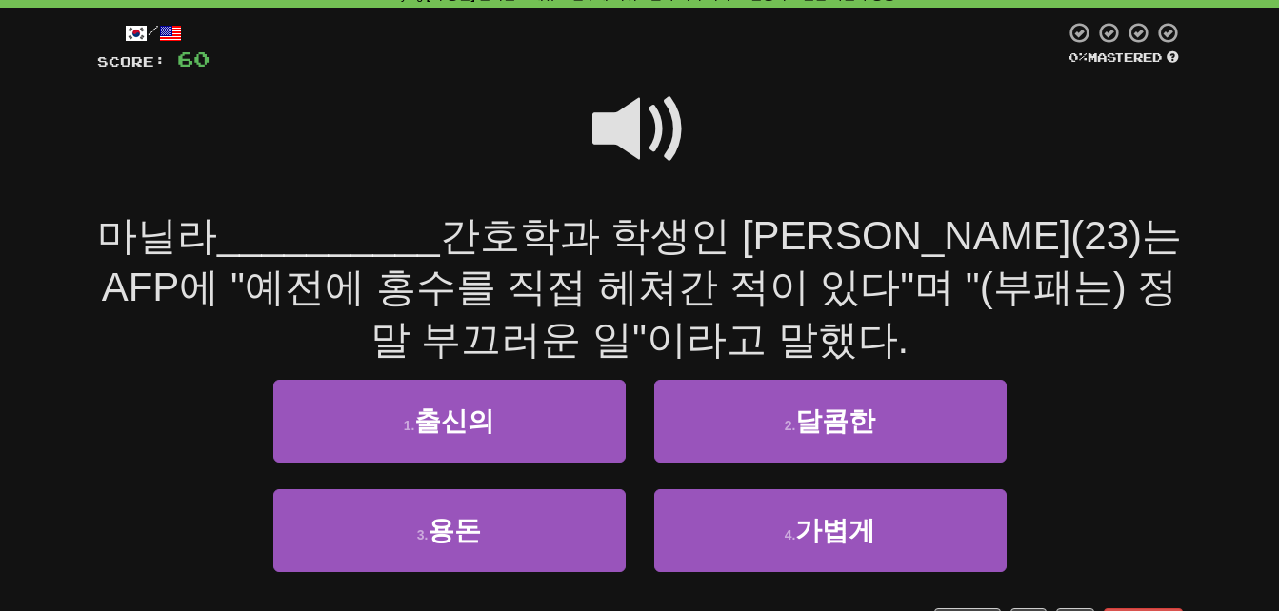
click at [619, 130] on span at bounding box center [639, 129] width 95 height 95
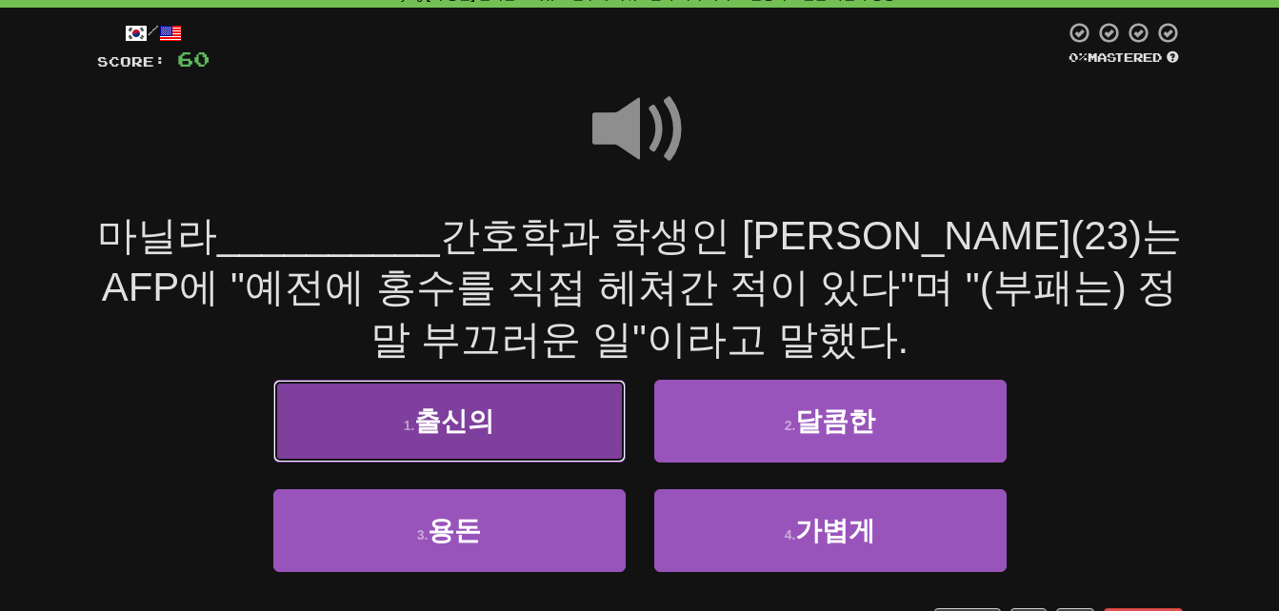
click at [392, 421] on button "1 . 출신의" at bounding box center [449, 421] width 352 height 83
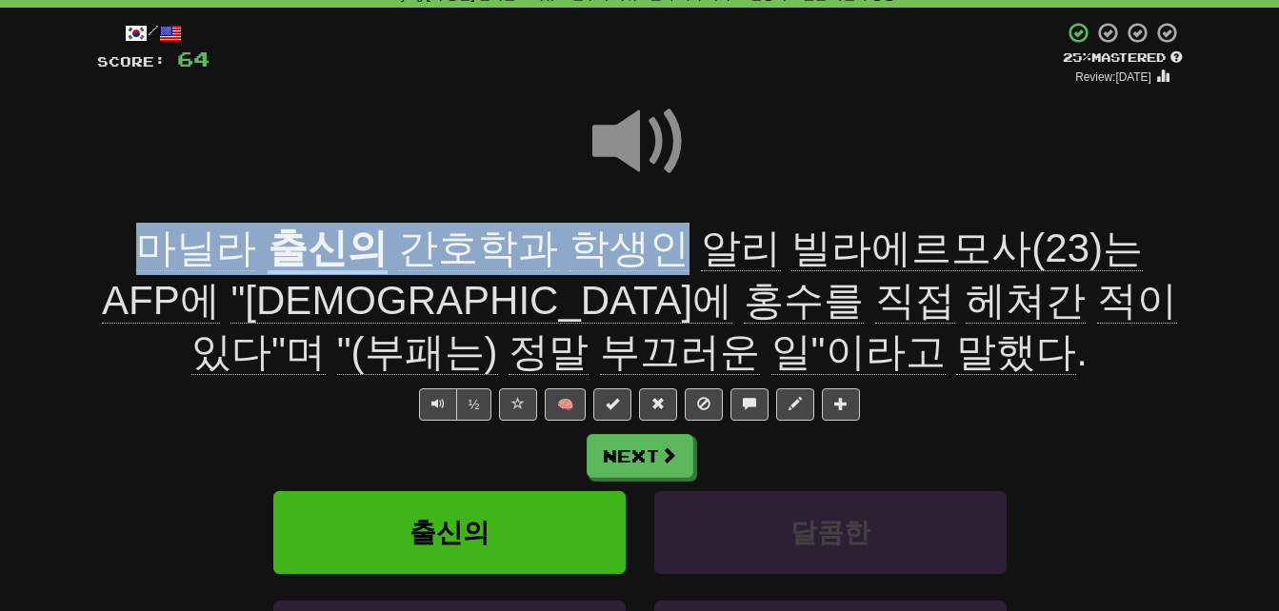
drag, startPoint x: 95, startPoint y: 248, endPoint x: 615, endPoint y: 243, distance: 520.0
click at [615, 243] on div "/ Score: 64 + 4 25 % Mastered Review: 2025-09-23 마닐라 출신의 간호학과 학생인 알리 빌라에르모사(23)…" at bounding box center [640, 408] width 1114 height 800
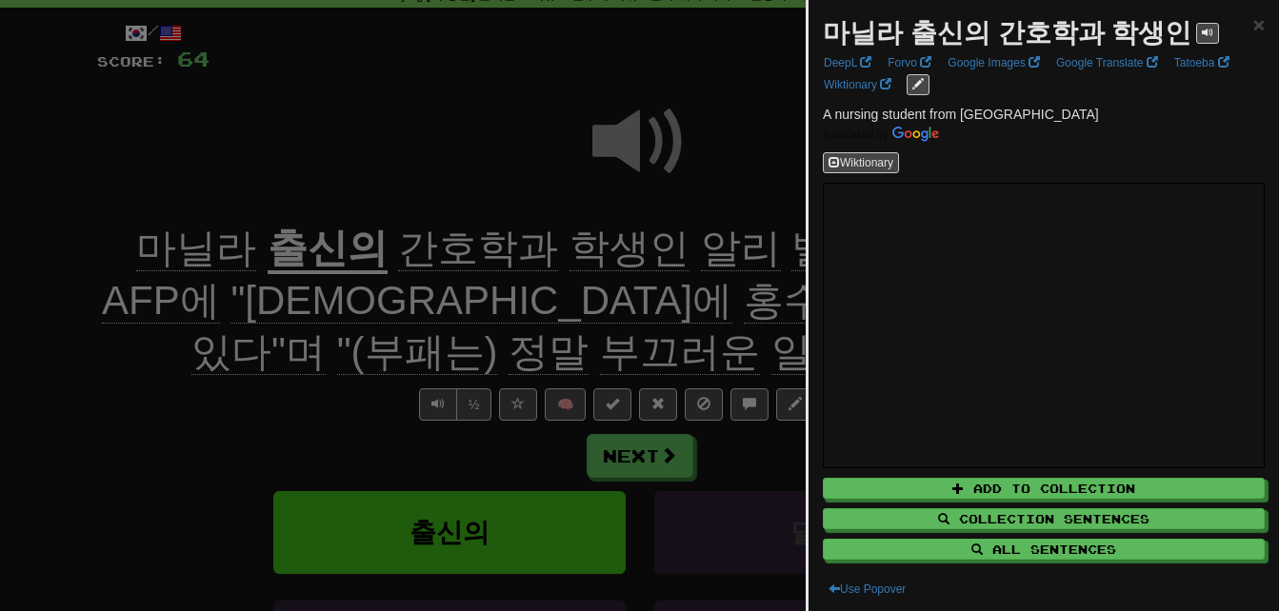
click at [312, 447] on div at bounding box center [639, 305] width 1279 height 611
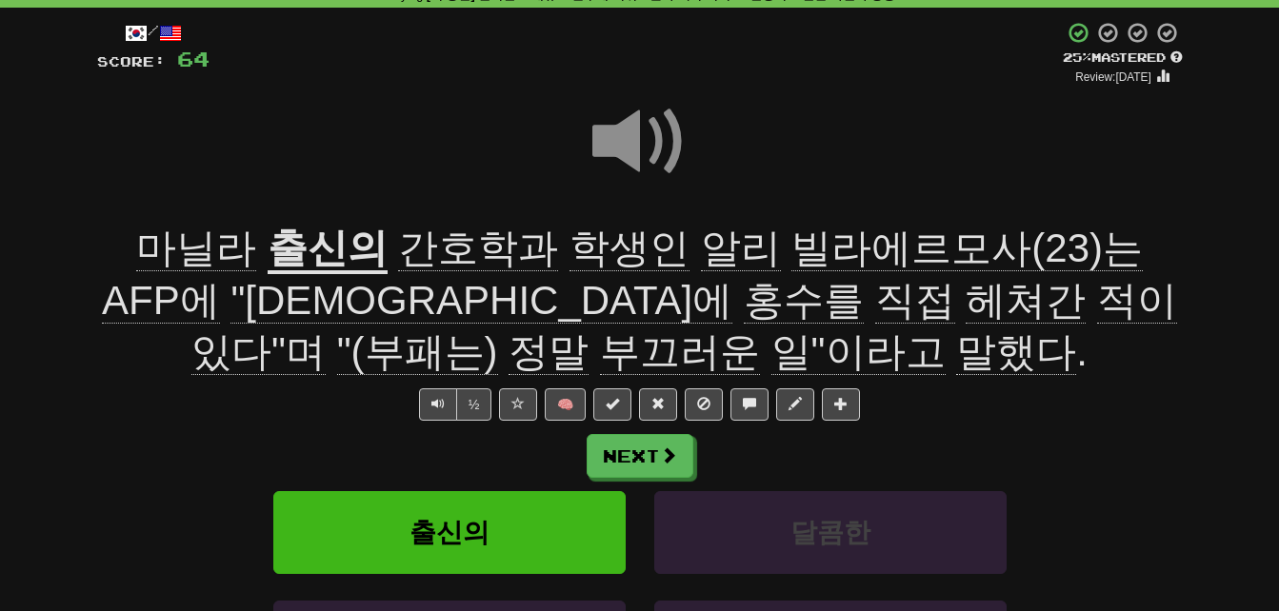
click at [268, 248] on u "출신의" at bounding box center [328, 250] width 120 height 49
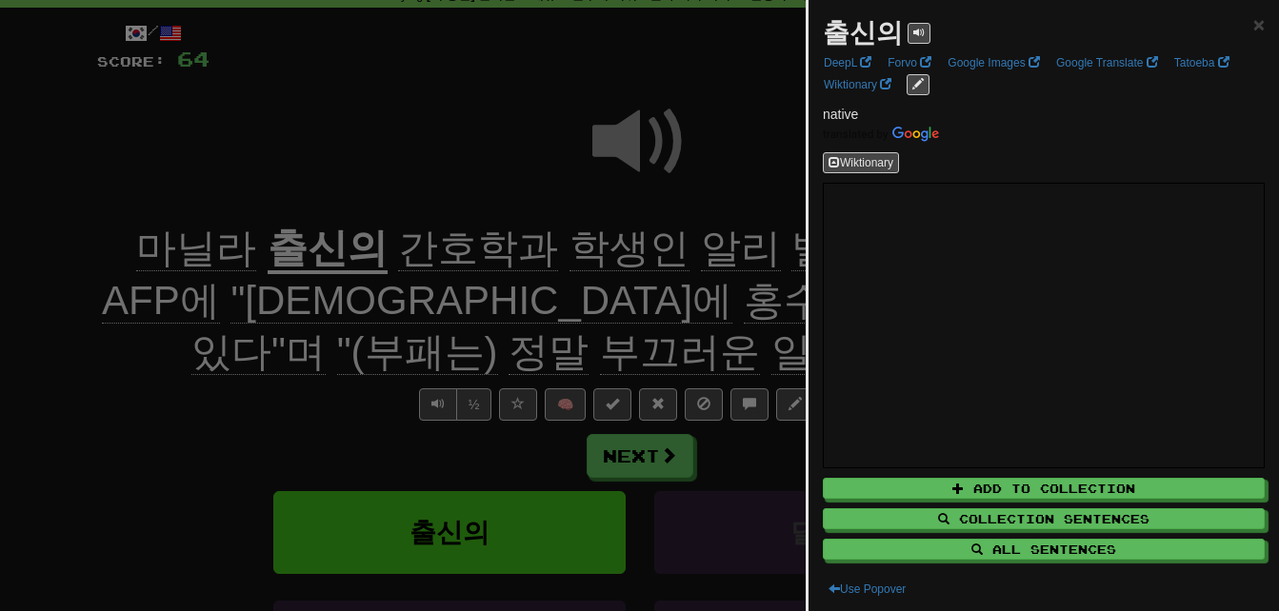
click at [266, 249] on div at bounding box center [639, 305] width 1279 height 611
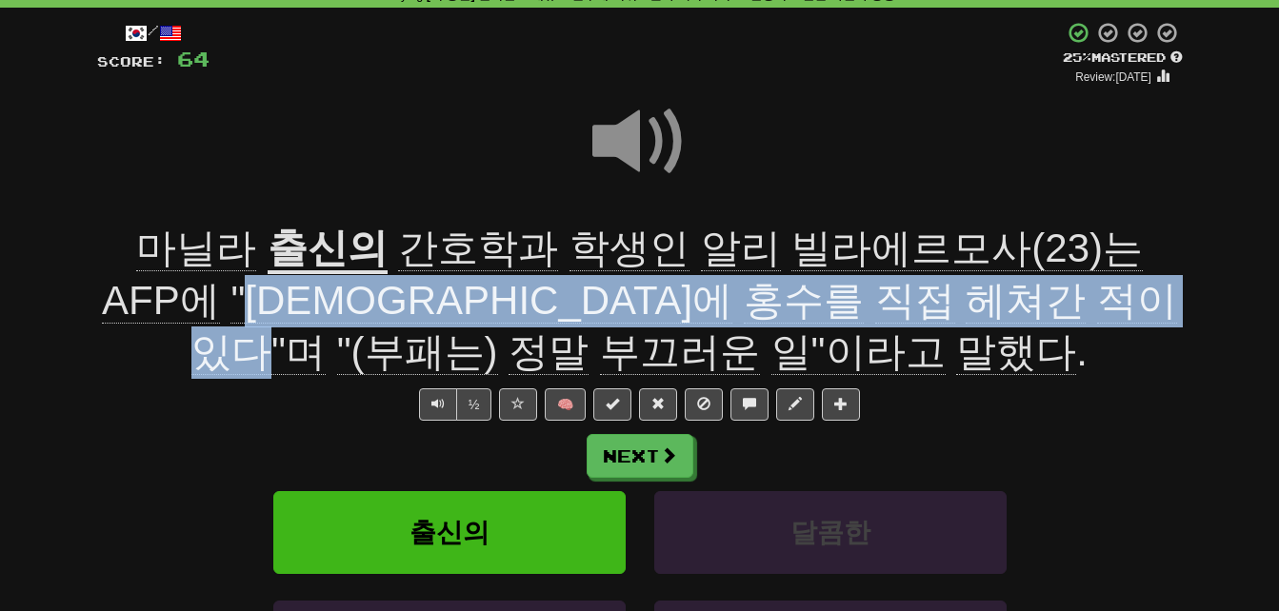
drag, startPoint x: 113, startPoint y: 290, endPoint x: 711, endPoint y: 293, distance: 598.1
click at [711, 293] on span "간호학과 학생인 알리 빌라에르모사(23)는 AFP에 "예전에 홍수를 직접 헤쳐간 적이 있다"며 "(부패는) 정말 부끄러운 일"이라고 말했다 ." at bounding box center [639, 301] width 1075 height 150
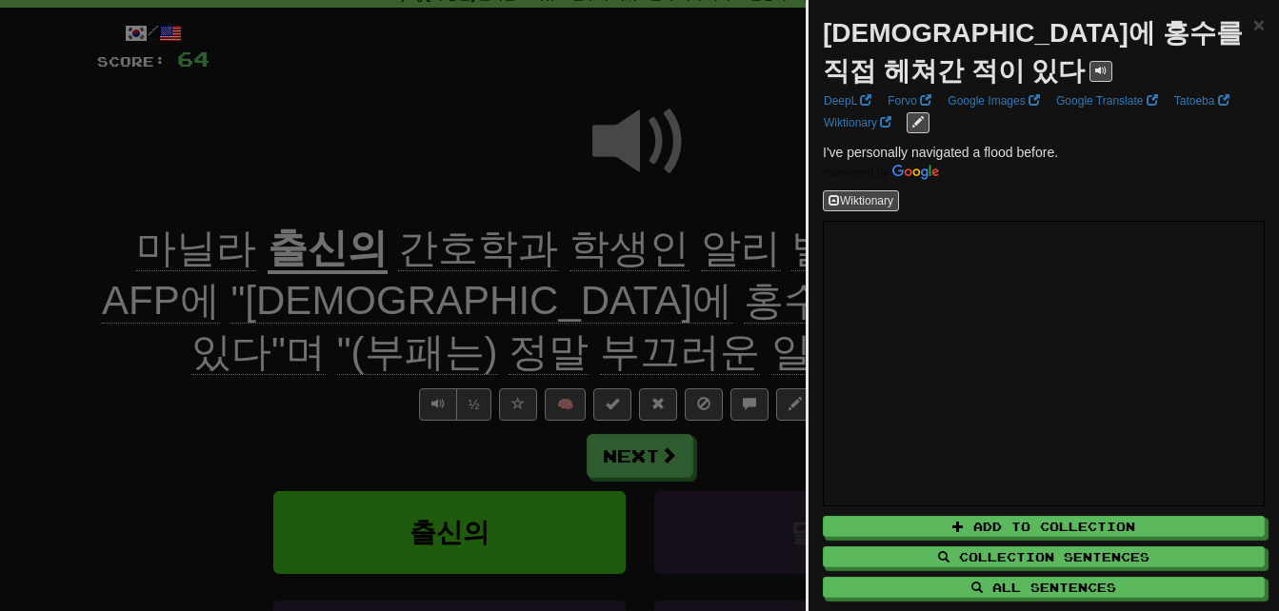
click at [334, 341] on div at bounding box center [639, 305] width 1279 height 611
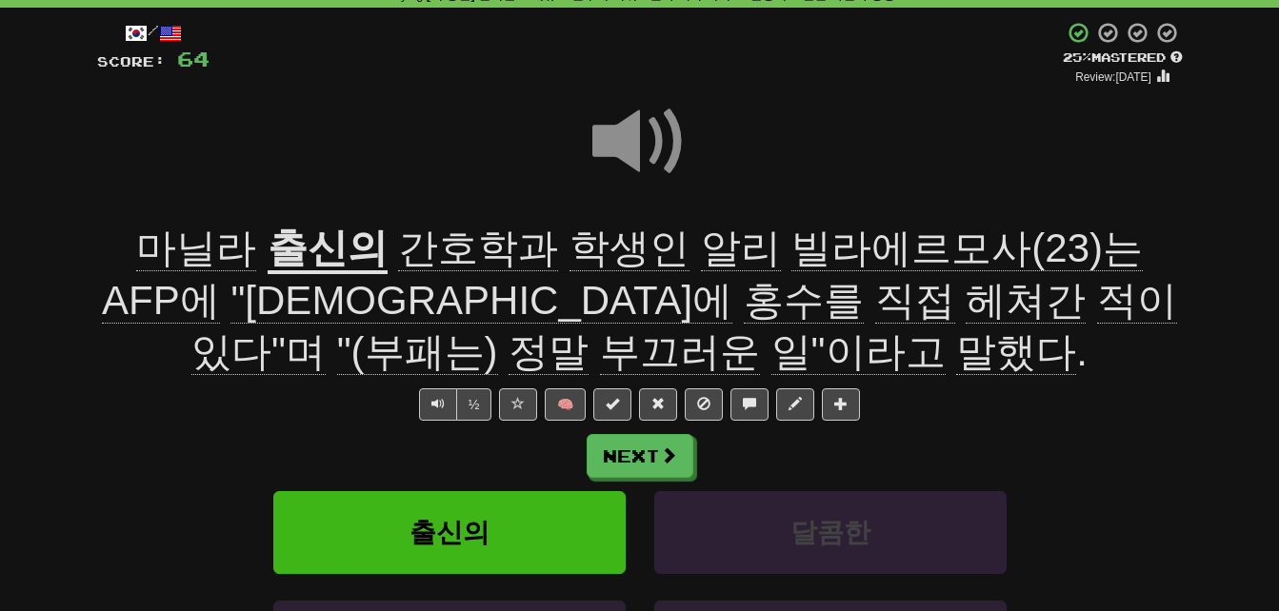
click at [760, 330] on span "부끄러운" at bounding box center [680, 353] width 160 height 46
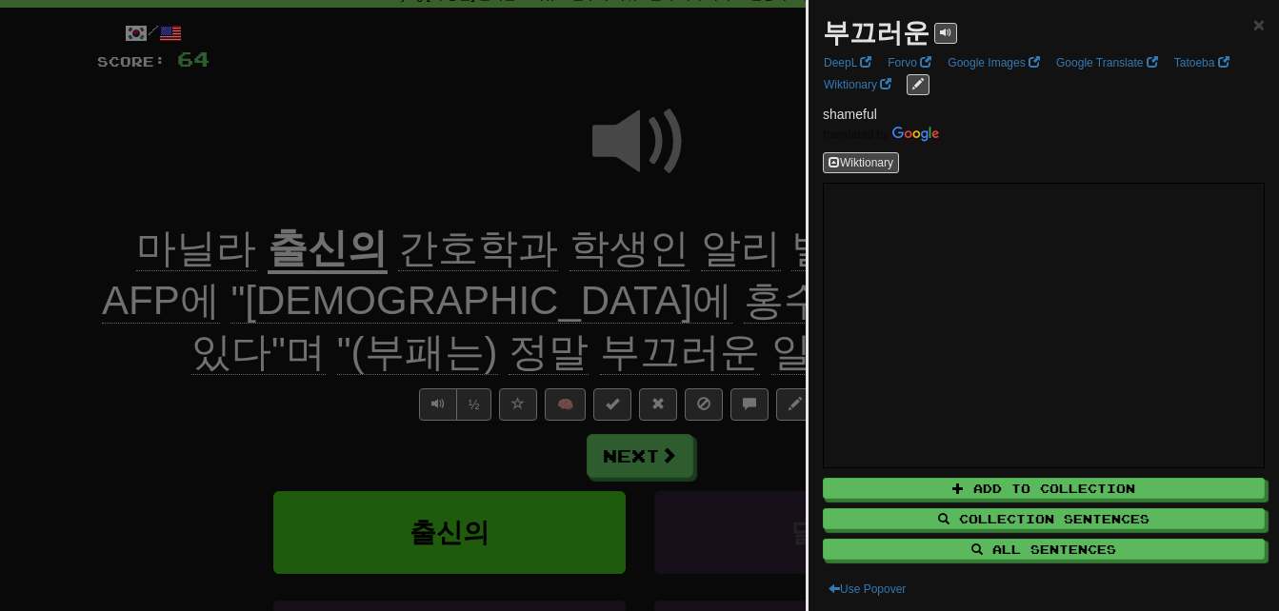
click at [345, 364] on div at bounding box center [639, 305] width 1279 height 611
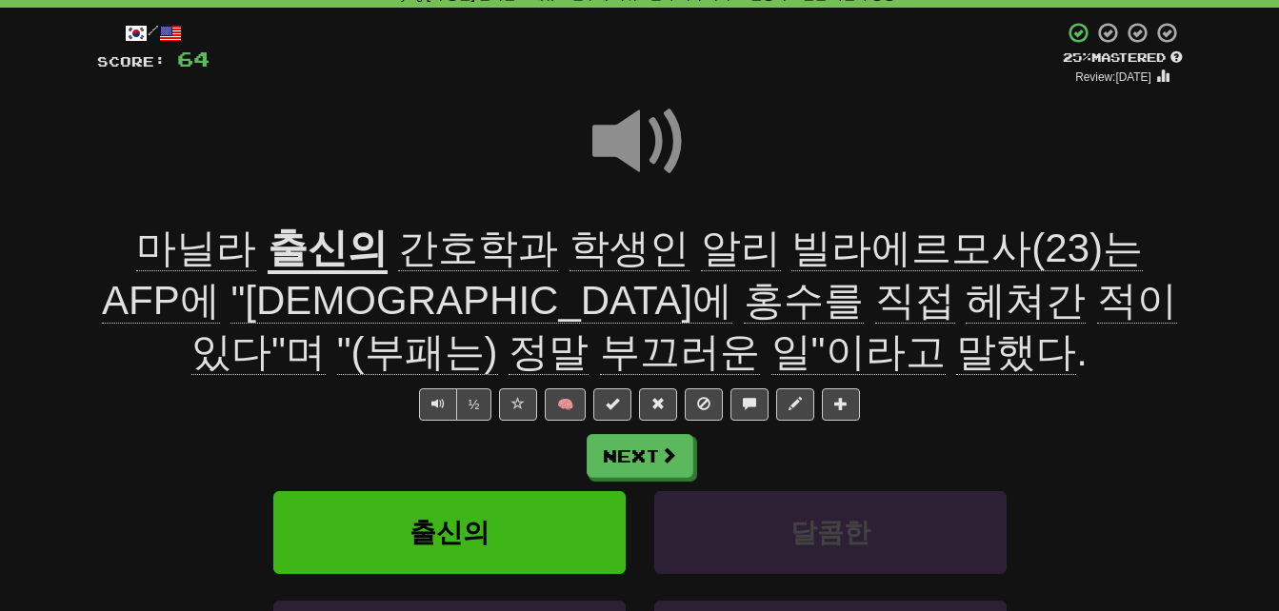
click at [635, 141] on span at bounding box center [639, 141] width 95 height 95
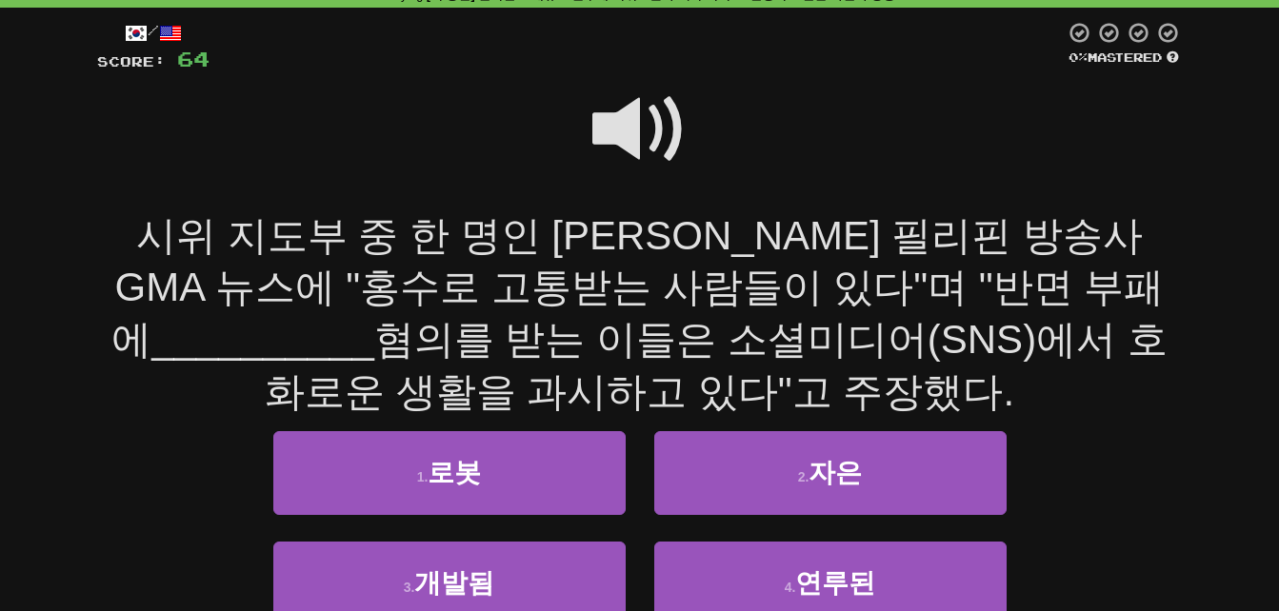
scroll to position [190, 0]
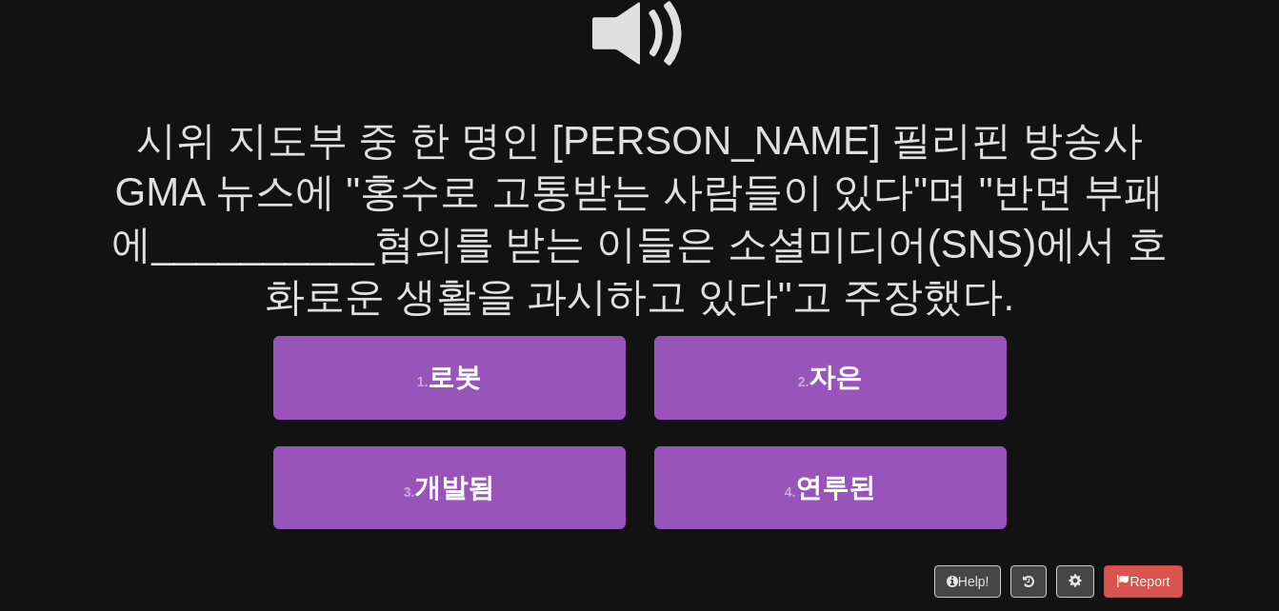
click at [631, 28] on span at bounding box center [639, 34] width 95 height 95
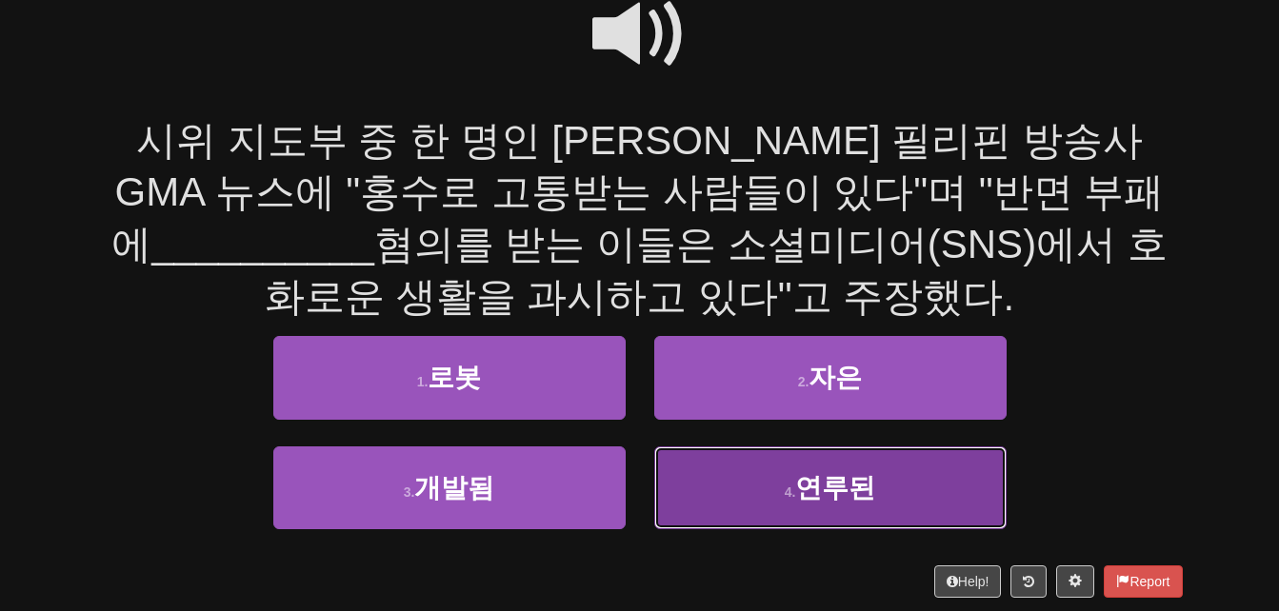
click at [713, 495] on button "4 . 연루된" at bounding box center [830, 488] width 352 height 83
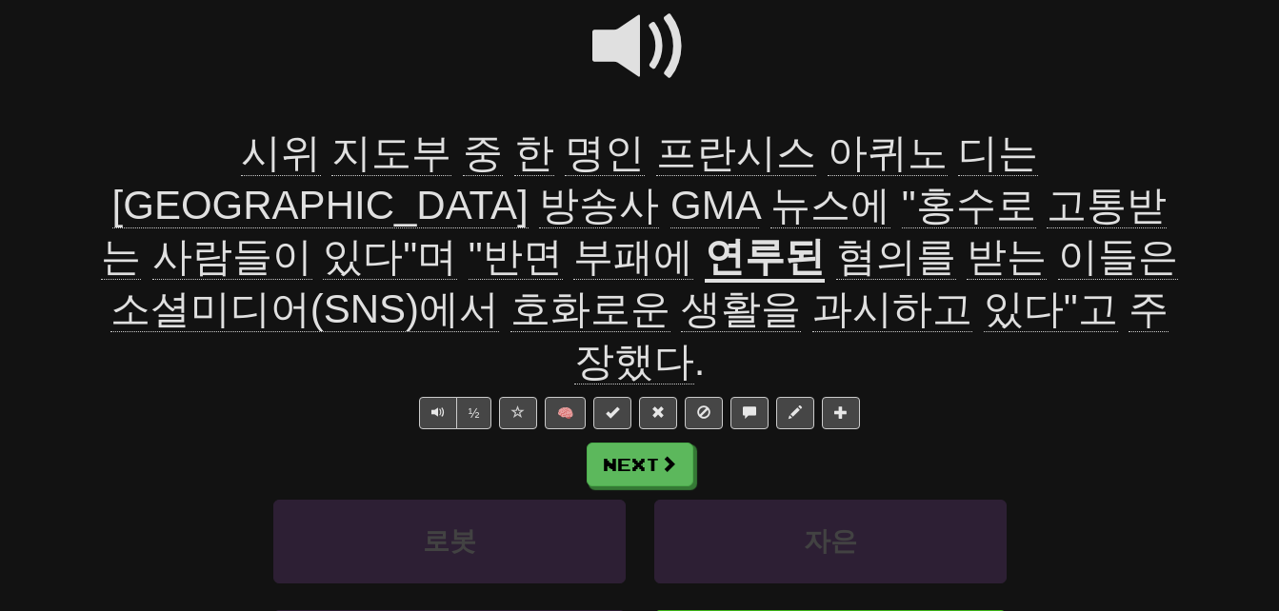
scroll to position [203, 0]
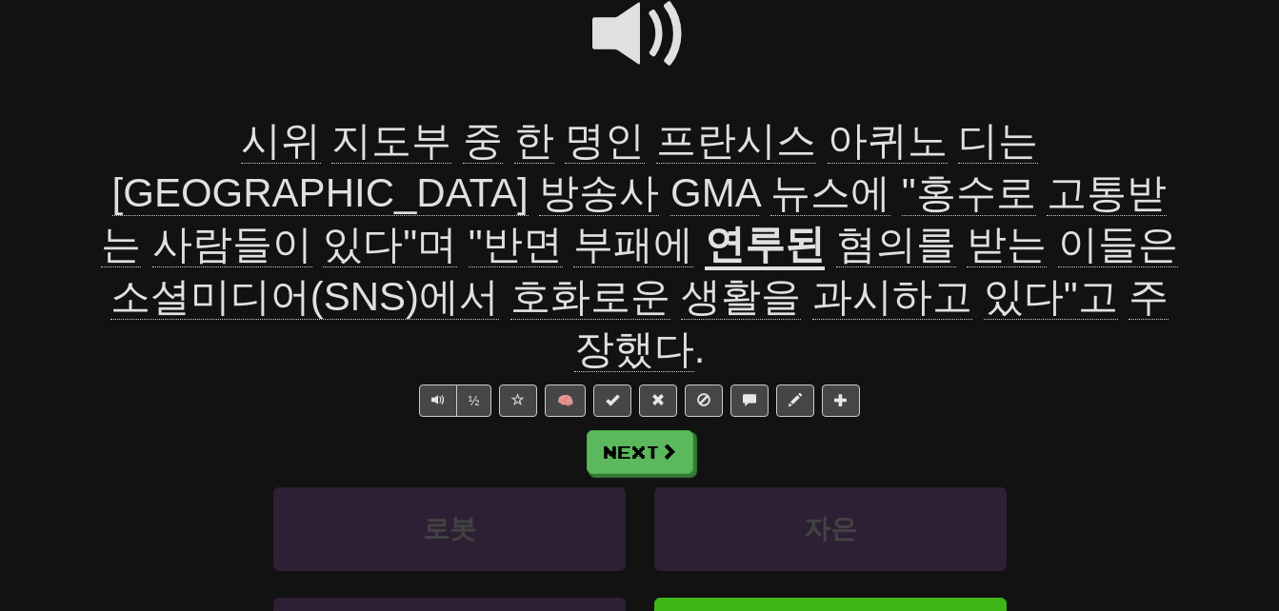
click at [331, 137] on span "지도부" at bounding box center [391, 141] width 120 height 46
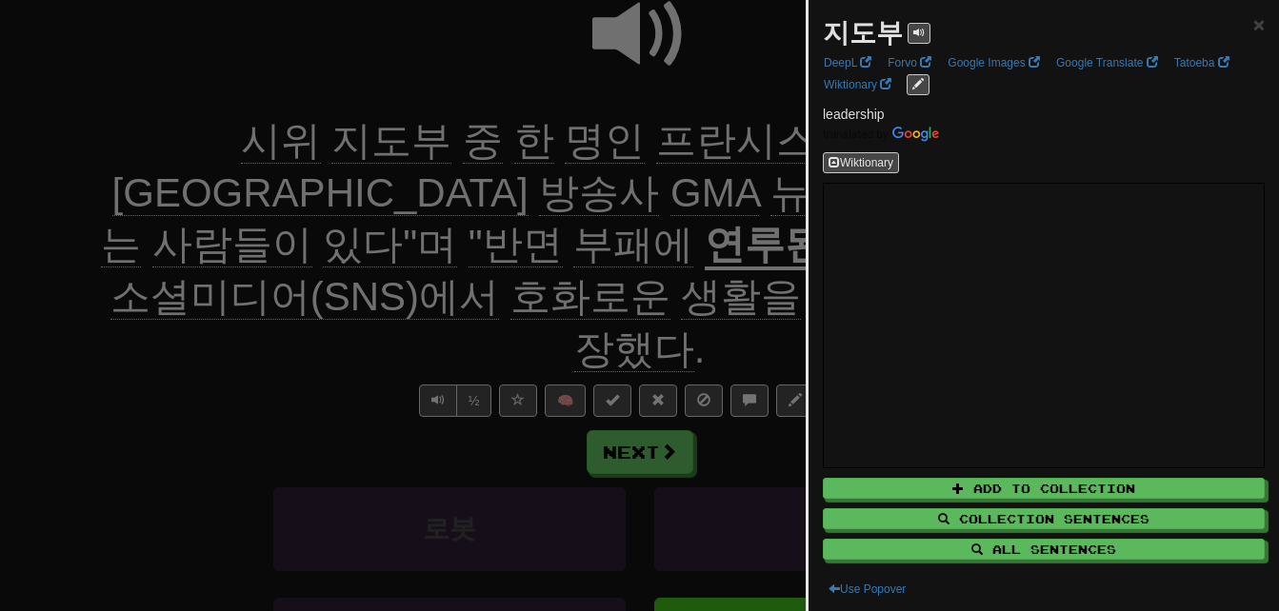
click at [250, 137] on div at bounding box center [639, 305] width 1279 height 611
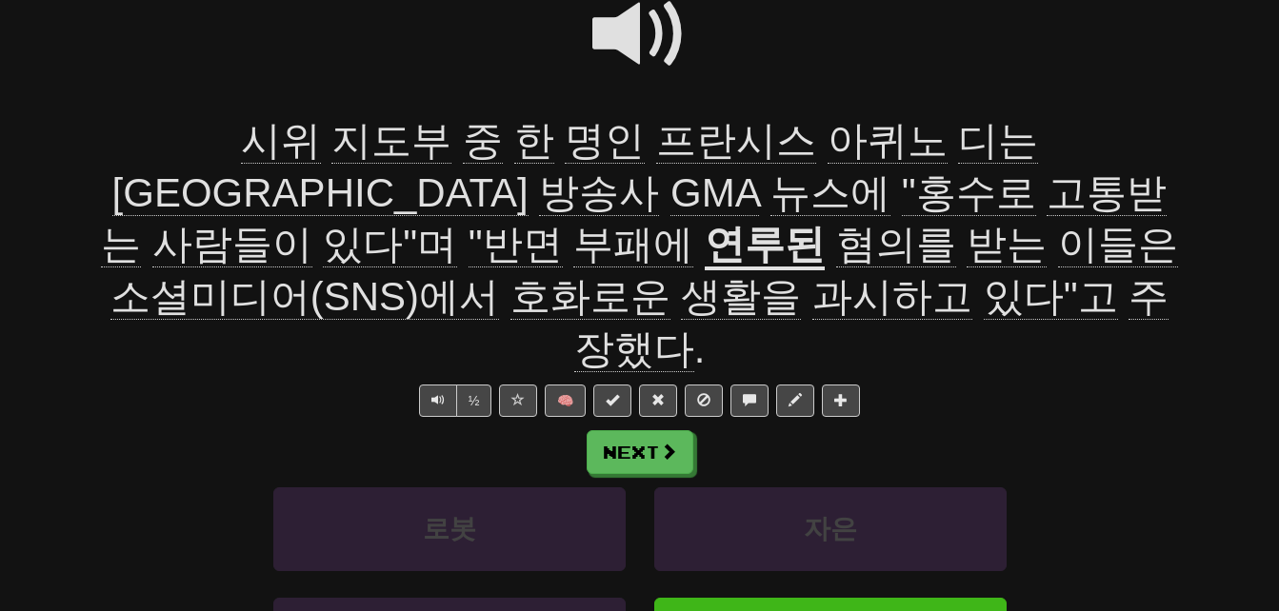
click at [565, 134] on span "명인" at bounding box center [605, 141] width 80 height 46
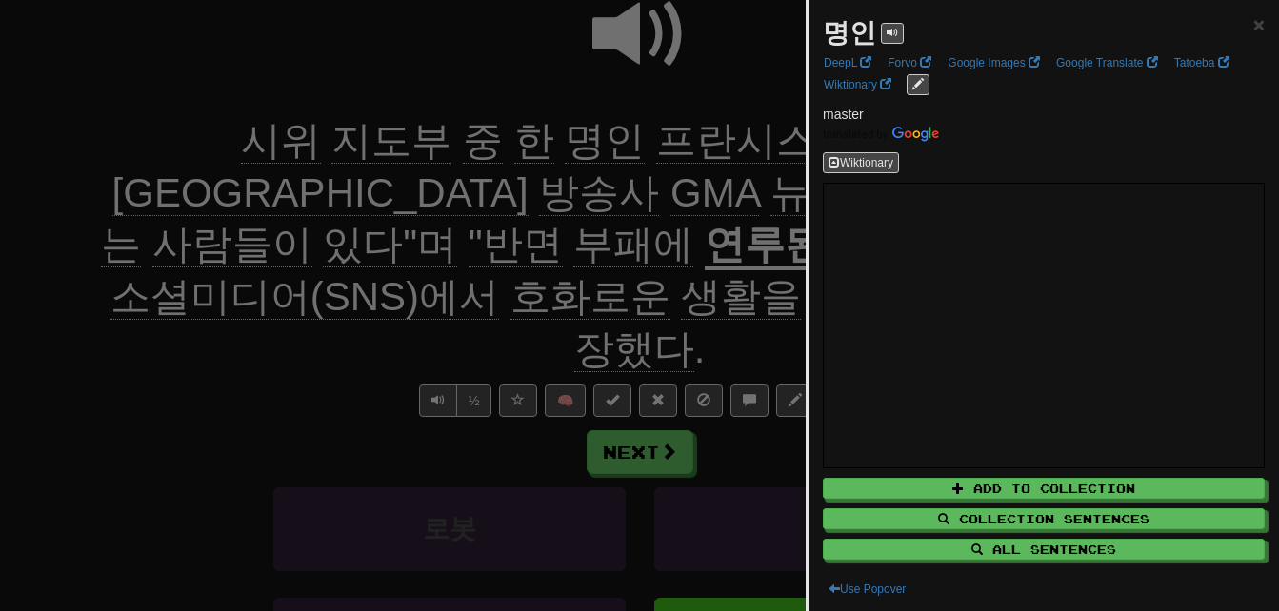
click at [411, 134] on div at bounding box center [639, 305] width 1279 height 611
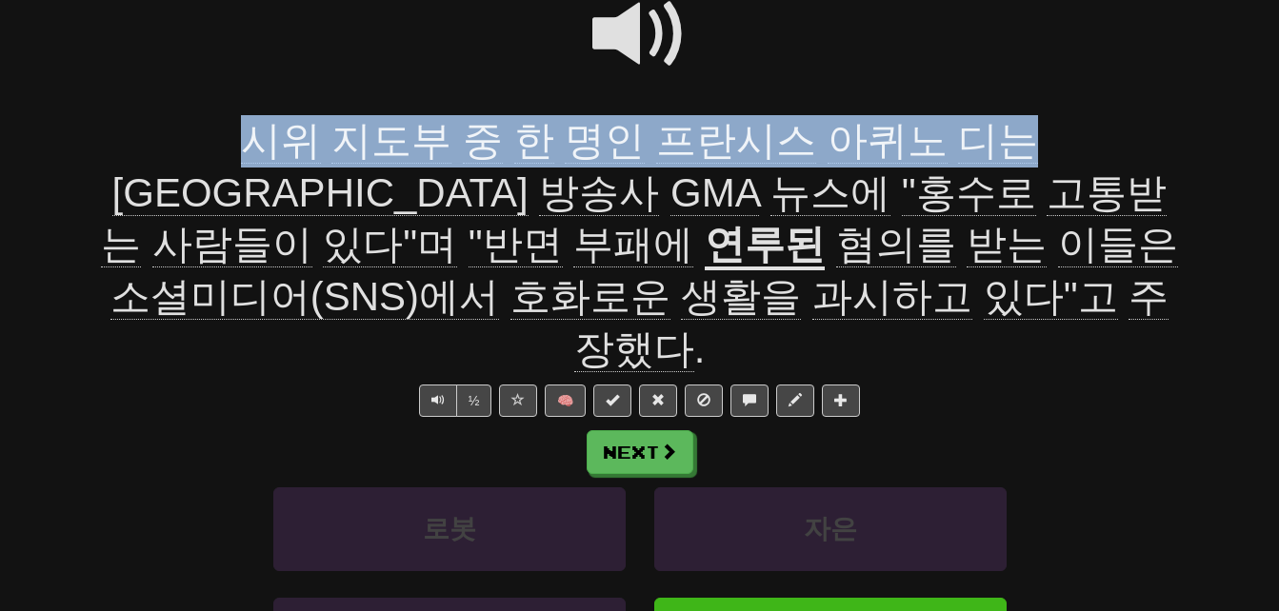
drag, startPoint x: 86, startPoint y: 146, endPoint x: 820, endPoint y: 148, distance: 734.3
click at [820, 148] on div "/ Score: 68 + 4 25 % Mastered Review: 2025-09-23 시위 지도부 중 한 명인 프란시스 아퀴노 디는 필리핀 …" at bounding box center [640, 352] width 1114 height 904
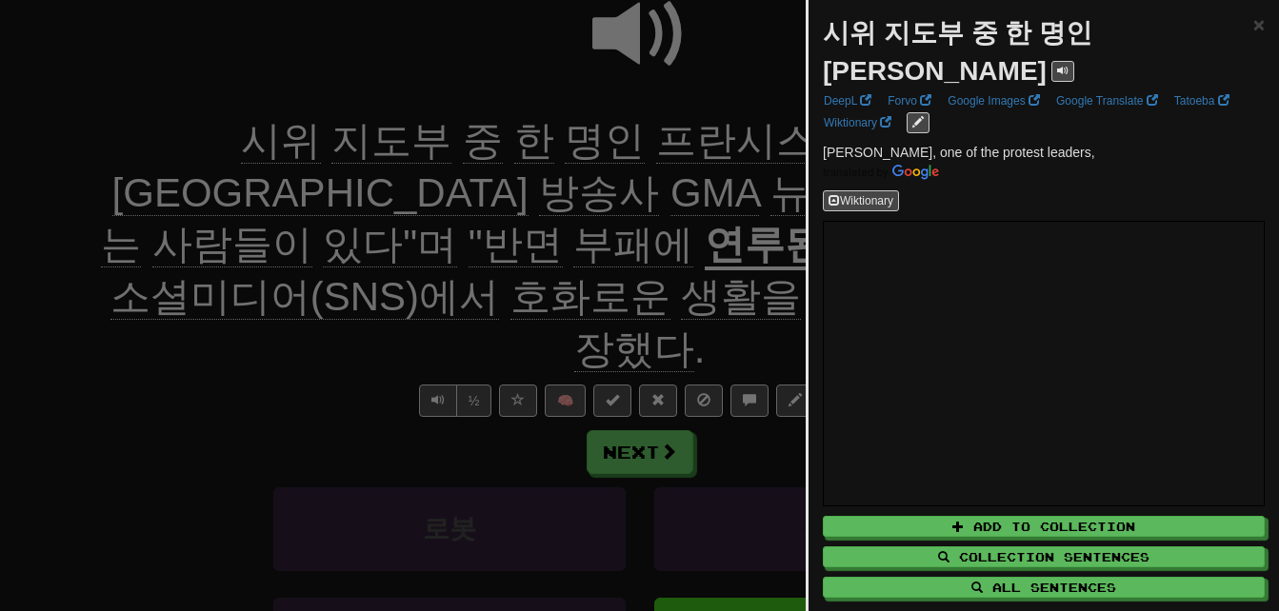
click at [712, 150] on div at bounding box center [639, 305] width 1279 height 611
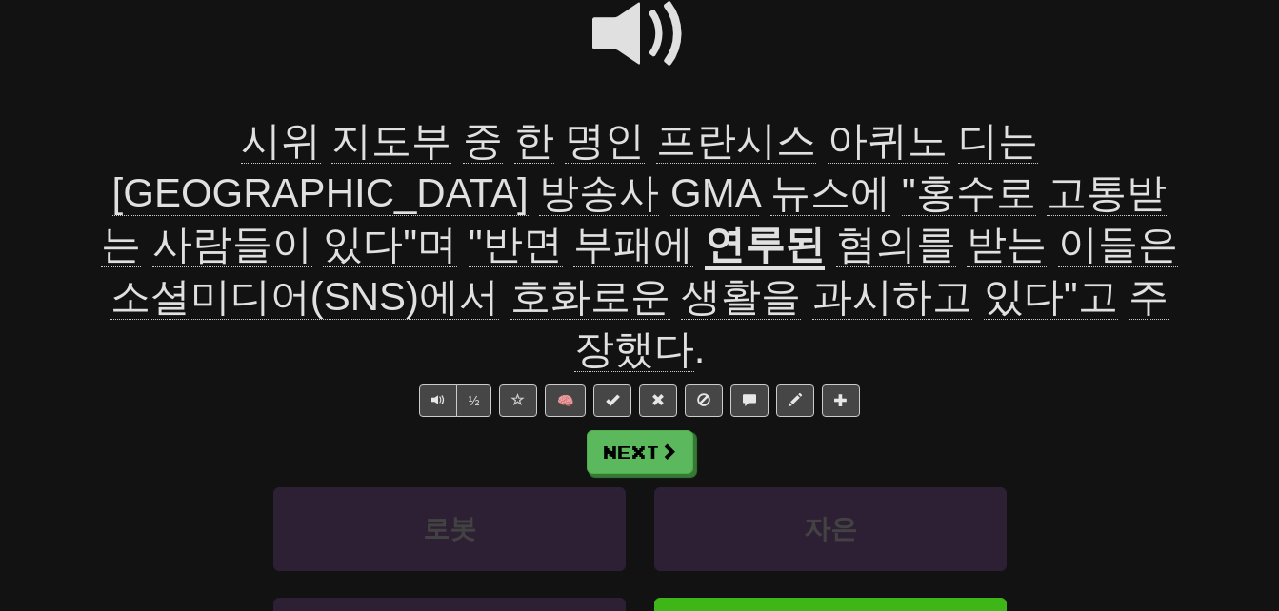
click at [659, 170] on span "방송사" at bounding box center [599, 193] width 120 height 46
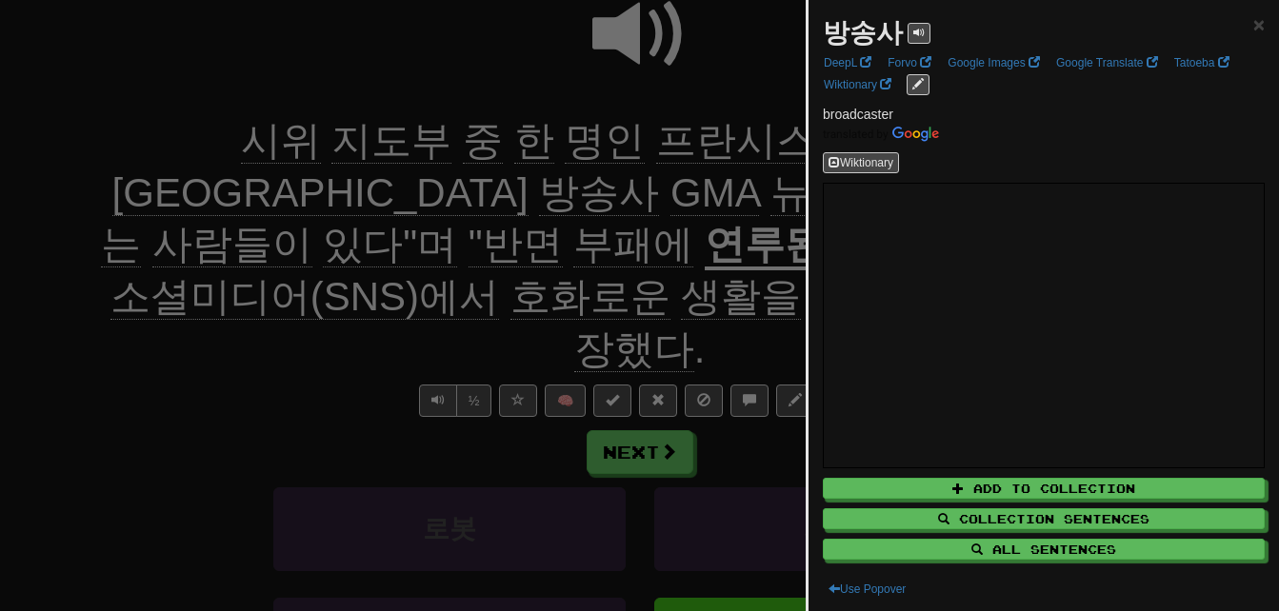
click at [350, 179] on div at bounding box center [639, 305] width 1279 height 611
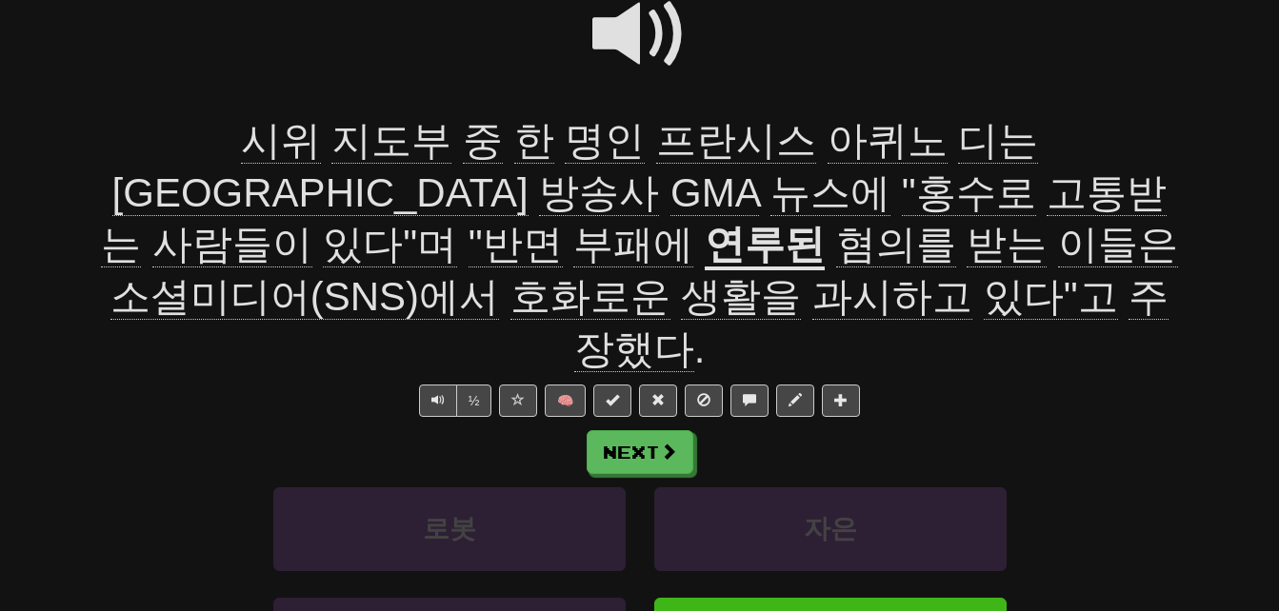
click at [442, 201] on span "고통받는" at bounding box center [634, 219] width 1067 height 98
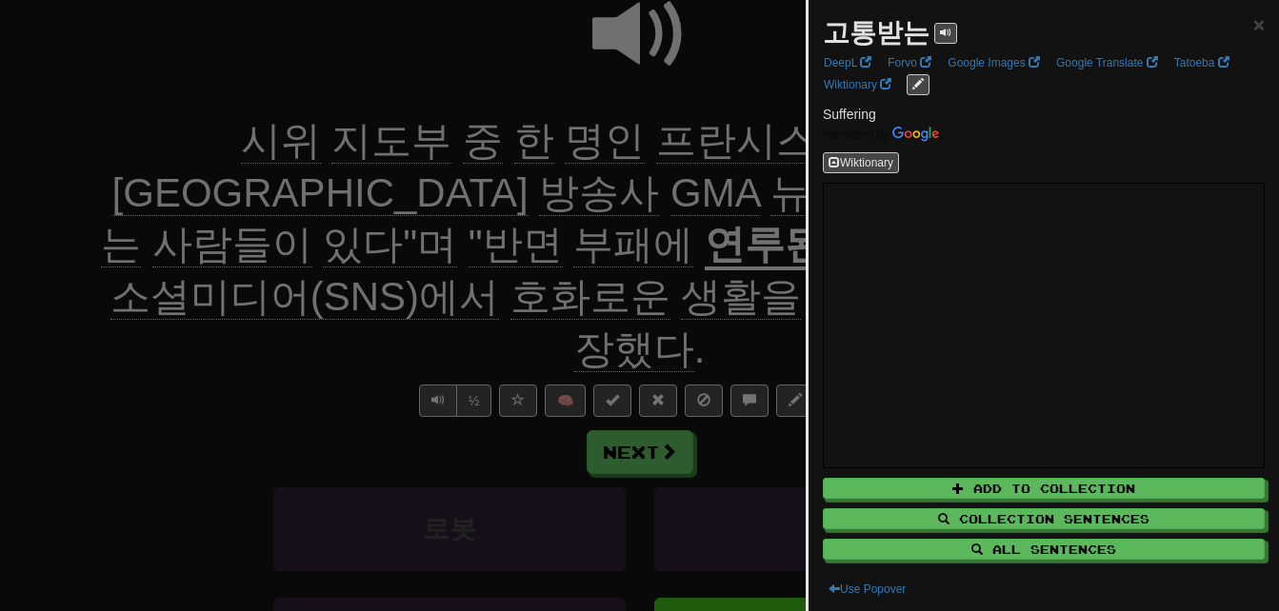
click at [442, 201] on div at bounding box center [639, 305] width 1279 height 611
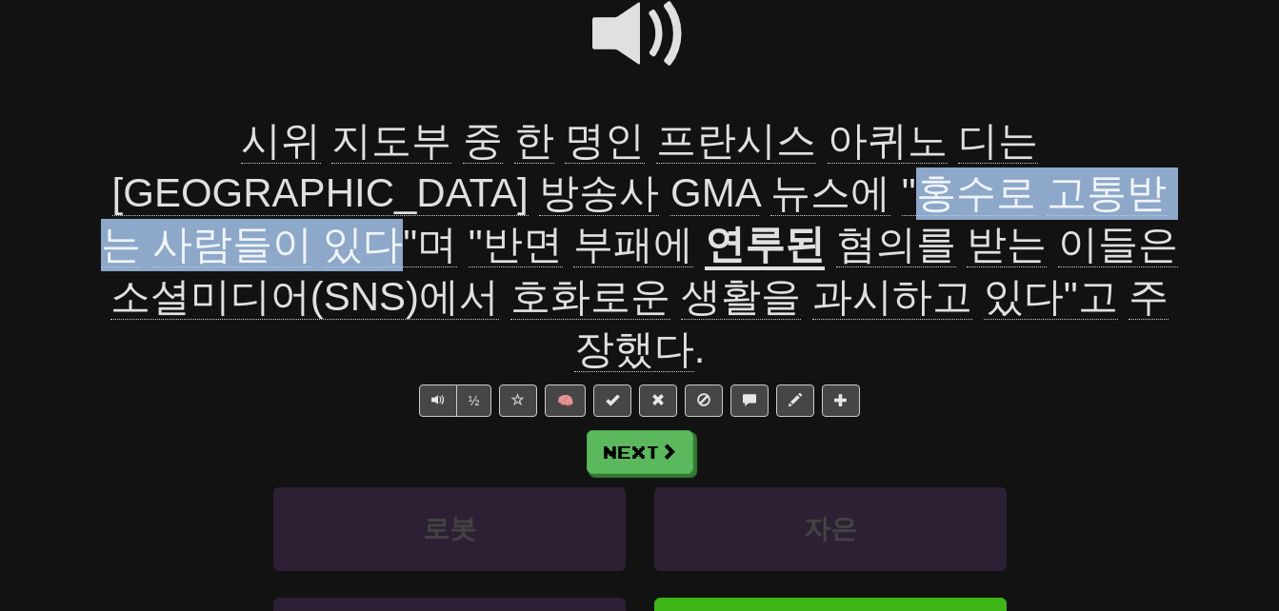
drag, startPoint x: 251, startPoint y: 189, endPoint x: 751, endPoint y: 183, distance: 500.1
click at [751, 183] on span "시위 지도부 중 한 명인 프란시스 아퀴노 디는 필리핀 방송사 GMA 뉴스에 "홍수로 고통받는 사람들이 있다"며 "반면 부패에" at bounding box center [634, 193] width 1067 height 150
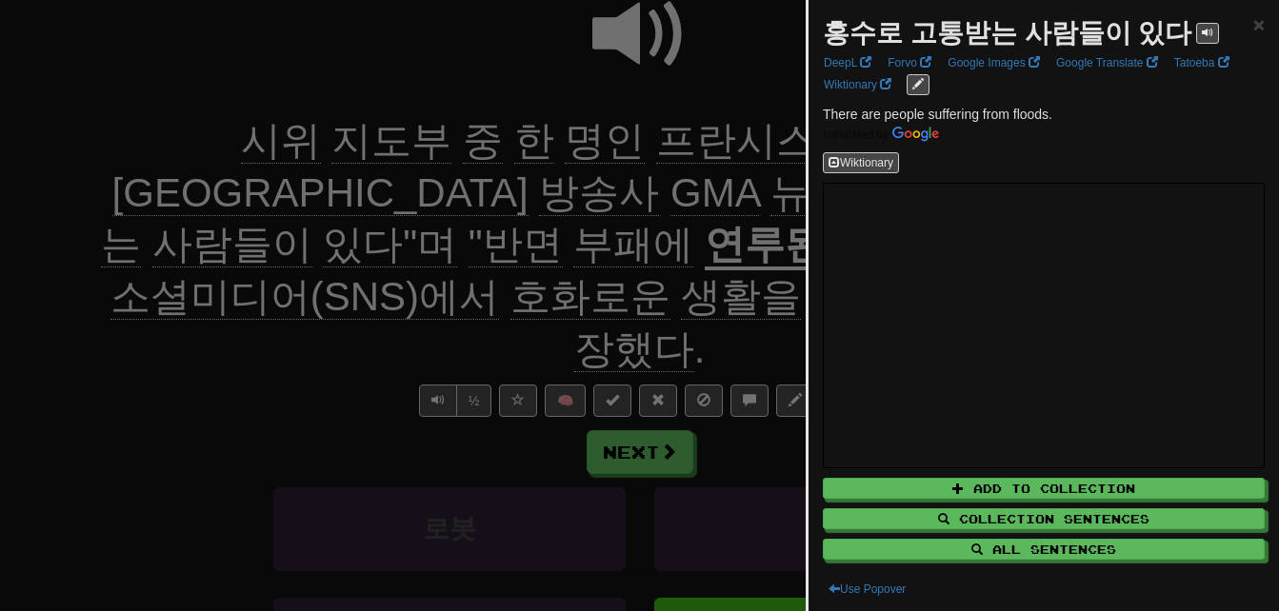
click at [726, 196] on div at bounding box center [639, 305] width 1279 height 611
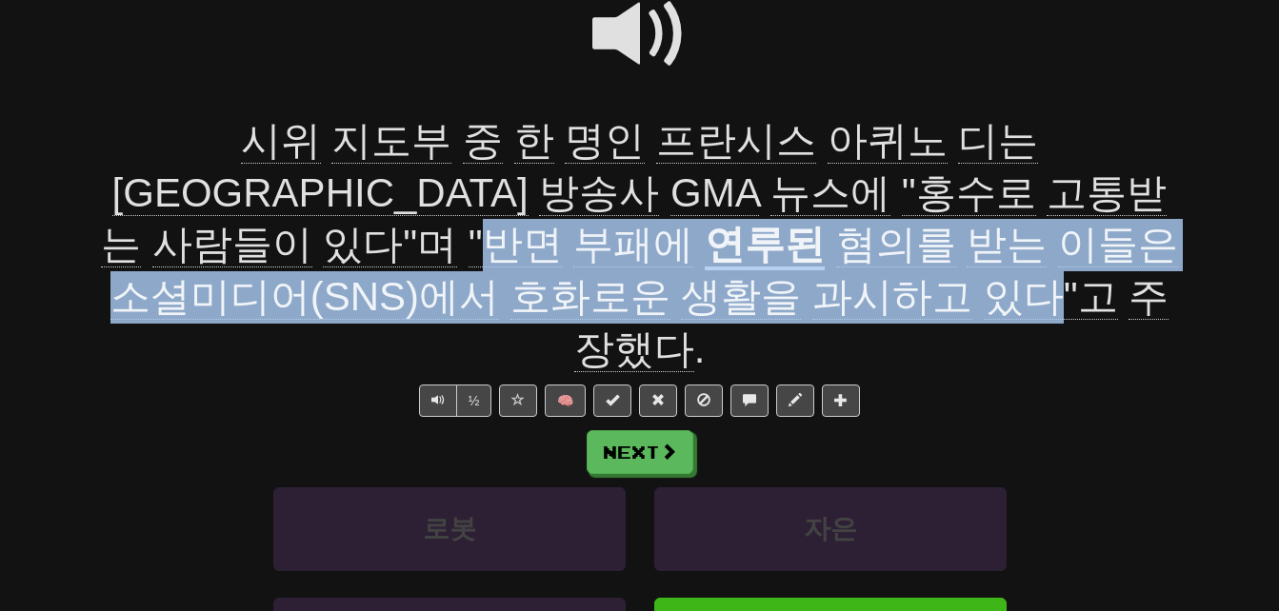
drag, startPoint x: 845, startPoint y: 191, endPoint x: 601, endPoint y: 288, distance: 262.1
click at [601, 288] on div "시위 지도부 중 한 명인 프란시스 아퀴노 디는 필리핀 방송사 GMA 뉴스에 "홍수로 고통받는 사람들이 있다"며 "반면 부패에 연루된 혐의를 받…" at bounding box center [640, 245] width 1086 height 260
click at [321, 310] on div "시위 지도부 중 한 명인 프란시스 아퀴노 디는 필리핀 방송사 GMA 뉴스에 "홍수로 고통받는 사람들이 있다"며 "반면 부패에 연루된 혐의를 받…" at bounding box center [640, 245] width 1086 height 260
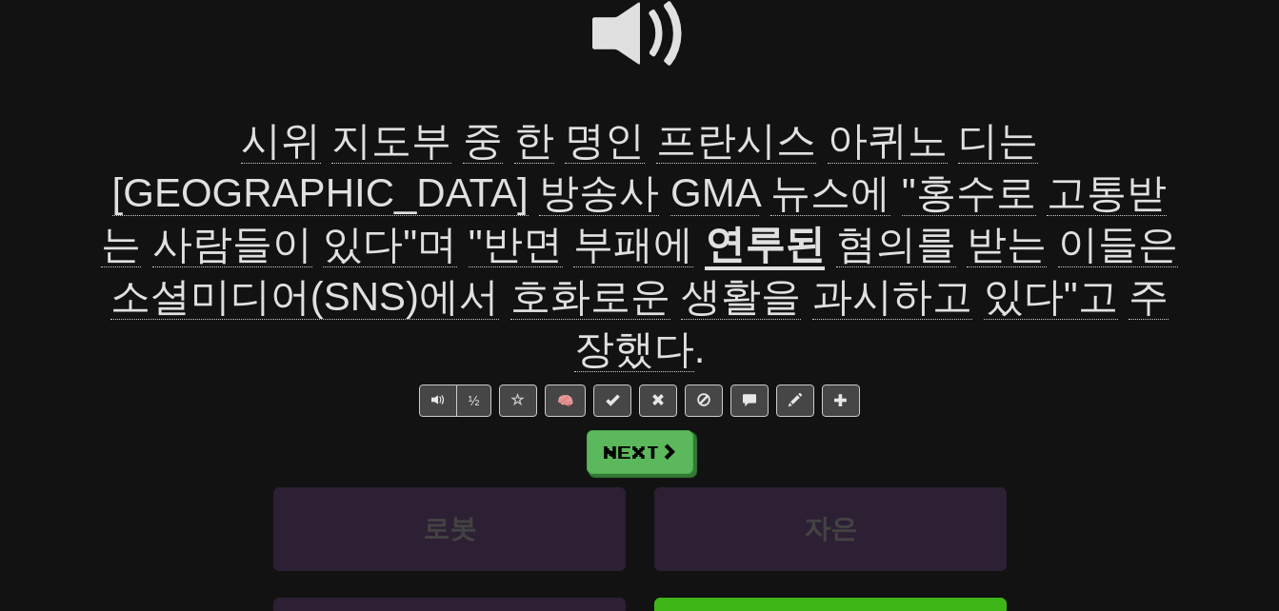
click at [836, 248] on span "혐의를" at bounding box center [896, 245] width 120 height 46
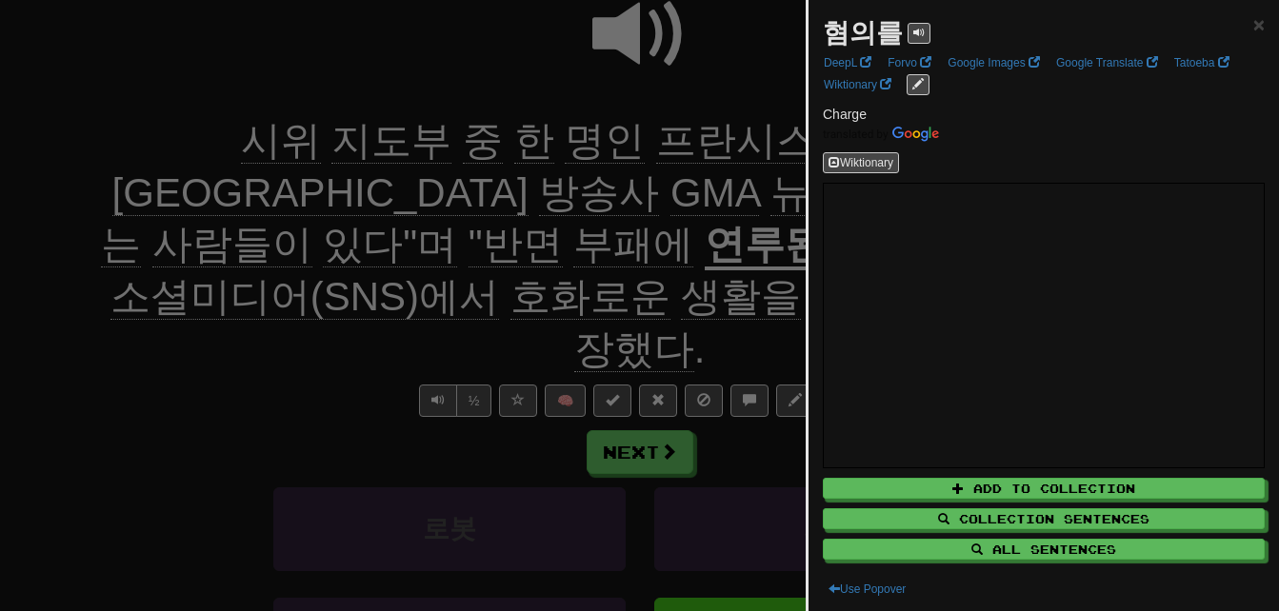
click at [223, 314] on div at bounding box center [639, 305] width 1279 height 611
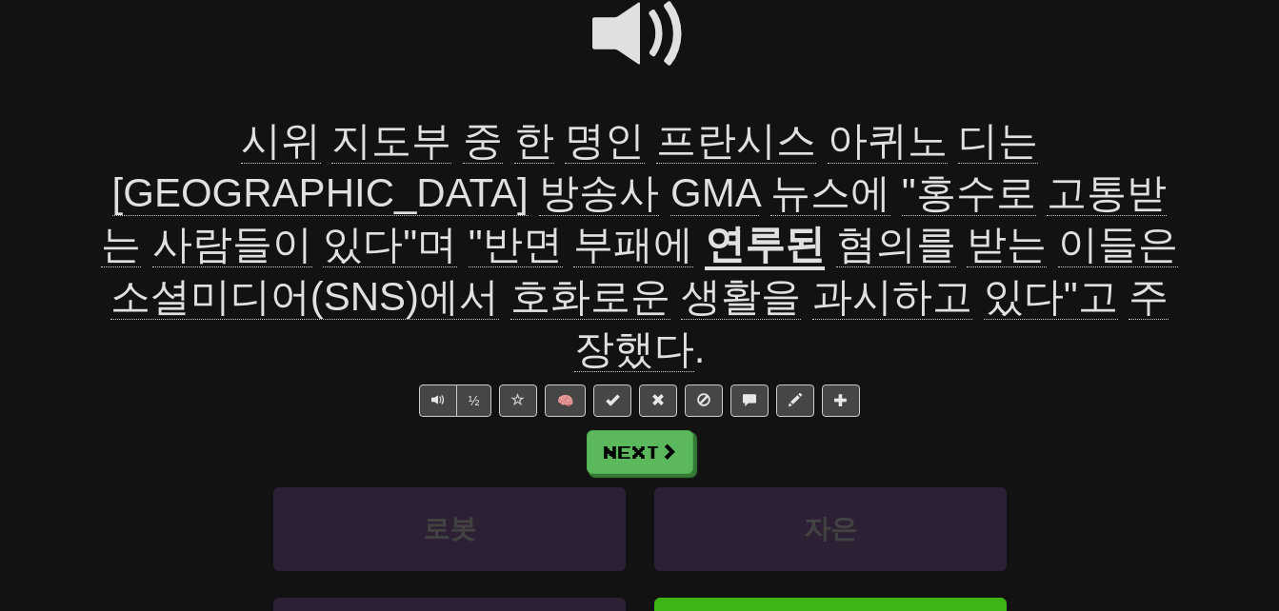
click at [479, 274] on span "소셜미디어(SNS)에서" at bounding box center [304, 297] width 389 height 46
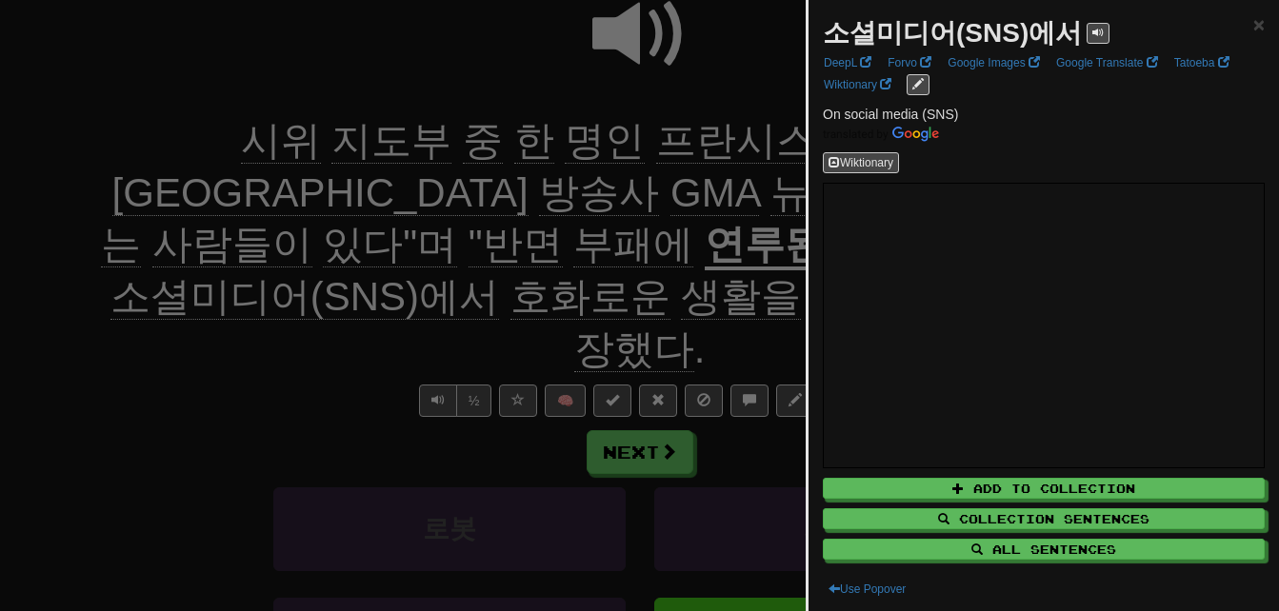
click at [310, 351] on div at bounding box center [639, 305] width 1279 height 611
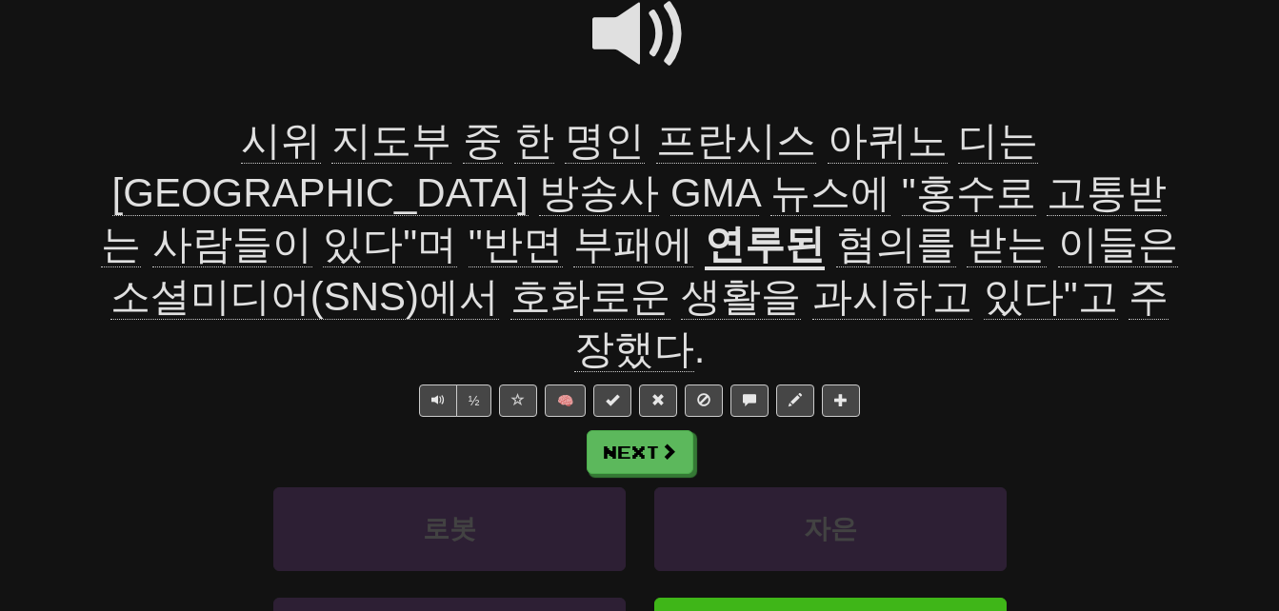
click at [671, 274] on span "호화로운" at bounding box center [591, 297] width 160 height 46
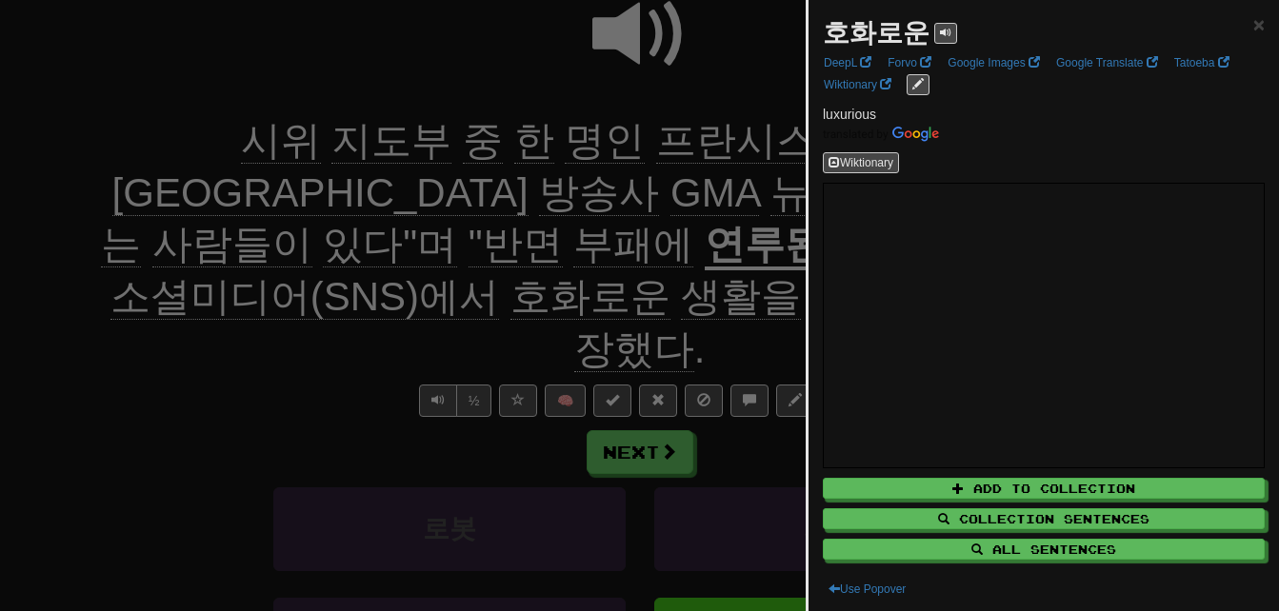
click at [758, 239] on div at bounding box center [639, 305] width 1279 height 611
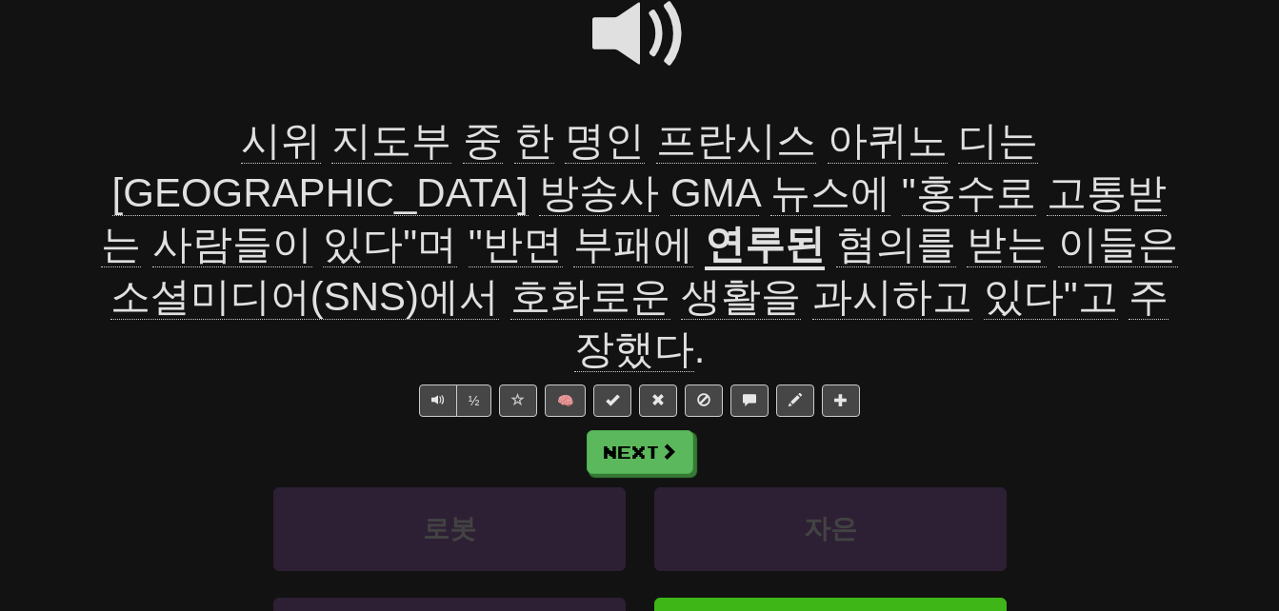
click at [801, 274] on span "생활을" at bounding box center [741, 297] width 120 height 46
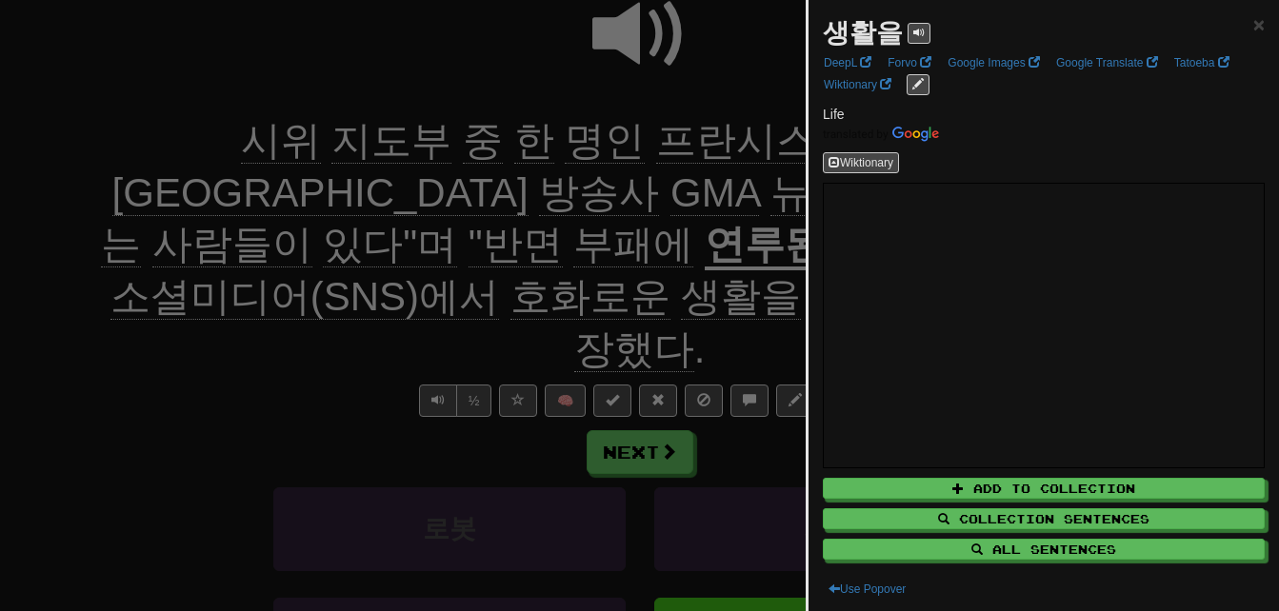
click at [645, 248] on div at bounding box center [639, 305] width 1279 height 611
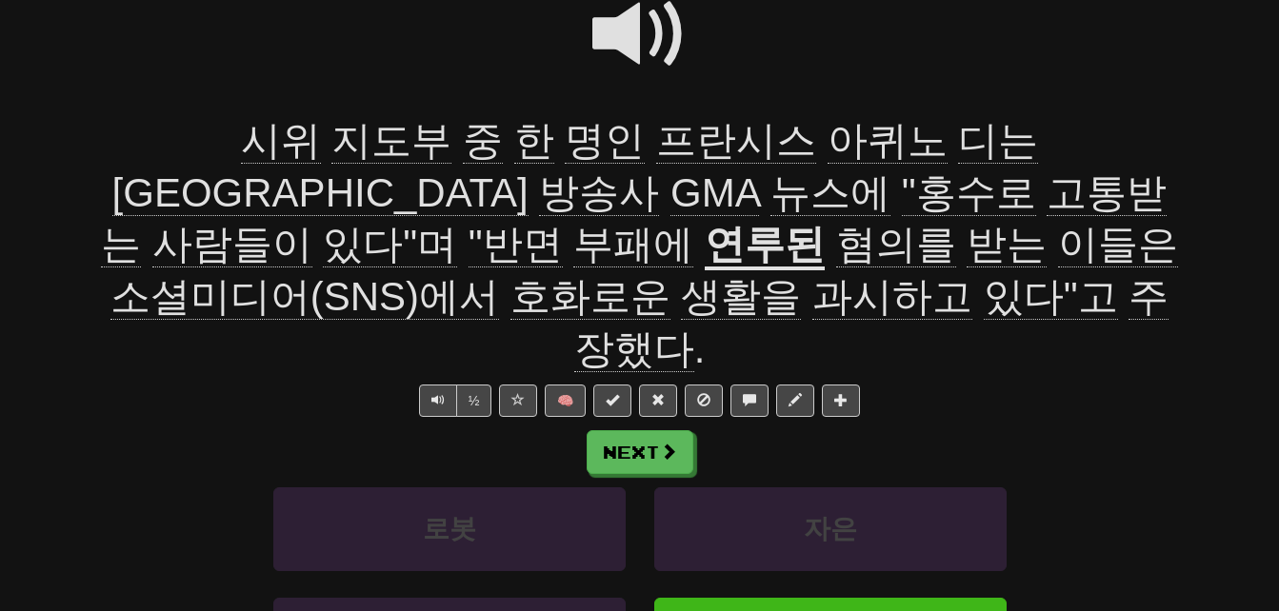
click at [628, 28] on span at bounding box center [639, 34] width 95 height 95
click at [671, 274] on span "호화로운" at bounding box center [591, 297] width 160 height 46
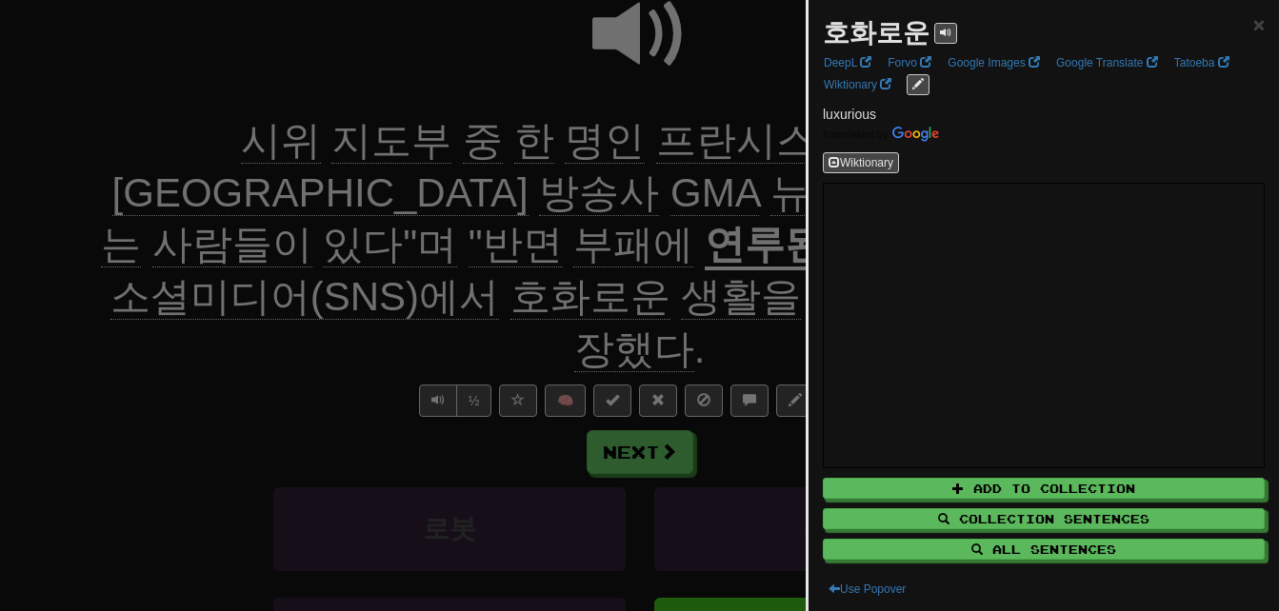
click at [632, 254] on div at bounding box center [639, 305] width 1279 height 611
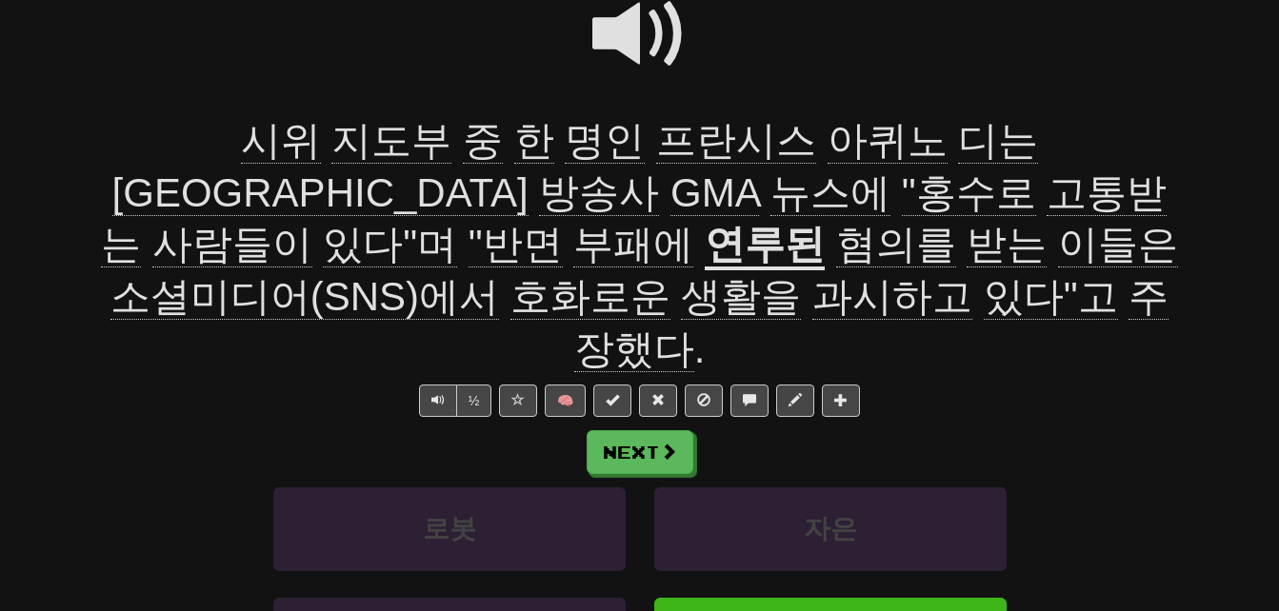
click at [801, 274] on span "생활을" at bounding box center [741, 297] width 120 height 46
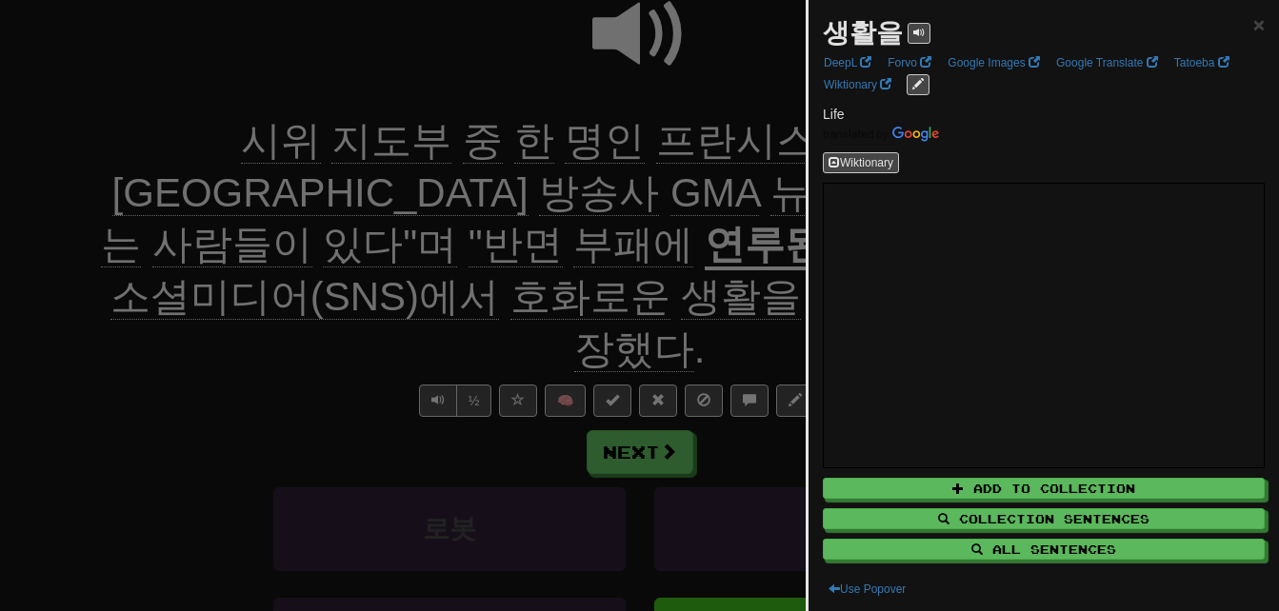
click at [576, 246] on div at bounding box center [639, 305] width 1279 height 611
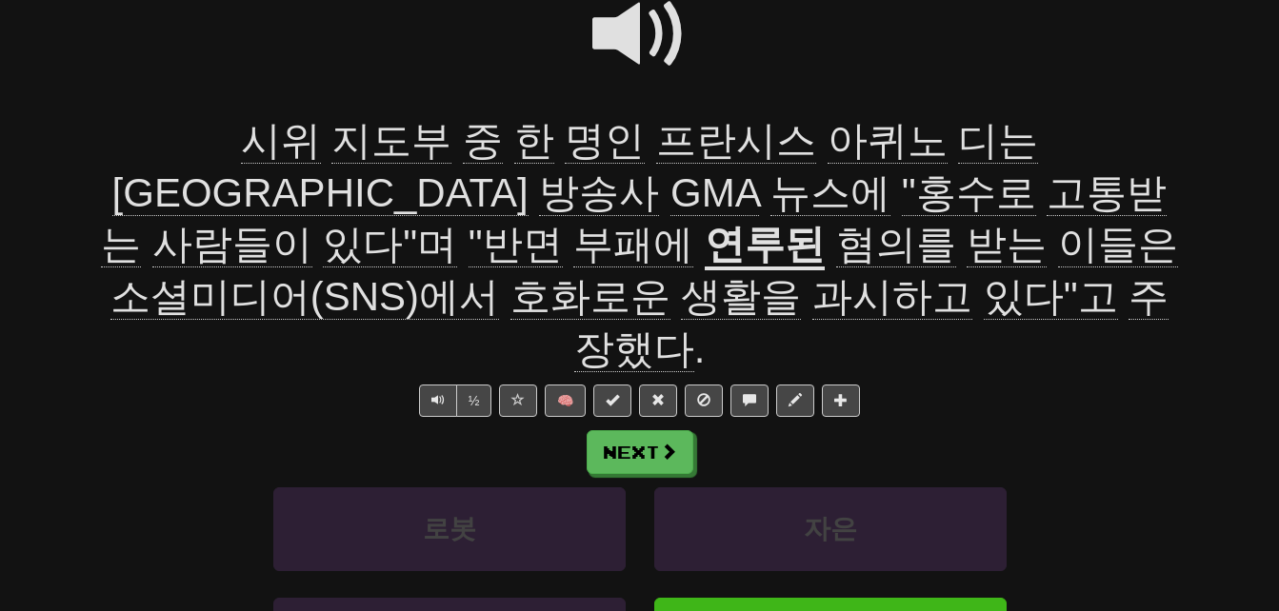
click at [972, 274] on span "과시하고" at bounding box center [892, 297] width 160 height 46
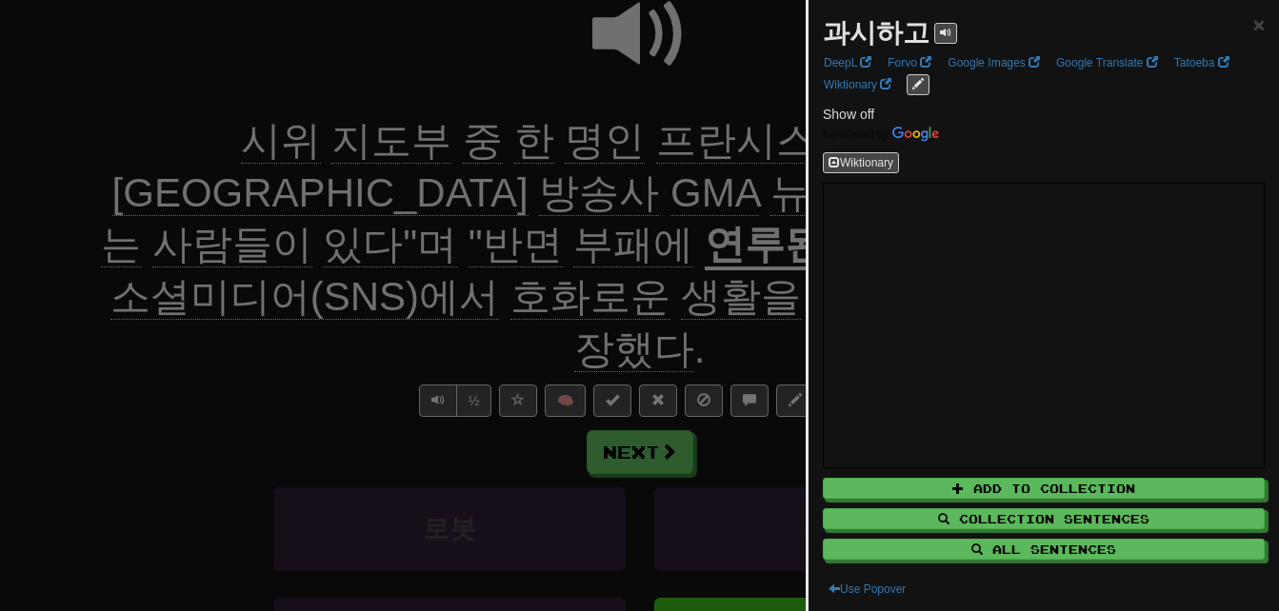
click at [620, 289] on div at bounding box center [639, 305] width 1279 height 611
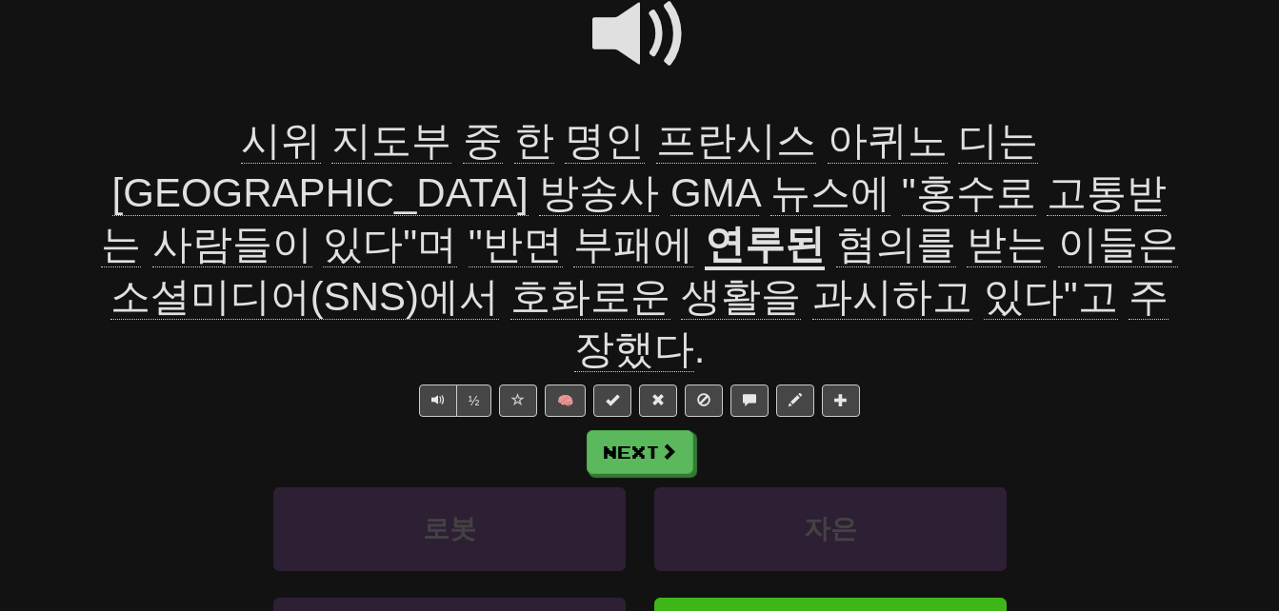
click at [618, 24] on span at bounding box center [639, 34] width 95 height 95
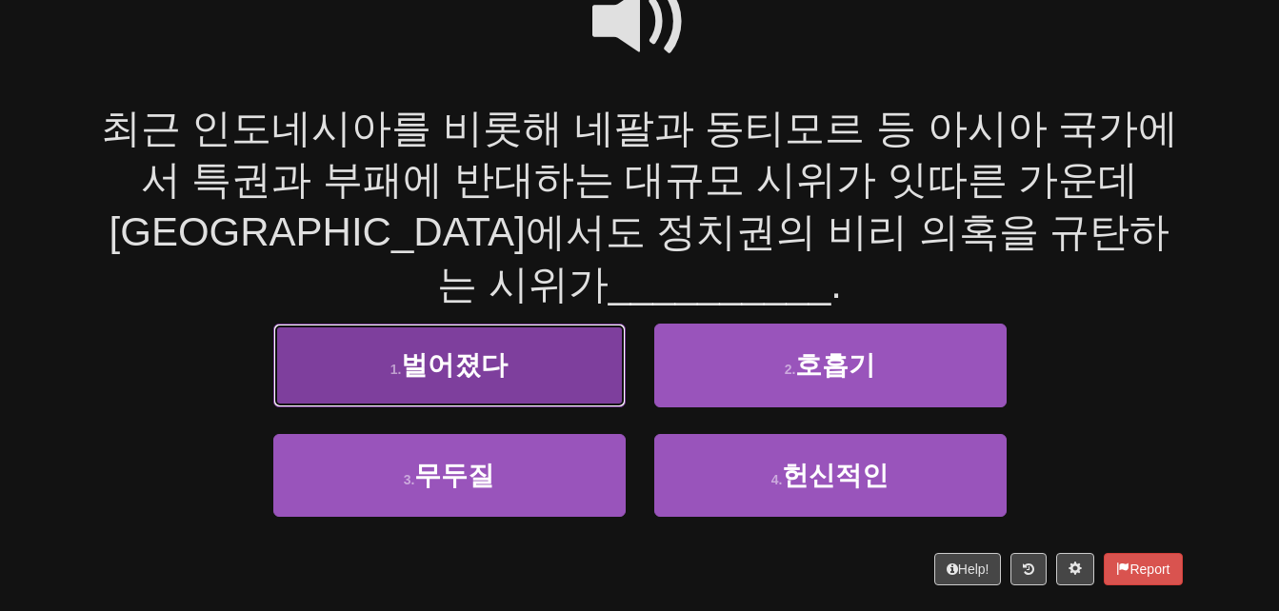
click at [358, 331] on button "1 . 벌어졌다" at bounding box center [449, 365] width 352 height 83
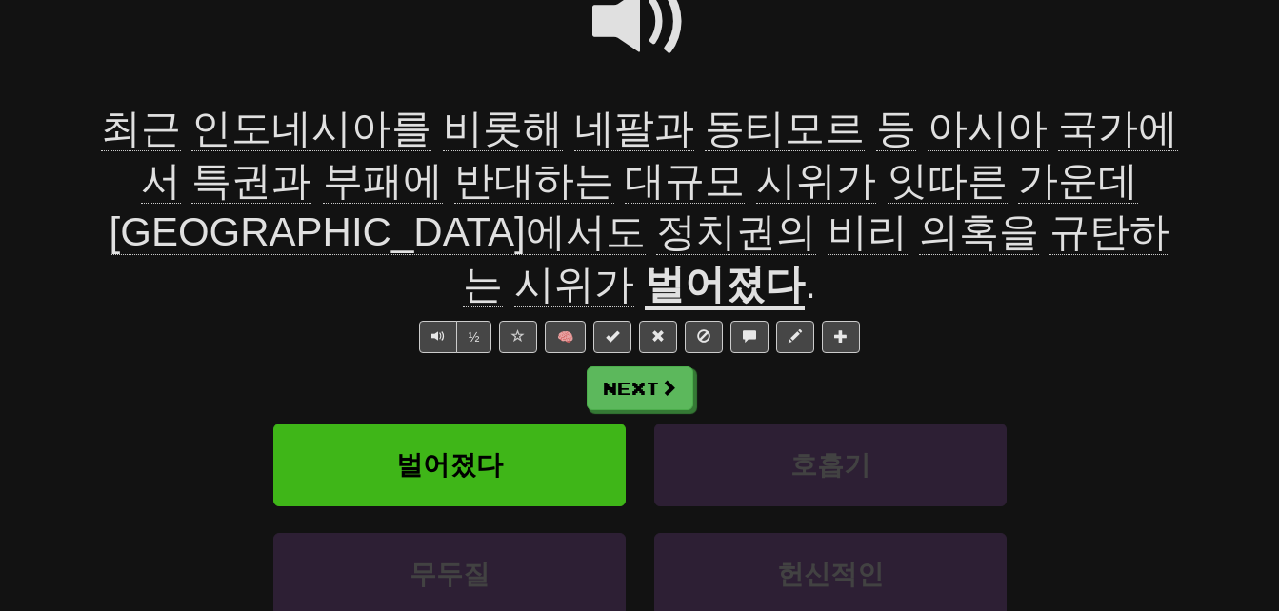
click at [620, 26] on span at bounding box center [639, 21] width 95 height 95
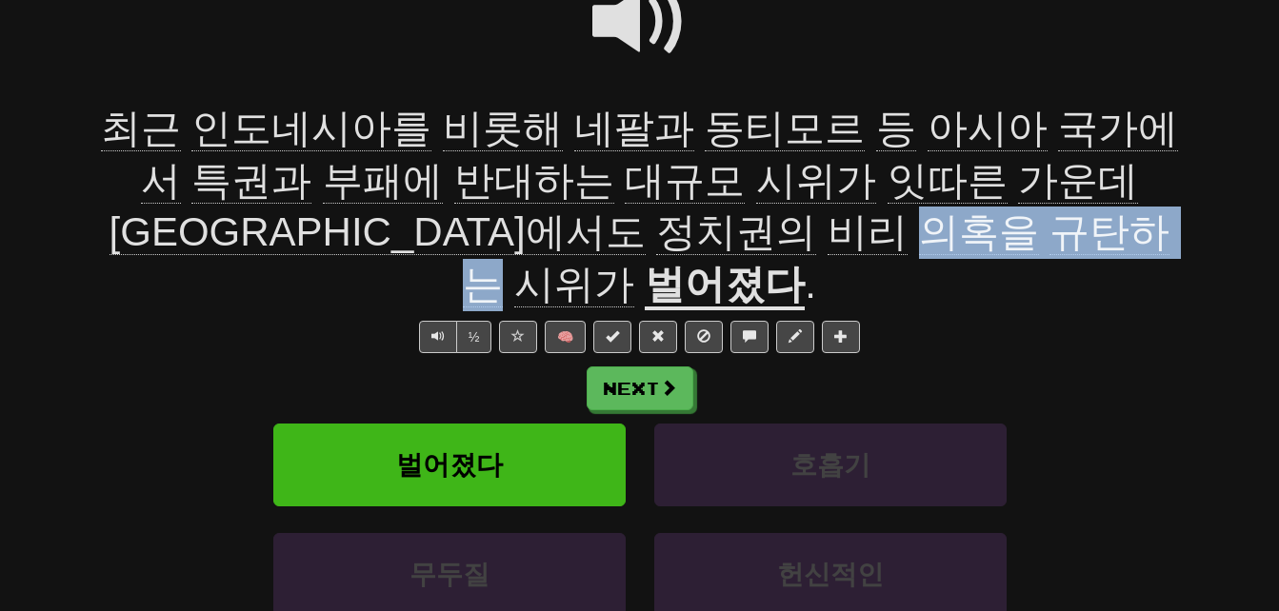
drag, startPoint x: 489, startPoint y: 221, endPoint x: 741, endPoint y: 231, distance: 252.6
click at [741, 231] on span "최근 인도네시아를 비롯해 네팔과 동티모르 등 아시아 국가에서 특권과 부패에 반대하는 대규모 시위가 잇따른 가운데 필리핀에서도 정치권의 비리 의…" at bounding box center [640, 207] width 1078 height 202
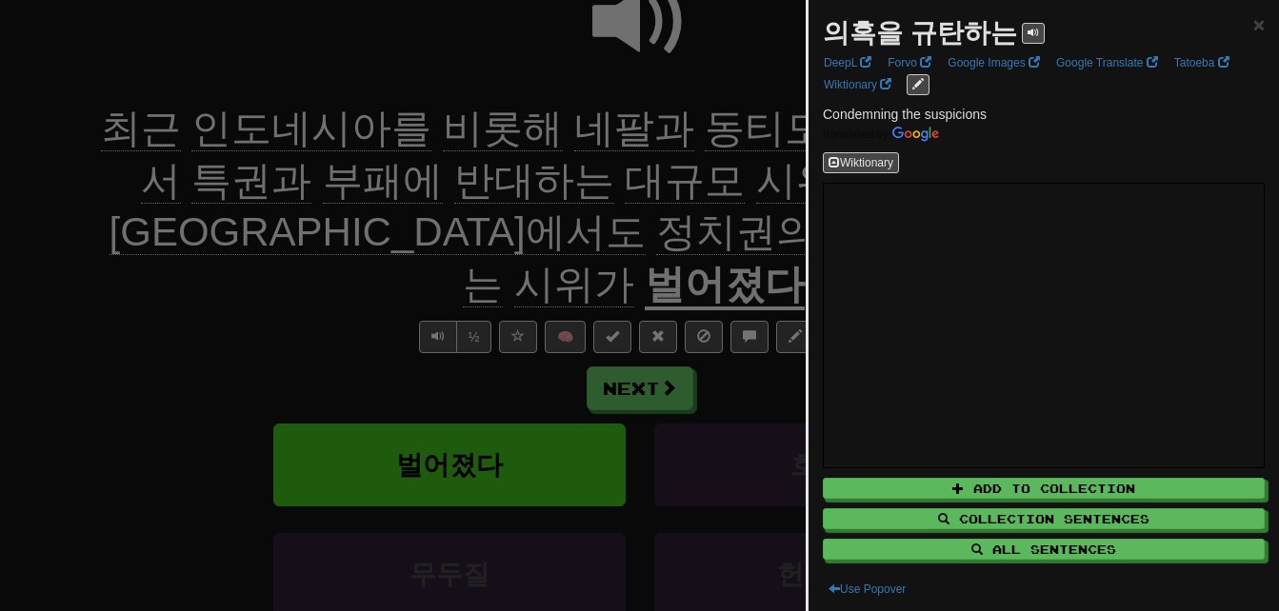
click at [741, 231] on div at bounding box center [639, 305] width 1279 height 611
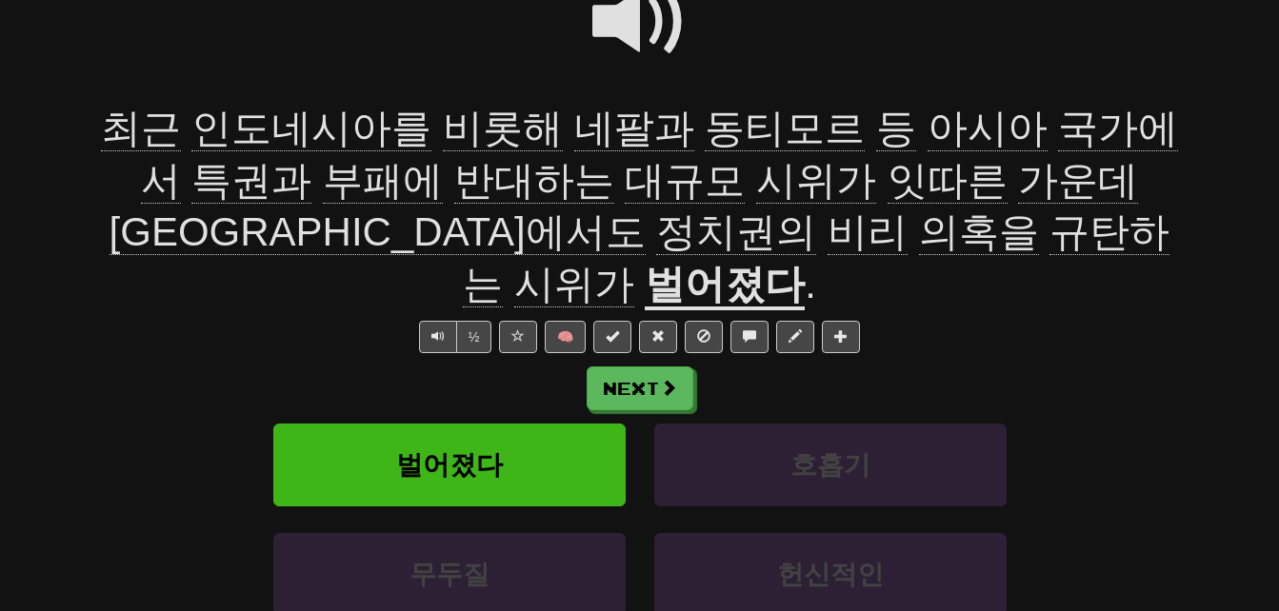
click at [631, 20] on span at bounding box center [639, 21] width 95 height 95
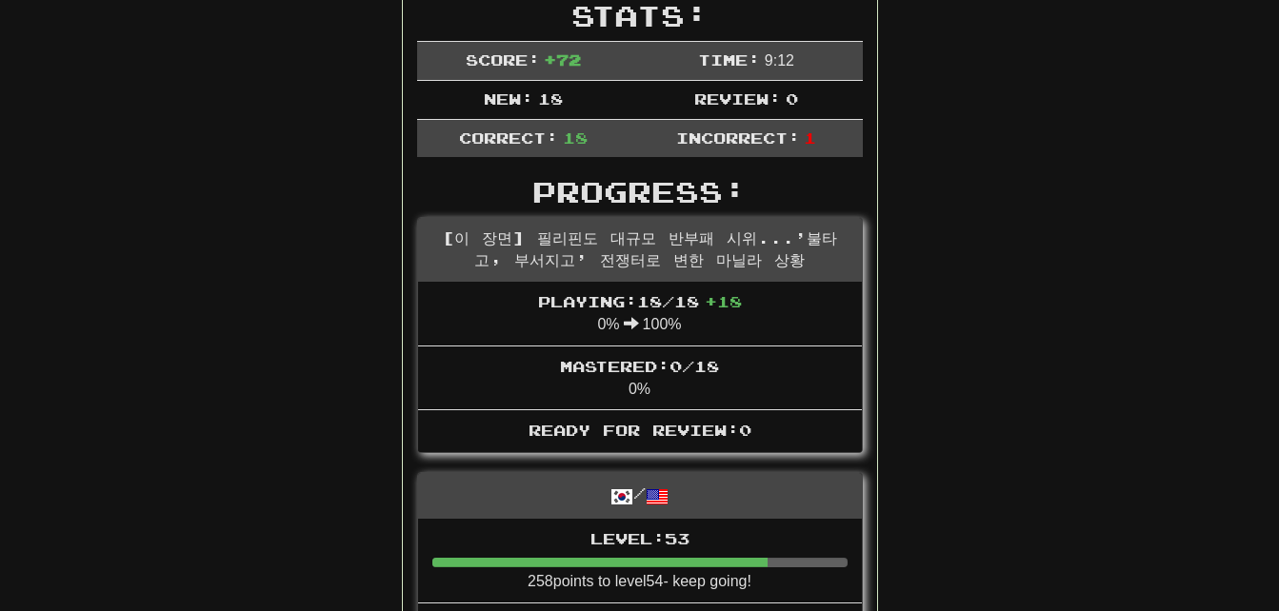
scroll to position [109, 0]
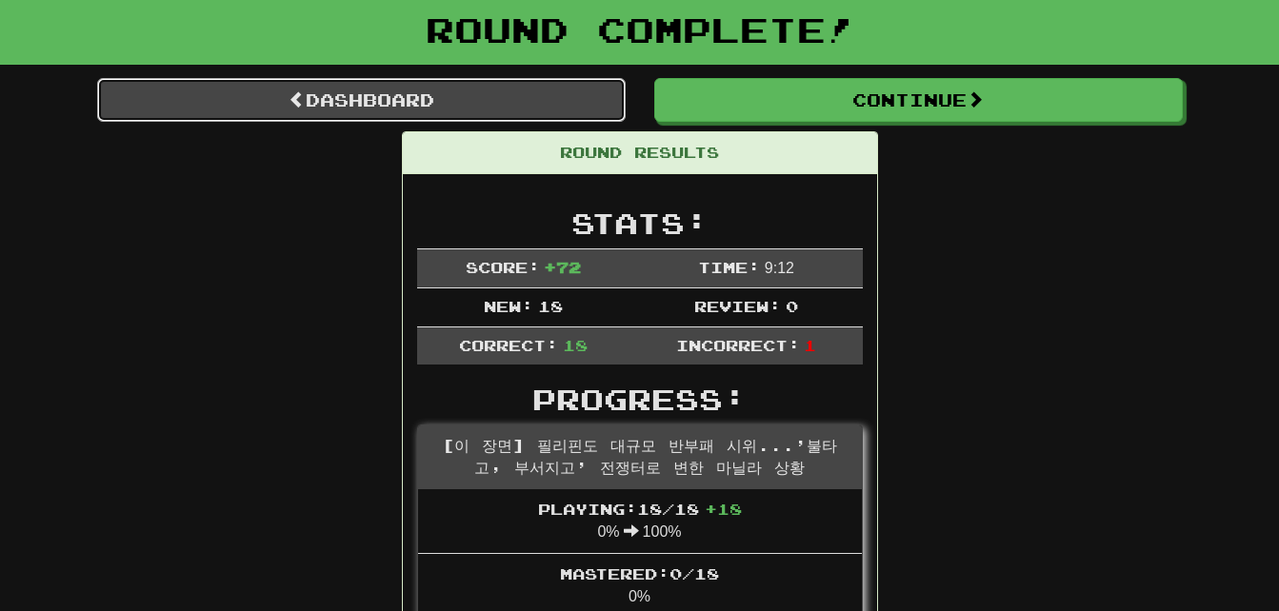
click at [216, 104] on link "Dashboard" at bounding box center [361, 100] width 529 height 44
